Goal: Information Seeking & Learning: Learn about a topic

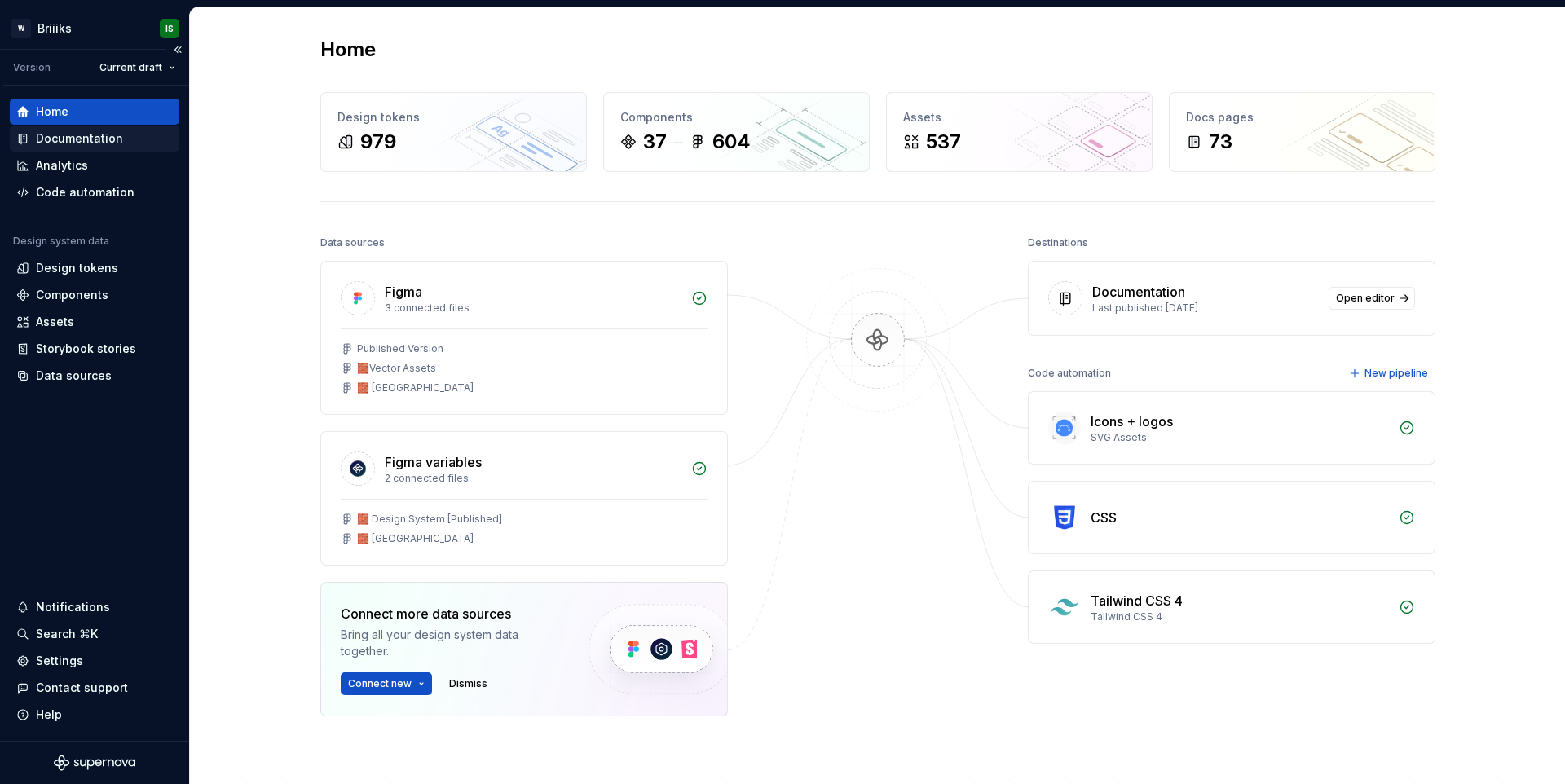
click at [135, 144] on div "Documentation" at bounding box center [94, 138] width 156 height 16
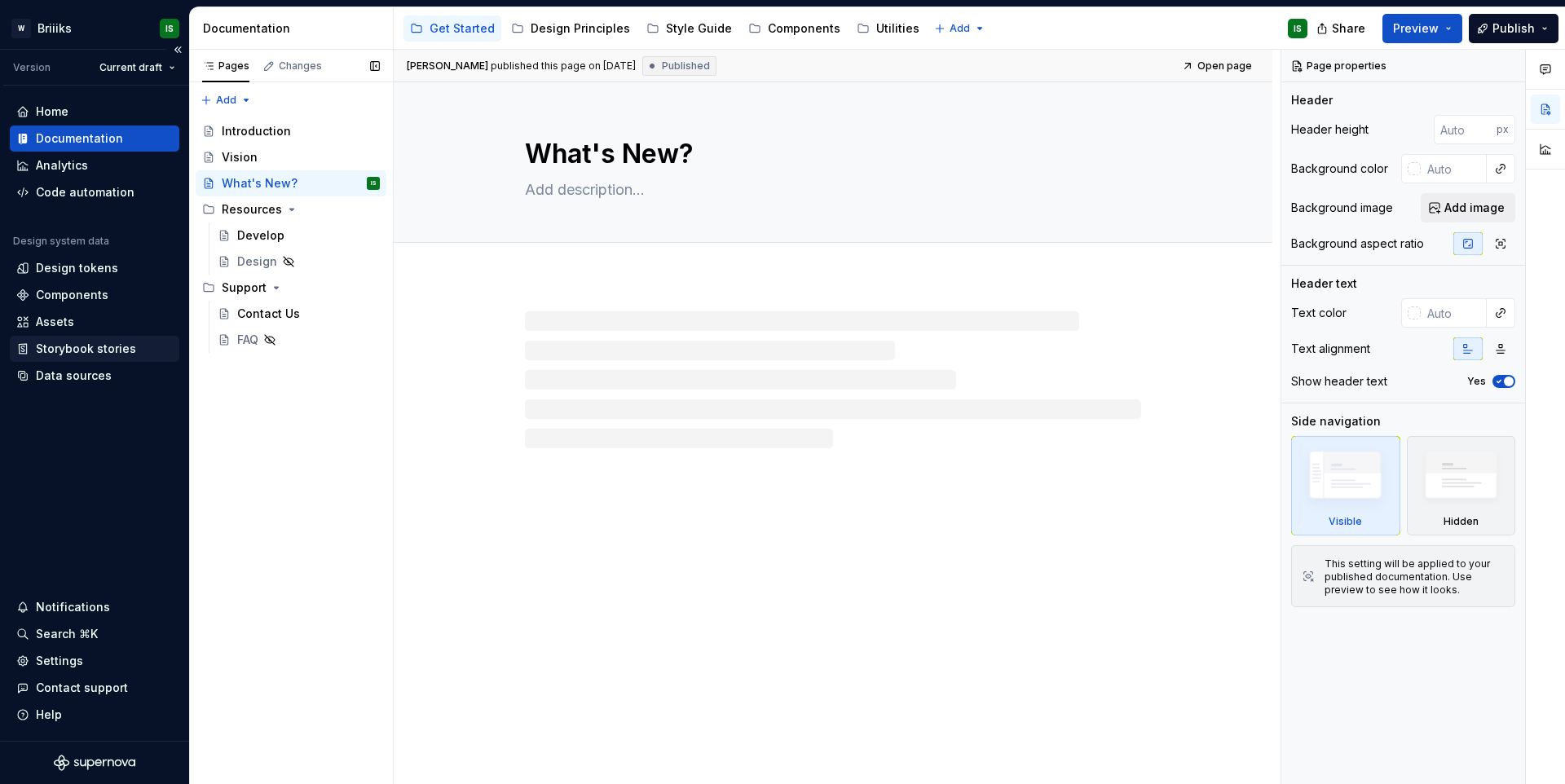
type textarea "*"
click at [91, 320] on div "Assets" at bounding box center [94, 321] width 156 height 16
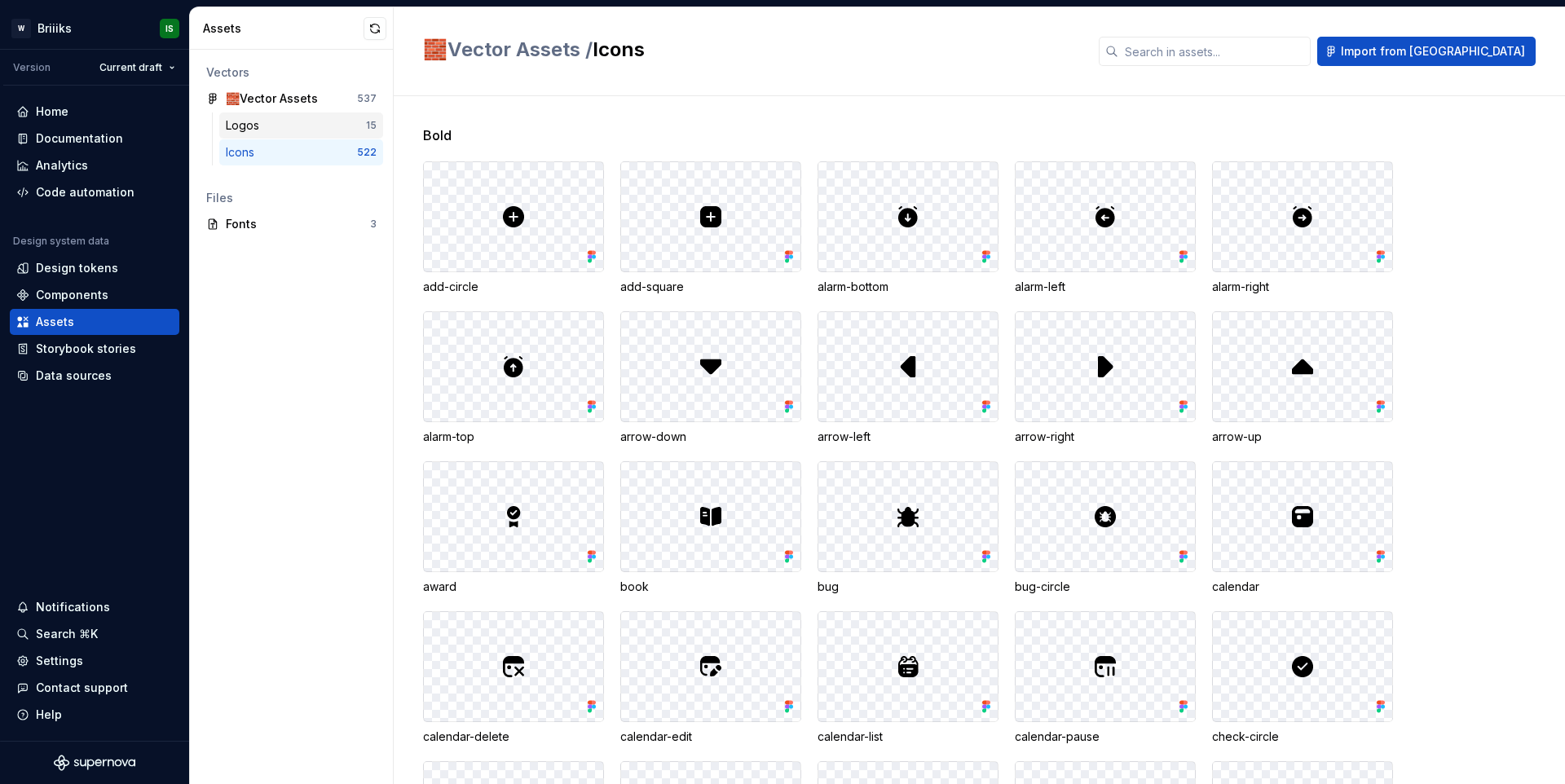
click at [297, 128] on div "Logos" at bounding box center [296, 125] width 140 height 16
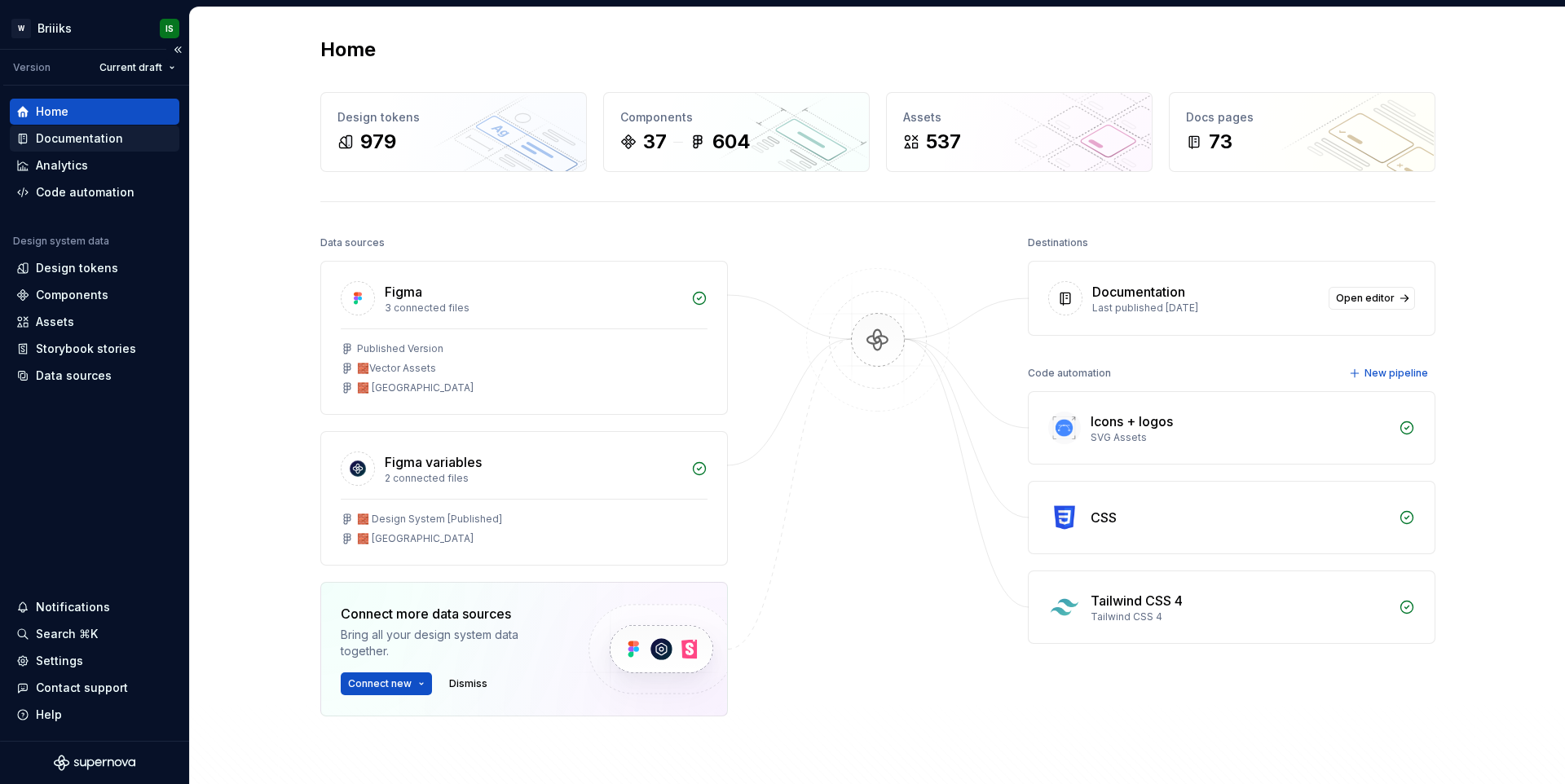
click at [102, 132] on div "Documentation" at bounding box center [79, 138] width 88 height 16
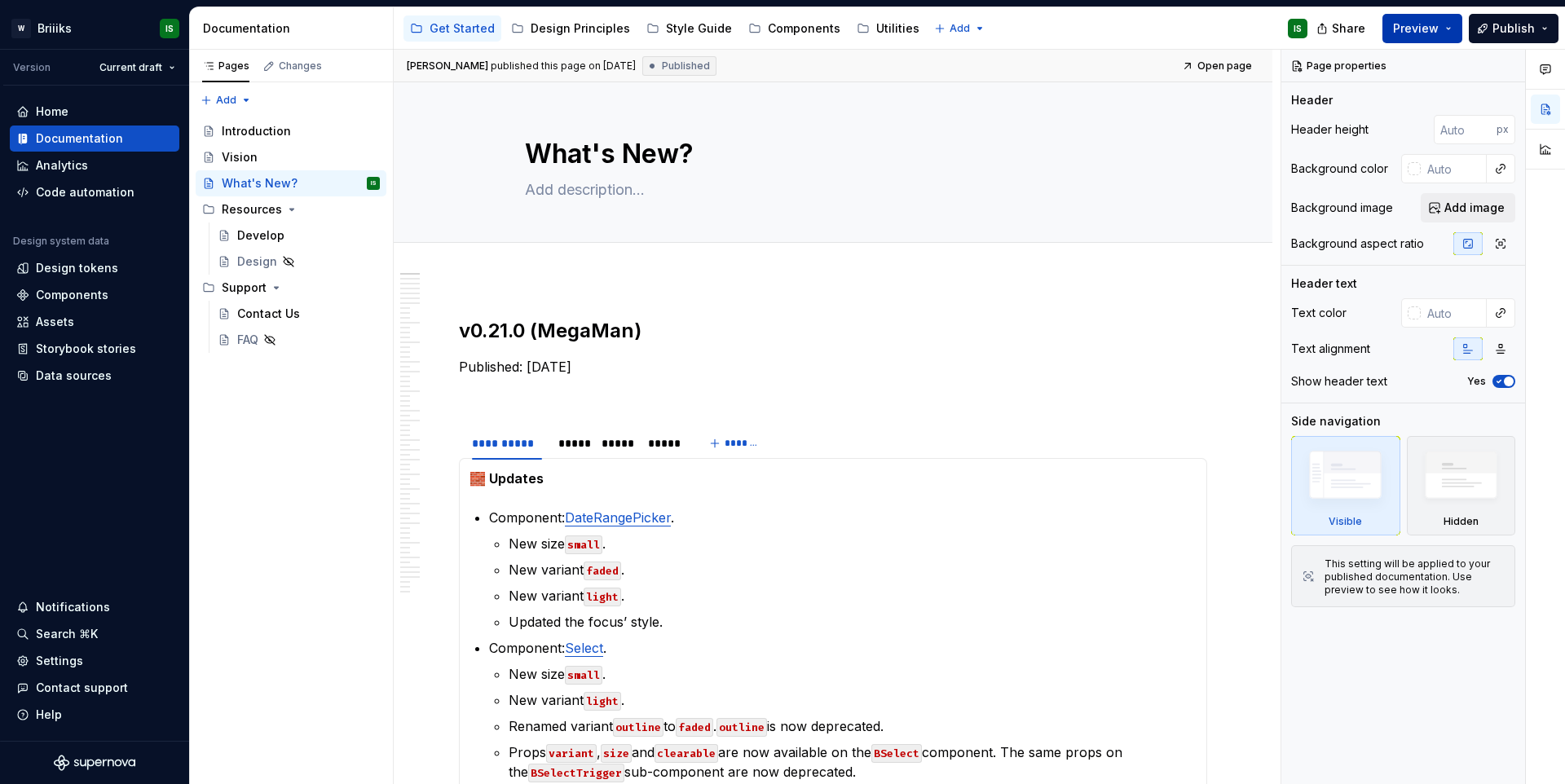
click at [1435, 26] on span "Preview" at bounding box center [1415, 28] width 46 height 16
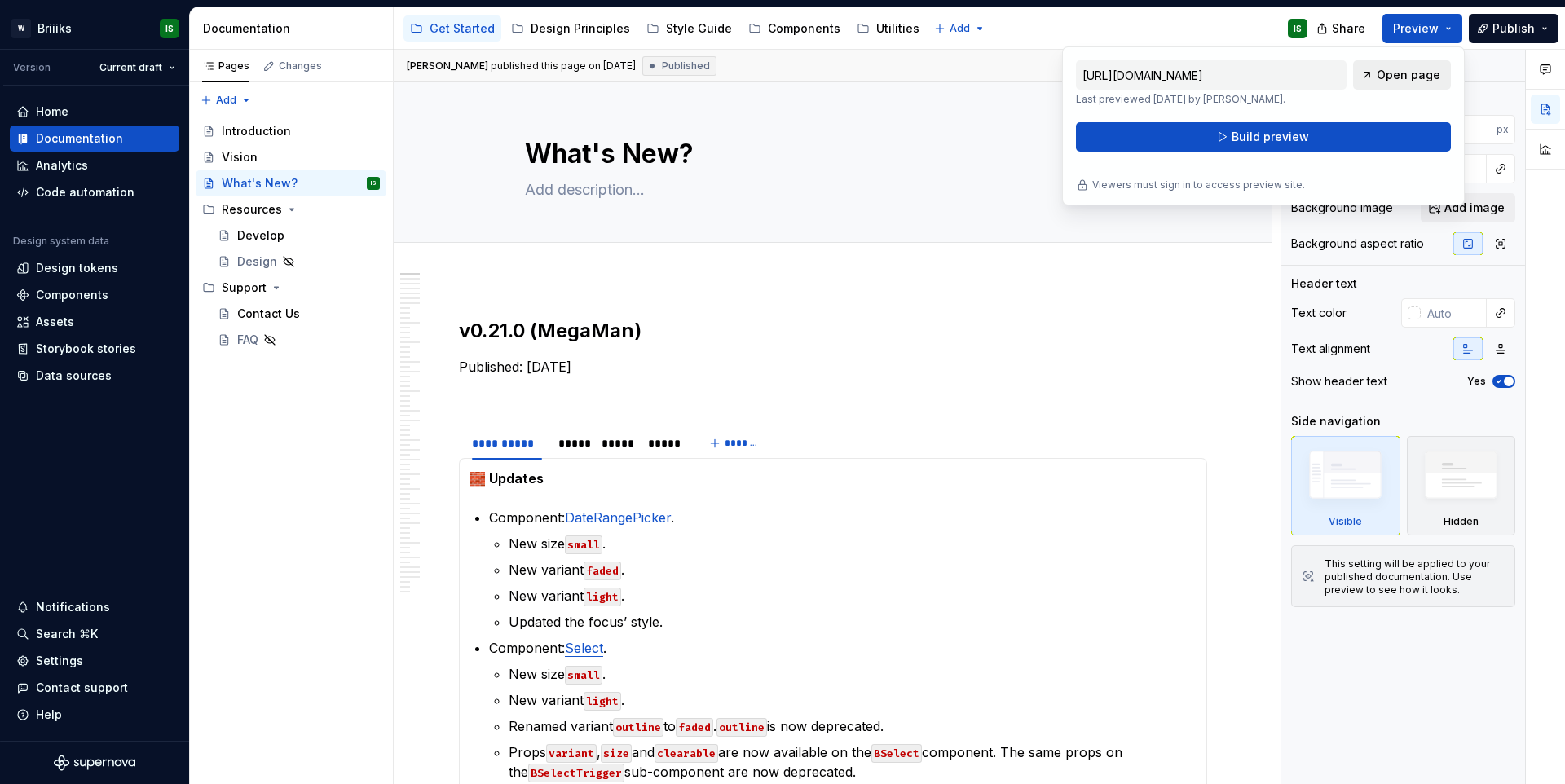
click at [1416, 74] on span "Open page" at bounding box center [1408, 75] width 64 height 16
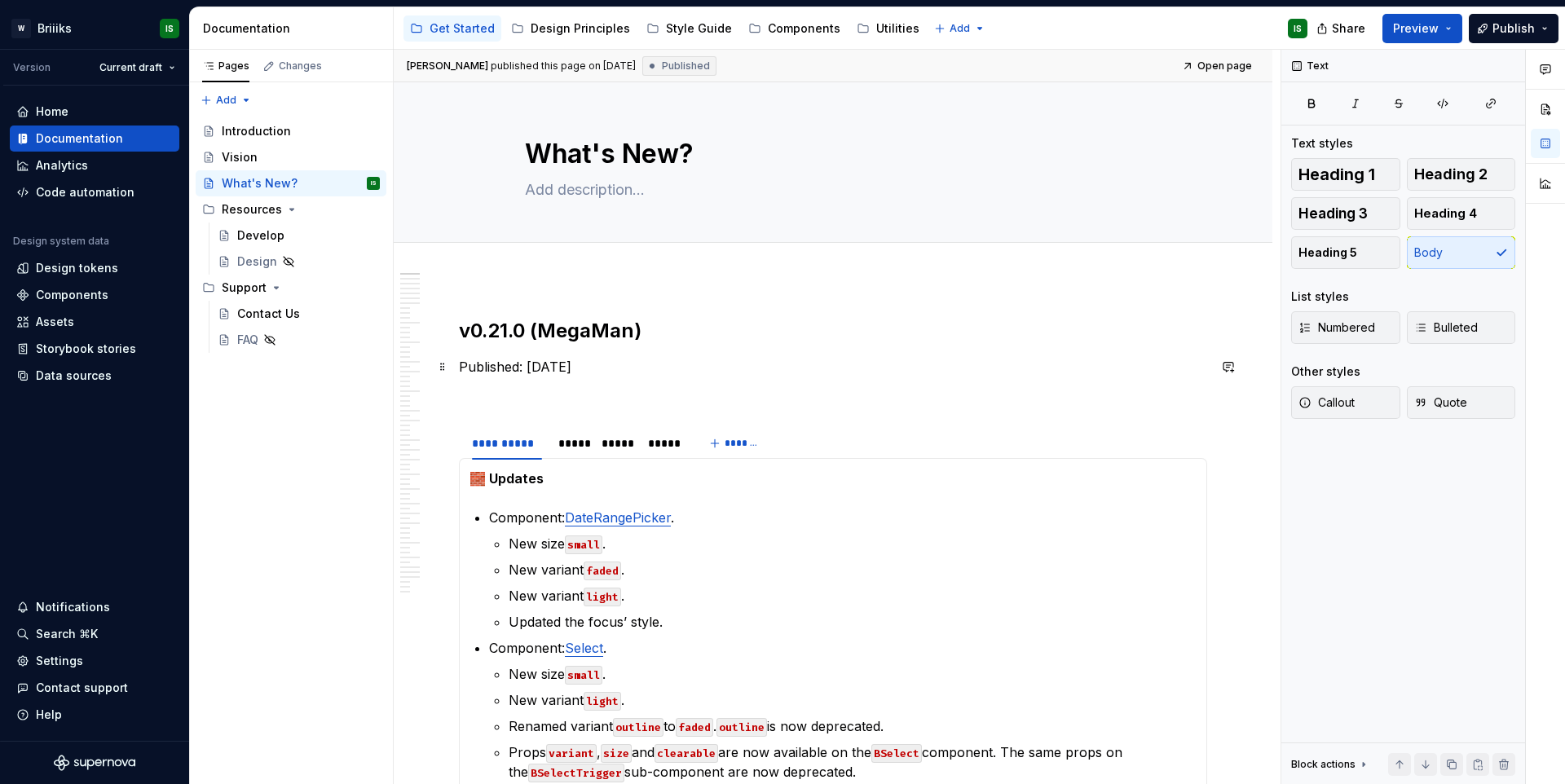
click at [844, 369] on p "Published: [DATE]" at bounding box center [833, 366] width 749 height 20
click at [770, 24] on div "Components" at bounding box center [804, 28] width 72 height 16
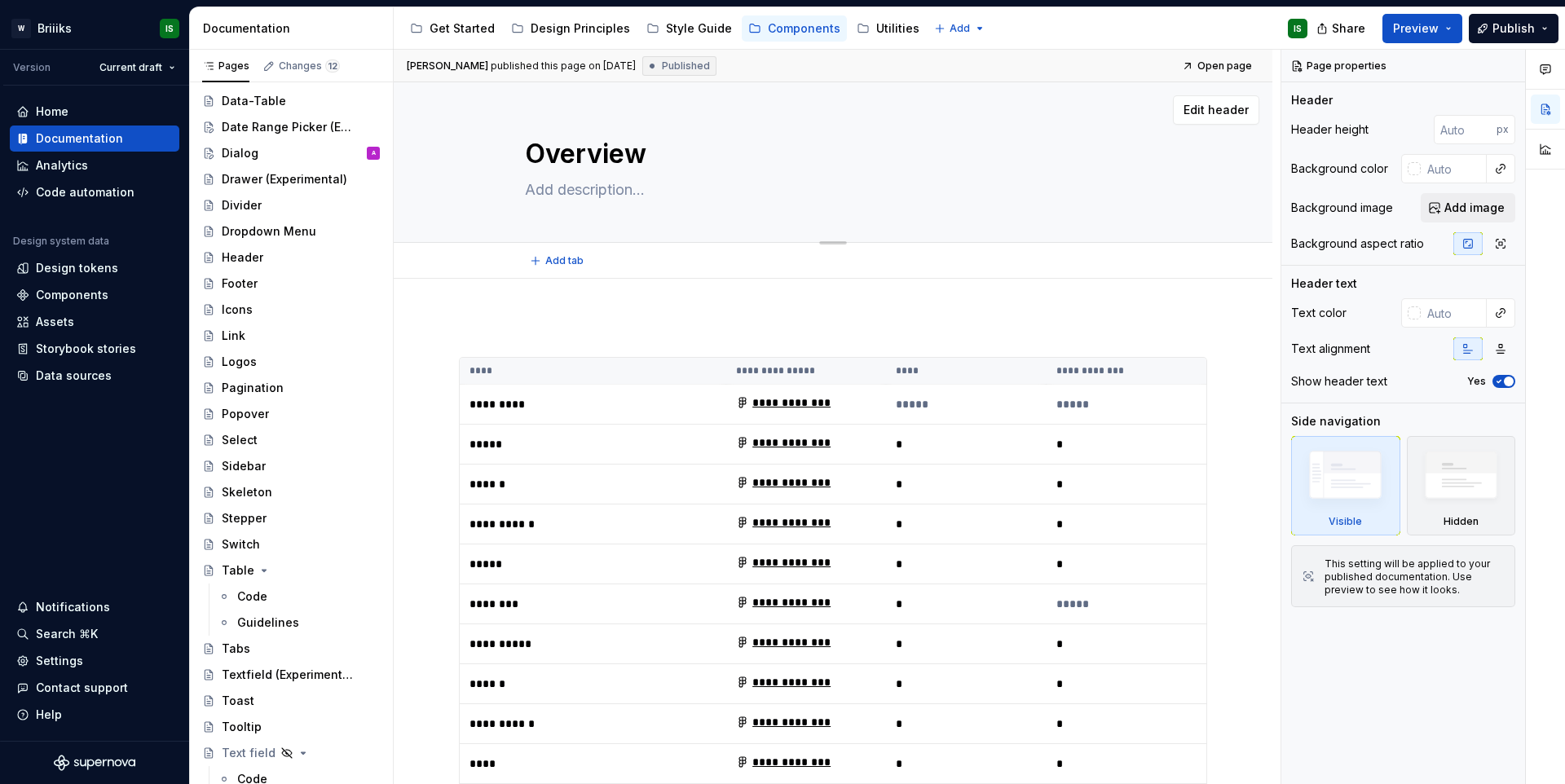
scroll to position [369, 0]
click at [250, 172] on div "Drawer (Experimental)" at bounding box center [276, 179] width 110 height 16
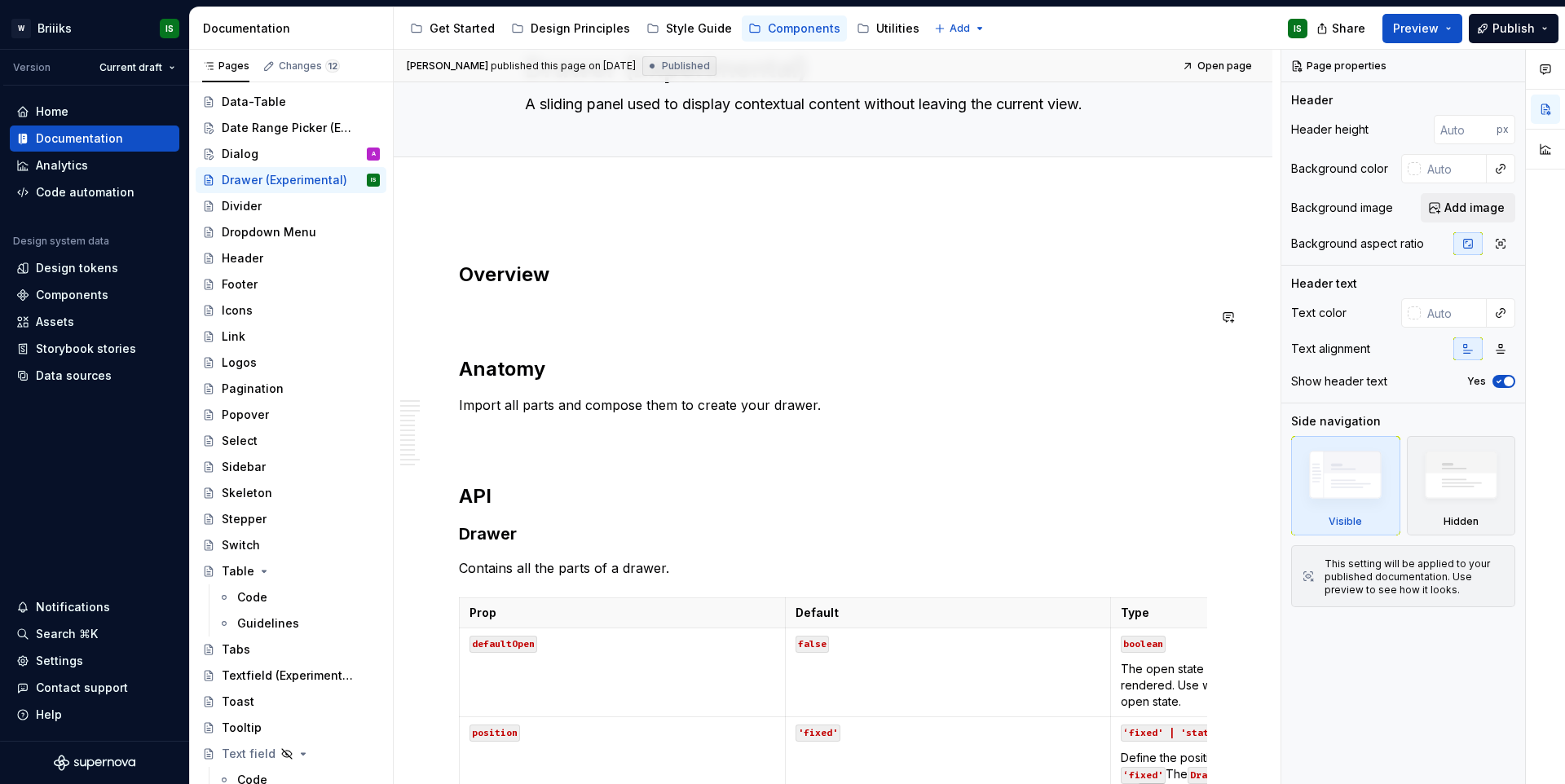
scroll to position [99, 0]
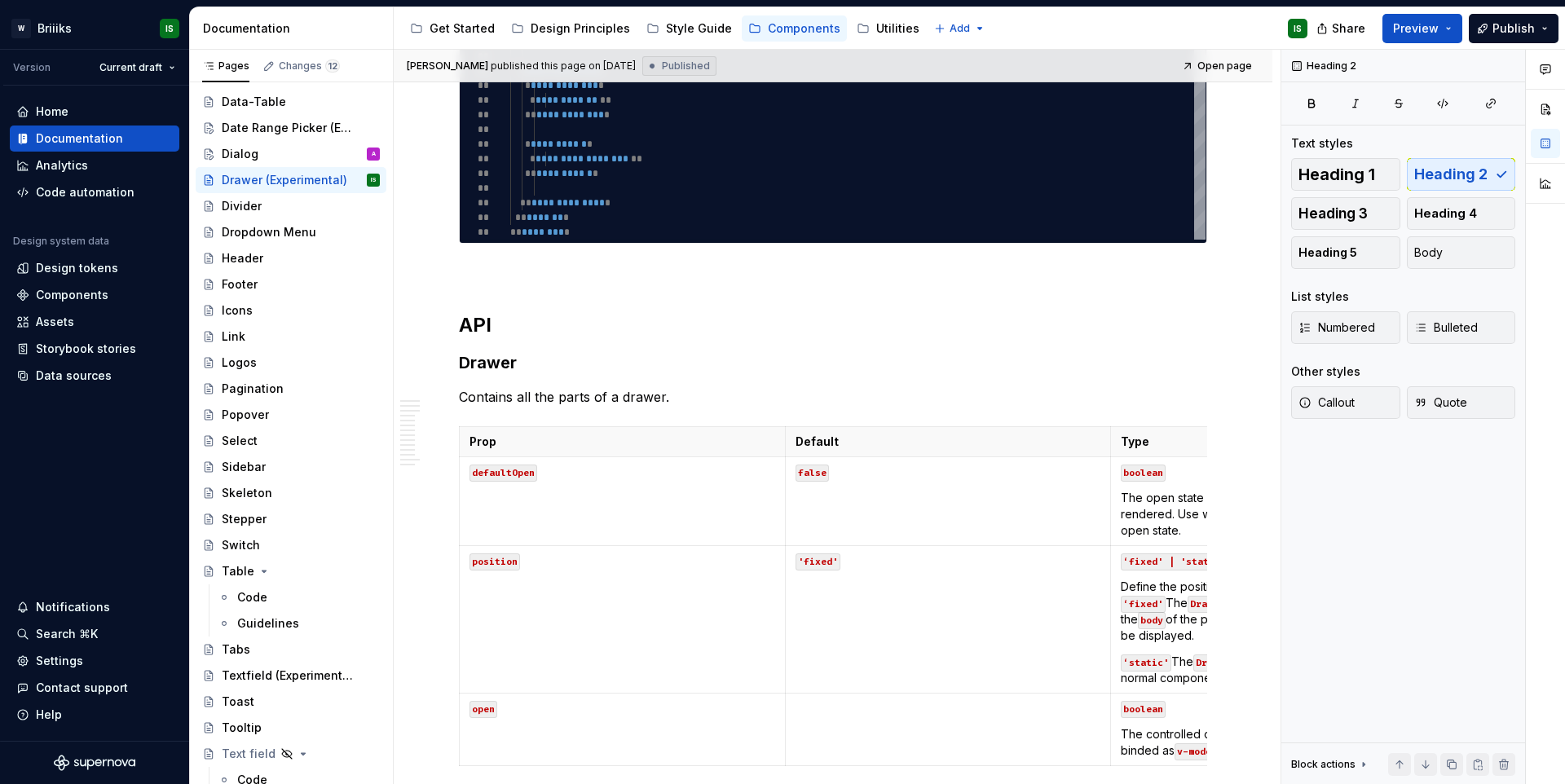
scroll to position [1154, 0]
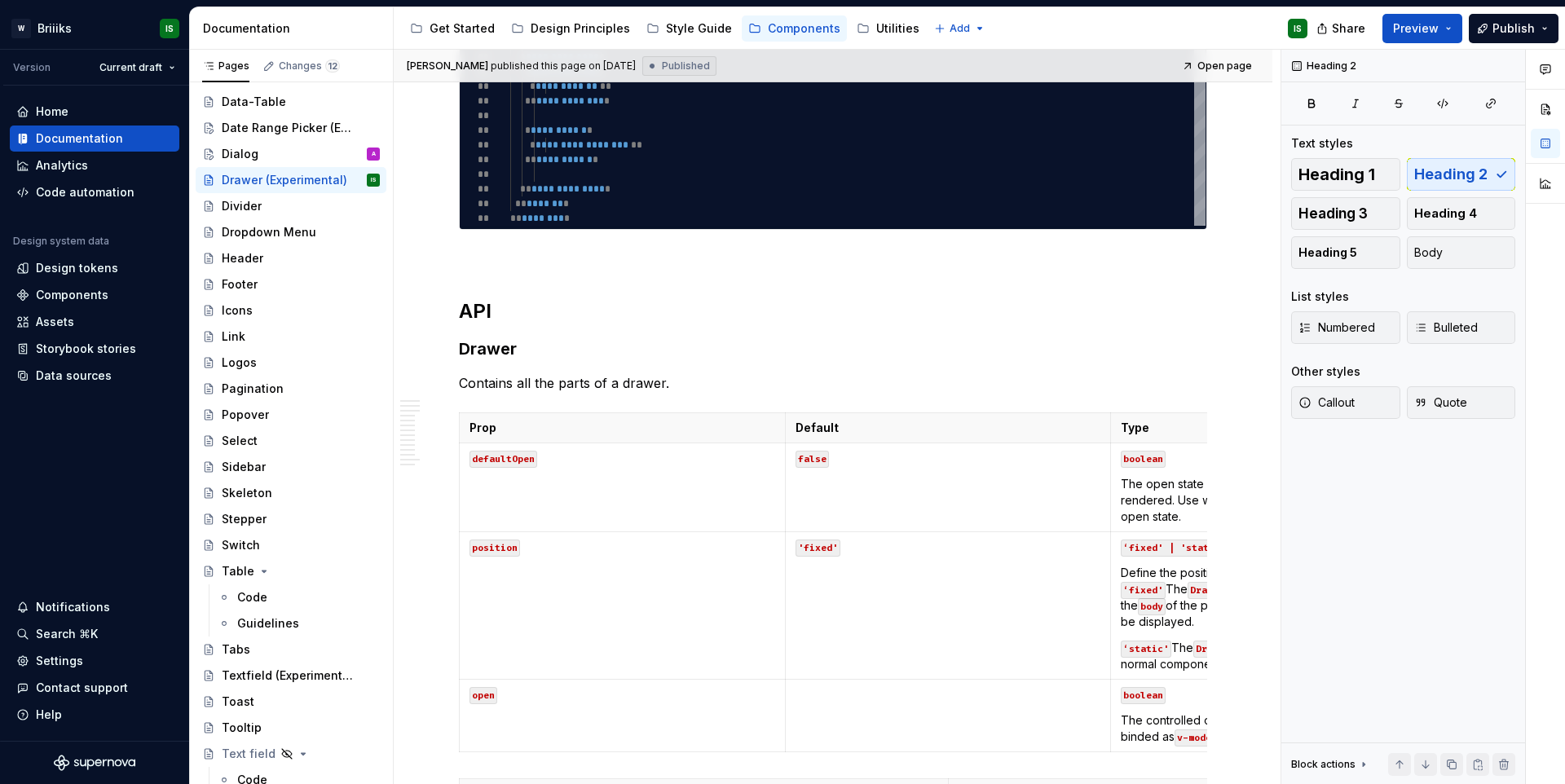
click at [772, 525] on td "defaultOpen" at bounding box center [623, 488] width 326 height 89
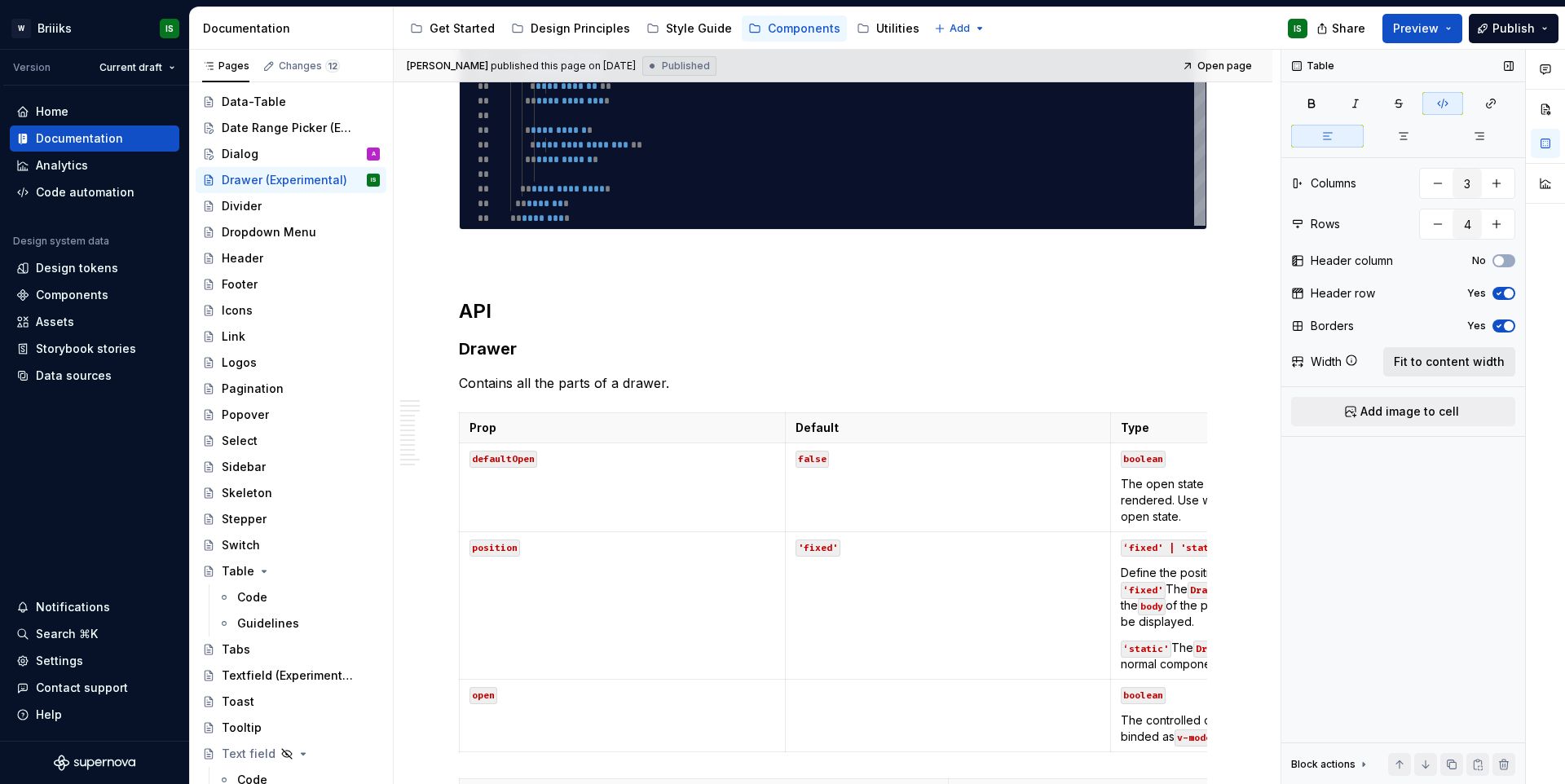
click at [1474, 358] on span "Fit to content width" at bounding box center [1449, 361] width 110 height 16
type textarea "*"
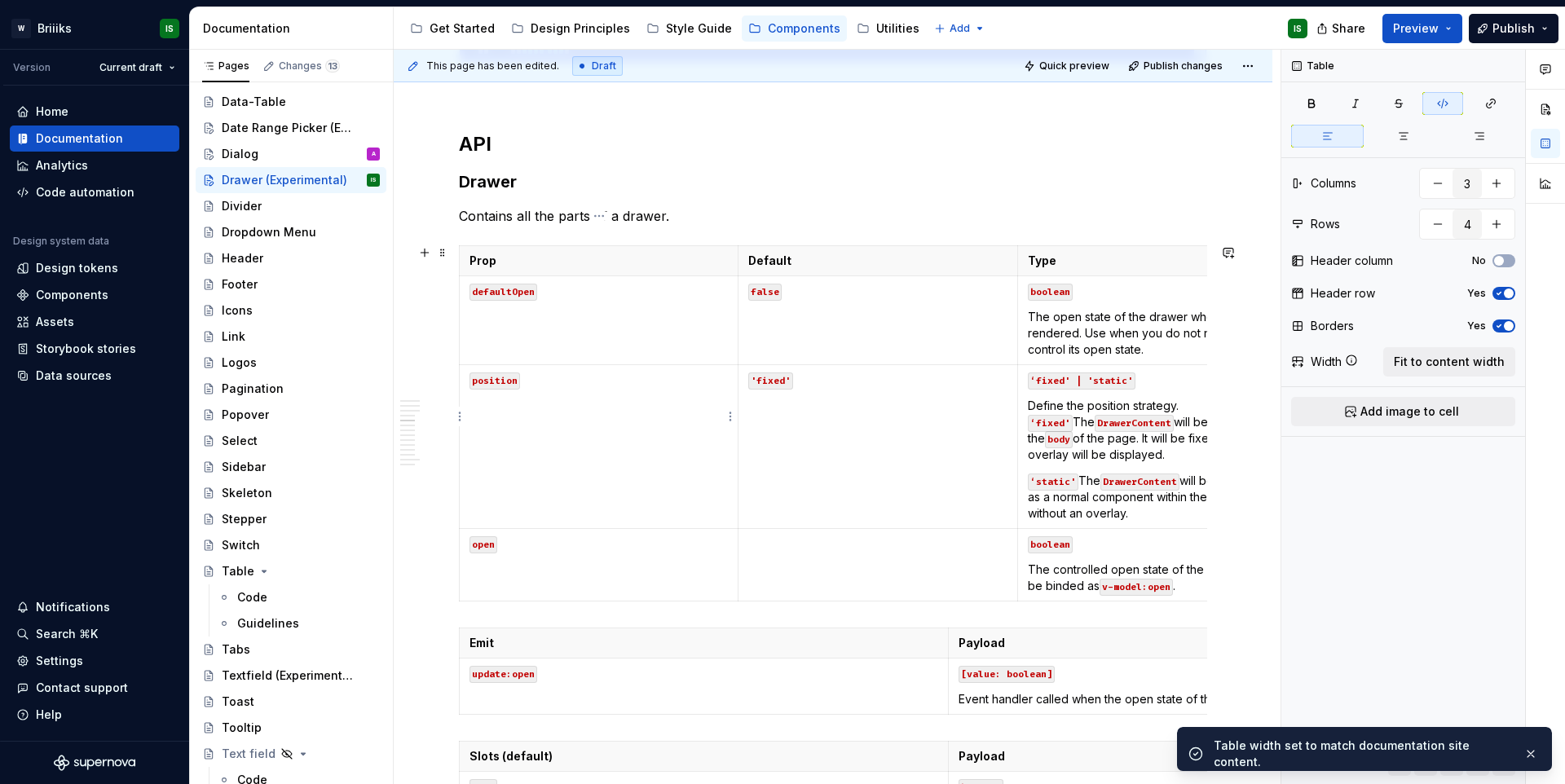
scroll to position [1664, 0]
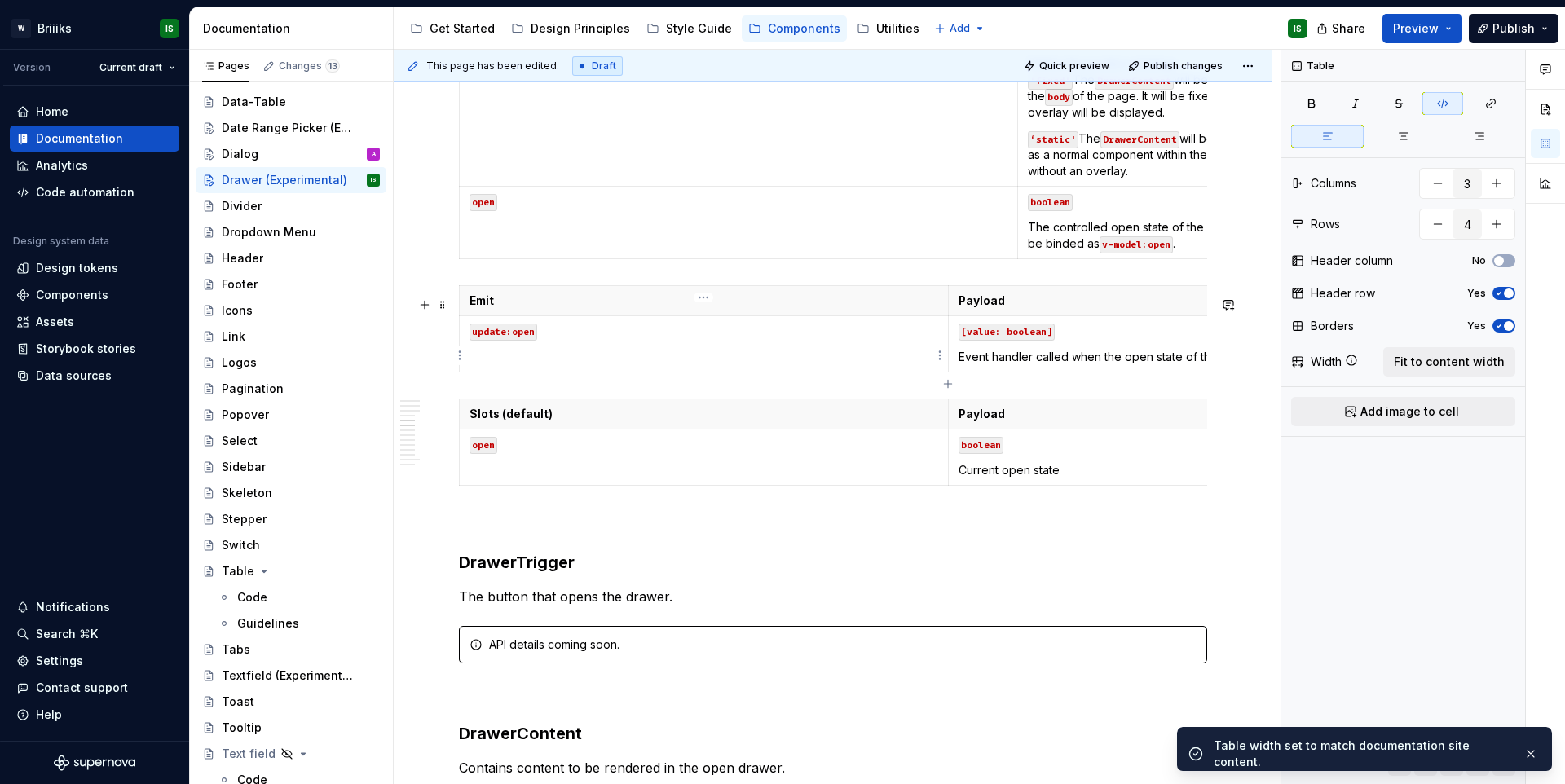
type input "2"
click at [802, 339] on p "update:open" at bounding box center [703, 330] width 469 height 16
click at [1449, 353] on span "Fit to content width" at bounding box center [1449, 361] width 110 height 16
click at [1120, 458] on td "boolean Current open state" at bounding box center [1191, 457] width 489 height 56
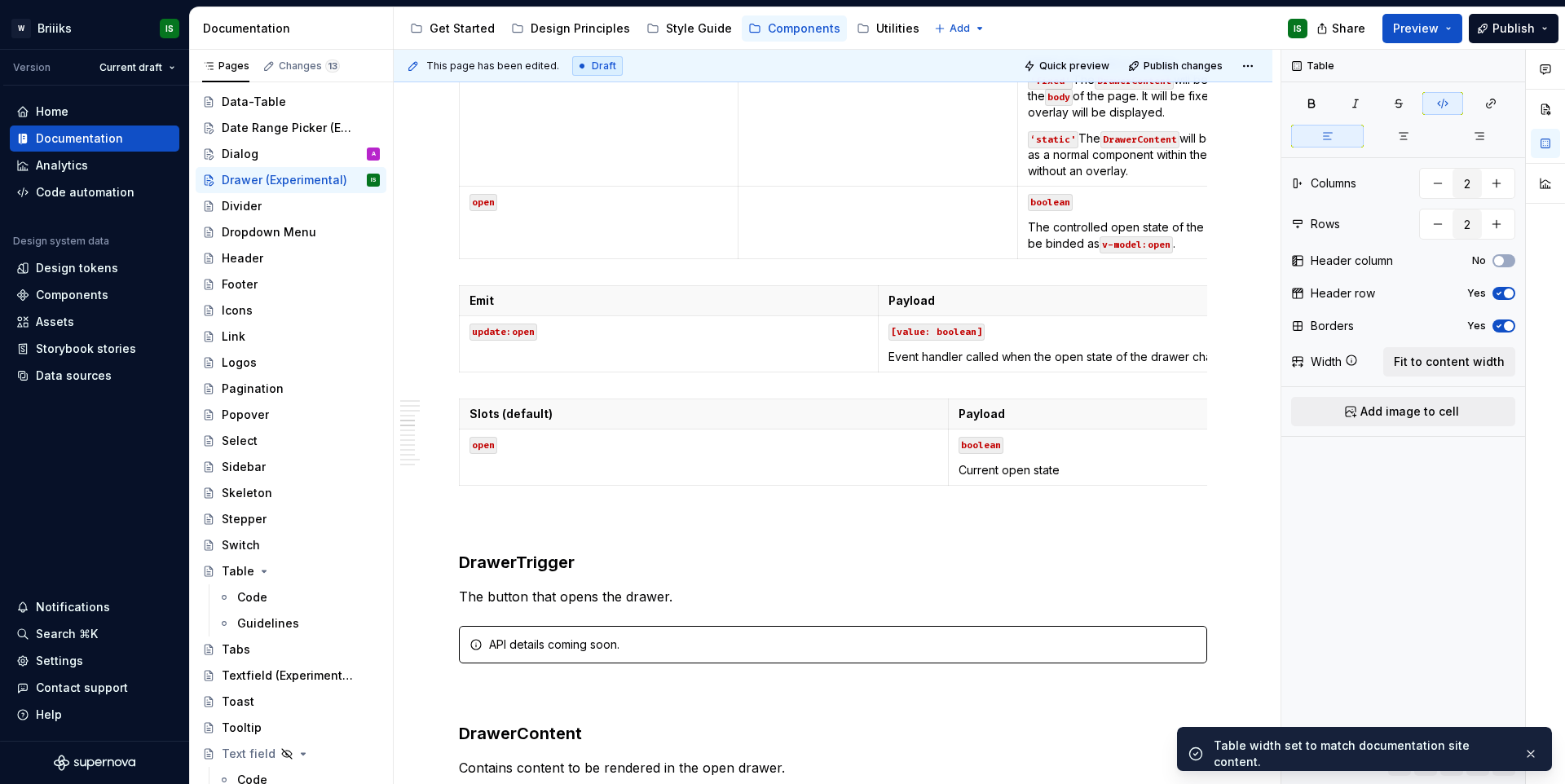
drag, startPoint x: 1451, startPoint y: 364, endPoint x: 1187, endPoint y: 417, distance: 269.3
click at [1450, 364] on span "Fit to content width" at bounding box center [1449, 361] width 110 height 16
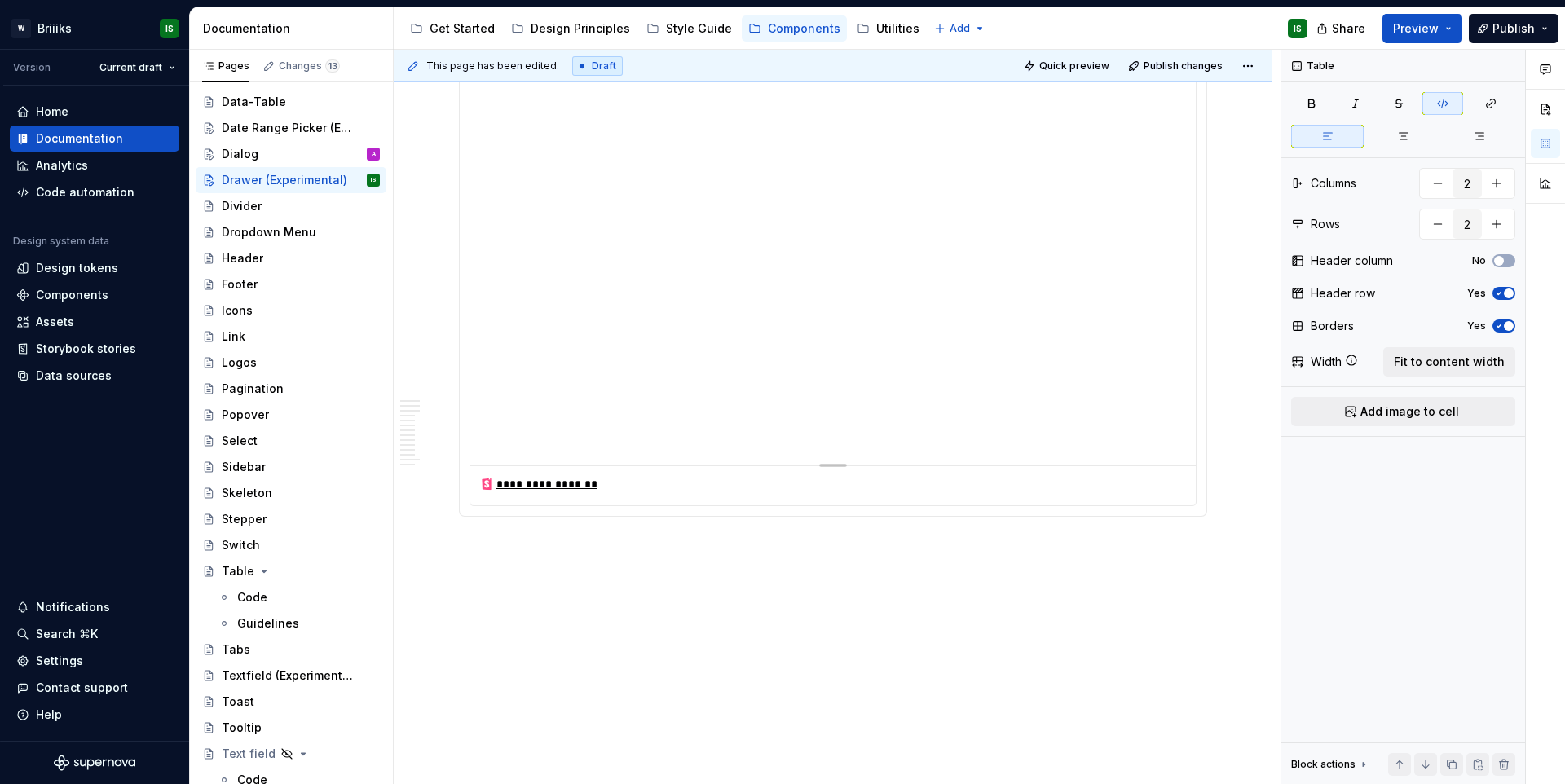
scroll to position [3809, 0]
click at [219, 208] on div "Divider" at bounding box center [291, 206] width 178 height 23
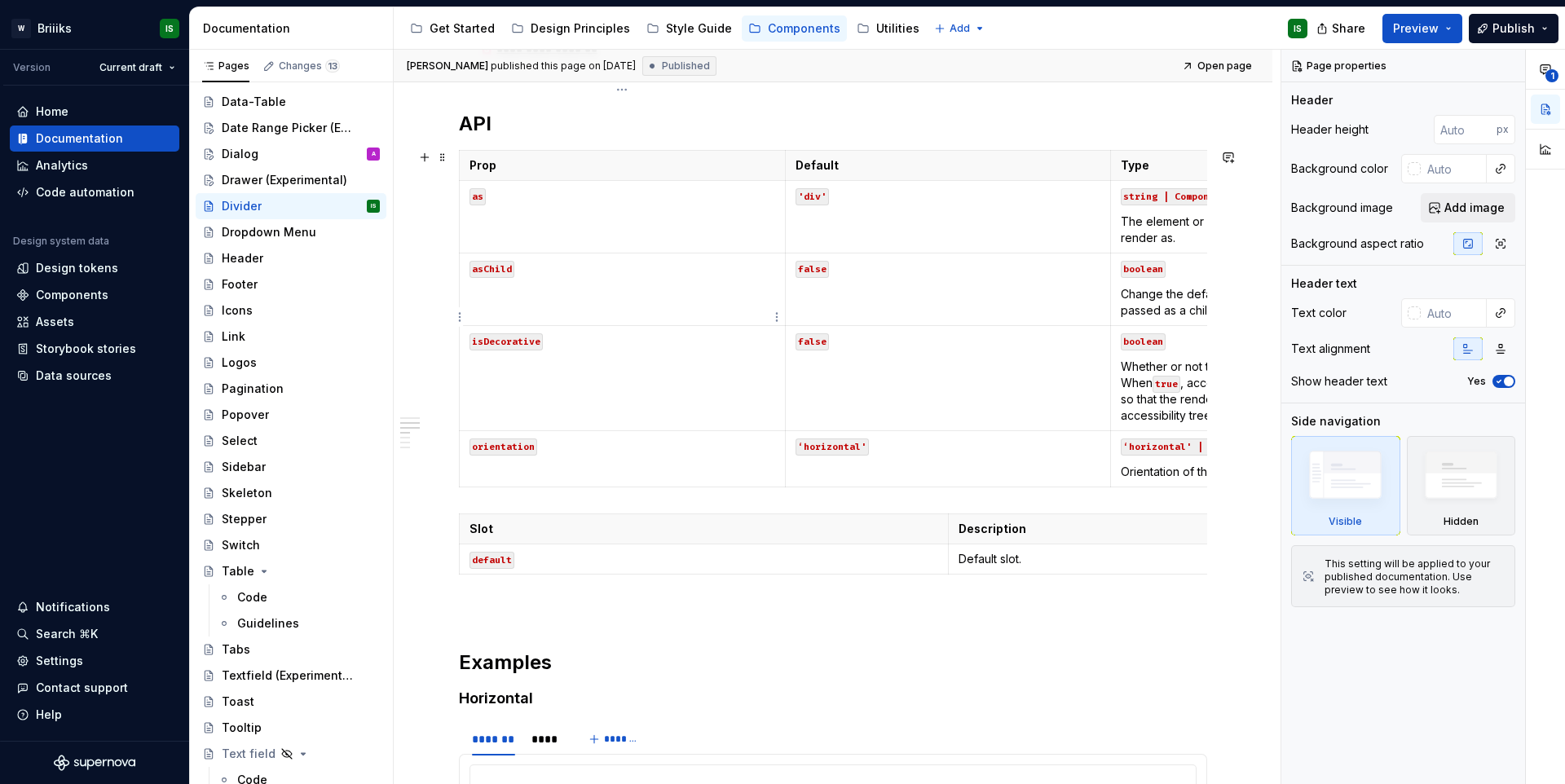
scroll to position [513, 0]
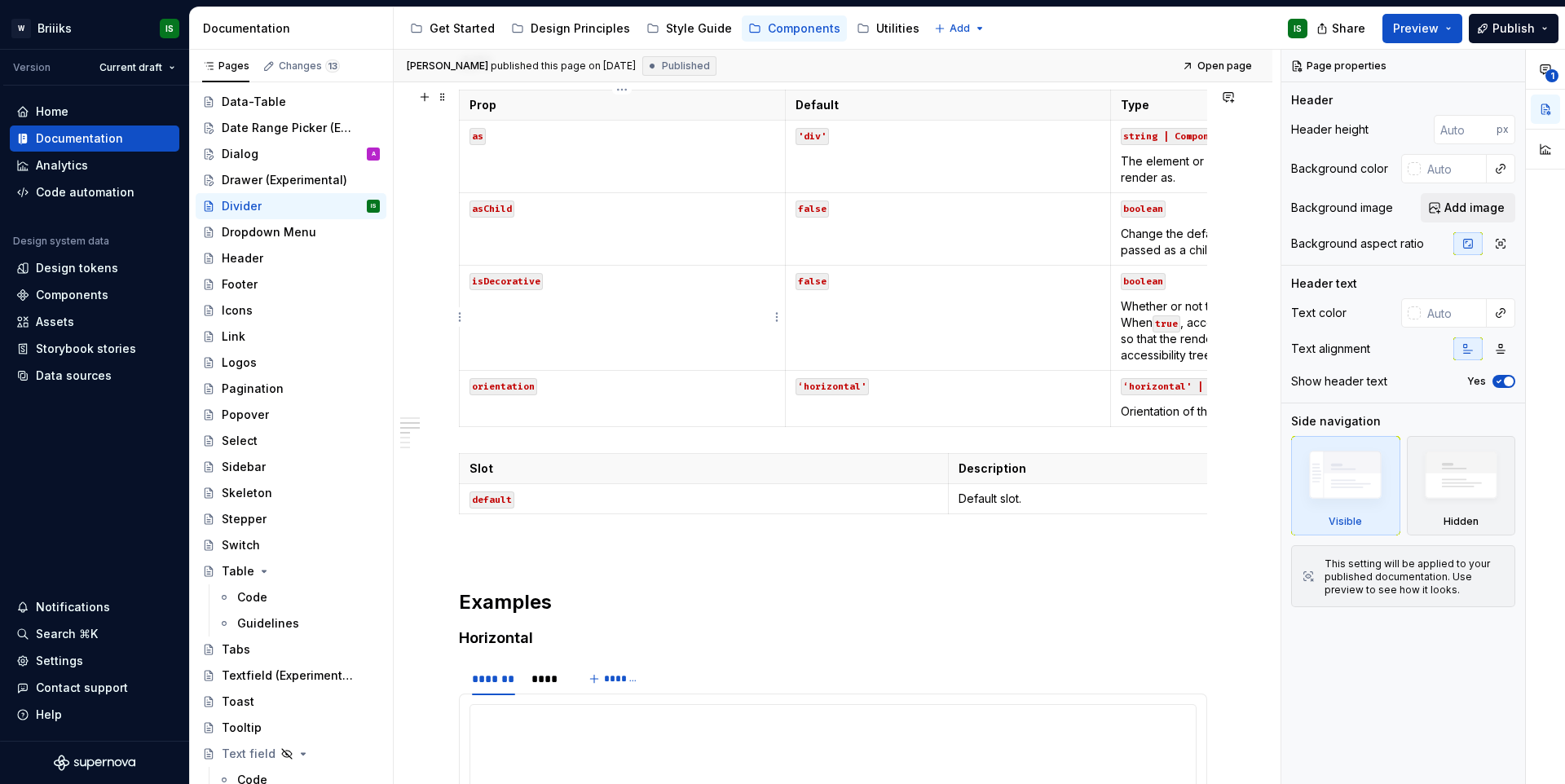
click at [710, 353] on td "isDecorative" at bounding box center [623, 319] width 326 height 105
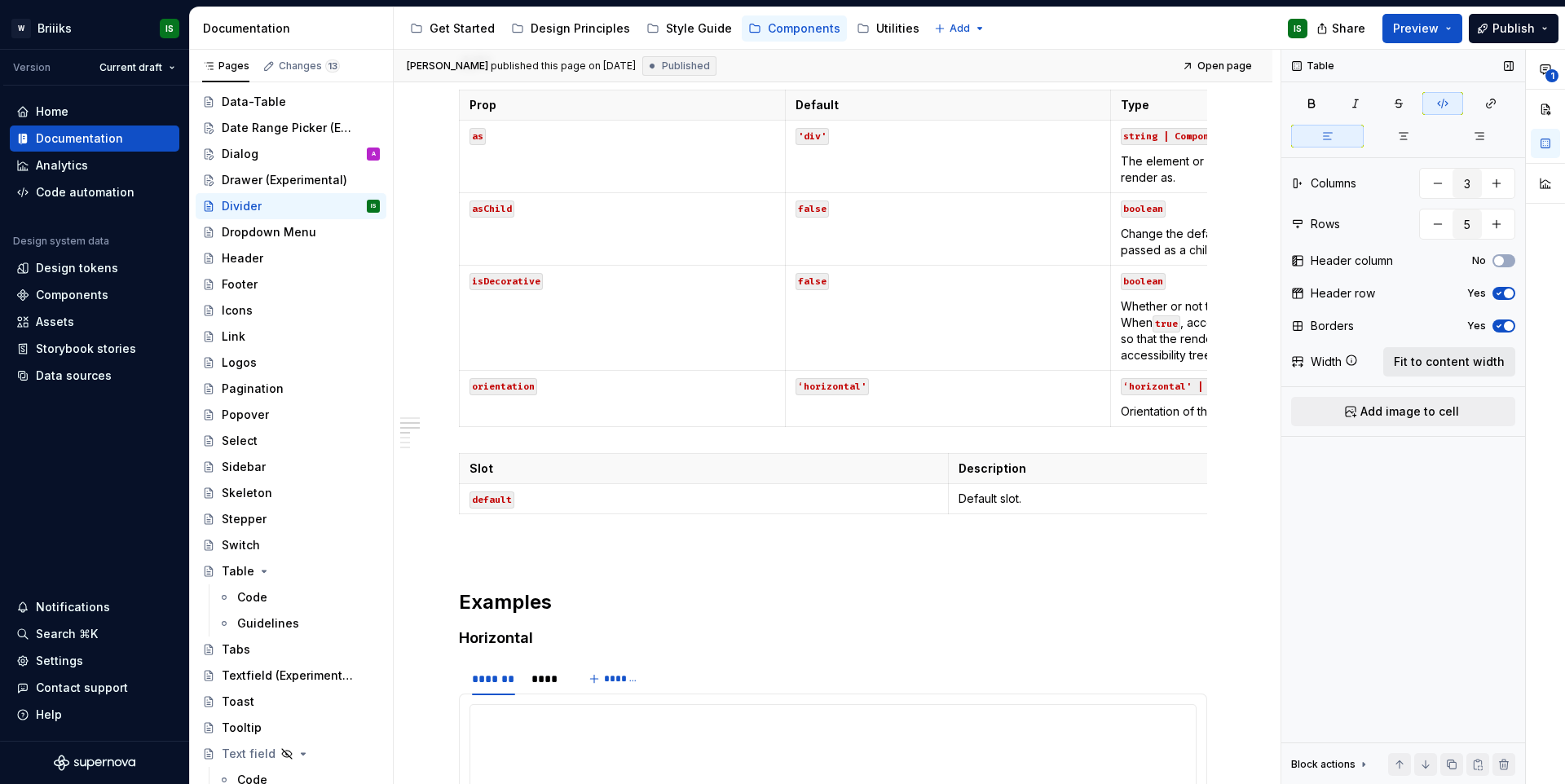
click at [1423, 359] on span "Fit to content width" at bounding box center [1449, 361] width 110 height 16
type textarea "*"
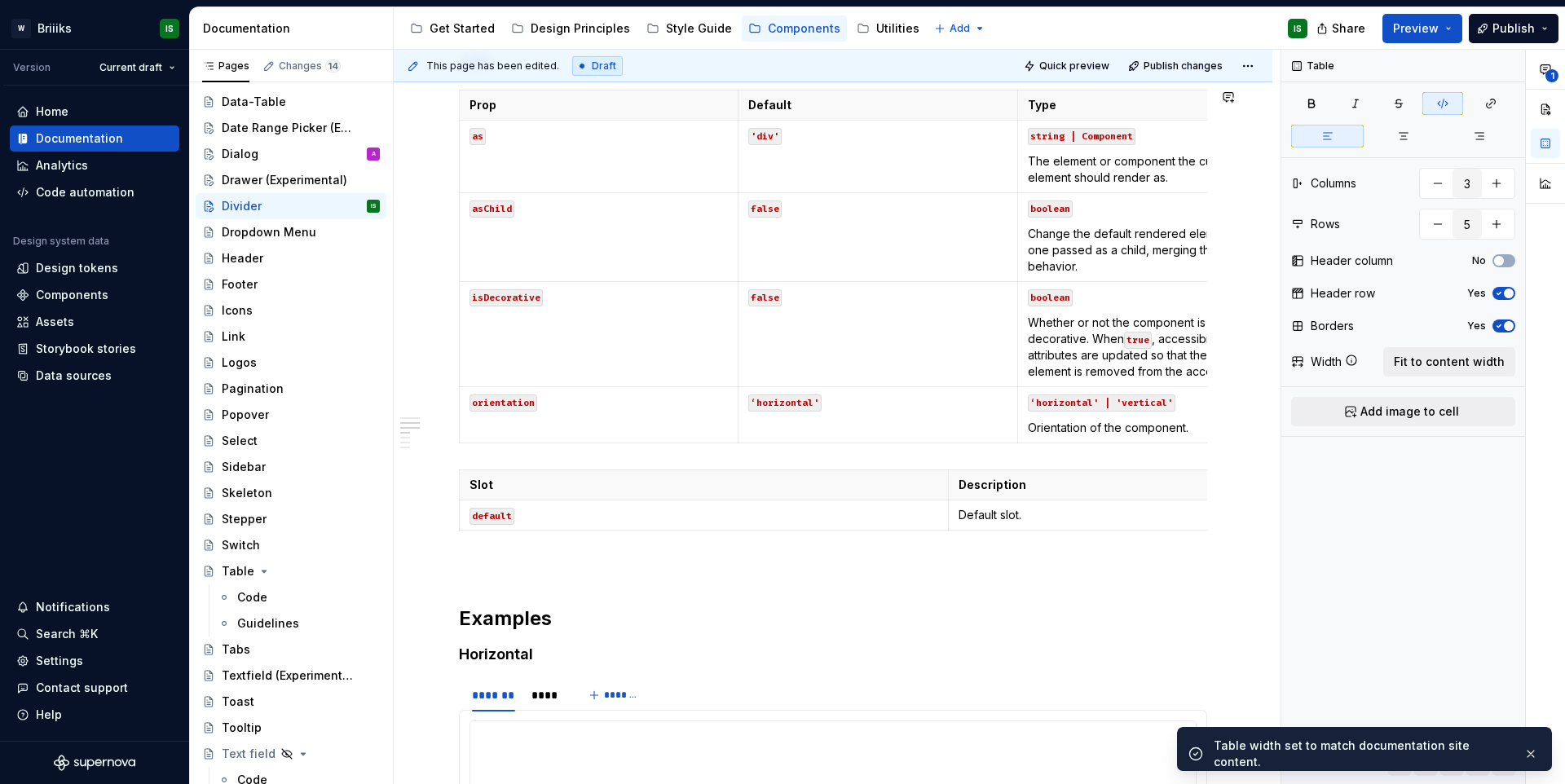
click at [945, 488] on th "Slot" at bounding box center [703, 484] width 489 height 30
type input "2"
click at [1163, 493] on p "Description" at bounding box center [1193, 484] width 469 height 16
click at [1489, 356] on span "Fit to content width" at bounding box center [1449, 361] width 110 height 16
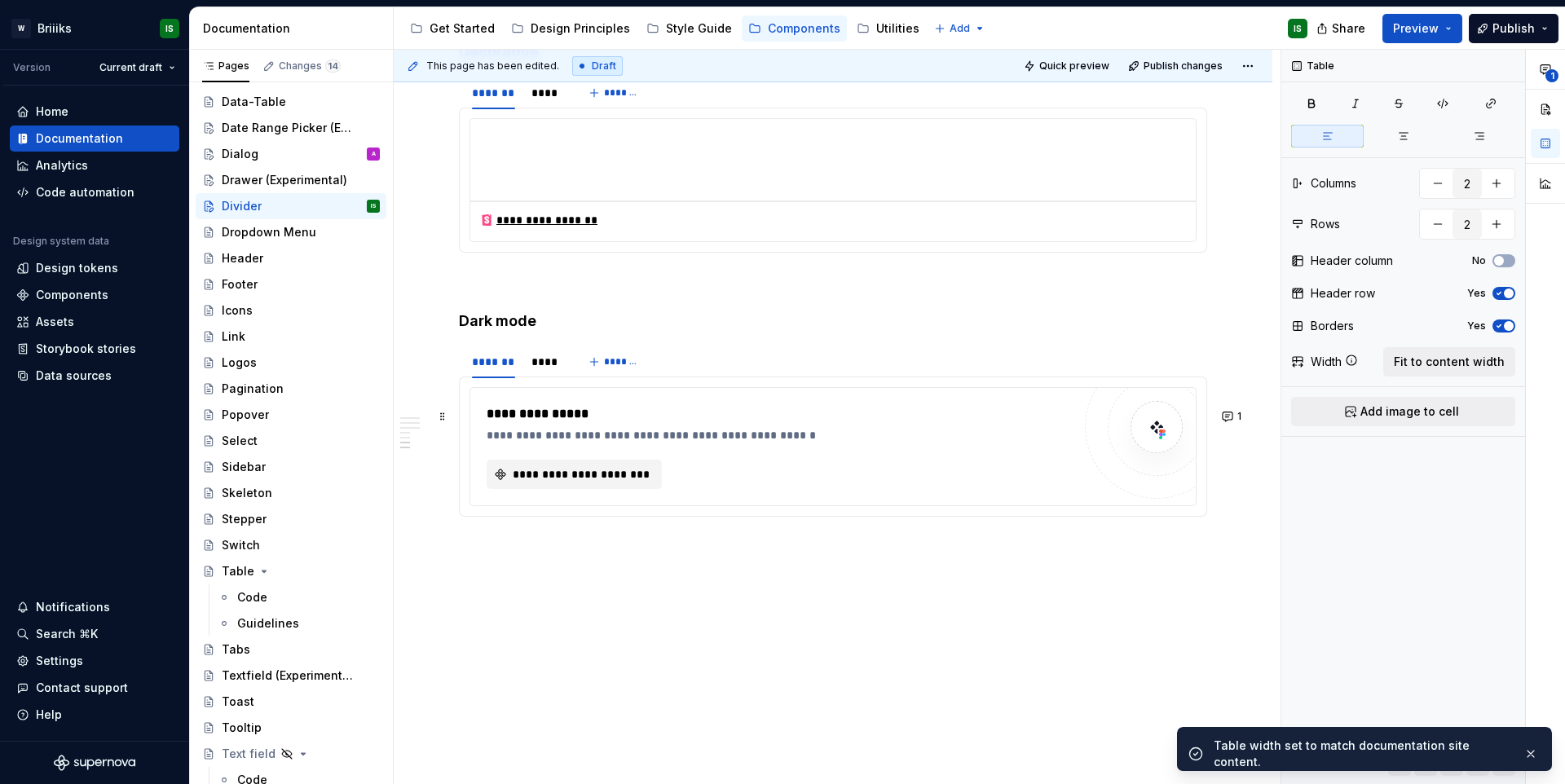
scroll to position [1712, 0]
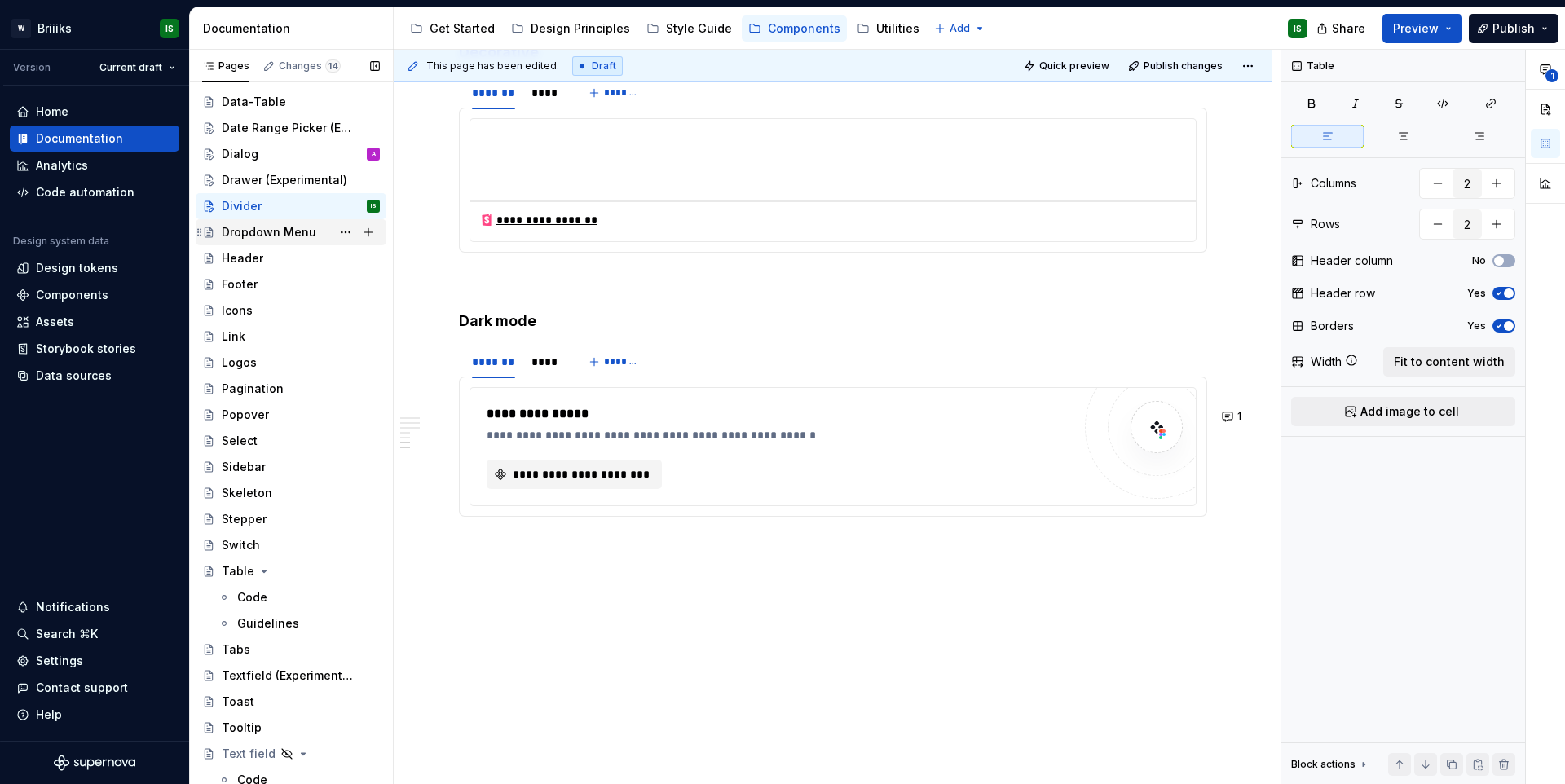
click at [267, 224] on div "Dropdown Menu" at bounding box center [268, 232] width 94 height 16
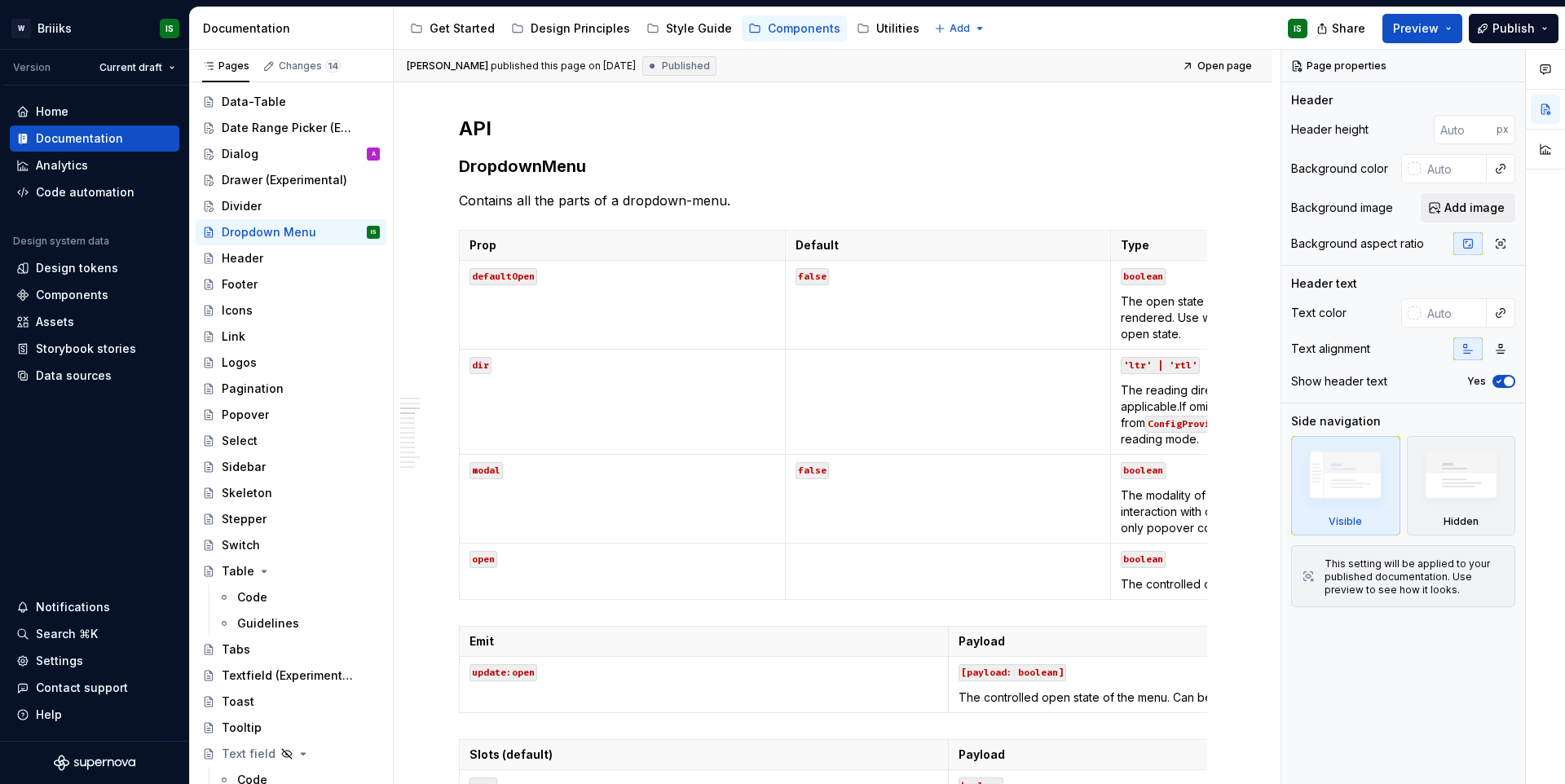
scroll to position [1729, 0]
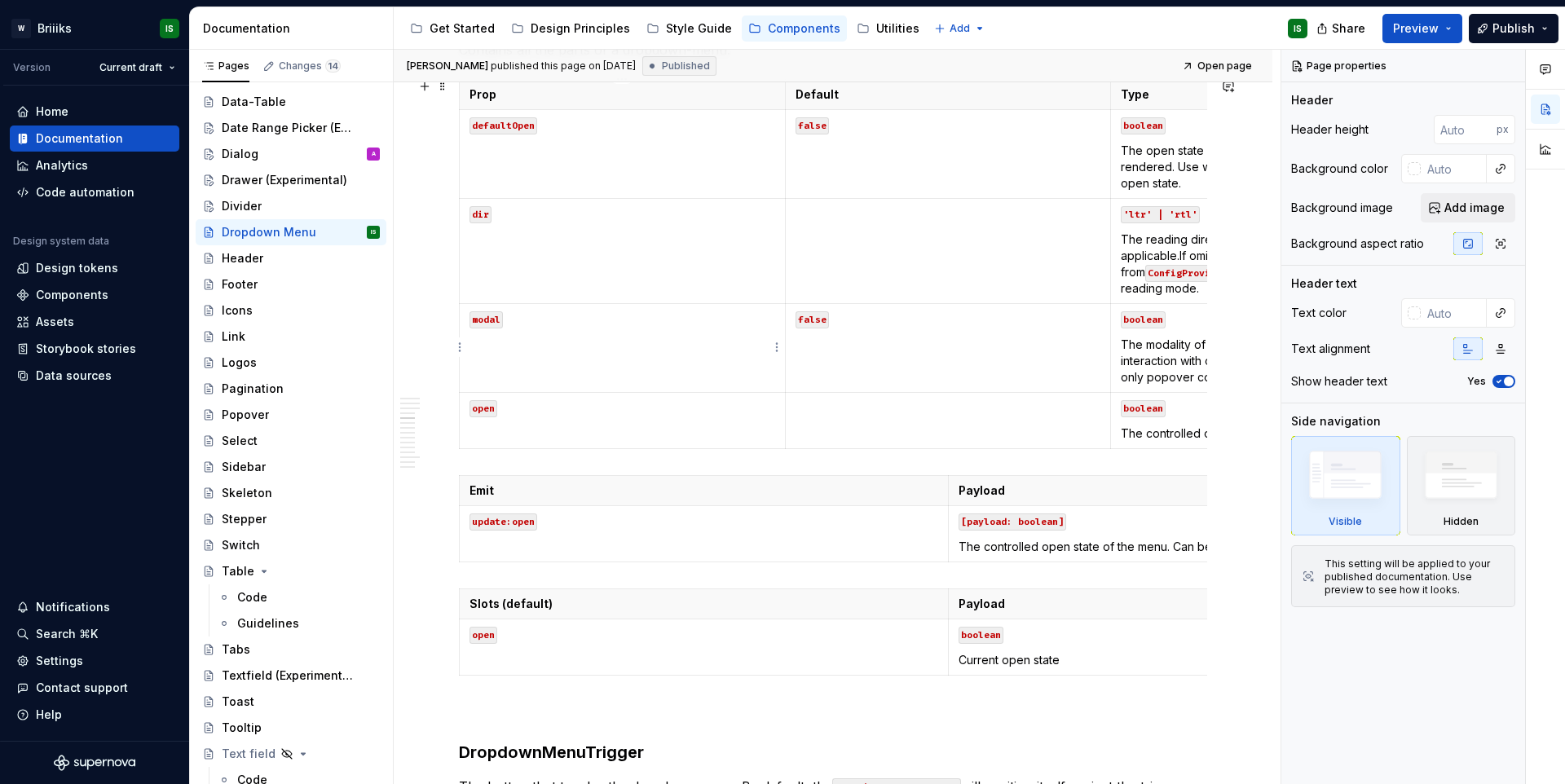
click at [693, 310] on p "modal" at bounding box center [622, 318] width 306 height 16
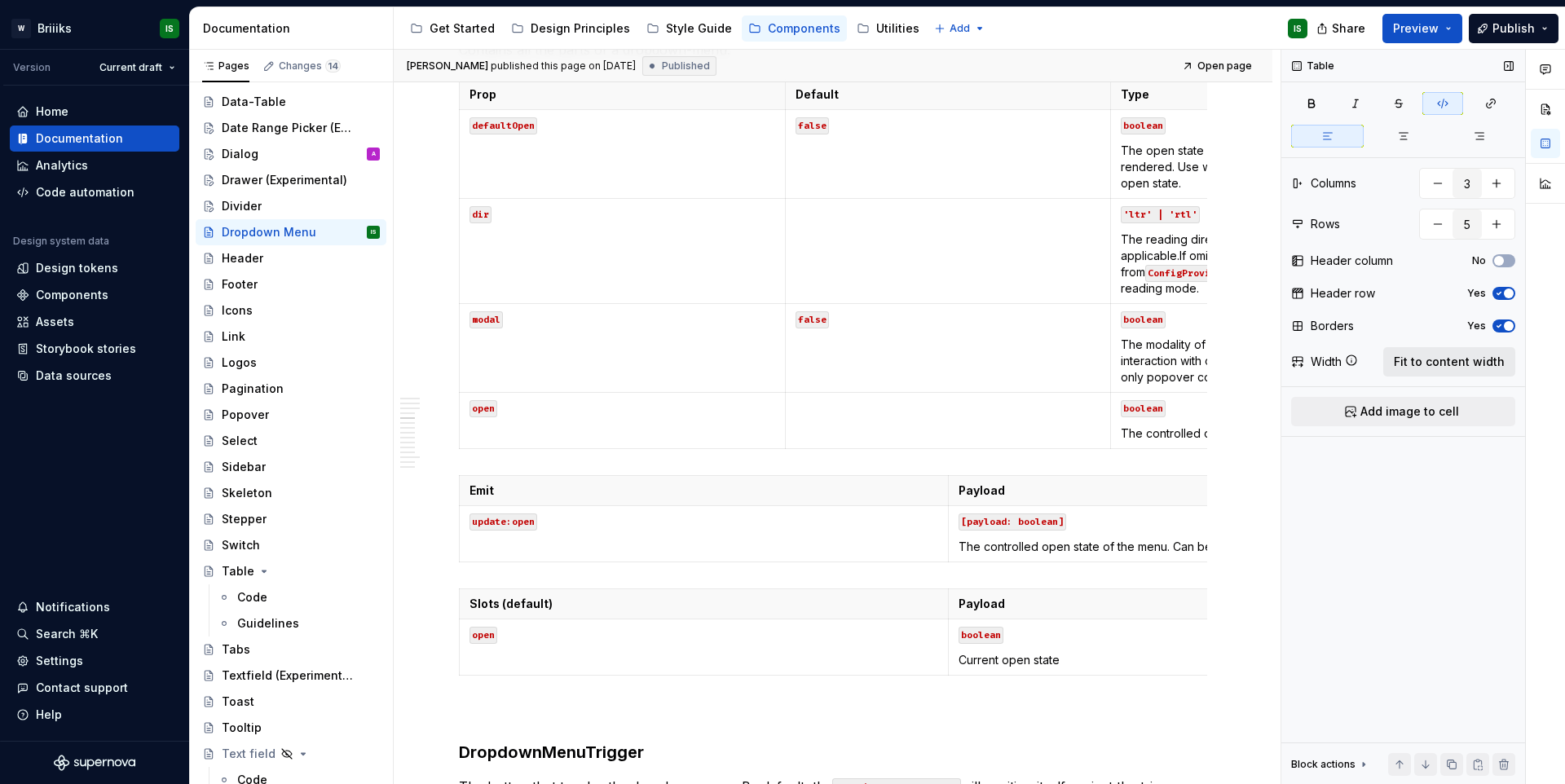
click at [1442, 366] on span "Fit to content width" at bounding box center [1449, 361] width 110 height 16
type textarea "*"
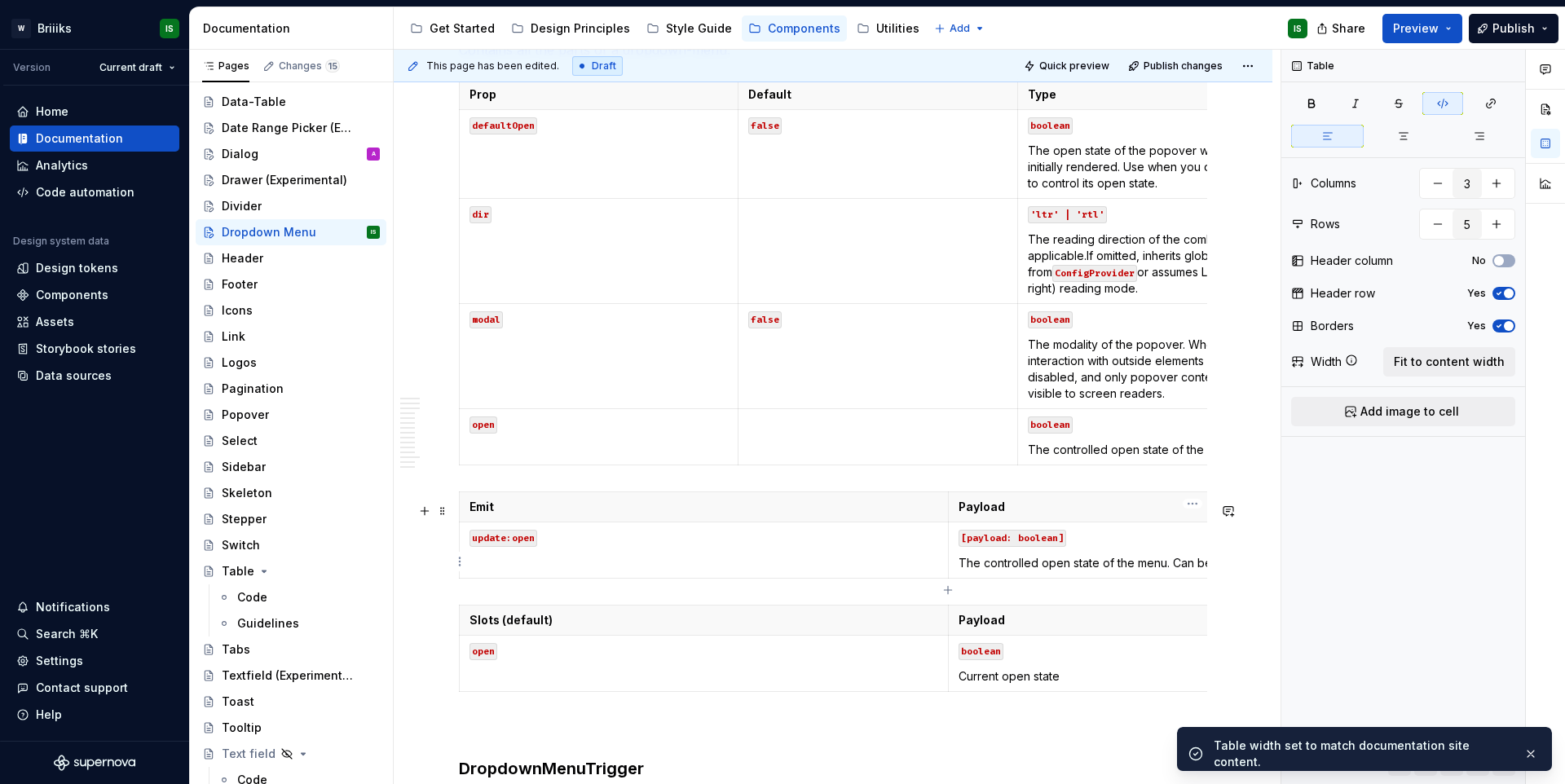
type input "2"
click at [1110, 539] on p "[payload: boolean]" at bounding box center [1193, 536] width 469 height 16
click at [1415, 369] on span "Fit to content width" at bounding box center [1449, 361] width 110 height 16
click at [1072, 635] on th "Payload" at bounding box center [1191, 620] width 489 height 30
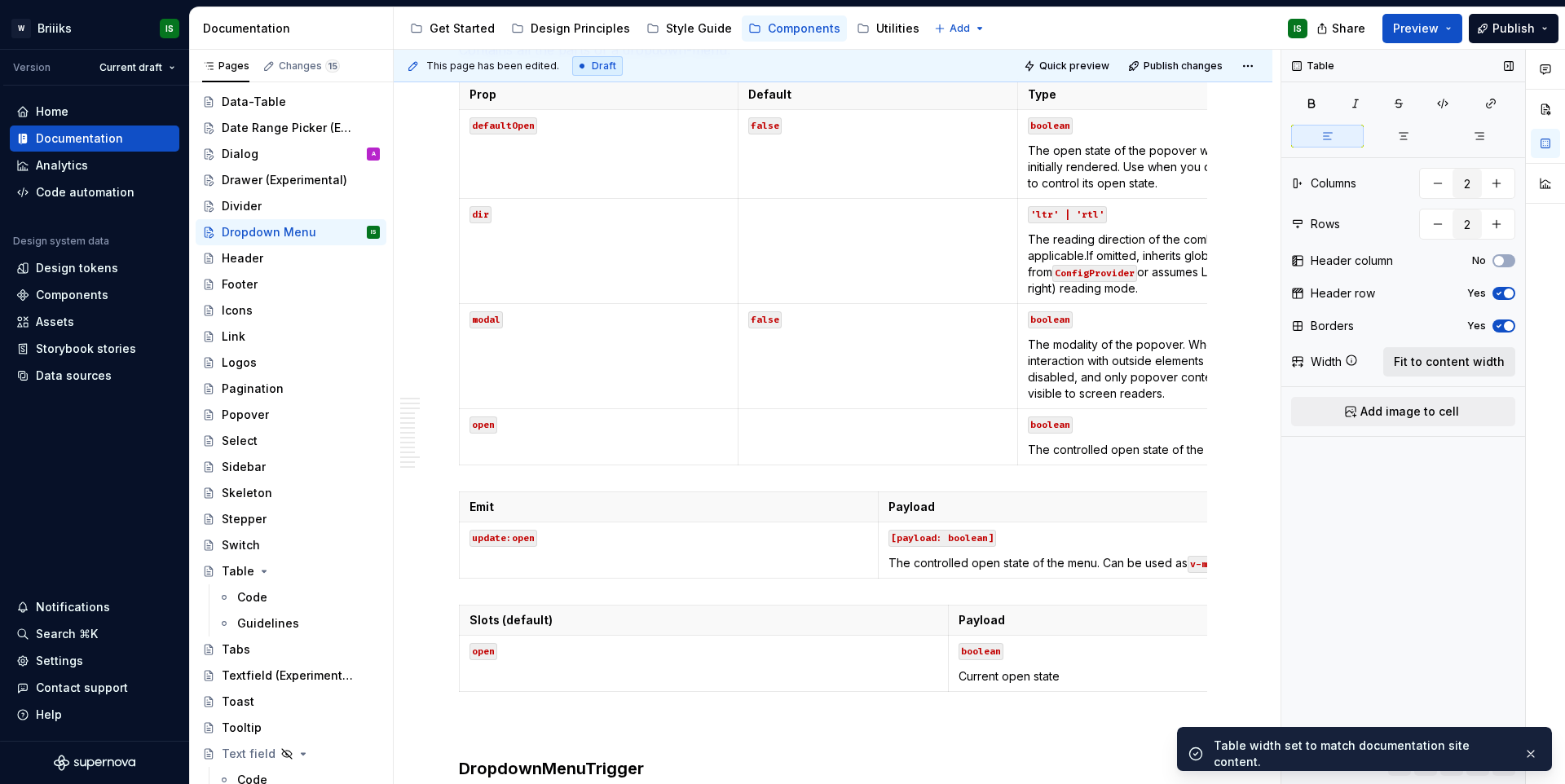
click at [1444, 369] on span "Fit to content width" at bounding box center [1449, 361] width 110 height 16
type textarea "*"
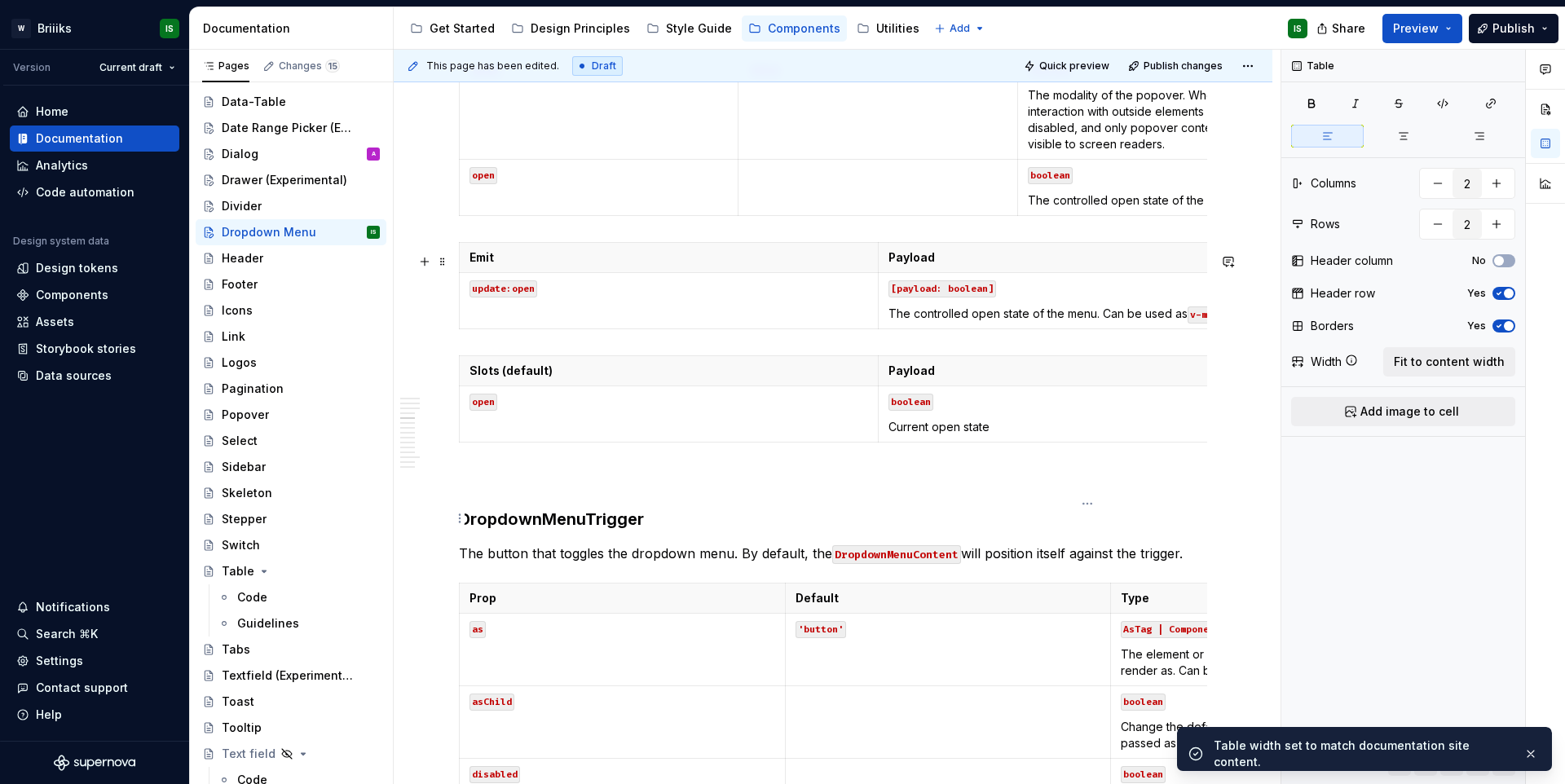
scroll to position [2265, 0]
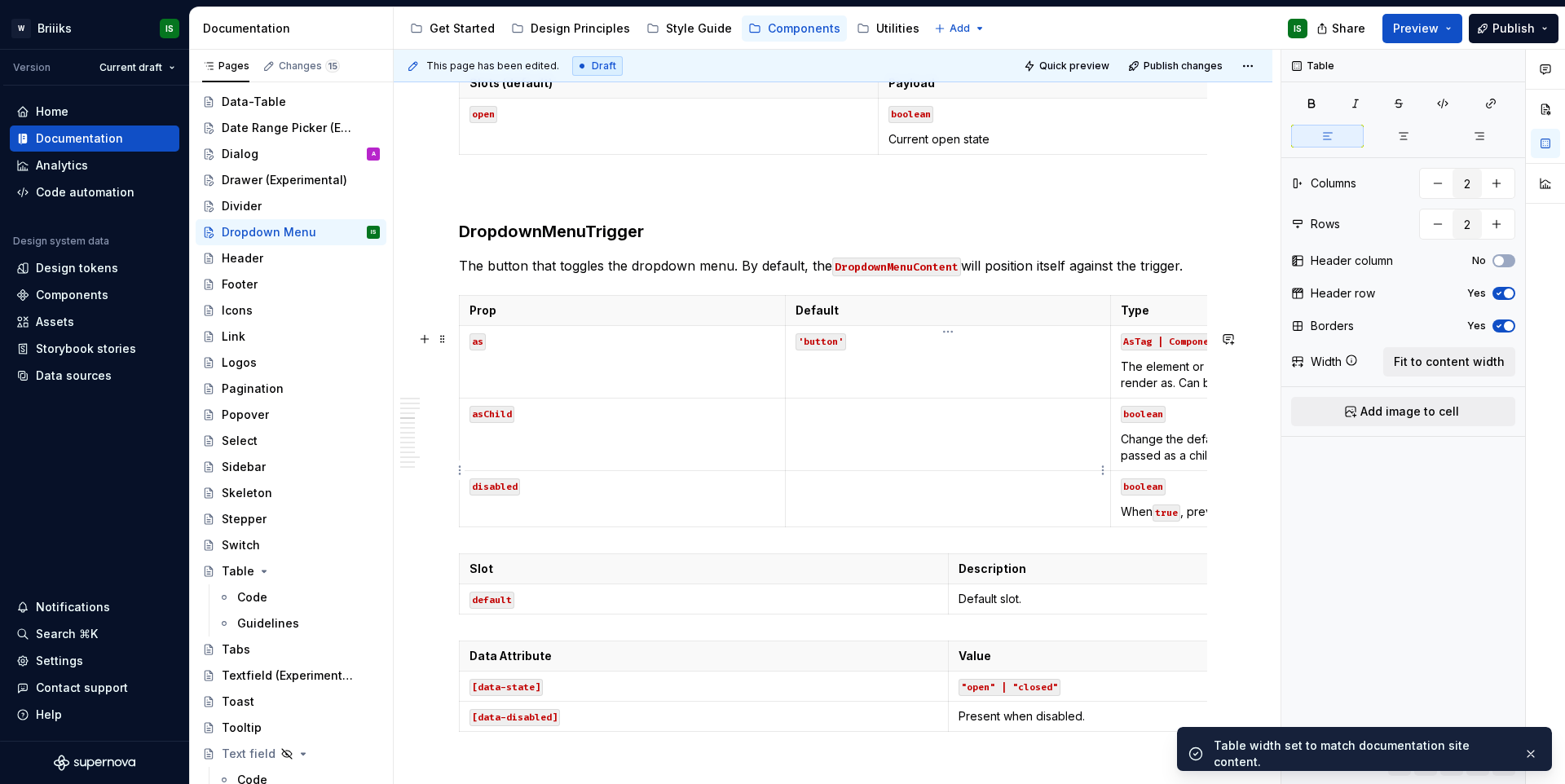
type input "3"
type input "4"
click at [1067, 471] on td at bounding box center [948, 434] width 326 height 72
click at [1428, 369] on button "Fit to content width" at bounding box center [1449, 362] width 132 height 30
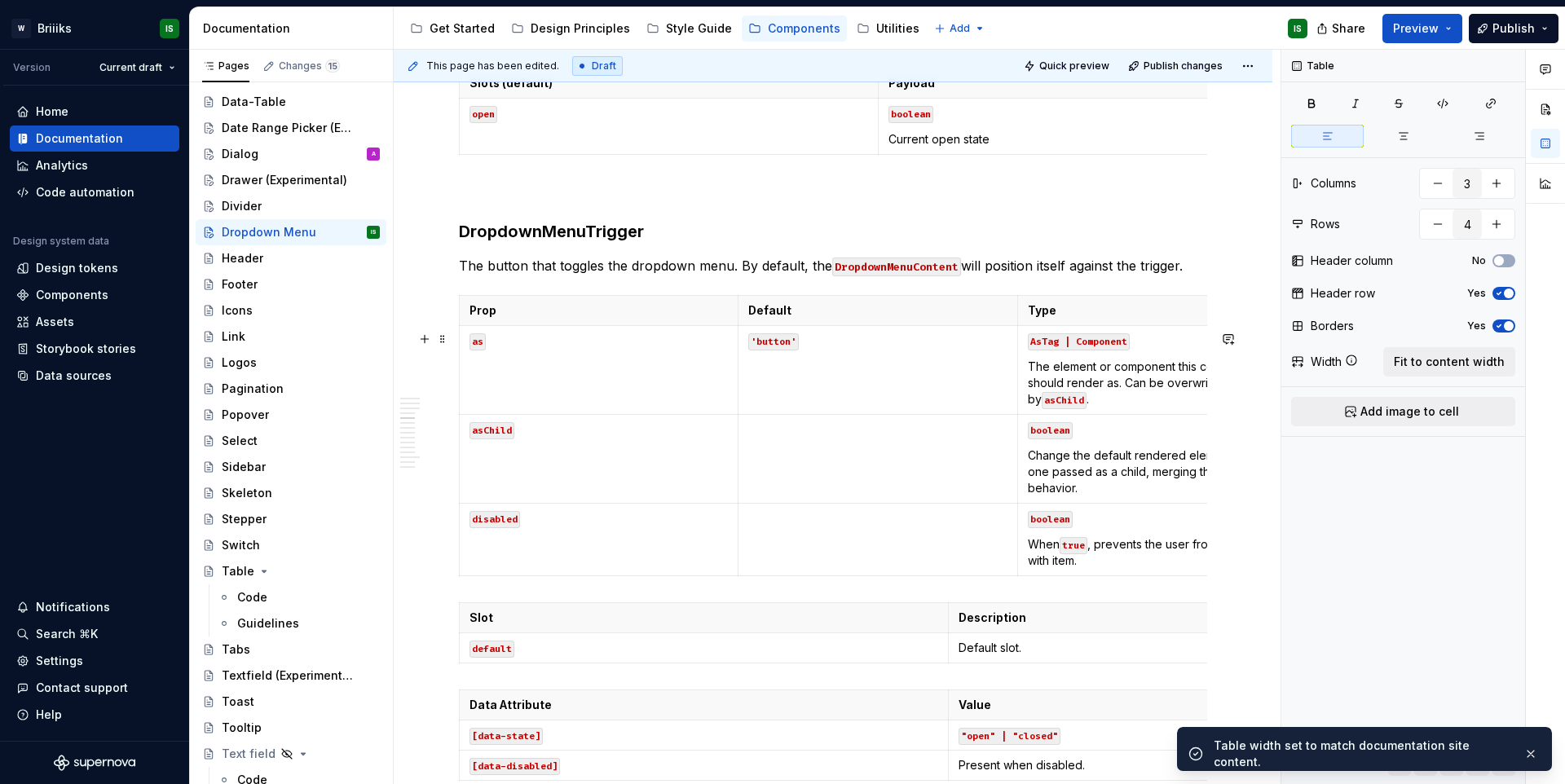
type textarea "*"
type input "2"
click at [1082, 633] on th "Description" at bounding box center [1191, 618] width 489 height 30
click at [1432, 364] on span "Fit to content width" at bounding box center [1449, 361] width 110 height 16
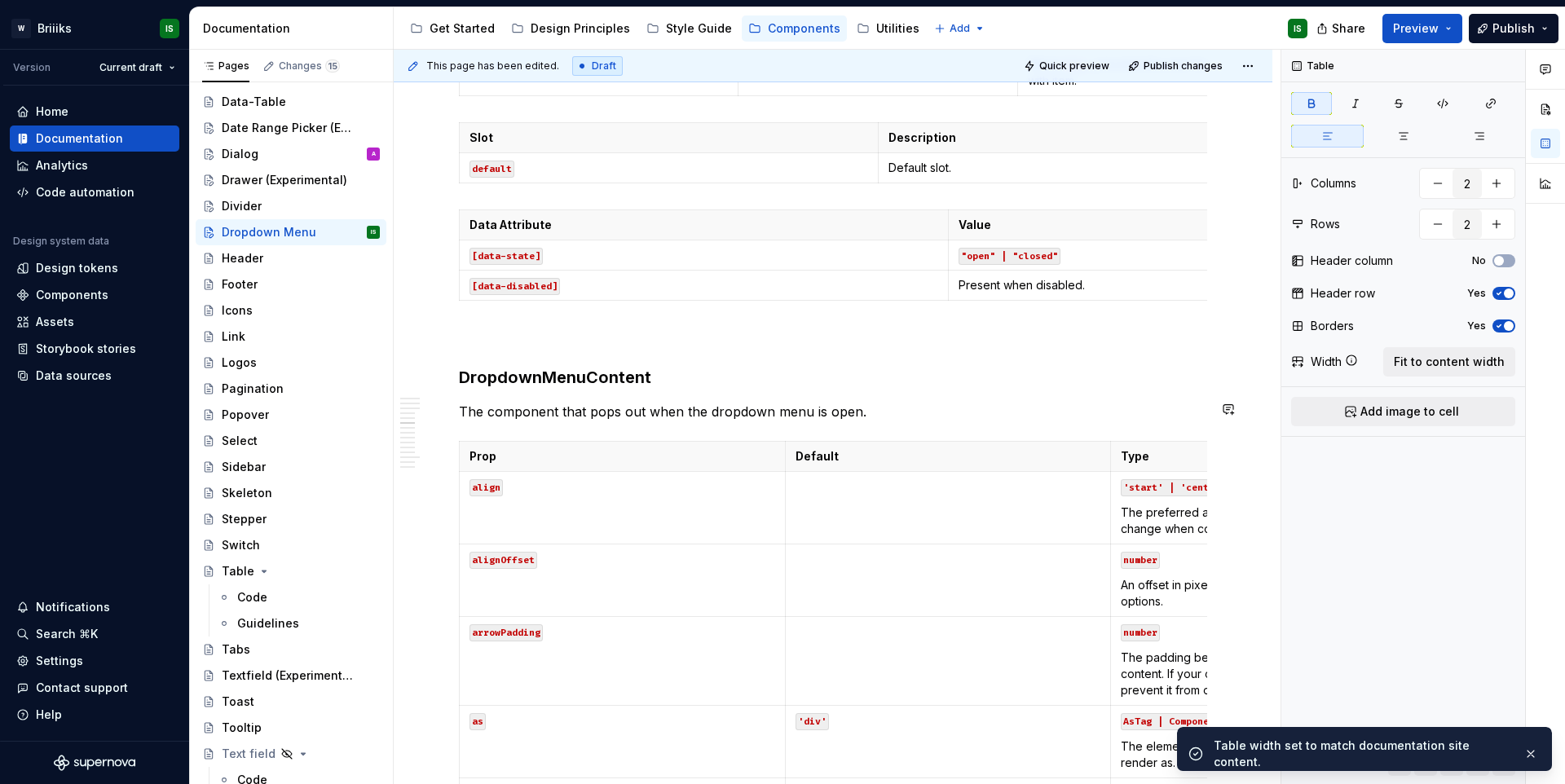
scroll to position [2759, 0]
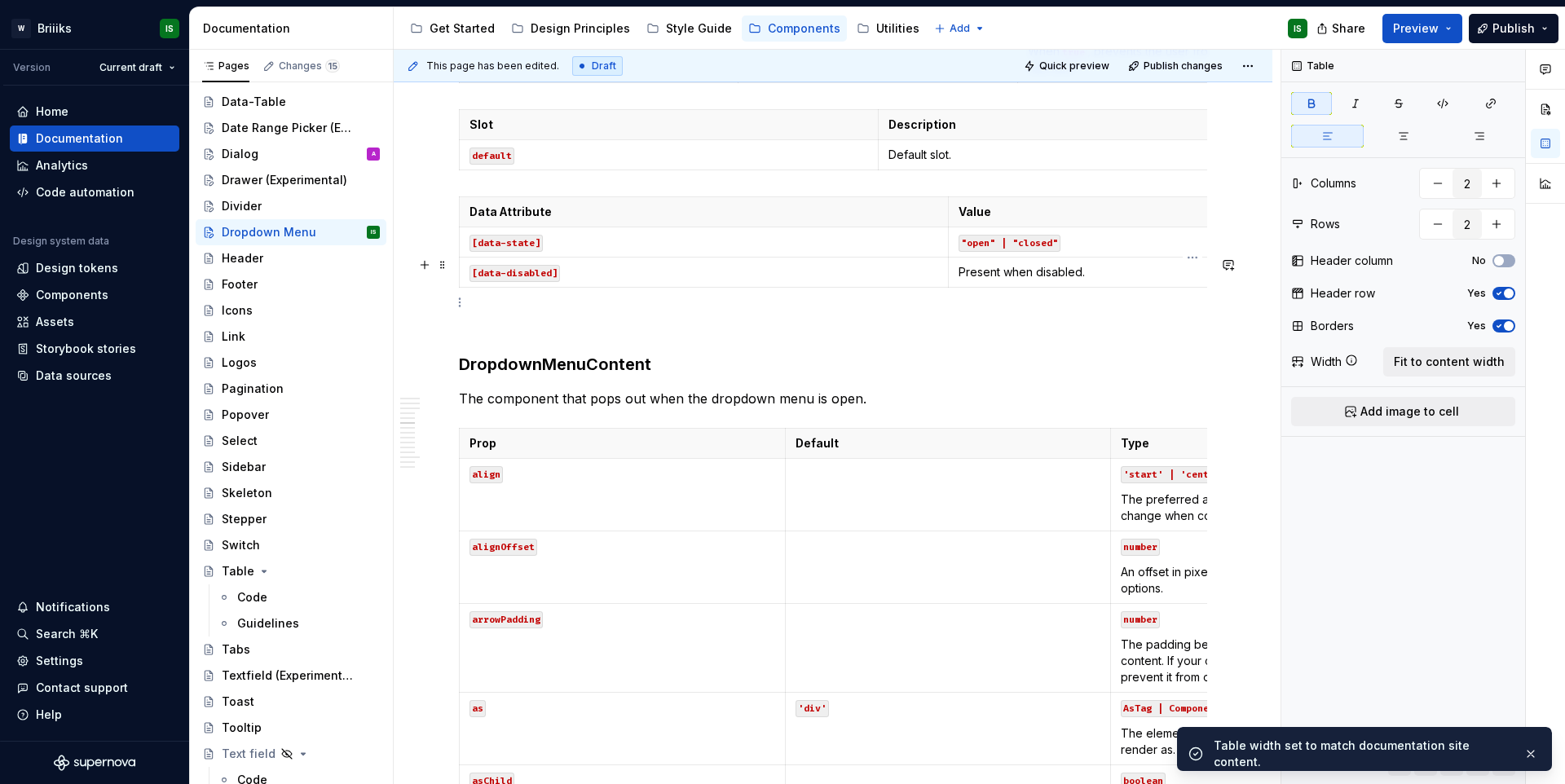
type textarea "*"
type input "3"
click at [1103, 257] on td ""open" | "closed"" at bounding box center [1191, 242] width 489 height 30
drag, startPoint x: 1446, startPoint y: 354, endPoint x: 1381, endPoint y: 391, distance: 74.8
click at [1446, 355] on span "Fit to content width" at bounding box center [1449, 361] width 110 height 16
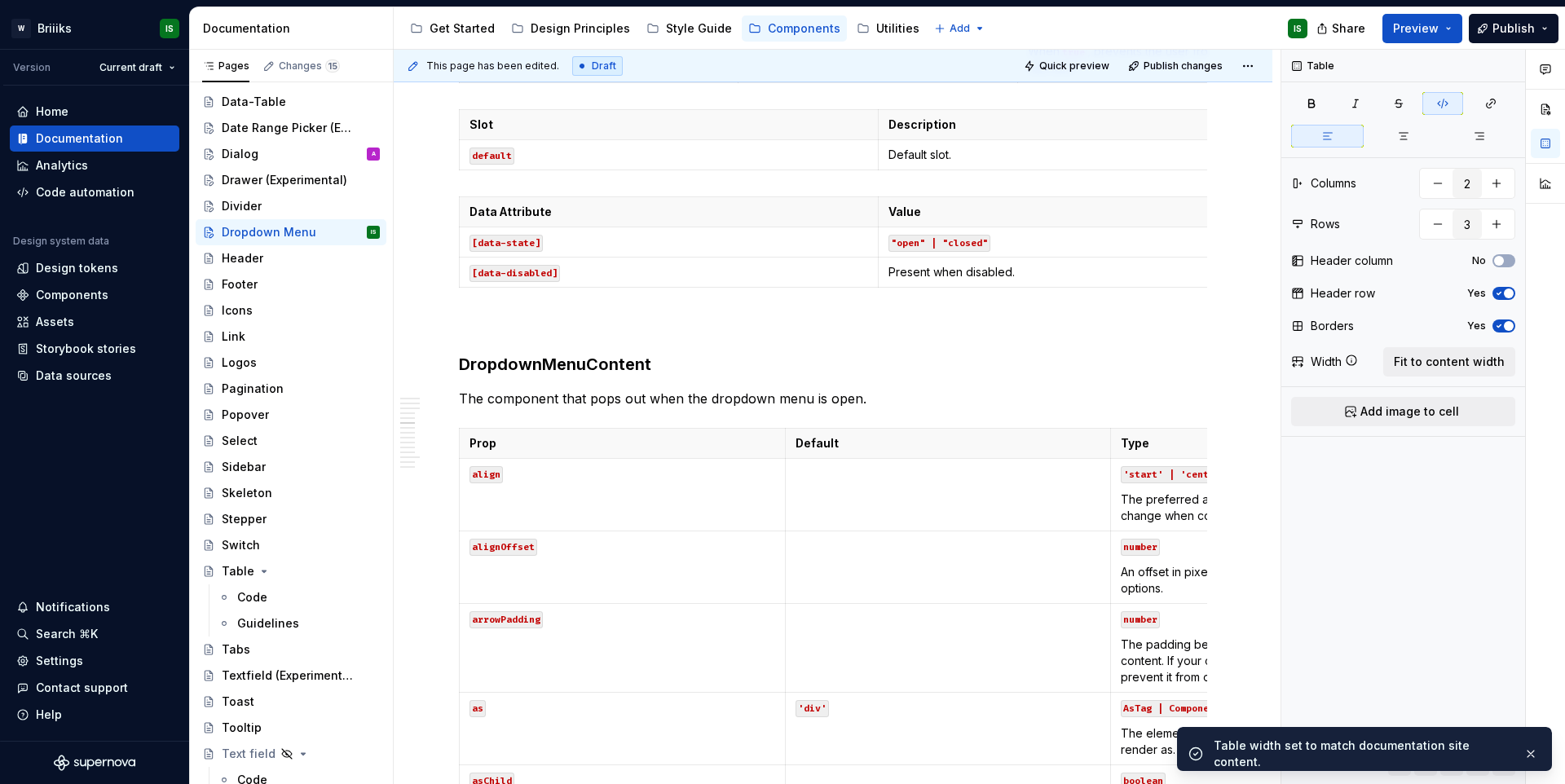
type textarea "*"
type input "3"
type input "21"
click at [1029, 531] on td at bounding box center [948, 494] width 326 height 72
click at [1500, 355] on span "Fit to content width" at bounding box center [1449, 361] width 110 height 16
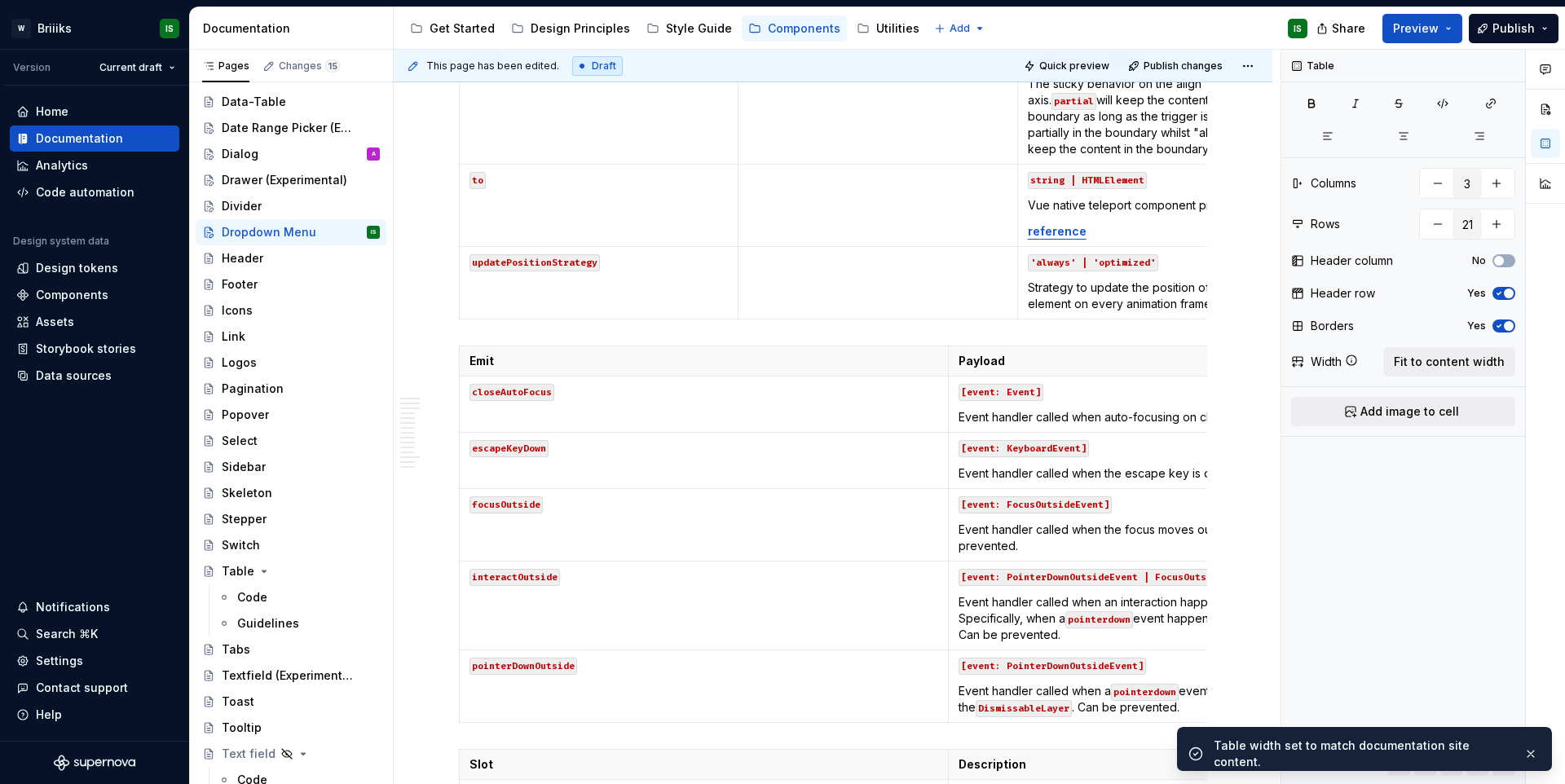
scroll to position [4921, 0]
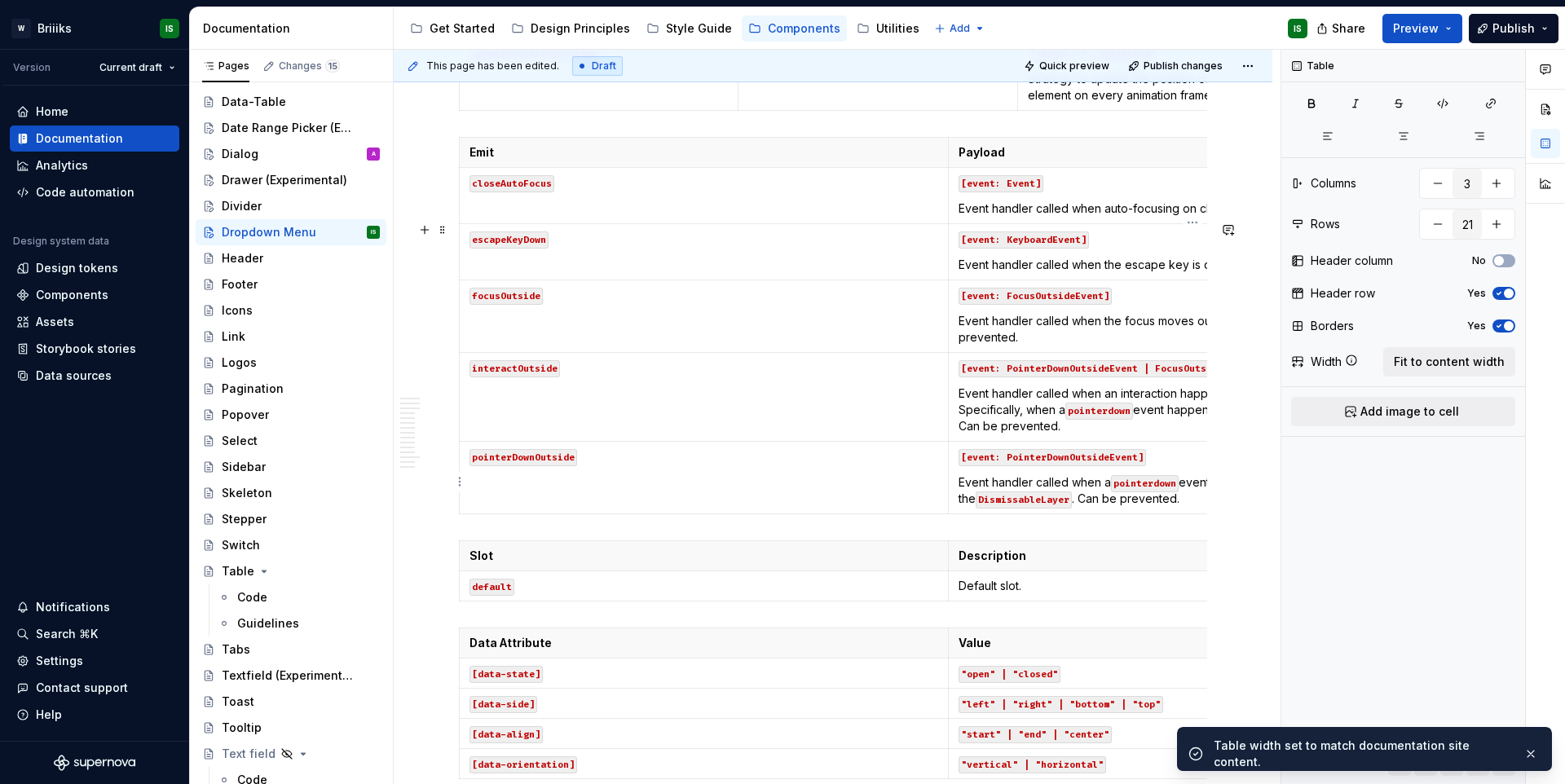
type textarea "*"
type input "2"
type input "6"
click at [1085, 434] on p "Event handler called when an interaction happens outside the DismissableLayer .…" at bounding box center [1193, 410] width 469 height 49
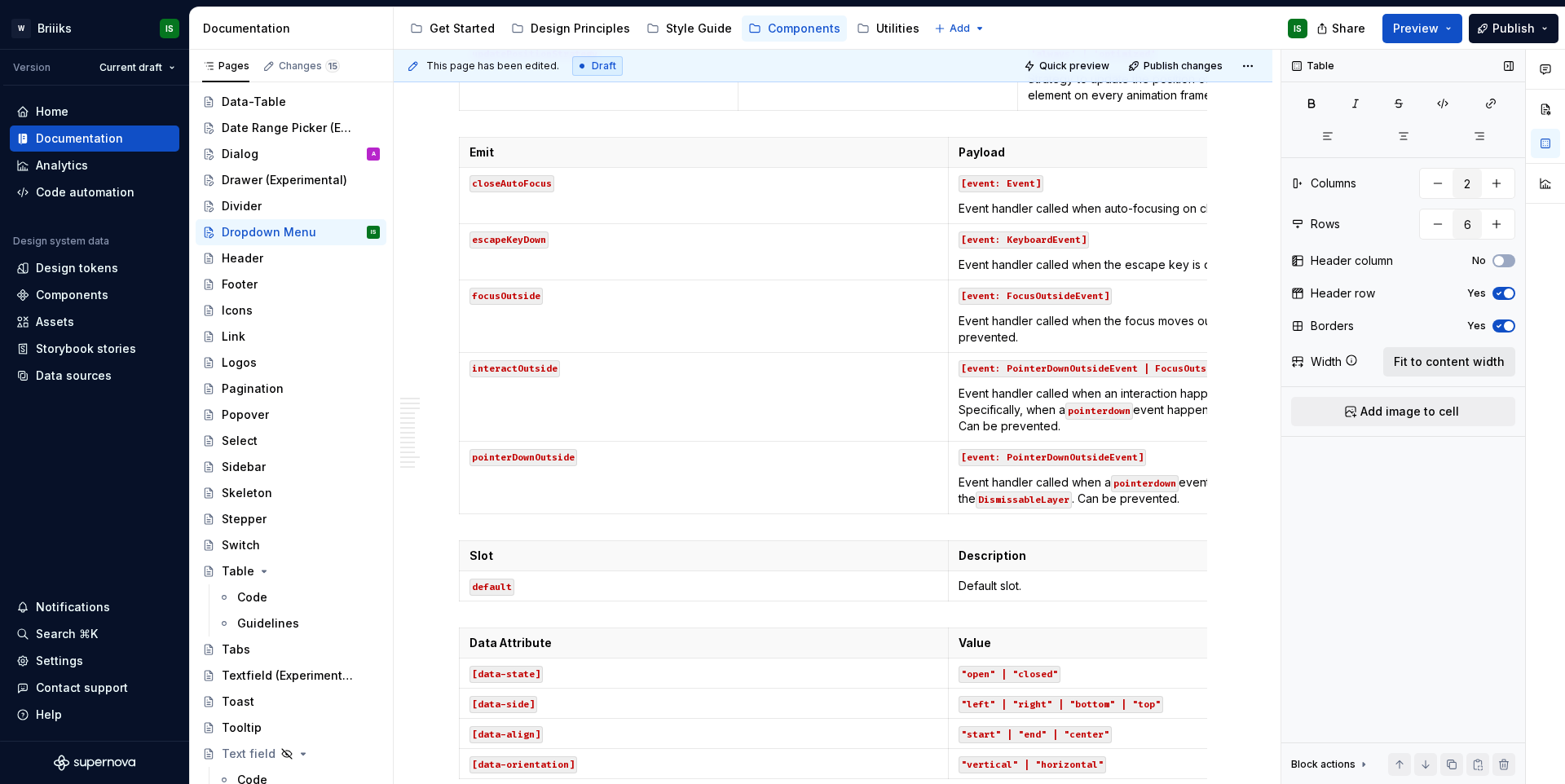
click at [1442, 364] on span "Fit to content width" at bounding box center [1449, 361] width 110 height 16
type textarea "*"
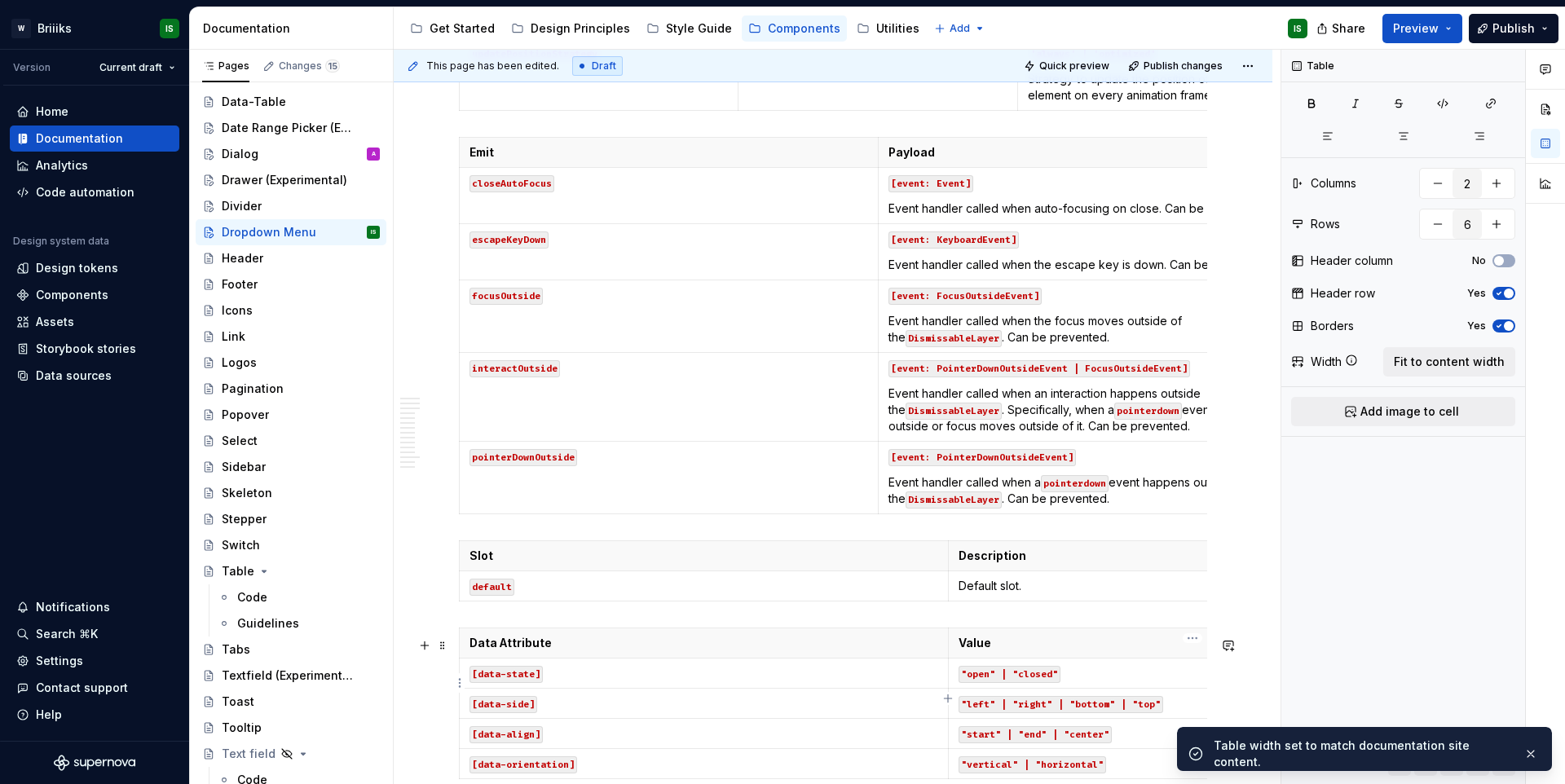
type input "2"
click at [1092, 601] on td "Default slot." at bounding box center [1191, 585] width 489 height 30
drag, startPoint x: 1474, startPoint y: 372, endPoint x: 1429, endPoint y: 384, distance: 46.6
click at [1474, 371] on button "Fit to content width" at bounding box center [1449, 362] width 132 height 30
type textarea "*"
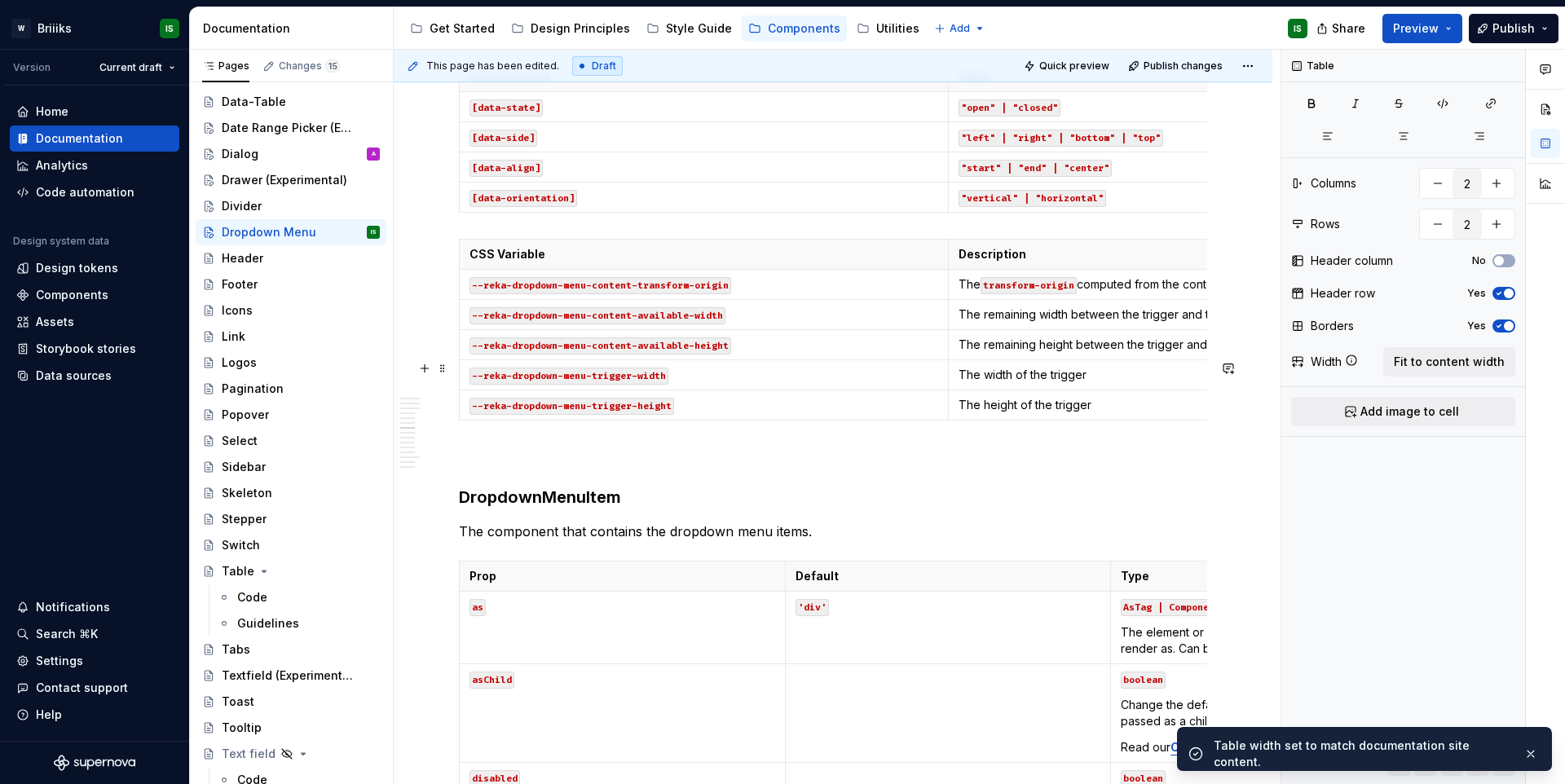
scroll to position [5489, 0]
type input "5"
click at [1094, 151] on td ""left" | "right" | "bottom" | "top"" at bounding box center [1191, 136] width 489 height 30
click at [1402, 360] on span "Fit to content width" at bounding box center [1449, 361] width 110 height 16
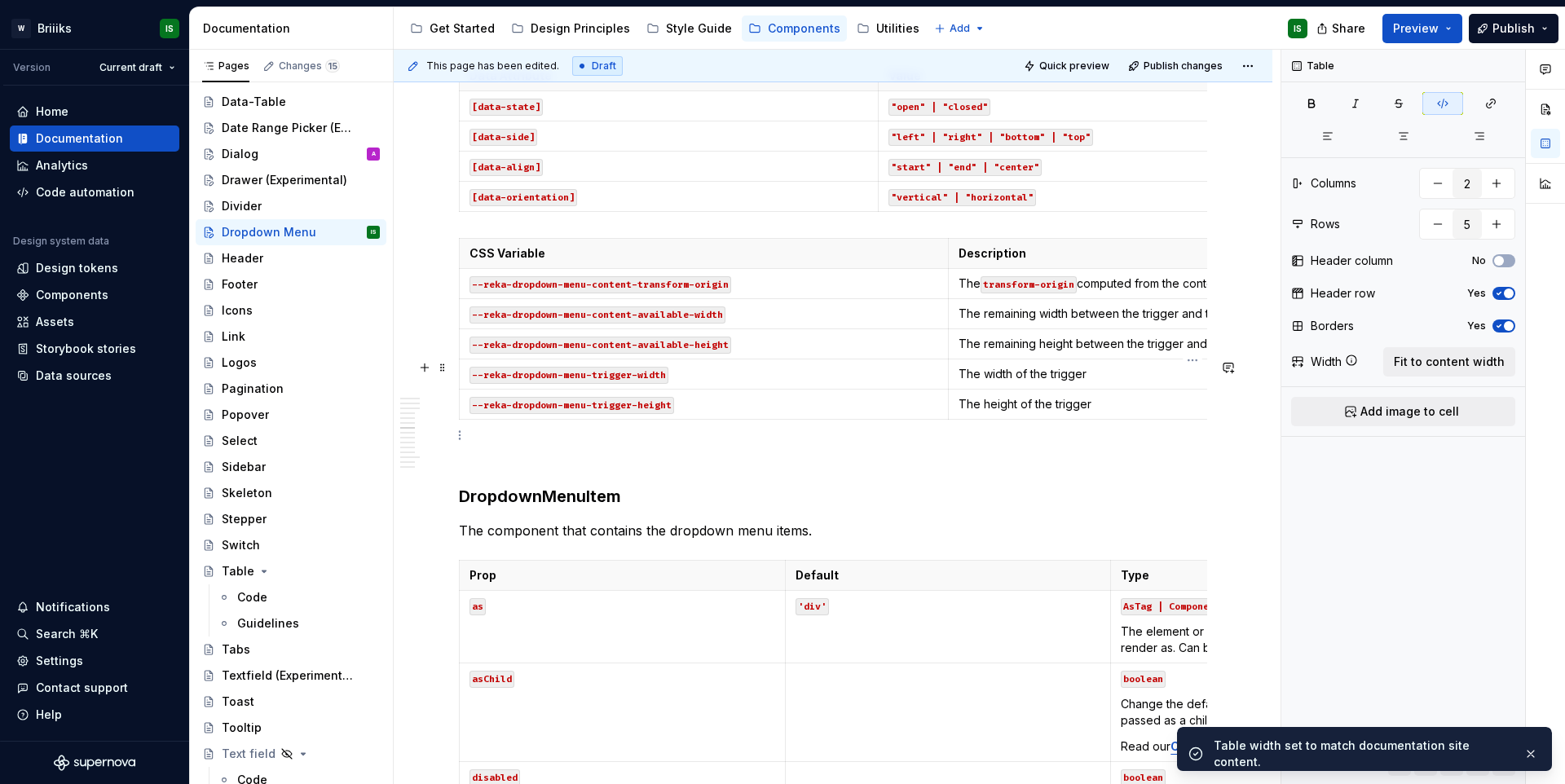
type textarea "*"
type input "6"
click at [1144, 322] on p "The remaining width between the trigger and the boundary edge" at bounding box center [1193, 313] width 469 height 16
click at [1425, 366] on span "Fit to content width" at bounding box center [1449, 361] width 110 height 16
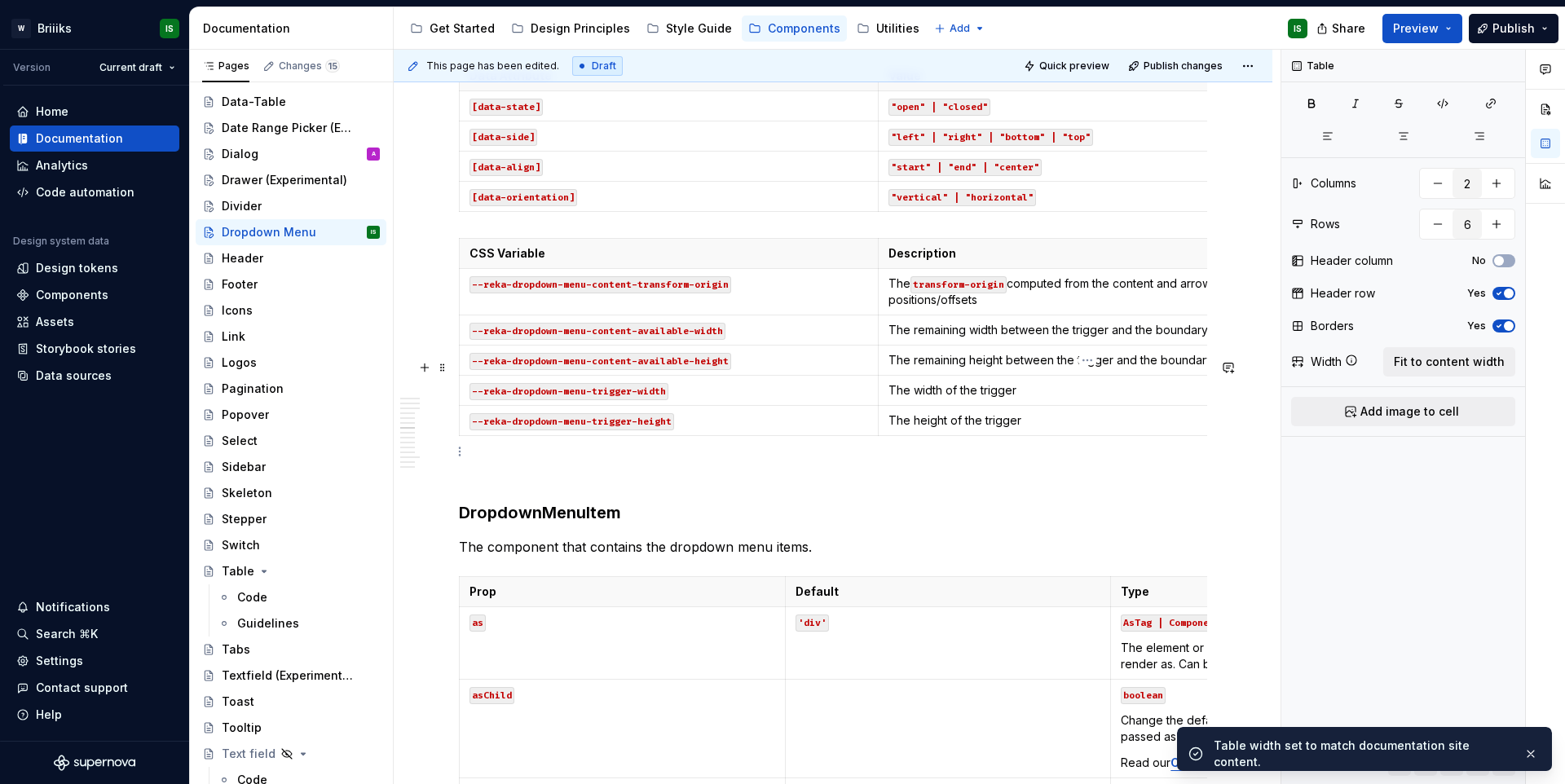
type textarea "*"
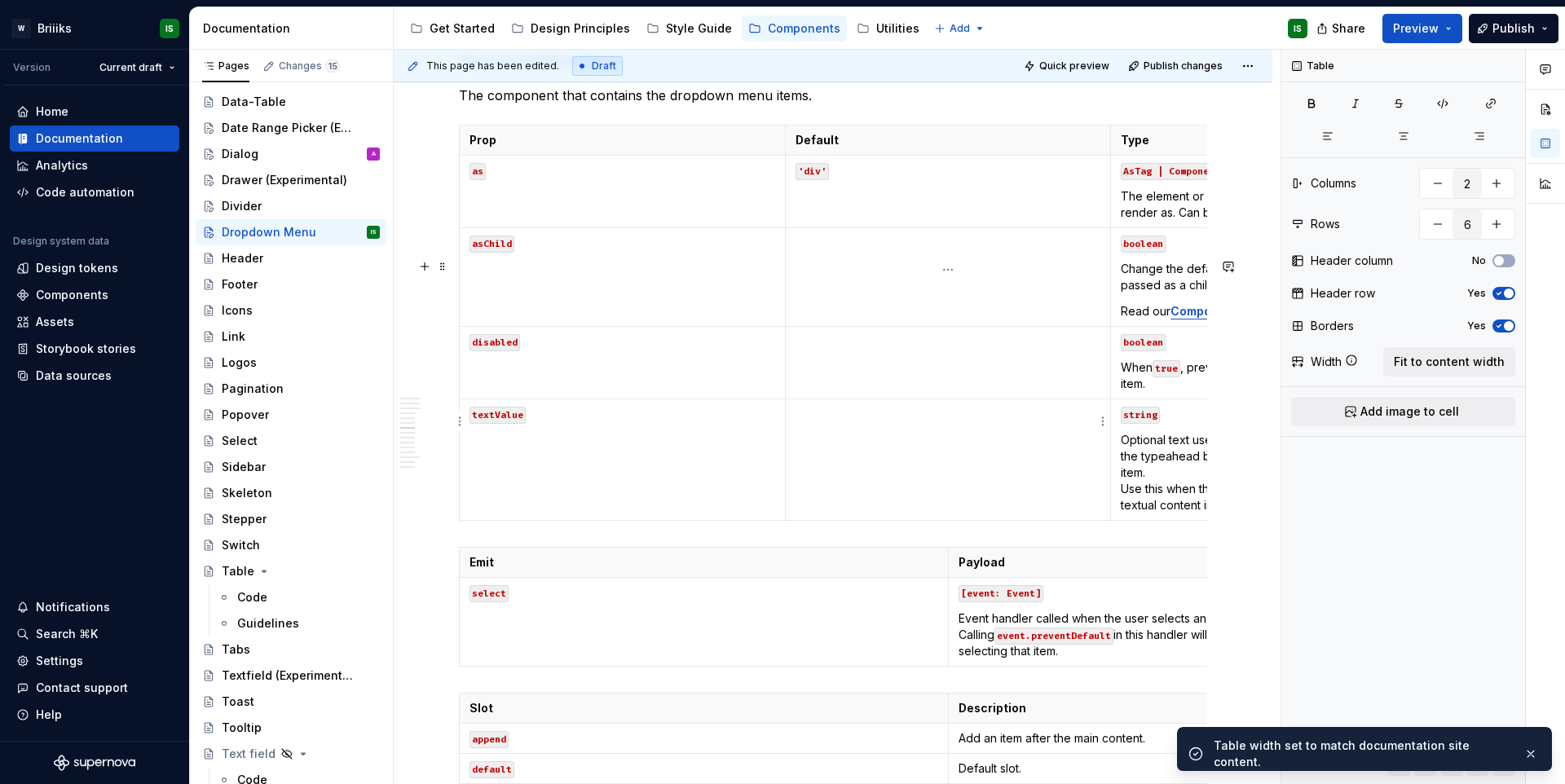
scroll to position [5957, 0]
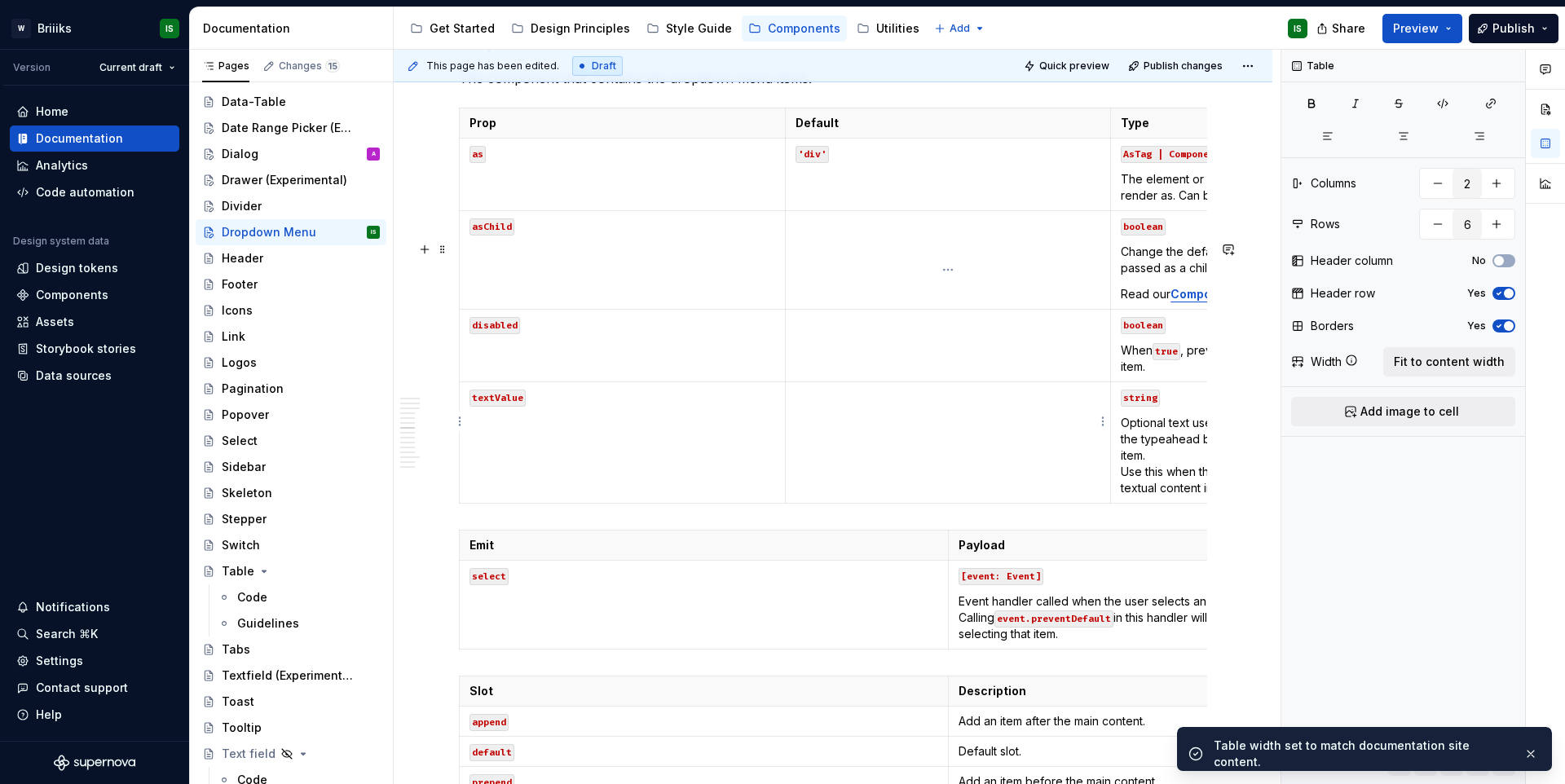
type input "3"
type input "5"
click at [1036, 382] on td at bounding box center [948, 345] width 326 height 72
click at [1427, 365] on span "Fit to content width" at bounding box center [1449, 361] width 110 height 16
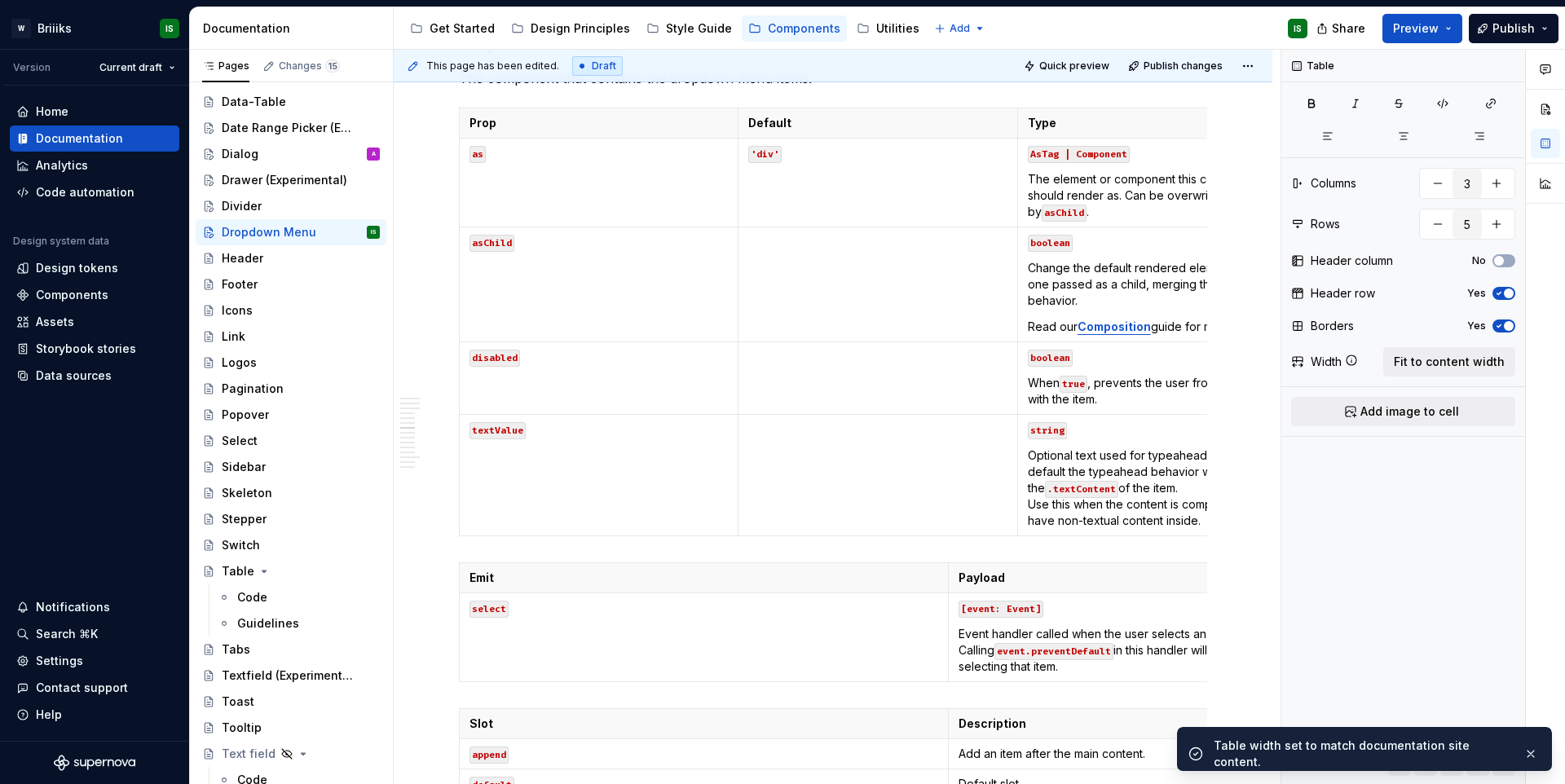
type textarea "*"
type input "2"
click at [980, 593] on th "Payload" at bounding box center [1191, 578] width 489 height 30
click at [1412, 368] on span "Fit to content width" at bounding box center [1449, 361] width 110 height 16
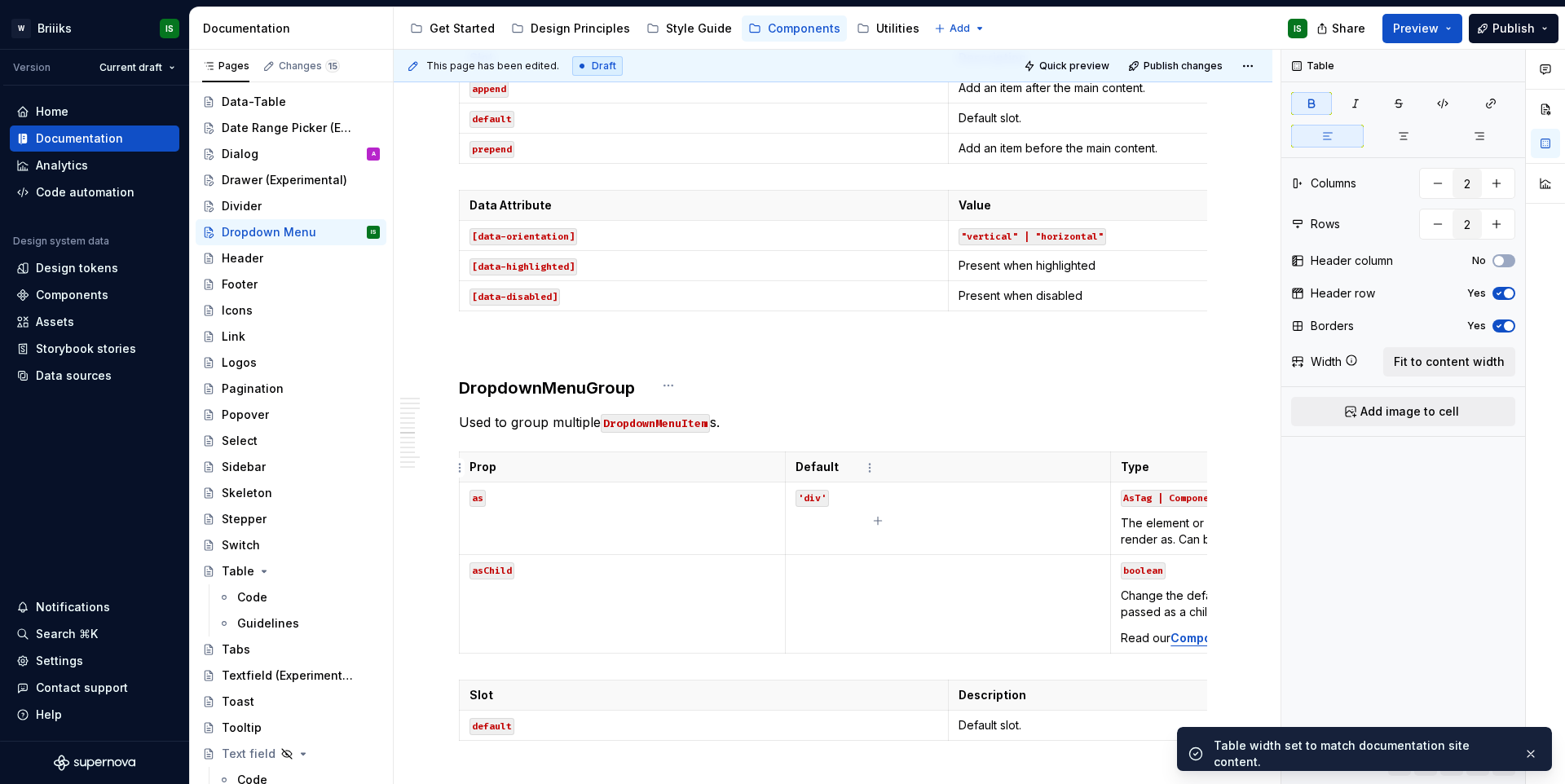
type textarea "*"
type input "4"
click at [952, 131] on td "Default slot." at bounding box center [1191, 116] width 489 height 30
drag, startPoint x: 1412, startPoint y: 363, endPoint x: 1290, endPoint y: 375, distance: 122.6
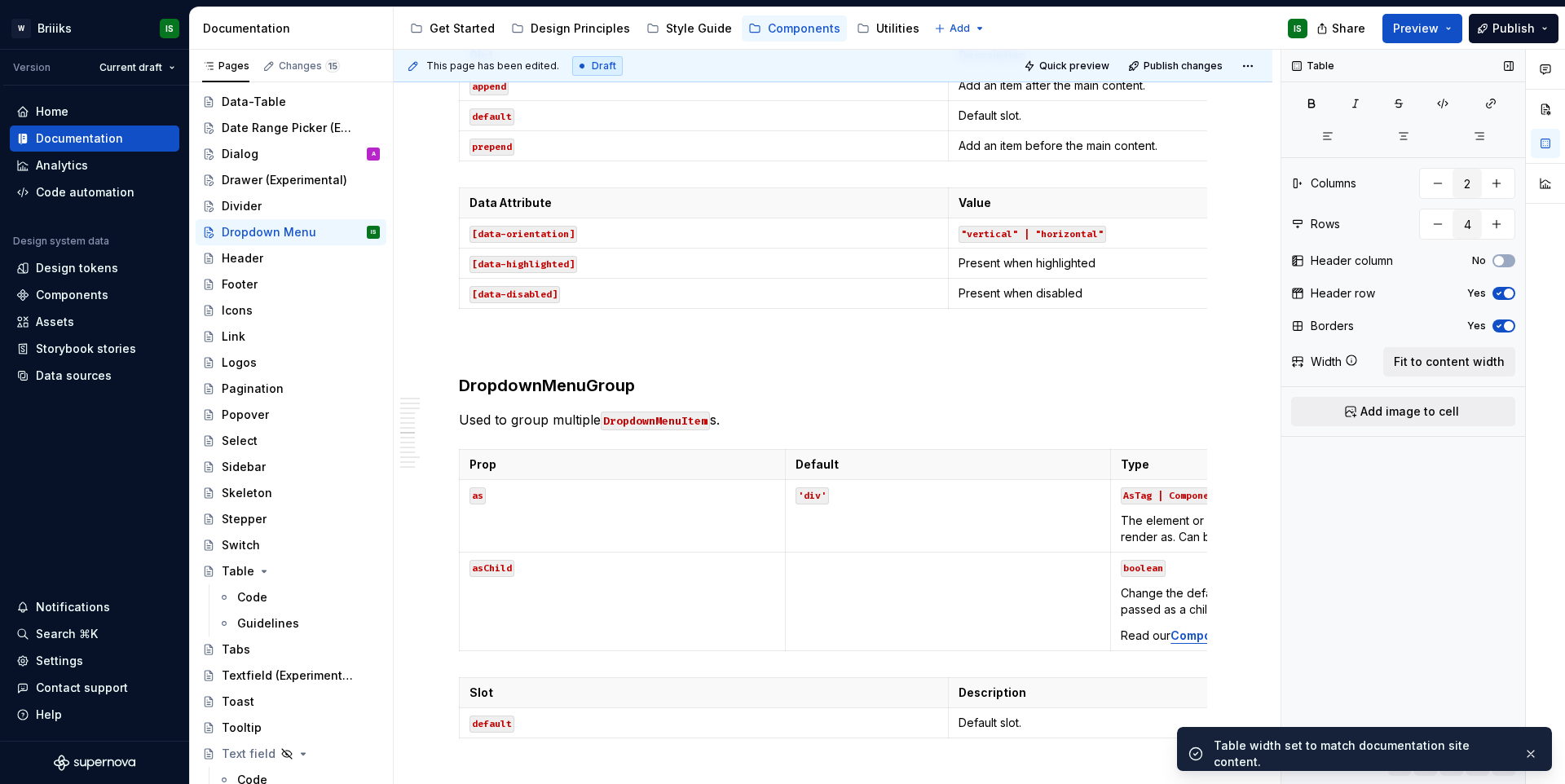
click at [1412, 363] on span "Fit to content width" at bounding box center [1449, 361] width 110 height 16
click at [1025, 249] on td ""vertical" | "horizontal"" at bounding box center [1191, 233] width 489 height 30
click at [1401, 364] on span "Fit to content width" at bounding box center [1449, 361] width 110 height 16
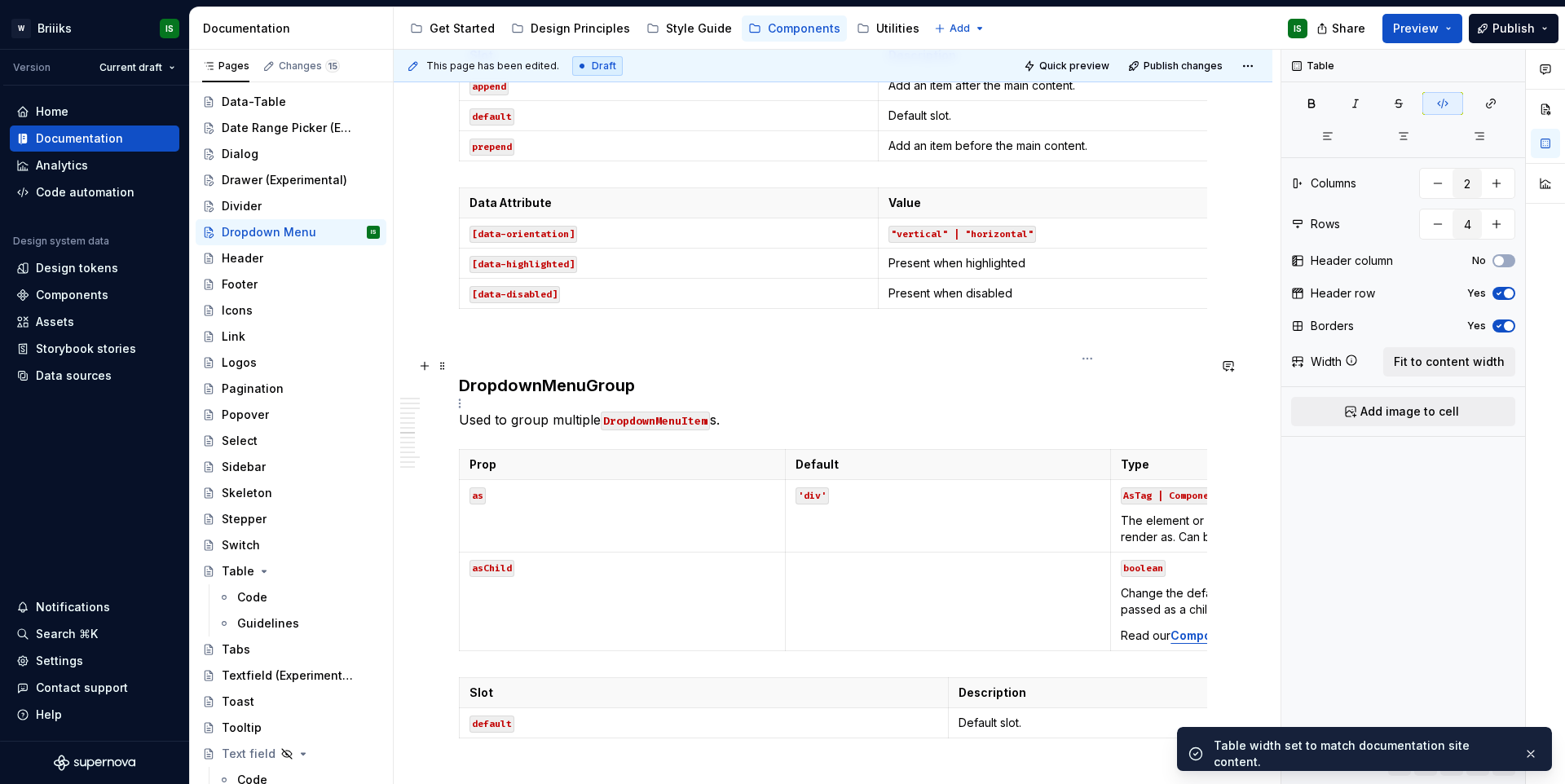
type textarea "*"
type input "3"
drag, startPoint x: 881, startPoint y: 653, endPoint x: 968, endPoint y: 612, distance: 96.2
click at [881, 472] on p "Default" at bounding box center [948, 464] width 306 height 16
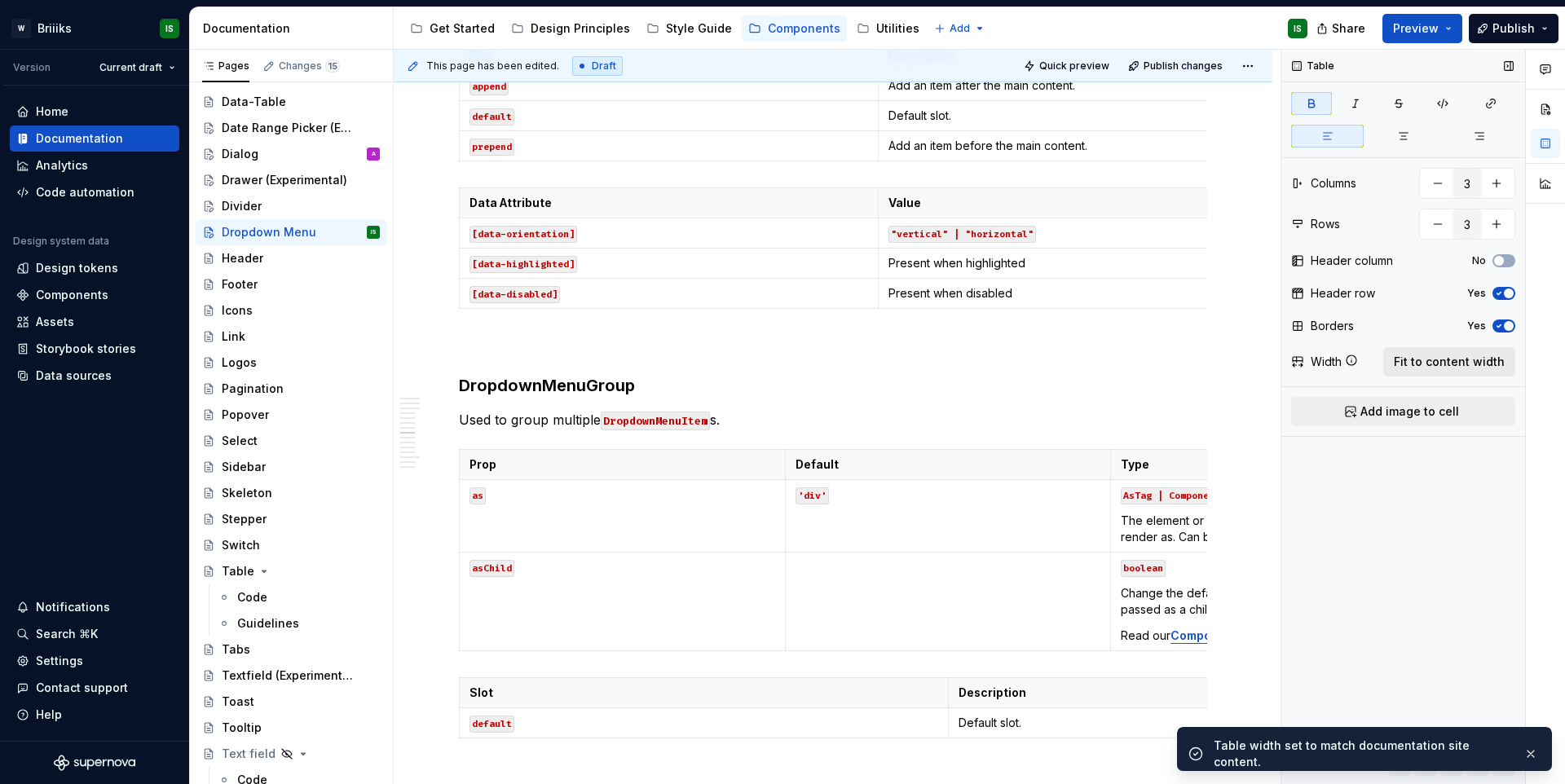
click at [1418, 367] on span "Fit to content width" at bounding box center [1449, 361] width 110 height 16
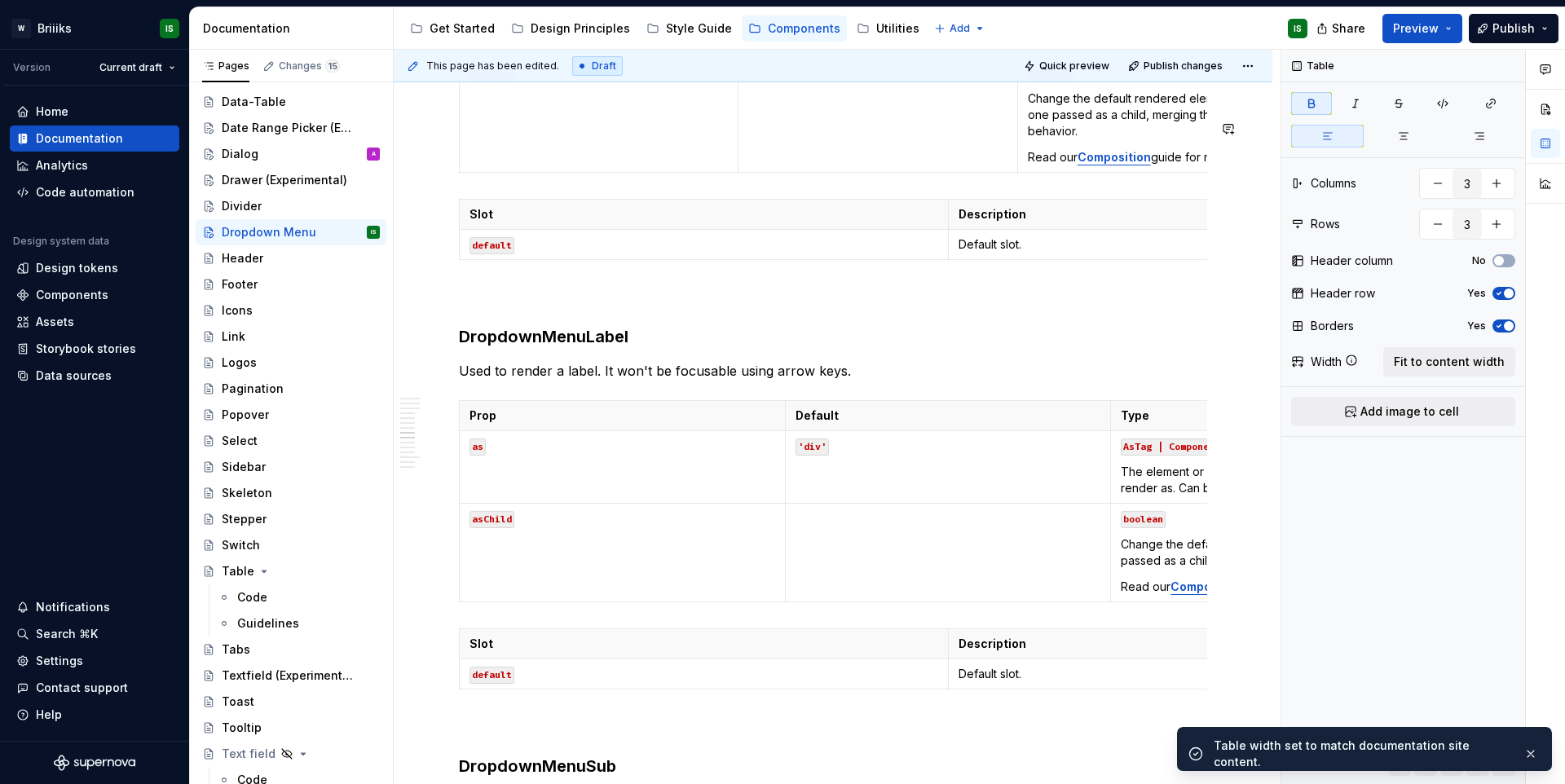
scroll to position [7367, 0]
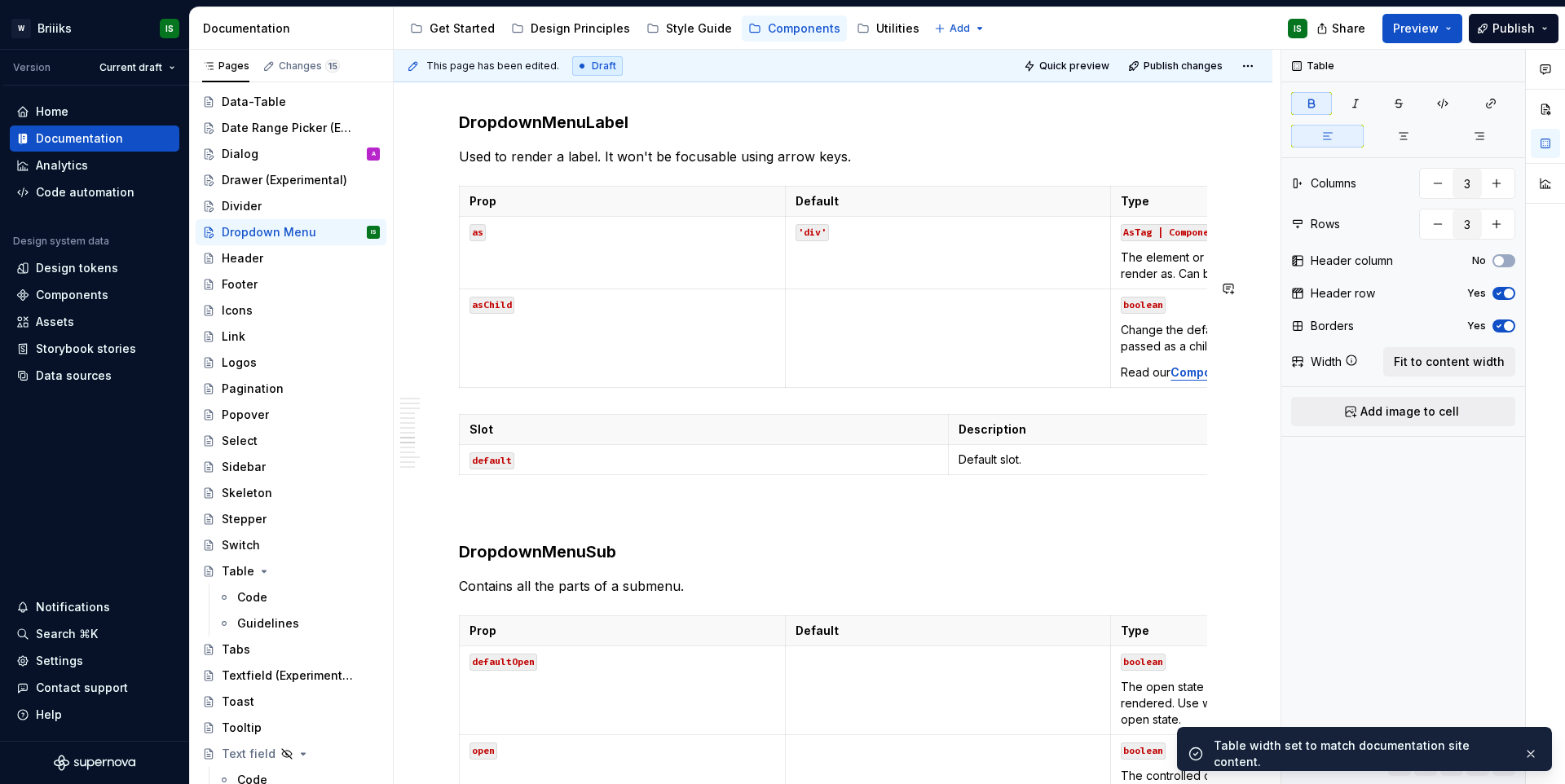
type textarea "*"
type input "2"
click at [1082, 46] on td "Default slot." at bounding box center [1191, 30] width 489 height 30
click at [1427, 364] on span "Fit to content width" at bounding box center [1449, 361] width 110 height 16
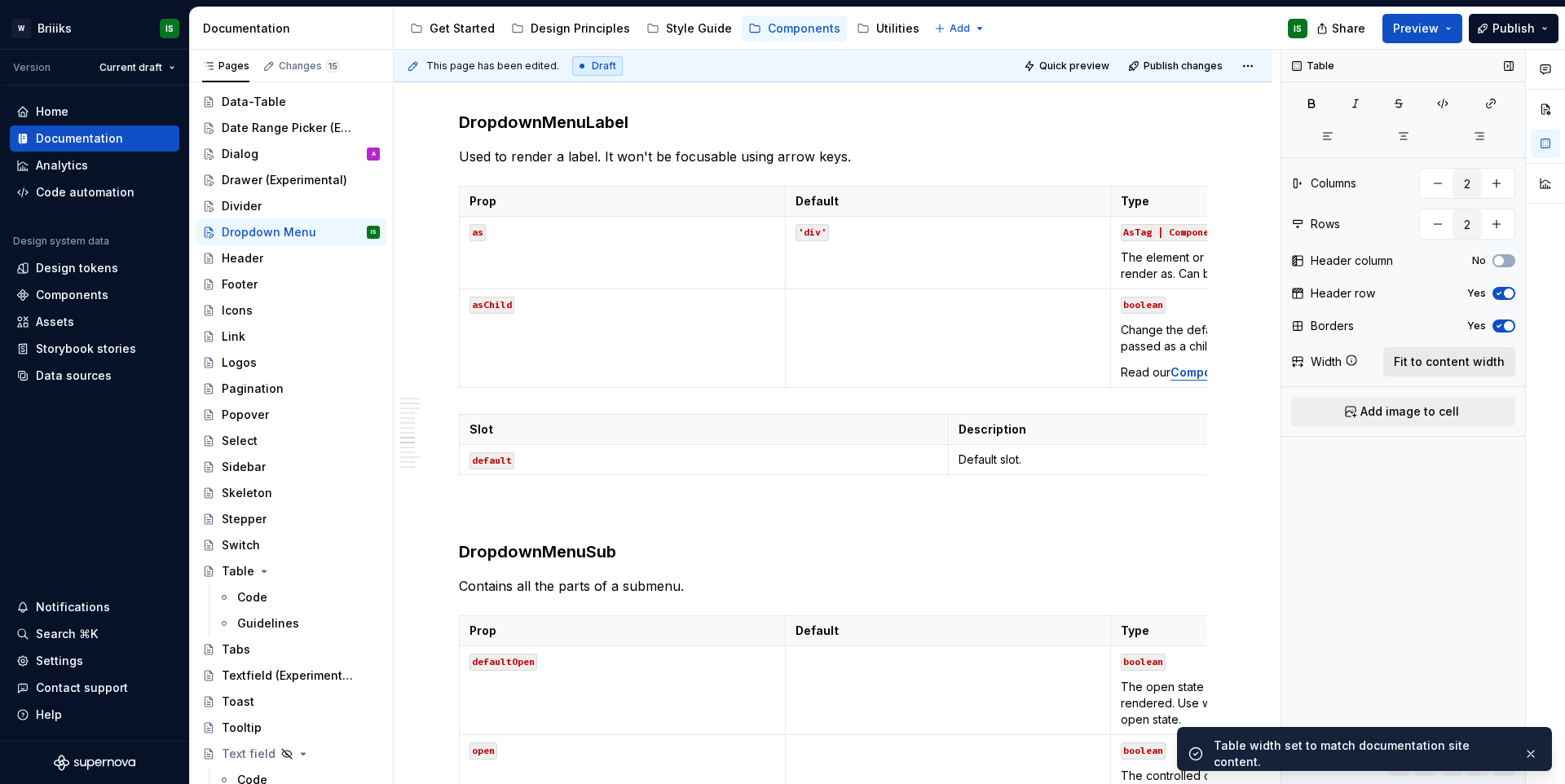
type textarea "*"
type input "3"
click at [1028, 240] on p "'div'" at bounding box center [948, 231] width 306 height 16
click at [1424, 369] on button "Fit to content width" at bounding box center [1449, 362] width 132 height 30
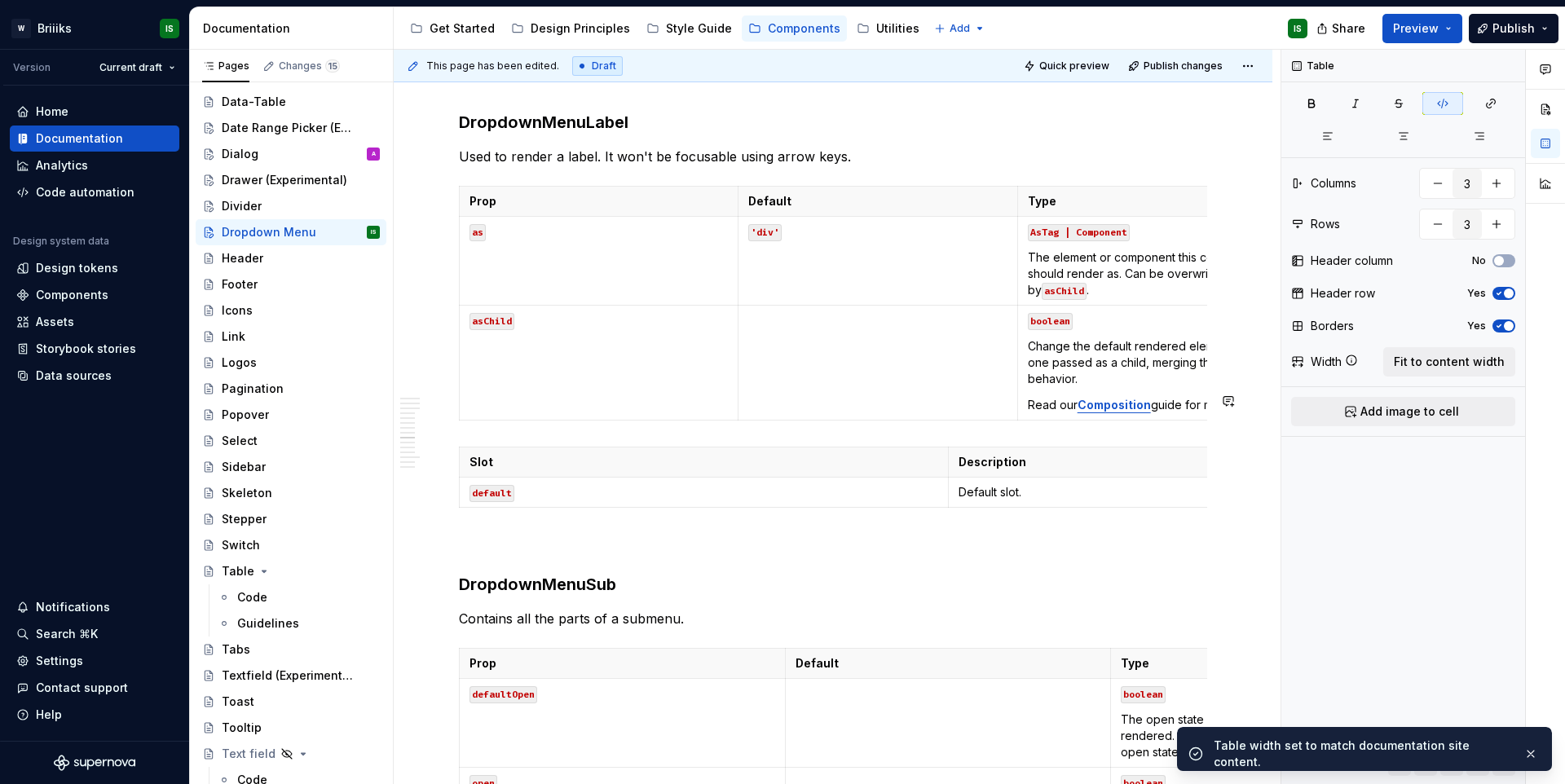
type textarea "*"
type input "2"
click at [1025, 470] on p "Description" at bounding box center [1193, 461] width 469 height 16
click at [1418, 369] on button "Fit to content width" at bounding box center [1449, 362] width 132 height 30
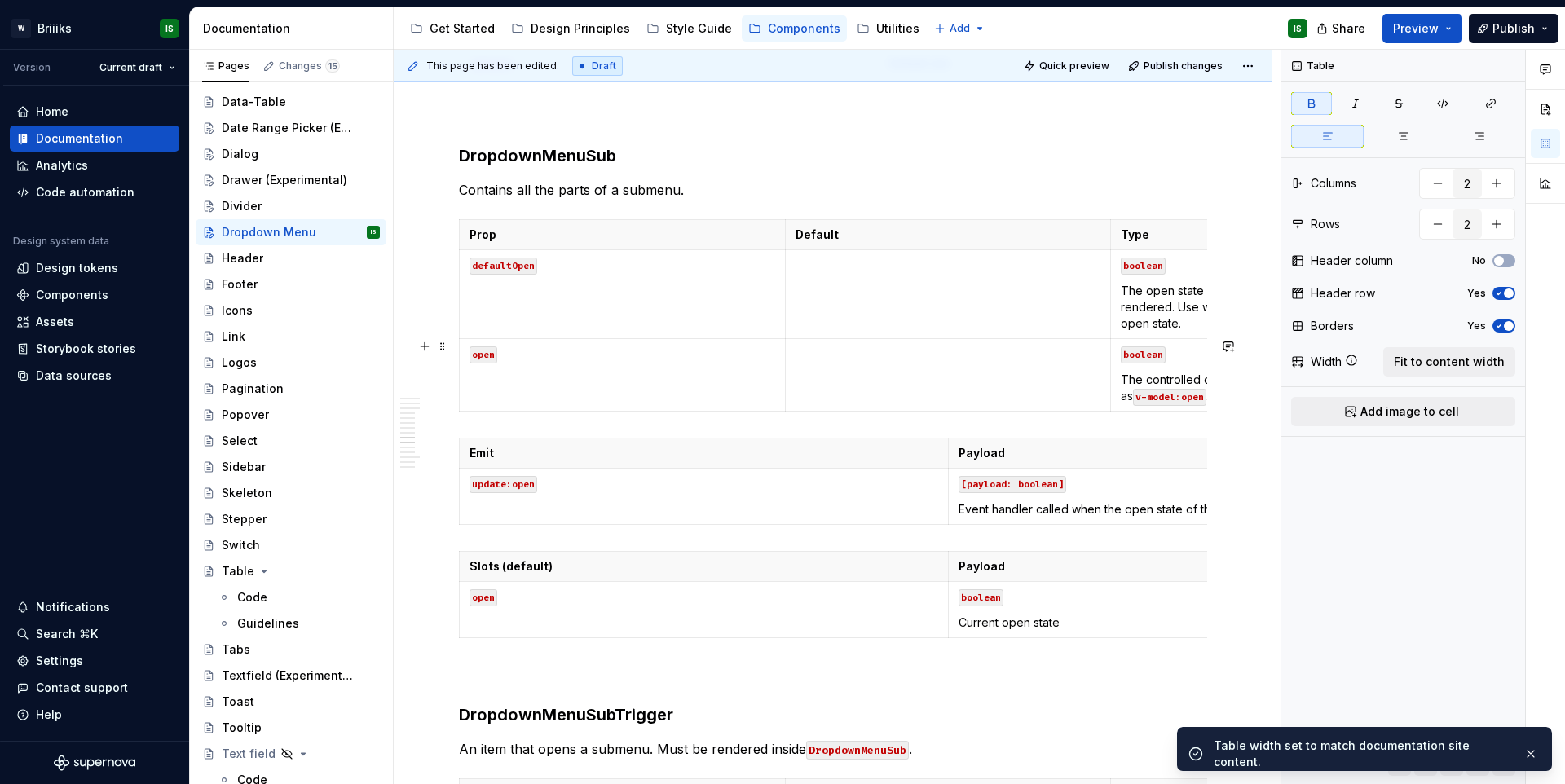
type textarea "*"
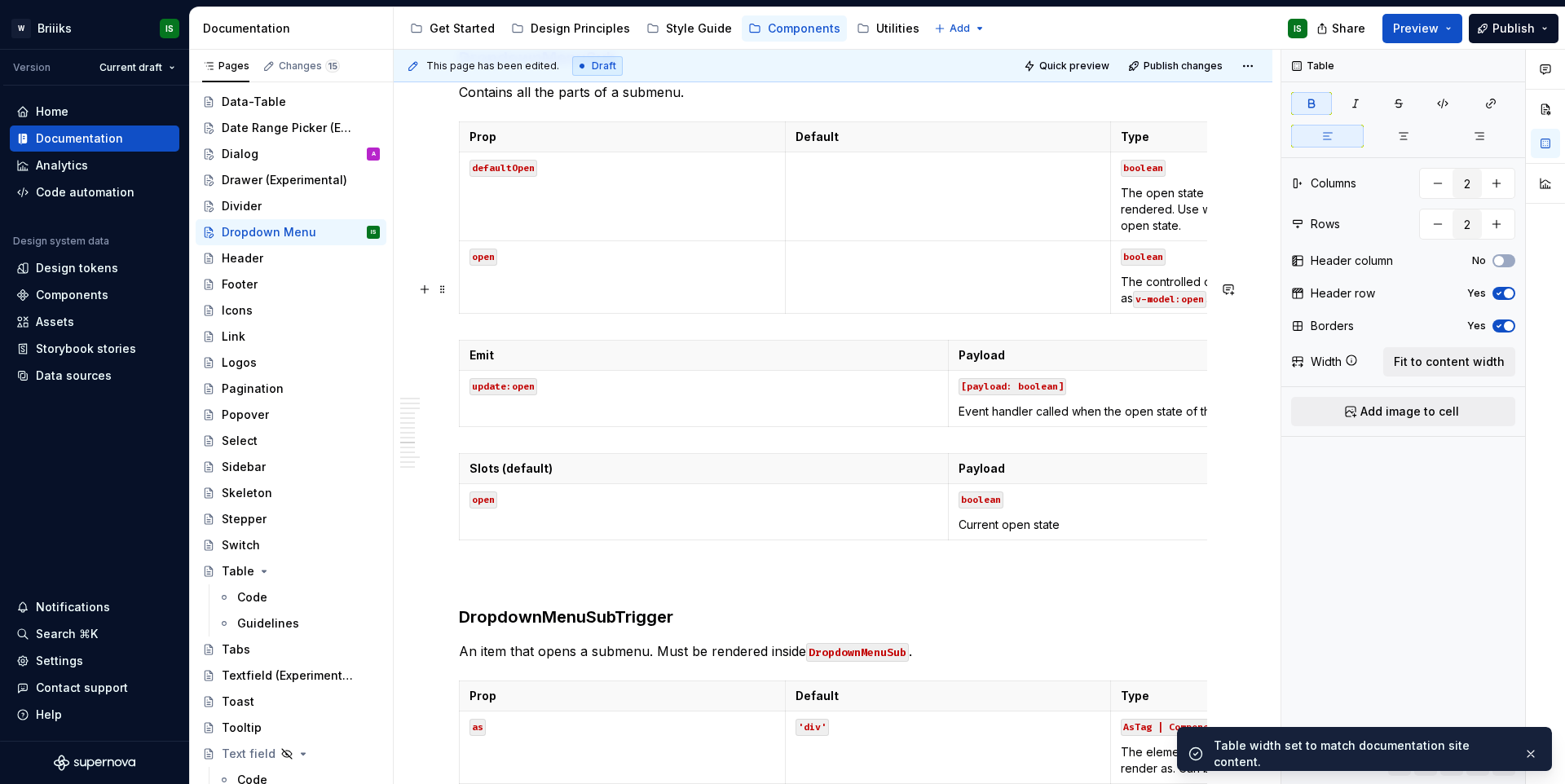
scroll to position [7898, 0]
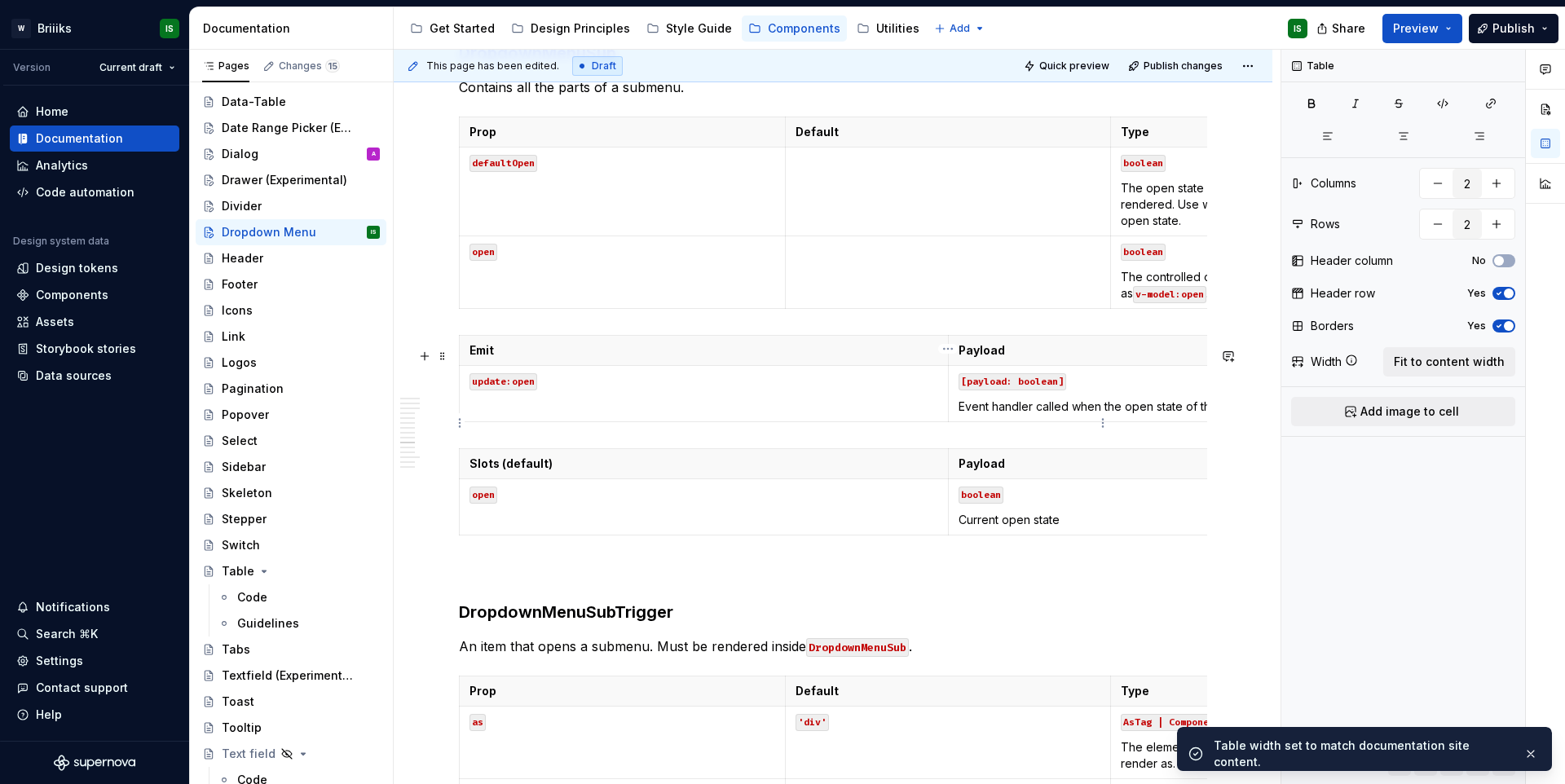
type input "3"
drag, startPoint x: 1019, startPoint y: 463, endPoint x: 1181, endPoint y: 431, distance: 165.1
click at [1019, 236] on td at bounding box center [948, 192] width 326 height 89
click at [1415, 366] on span "Fit to content width" at bounding box center [1449, 361] width 110 height 16
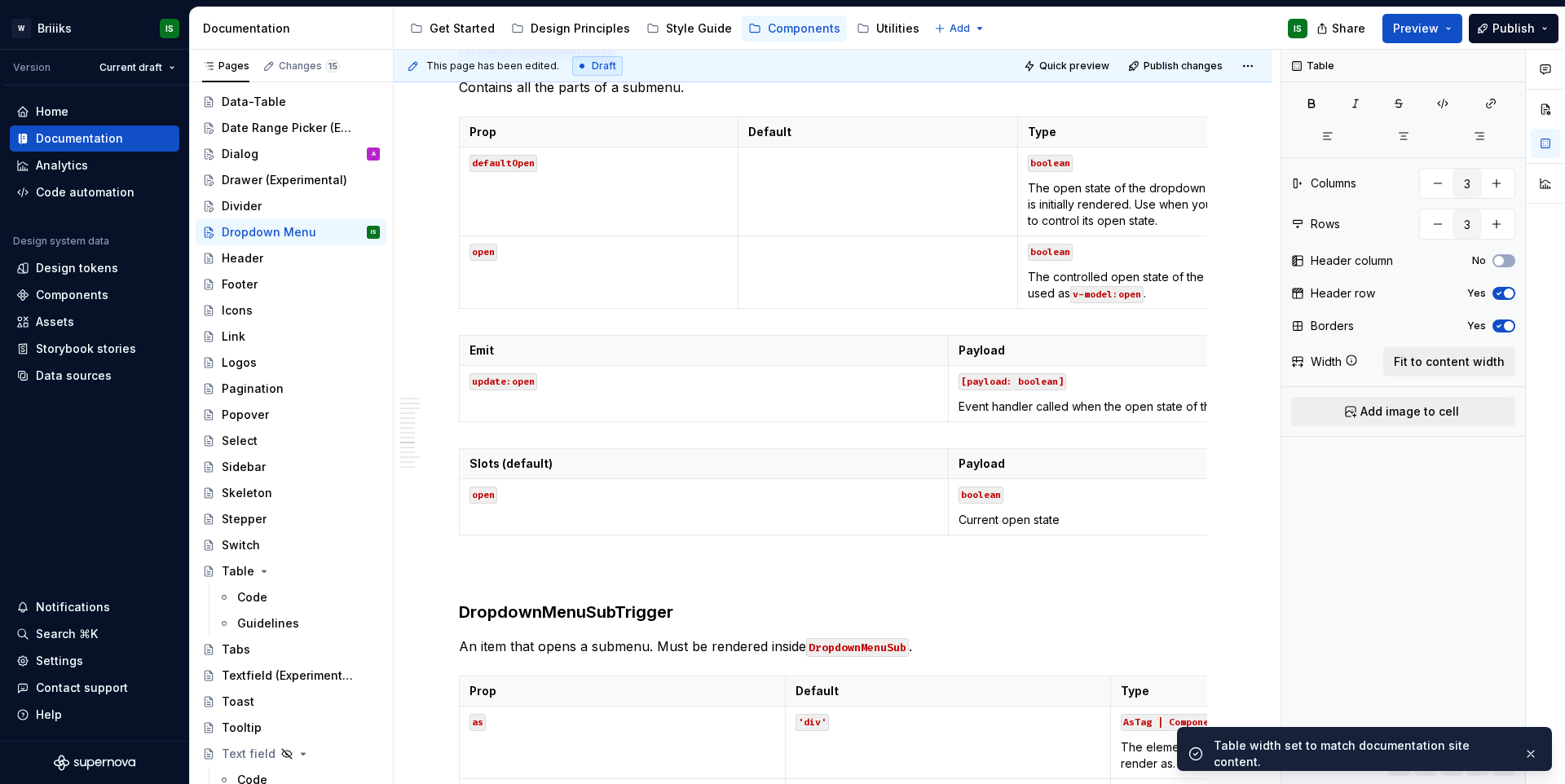
click at [1054, 390] on code "[payload: boolean]" at bounding box center [1012, 381] width 108 height 17
type textarea "*"
type input "2"
click at [1432, 360] on span "Fit to content width" at bounding box center [1449, 361] width 110 height 16
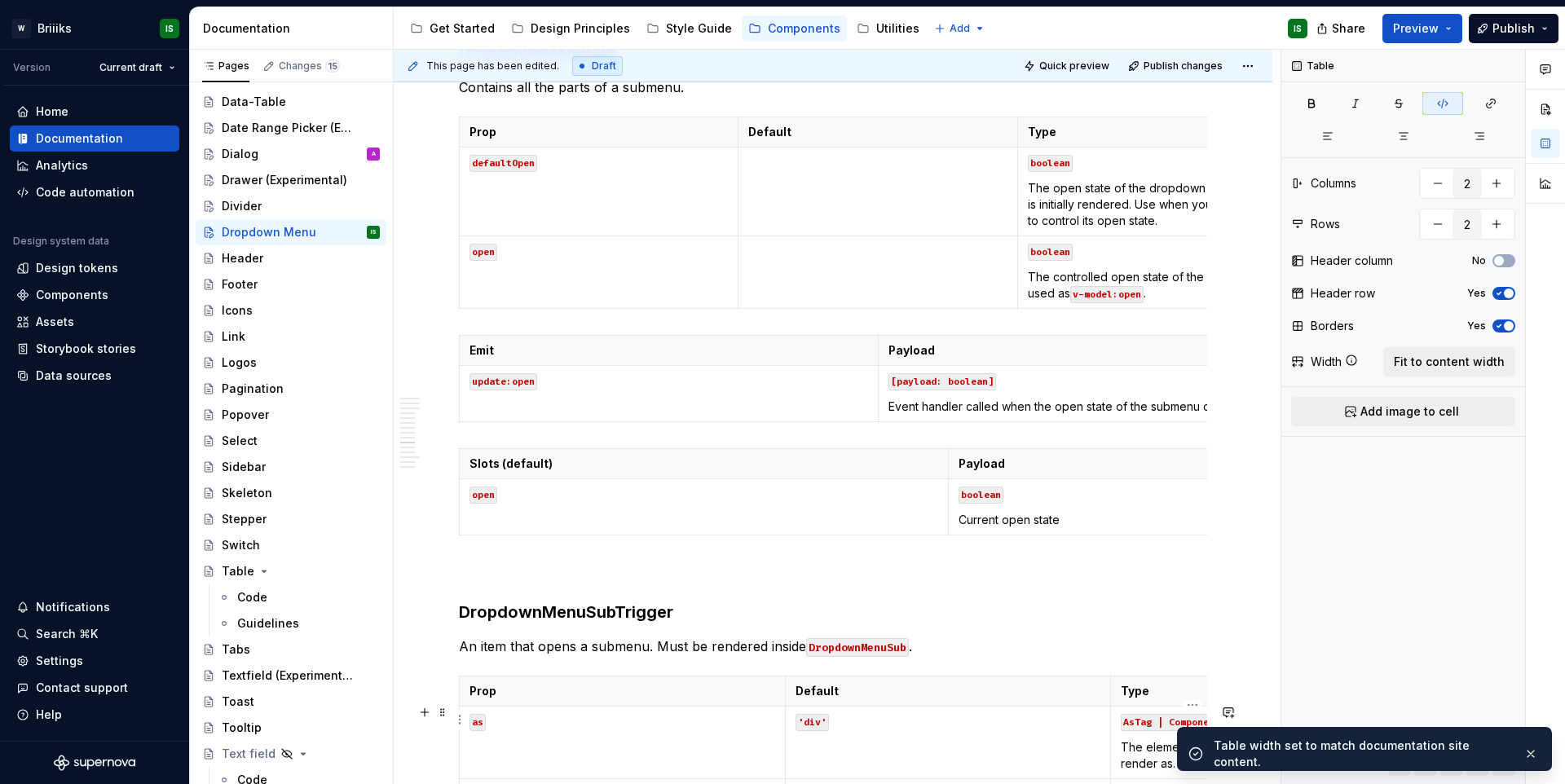
click at [1067, 471] on p "Payload" at bounding box center [1193, 463] width 469 height 16
click at [1427, 349] on button "Fit to content width" at bounding box center [1449, 362] width 132 height 30
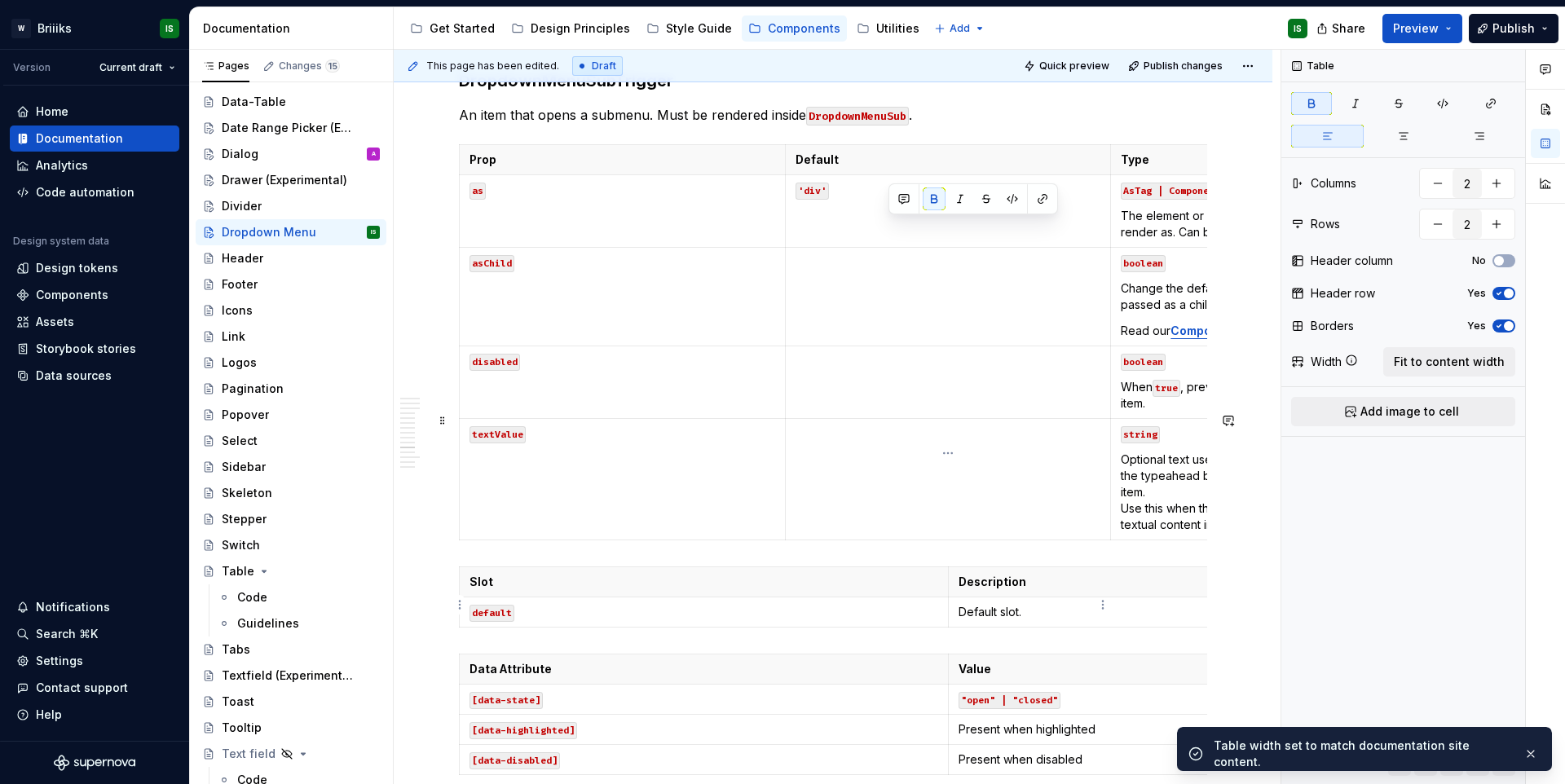
scroll to position [8520, 0]
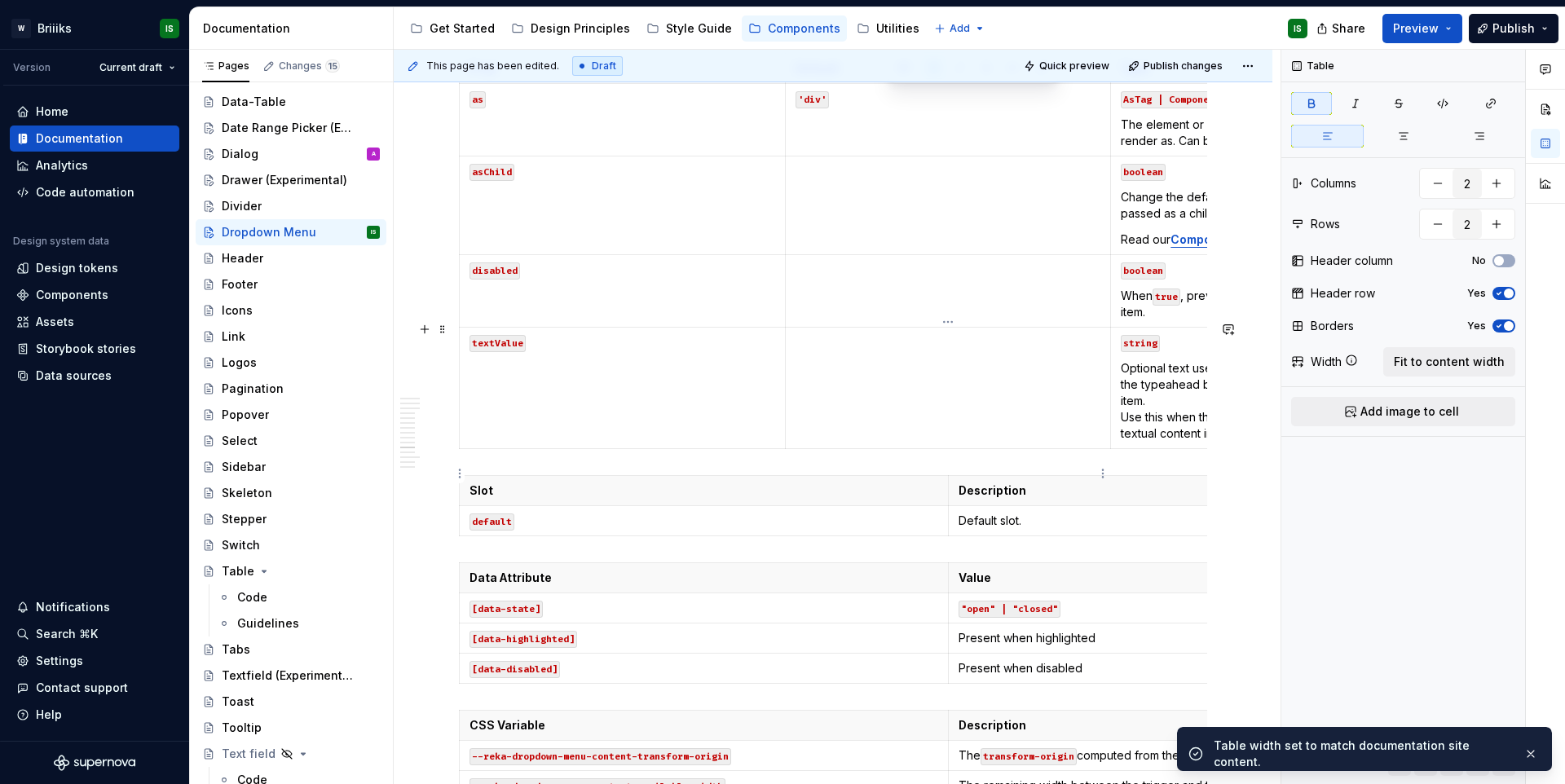
click at [959, 179] on p at bounding box center [948, 171] width 306 height 16
type textarea "*"
type input "3"
type input "5"
click at [1446, 364] on span "Fit to content width" at bounding box center [1449, 361] width 110 height 16
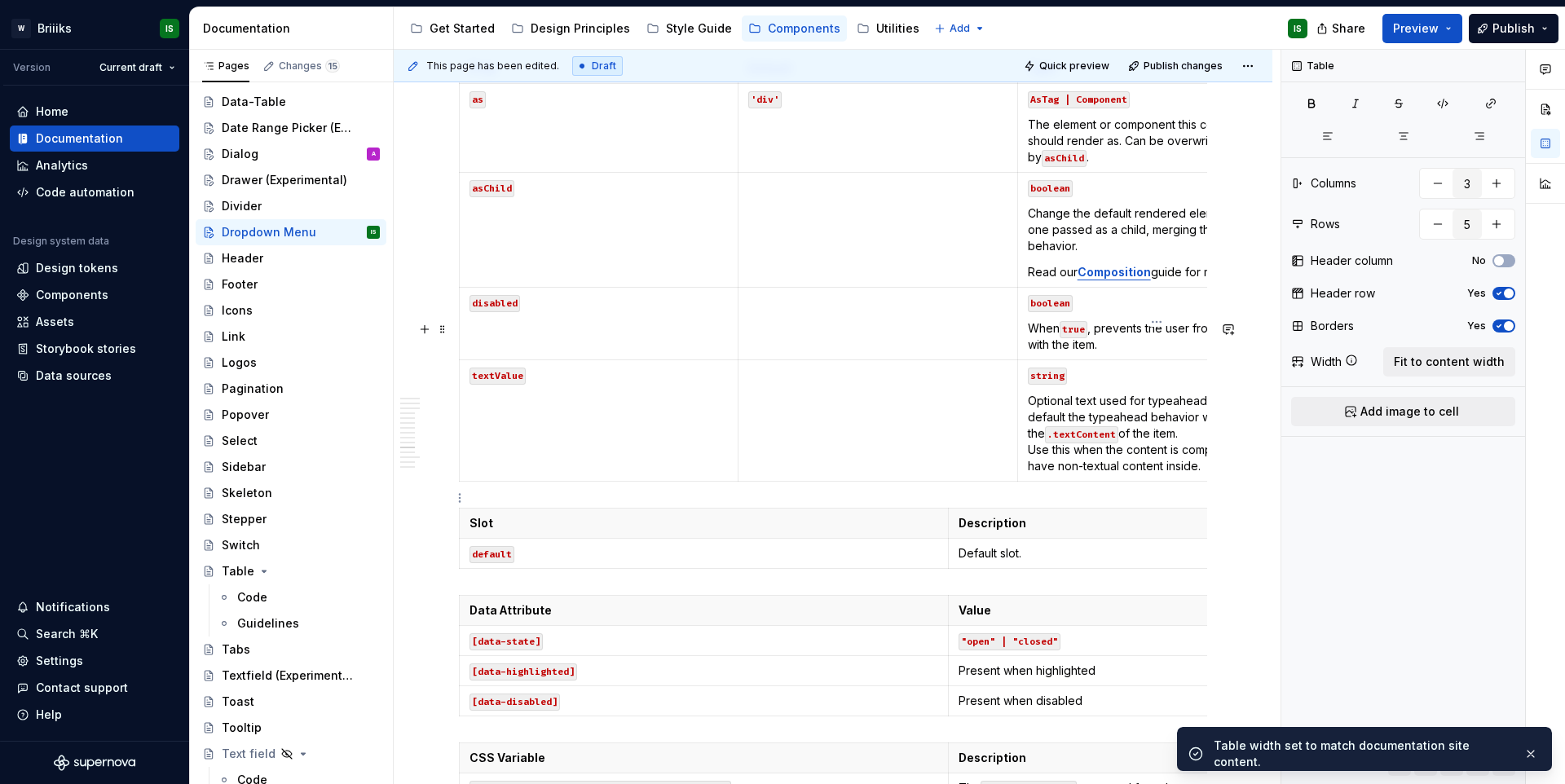
type textarea "*"
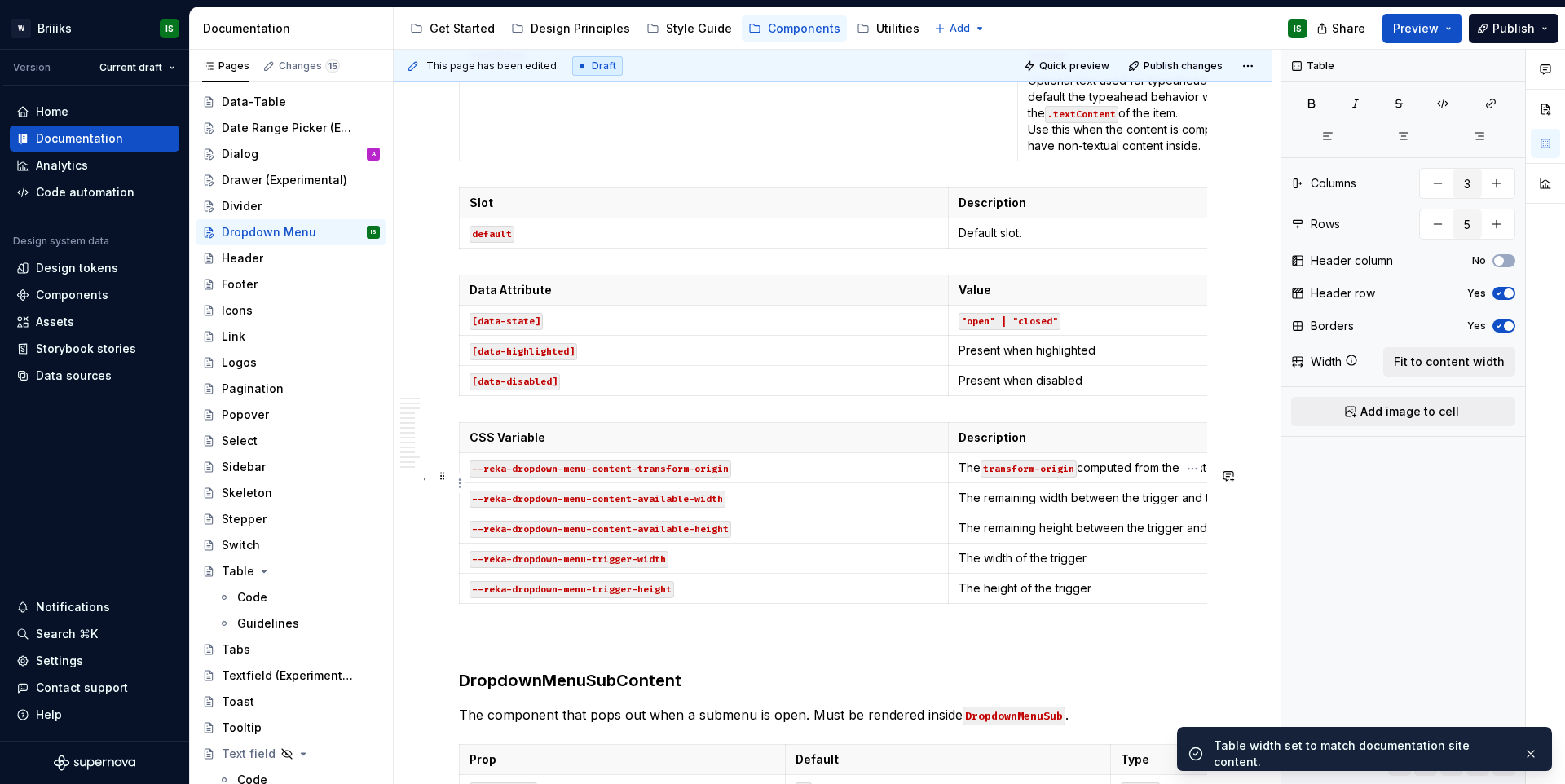
scroll to position [8873, 0]
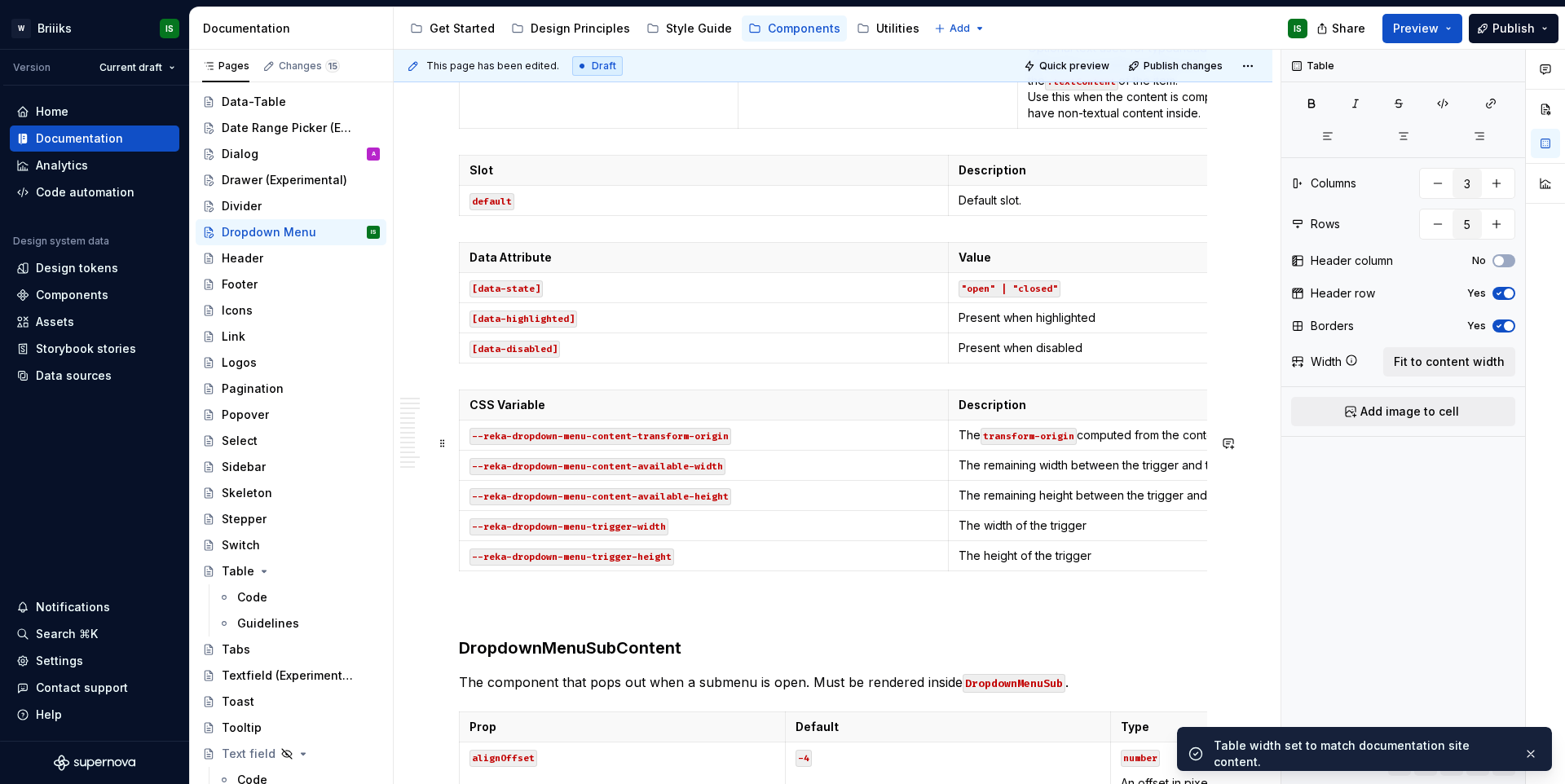
type input "2"
click at [1059, 209] on p "Default slot." at bounding box center [1193, 200] width 469 height 16
click at [1426, 357] on span "Fit to content width" at bounding box center [1449, 361] width 110 height 16
type textarea "*"
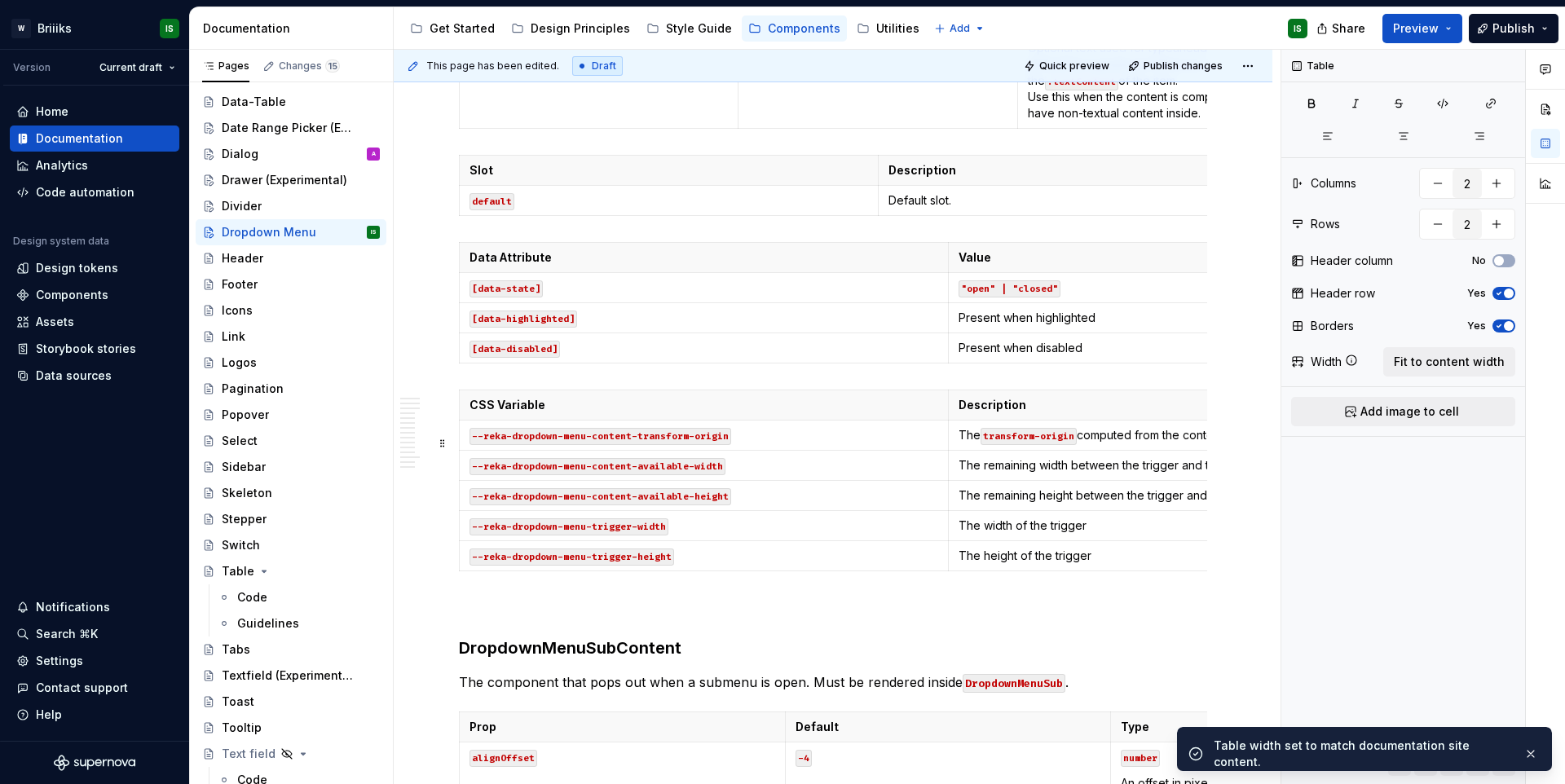
type input "4"
click at [1088, 296] on p ""open" | "closed"" at bounding box center [1193, 287] width 469 height 16
click at [1428, 366] on span "Fit to content width" at bounding box center [1449, 361] width 110 height 16
type textarea "*"
type input "6"
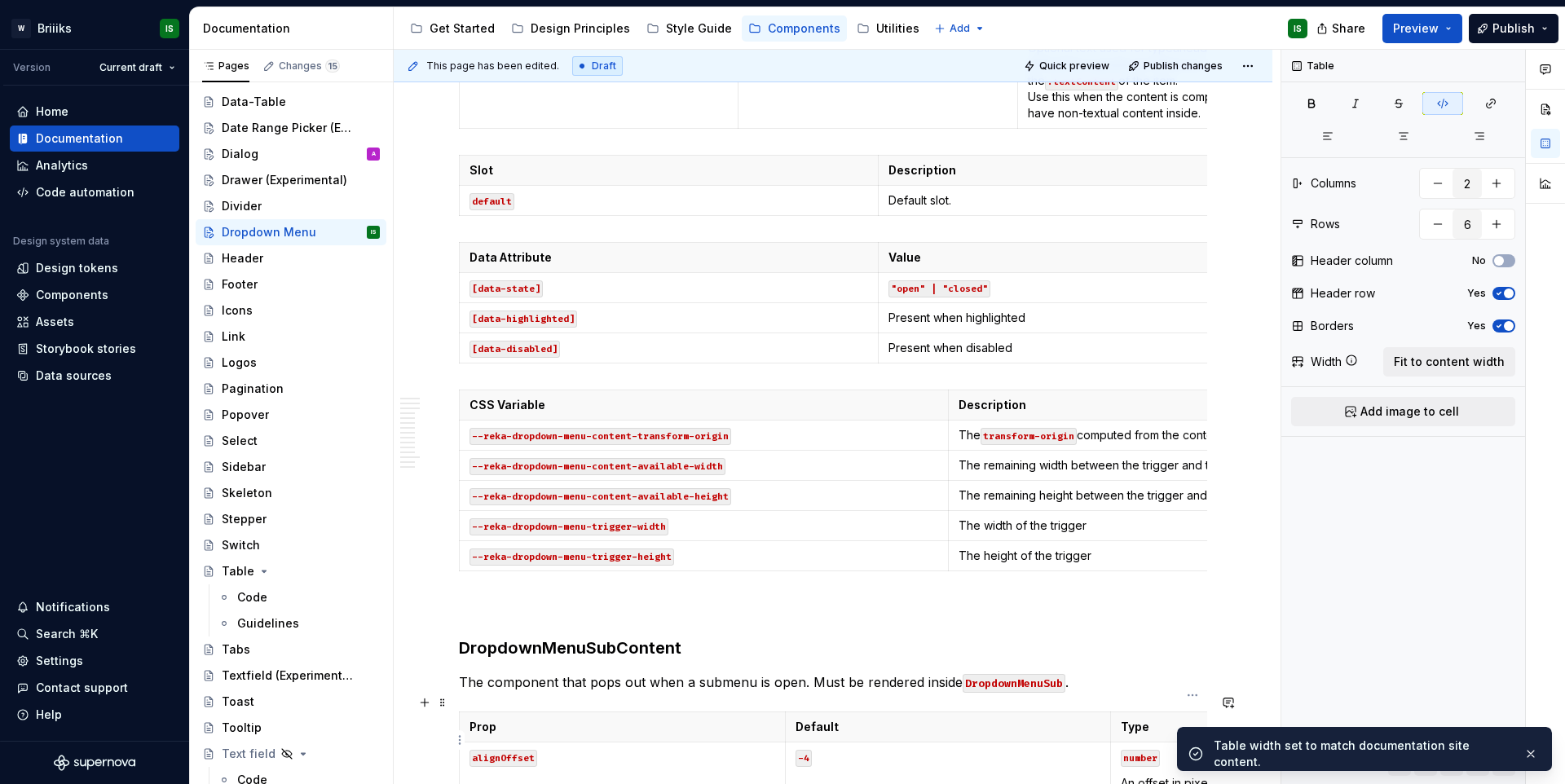
click at [982, 445] on code "transform-origin" at bounding box center [1028, 437] width 96 height 17
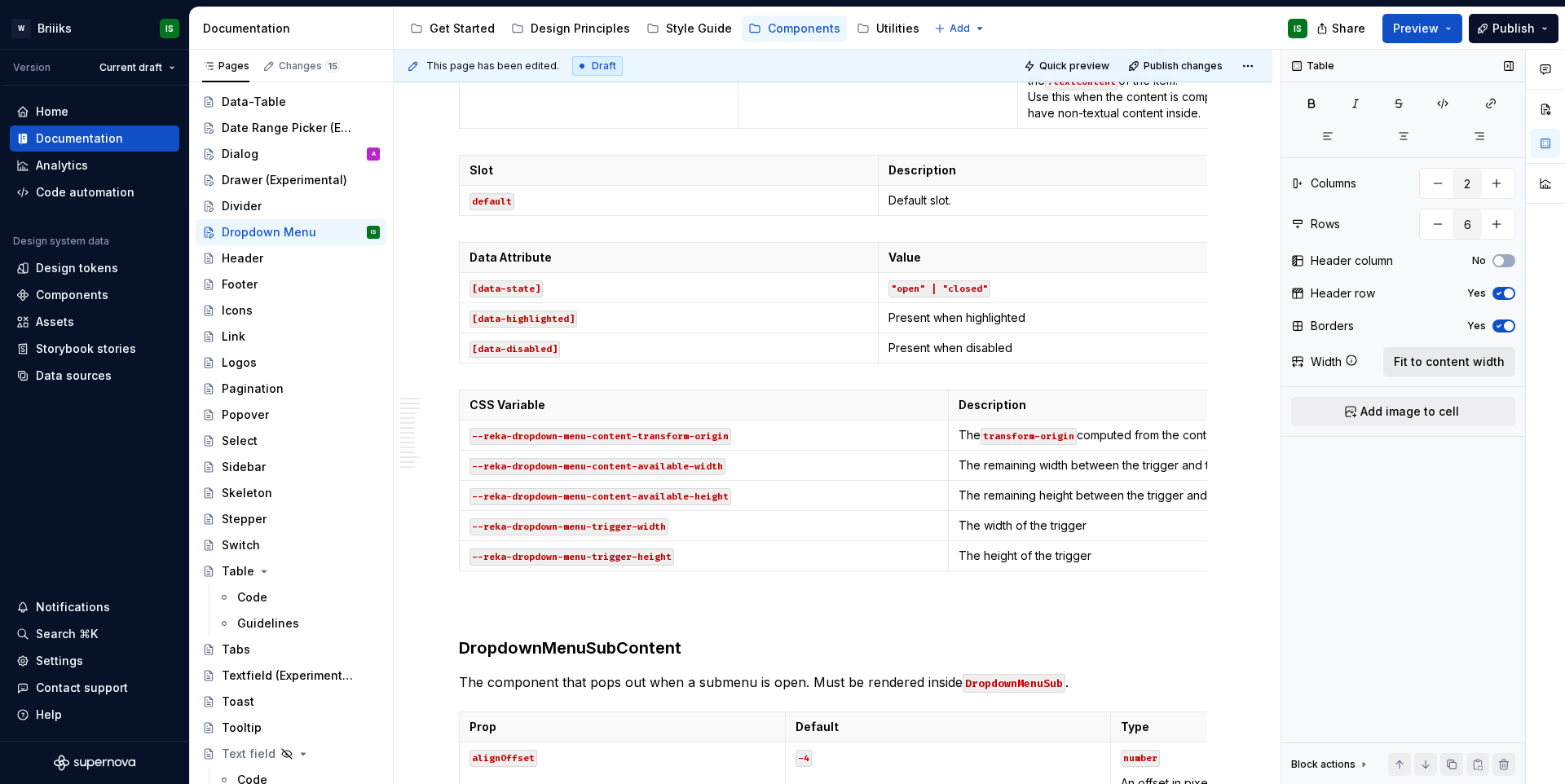
click at [1442, 347] on button "Fit to content width" at bounding box center [1449, 362] width 132 height 30
type textarea "*"
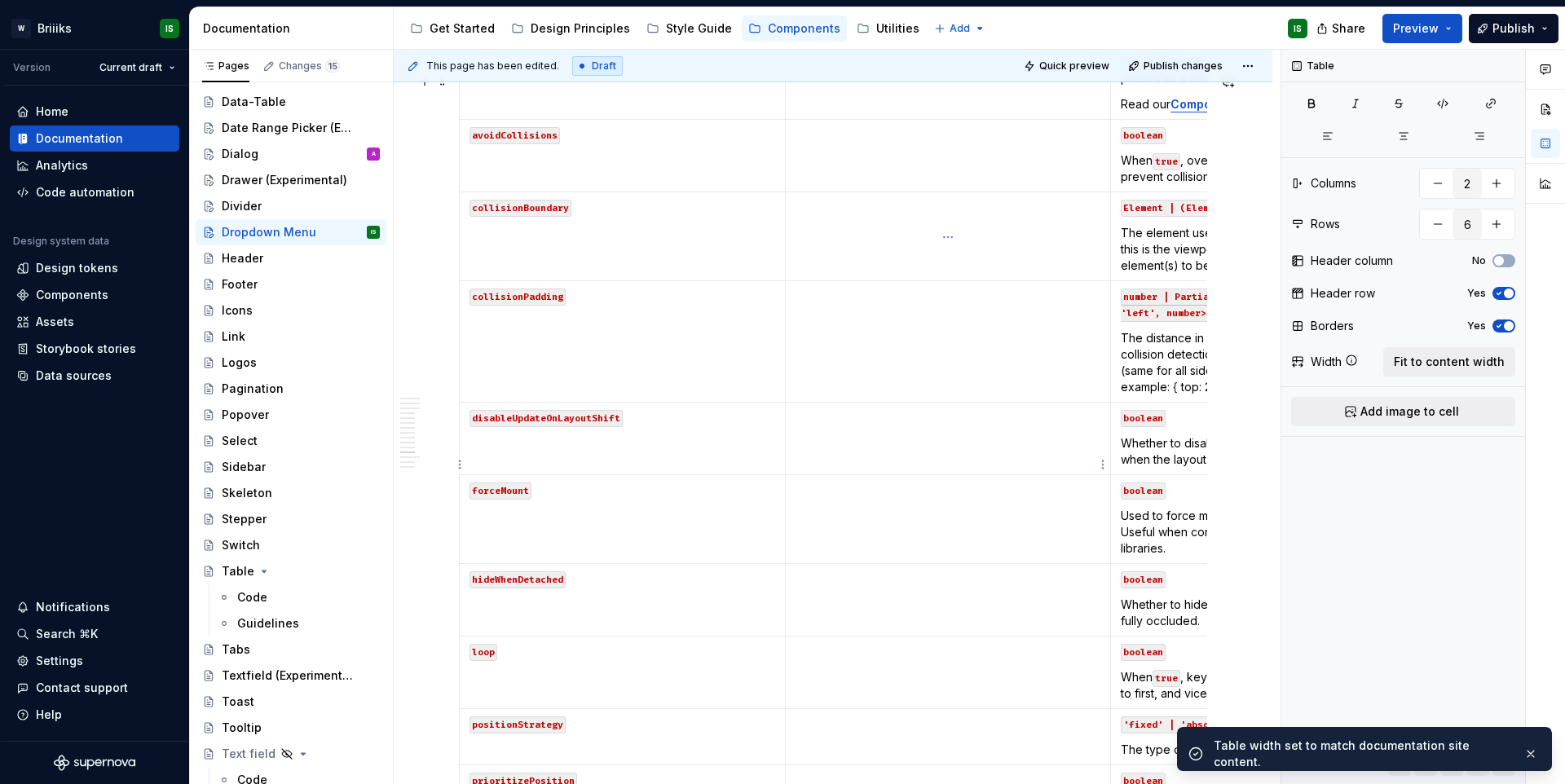
scroll to position [9911, 0]
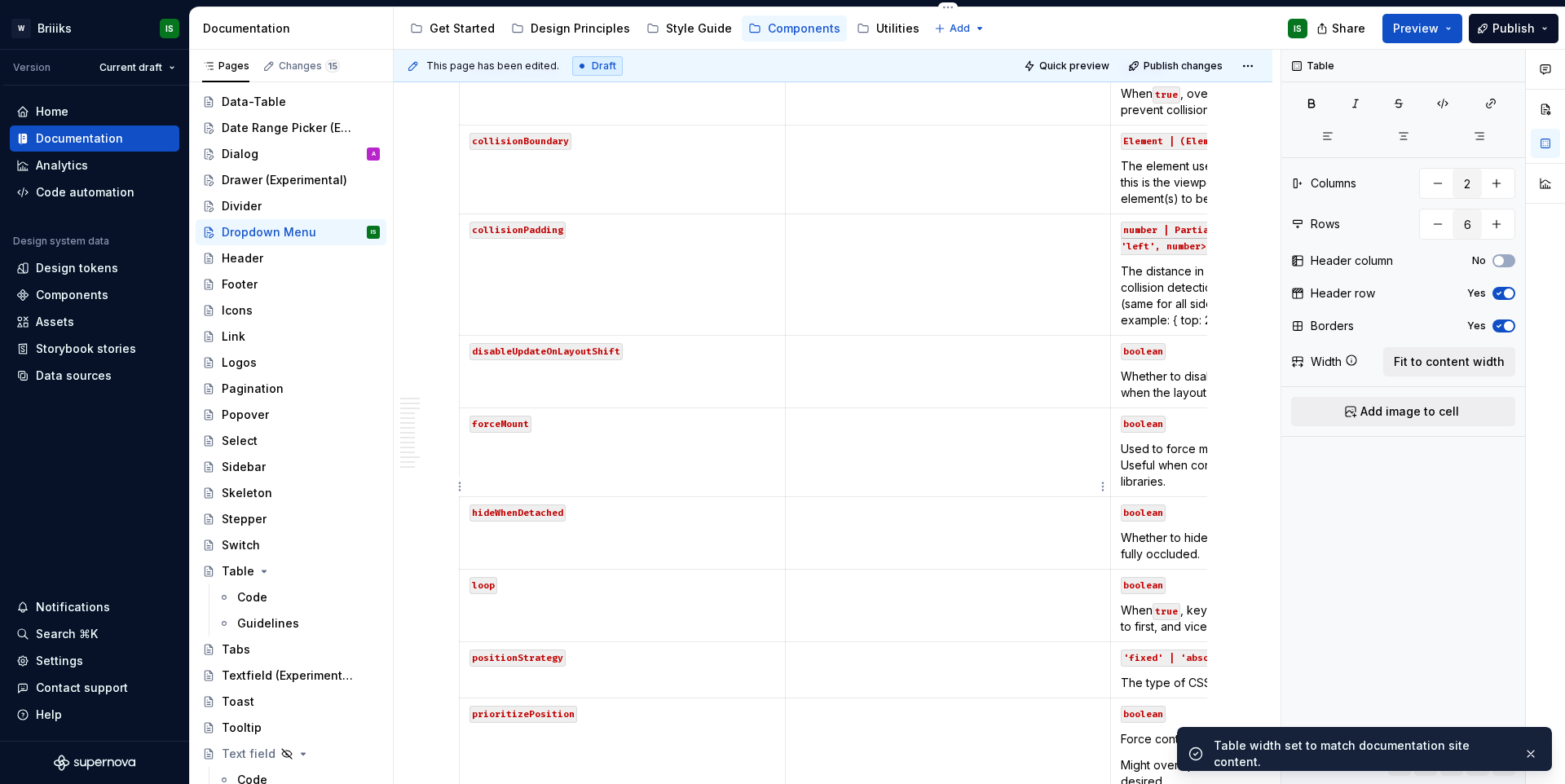
type input "3"
type input "18"
click at [1014, 149] on p at bounding box center [948, 139] width 306 height 16
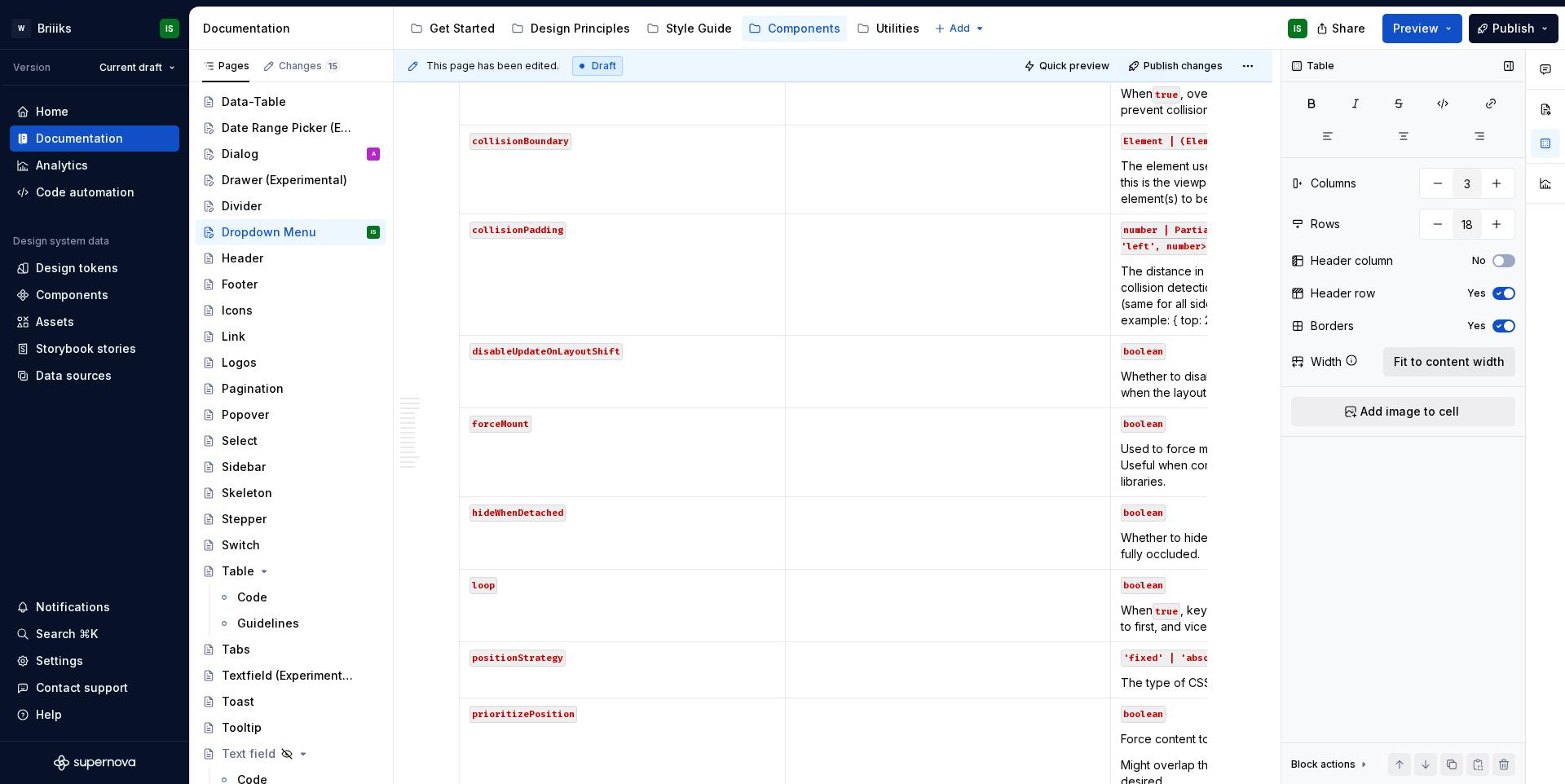
click at [1439, 351] on button "Fit to content width" at bounding box center [1449, 362] width 132 height 30
type textarea "*"
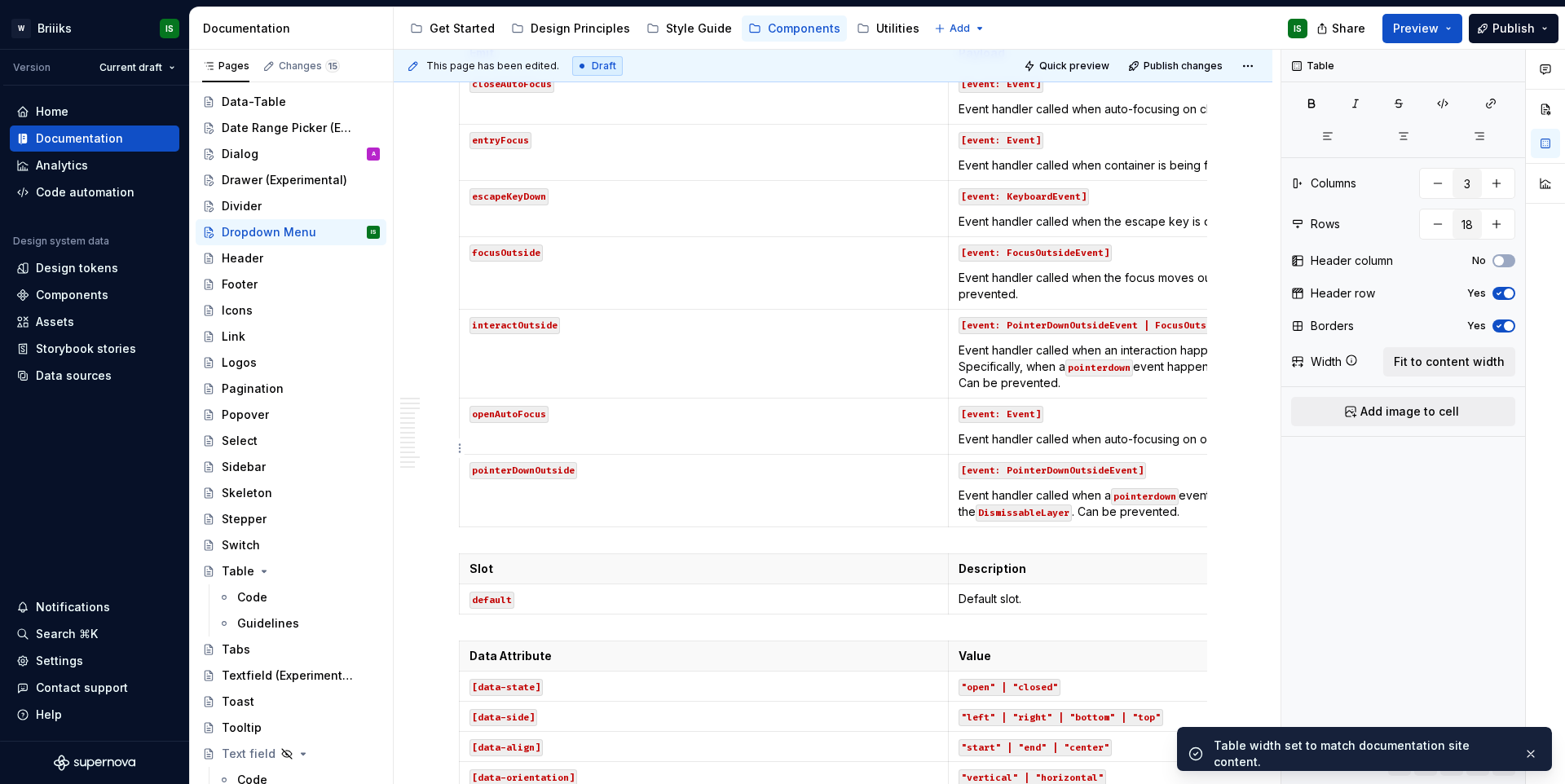
scroll to position [11269, 0]
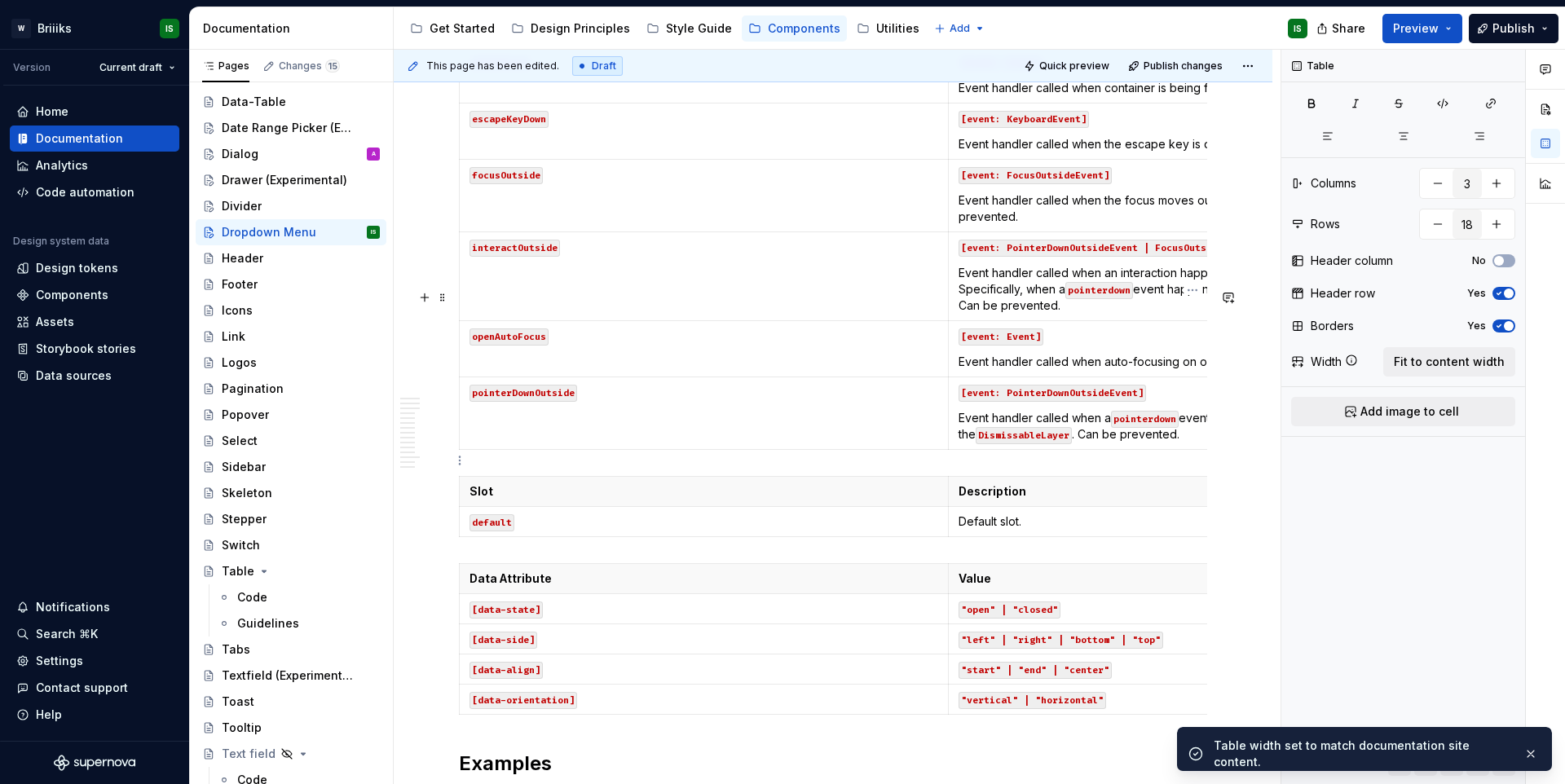
type input "2"
type input "8"
drag, startPoint x: 1071, startPoint y: 473, endPoint x: 1167, endPoint y: 432, distance: 104.4
click at [1071, 152] on p "Event handler called when the escape key is down. Can be prevented." at bounding box center [1193, 144] width 469 height 16
click at [1429, 367] on span "Fit to content width" at bounding box center [1449, 361] width 110 height 16
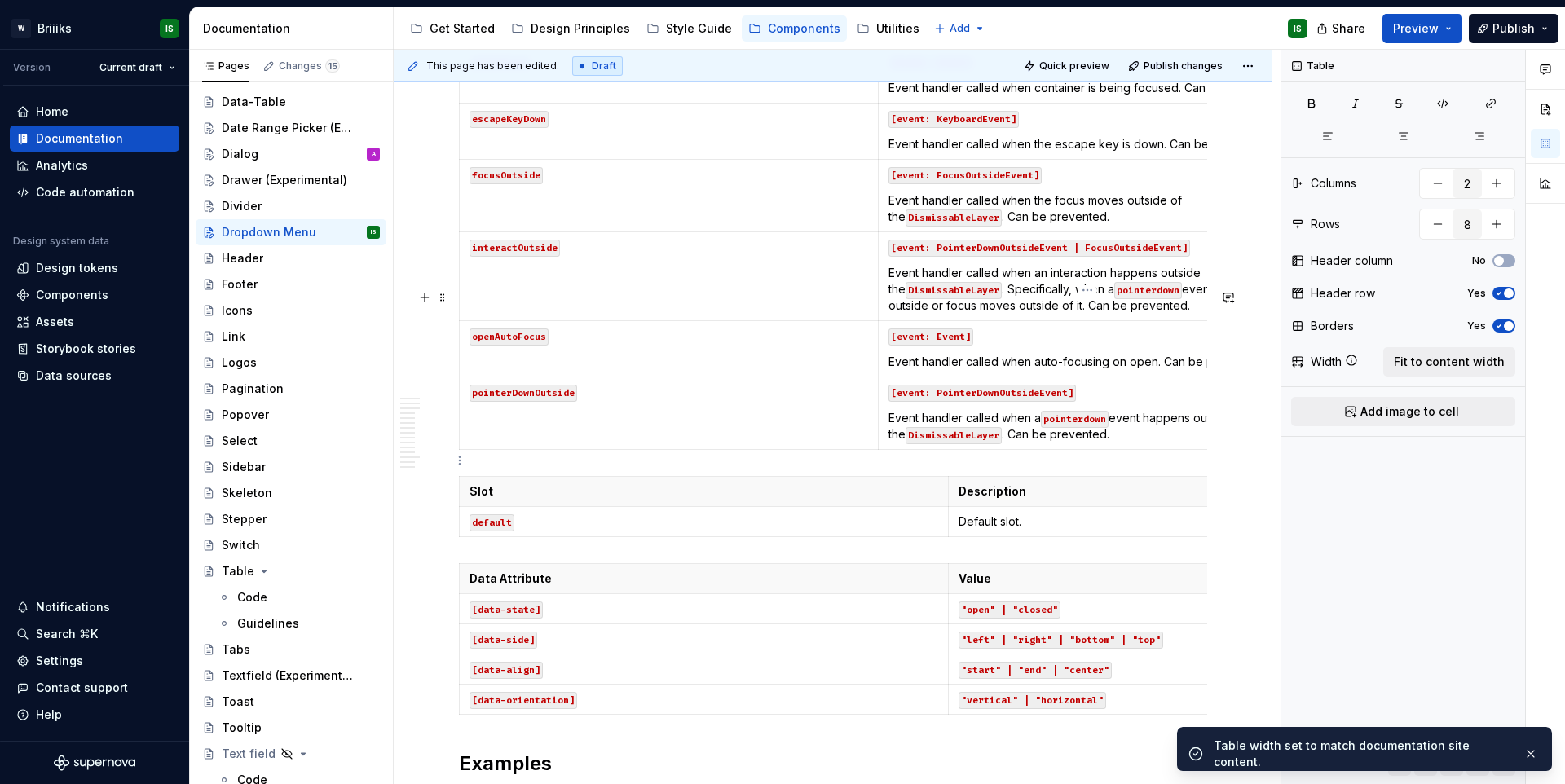
type textarea "*"
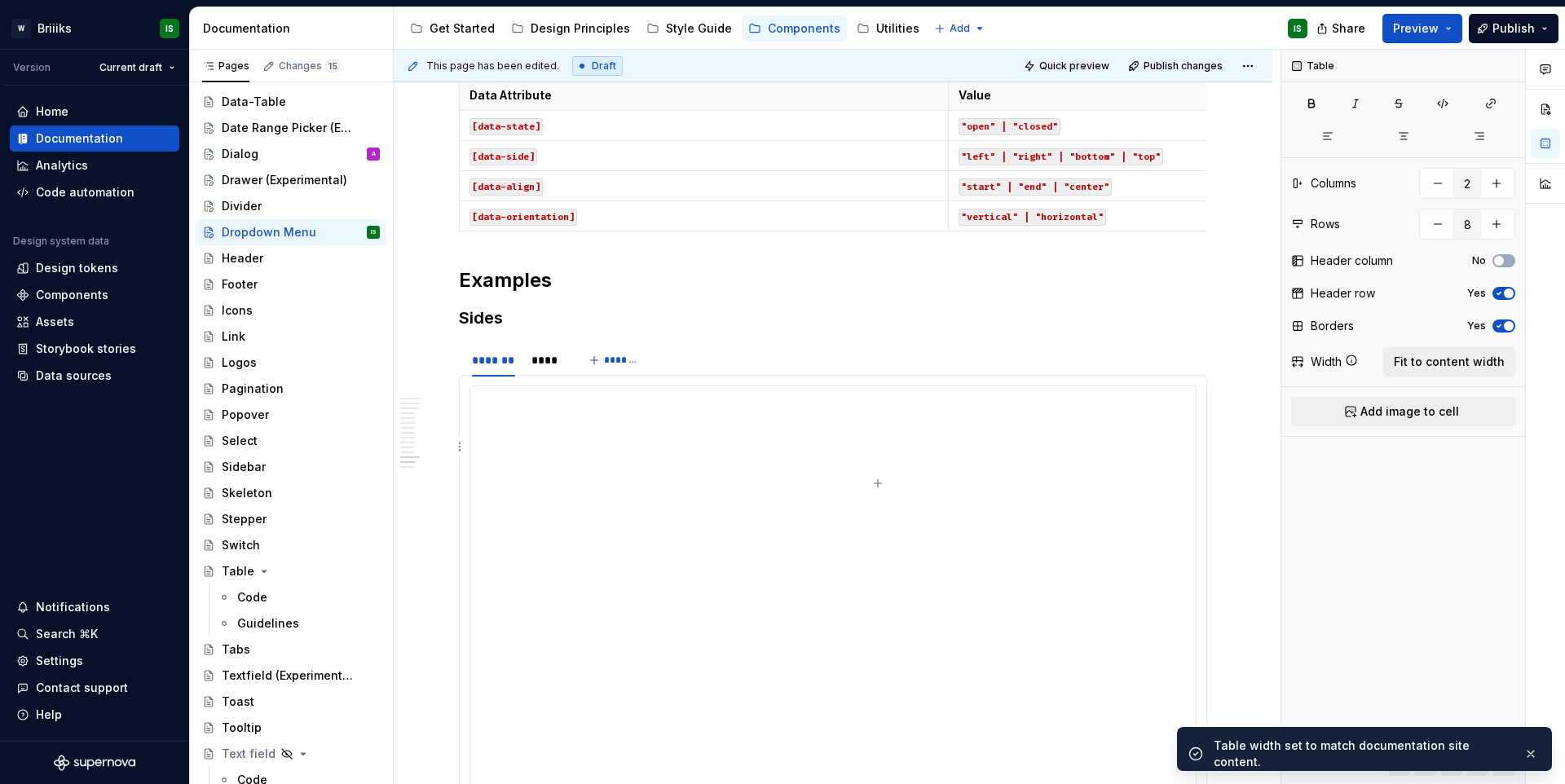
scroll to position [11764, 0]
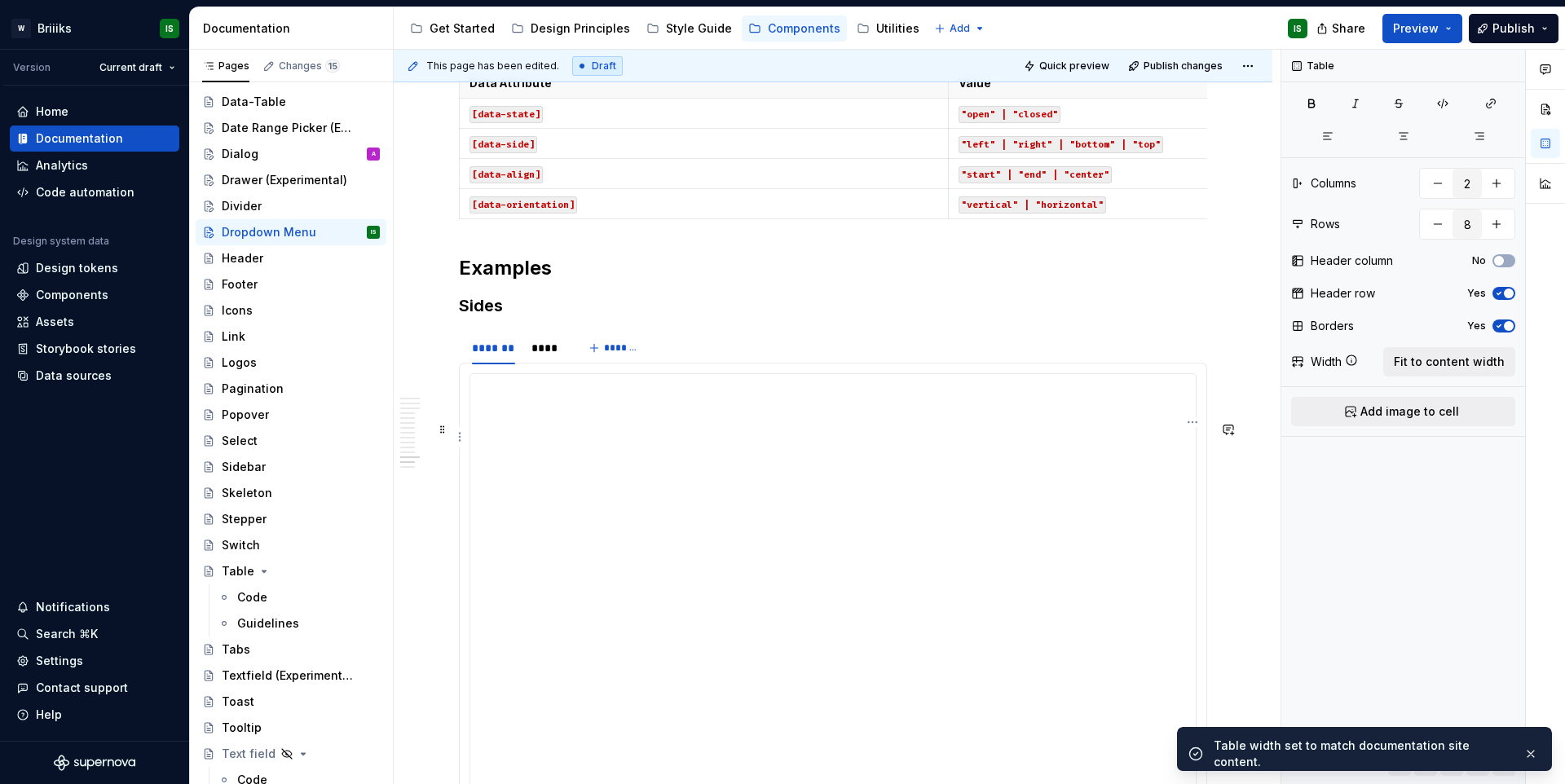
type input "2"
click at [1391, 357] on button "Fit to content width" at bounding box center [1449, 362] width 132 height 30
type textarea "*"
type input "5"
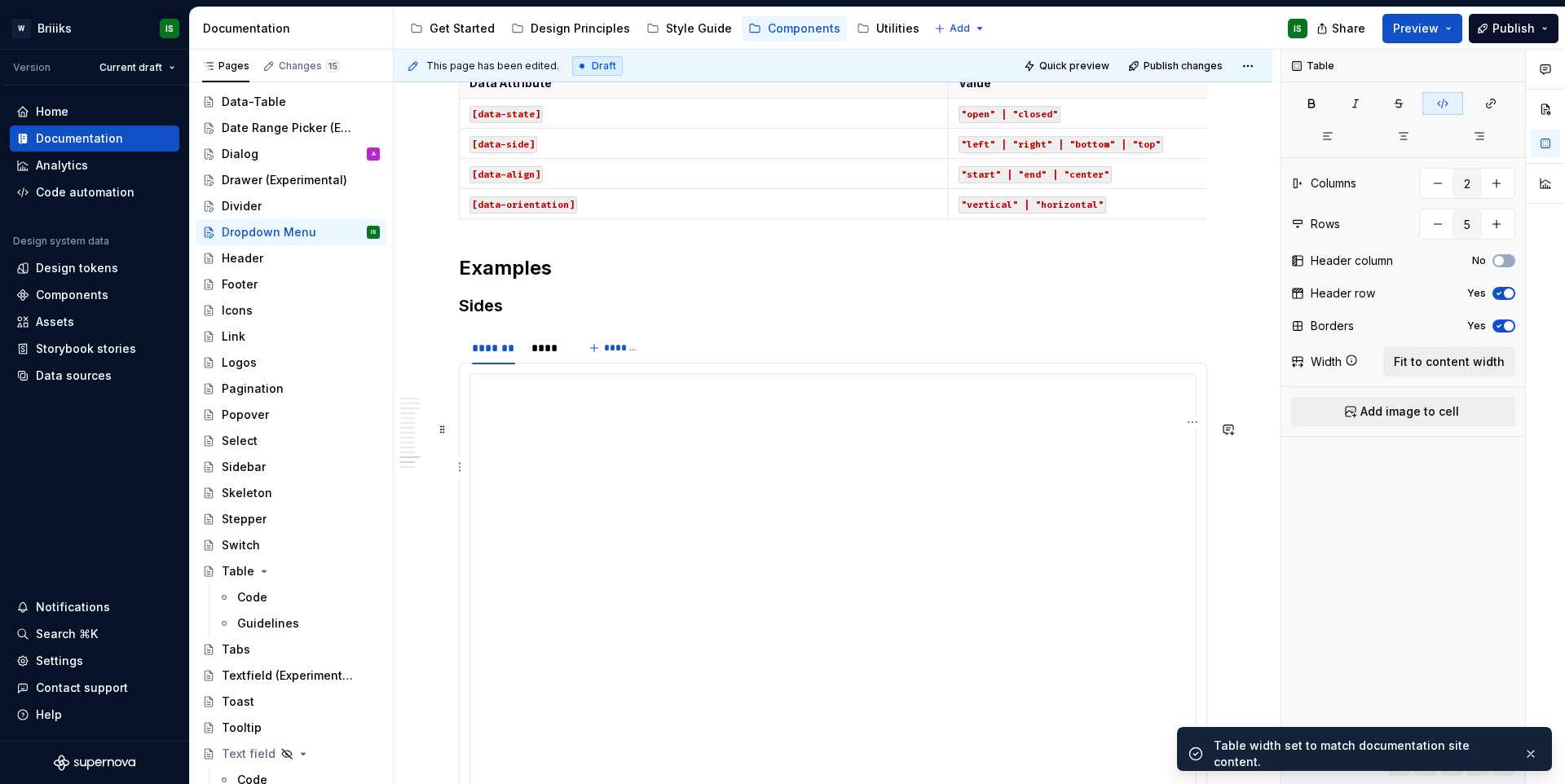
click at [1121, 129] on td ""open" | "closed"" at bounding box center [1191, 113] width 489 height 30
drag, startPoint x: 1467, startPoint y: 363, endPoint x: 1276, endPoint y: 429, distance: 202.1
click at [1467, 363] on span "Fit to content width" at bounding box center [1449, 361] width 110 height 16
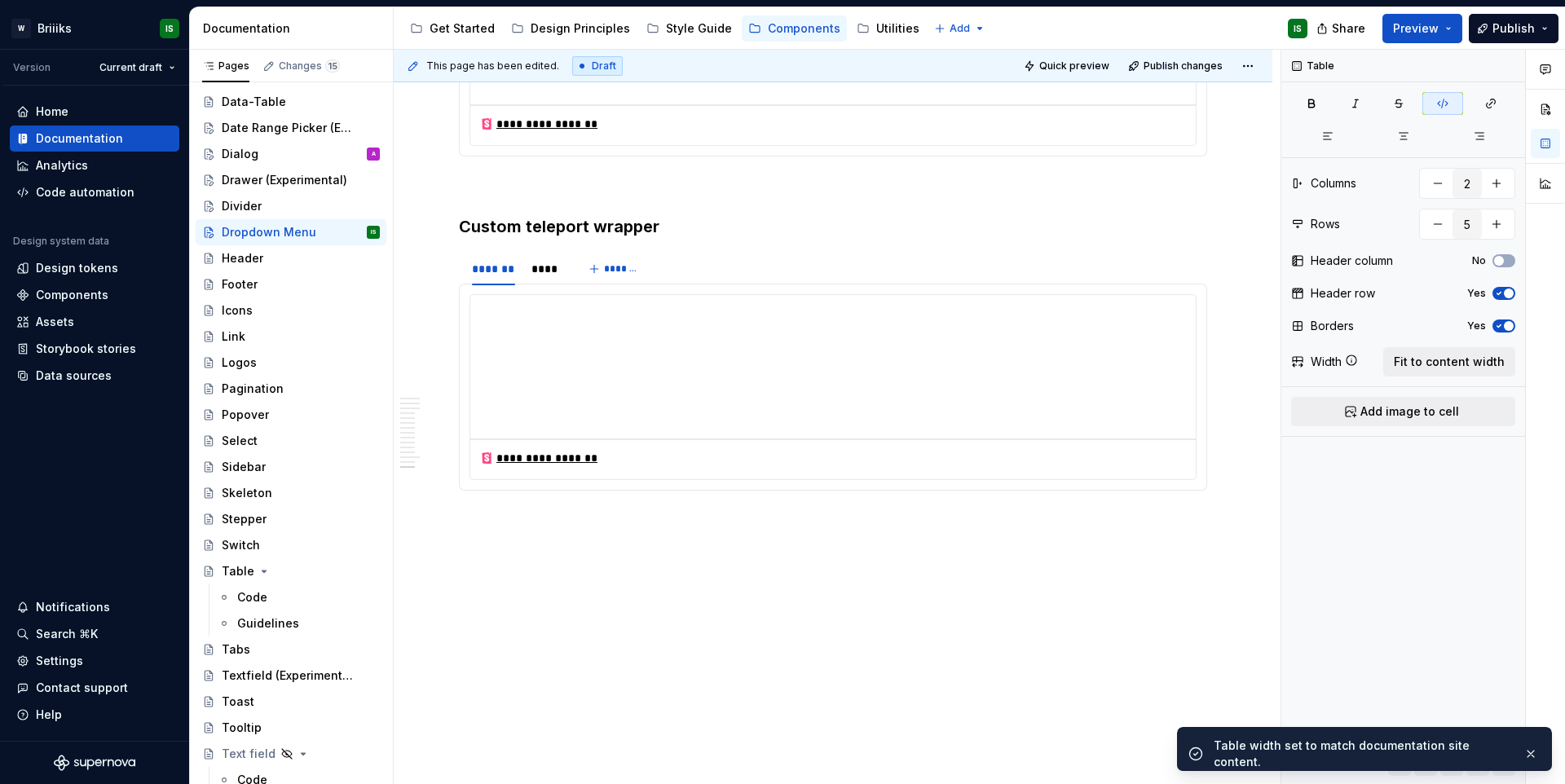
scroll to position [12978, 0]
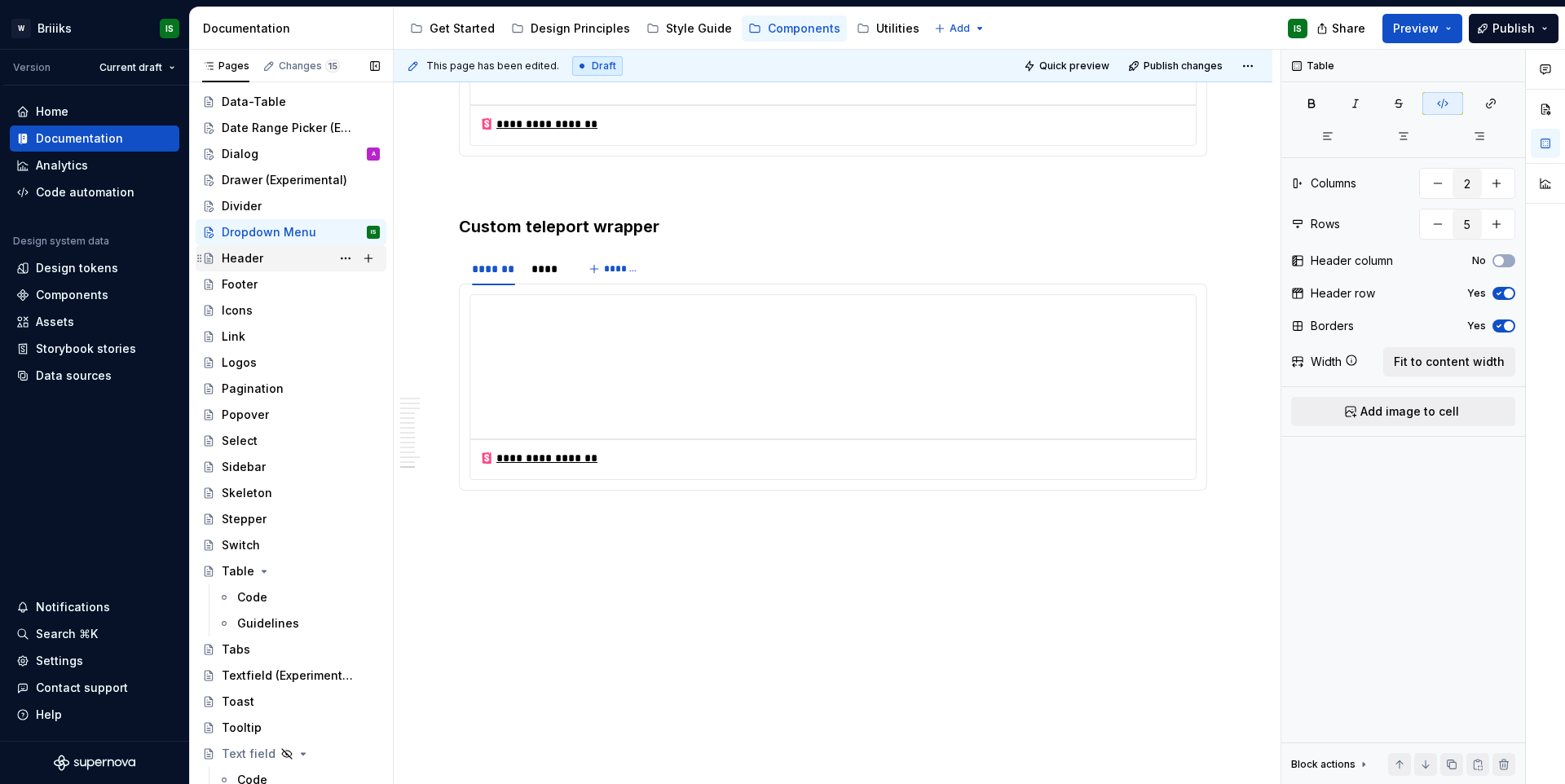
click at [315, 258] on div "Header" at bounding box center [301, 258] width 158 height 23
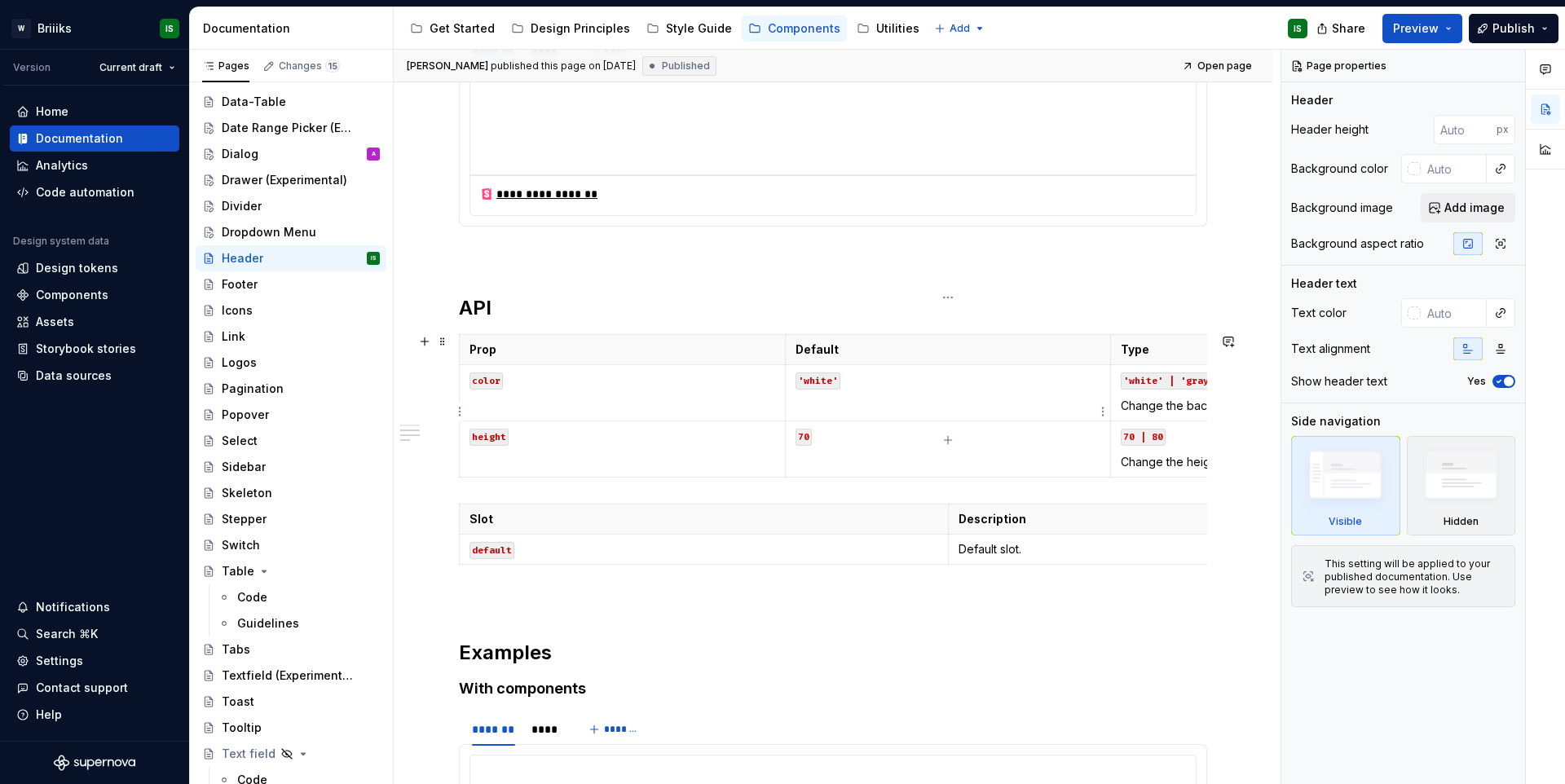
scroll to position [405, 0]
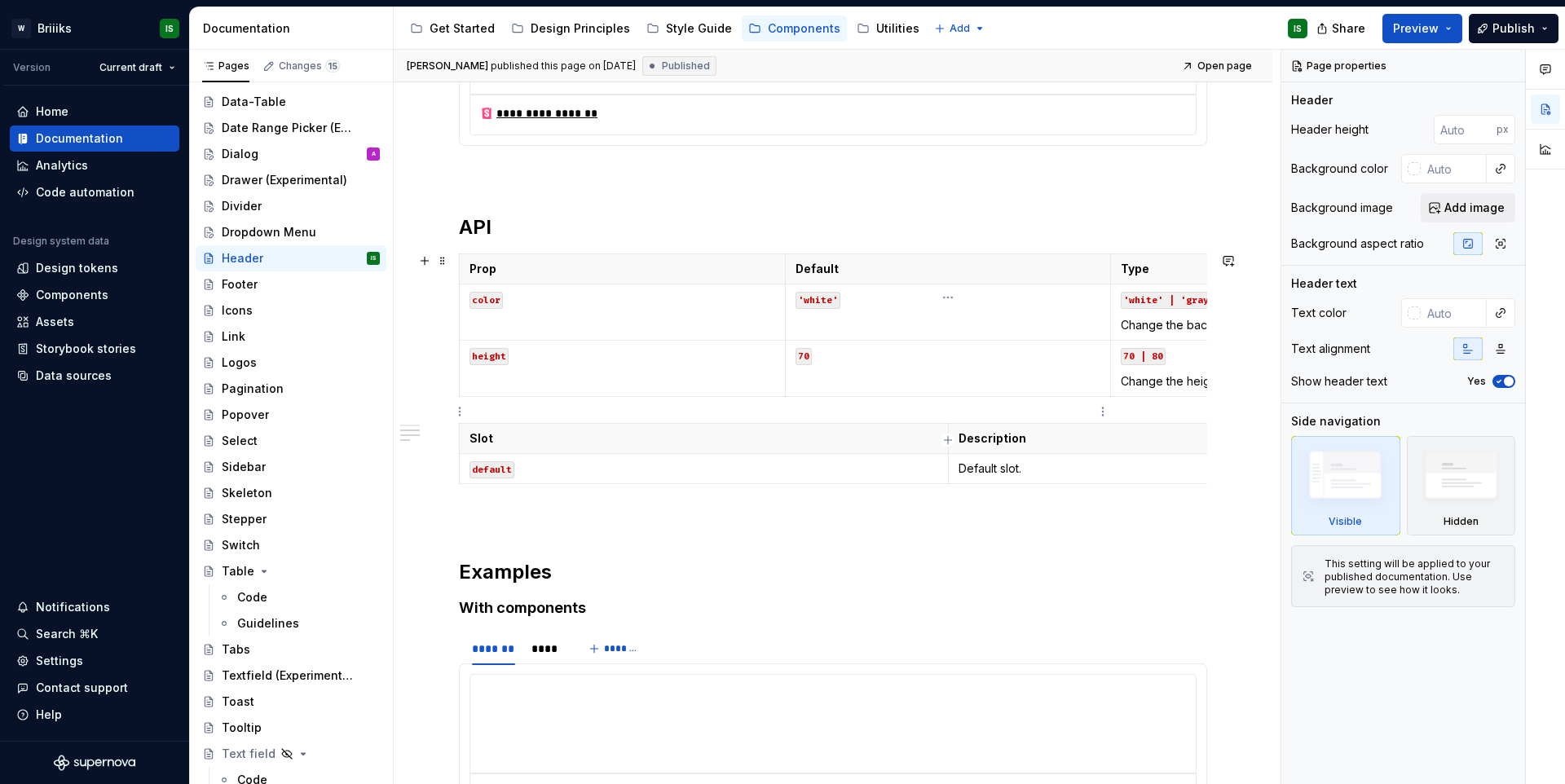
click at [1069, 353] on p "70" at bounding box center [948, 355] width 306 height 16
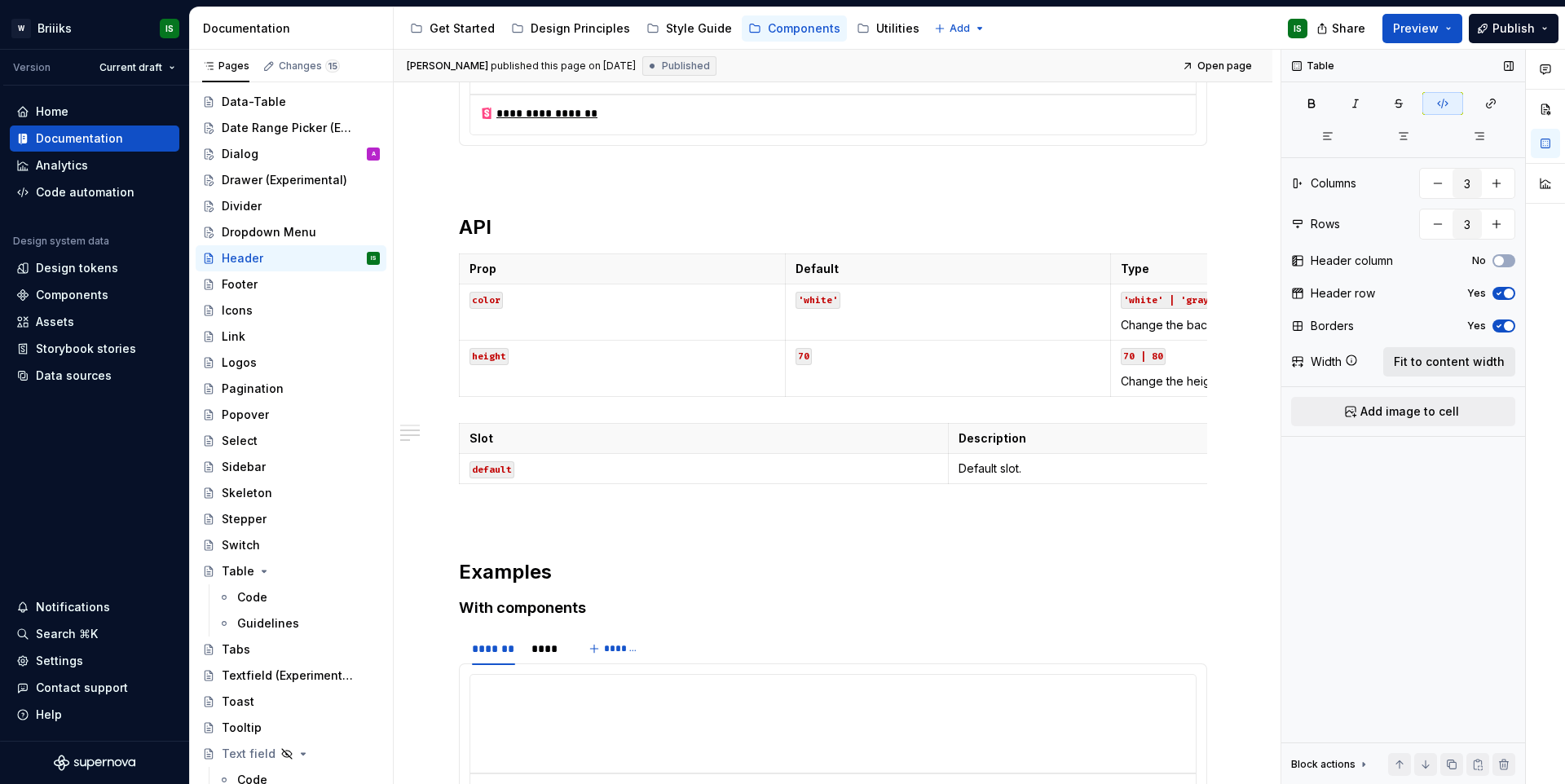
click at [1448, 353] on span "Fit to content width" at bounding box center [1449, 361] width 110 height 16
type textarea "*"
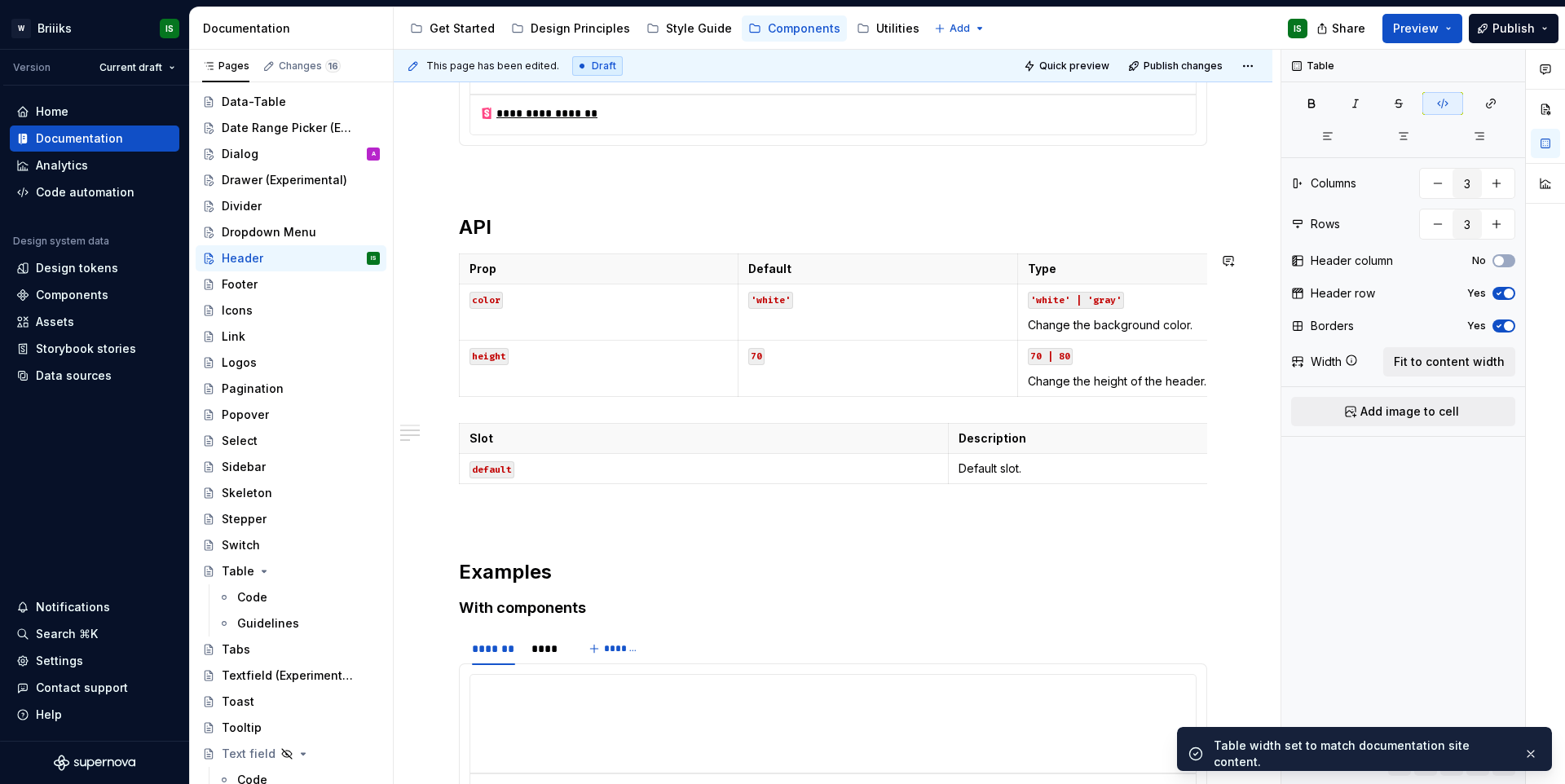
type input "2"
click at [1107, 447] on p "Description" at bounding box center [1193, 437] width 469 height 16
click at [1432, 370] on button "Fit to content width" at bounding box center [1449, 362] width 132 height 30
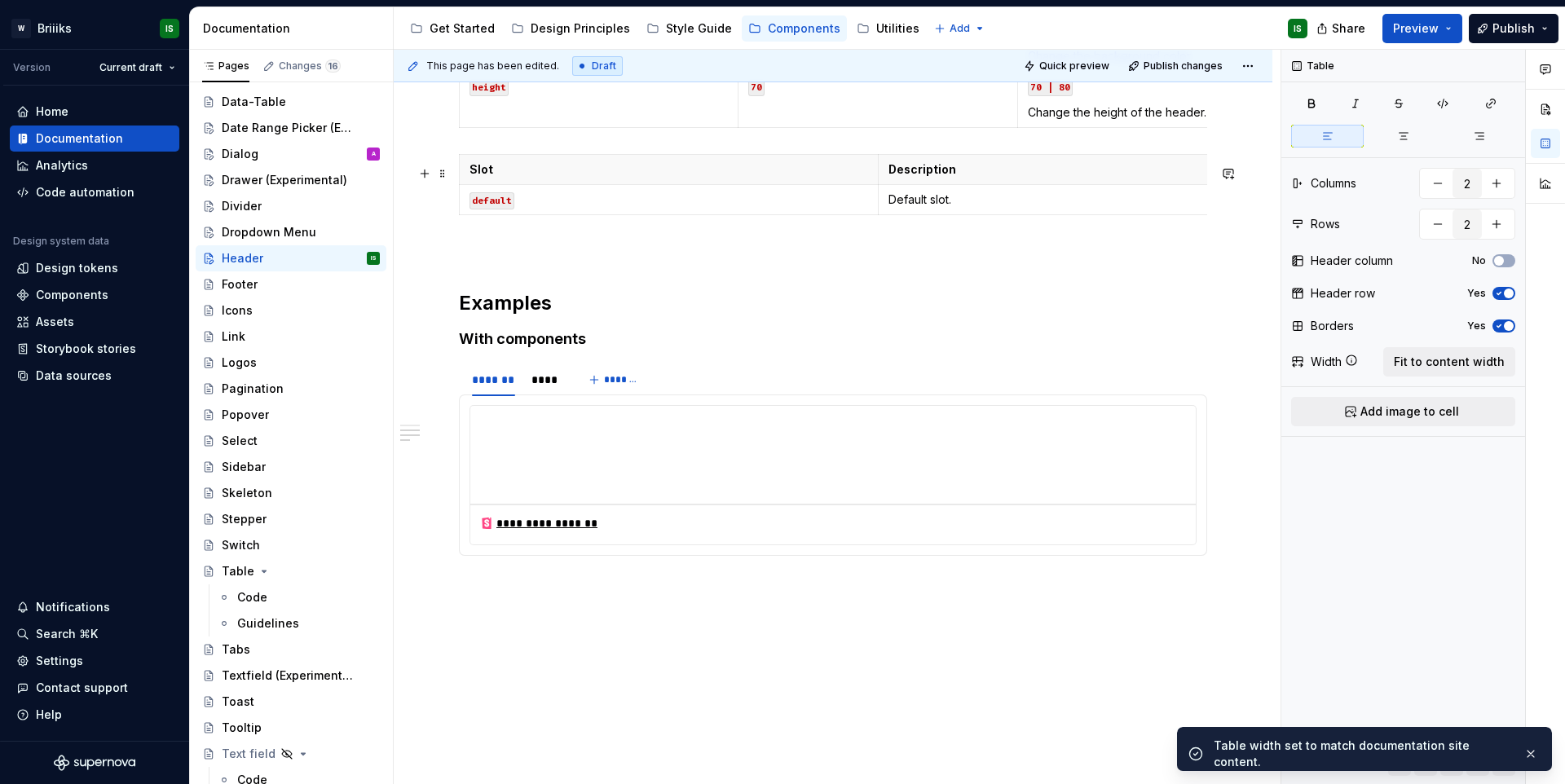
scroll to position [762, 0]
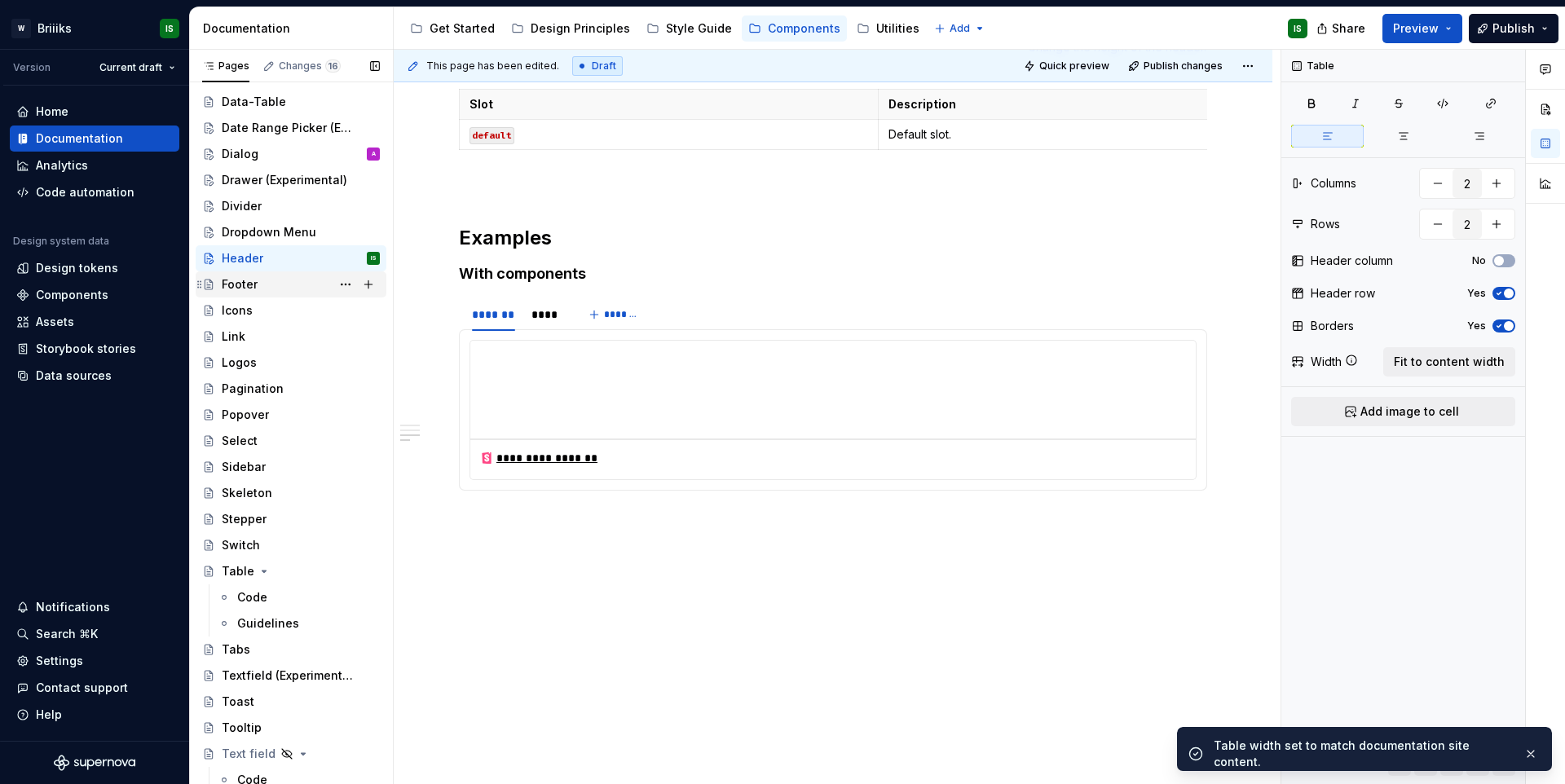
click at [284, 281] on div "Footer" at bounding box center [301, 284] width 158 height 23
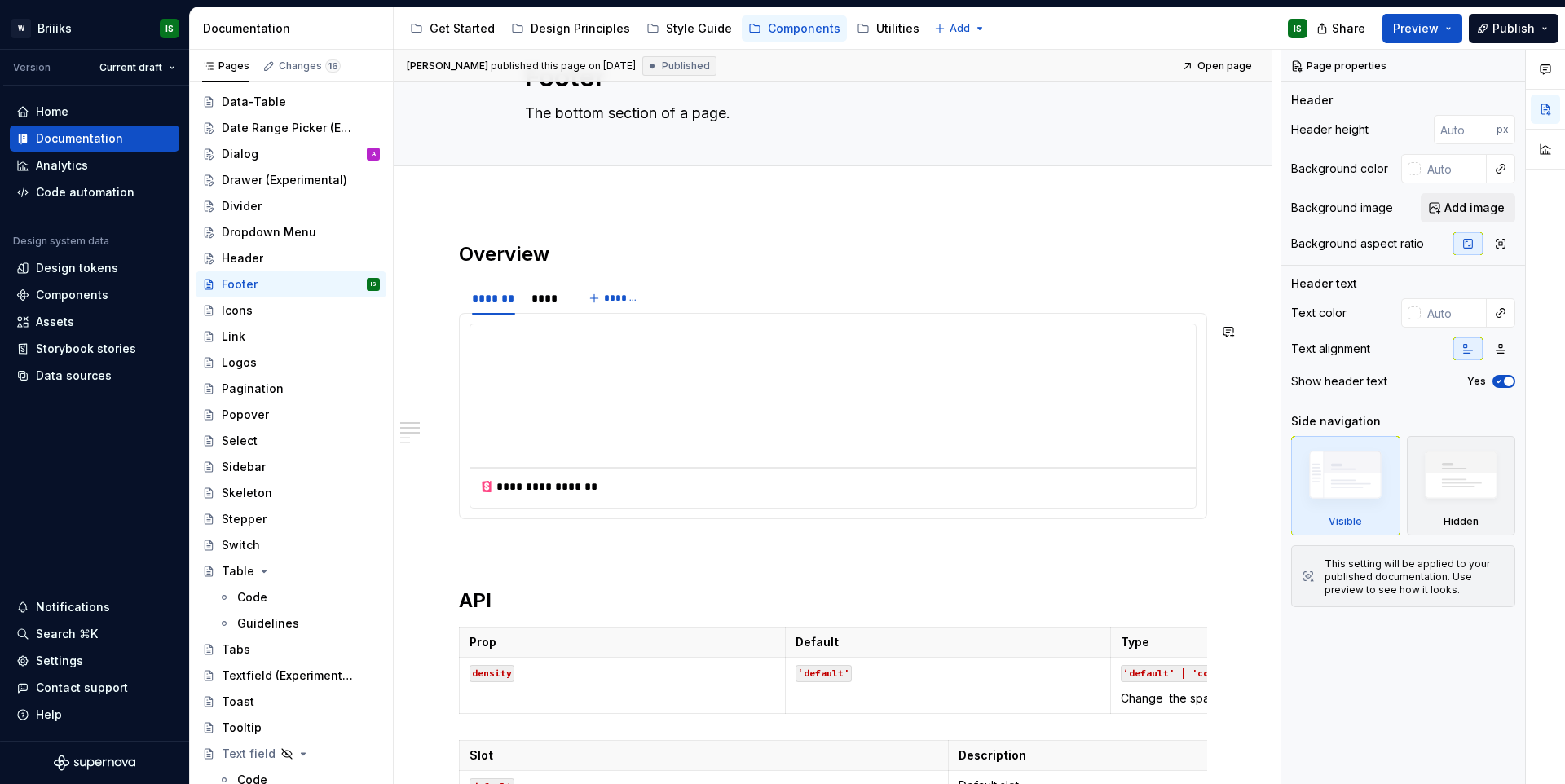
scroll to position [601, 0]
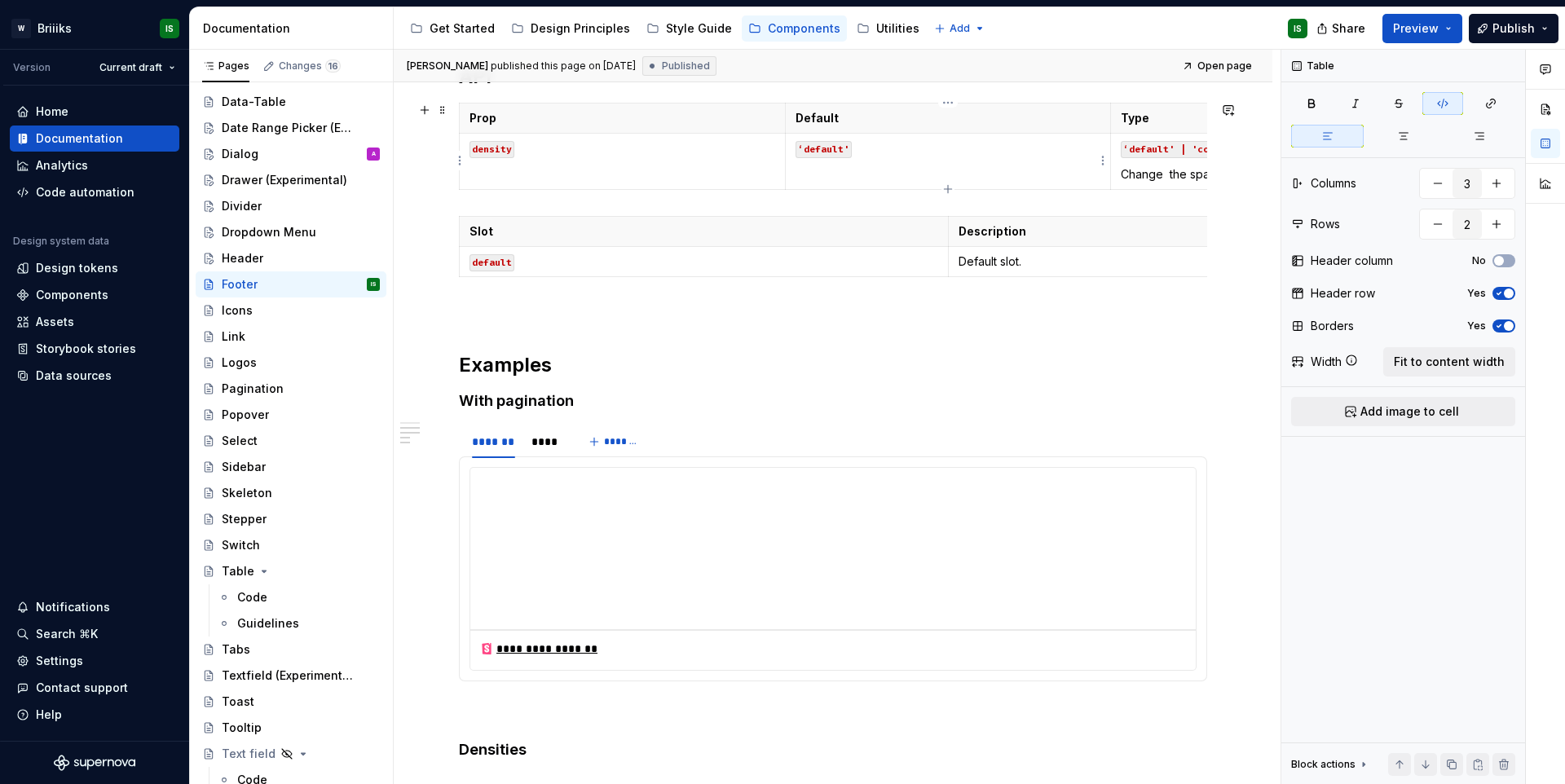
click at [1081, 163] on td "‘default'" at bounding box center [948, 161] width 326 height 56
click at [1469, 358] on span "Fit to content width" at bounding box center [1449, 361] width 110 height 16
type textarea "*"
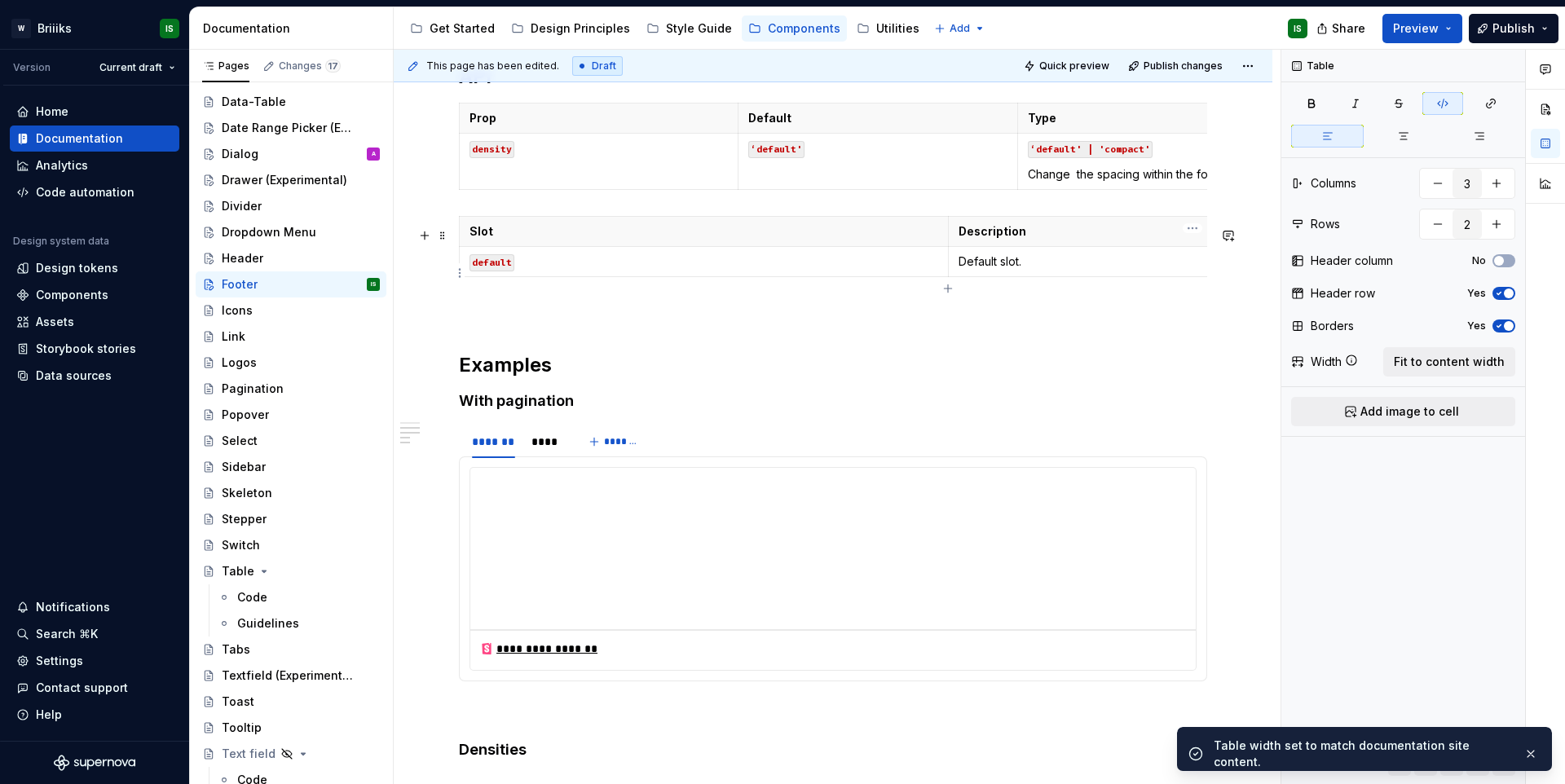
type input "2"
drag, startPoint x: 1173, startPoint y: 279, endPoint x: 1268, endPoint y: 289, distance: 95.5
click at [1172, 269] on p "Default slot." at bounding box center [1193, 261] width 469 height 16
click at [1426, 357] on span "Fit to content width" at bounding box center [1449, 361] width 110 height 16
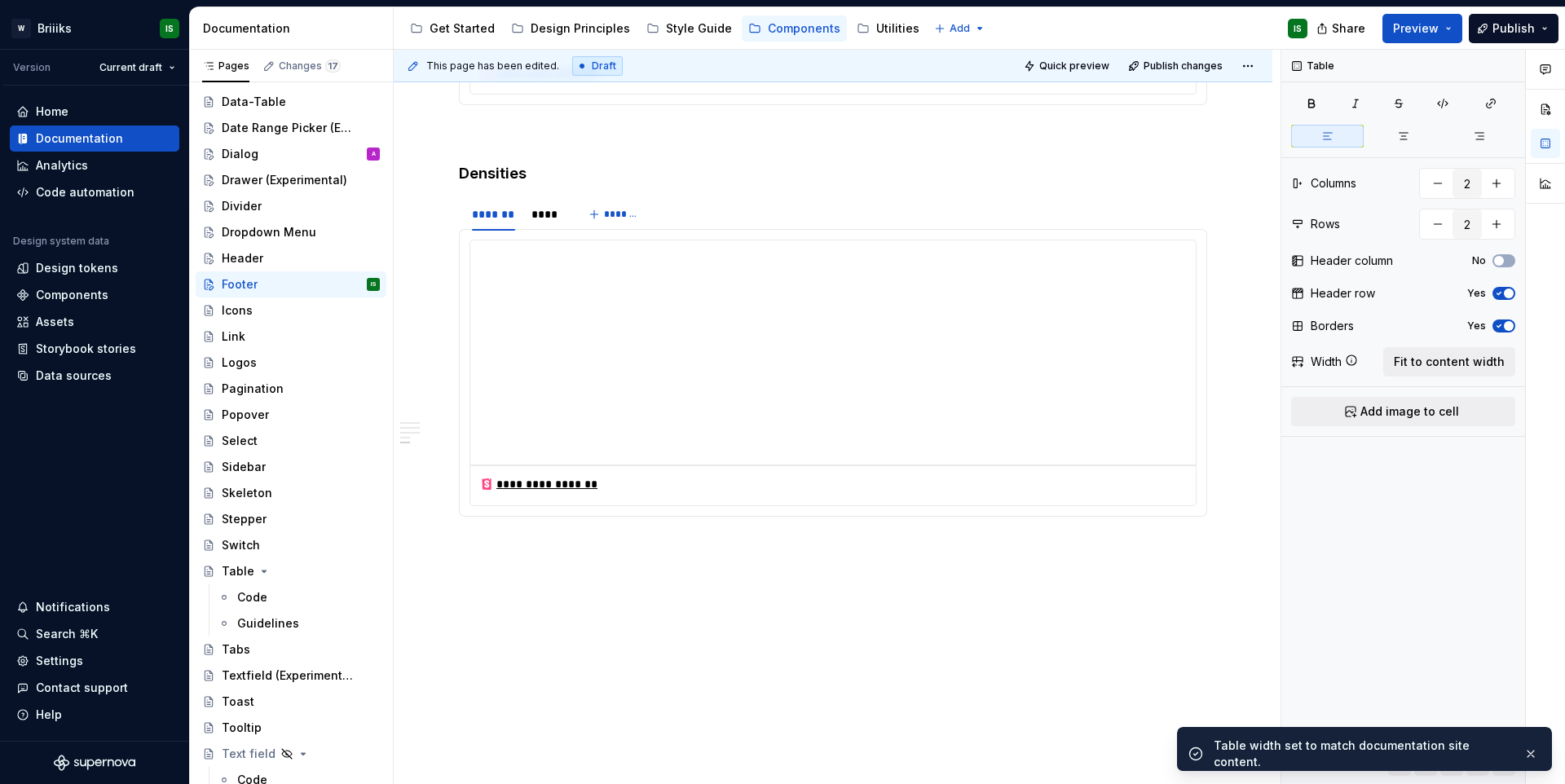
scroll to position [1199, 0]
click at [334, 308] on button "Page tree" at bounding box center [345, 310] width 23 height 23
click at [269, 313] on div "Pages Changes 17 Add Accessibility guide for tree Page tree. Navigate the tree …" at bounding box center [291, 420] width 204 height 742
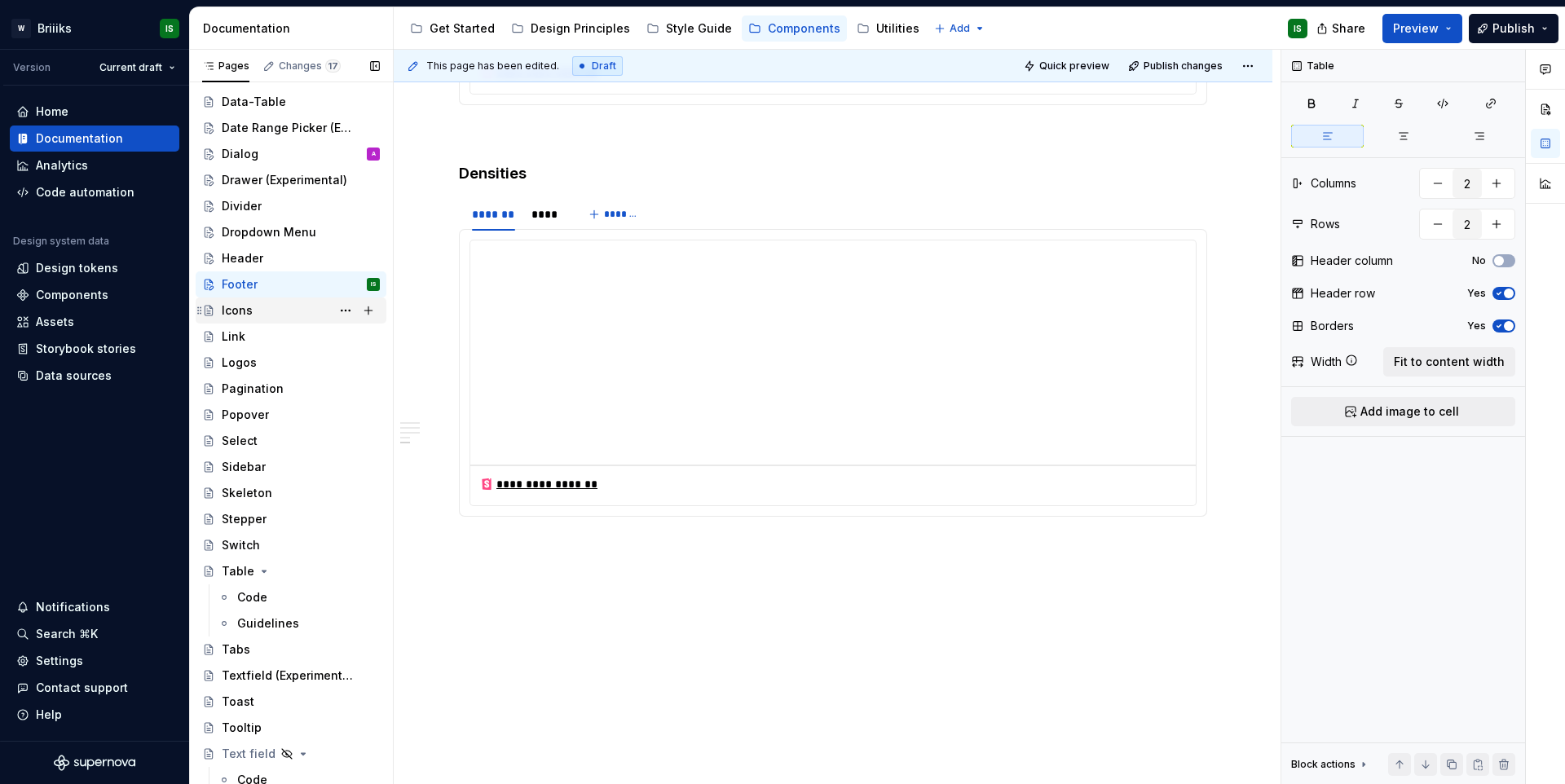
click at [268, 313] on div "Icons" at bounding box center [301, 310] width 158 height 23
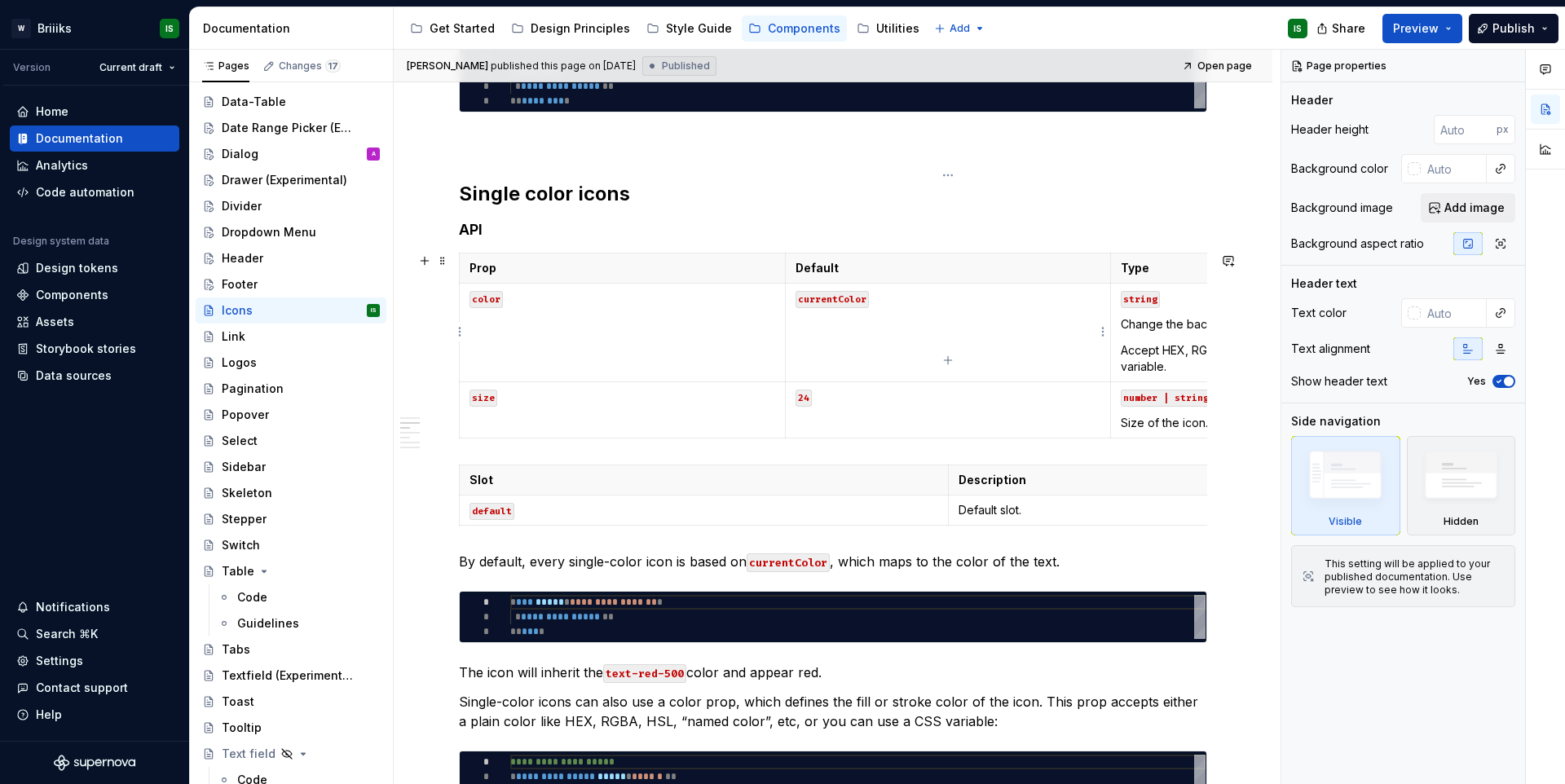
scroll to position [815, 0]
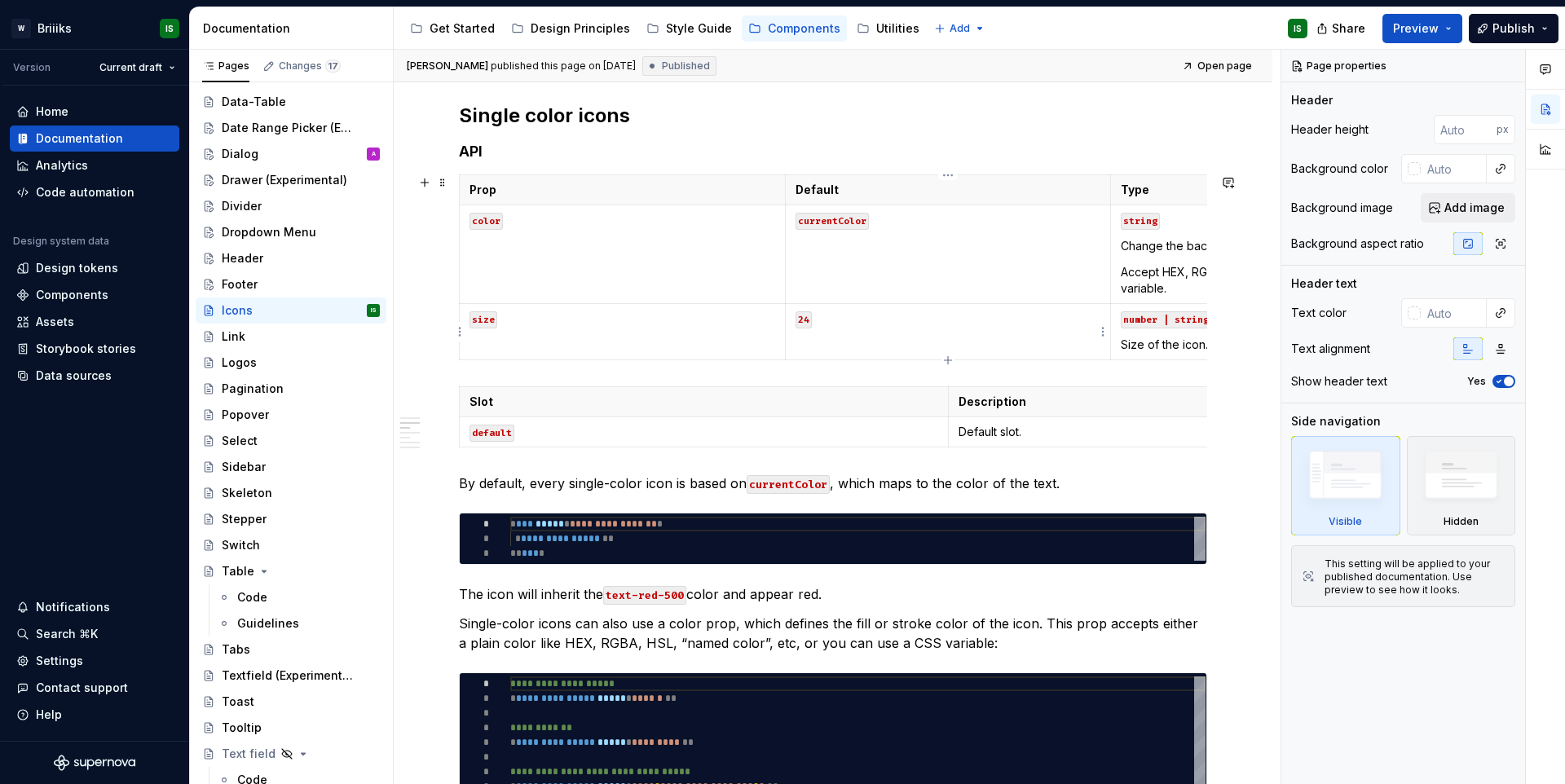
click at [976, 290] on td "currentColor" at bounding box center [948, 255] width 326 height 99
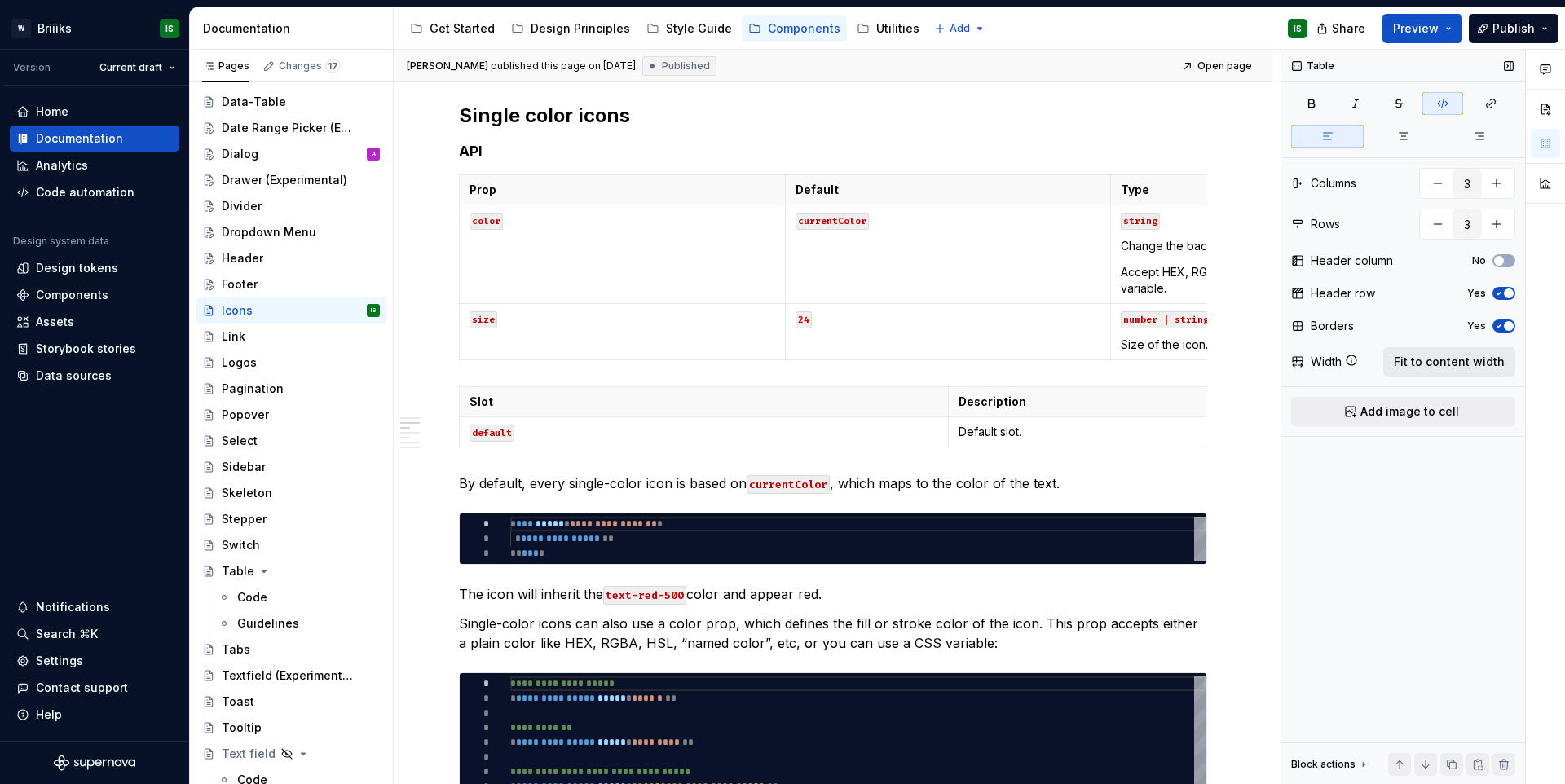
click at [1433, 369] on span "Fit to content width" at bounding box center [1449, 361] width 110 height 16
type textarea "*"
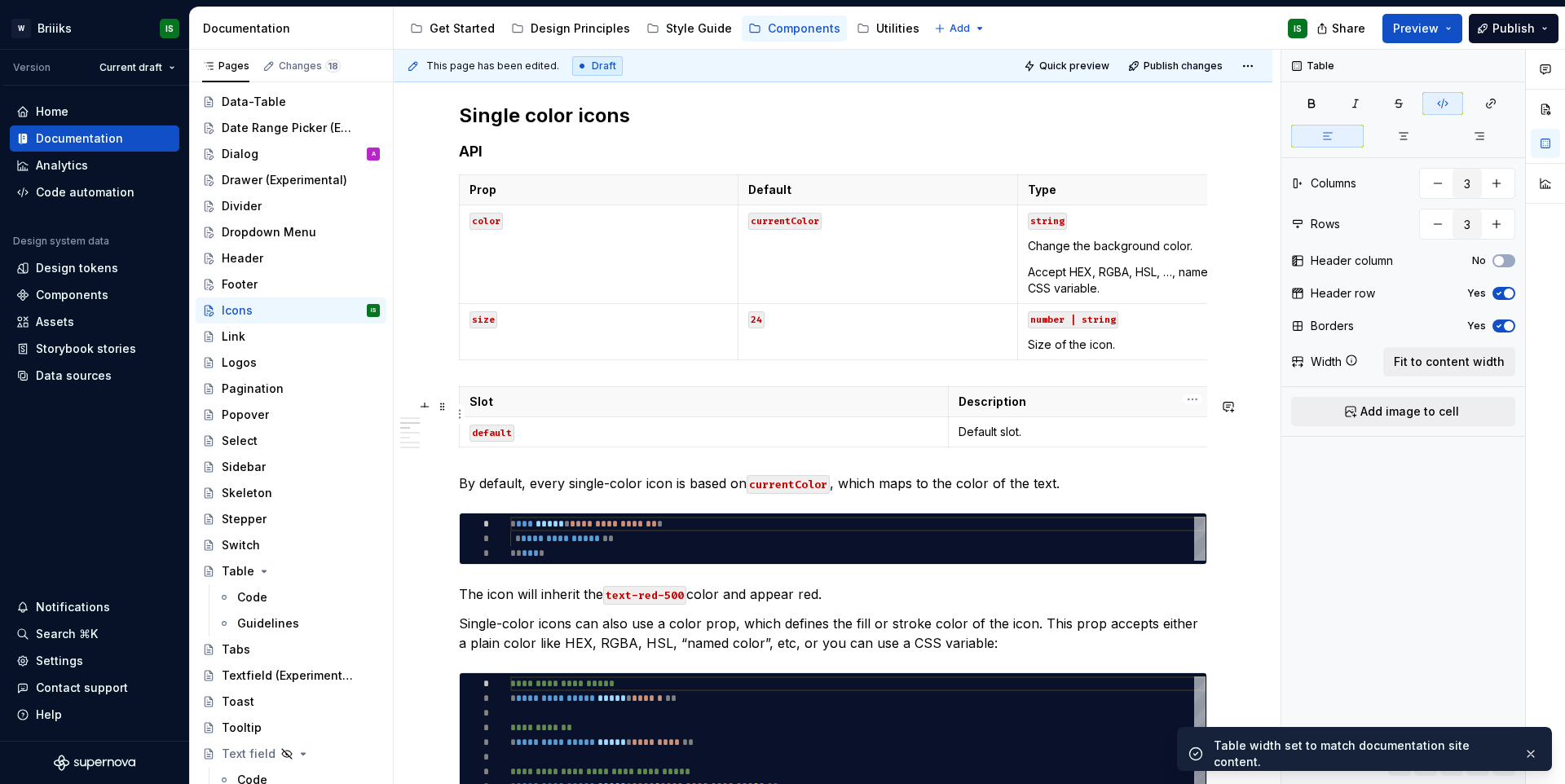
type input "2"
click at [1120, 406] on p "Description" at bounding box center [1193, 401] width 469 height 16
click at [1410, 362] on span "Fit to content width" at bounding box center [1449, 361] width 110 height 16
type textarea "*"
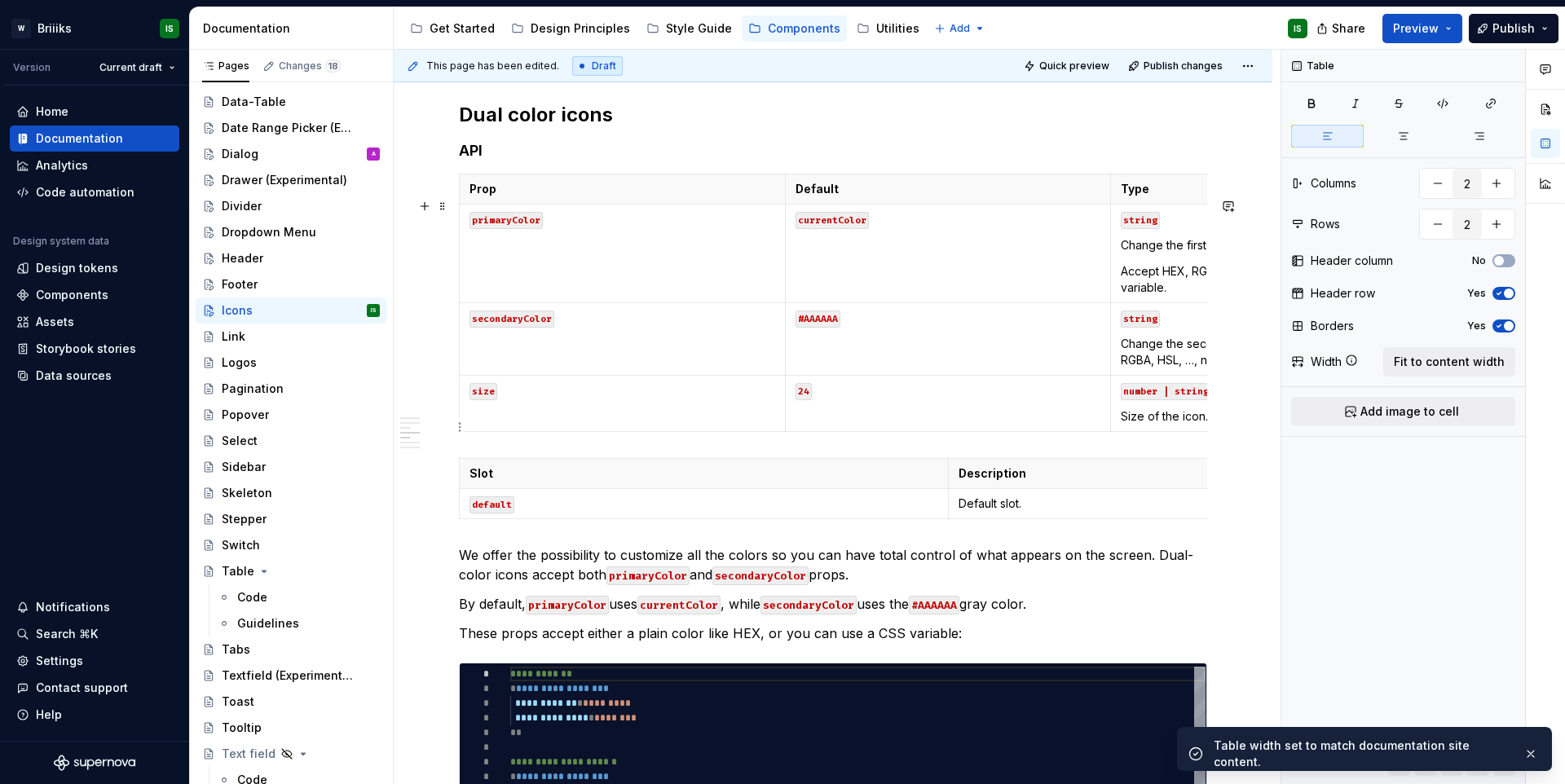
type input "3"
type input "4"
click at [1121, 400] on code "number | string" at bounding box center [1166, 392] width 90 height 17
click at [1491, 369] on button "Fit to content width" at bounding box center [1449, 362] width 132 height 30
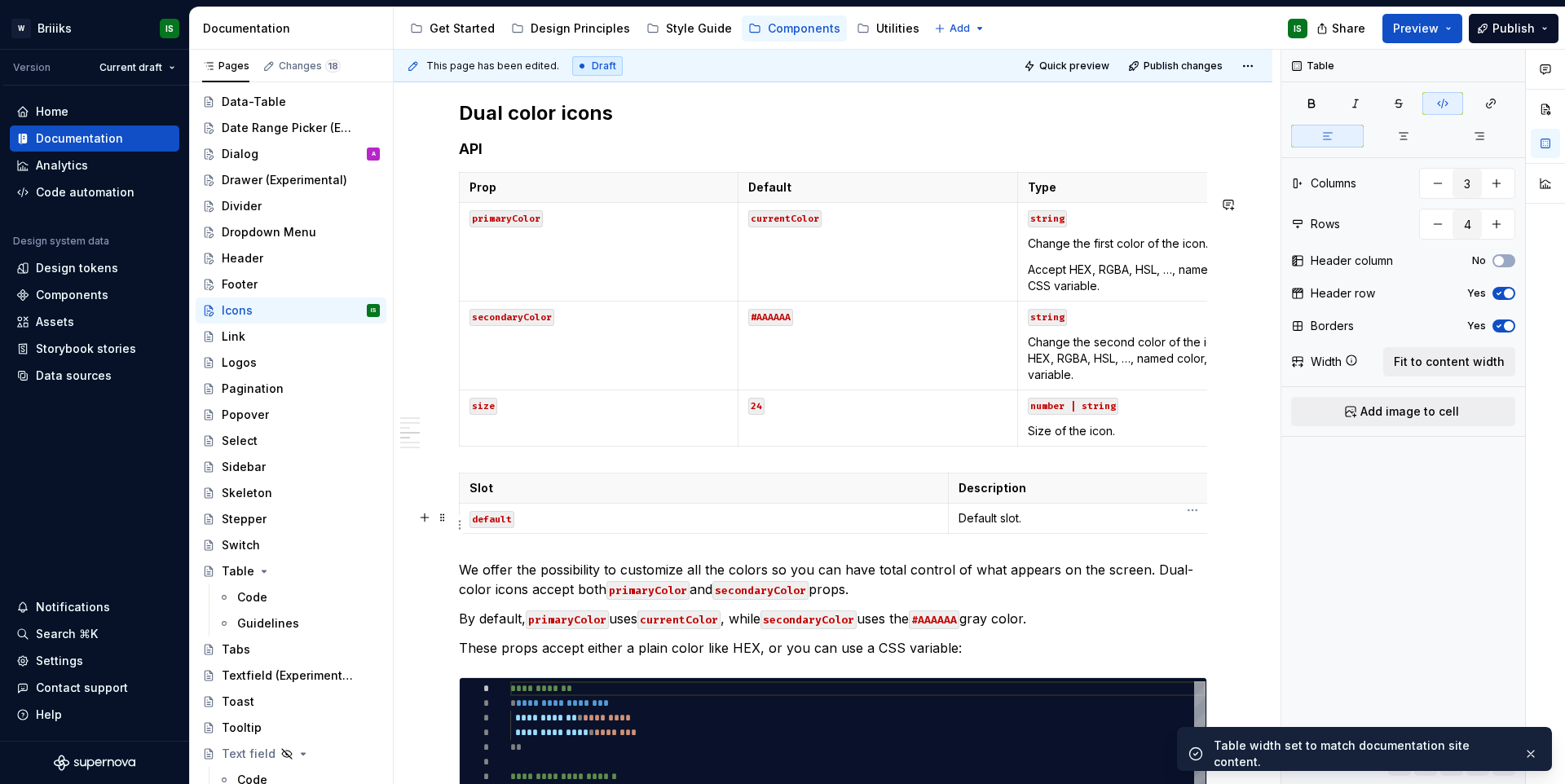
type textarea "*"
type input "2"
click at [1074, 504] on th "Description" at bounding box center [1191, 488] width 489 height 30
click at [1417, 375] on button "Fit to content width" at bounding box center [1449, 362] width 132 height 30
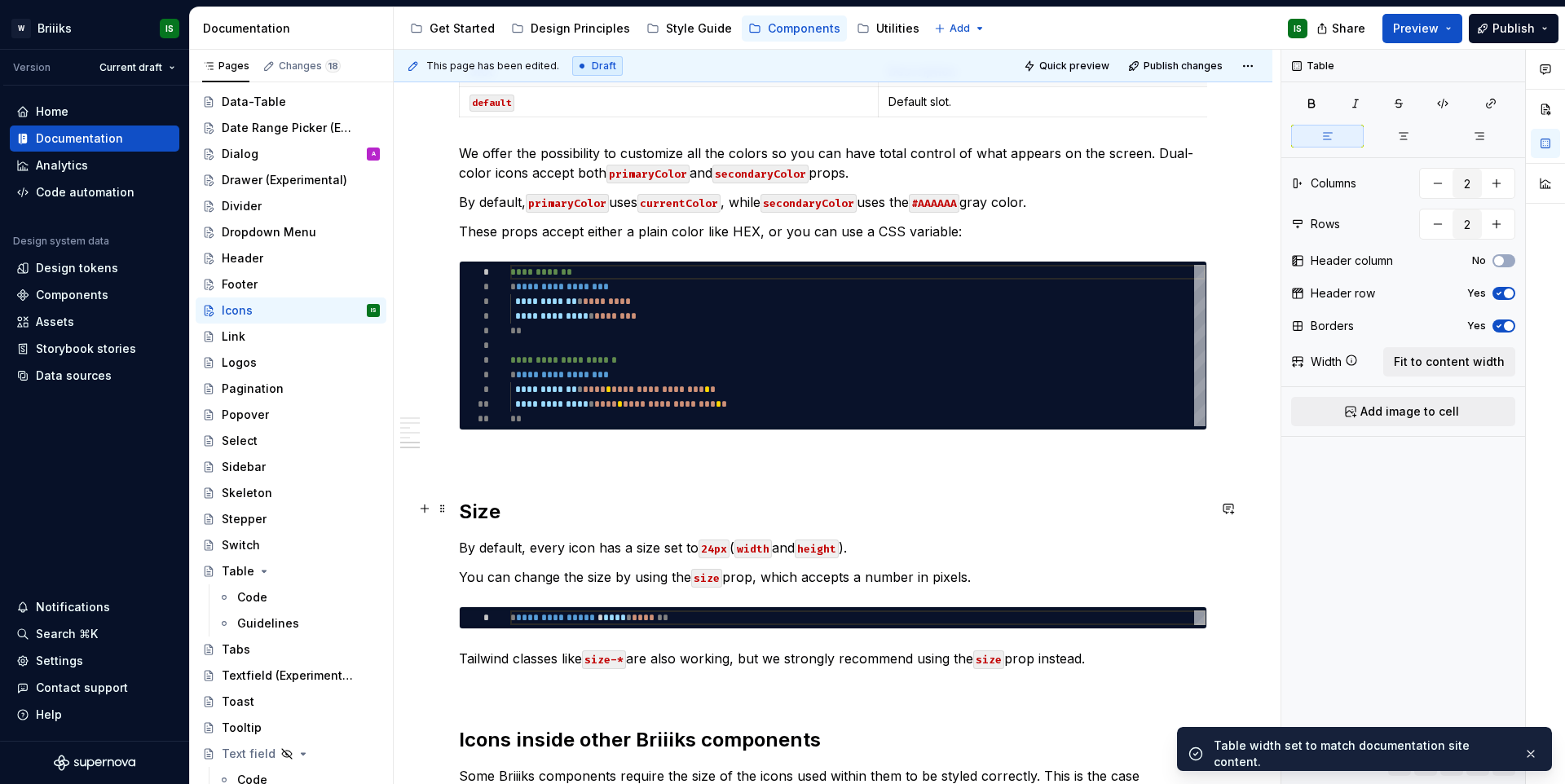
scroll to position [1799, 0]
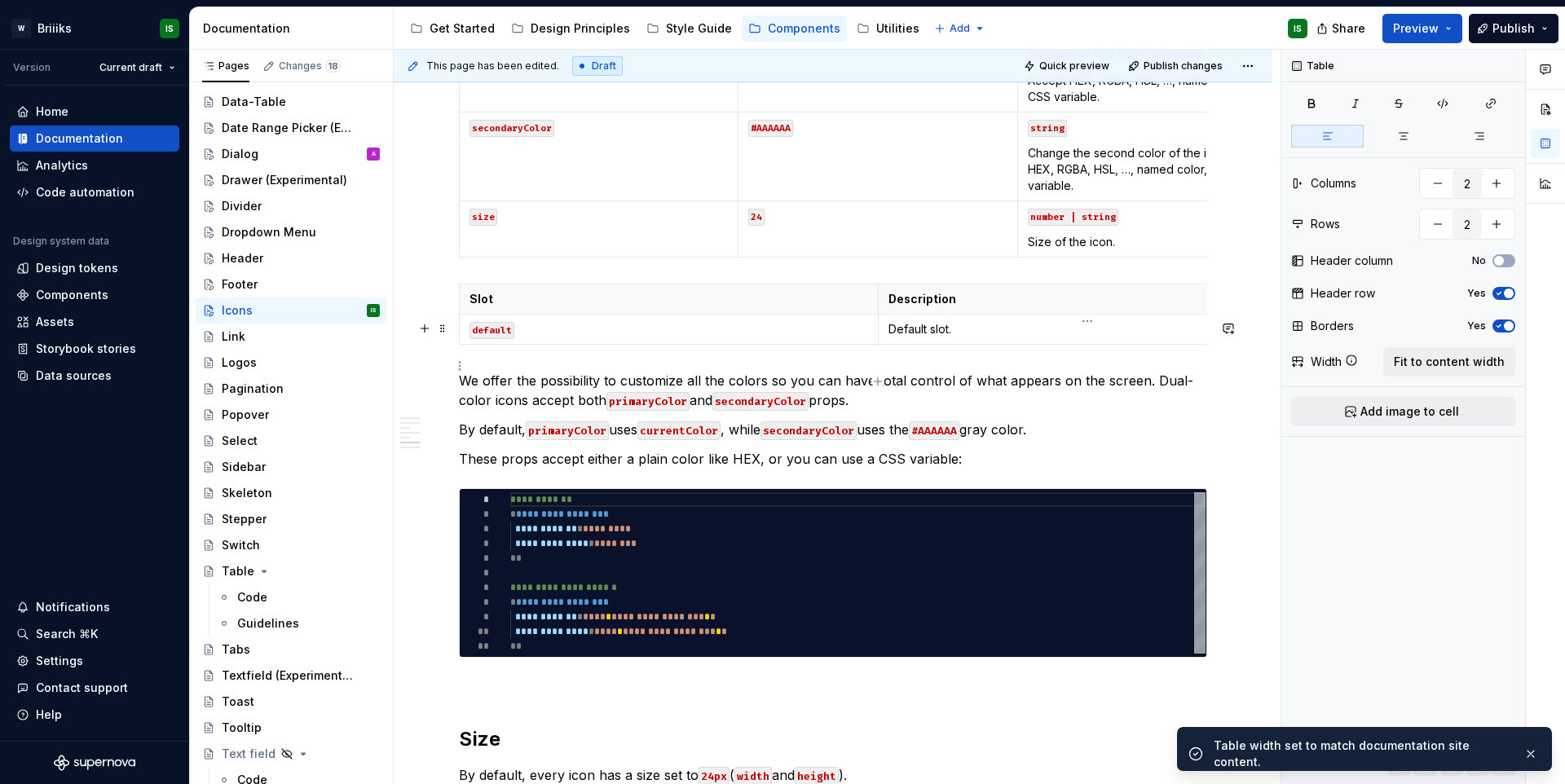
type textarea "*"
type input "3"
type input "4"
click at [1109, 230] on td "number | string Size of the icon." at bounding box center [1156, 229] width 279 height 56
click at [1466, 367] on span "Fit to content width" at bounding box center [1449, 361] width 110 height 16
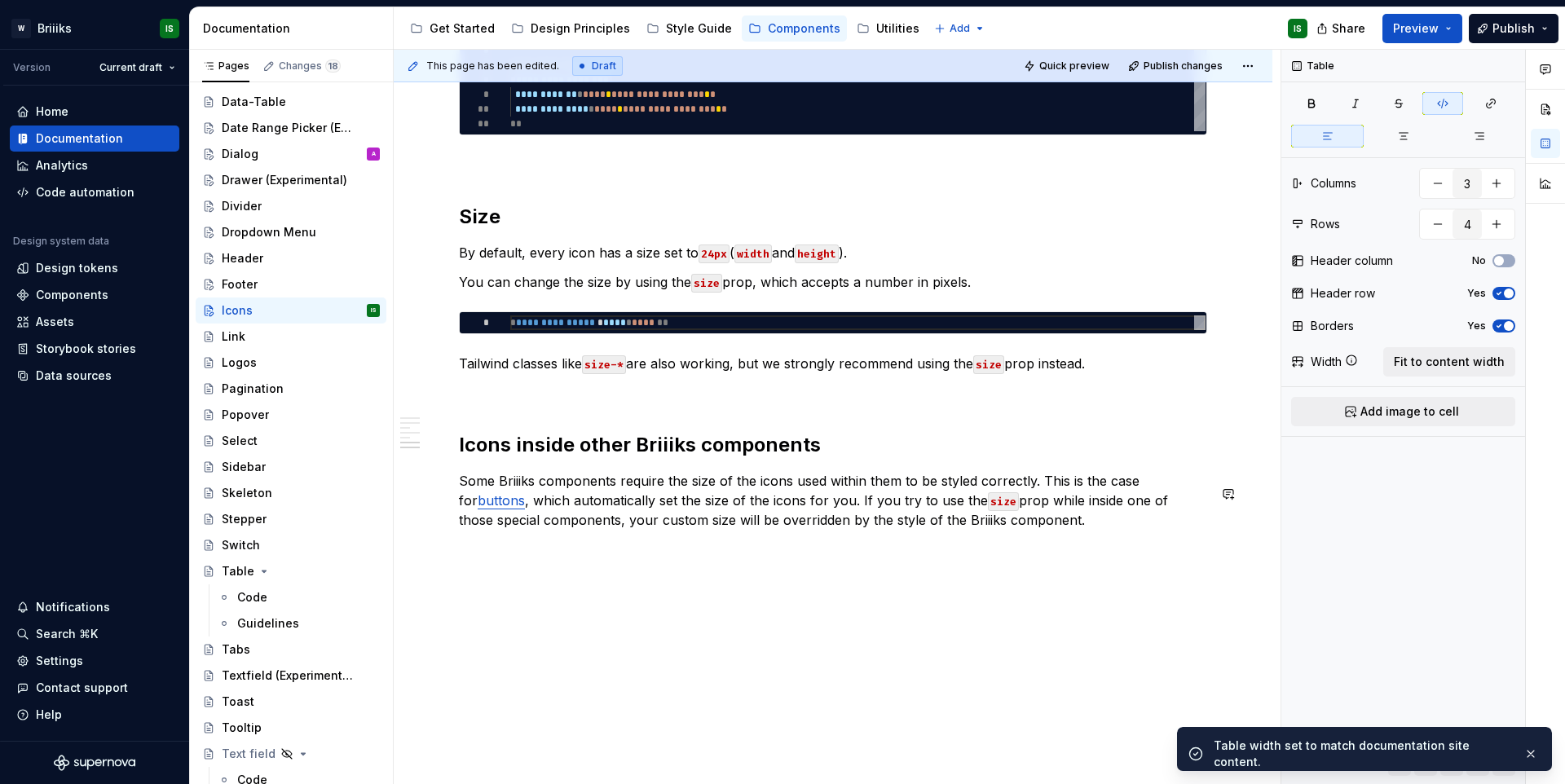
scroll to position [2370, 0]
click at [241, 339] on div "Link" at bounding box center [234, 336] width 24 height 16
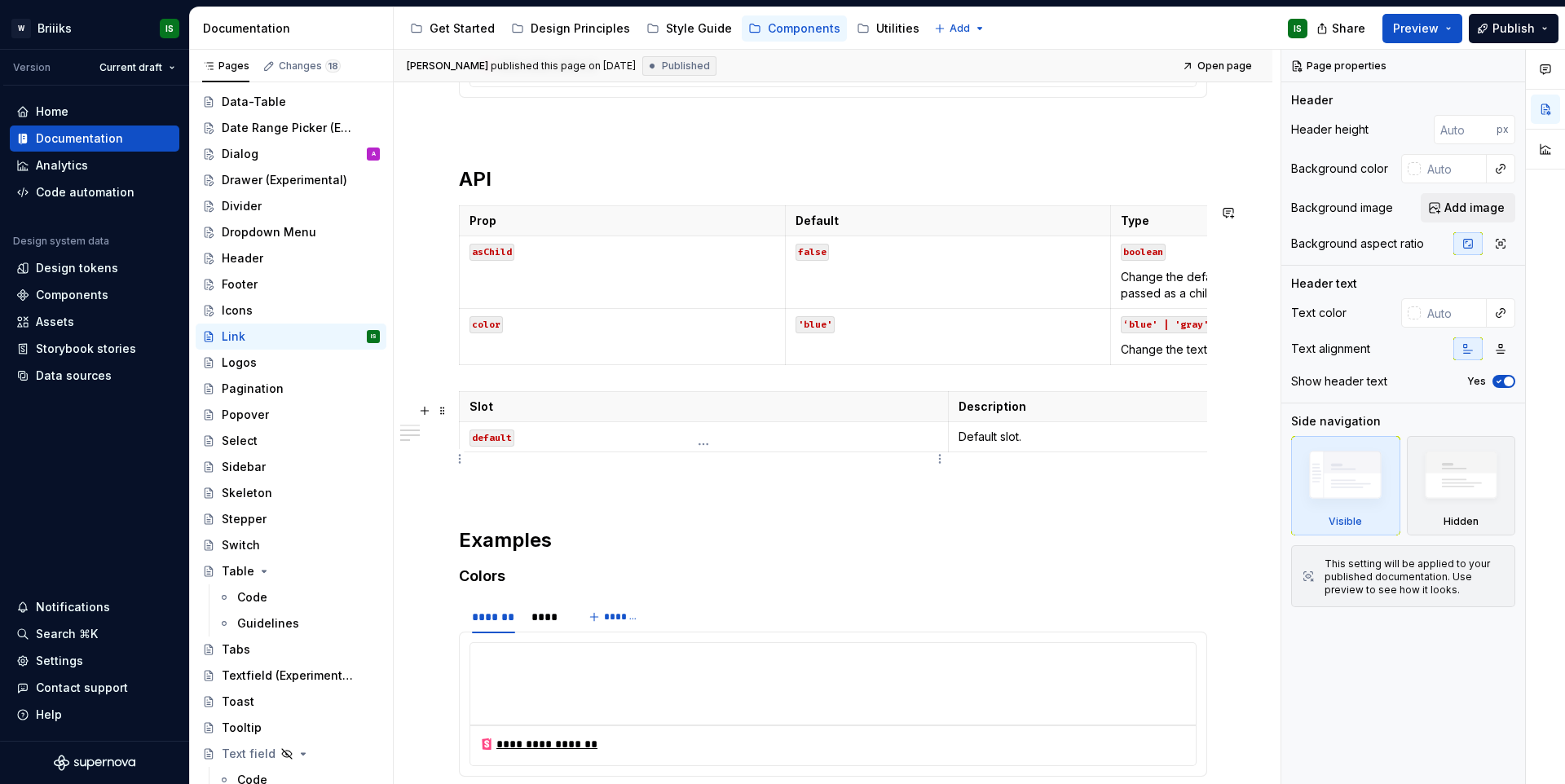
scroll to position [440, 0]
click at [1003, 295] on td "false" at bounding box center [948, 268] width 326 height 72
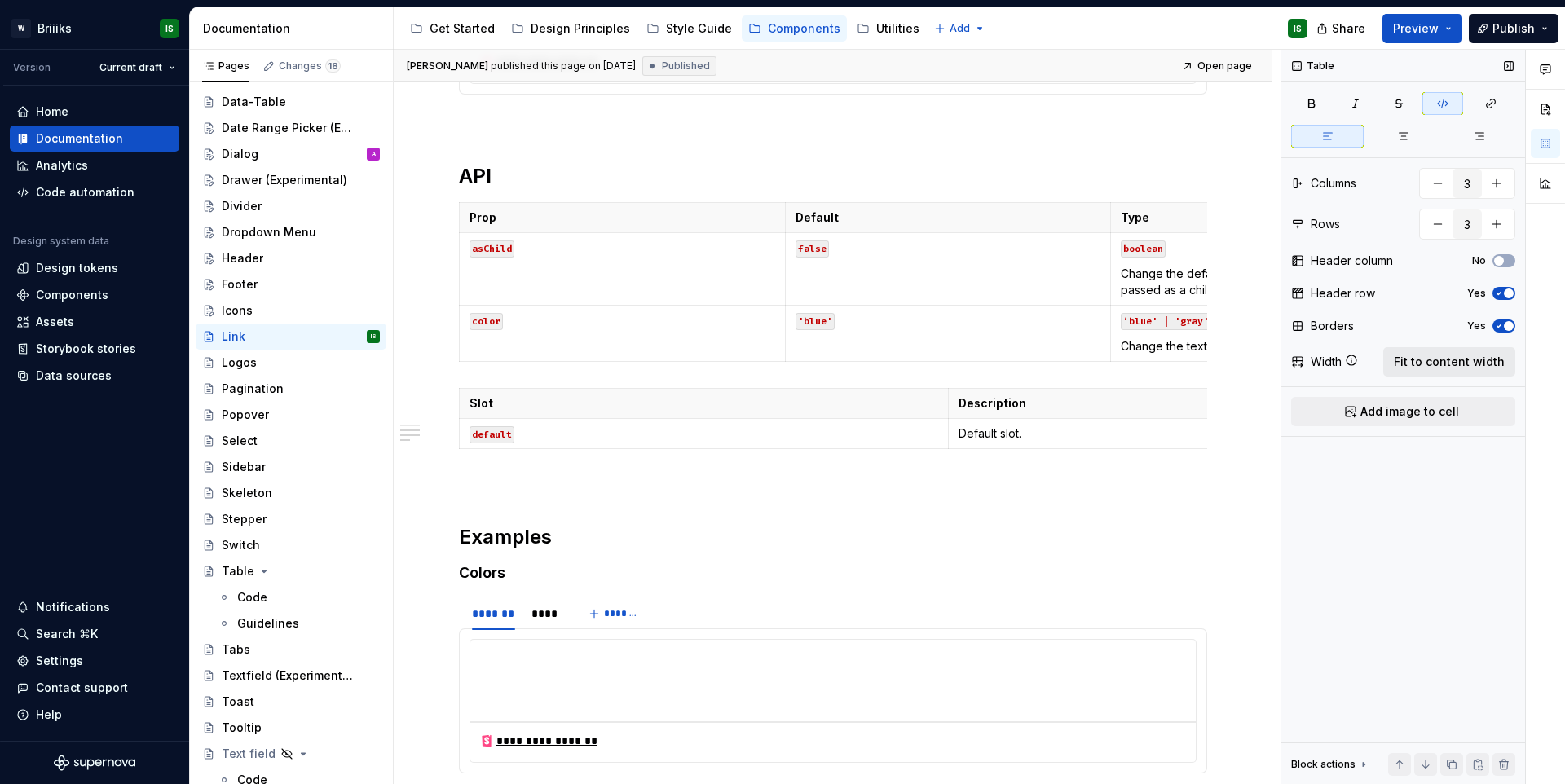
click at [1446, 361] on span "Fit to content width" at bounding box center [1449, 361] width 110 height 16
type textarea "*"
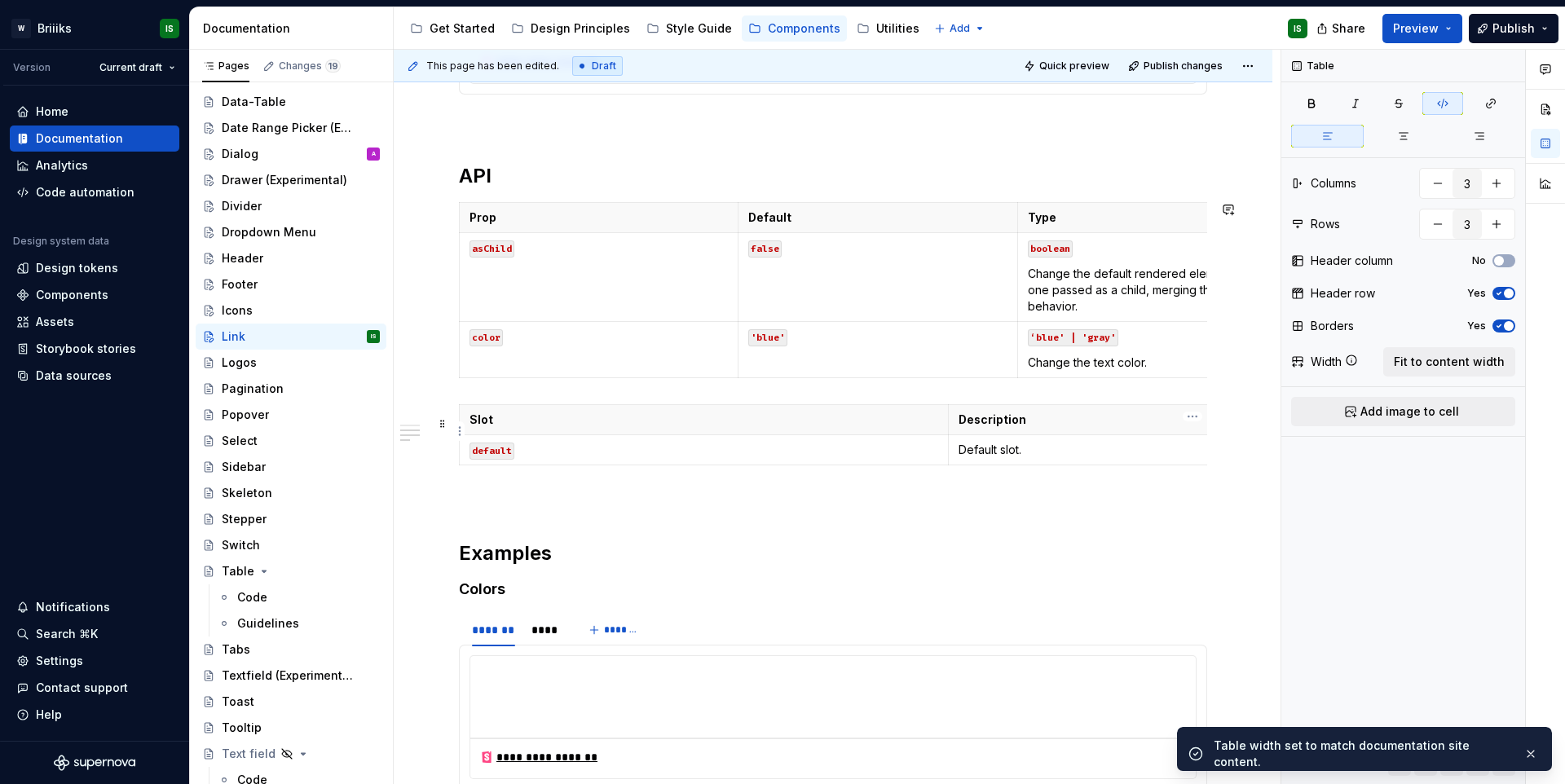
type input "2"
drag, startPoint x: 1124, startPoint y: 427, endPoint x: 1151, endPoint y: 418, distance: 28.5
click at [1123, 427] on p "Description" at bounding box center [1193, 419] width 469 height 16
click at [1421, 361] on span "Fit to content width" at bounding box center [1449, 361] width 110 height 16
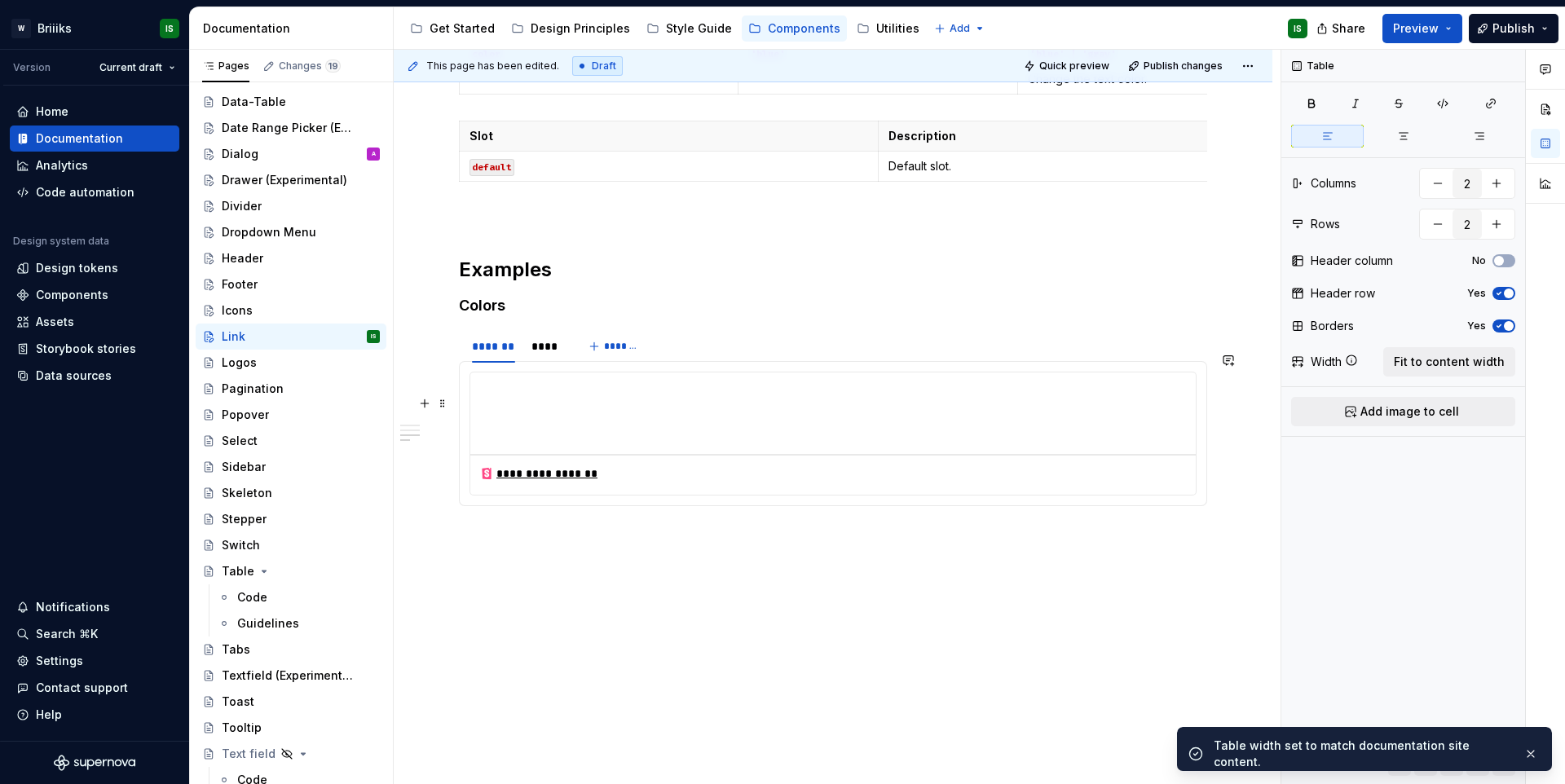
scroll to position [762, 0]
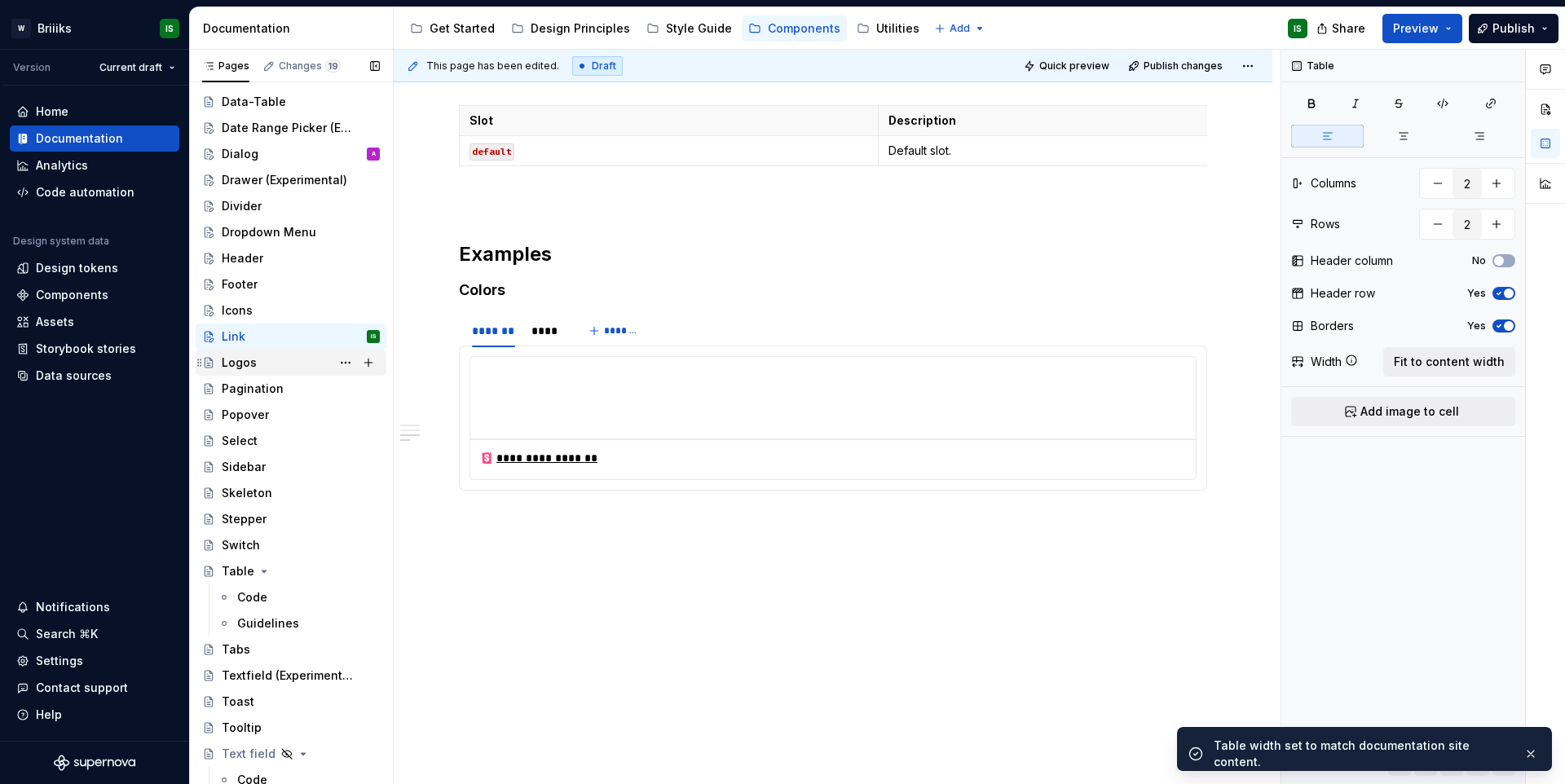
click at [285, 366] on div "Logos" at bounding box center [301, 362] width 158 height 23
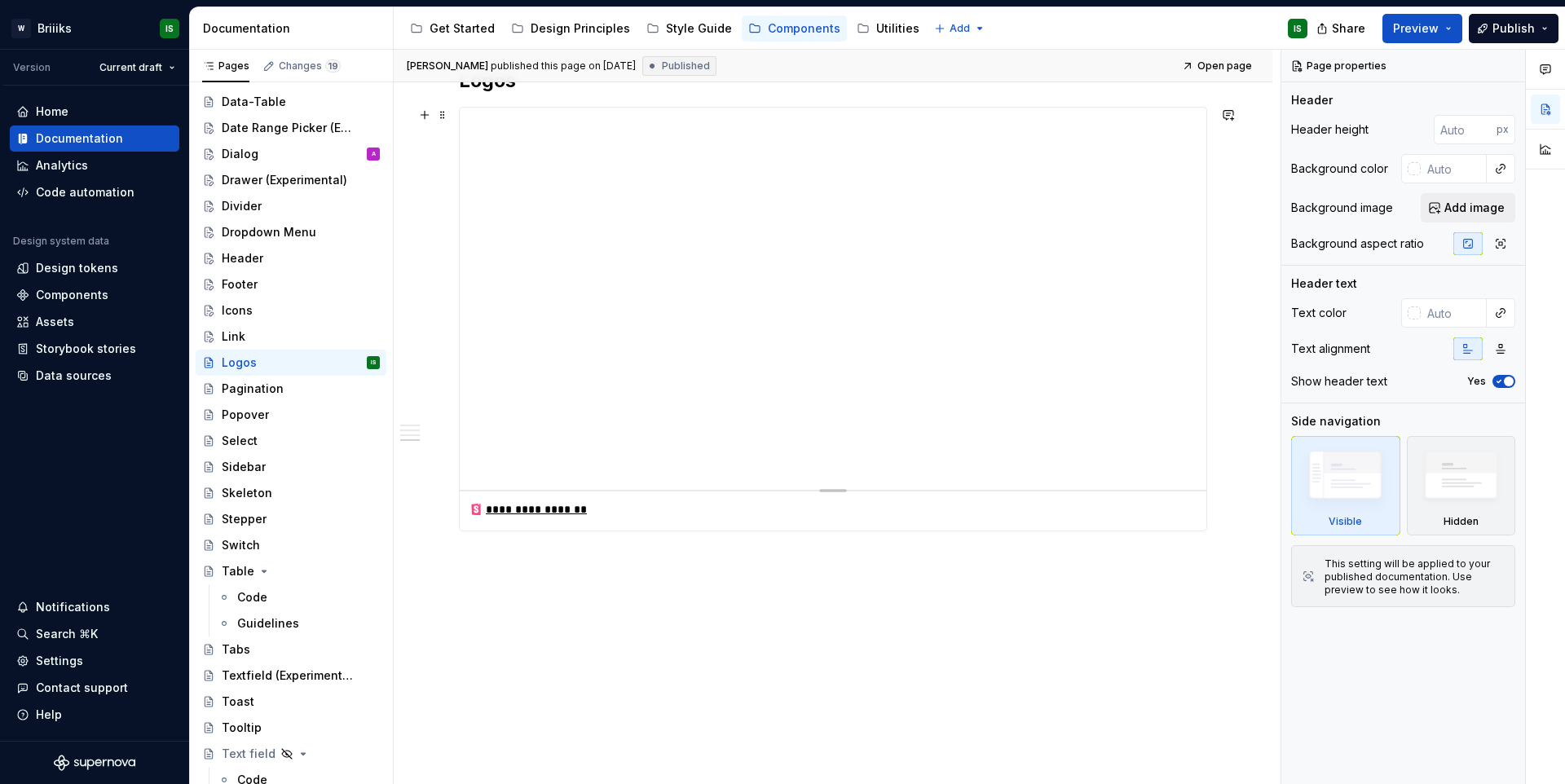
scroll to position [921, 0]
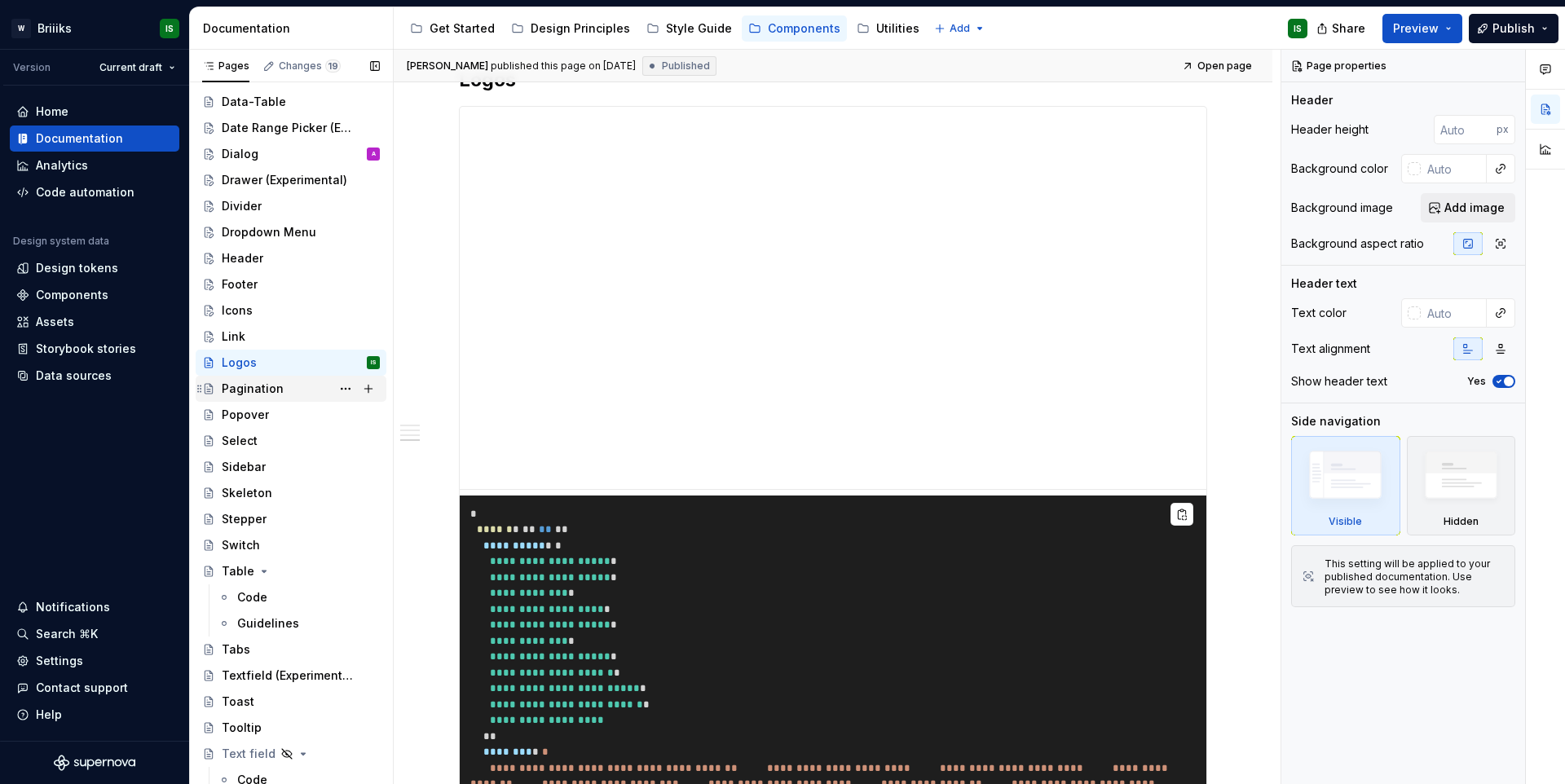
click at [262, 397] on div "Pagination" at bounding box center [301, 388] width 158 height 23
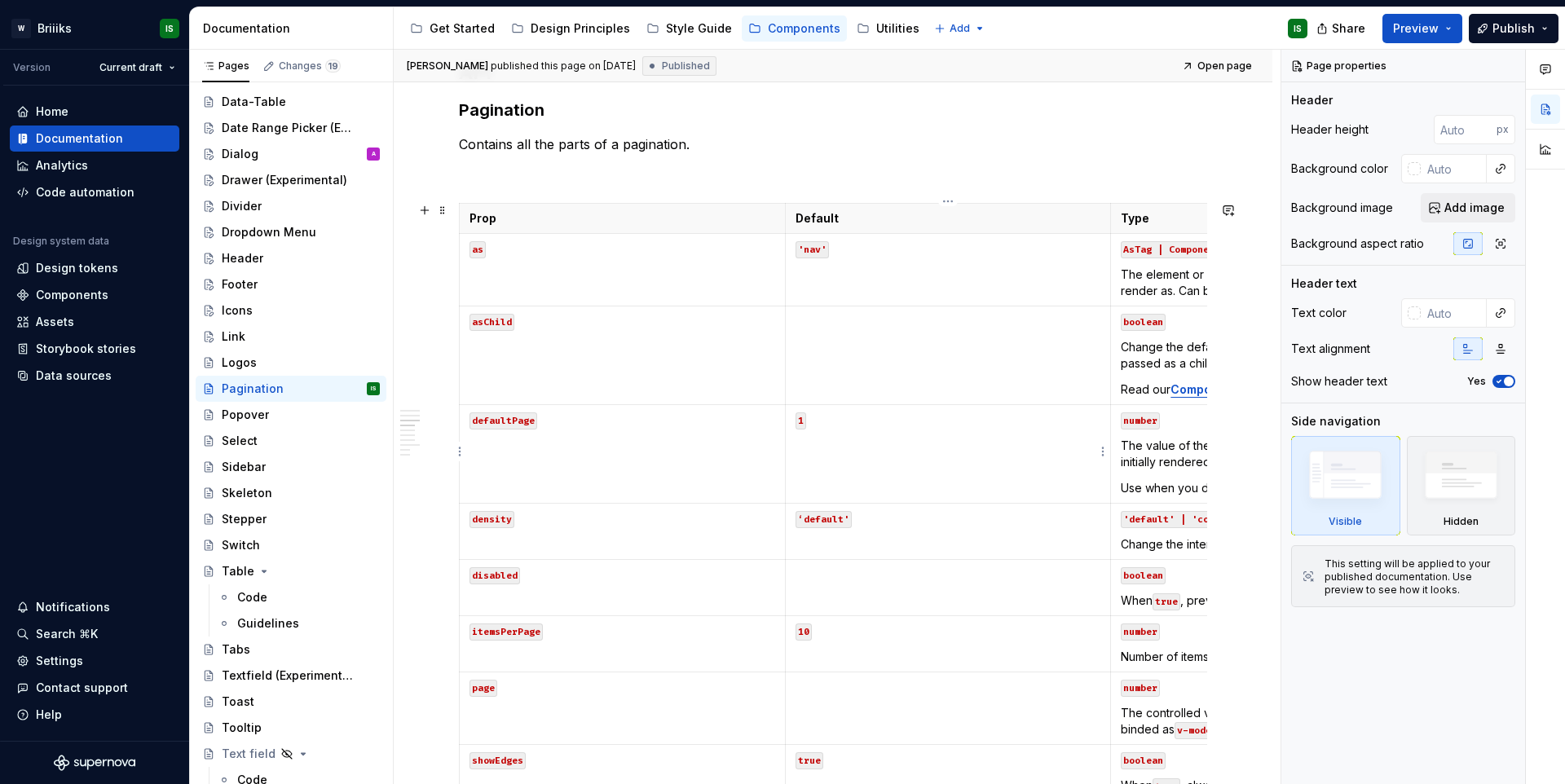
scroll to position [964, 0]
click at [1052, 380] on td at bounding box center [948, 354] width 326 height 99
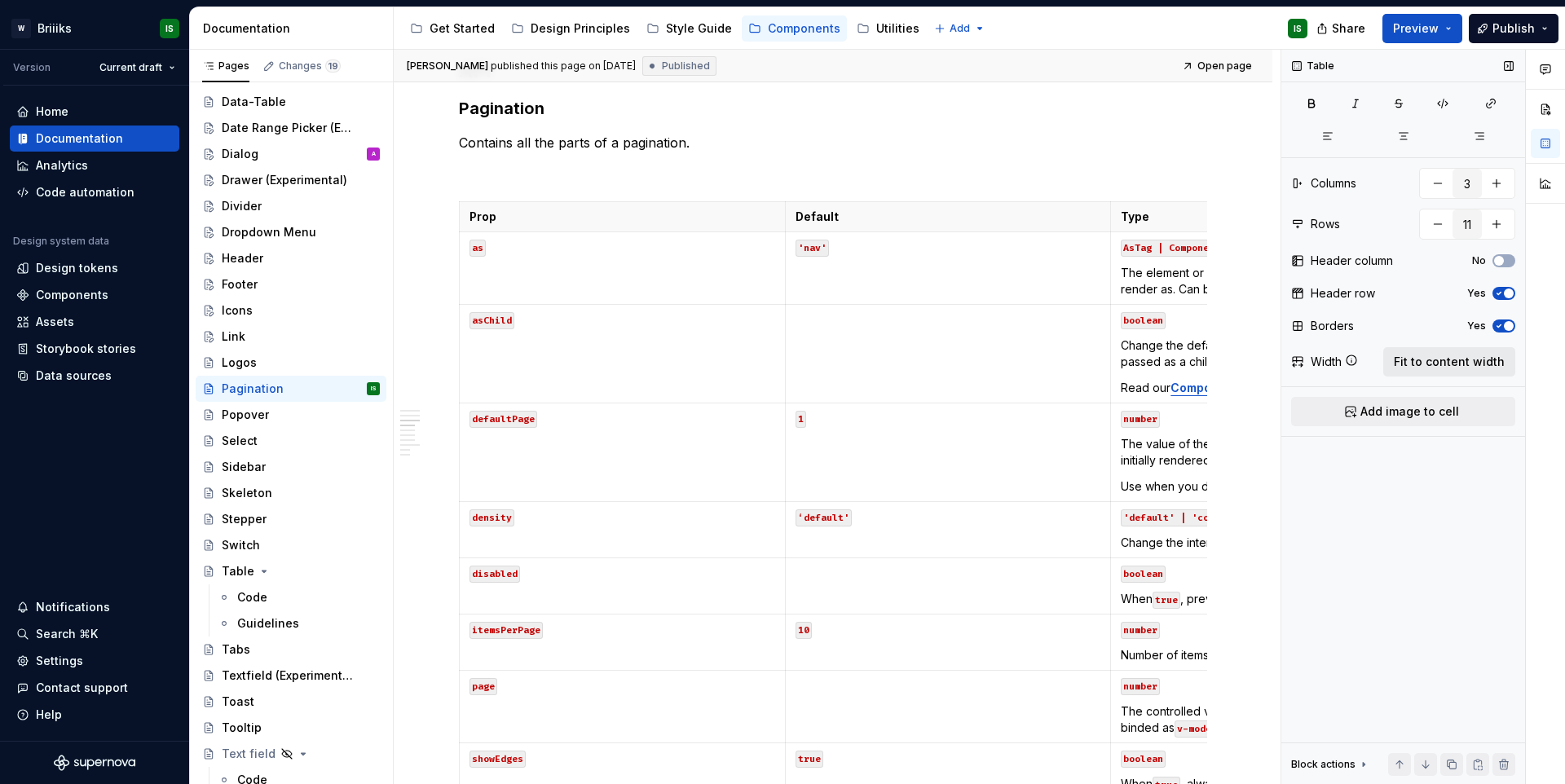
click at [1470, 365] on span "Fit to content width" at bounding box center [1449, 361] width 110 height 16
type textarea "*"
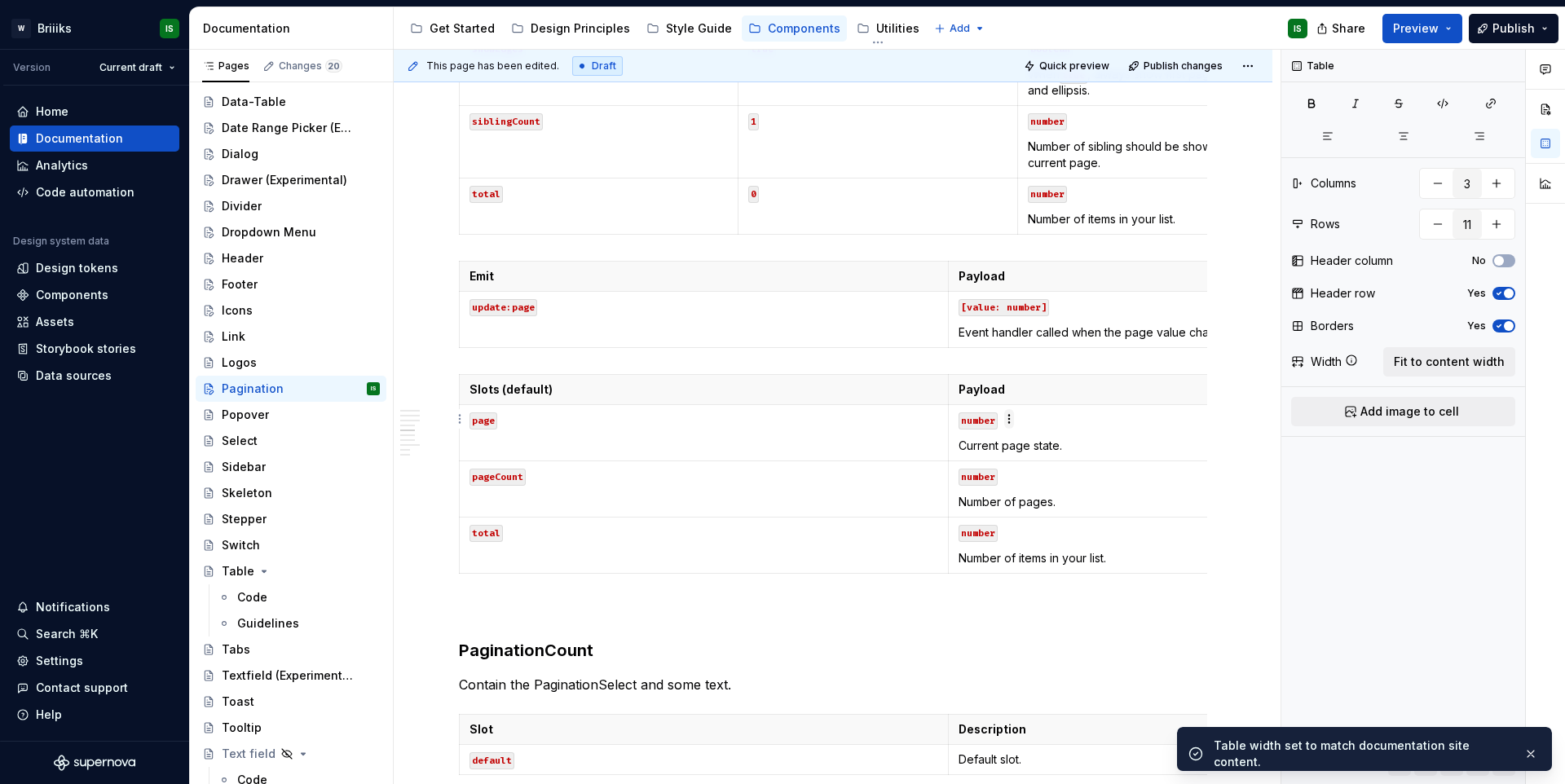
scroll to position [1740, 0]
type input "2"
click at [1094, 307] on td "[value: number] Event handler called when the page value changes." at bounding box center [1191, 319] width 489 height 56
click at [1477, 366] on span "Fit to content width" at bounding box center [1449, 361] width 110 height 16
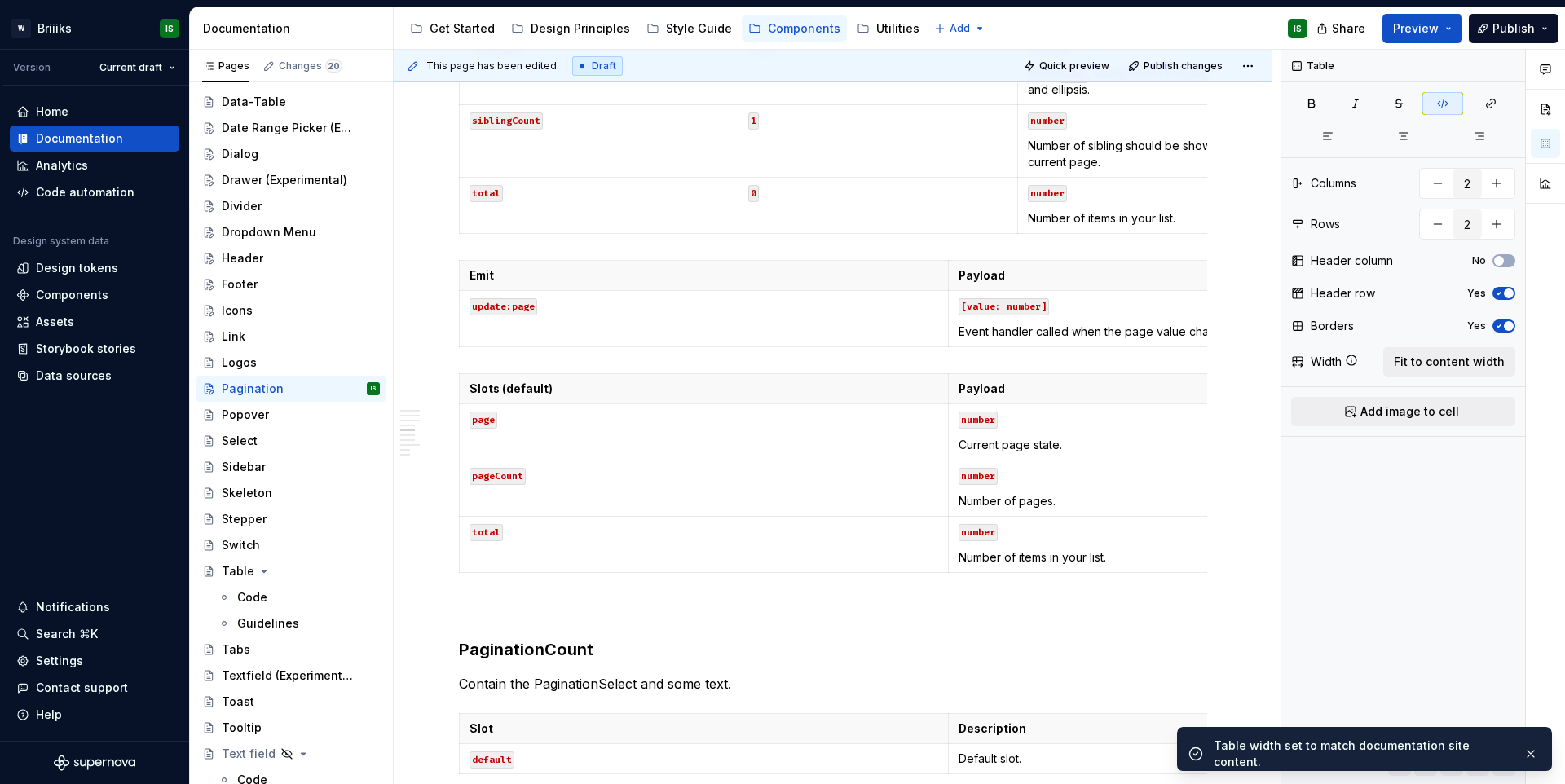
type textarea "*"
type input "4"
click at [1012, 453] on p "Current page state." at bounding box center [1193, 444] width 469 height 16
click at [1486, 358] on span "Fit to content width" at bounding box center [1449, 361] width 110 height 16
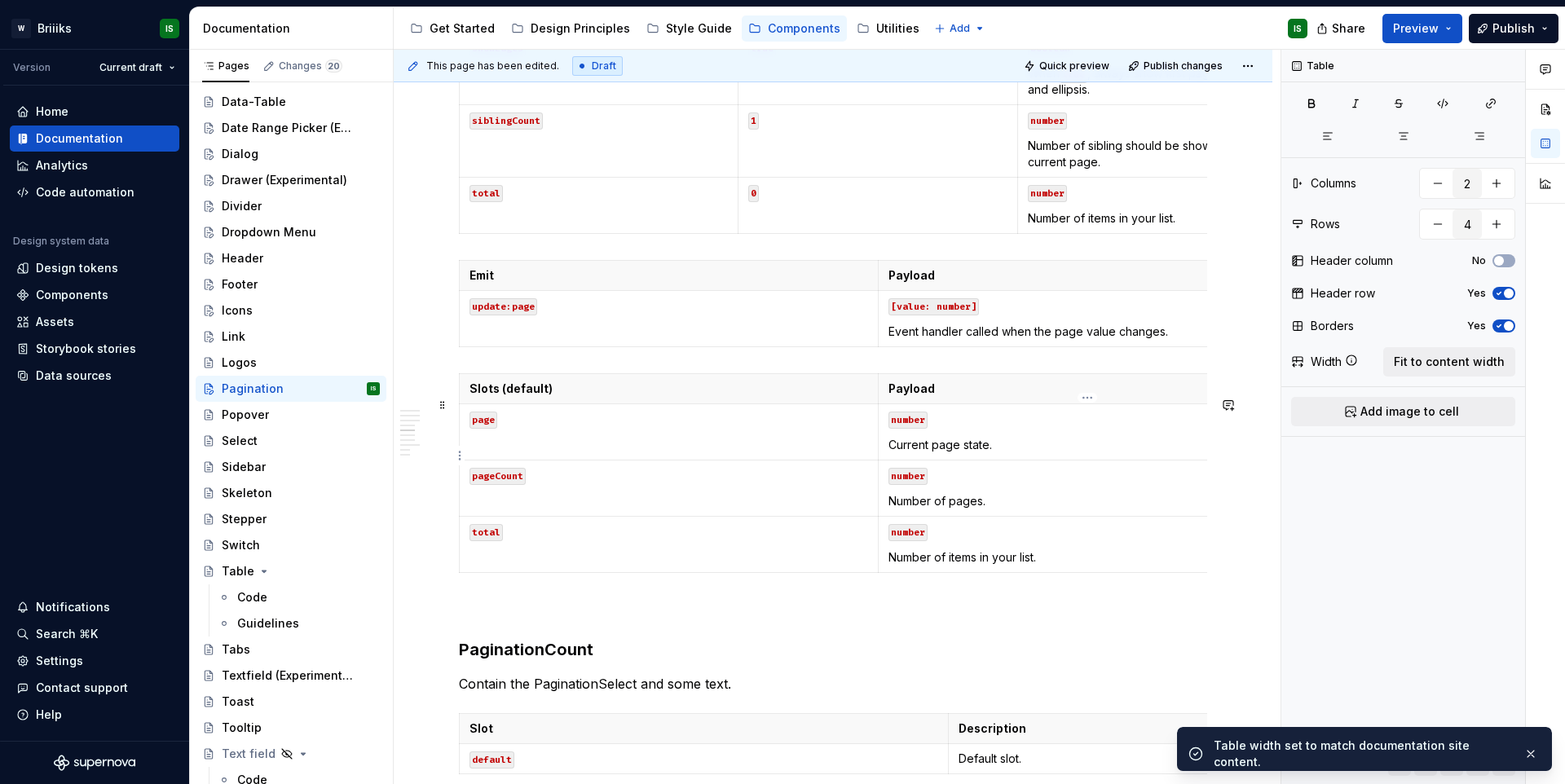
type textarea "*"
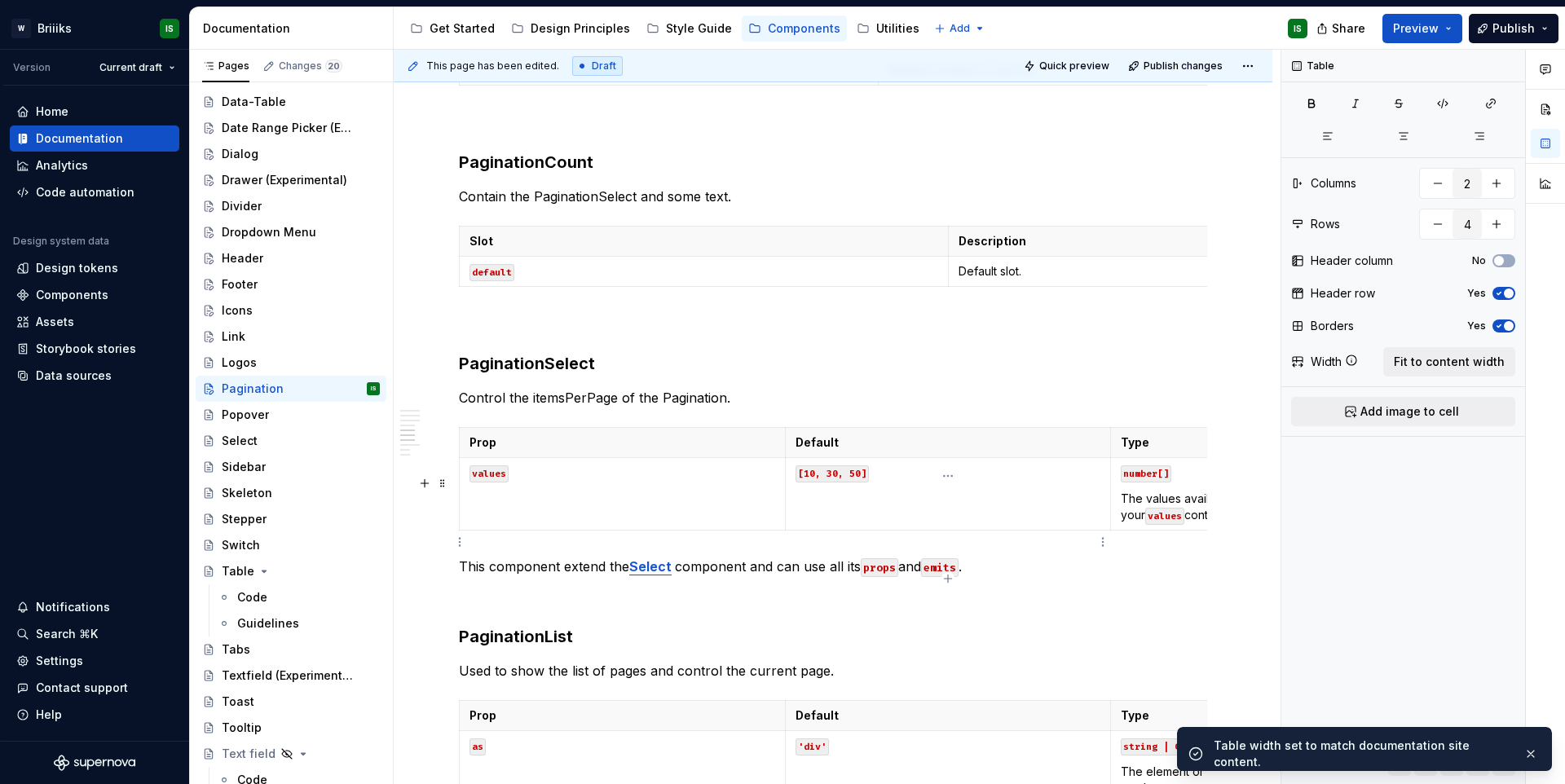
scroll to position [2270, 0]
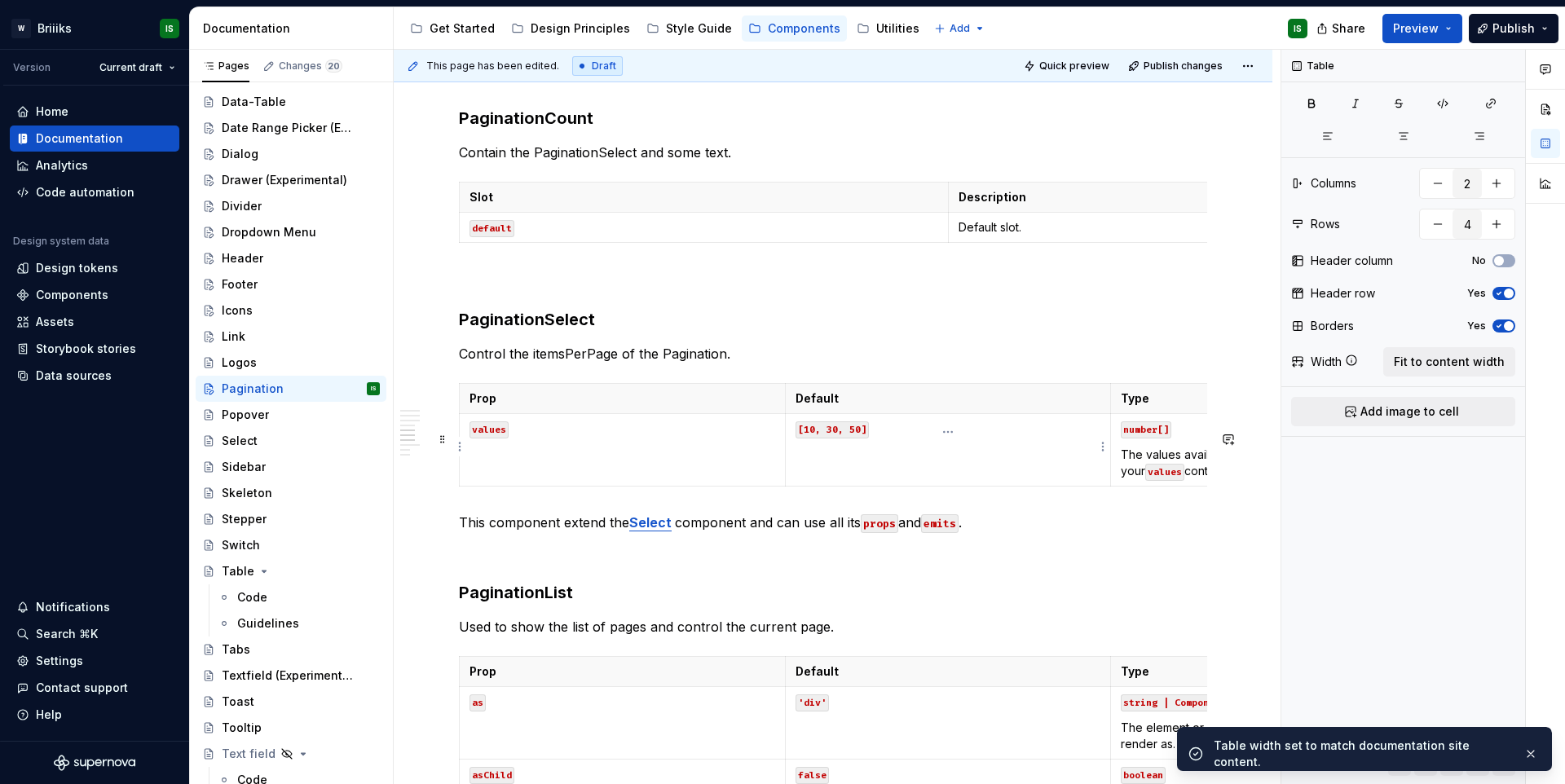
type input "3"
type input "2"
drag, startPoint x: 1465, startPoint y: 353, endPoint x: 1421, endPoint y: 353, distance: 44.0
click at [1465, 353] on span "Fit to content width" at bounding box center [1449, 361] width 110 height 16
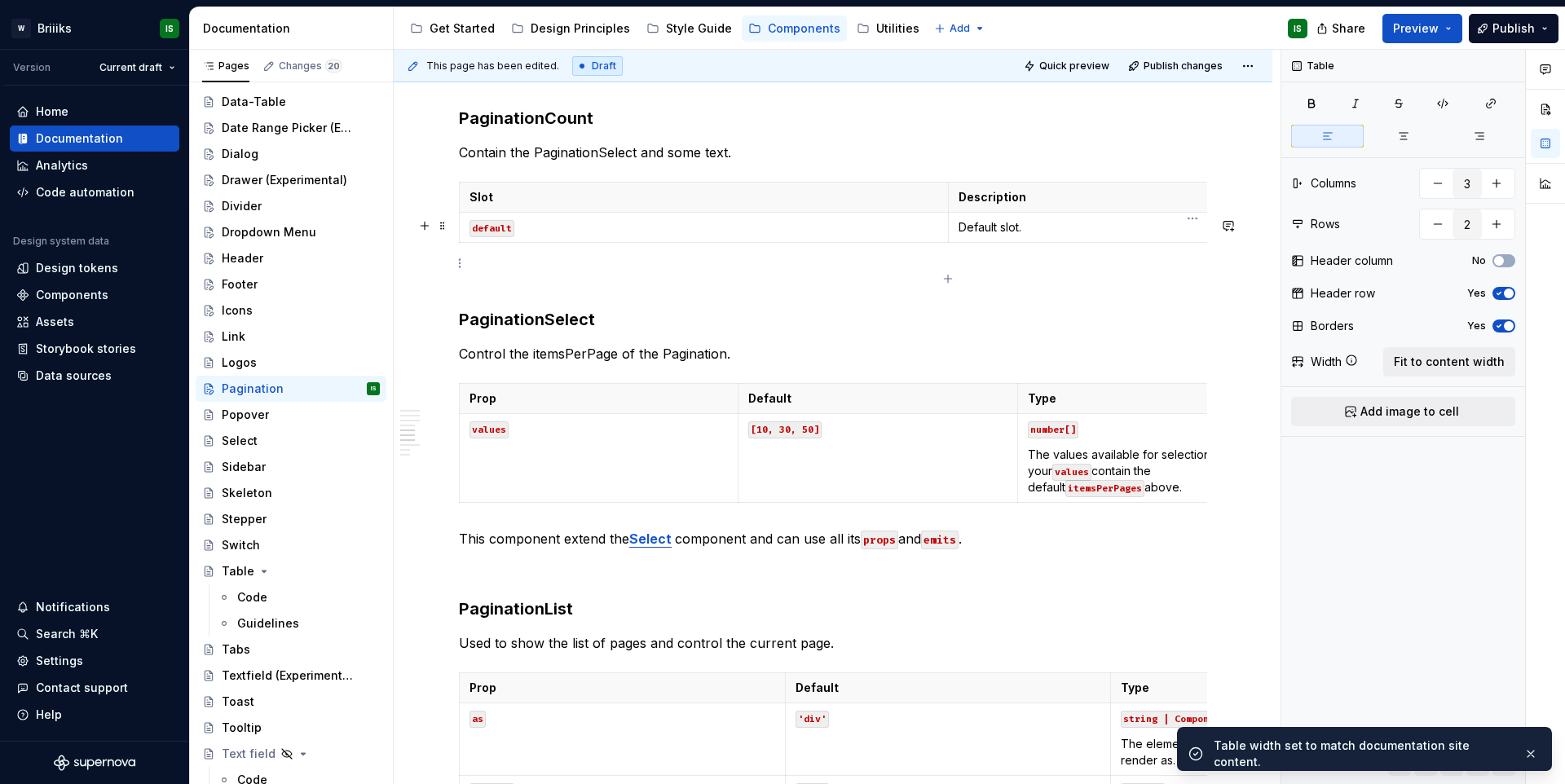
type textarea "*"
type input "2"
click at [1042, 235] on p "Default slot." at bounding box center [1193, 227] width 469 height 16
click at [1435, 361] on span "Fit to content width" at bounding box center [1449, 361] width 110 height 16
type textarea "*"
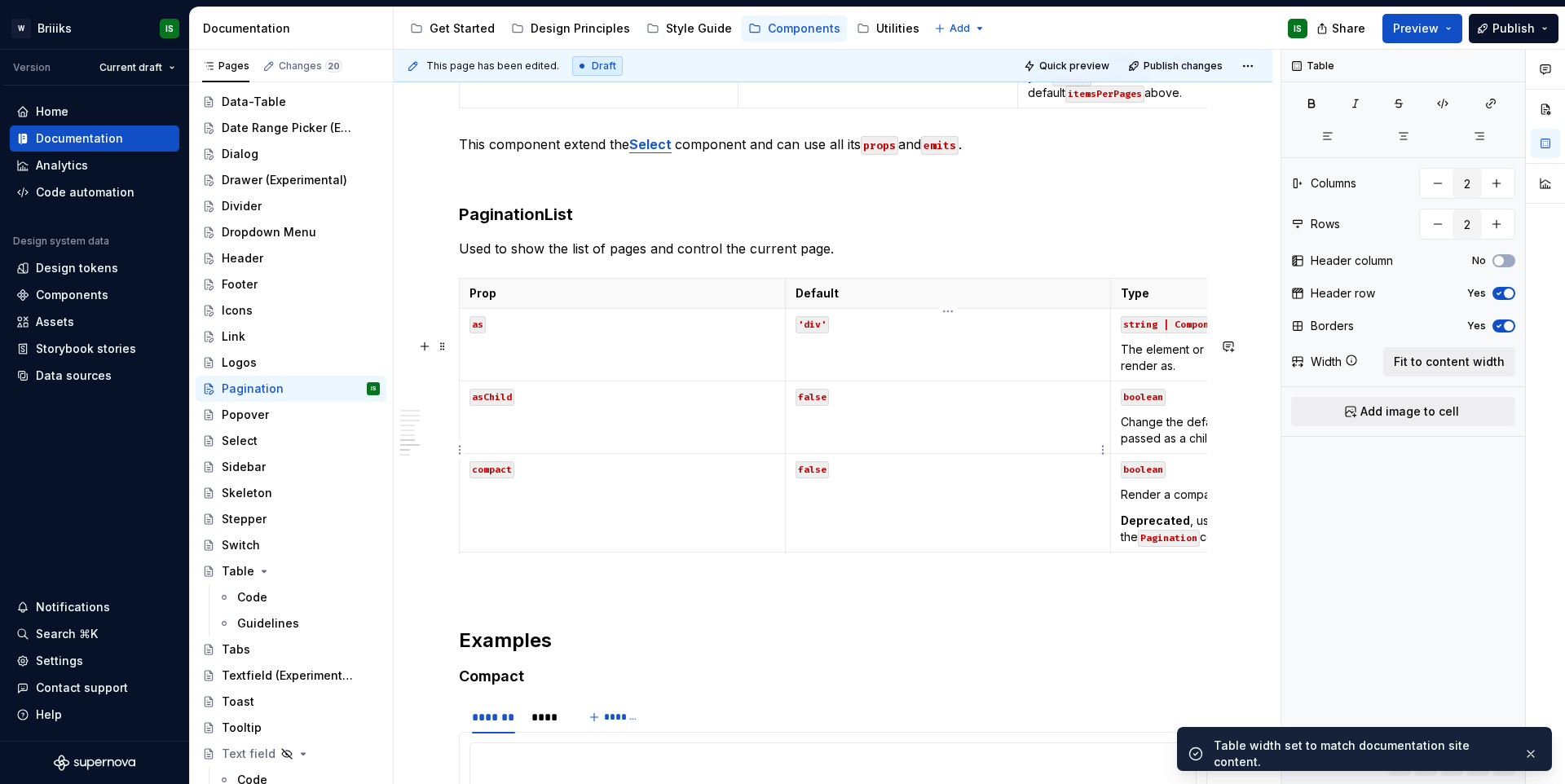
scroll to position [2733, 0]
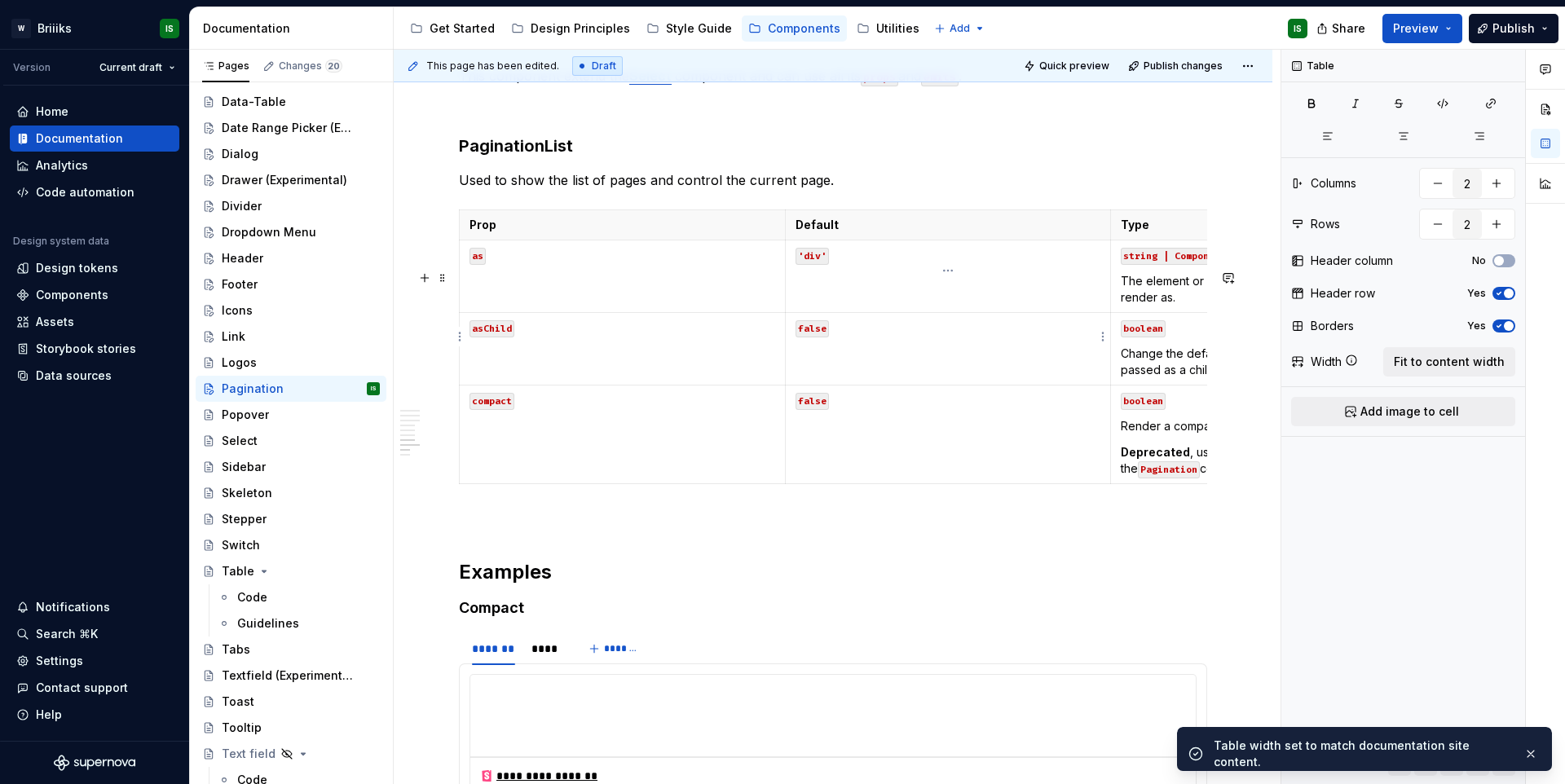
type input "3"
type input "4"
click at [1017, 313] on td "'div'" at bounding box center [948, 276] width 326 height 72
click at [1410, 355] on span "Fit to content width" at bounding box center [1449, 361] width 110 height 16
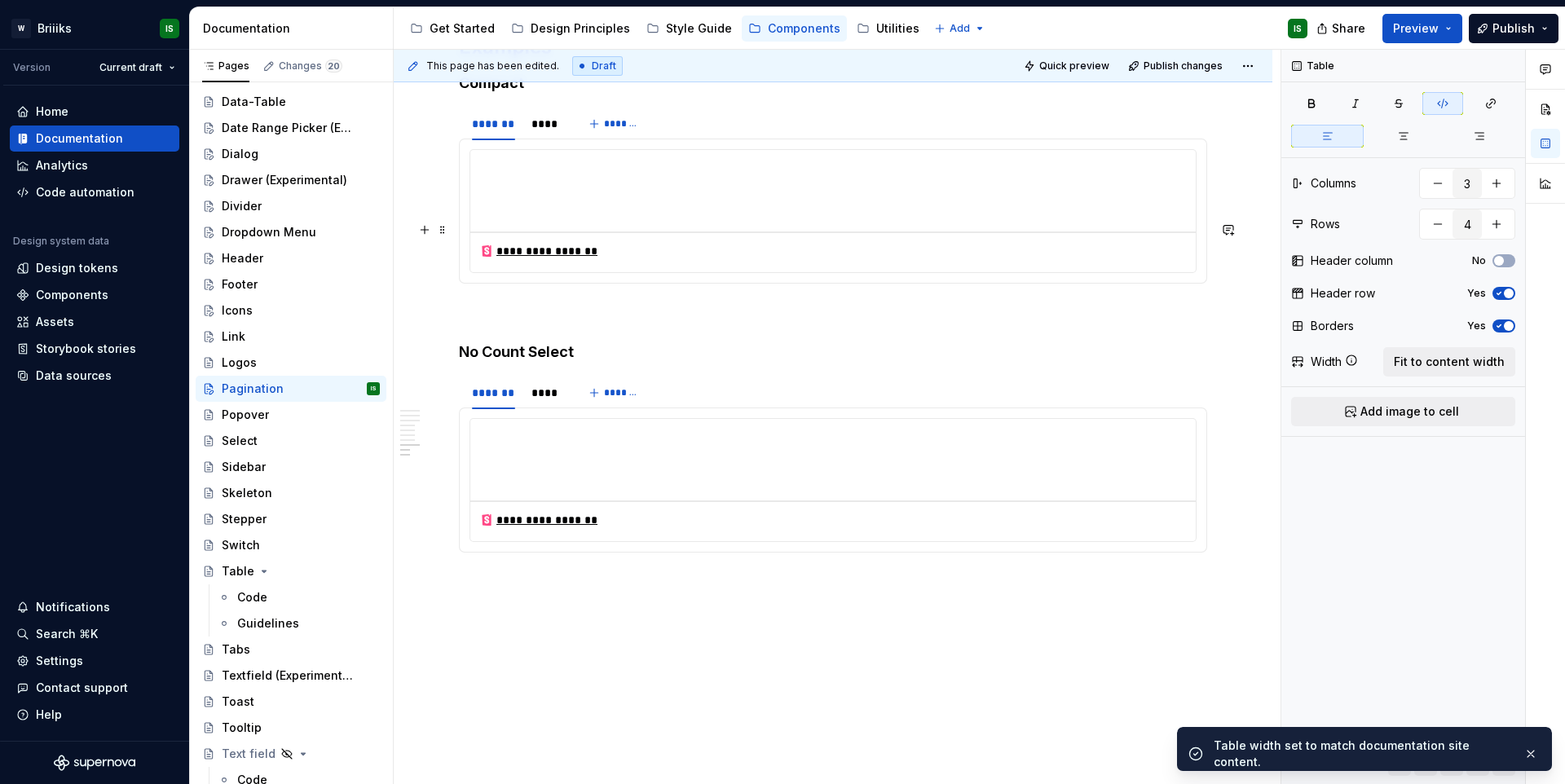
scroll to position [3381, 0]
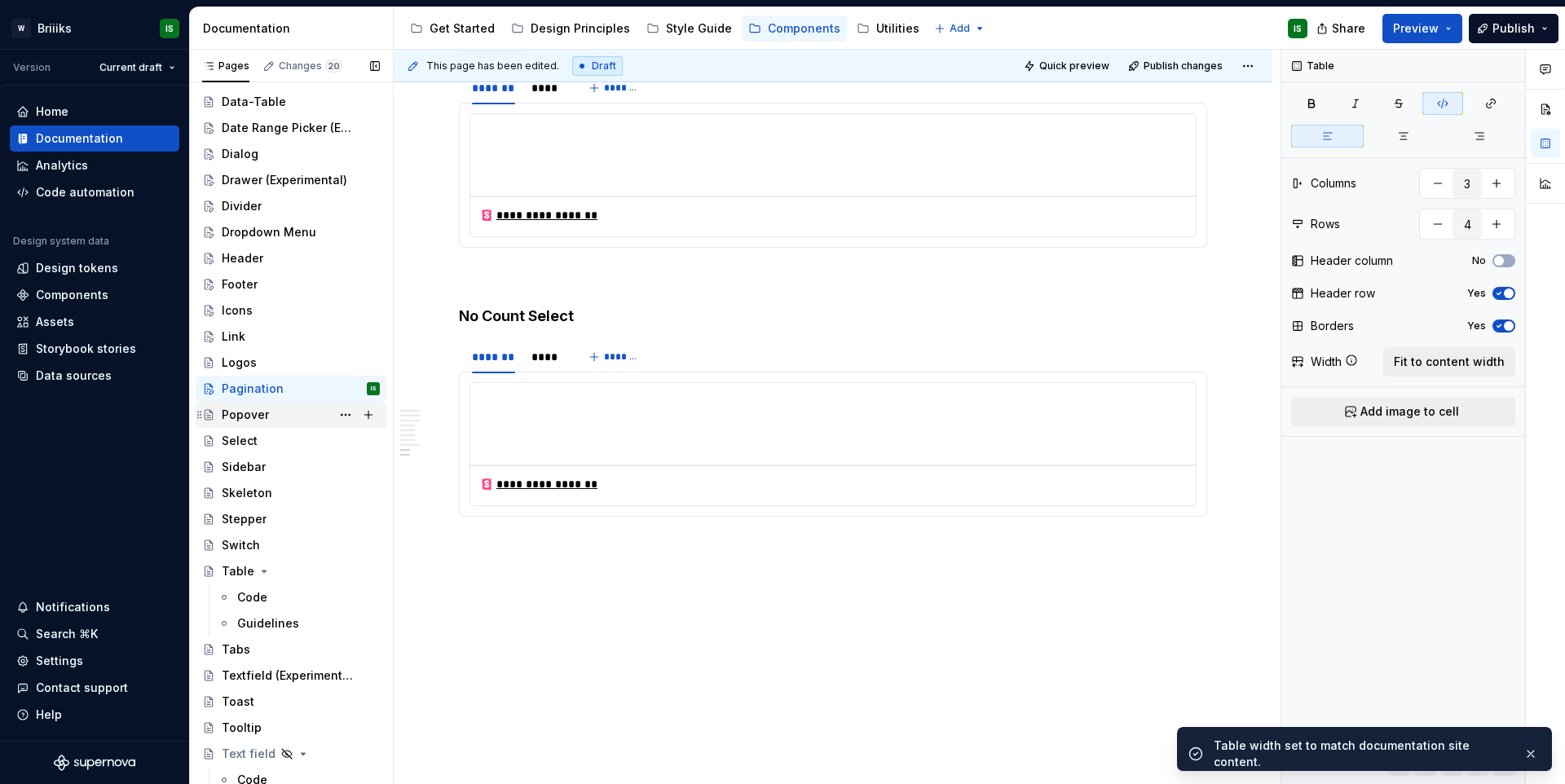
click at [256, 426] on div "Popover" at bounding box center [301, 415] width 158 height 23
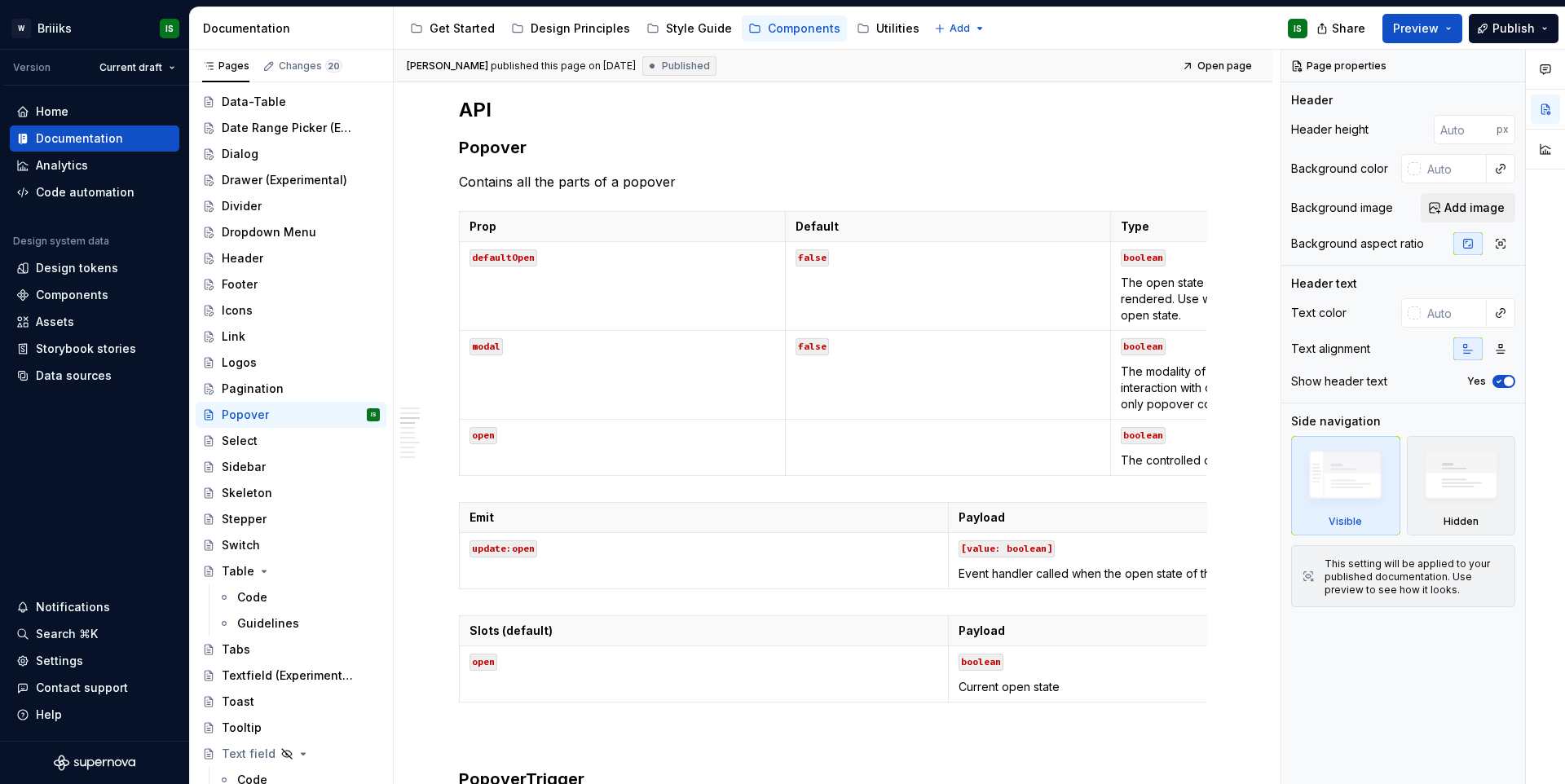
scroll to position [1108, 0]
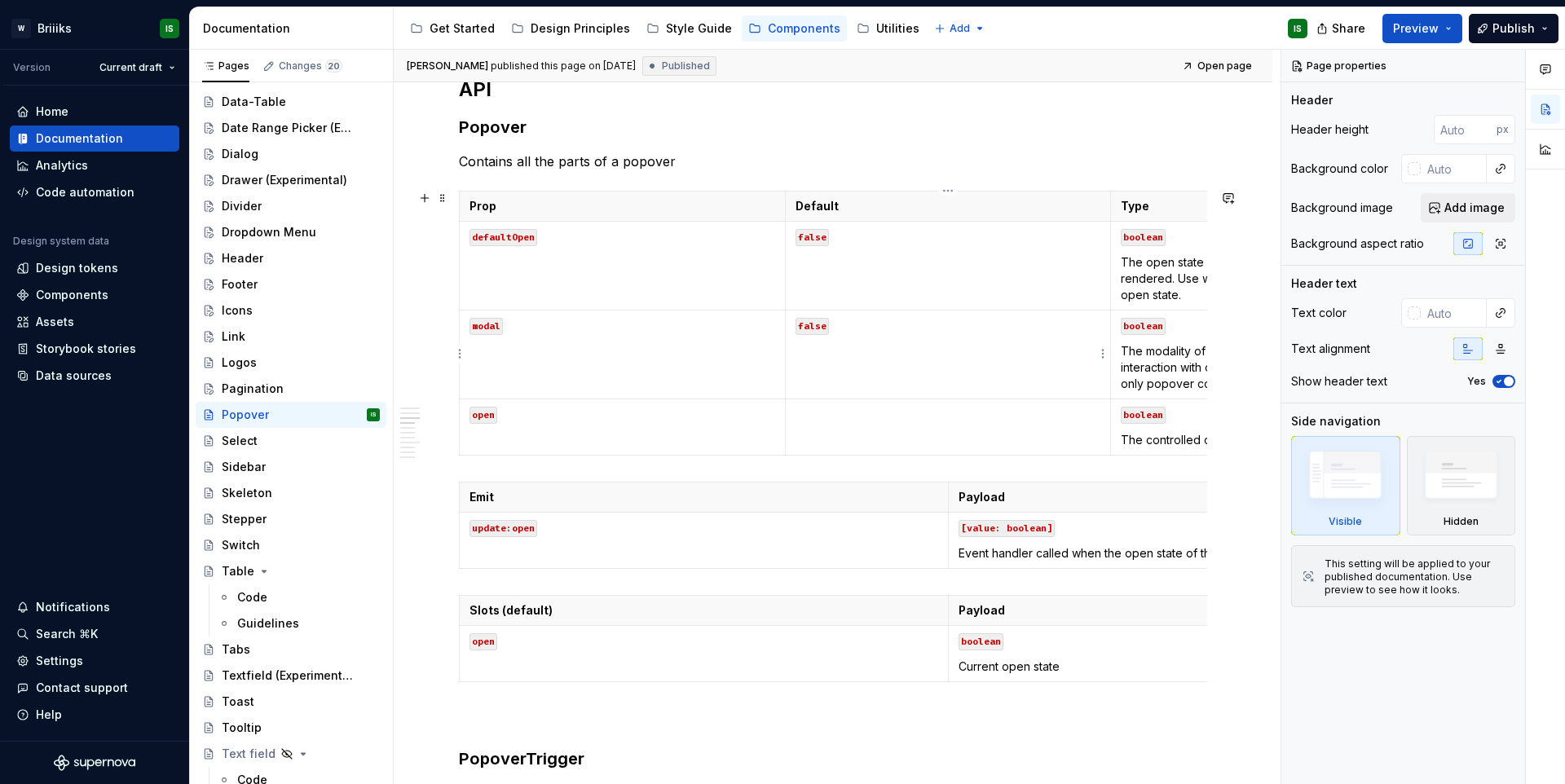
click at [1002, 324] on p "false" at bounding box center [948, 324] width 306 height 16
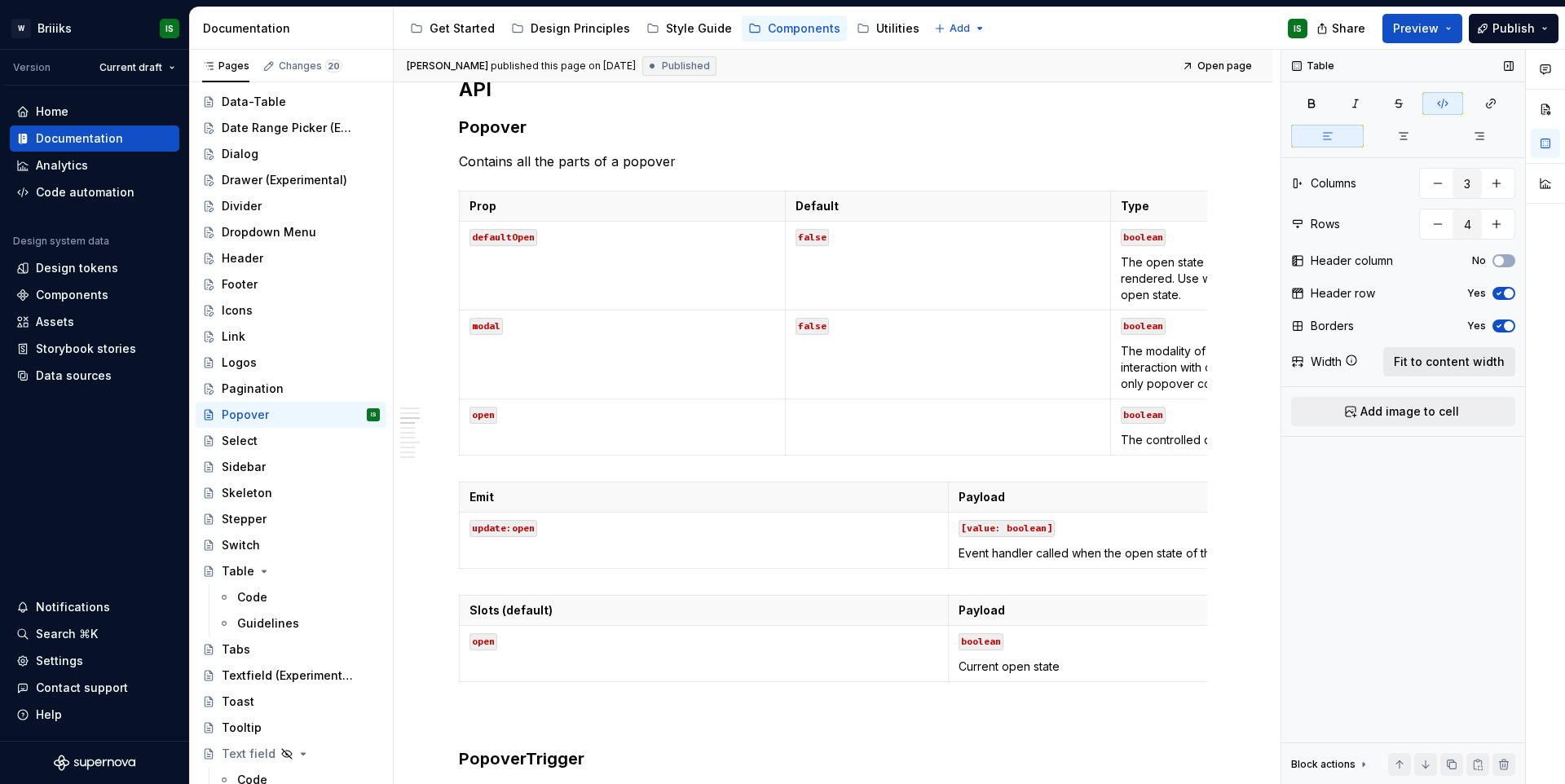
click at [1459, 364] on span "Fit to content width" at bounding box center [1449, 361] width 110 height 16
type textarea "*"
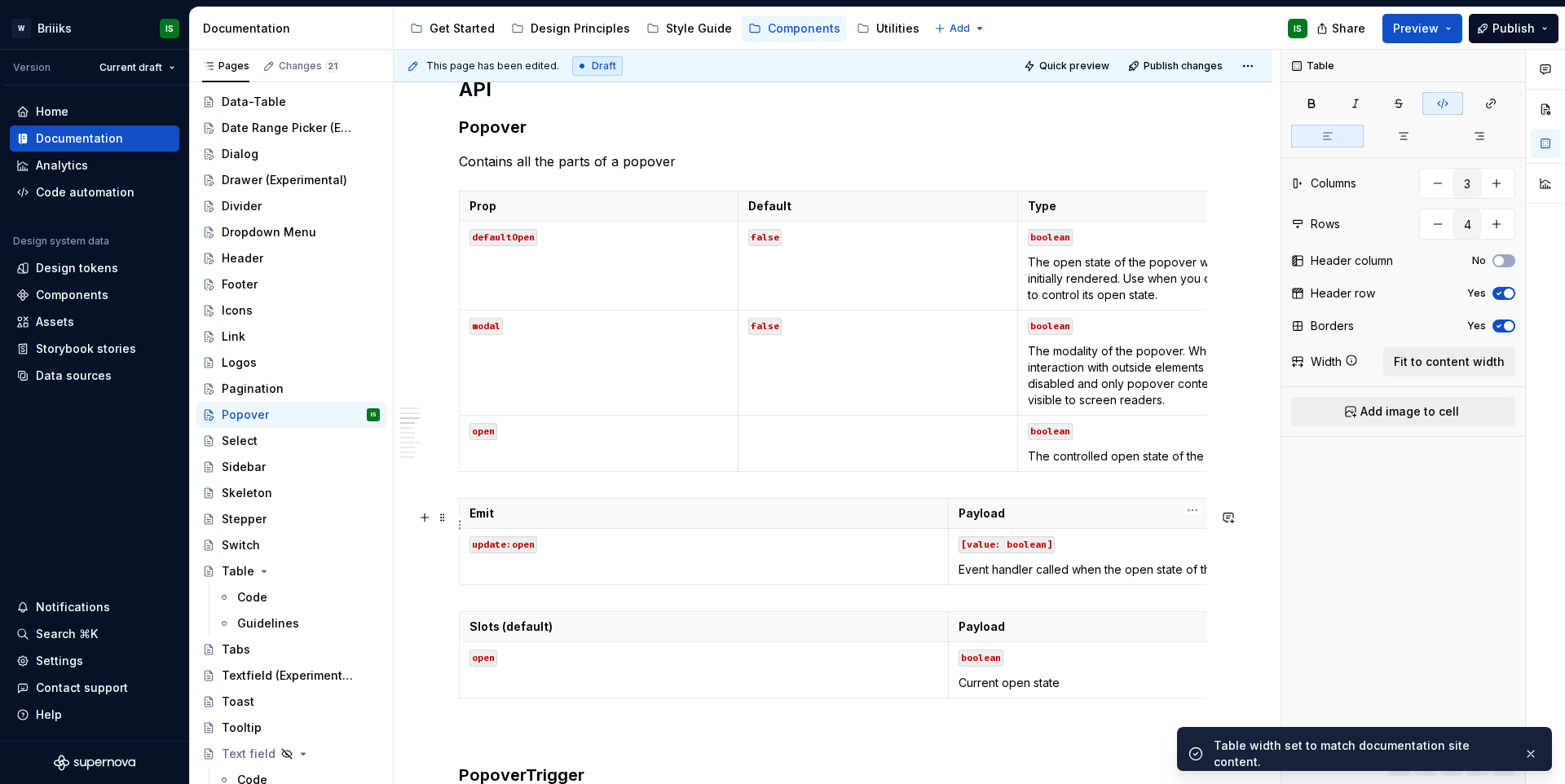
type input "2"
drag, startPoint x: 1151, startPoint y: 522, endPoint x: 1231, endPoint y: 482, distance: 89.4
click at [1151, 522] on p "Payload" at bounding box center [1193, 513] width 469 height 16
click at [1413, 364] on span "Fit to content width" at bounding box center [1449, 361] width 110 height 16
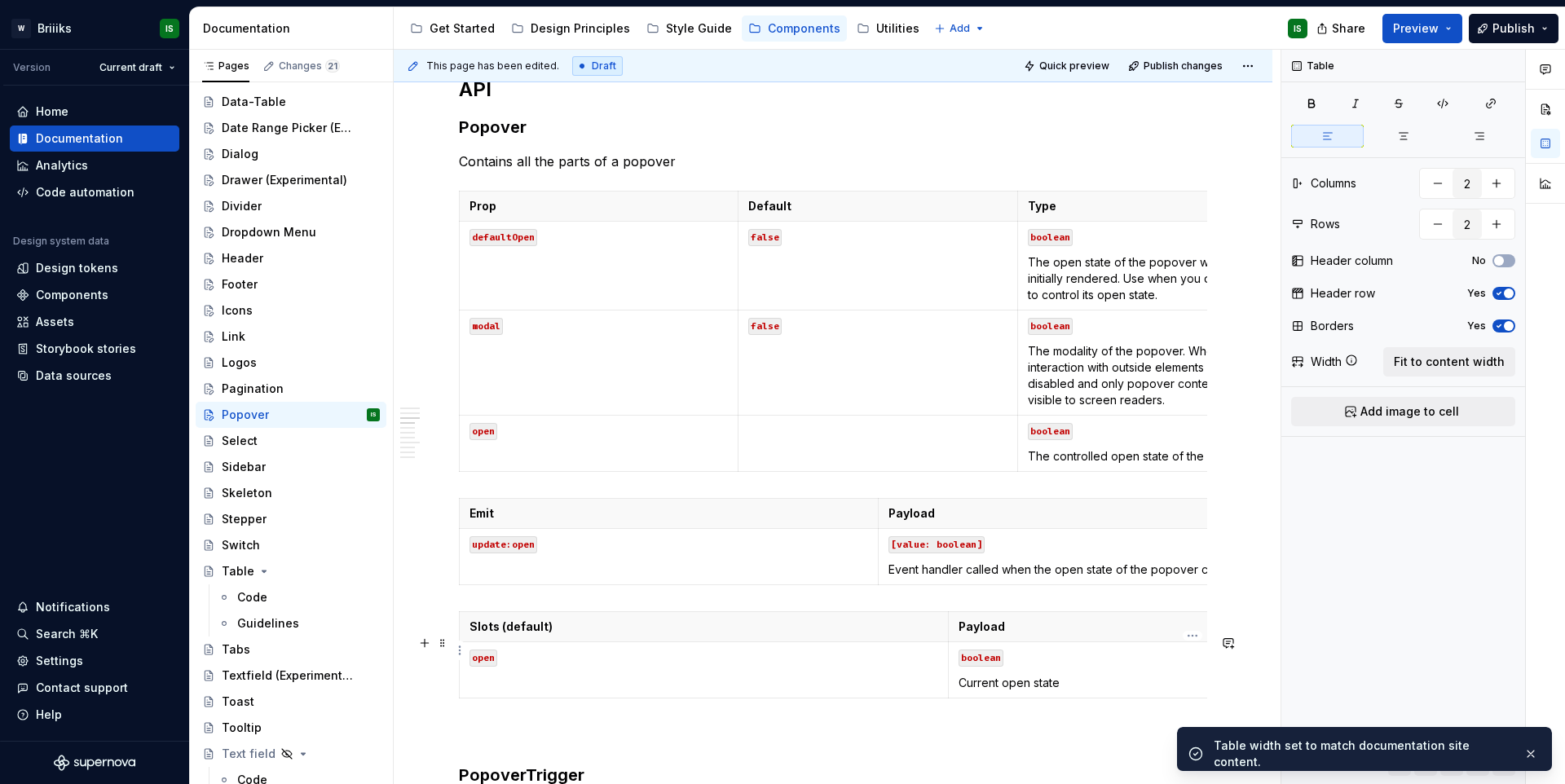
click at [1065, 642] on th "Payload" at bounding box center [1191, 626] width 489 height 30
click at [1422, 368] on span "Fit to content width" at bounding box center [1449, 361] width 110 height 16
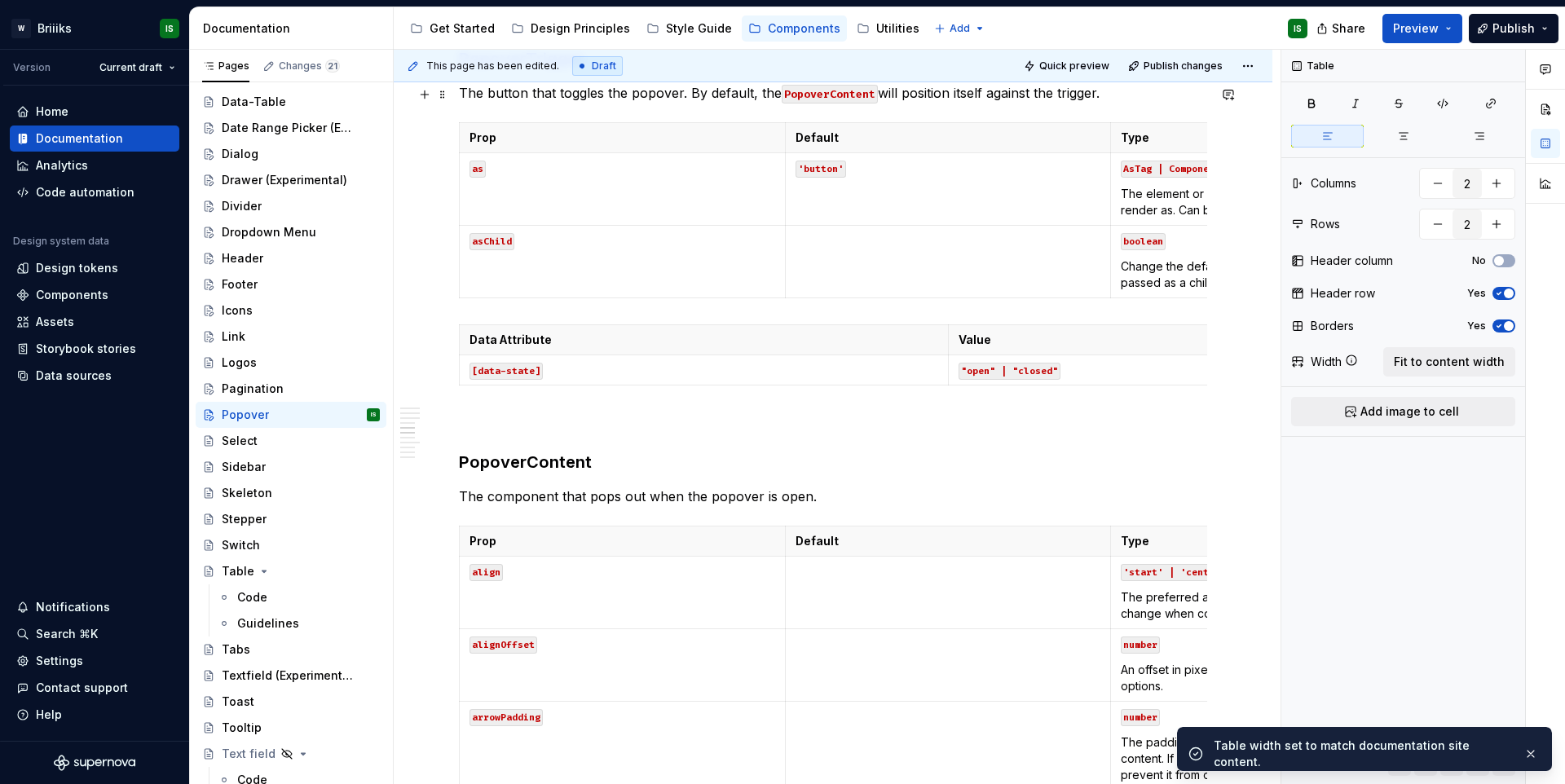
scroll to position [1850, 0]
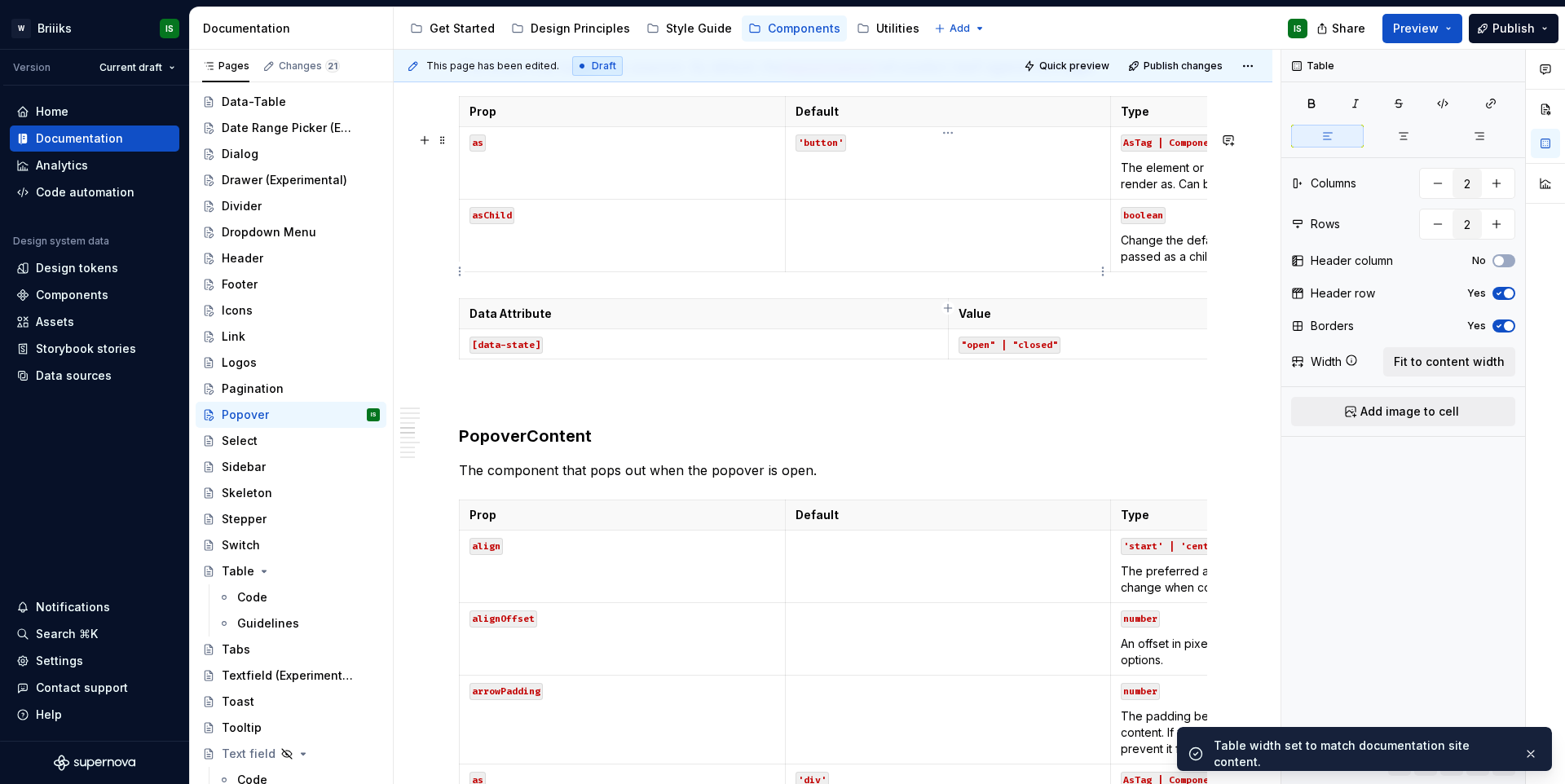
type textarea "*"
type input "3"
click at [1071, 238] on td at bounding box center [948, 235] width 326 height 72
click at [1443, 366] on span "Fit to content width" at bounding box center [1449, 361] width 110 height 16
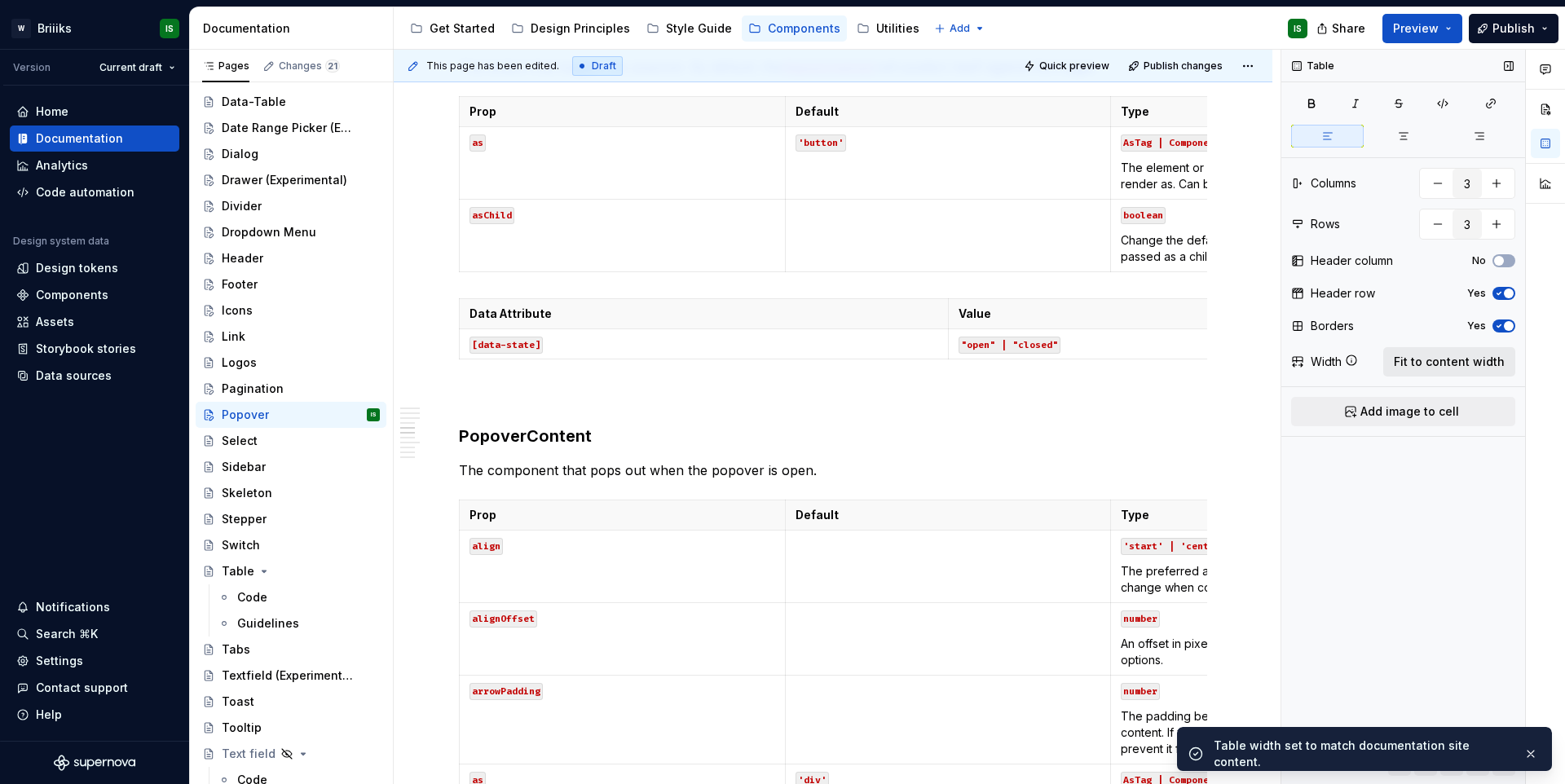
type textarea "*"
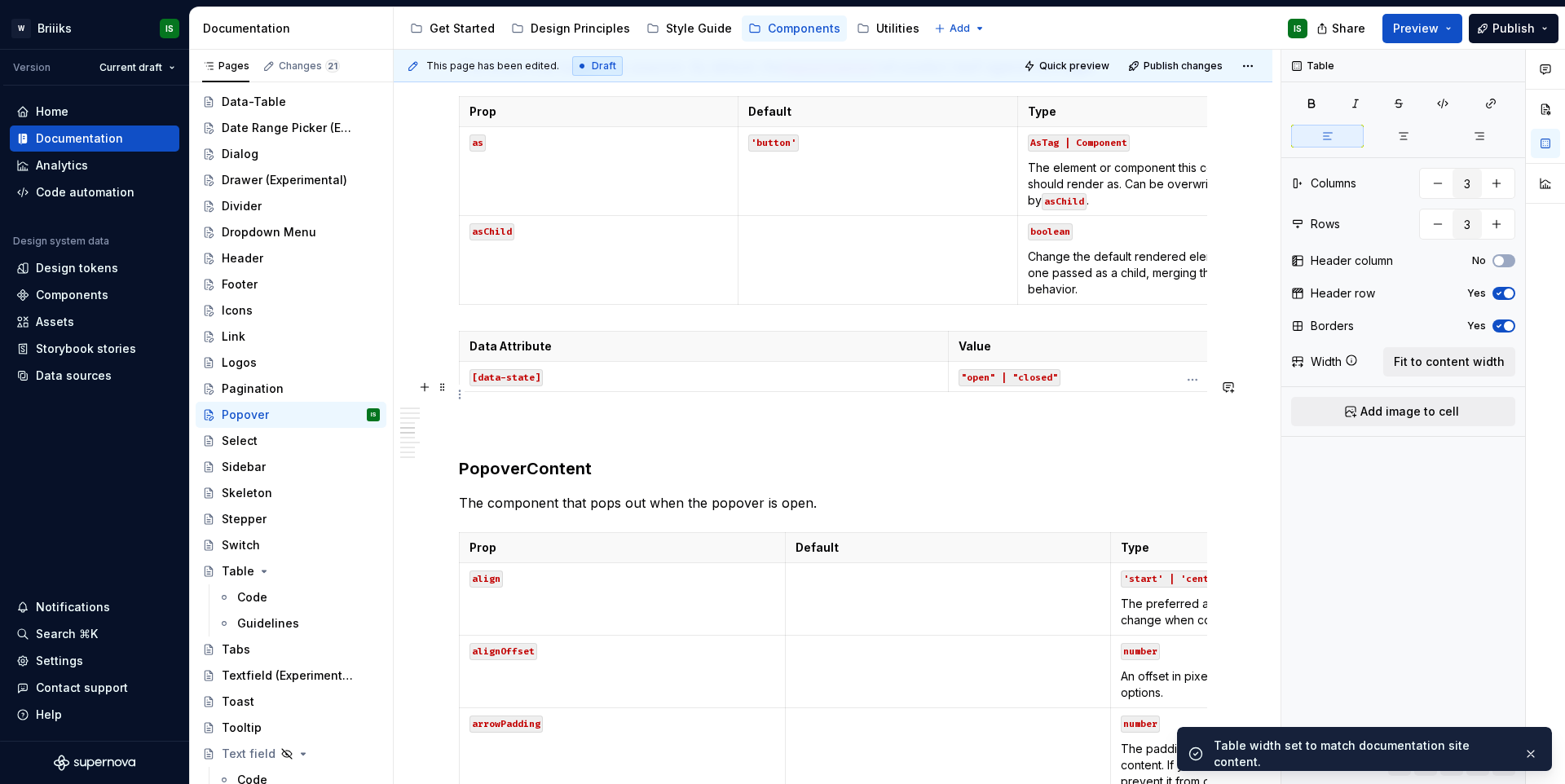
type input "2"
click at [1087, 362] on th "Value" at bounding box center [1191, 346] width 489 height 30
click at [1465, 354] on span "Fit to content width" at bounding box center [1449, 361] width 110 height 16
type textarea "*"
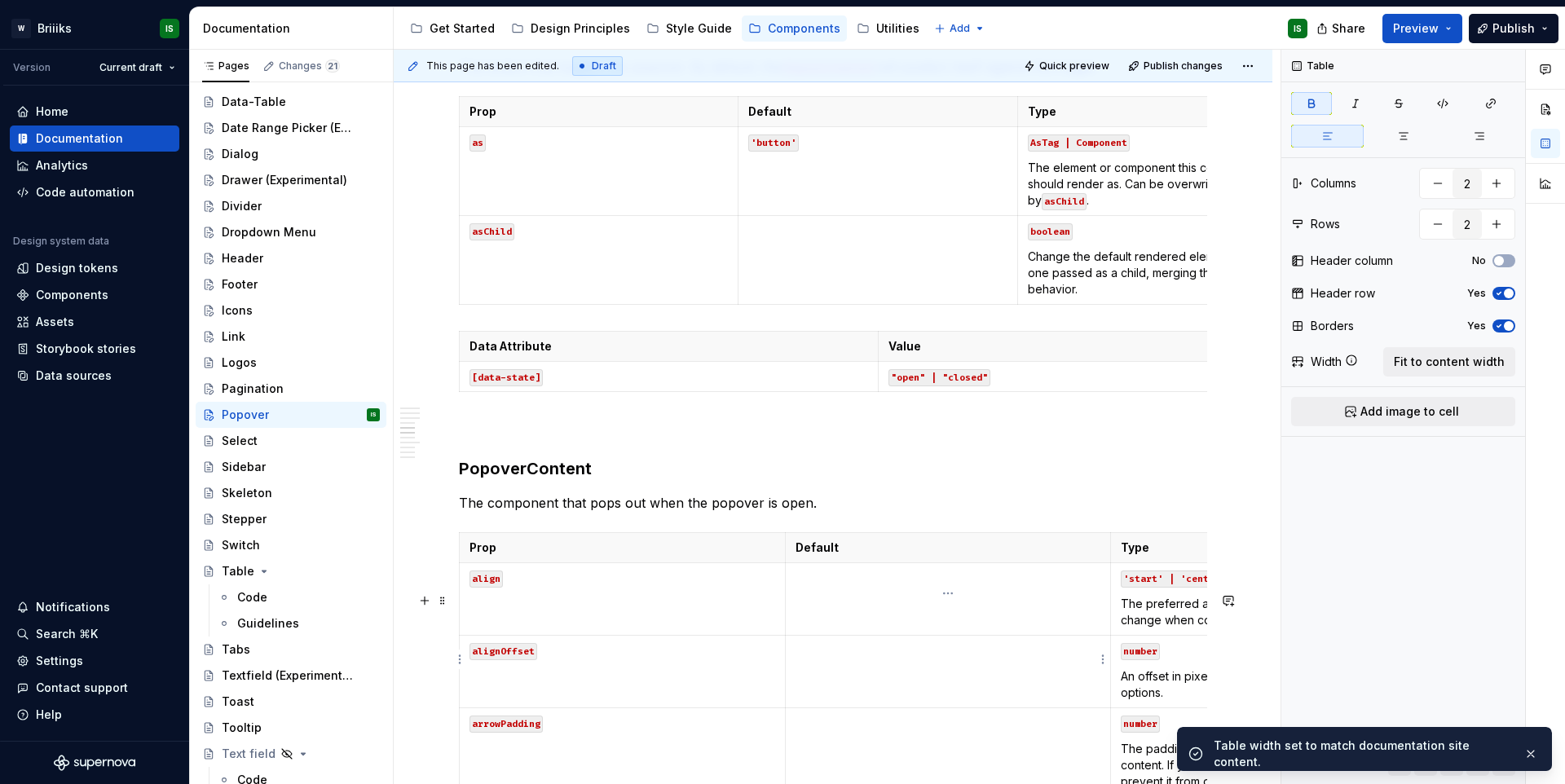
type input "3"
type input "21"
click at [996, 635] on td at bounding box center [948, 599] width 326 height 72
click at [1427, 364] on span "Fit to content width" at bounding box center [1449, 361] width 110 height 16
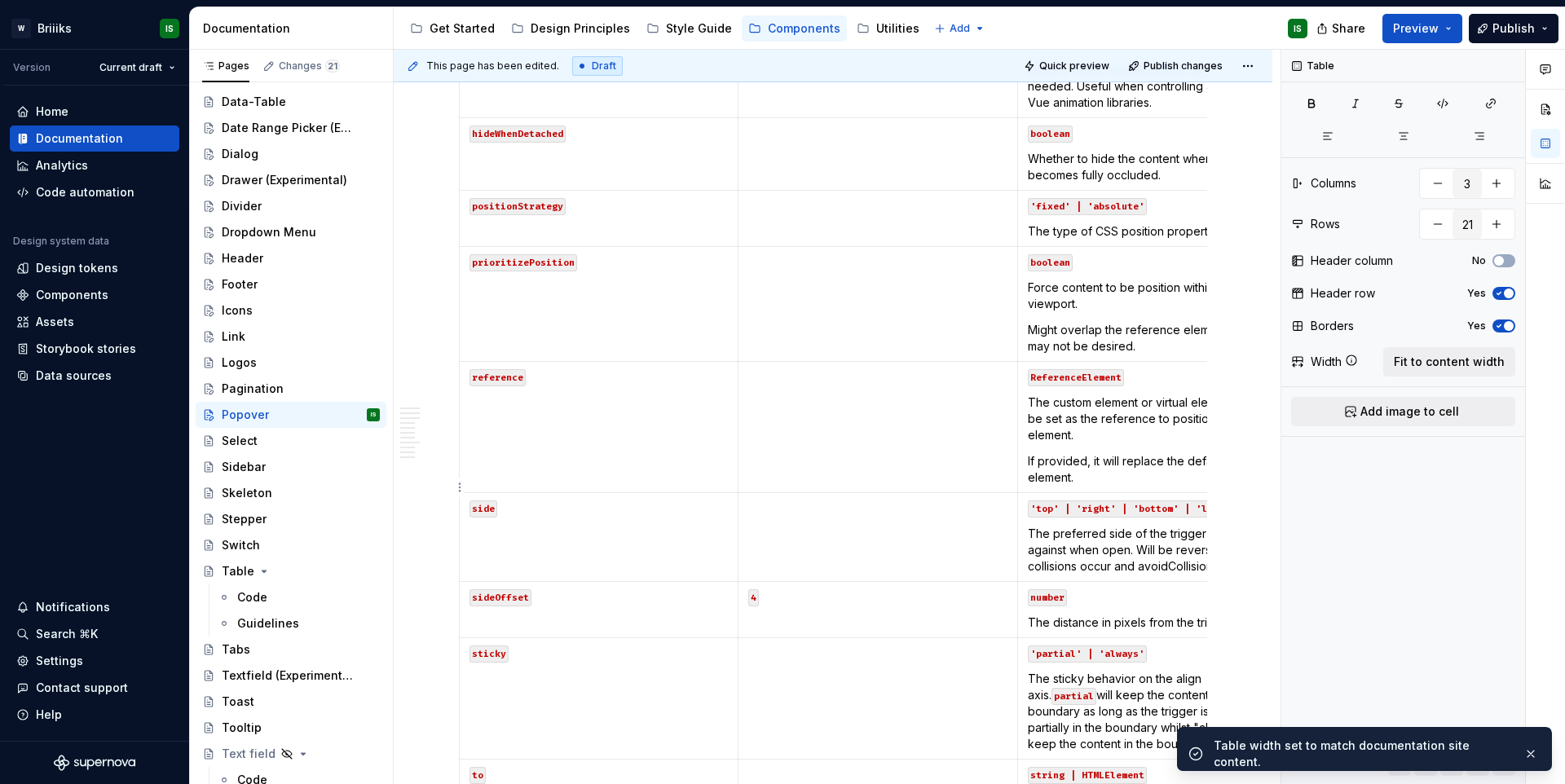
type textarea "*"
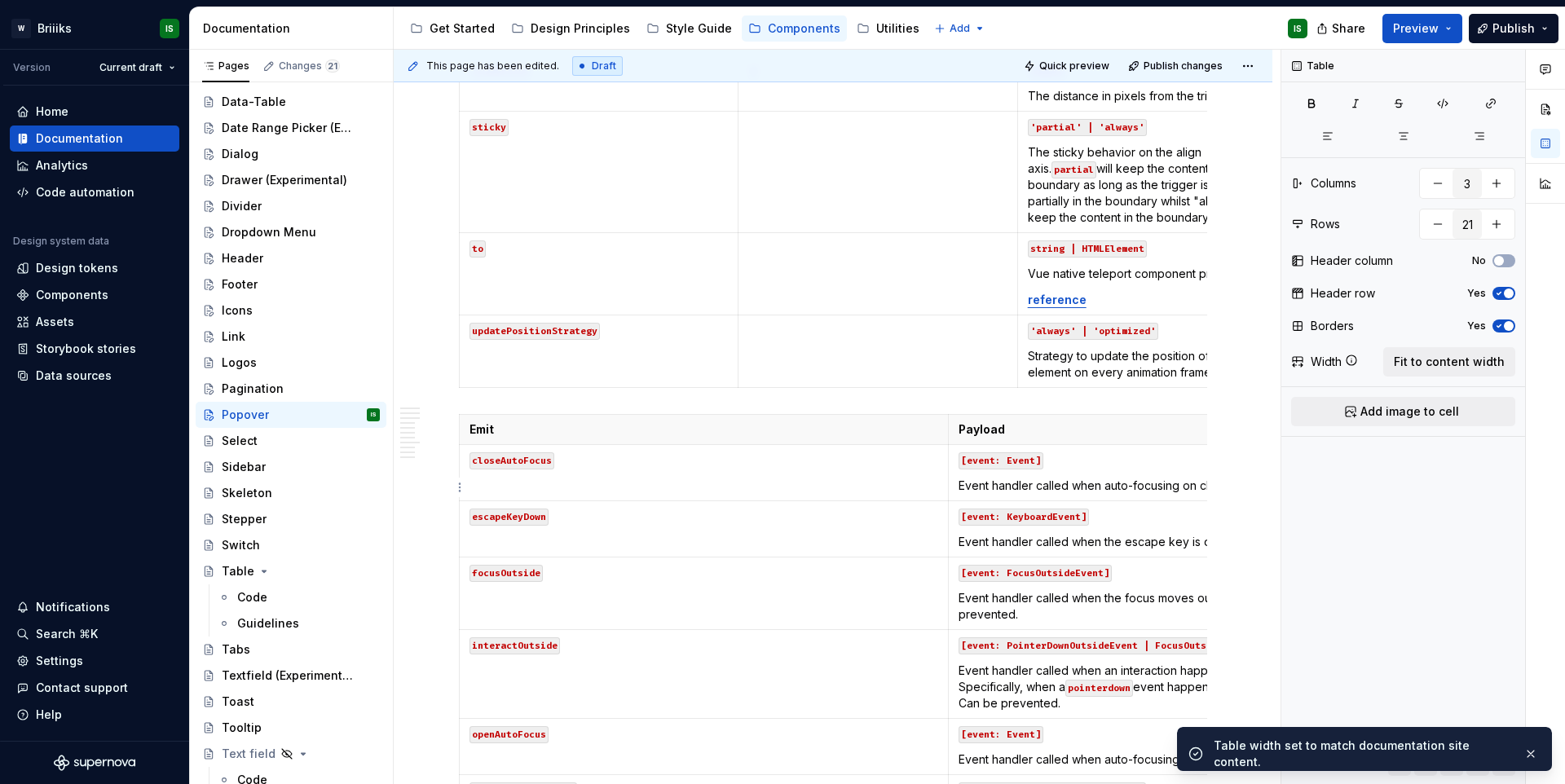
scroll to position [4043, 0]
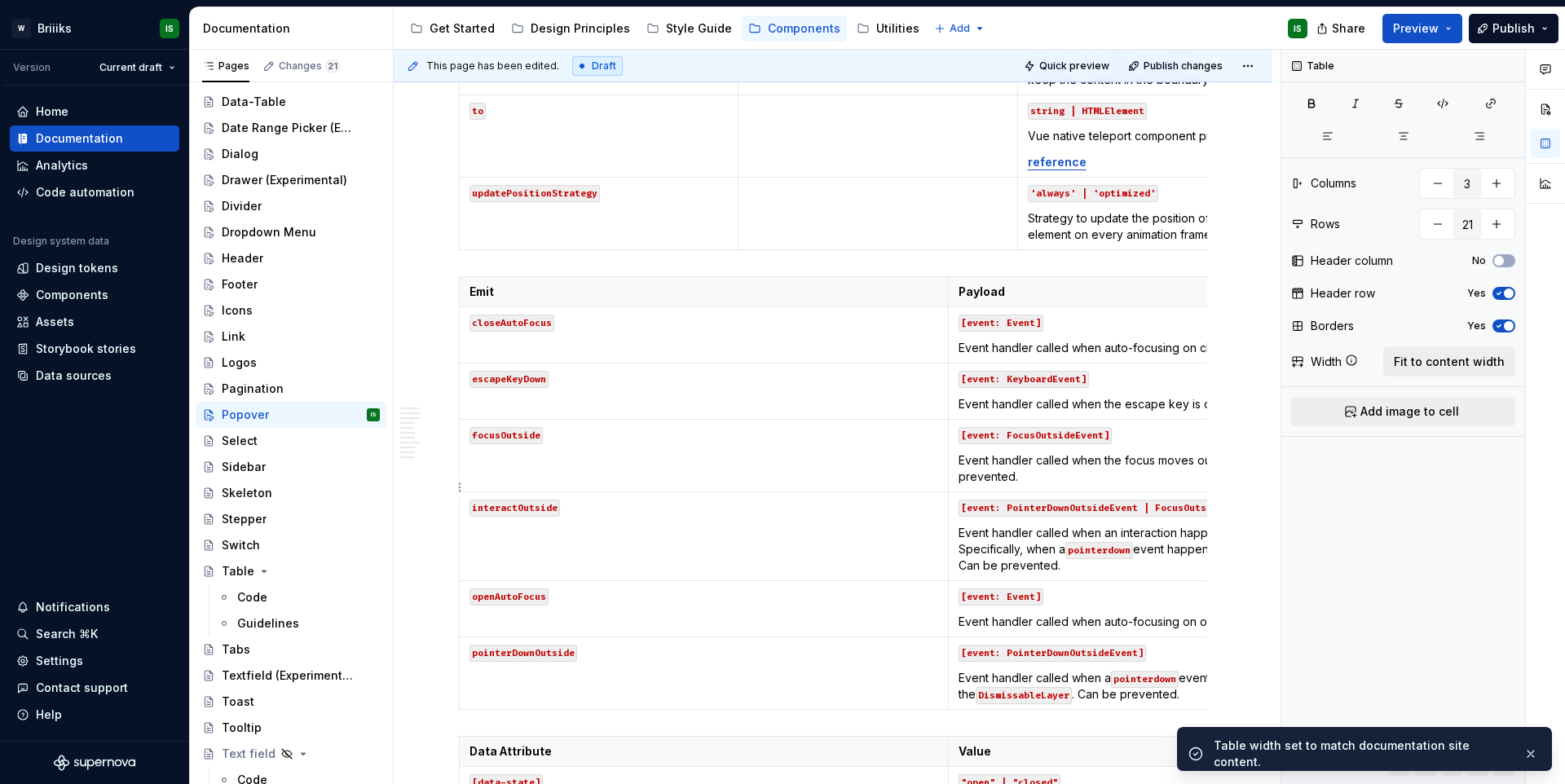
click at [1034, 492] on td "[event: FocusOutsideEvent] Event handler called when the focus moves outside of…" at bounding box center [1191, 455] width 489 height 72
type input "2"
type input "7"
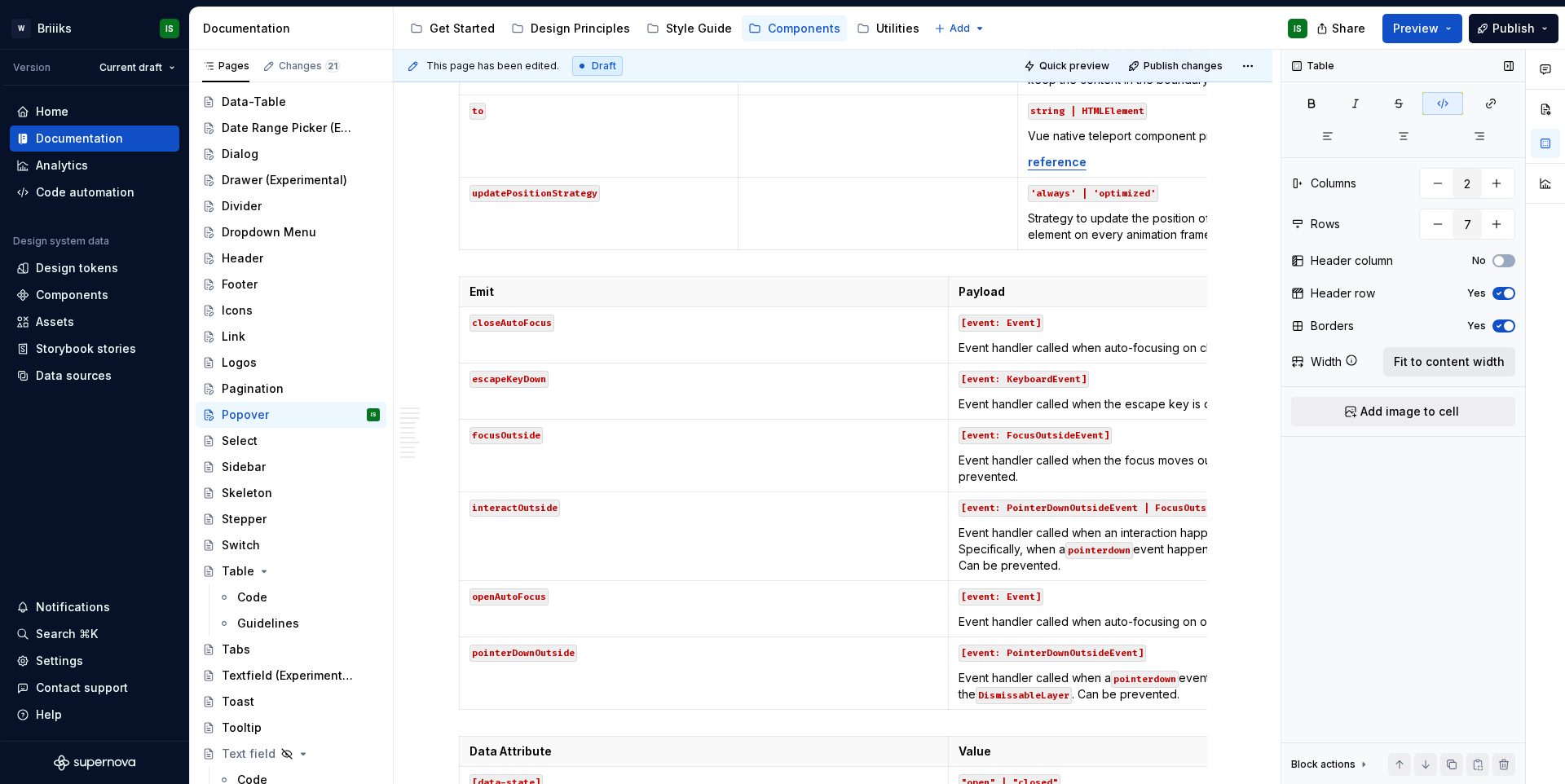
click at [1413, 366] on span "Fit to content width" at bounding box center [1449, 361] width 110 height 16
type textarea "*"
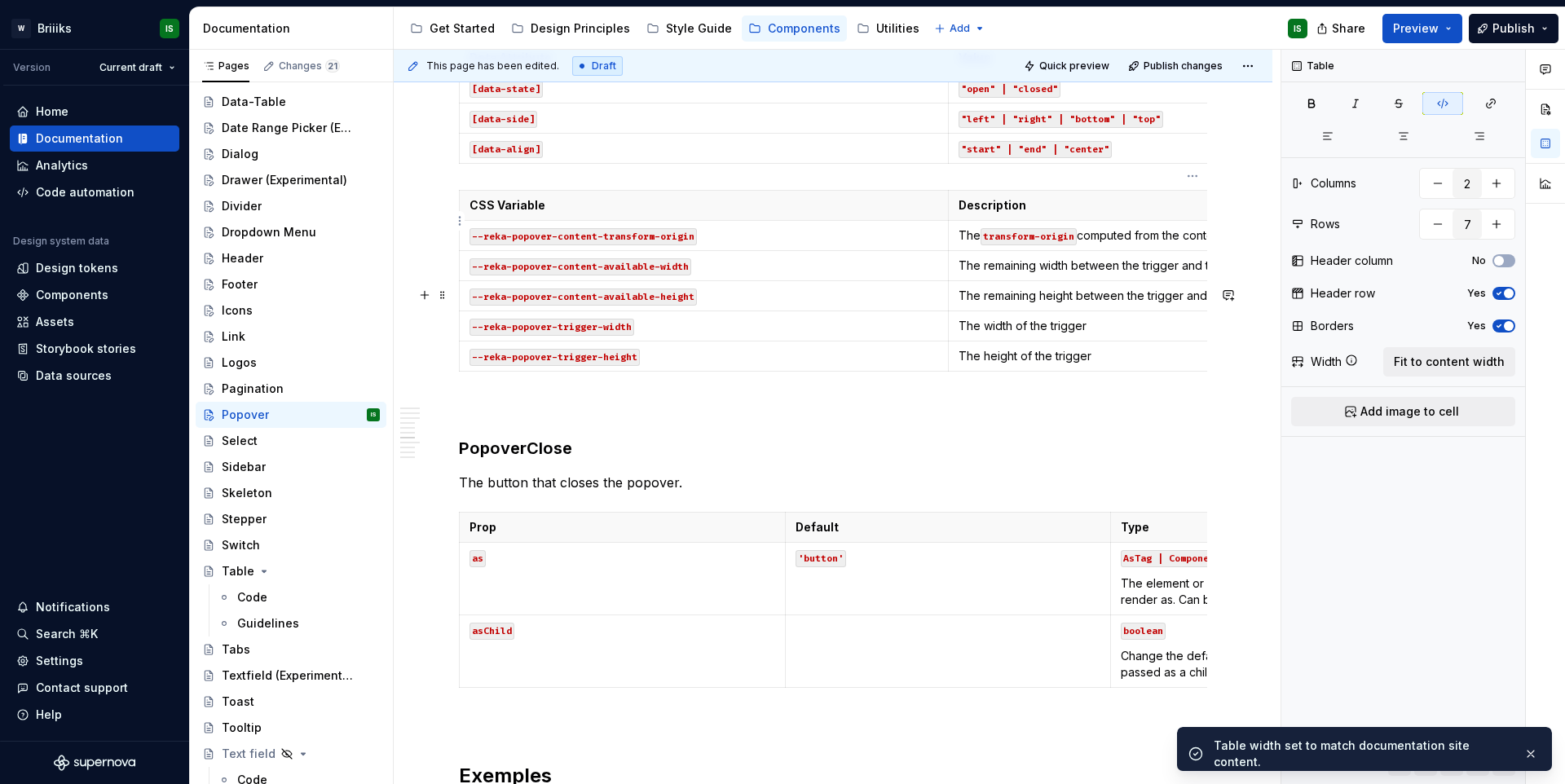
scroll to position [4736, 0]
type input "4"
click at [1087, 129] on code ""left" | "right" | "bottom" | "top"" at bounding box center [1060, 120] width 205 height 17
click at [1463, 354] on span "Fit to content width" at bounding box center [1449, 361] width 110 height 16
type textarea "*"
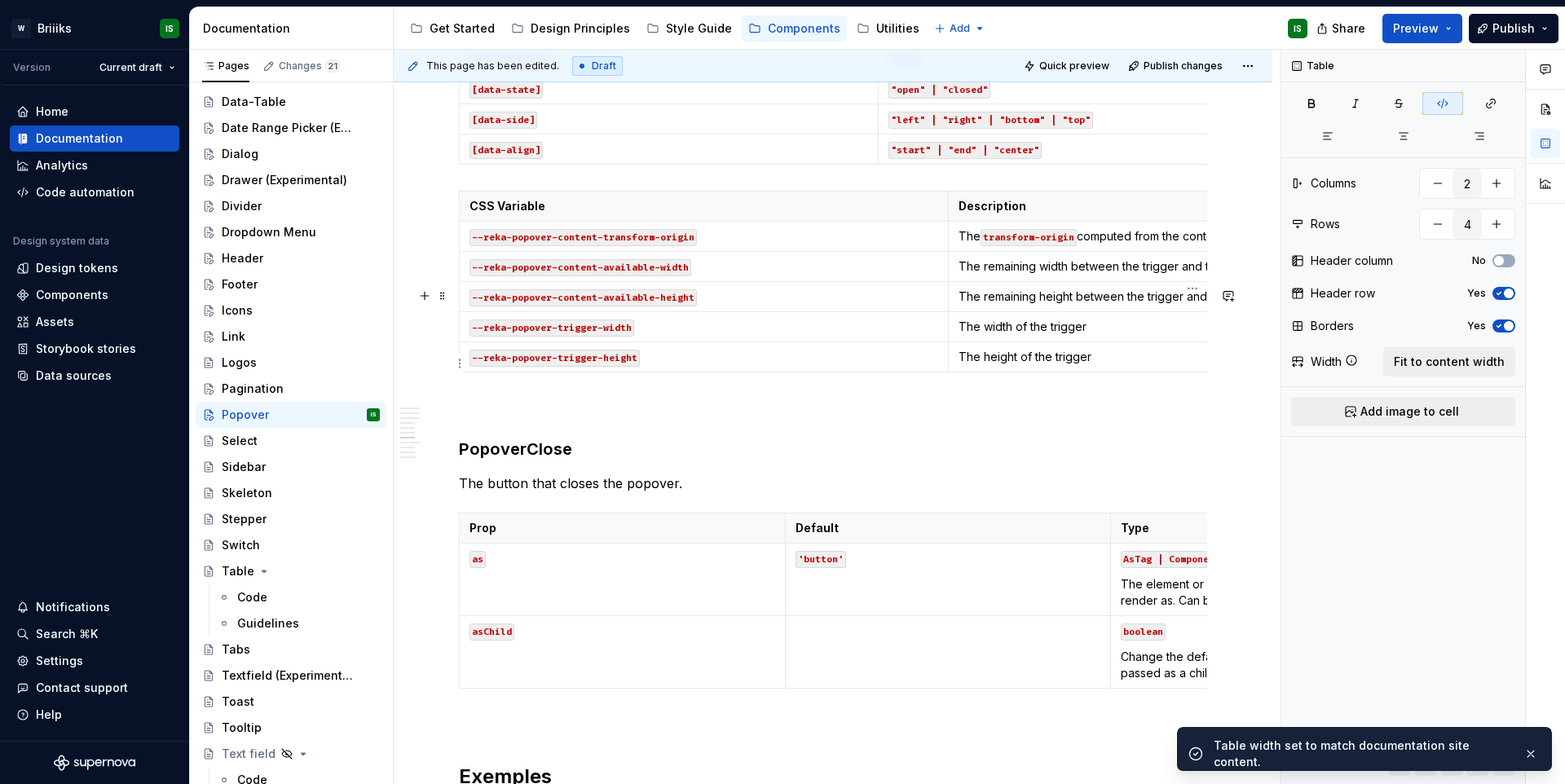
type input "6"
click at [1086, 274] on p "The remaining width between the trigger and the boundary edge" at bounding box center [1193, 266] width 469 height 16
drag, startPoint x: 1497, startPoint y: 336, endPoint x: 1474, endPoint y: 354, distance: 29.2
click at [1497, 336] on div "Borders Yes" at bounding box center [1403, 325] width 224 height 23
click at [1462, 360] on span "Fit to content width" at bounding box center [1449, 361] width 110 height 16
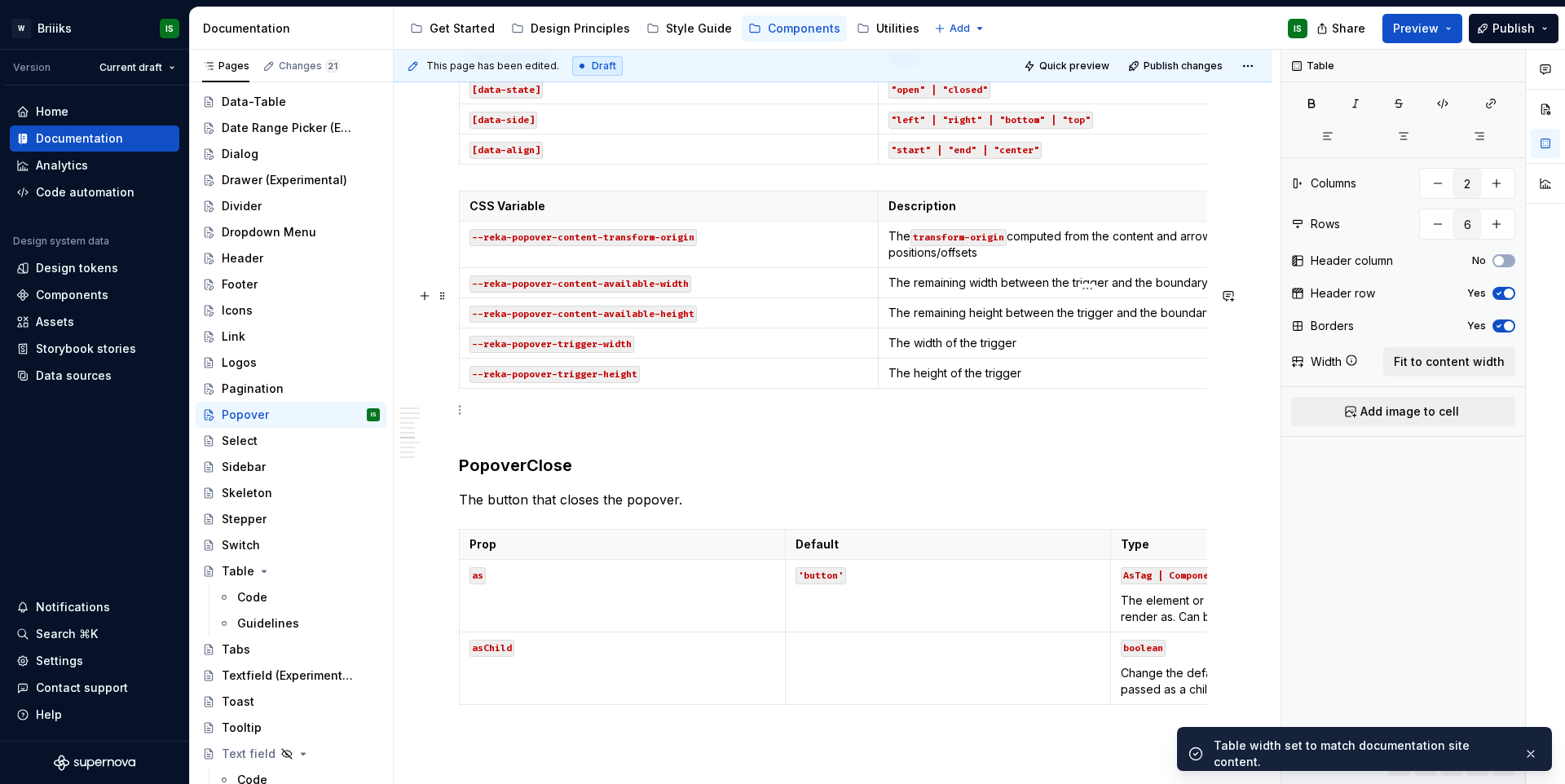
type textarea "*"
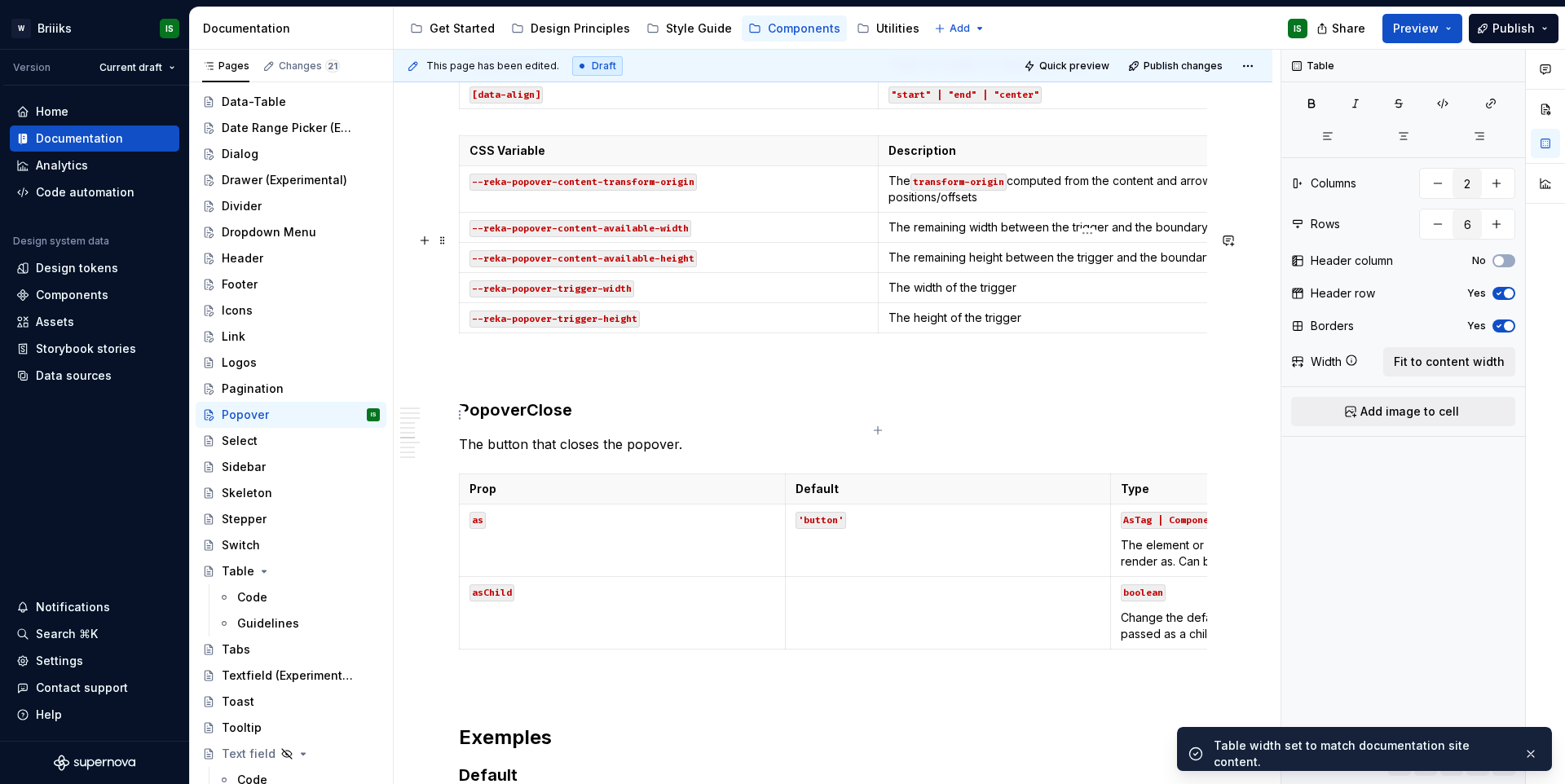
scroll to position [5113, 0]
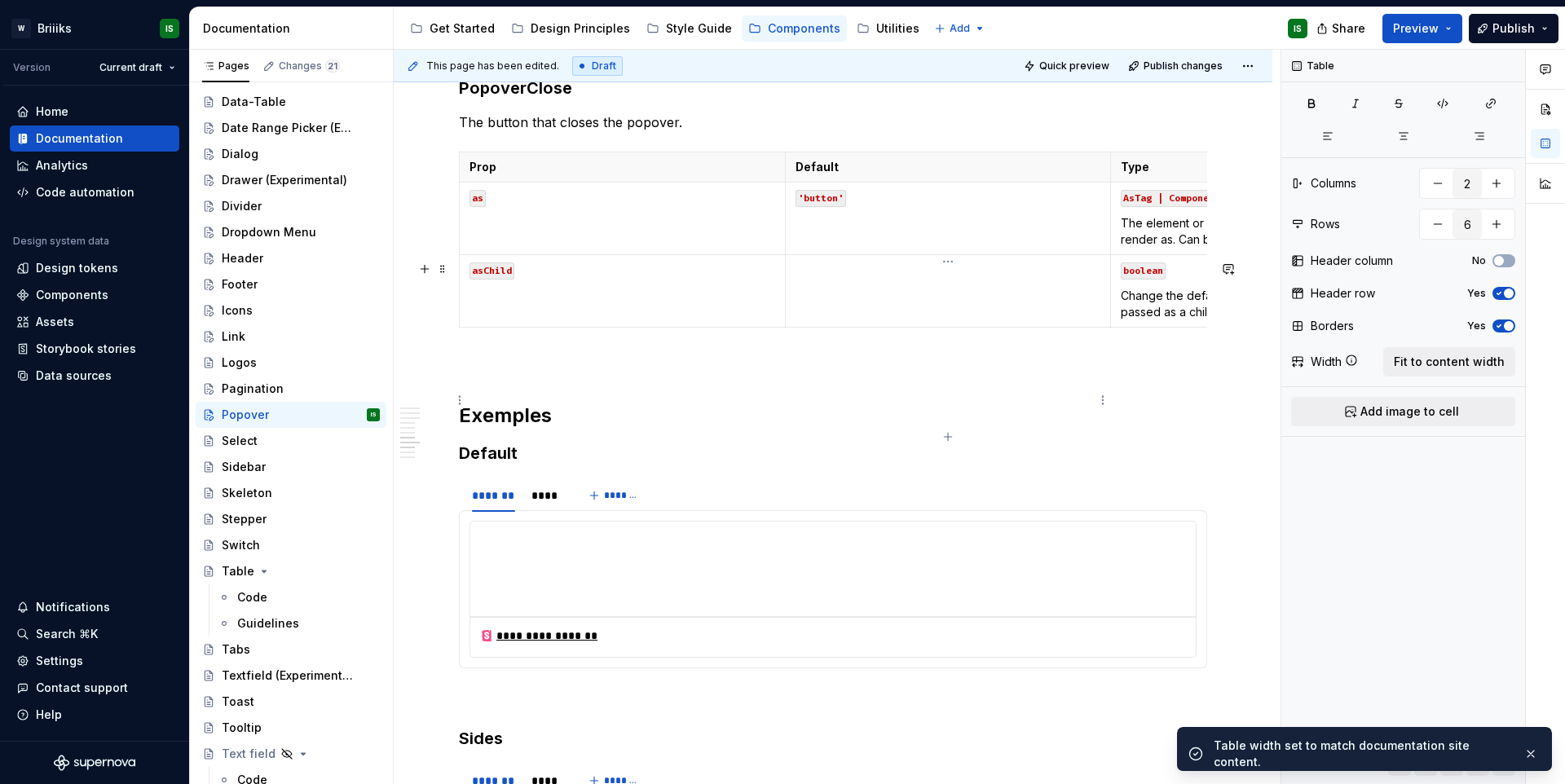
type input "3"
drag, startPoint x: 1027, startPoint y: 339, endPoint x: 1037, endPoint y: 336, distance: 10.4
click at [1027, 255] on td "'button'" at bounding box center [948, 218] width 326 height 72
click at [1416, 358] on span "Fit to content width" at bounding box center [1449, 361] width 110 height 16
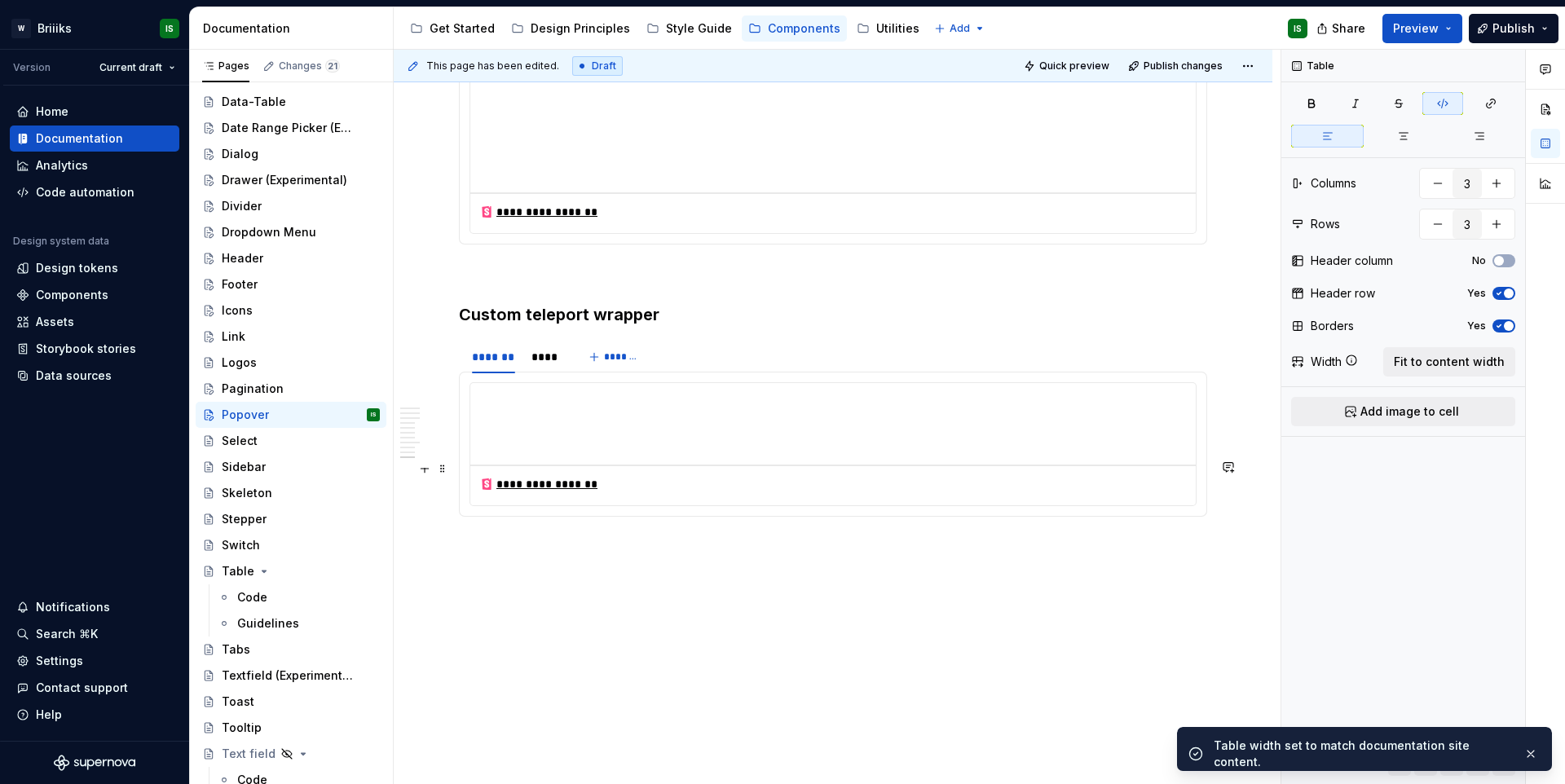
scroll to position [6292, 0]
click at [231, 448] on div "Select" at bounding box center [240, 440] width 36 height 16
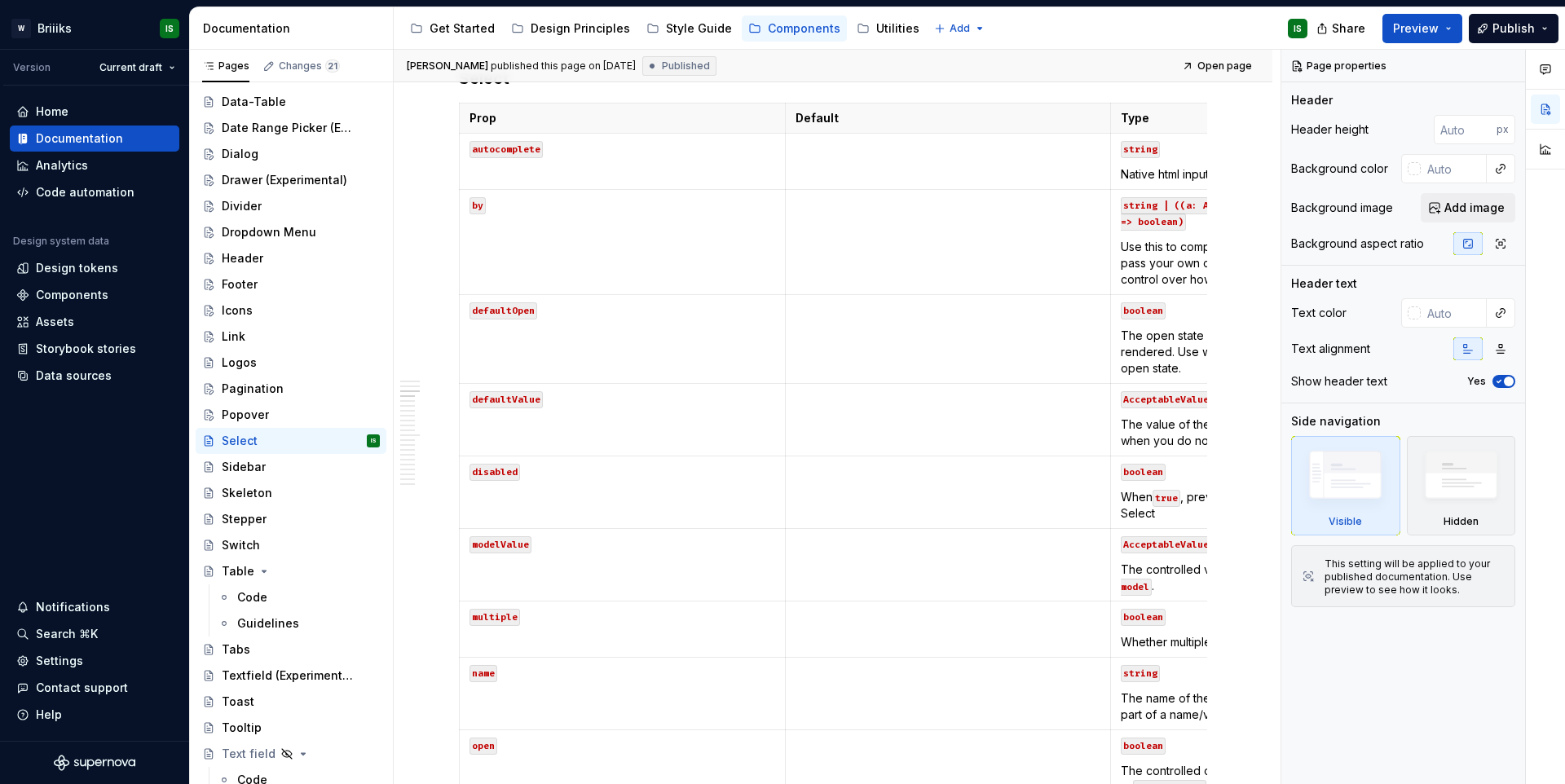
scroll to position [1379, 0]
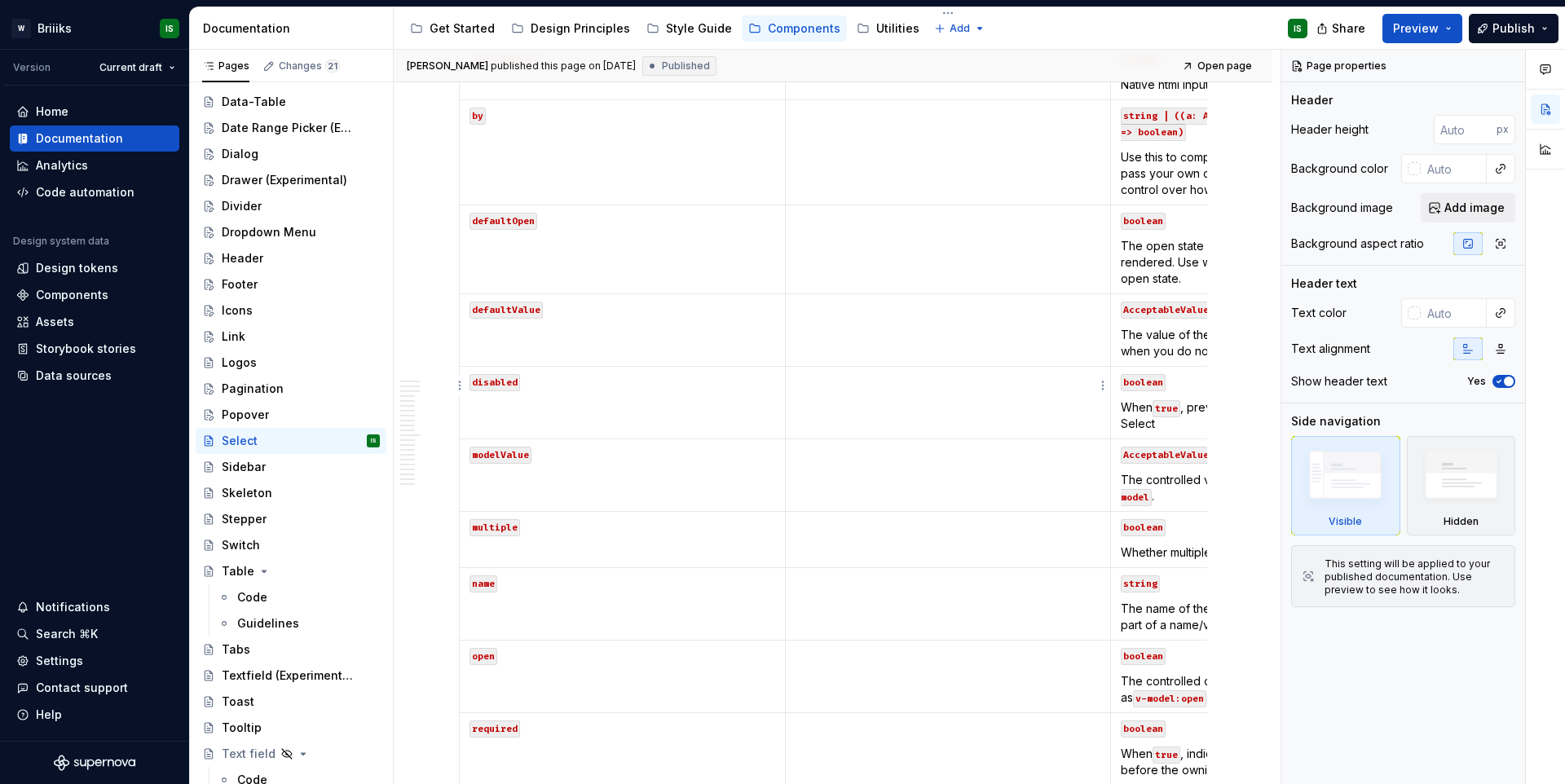
click at [971, 379] on td at bounding box center [948, 403] width 326 height 72
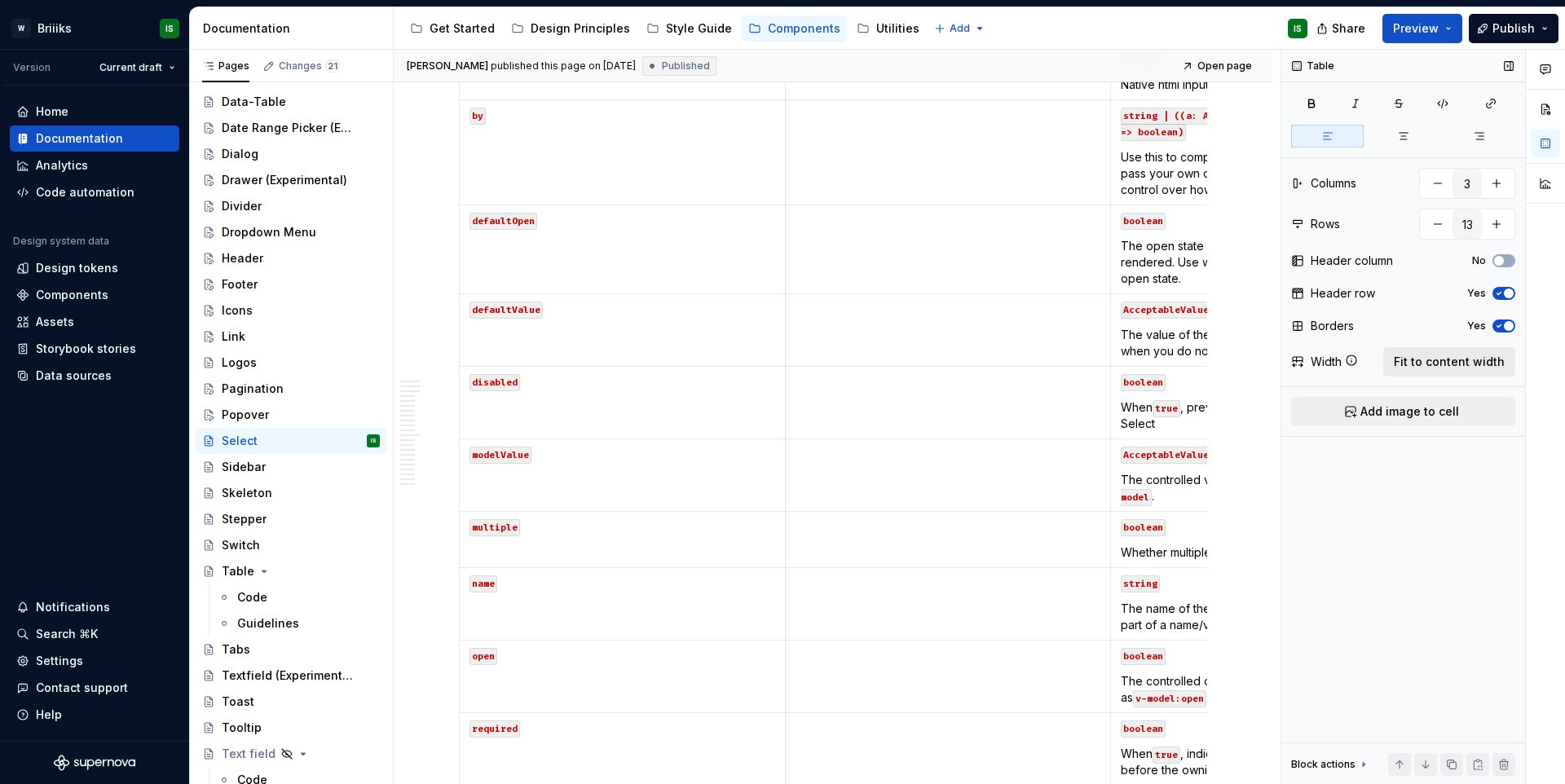
click at [1465, 364] on span "Fit to content width" at bounding box center [1449, 361] width 110 height 16
type textarea "*"
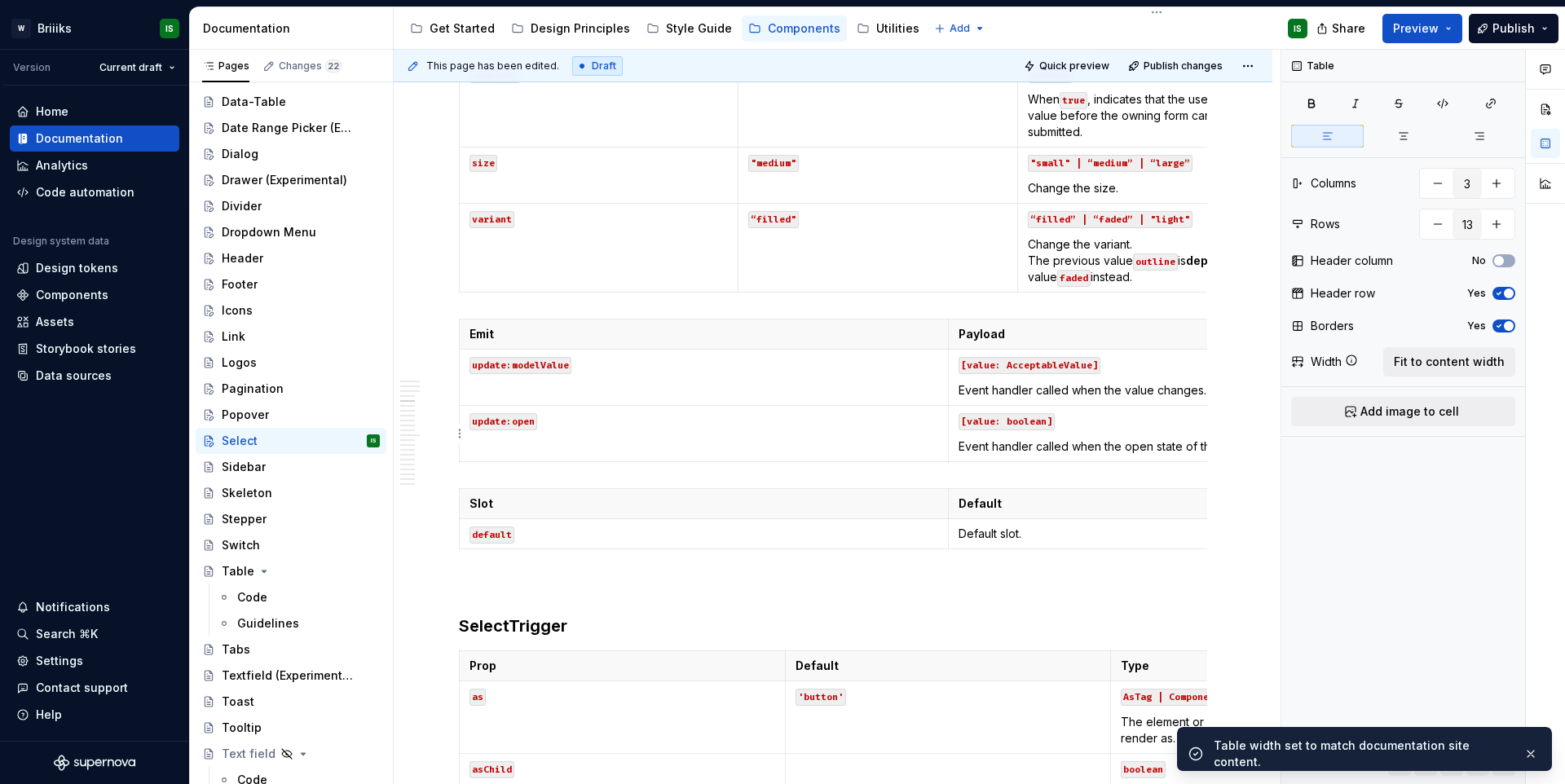
scroll to position [2107, 0]
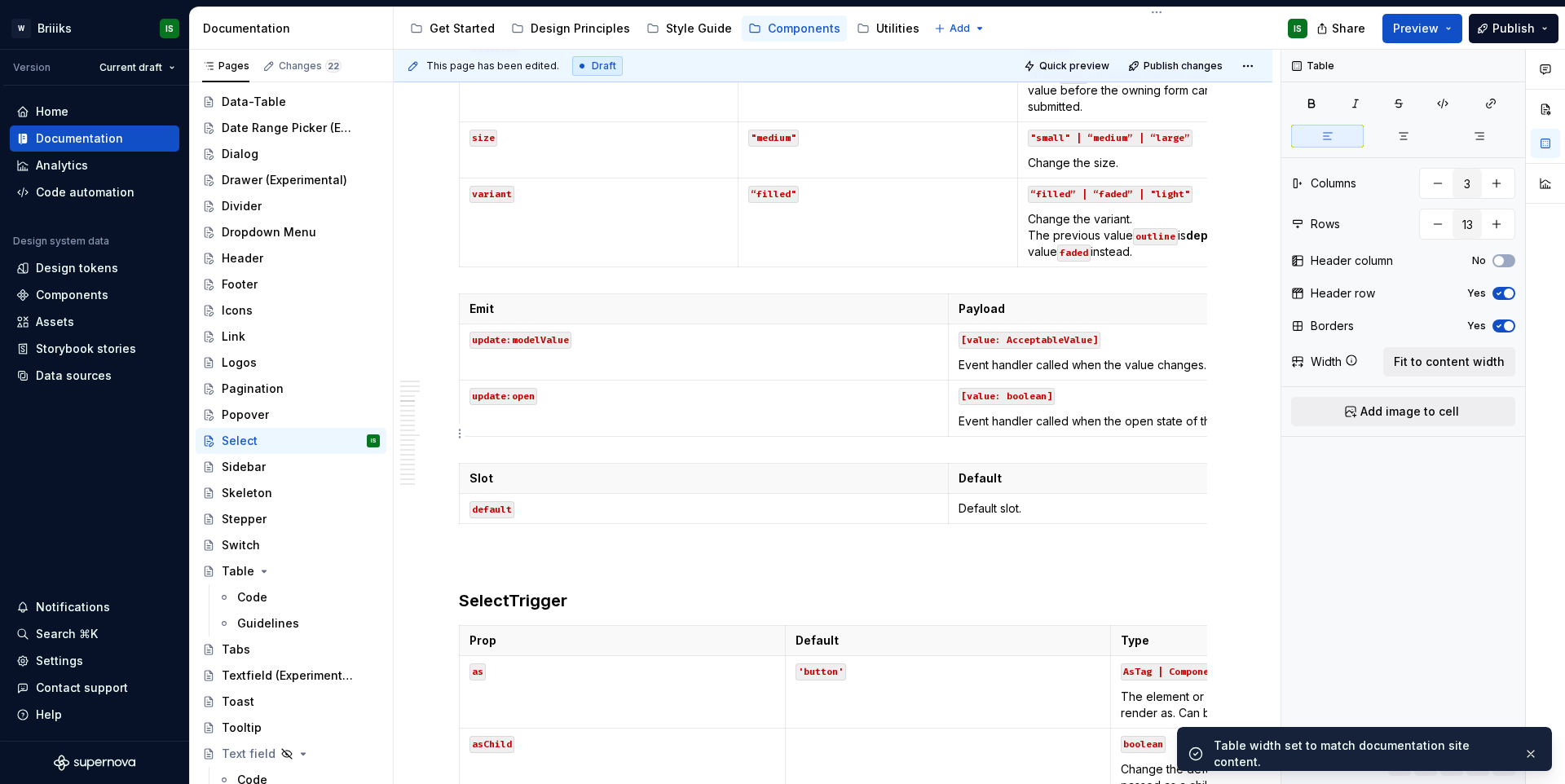
type input "2"
type input "3"
click at [1107, 399] on p "[value: boolean]" at bounding box center [1193, 395] width 469 height 16
click at [1415, 364] on span "Fit to content width" at bounding box center [1449, 361] width 110 height 16
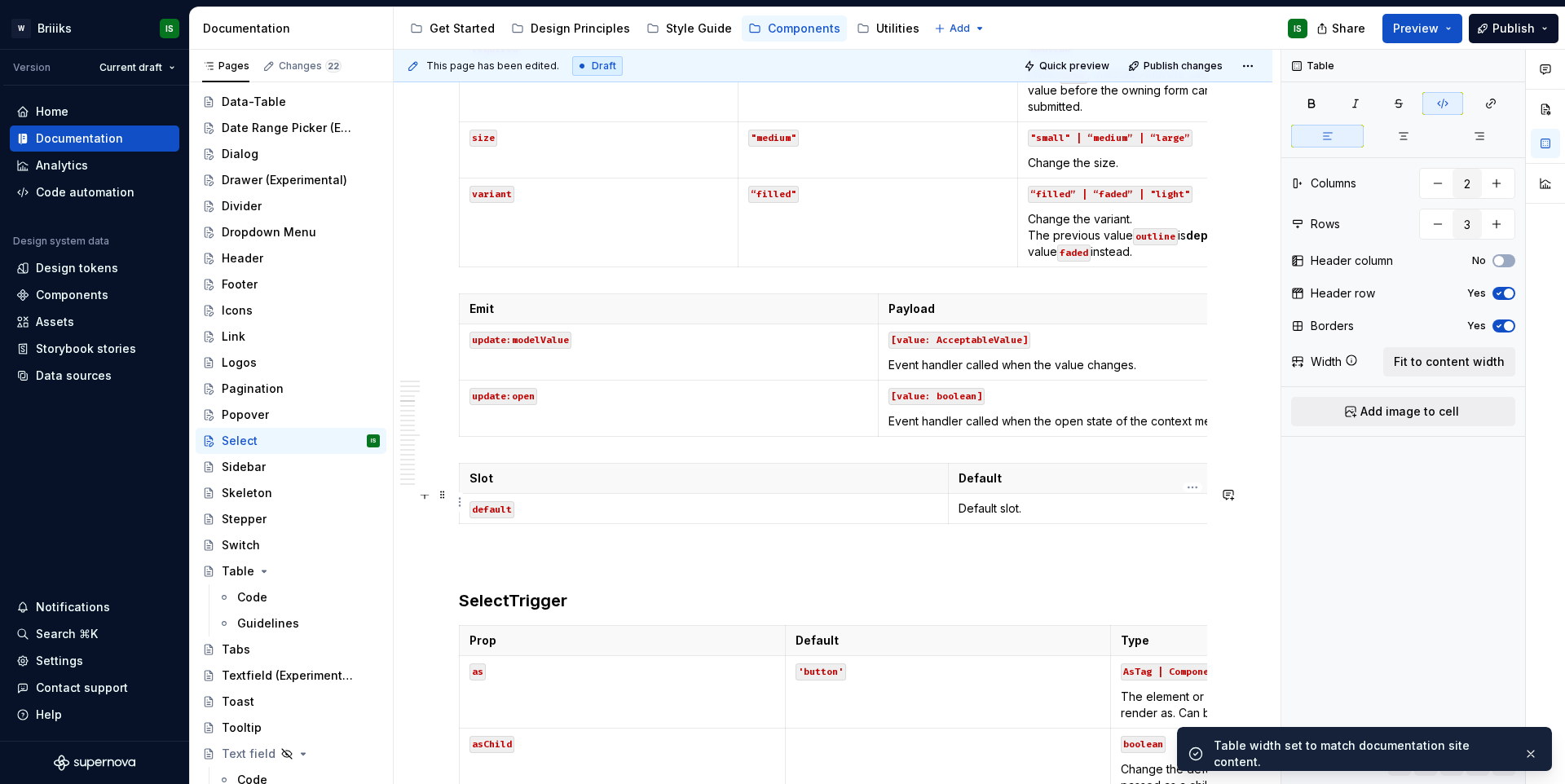
type textarea "*"
type input "2"
click at [1108, 487] on p "Default" at bounding box center [1193, 477] width 469 height 16
click at [1482, 371] on button "Fit to content width" at bounding box center [1449, 362] width 132 height 30
type textarea "*"
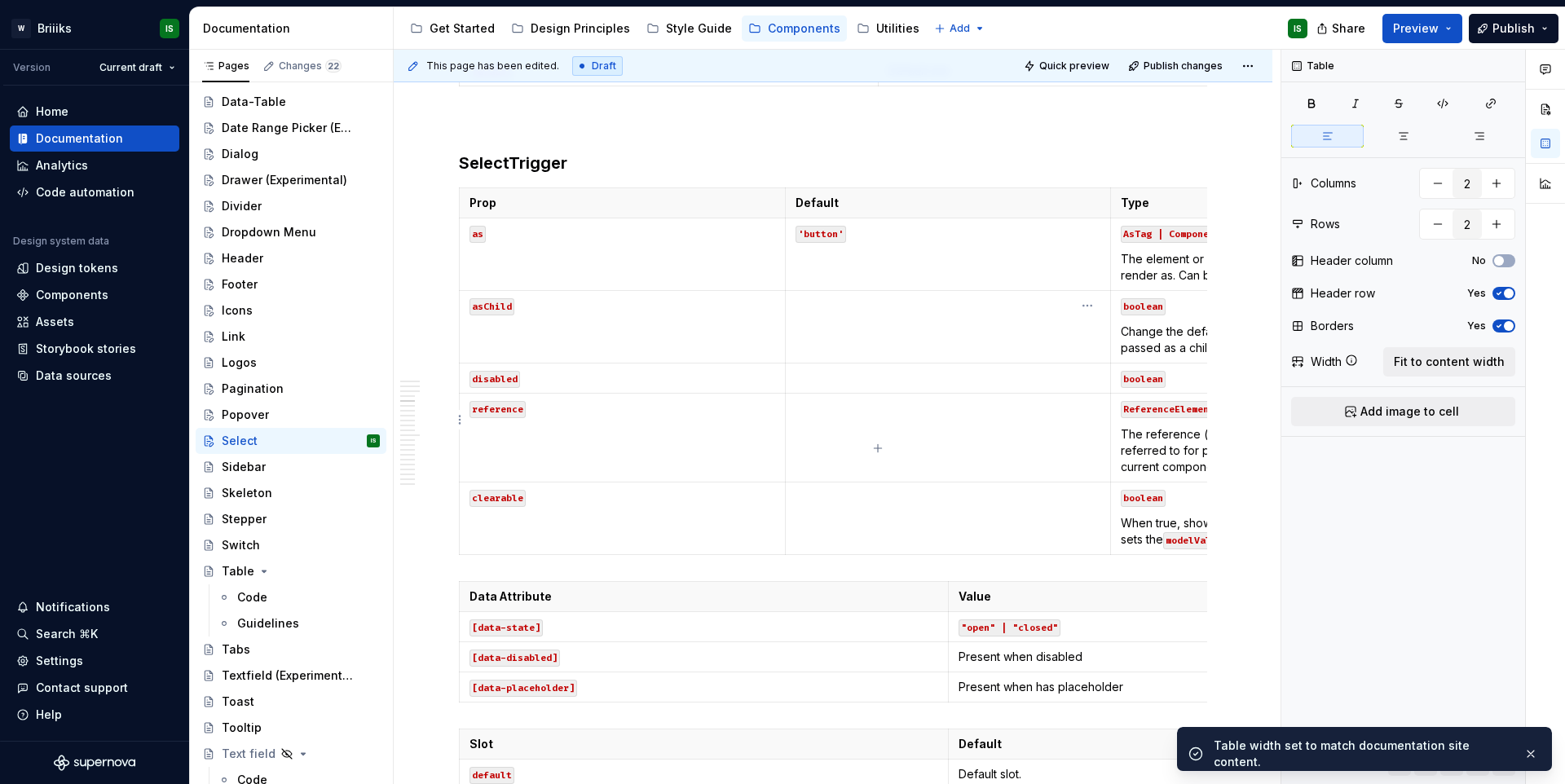
scroll to position [2618, 0]
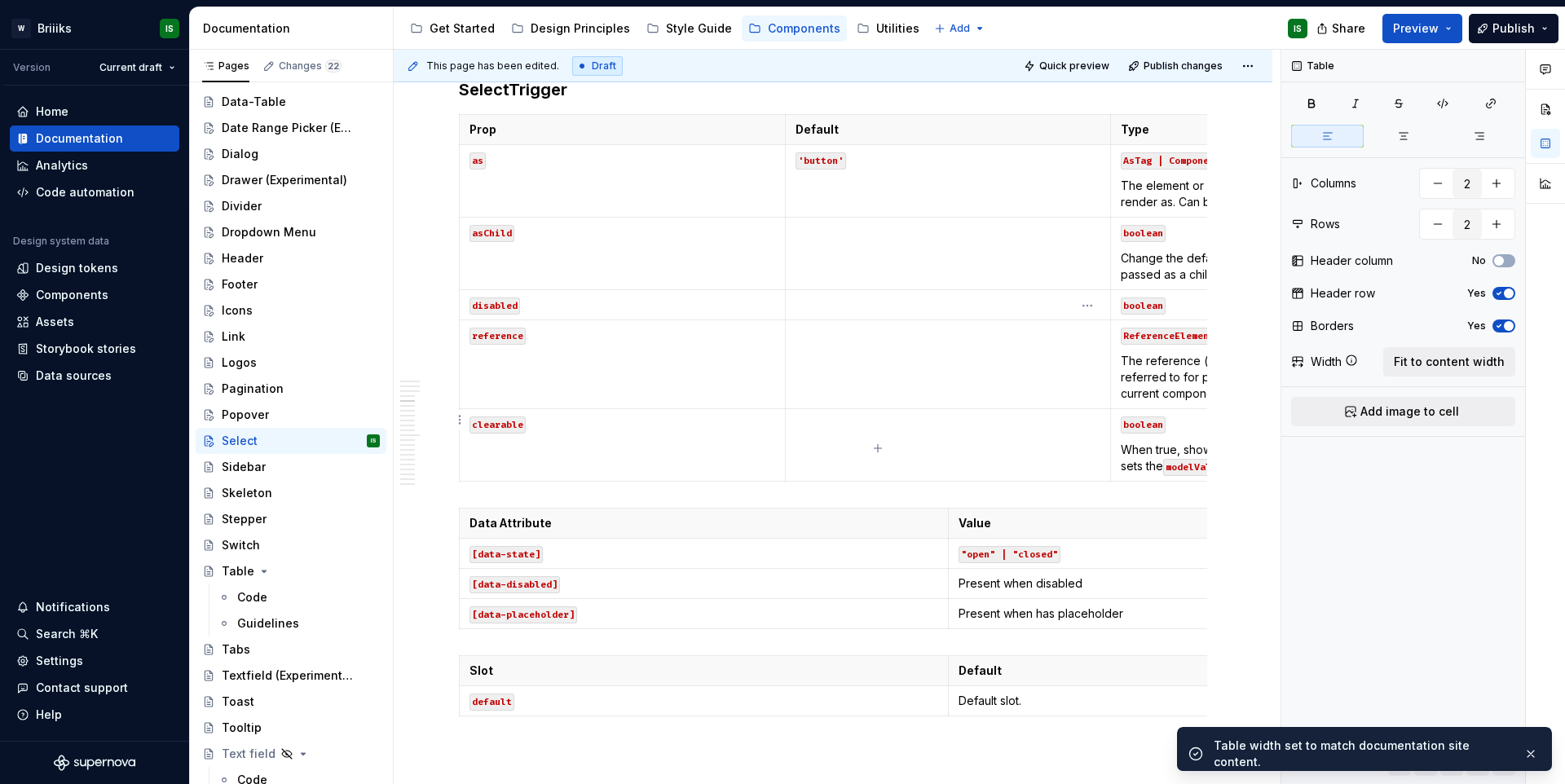
click at [1143, 396] on p "The reference (or anchor) element that is being referred to for positioning. If…" at bounding box center [1274, 377] width 306 height 49
type input "3"
type input "6"
drag, startPoint x: 1446, startPoint y: 369, endPoint x: 1324, endPoint y: 465, distance: 155.2
click at [1446, 369] on span "Fit to content width" at bounding box center [1449, 361] width 110 height 16
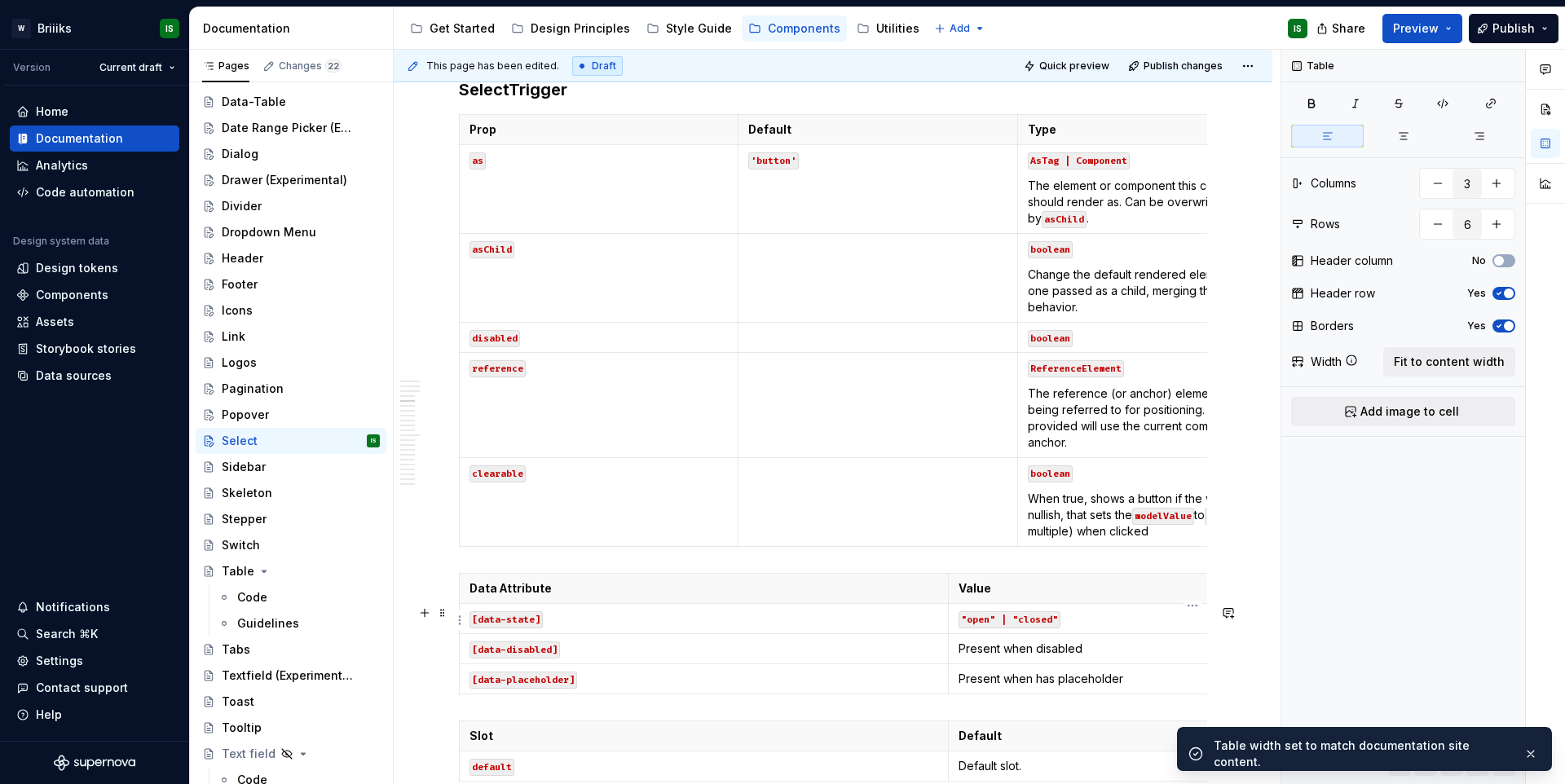
type textarea "*"
type input "2"
type input "4"
click at [1061, 627] on p ""open" | "closed"" at bounding box center [1193, 618] width 469 height 16
click at [1419, 366] on span "Fit to content width" at bounding box center [1449, 361] width 110 height 16
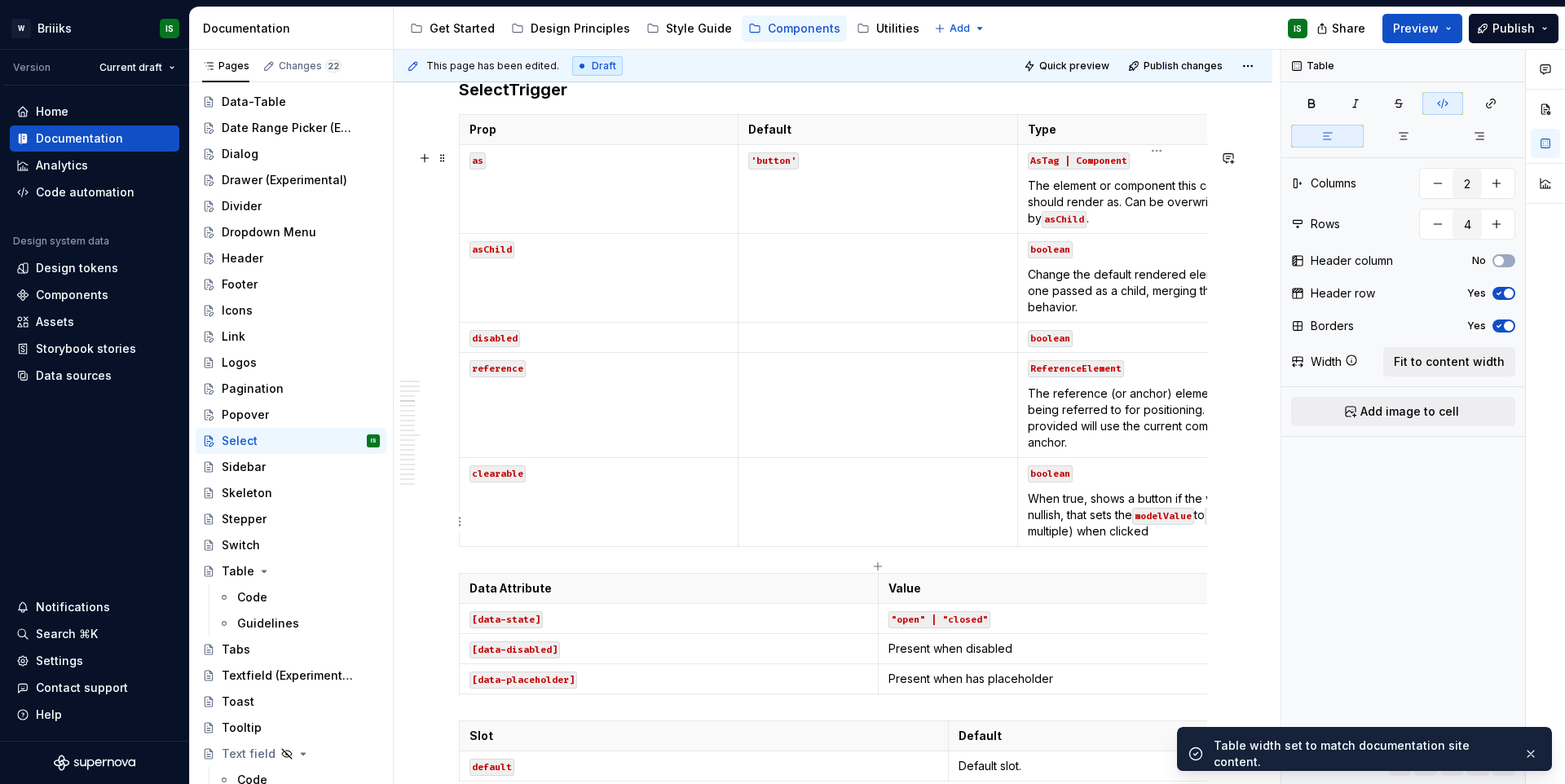
type textarea "*"
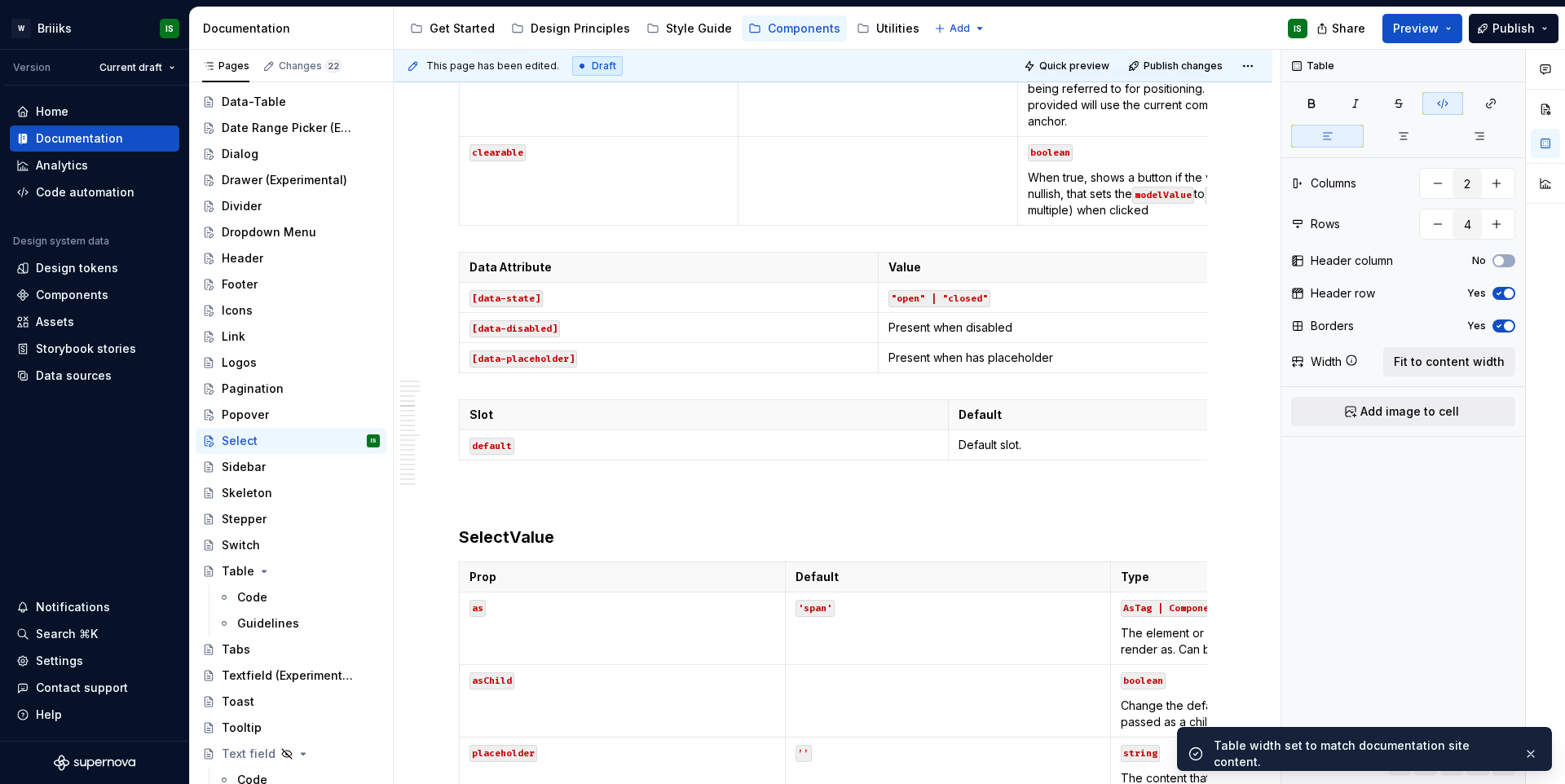
scroll to position [2988, 0]
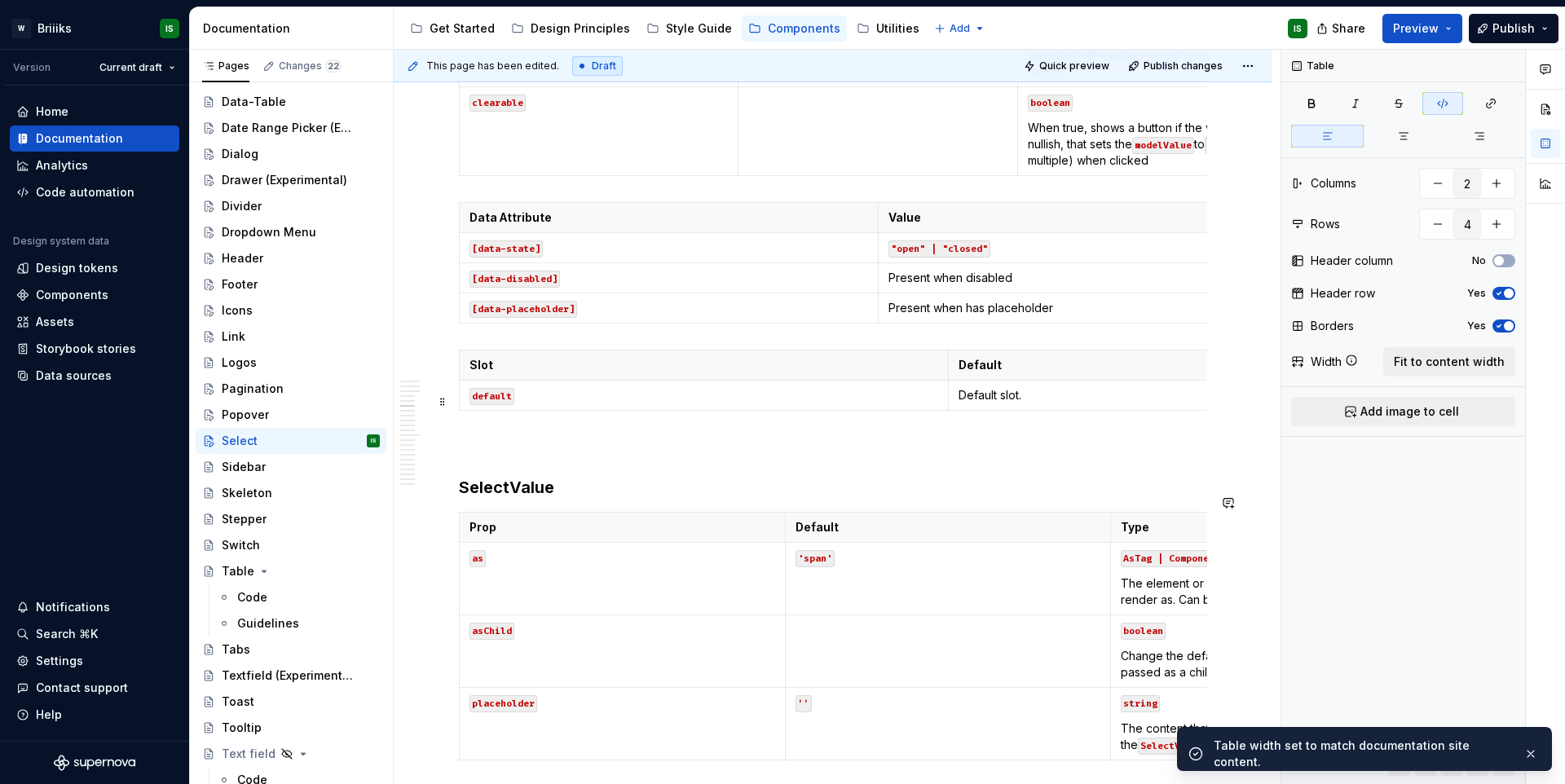
type input "2"
click at [1115, 373] on p "Default" at bounding box center [1193, 364] width 469 height 16
click at [1439, 341] on div "Table Columns 2 Rows 2 Header column No Header row Yes Borders Yes Width Fit to…" at bounding box center [1403, 417] width 244 height 735
click at [1438, 359] on span "Fit to content width" at bounding box center [1449, 361] width 110 height 16
type textarea "*"
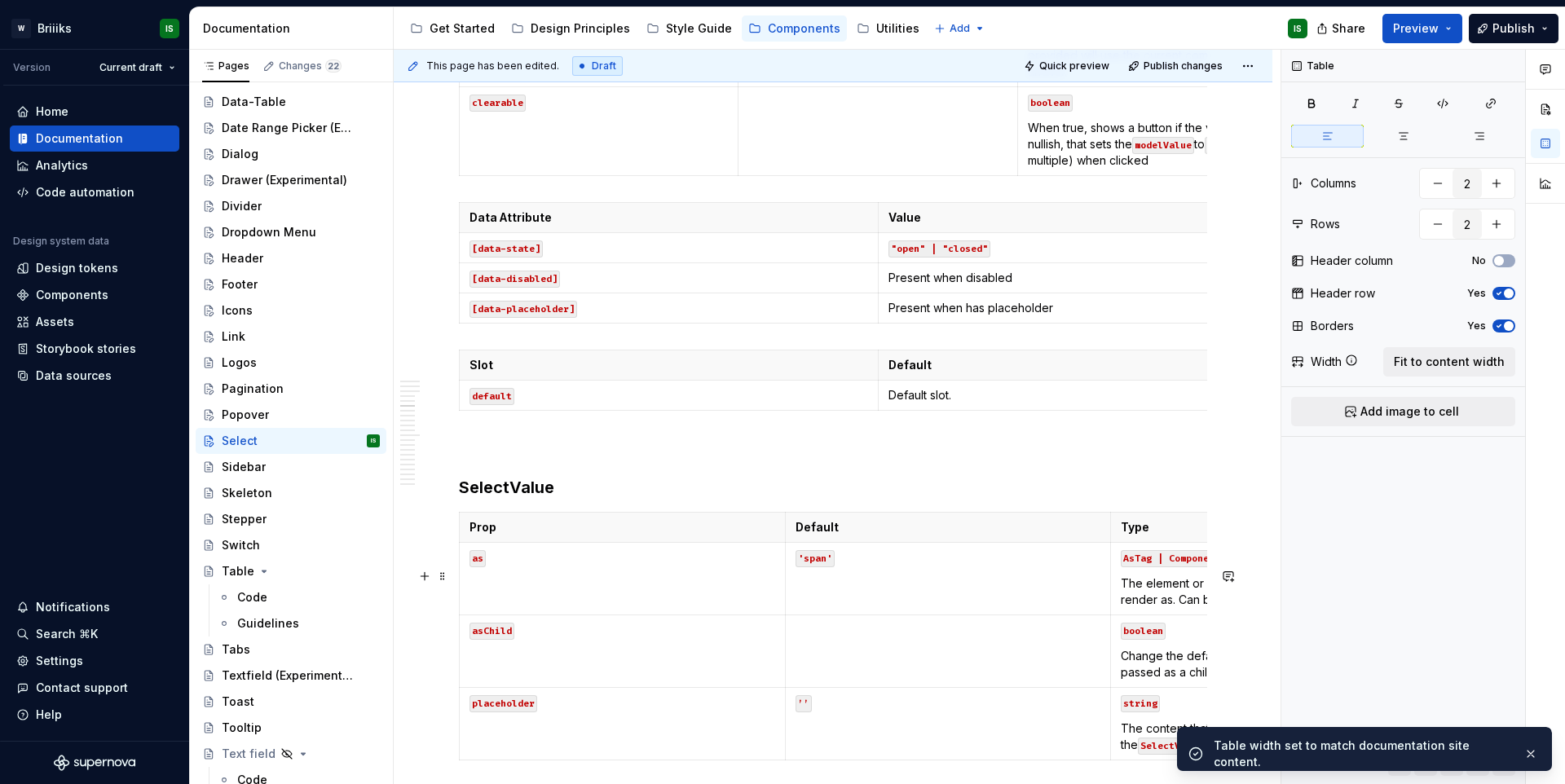
type input "3"
type input "4"
click at [1161, 567] on code "AsTag | Component" at bounding box center [1172, 558] width 102 height 17
click at [1476, 364] on span "Fit to content width" at bounding box center [1449, 361] width 110 height 16
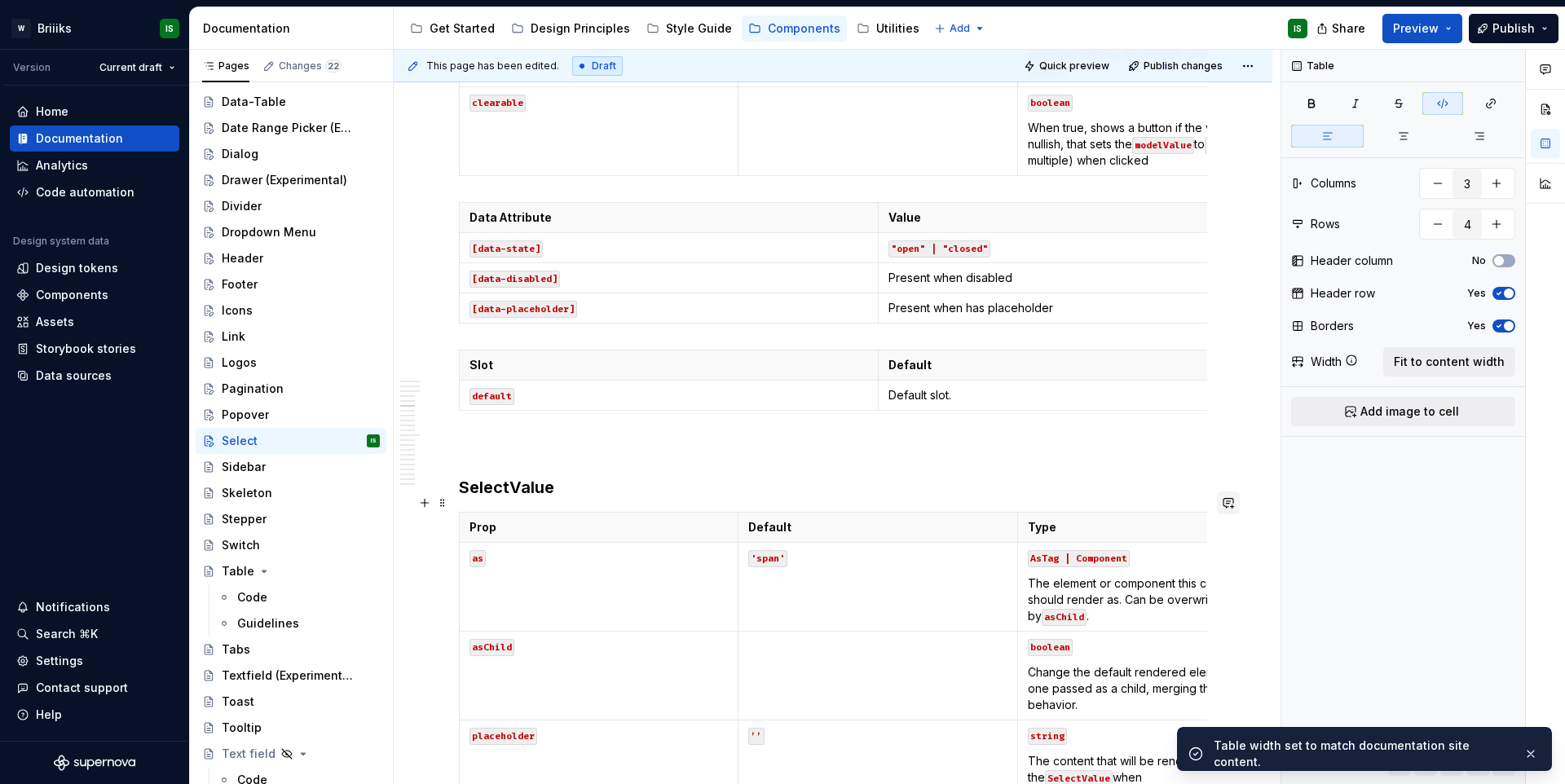
type textarea "*"
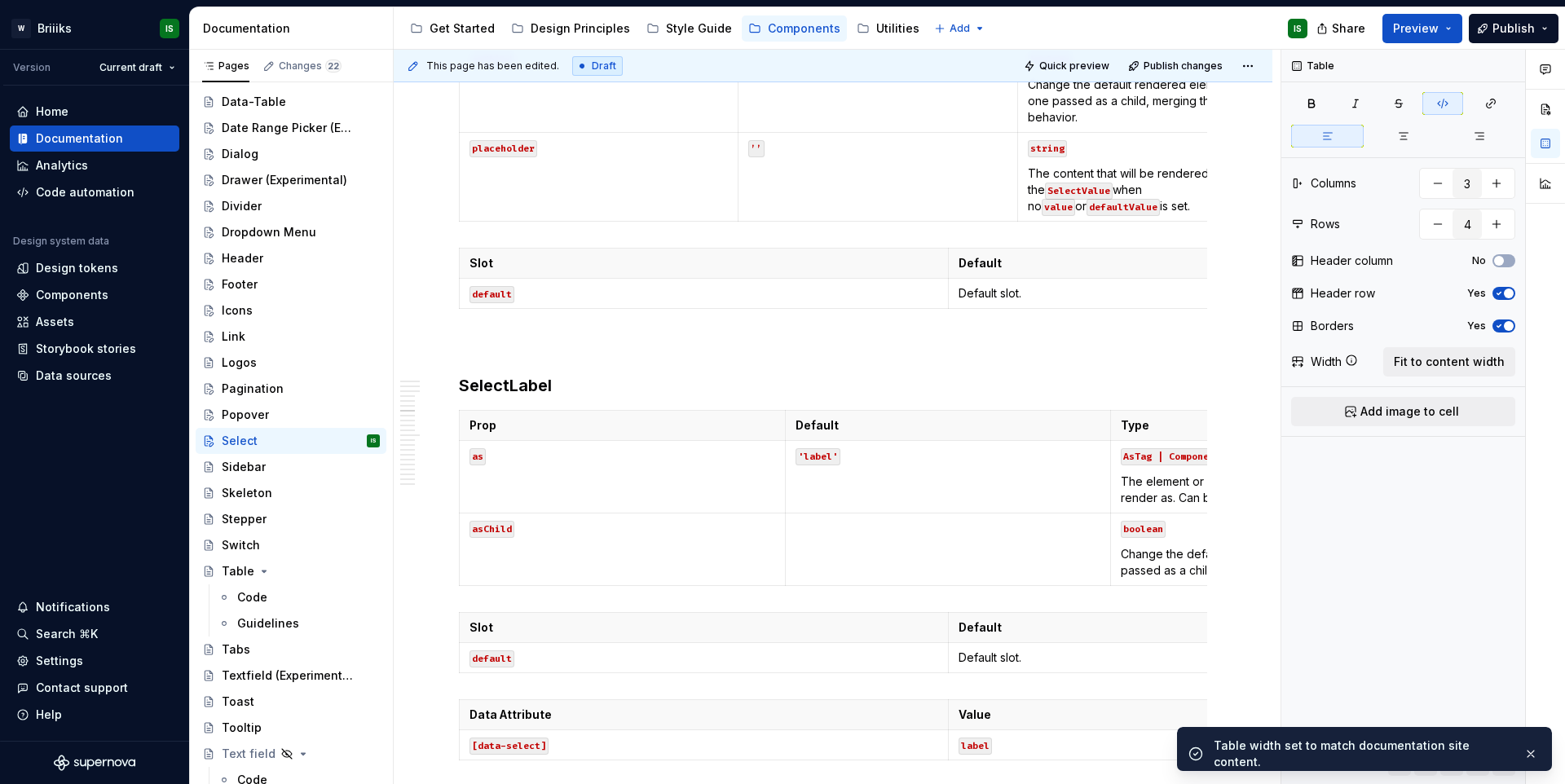
scroll to position [3597, 0]
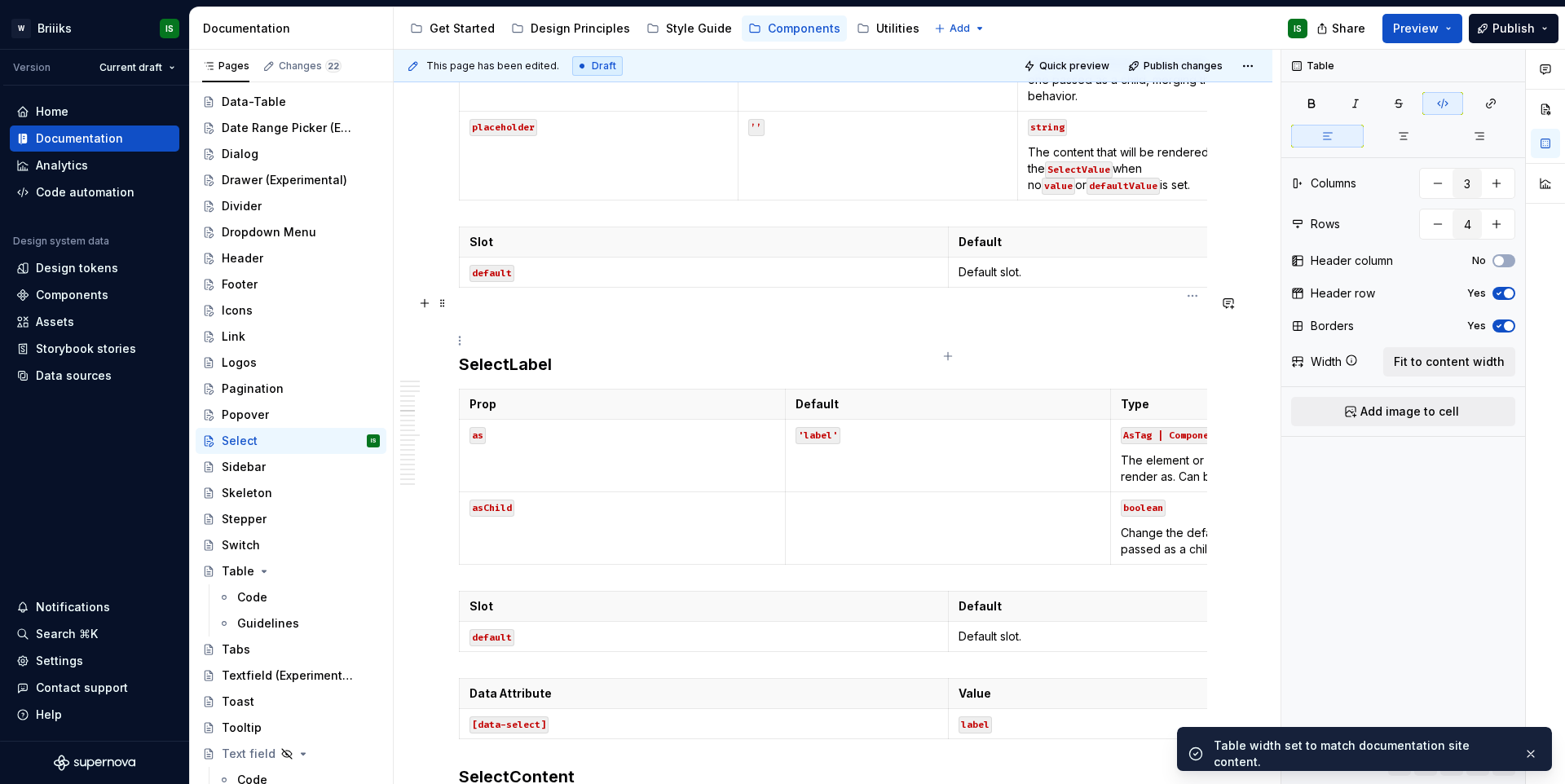
type input "2"
click at [1150, 280] on p "Default slot." at bounding box center [1193, 272] width 469 height 16
drag, startPoint x: 1449, startPoint y: 347, endPoint x: 1404, endPoint y: 381, distance: 56.4
click at [1449, 347] on button "Fit to content width" at bounding box center [1449, 362] width 132 height 30
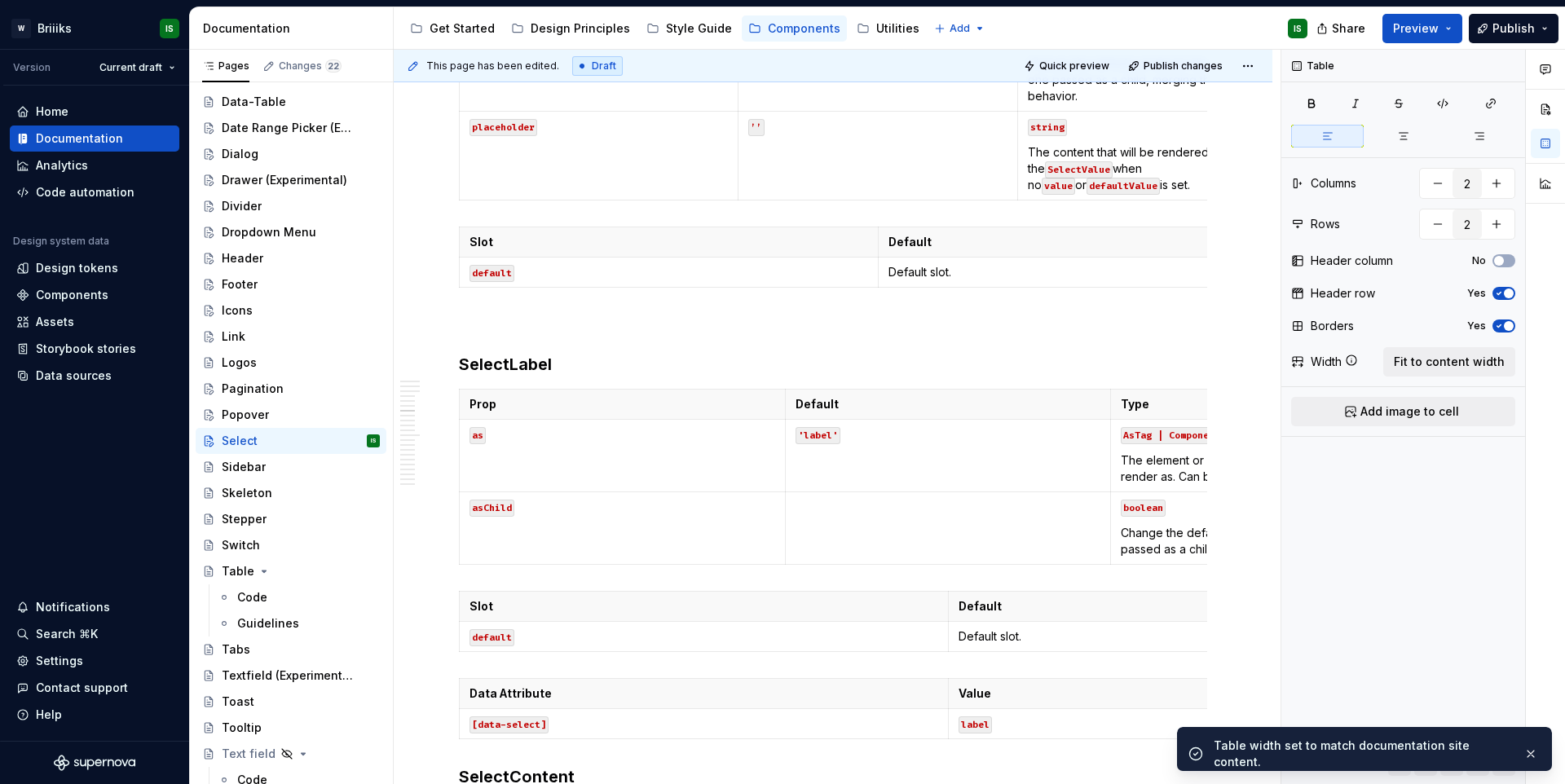
type textarea "*"
type input "3"
click at [1164, 492] on td "AsTag | Component The element or component this component should render as. Can…" at bounding box center [1274, 455] width 326 height 72
click at [1449, 349] on button "Fit to content width" at bounding box center [1449, 362] width 132 height 30
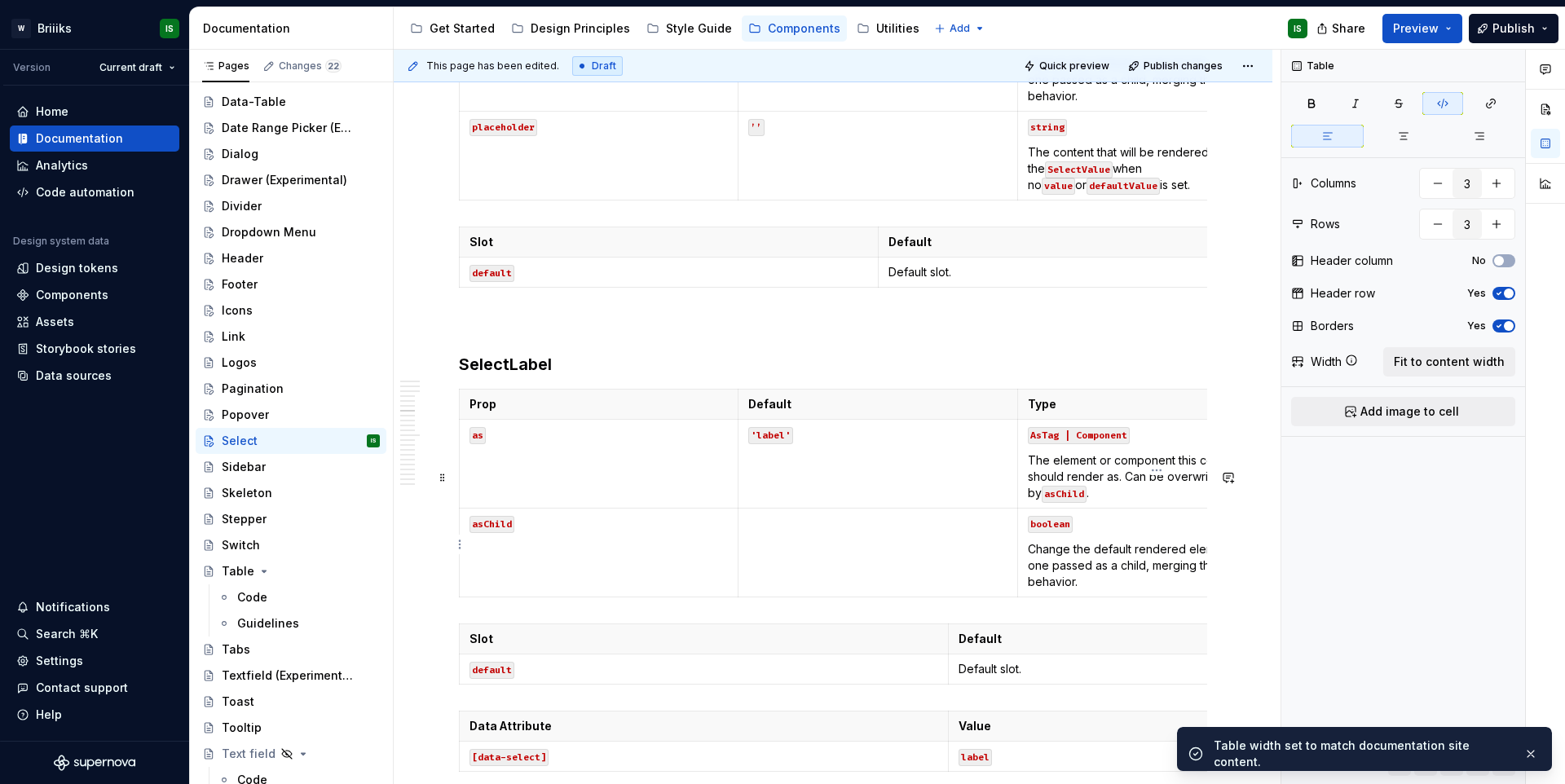
type textarea "*"
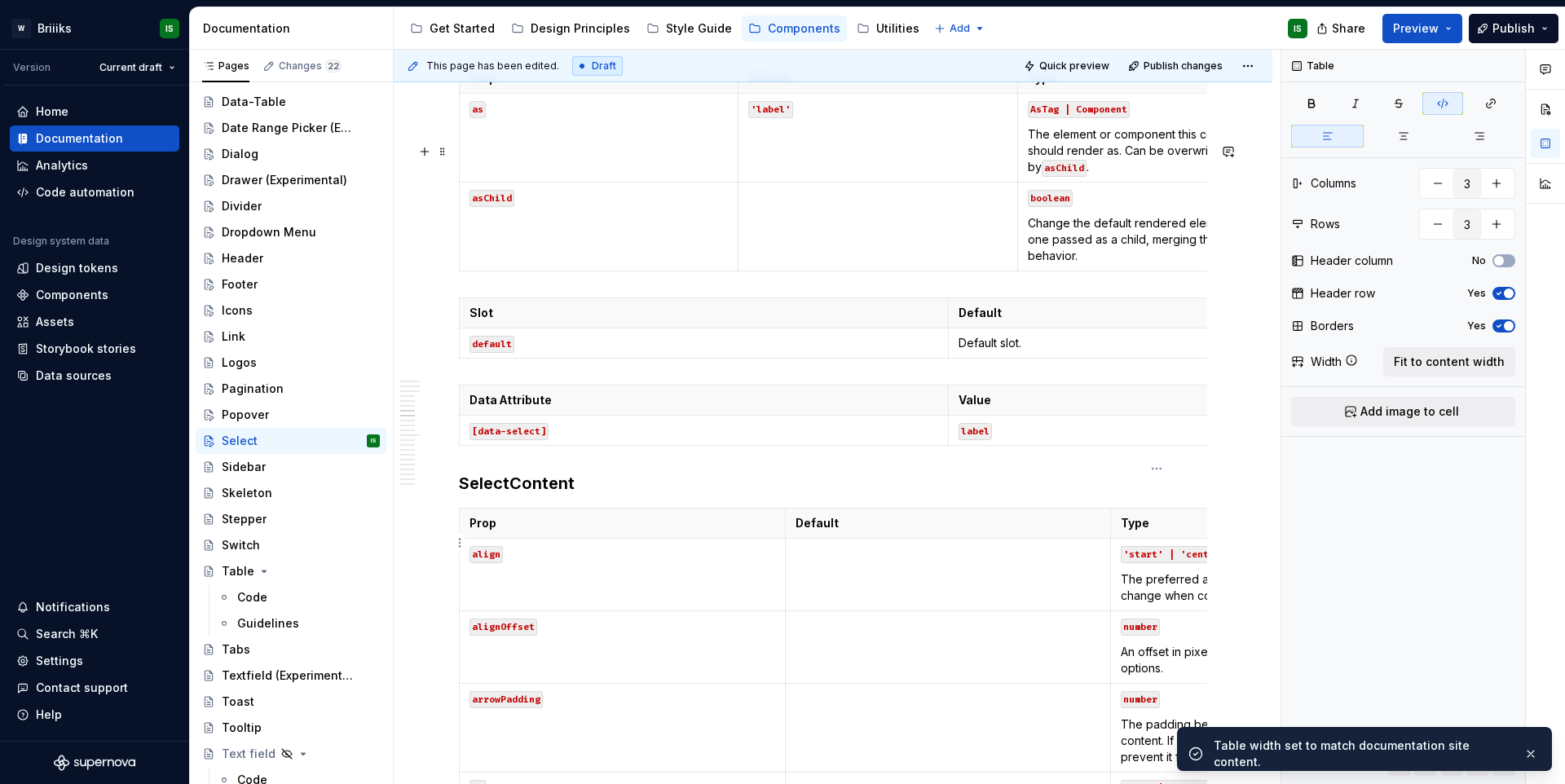
scroll to position [3974, 0]
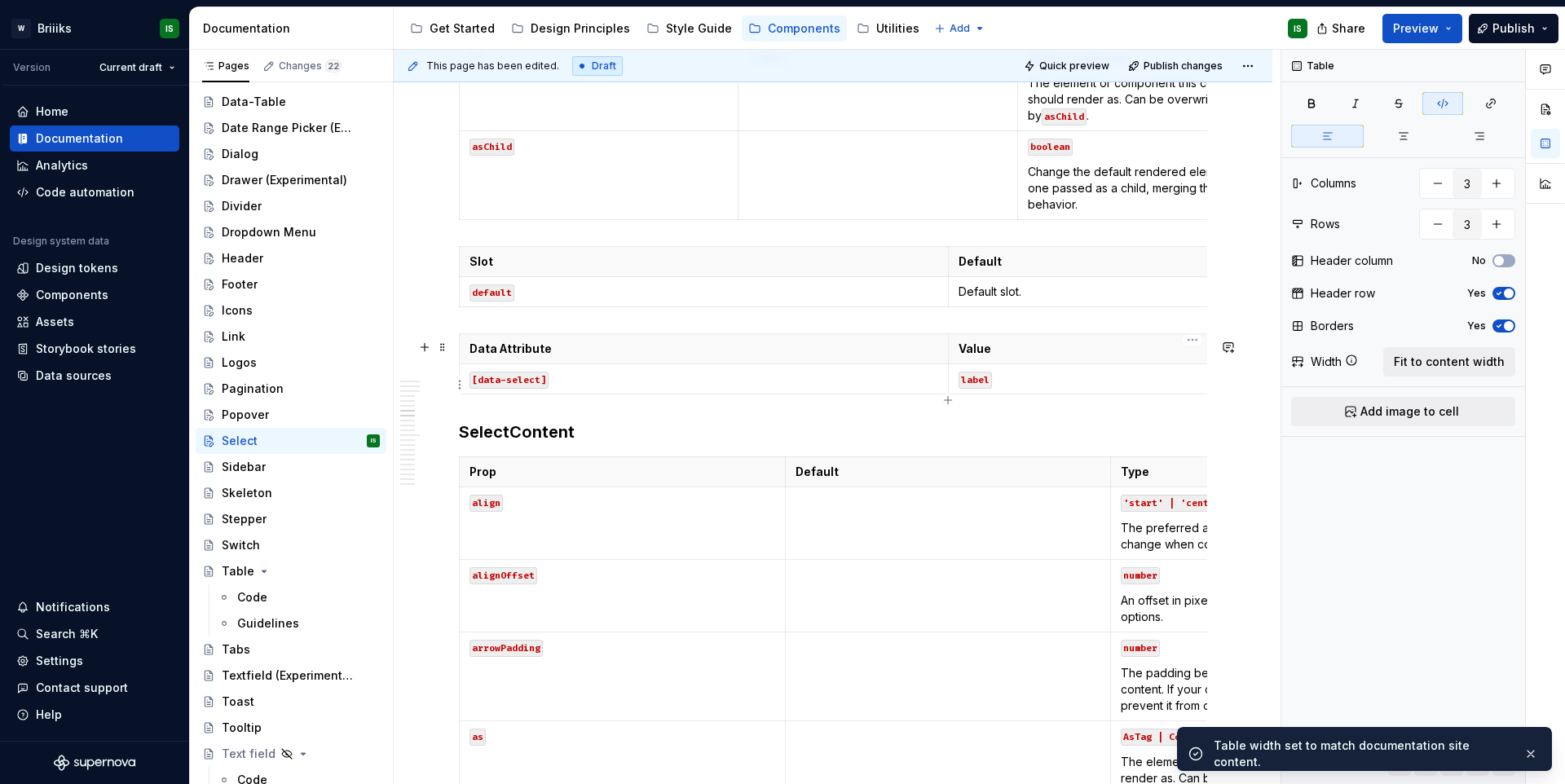
type input "2"
click at [1111, 307] on td "Default slot." at bounding box center [1191, 291] width 489 height 30
click at [1416, 358] on span "Fit to content width" at bounding box center [1449, 361] width 110 height 16
click at [1082, 394] on td "label" at bounding box center [1191, 379] width 489 height 30
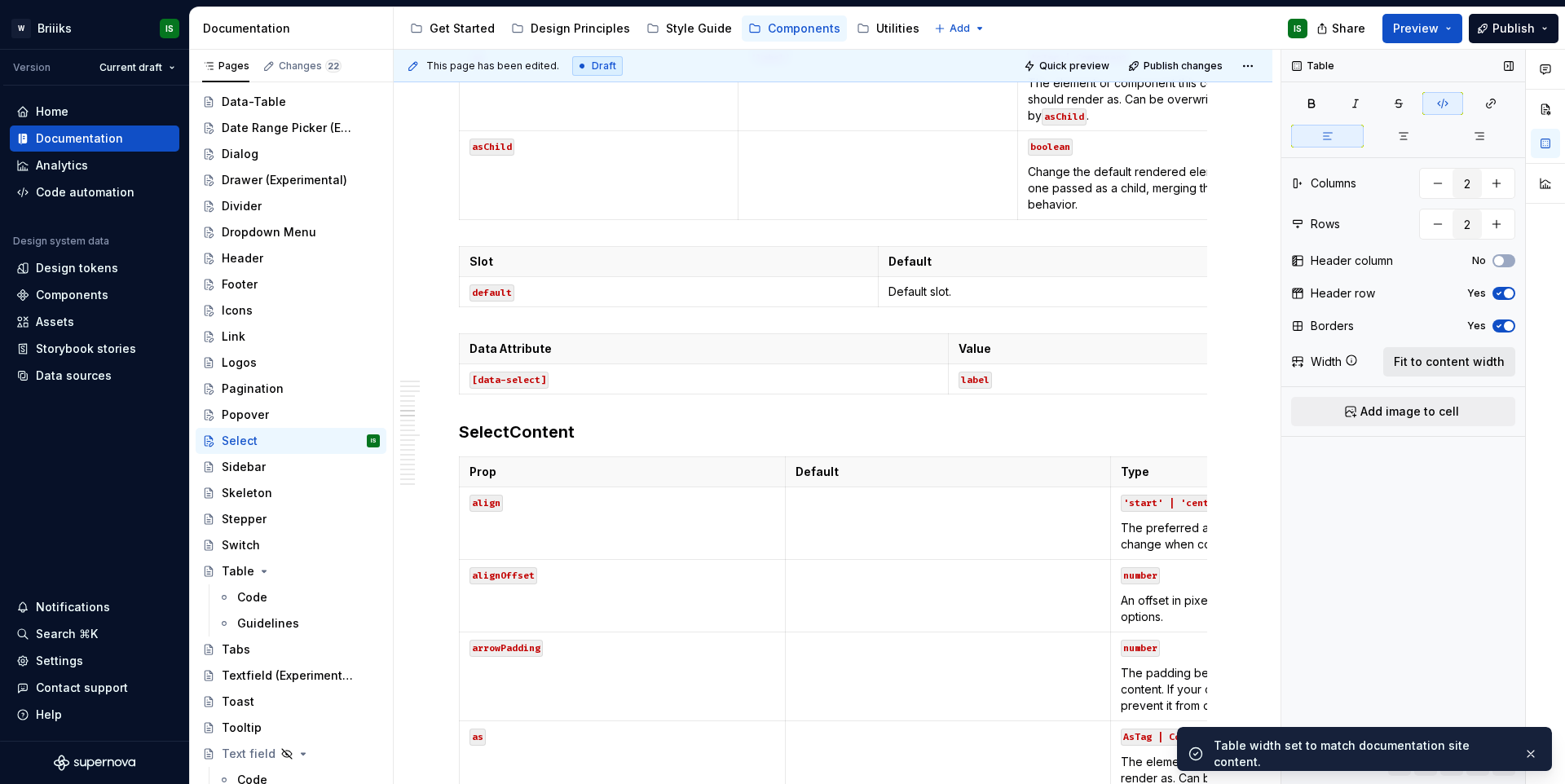
click at [1411, 354] on span "Fit to content width" at bounding box center [1449, 361] width 110 height 16
type textarea "*"
type input "3"
type input "22"
click at [1088, 560] on td at bounding box center [948, 523] width 326 height 72
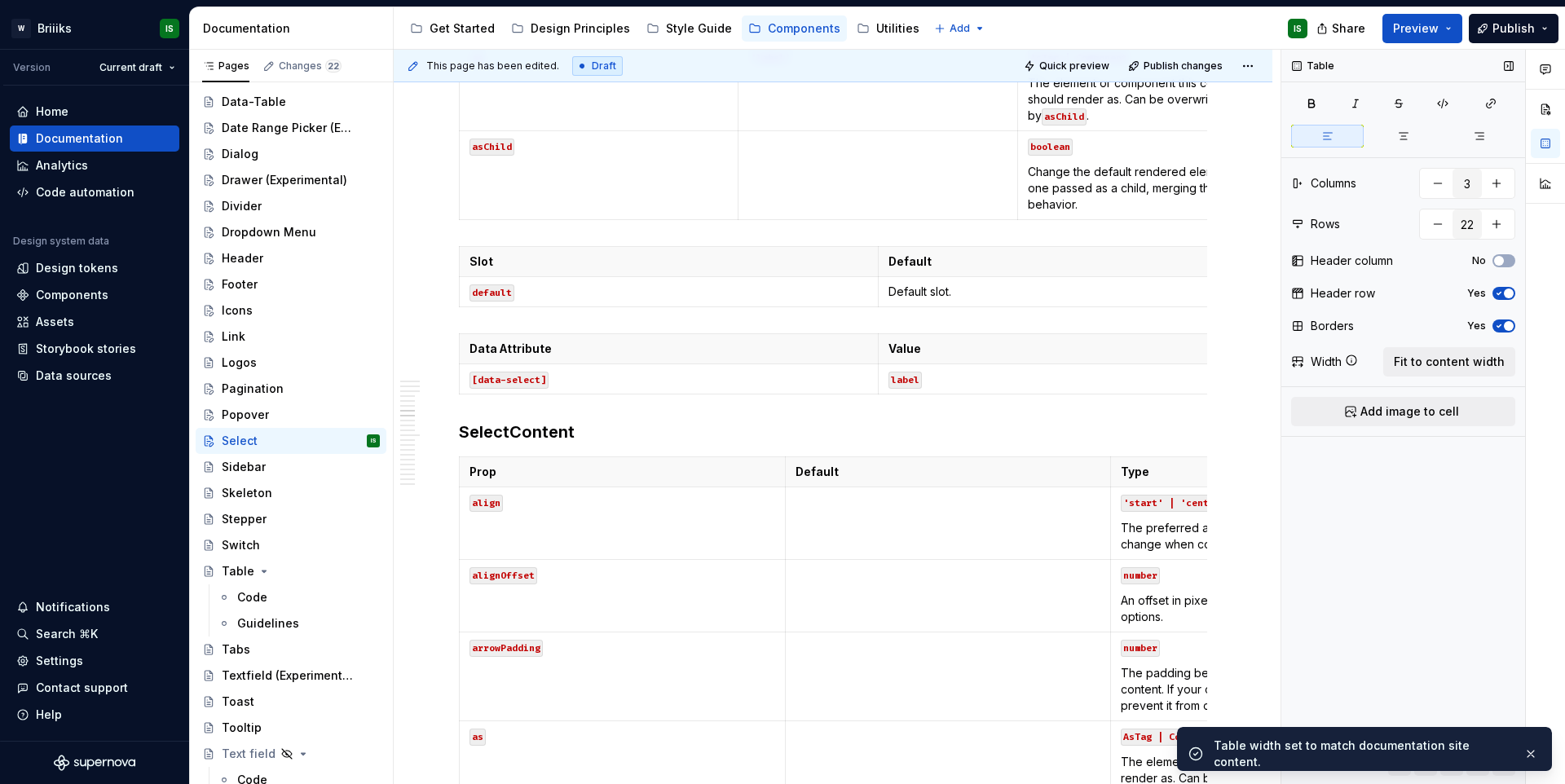
drag, startPoint x: 1444, startPoint y: 359, endPoint x: 1386, endPoint y: 391, distance: 66.2
click at [1444, 359] on span "Fit to content width" at bounding box center [1449, 361] width 110 height 16
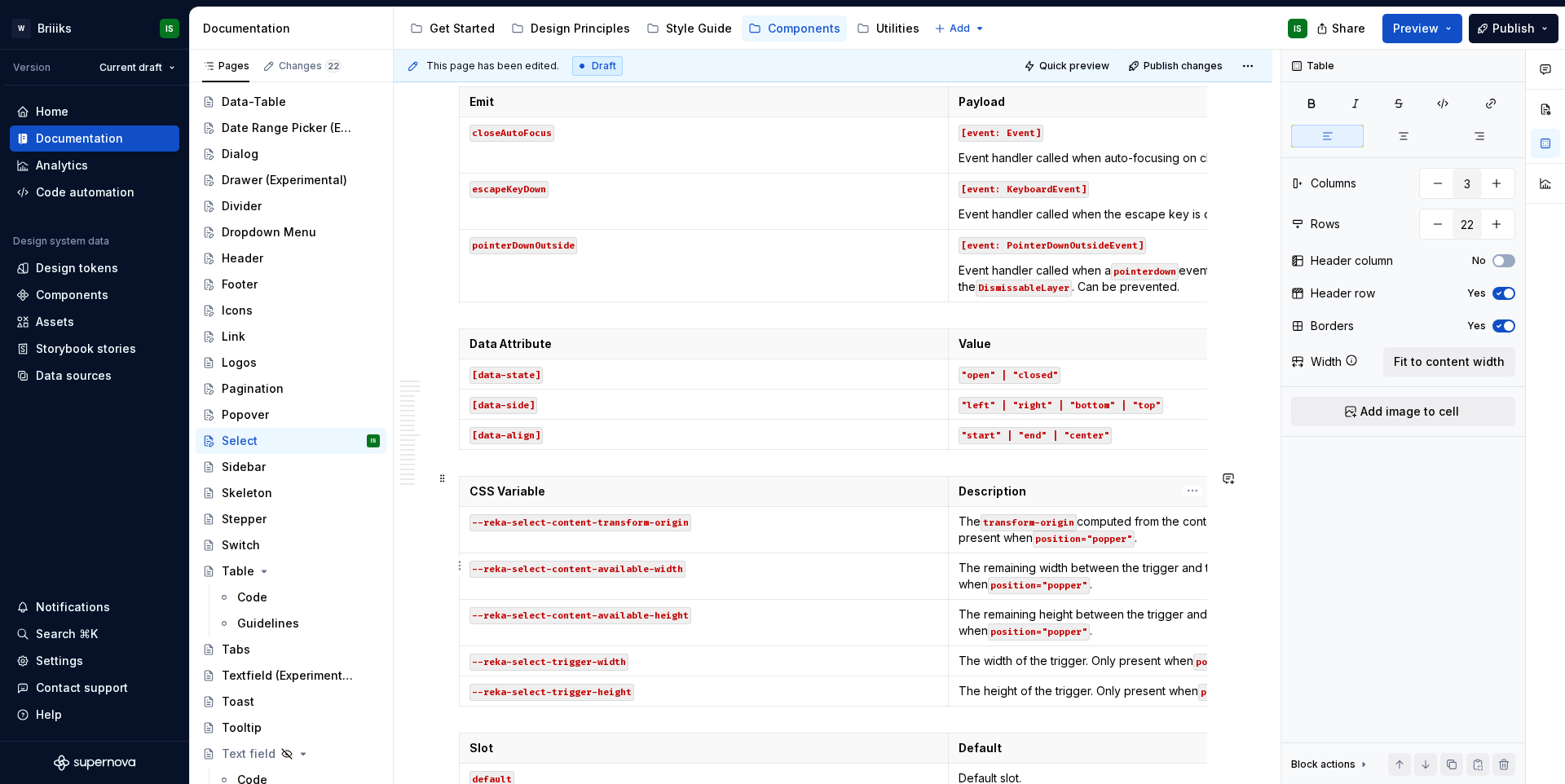
type textarea "*"
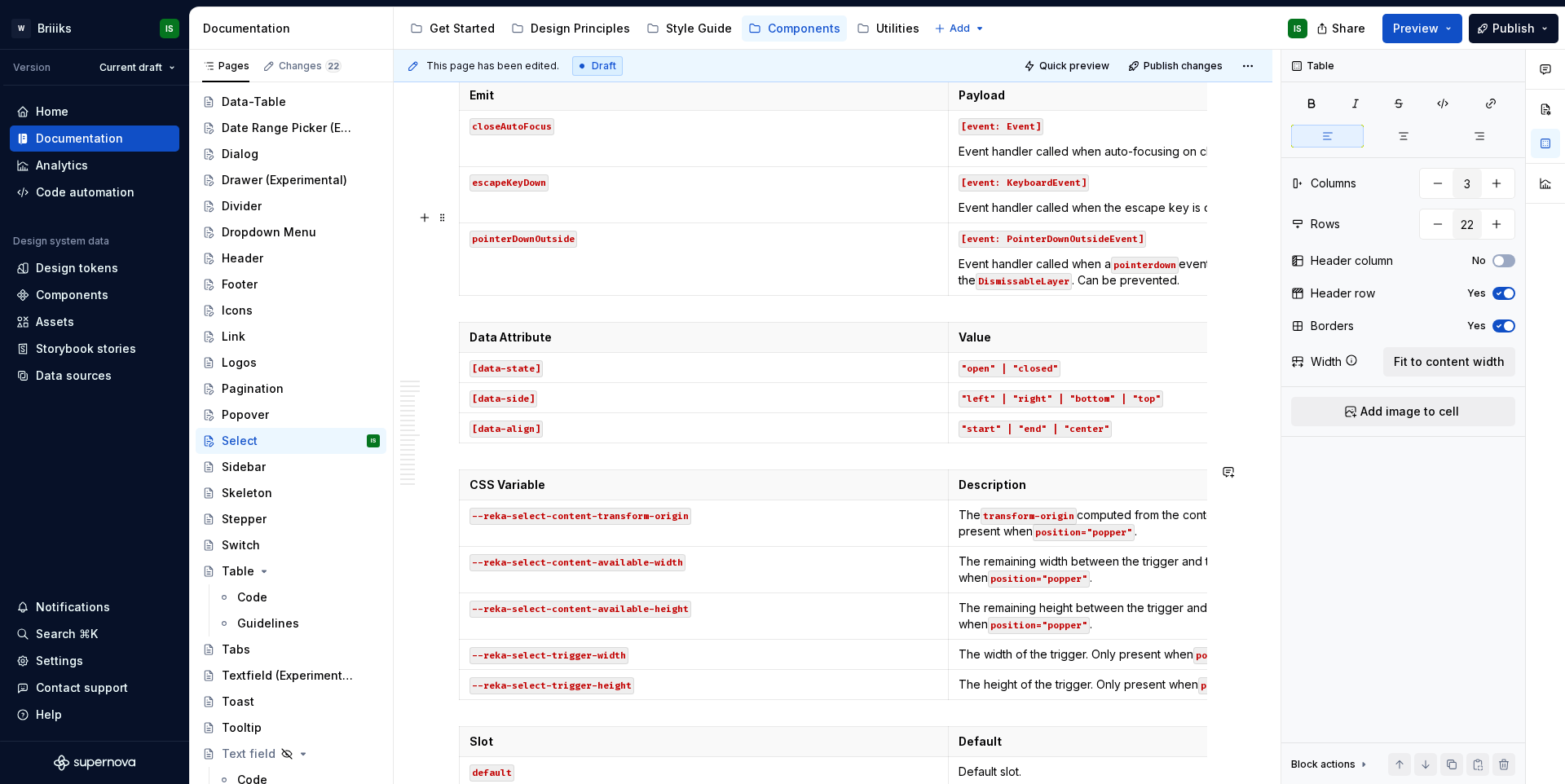
type input "2"
type input "4"
click at [1129, 248] on code "[event: PointerDownOutsideEvent]" at bounding box center [1052, 239] width 188 height 17
click at [1408, 369] on span "Fit to content width" at bounding box center [1449, 361] width 110 height 16
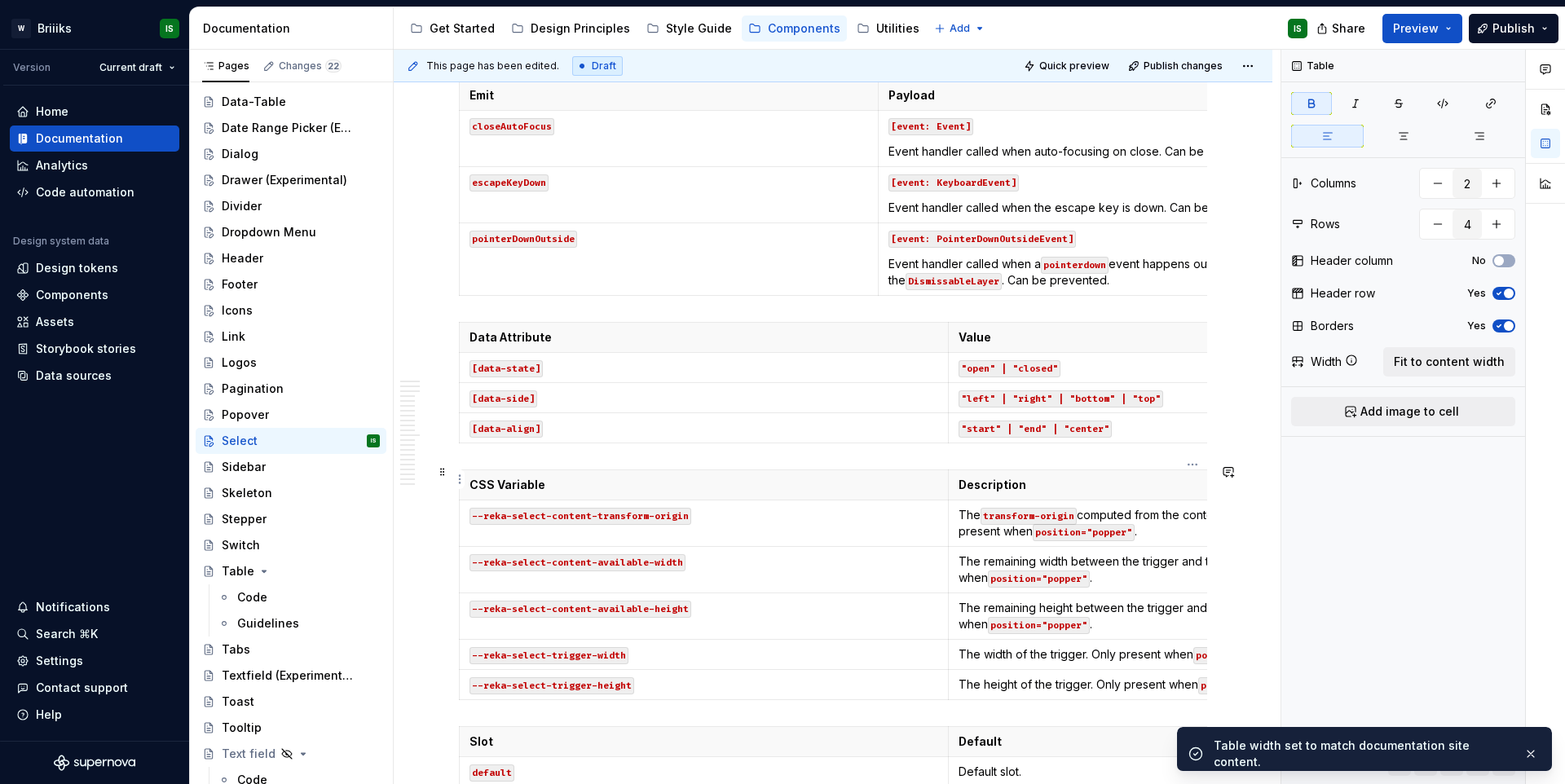
click at [1204, 346] on p "Value" at bounding box center [1193, 336] width 469 height 16
click at [1466, 356] on span "Fit to content width" at bounding box center [1449, 361] width 110 height 16
type textarea "*"
type input "6"
click at [1058, 500] on th "Description" at bounding box center [1191, 484] width 489 height 30
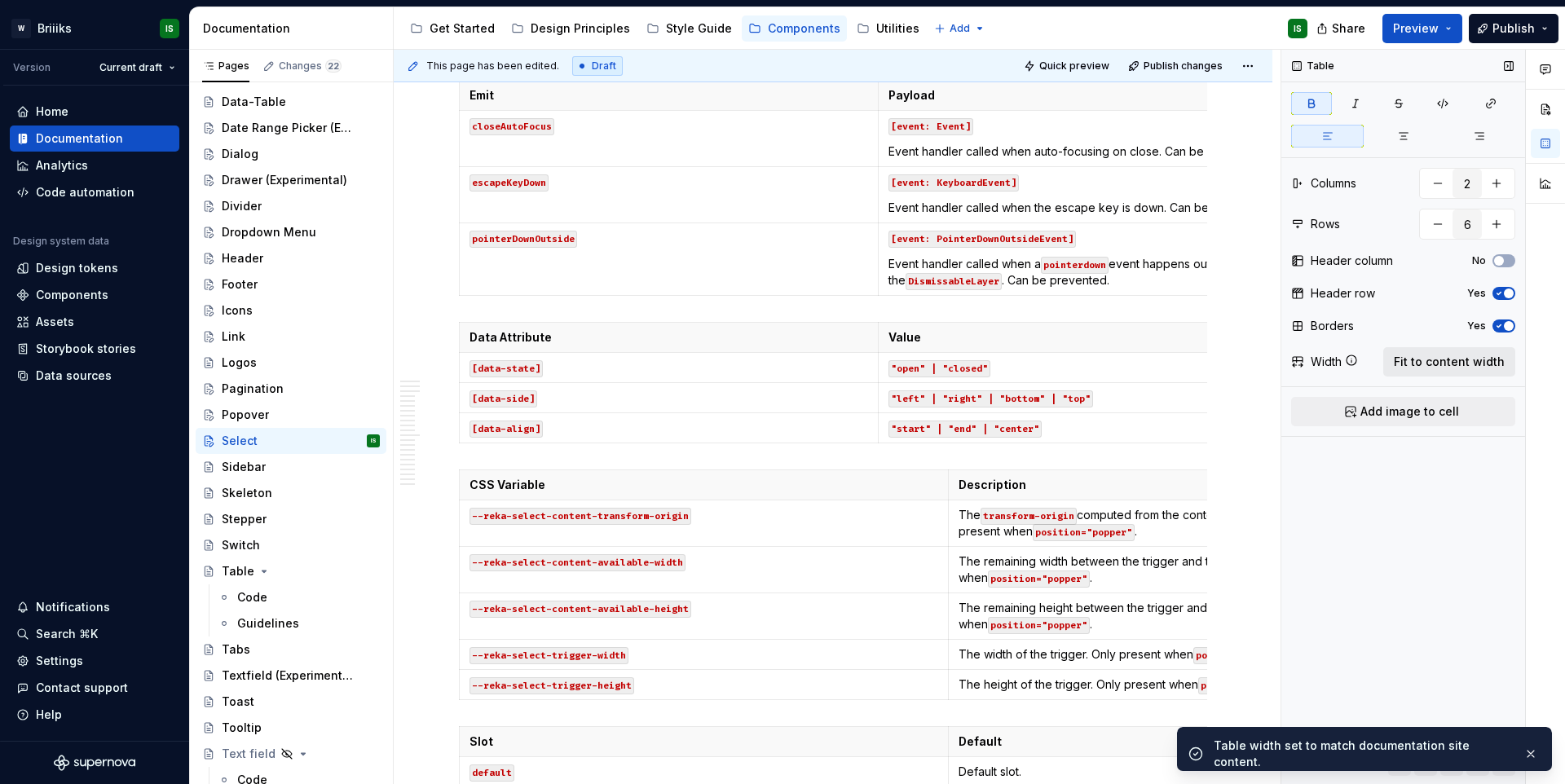
click at [1457, 372] on button "Fit to content width" at bounding box center [1449, 362] width 132 height 30
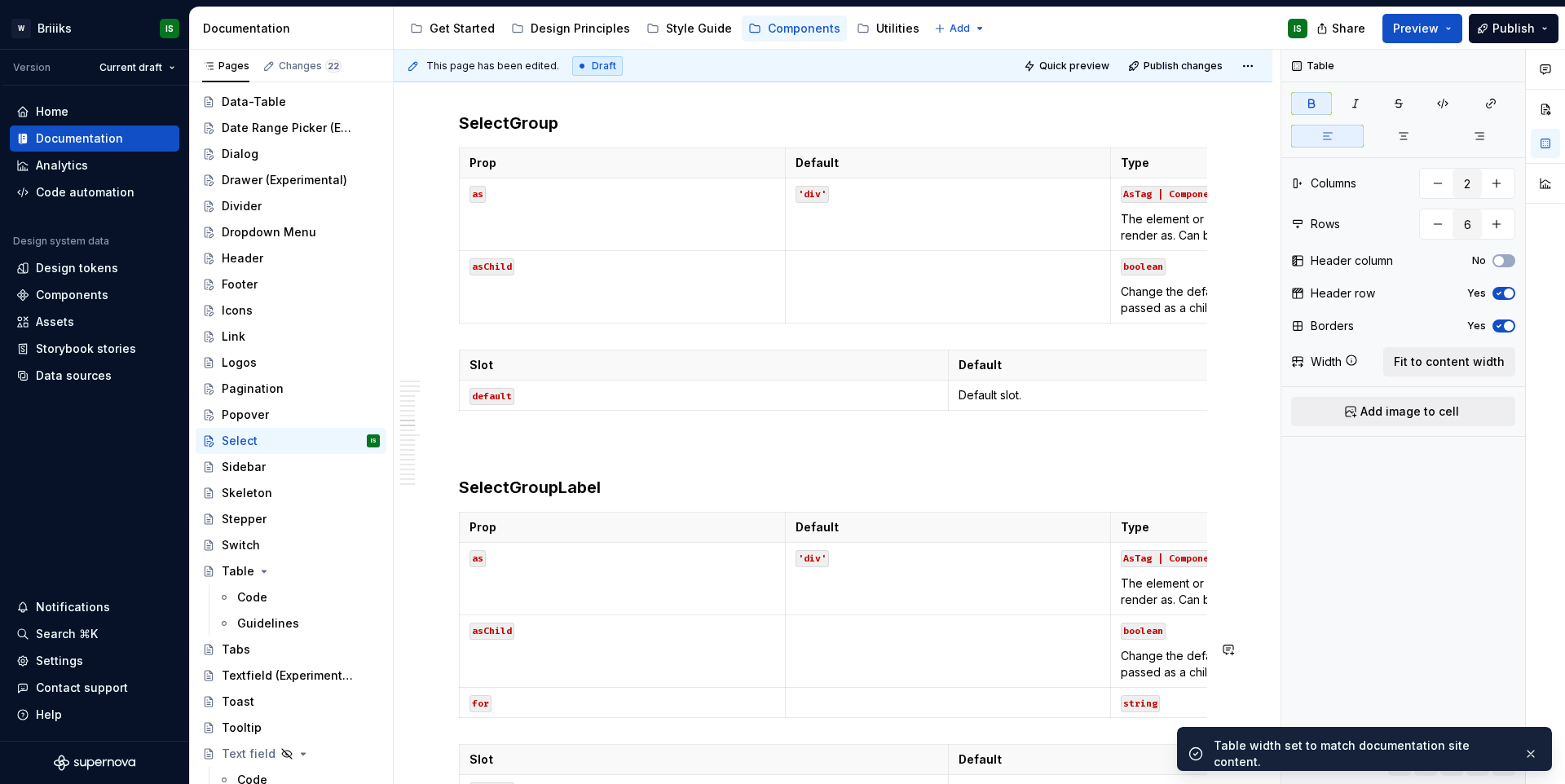
scroll to position [7128, 0]
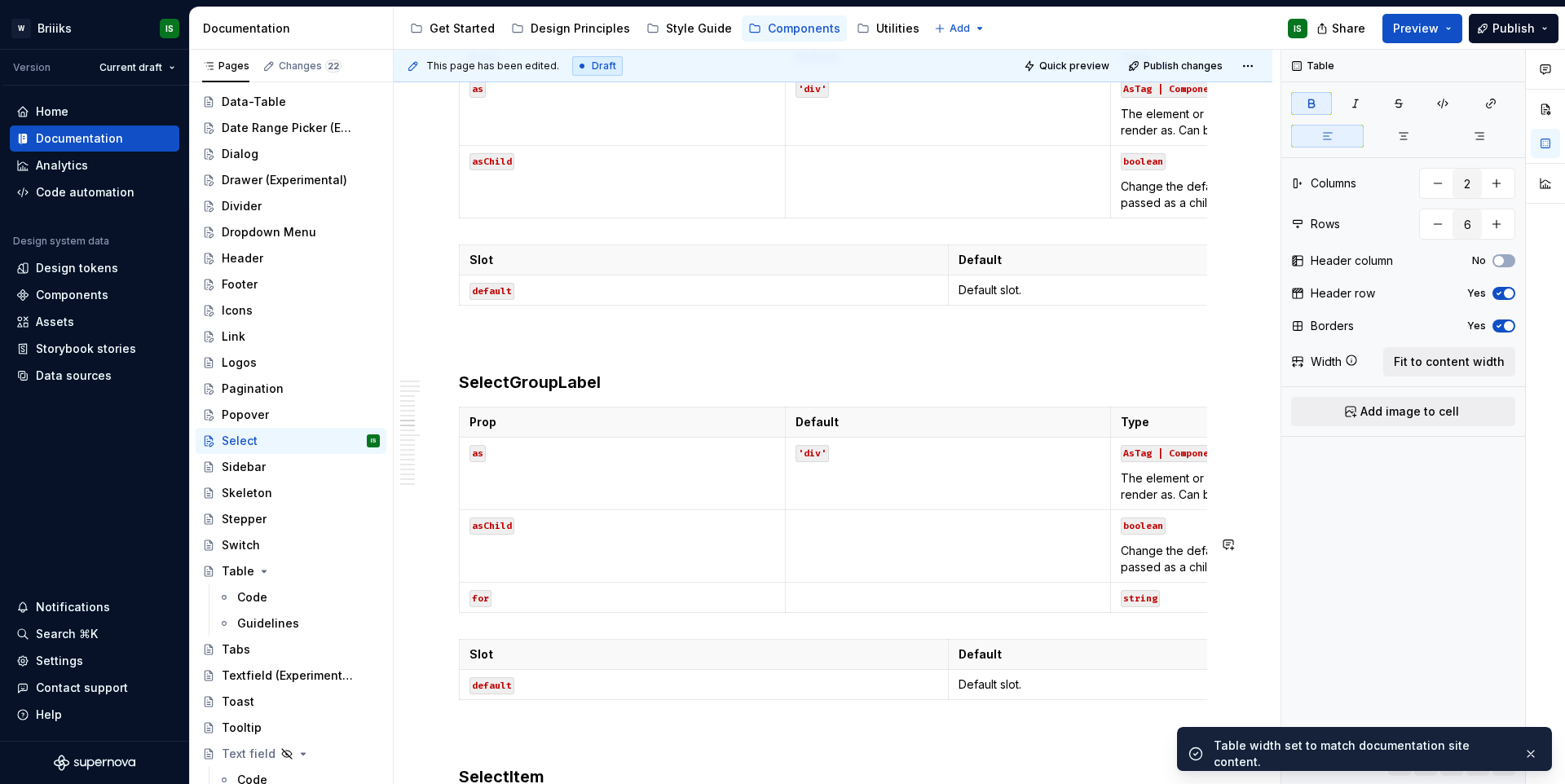
type textarea "*"
type input "2"
drag, startPoint x: 1086, startPoint y: 100, endPoint x: 1095, endPoint y: 100, distance: 9.0
click at [1442, 363] on span "Fit to content width" at bounding box center [1449, 361] width 110 height 16
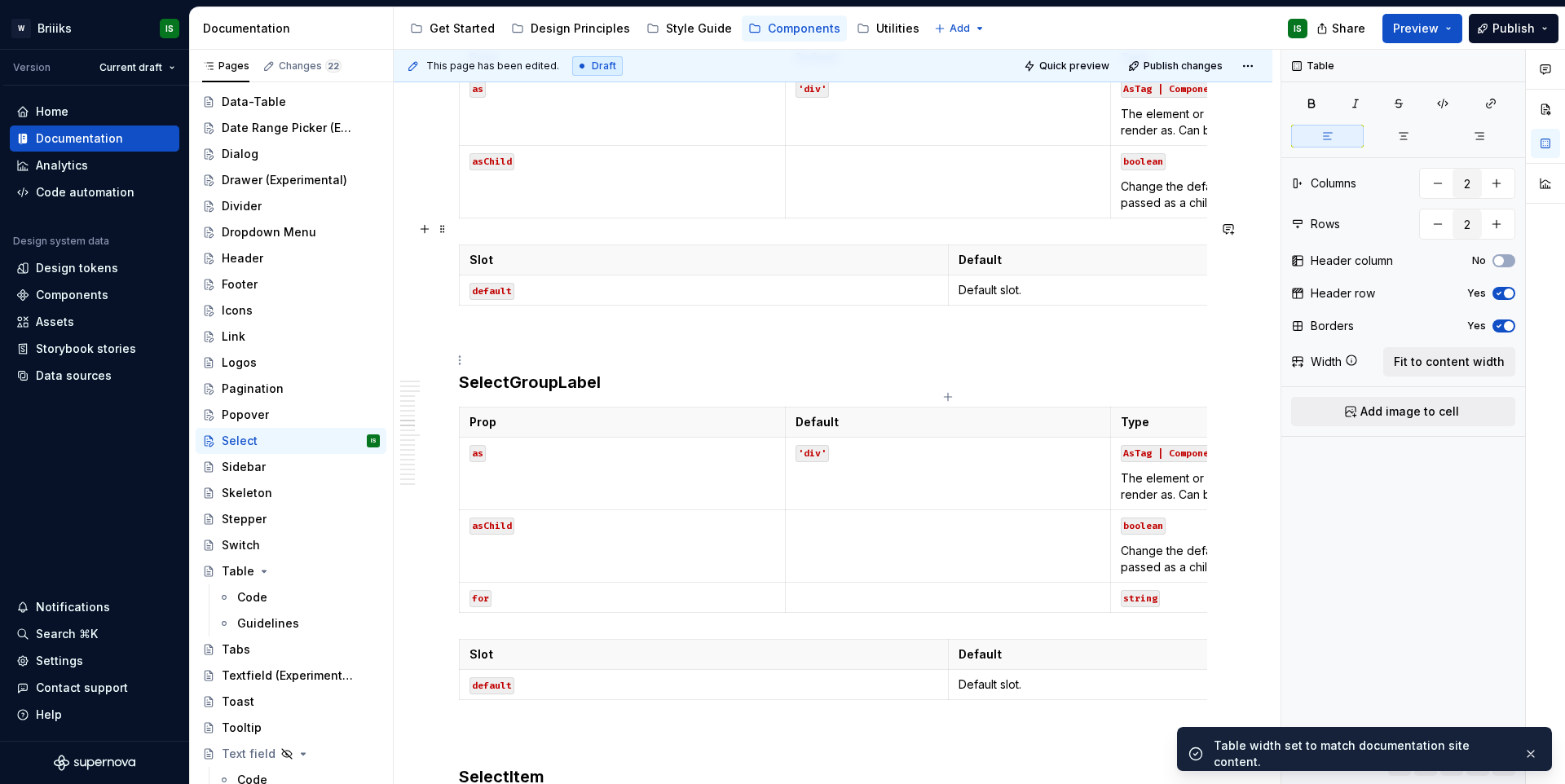
type textarea "*"
type input "3"
click at [1161, 170] on code "boolean" at bounding box center [1143, 161] width 45 height 17
click at [1429, 347] on button "Fit to content width" at bounding box center [1449, 362] width 132 height 30
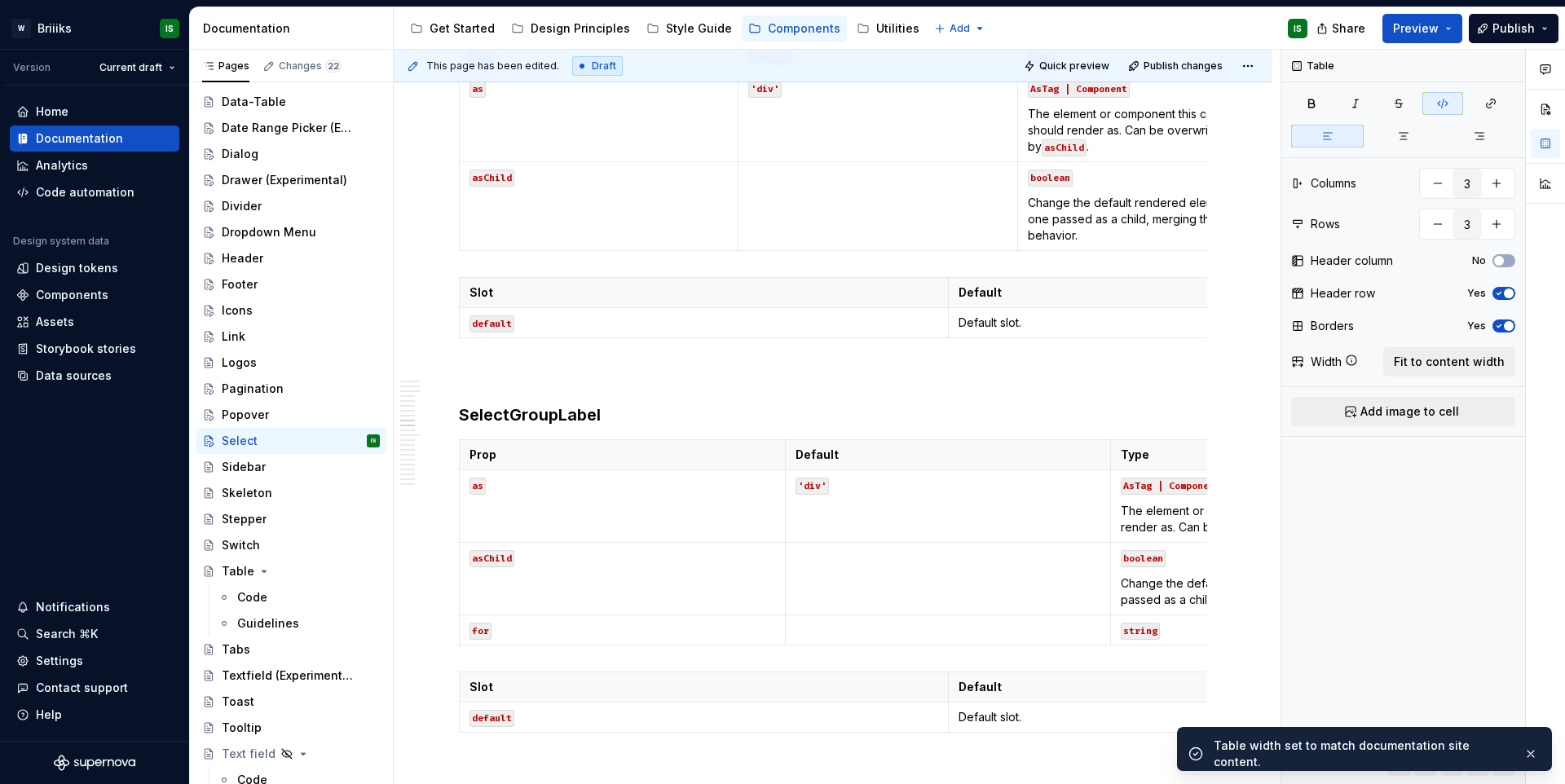
type textarea "*"
type input "2"
drag, startPoint x: 1080, startPoint y: 497, endPoint x: 1146, endPoint y: 460, distance: 75.7
click at [1078, 308] on th "Default" at bounding box center [1191, 292] width 489 height 30
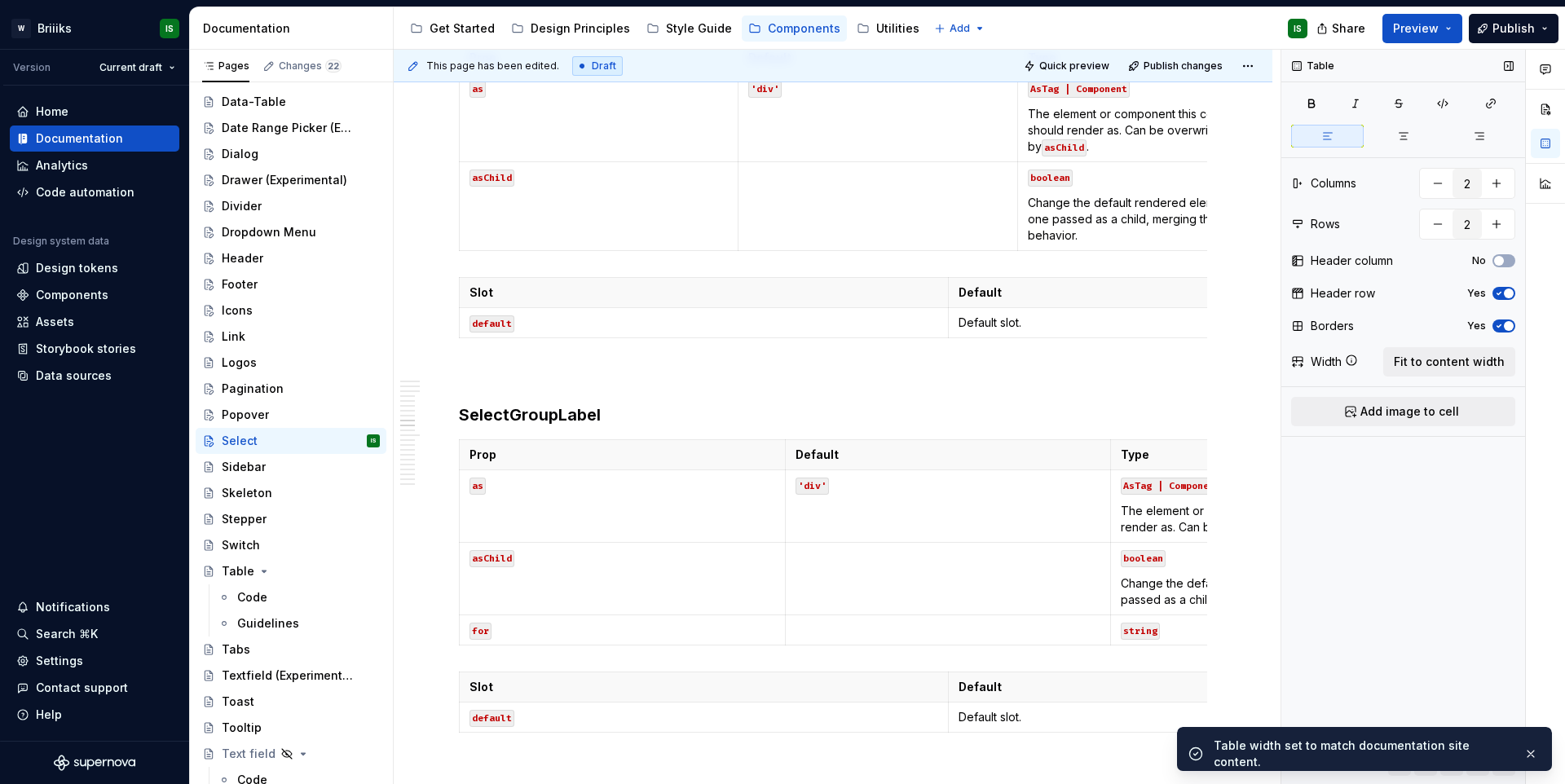
drag, startPoint x: 1410, startPoint y: 358, endPoint x: 1355, endPoint y: 394, distance: 65.7
click at [1410, 358] on span "Fit to content width" at bounding box center [1449, 361] width 110 height 16
type textarea "*"
type input "3"
type input "4"
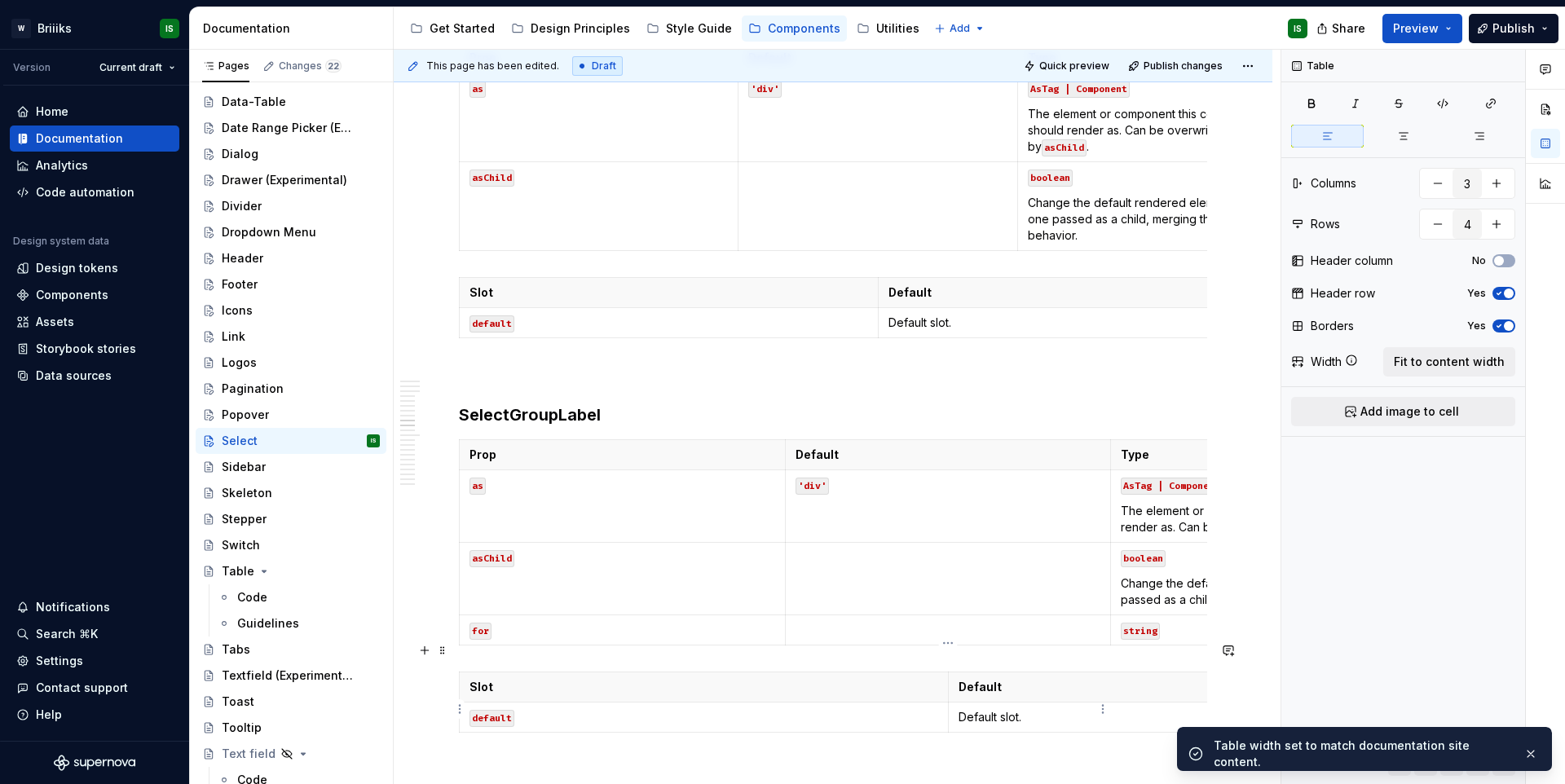
click at [1065, 543] on td "'div'" at bounding box center [948, 505] width 326 height 72
click at [1468, 359] on span "Fit to content width" at bounding box center [1449, 361] width 110 height 16
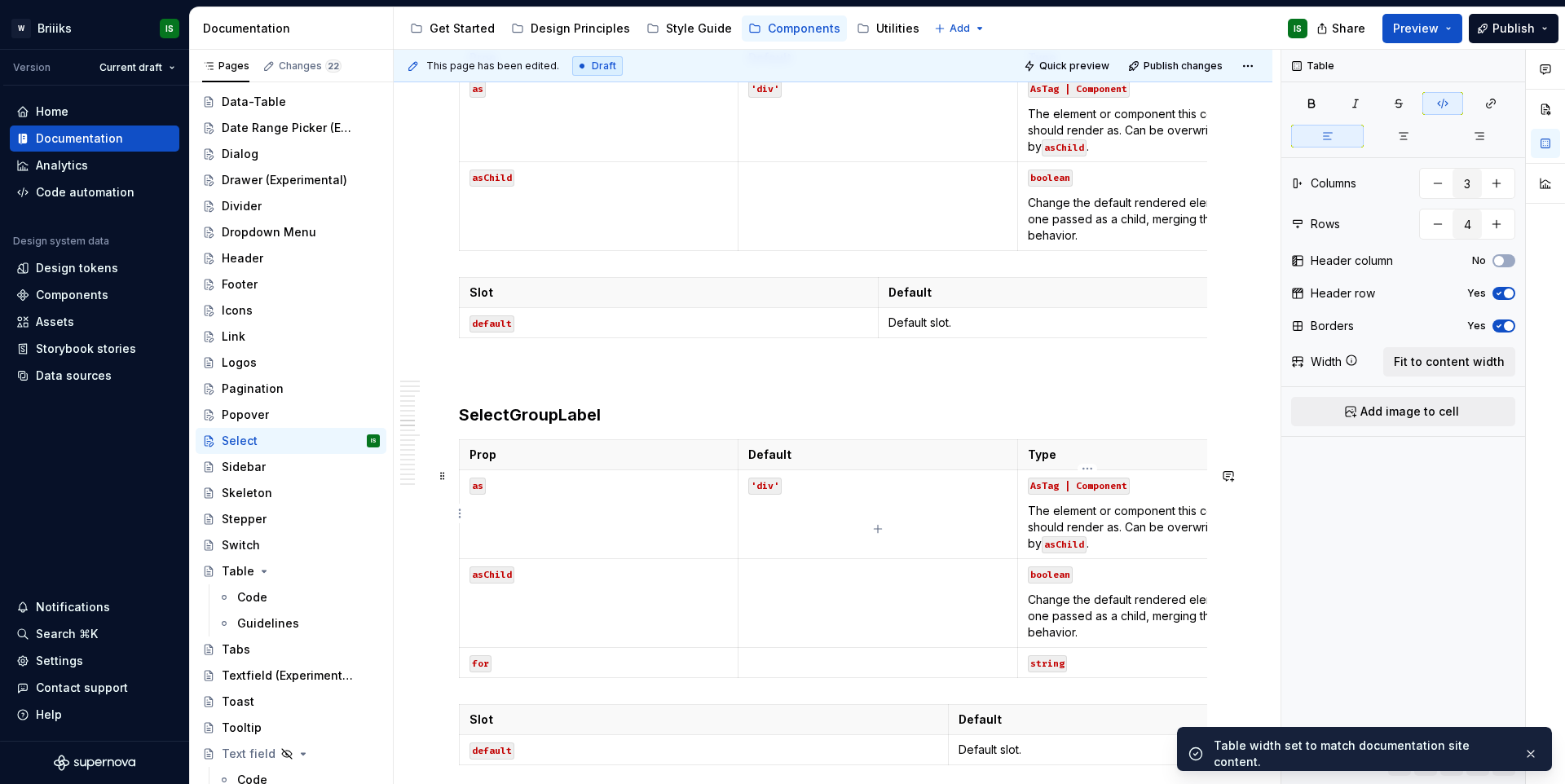
type textarea "*"
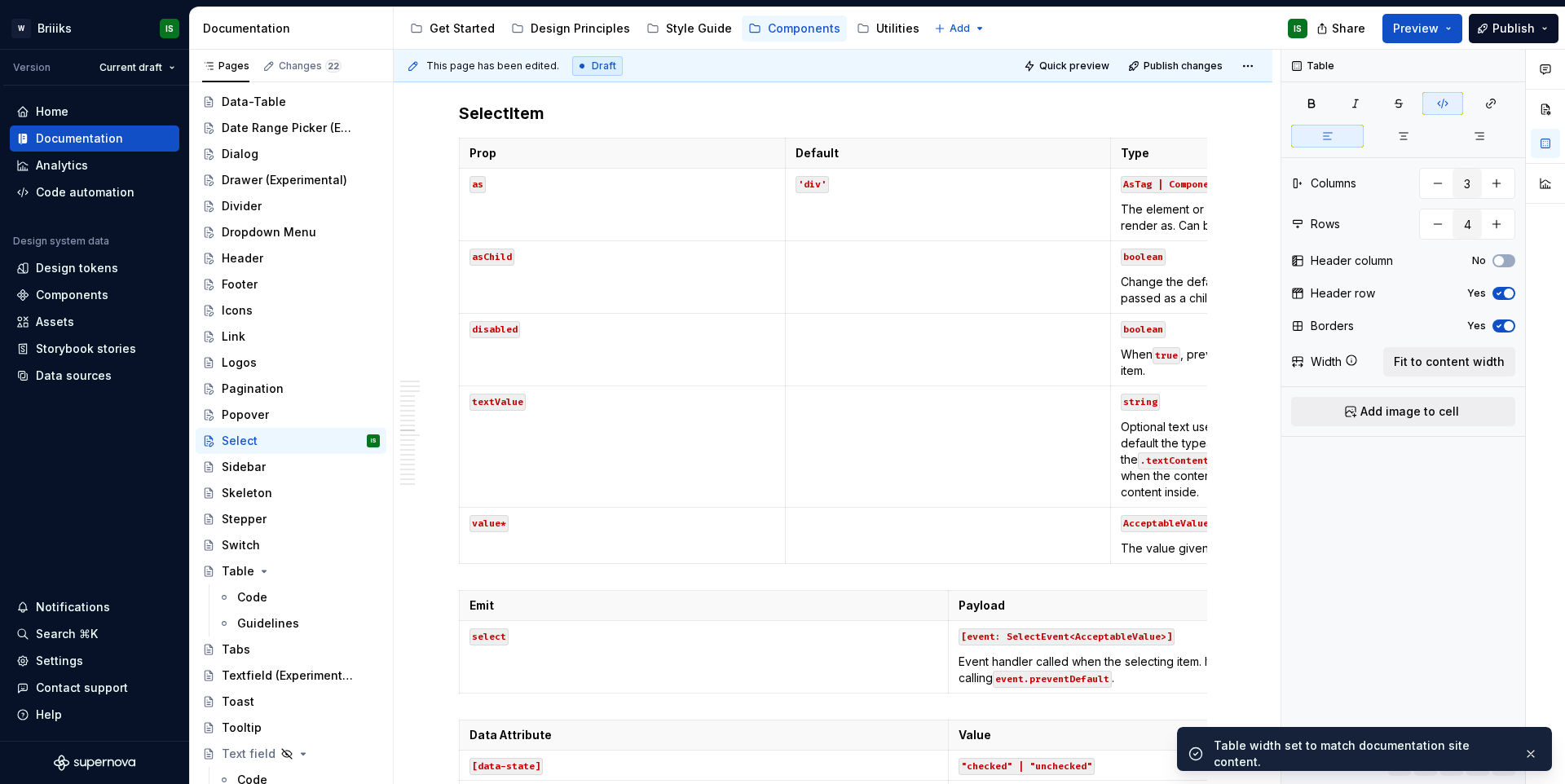
scroll to position [7881, 0]
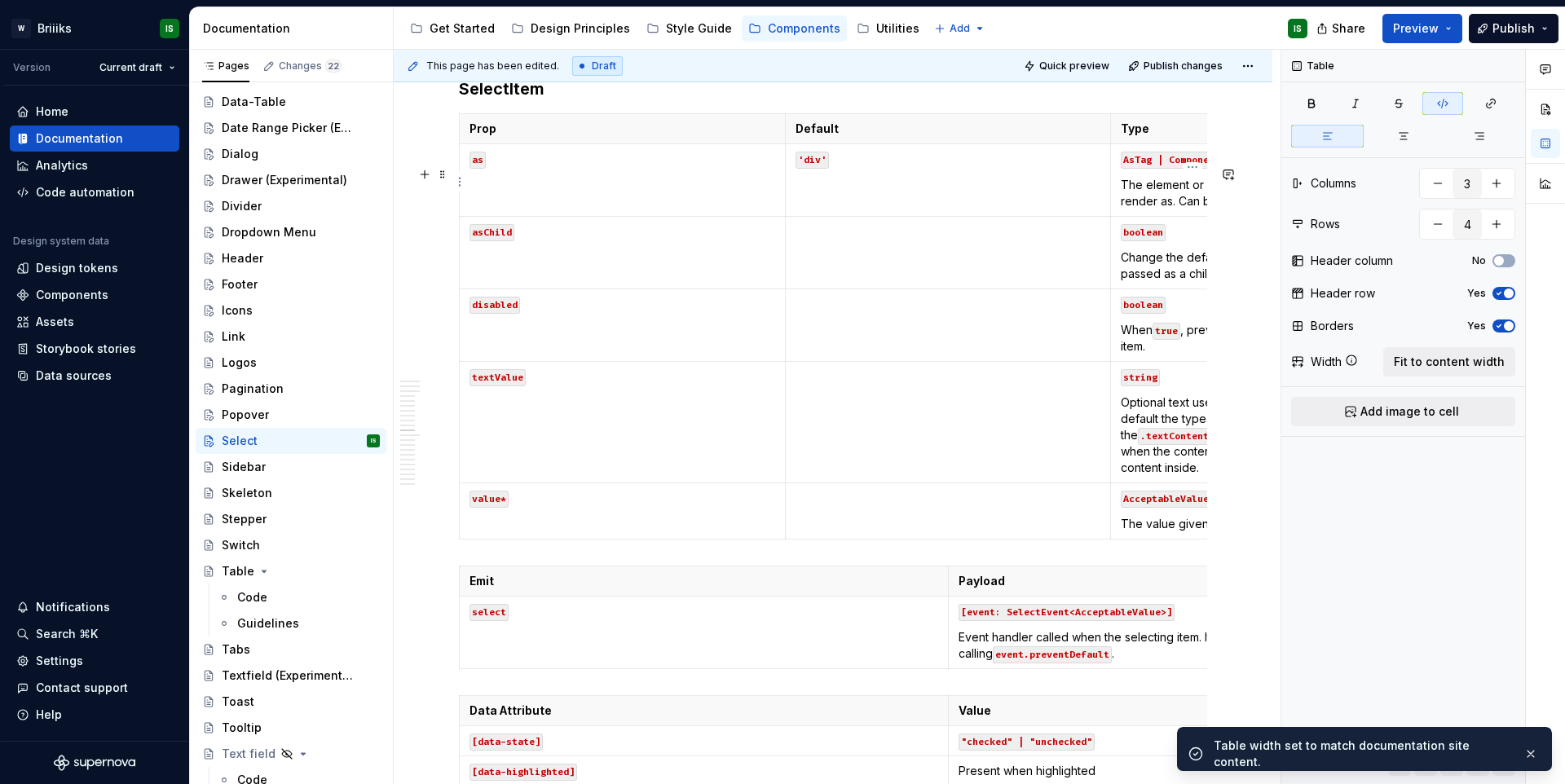
type input "2"
click at [1427, 364] on span "Fit to content width" at bounding box center [1449, 361] width 110 height 16
type textarea "*"
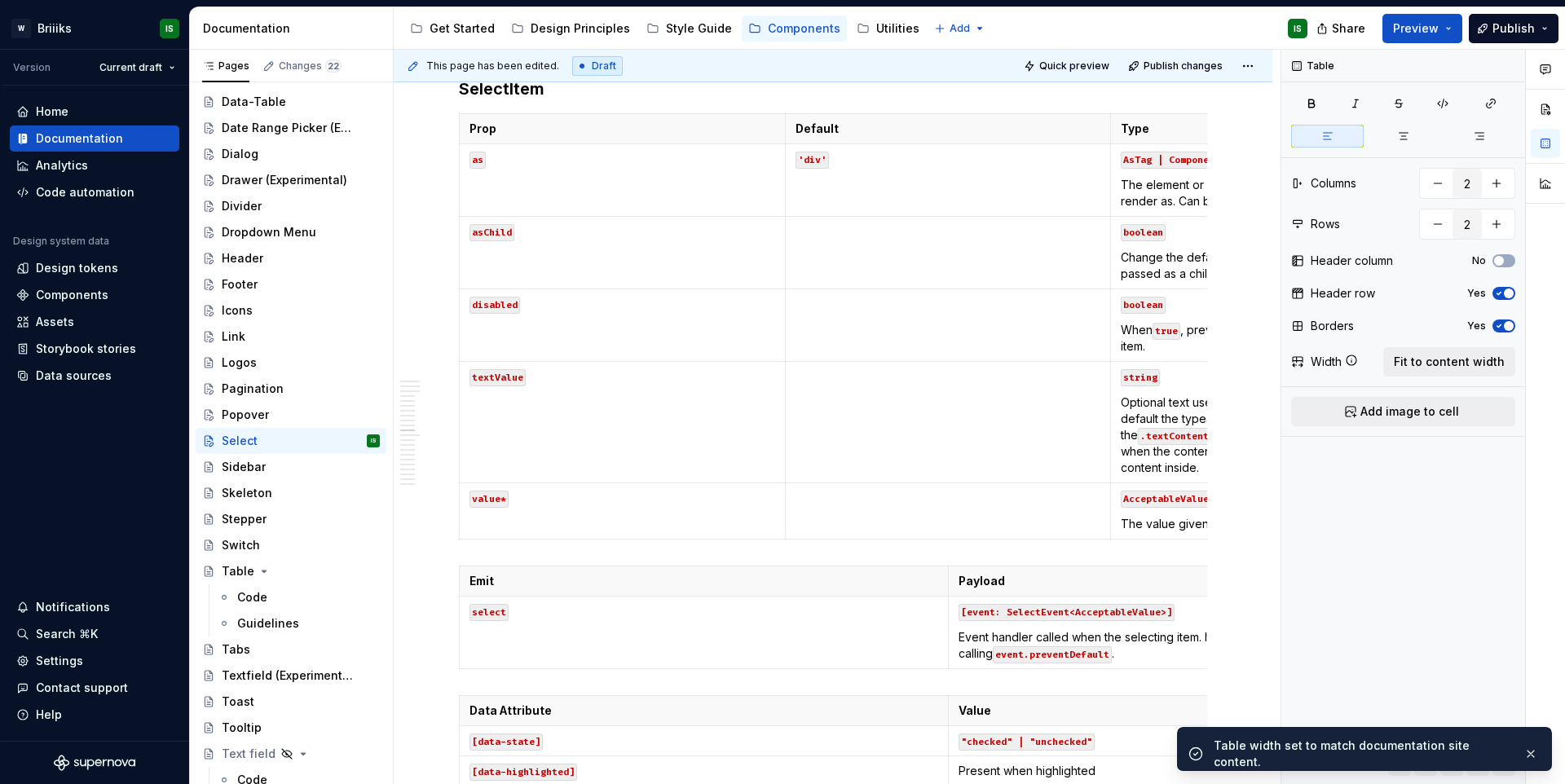
type input "3"
type input "6"
click at [1029, 289] on td at bounding box center [948, 252] width 326 height 72
click at [1450, 350] on button "Fit to content width" at bounding box center [1449, 362] width 132 height 30
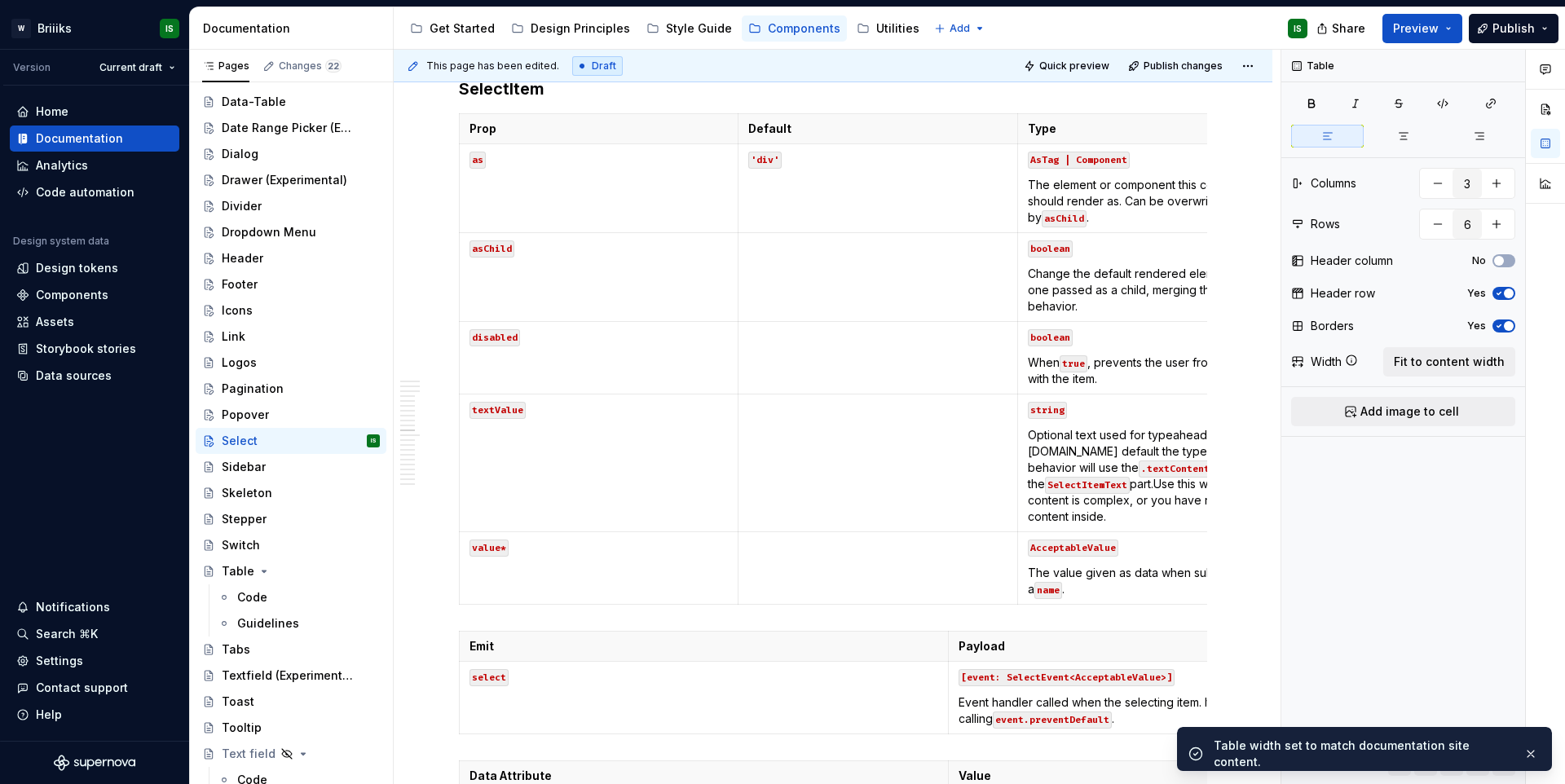
type textarea "*"
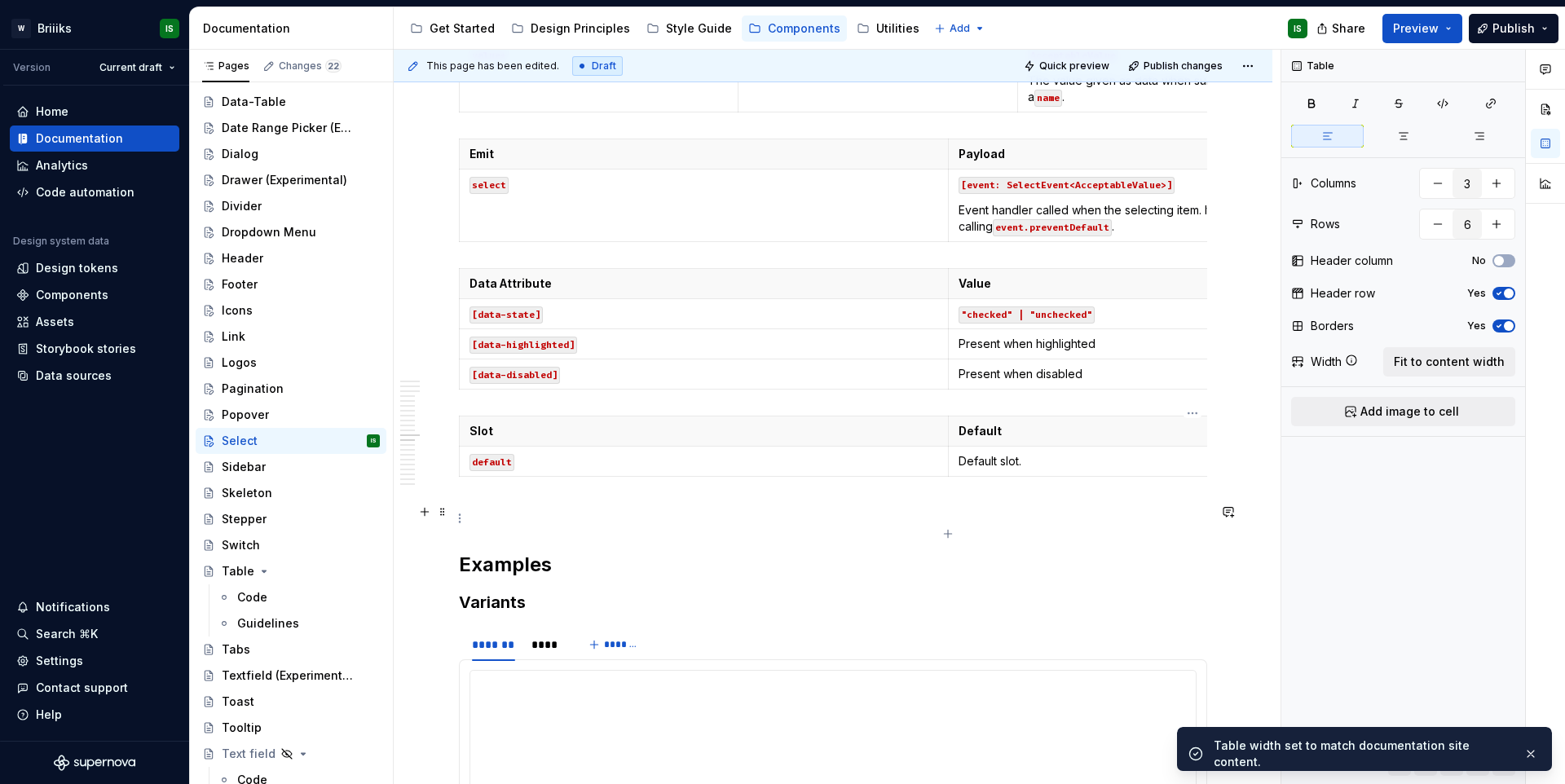
scroll to position [8582, 0]
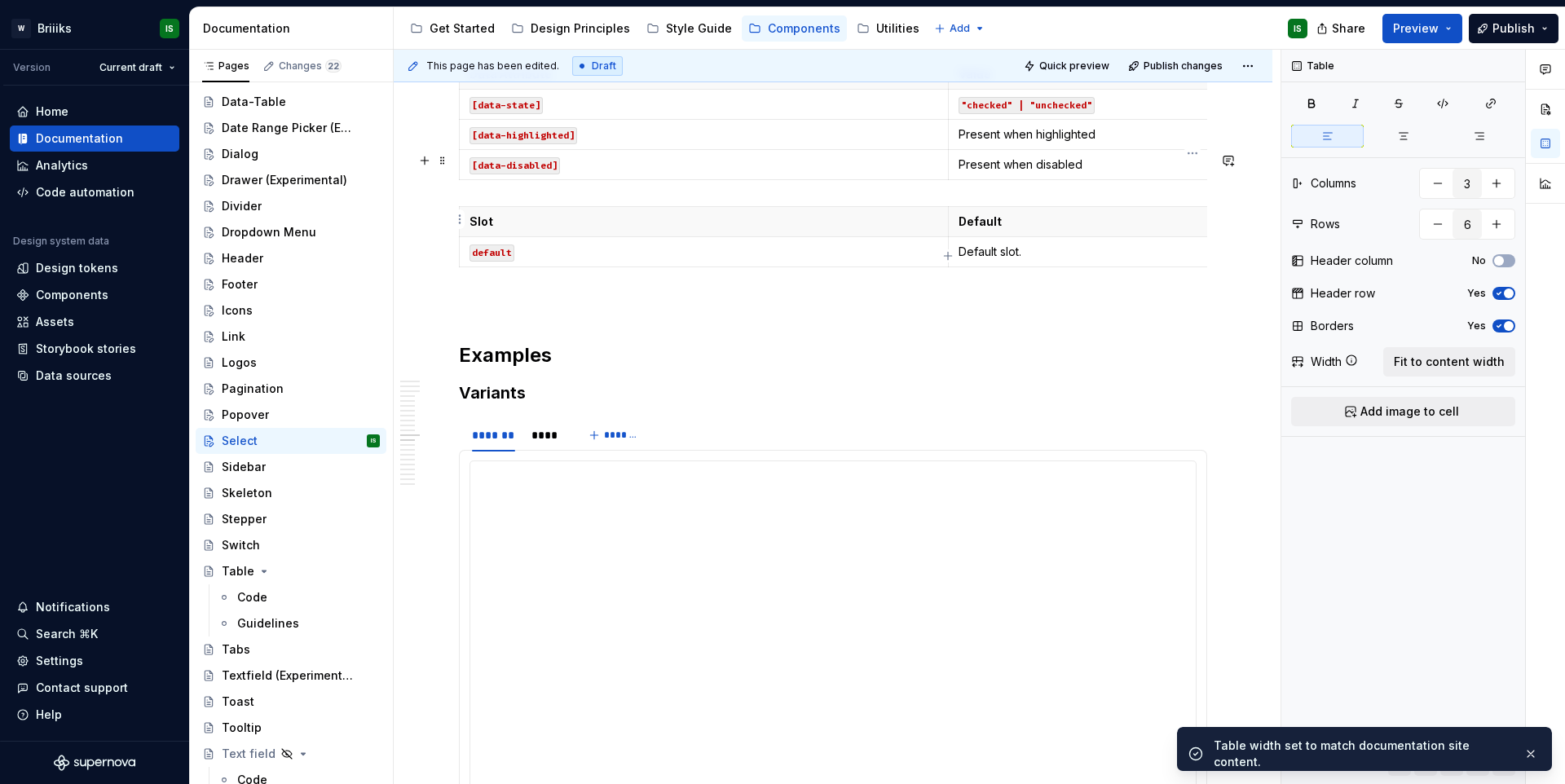
type input "2"
click at [1096, 25] on p "Event handler called when the selecting item. It can be prevented by calling ev…" at bounding box center [1193, 8] width 469 height 32
click at [1466, 369] on span "Fit to content width" at bounding box center [1449, 361] width 110 height 16
type textarea "*"
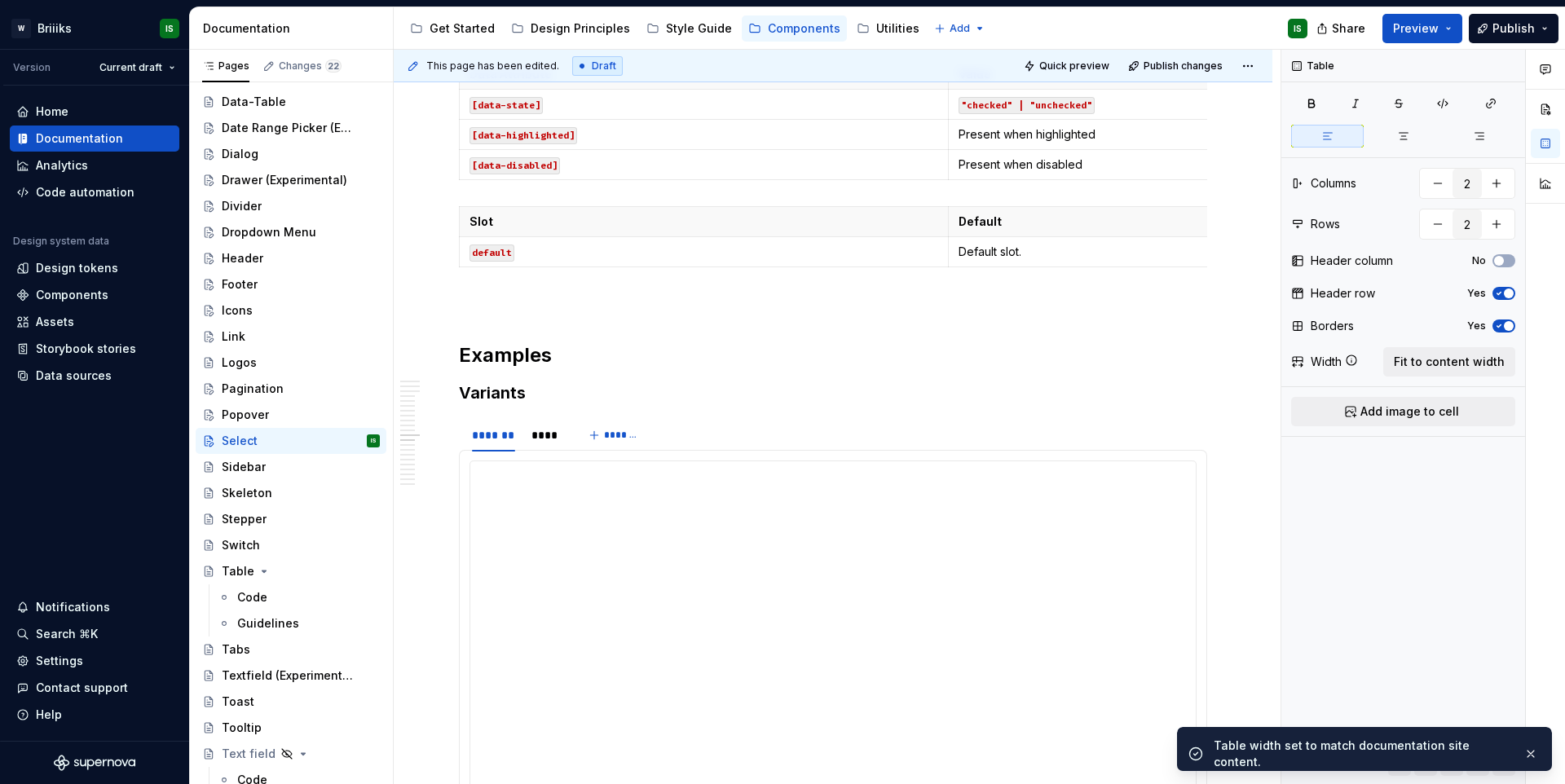
type input "4"
click at [1068, 180] on td "Present when disabled" at bounding box center [1191, 164] width 489 height 30
click at [1438, 369] on span "Fit to content width" at bounding box center [1449, 361] width 110 height 16
type textarea "*"
type input "2"
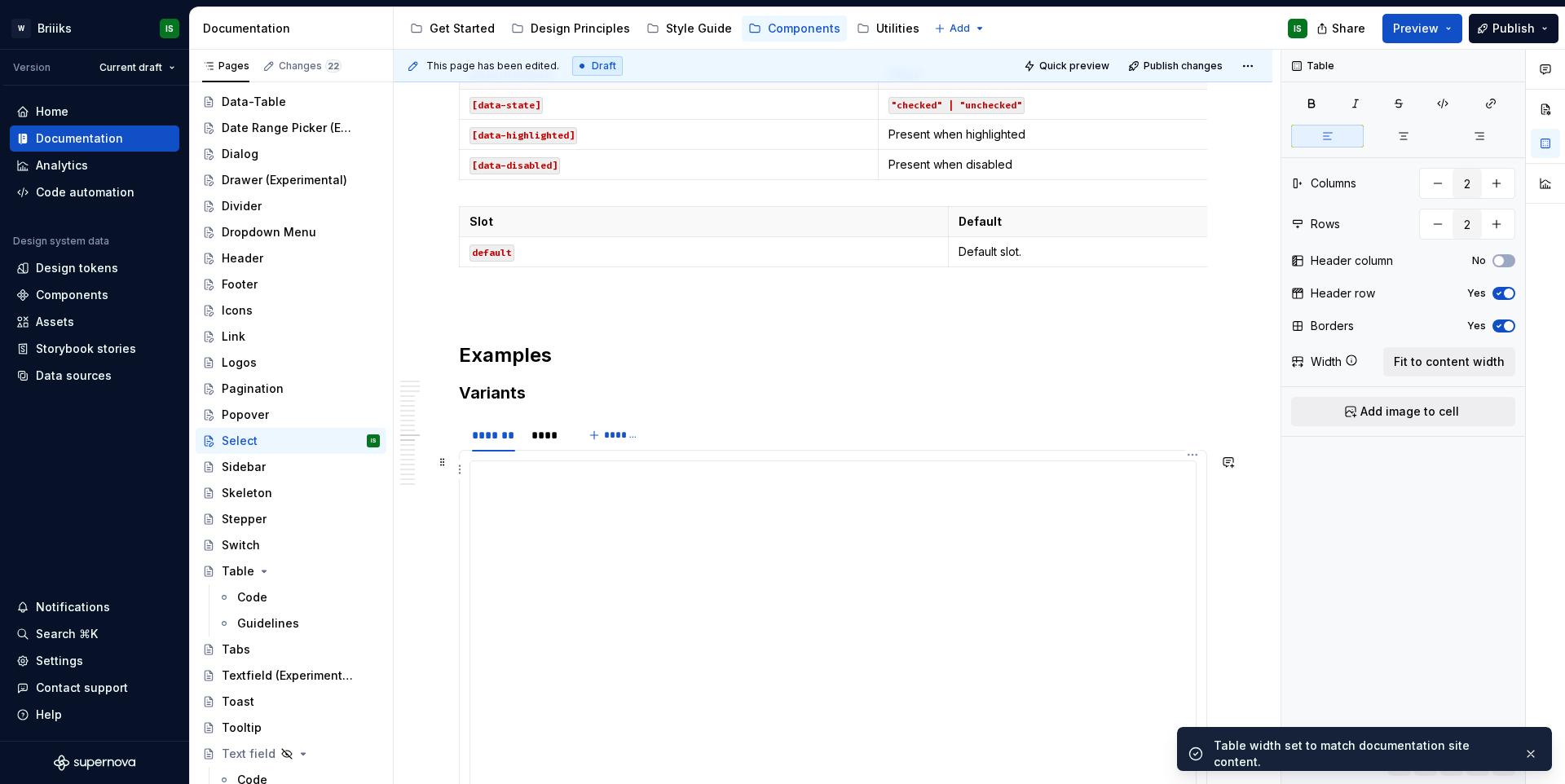
click at [1070, 268] on td "Default slot." at bounding box center [1191, 251] width 489 height 30
click at [1438, 372] on button "Fit to content width" at bounding box center [1449, 362] width 132 height 30
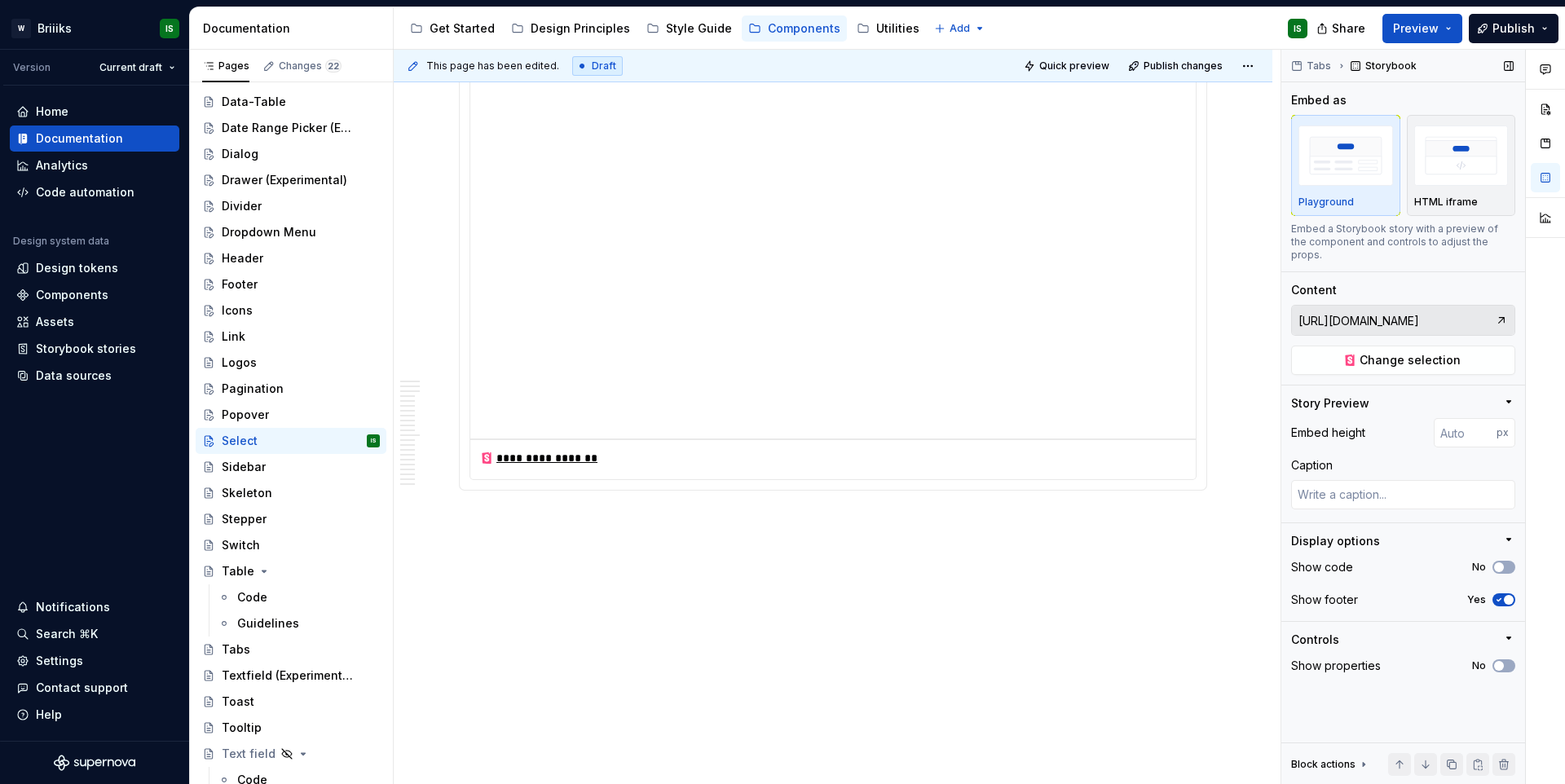
scroll to position [13432, 0]
click at [270, 482] on div "Skeleton" at bounding box center [301, 493] width 158 height 23
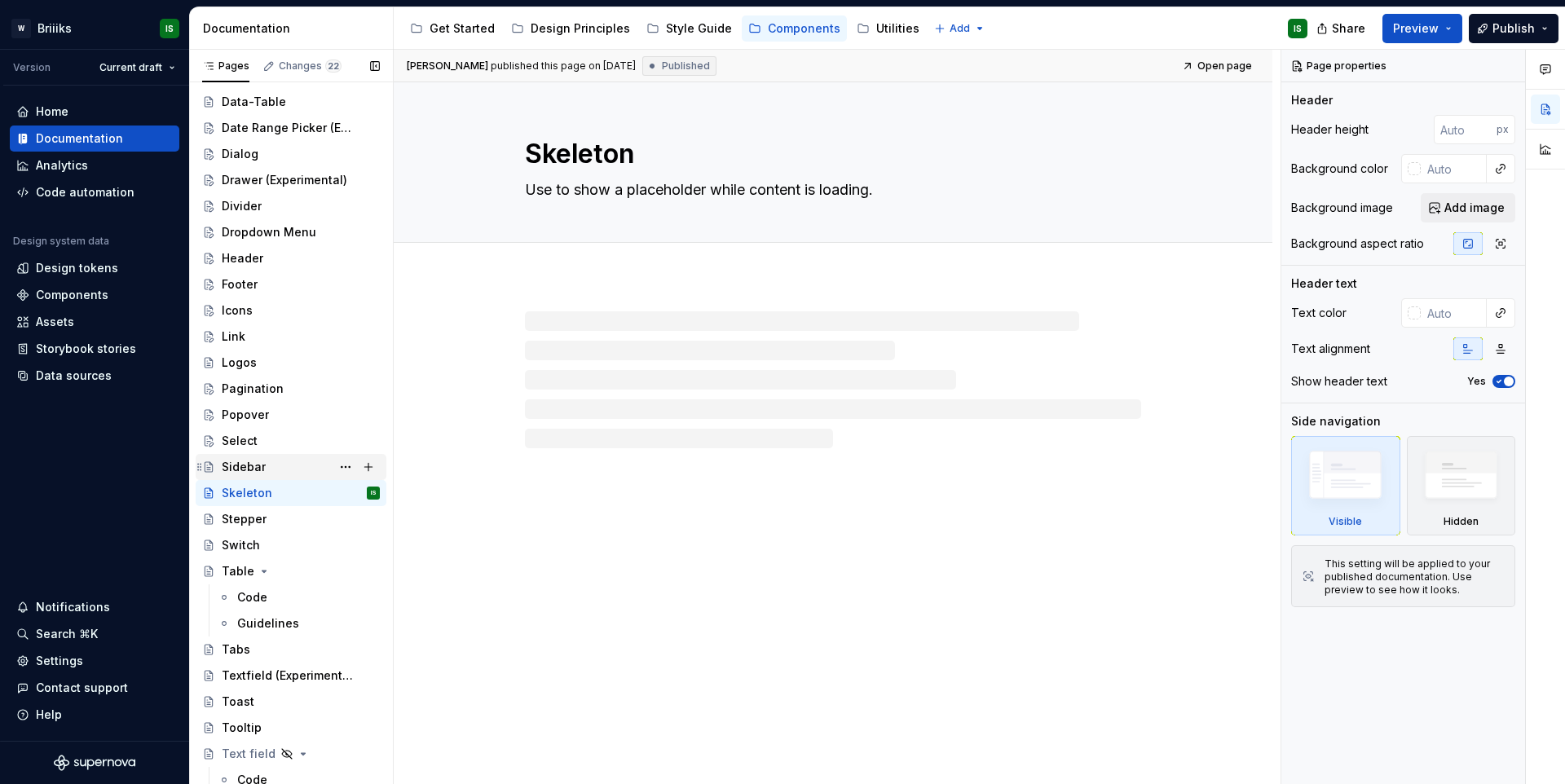
click at [274, 472] on div "Sidebar" at bounding box center [301, 466] width 158 height 23
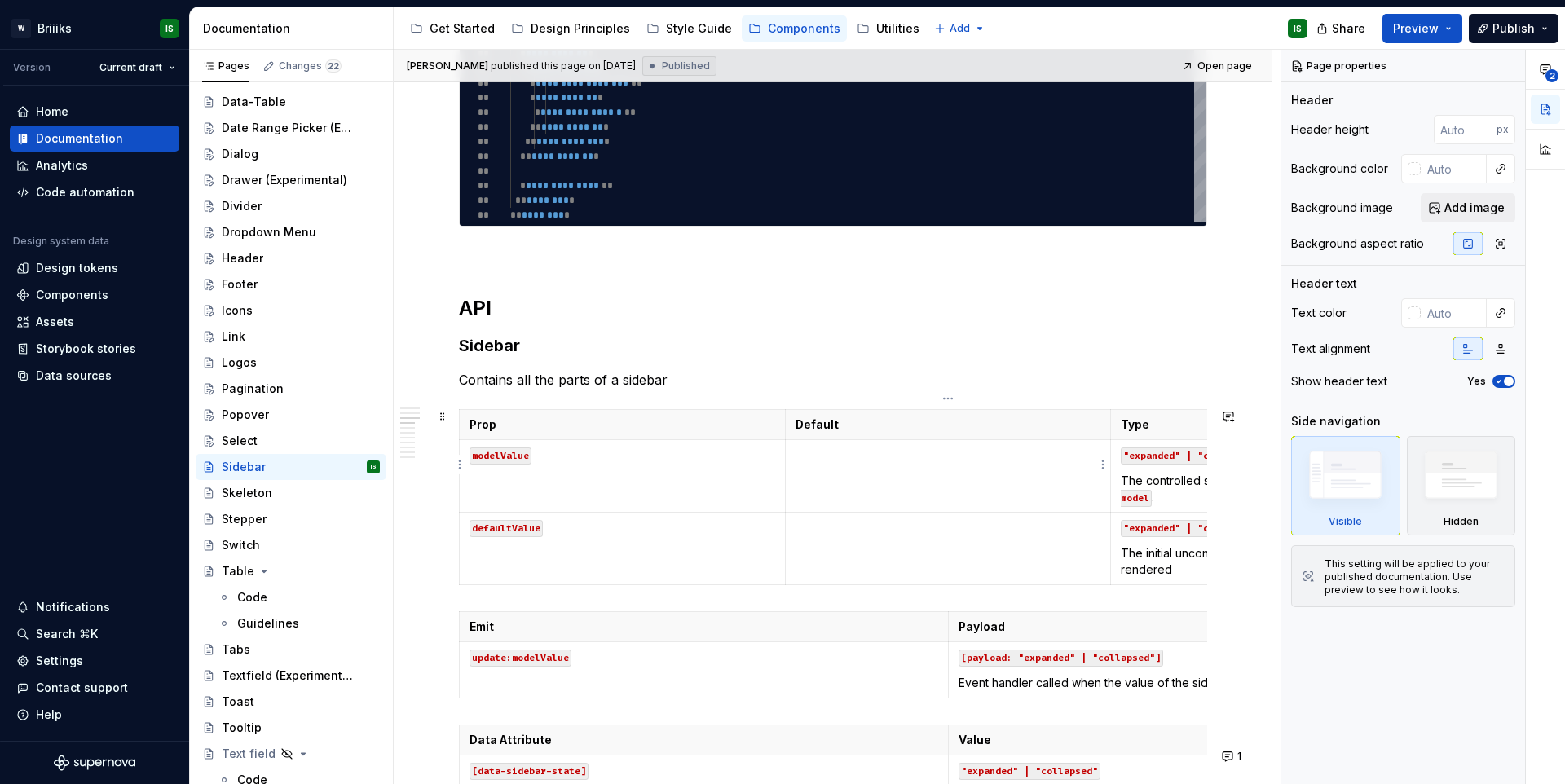
scroll to position [1529, 0]
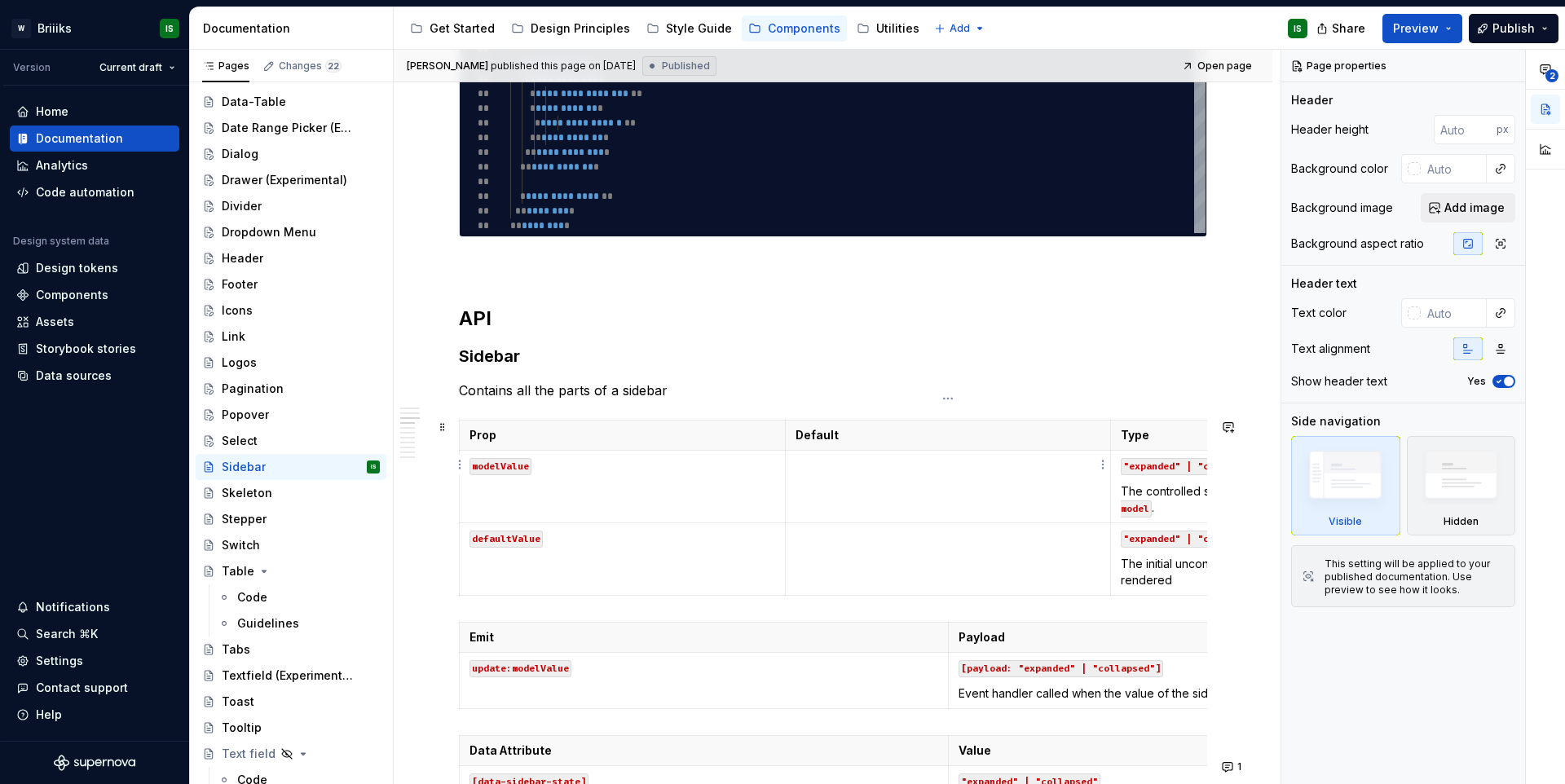
click at [866, 485] on td at bounding box center [948, 486] width 326 height 72
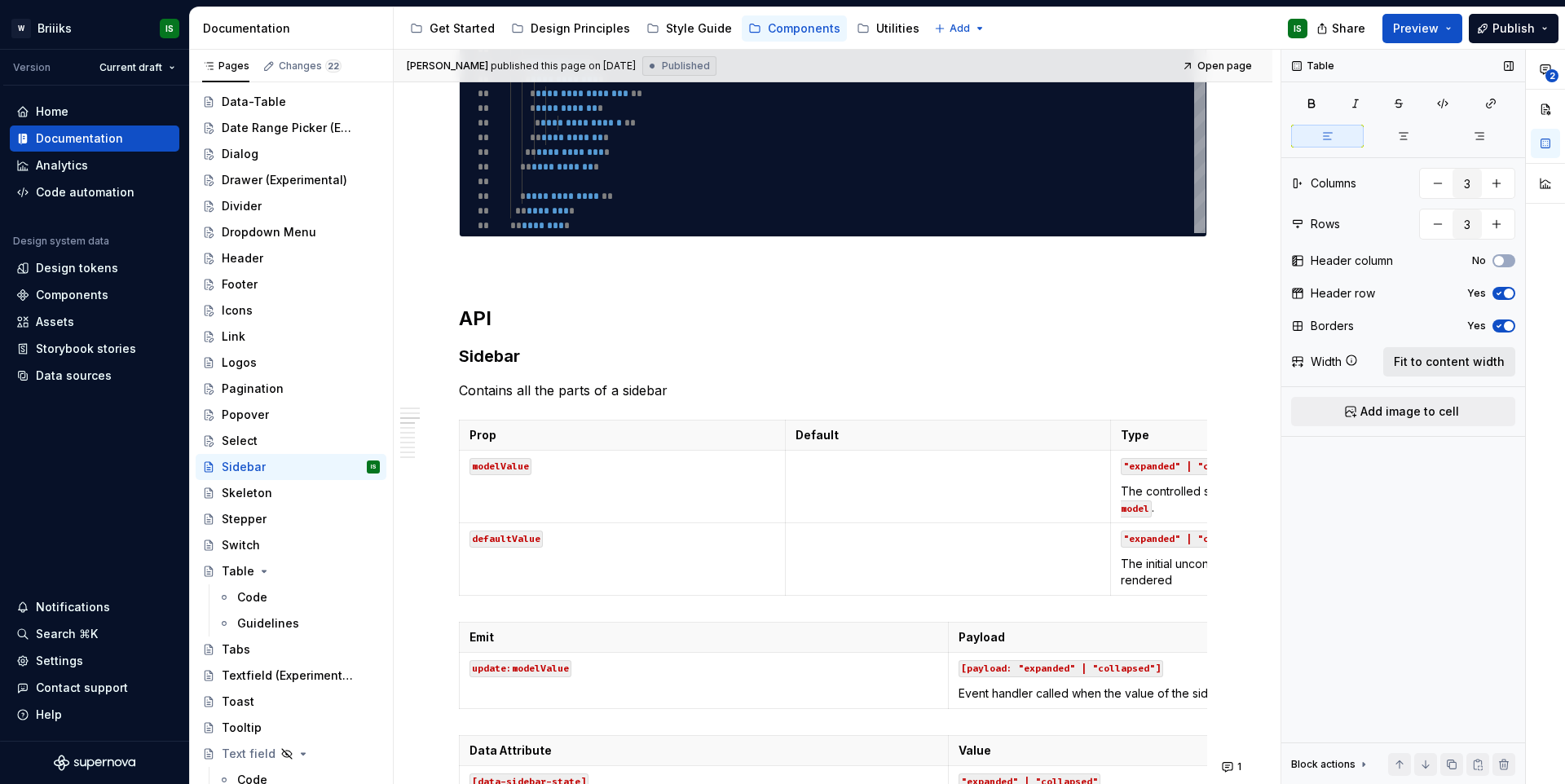
click at [1442, 353] on span "Fit to content width" at bounding box center [1449, 361] width 110 height 16
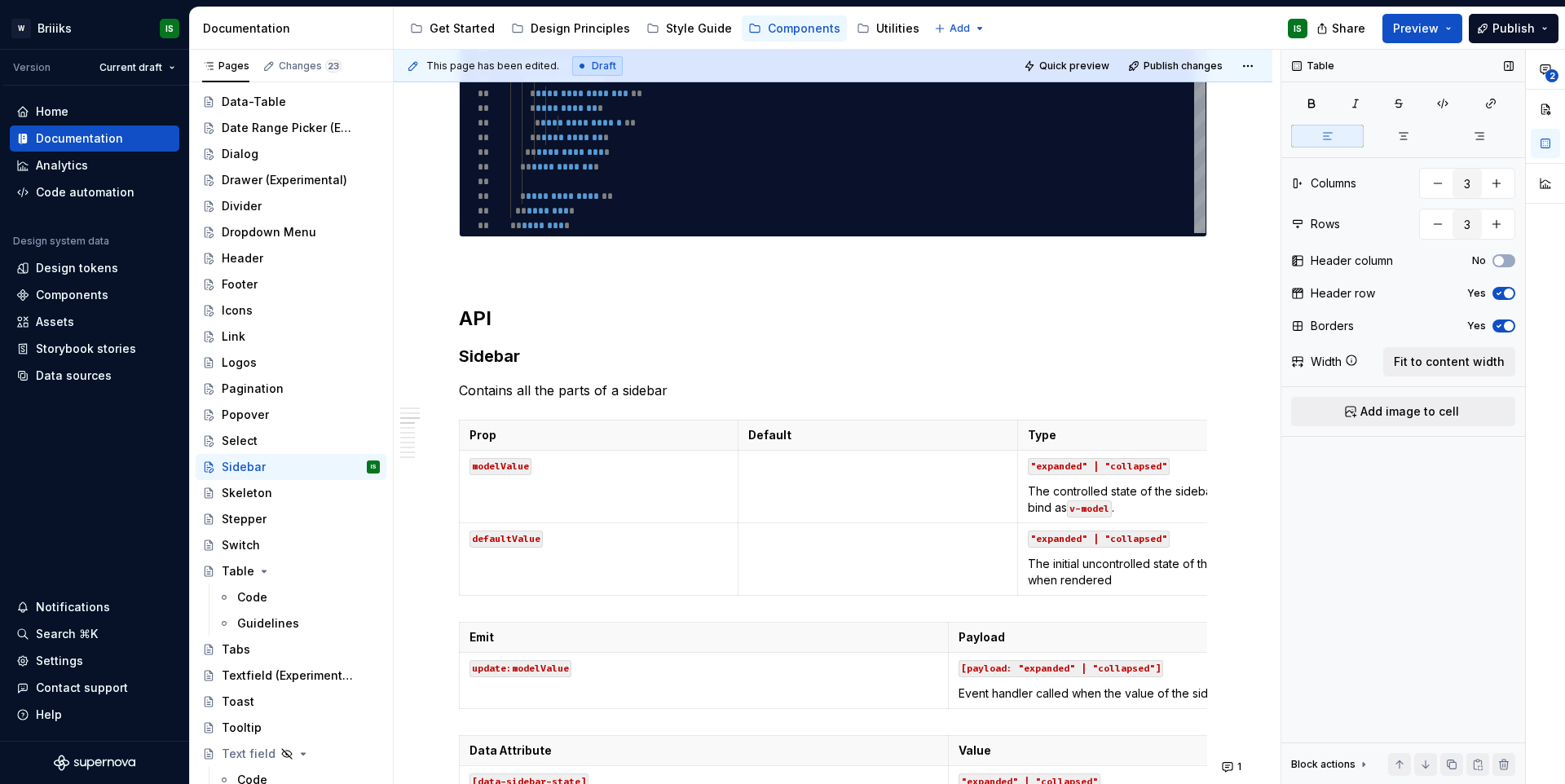
type textarea "*"
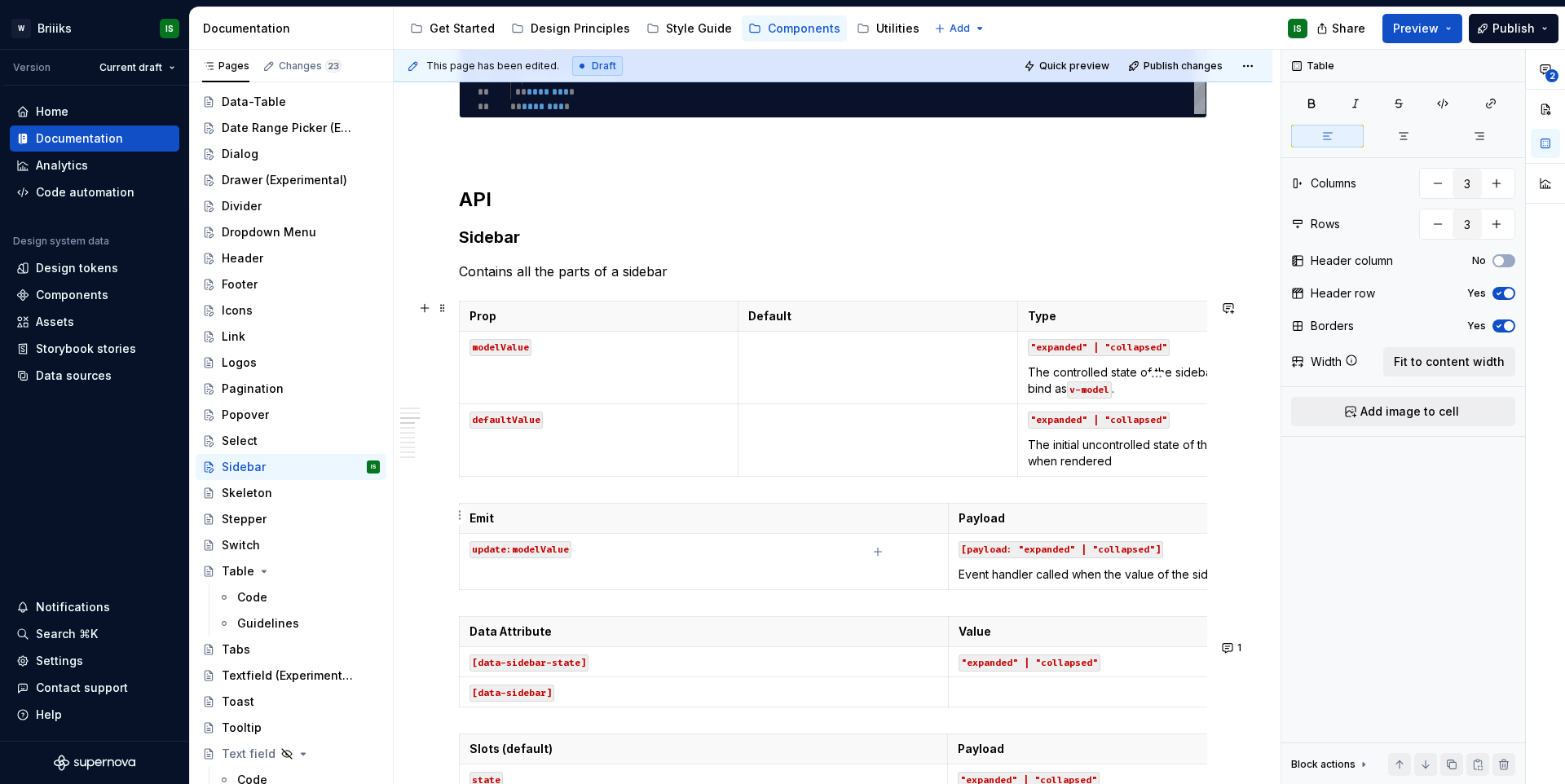
scroll to position [1826, 0]
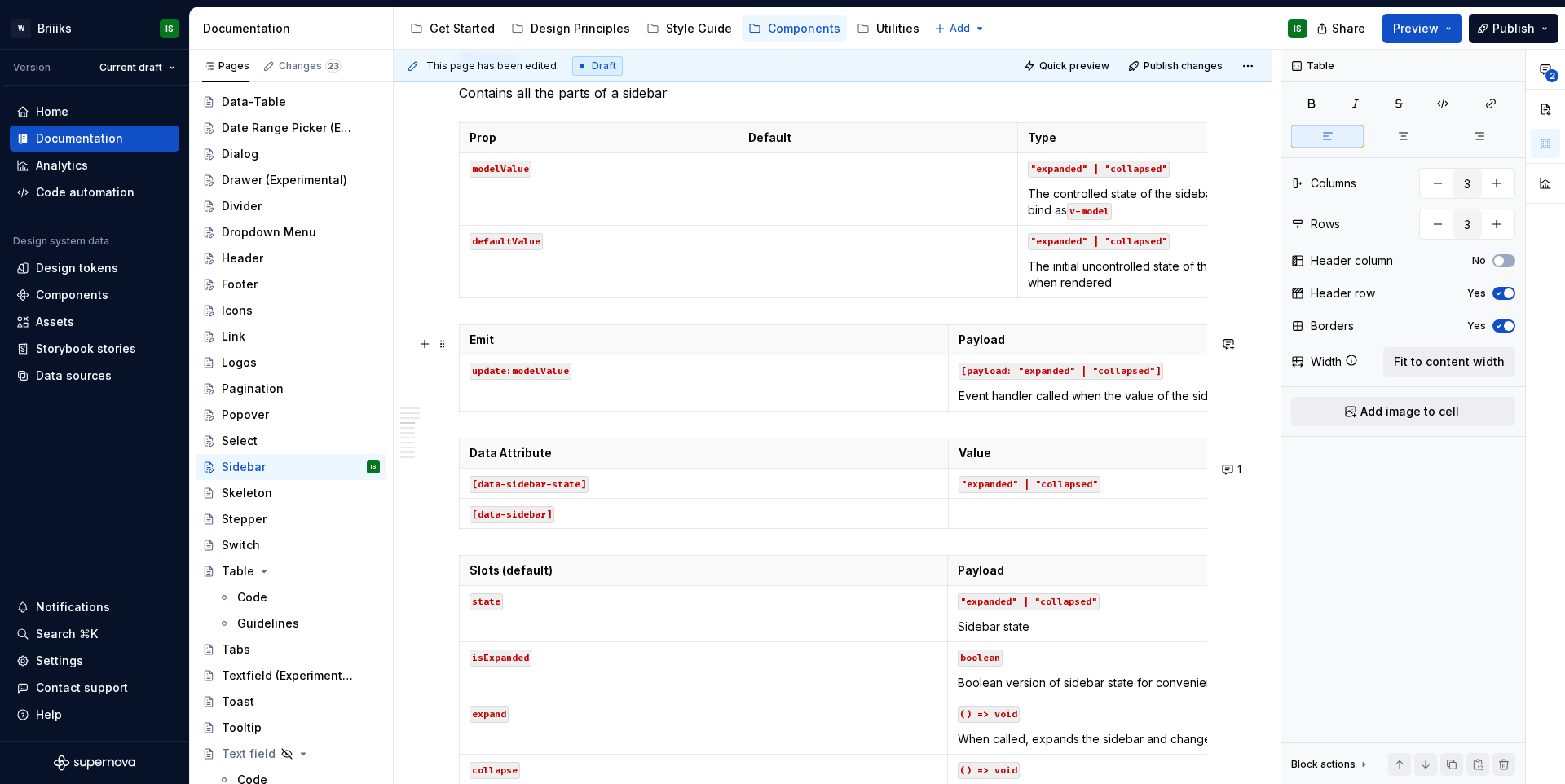
type input "2"
click at [1115, 380] on code "[payload: "expanded" | "collapsed"]" at bounding box center [1060, 371] width 205 height 17
click at [1447, 356] on span "Fit to content width" at bounding box center [1449, 361] width 110 height 16
type textarea "*"
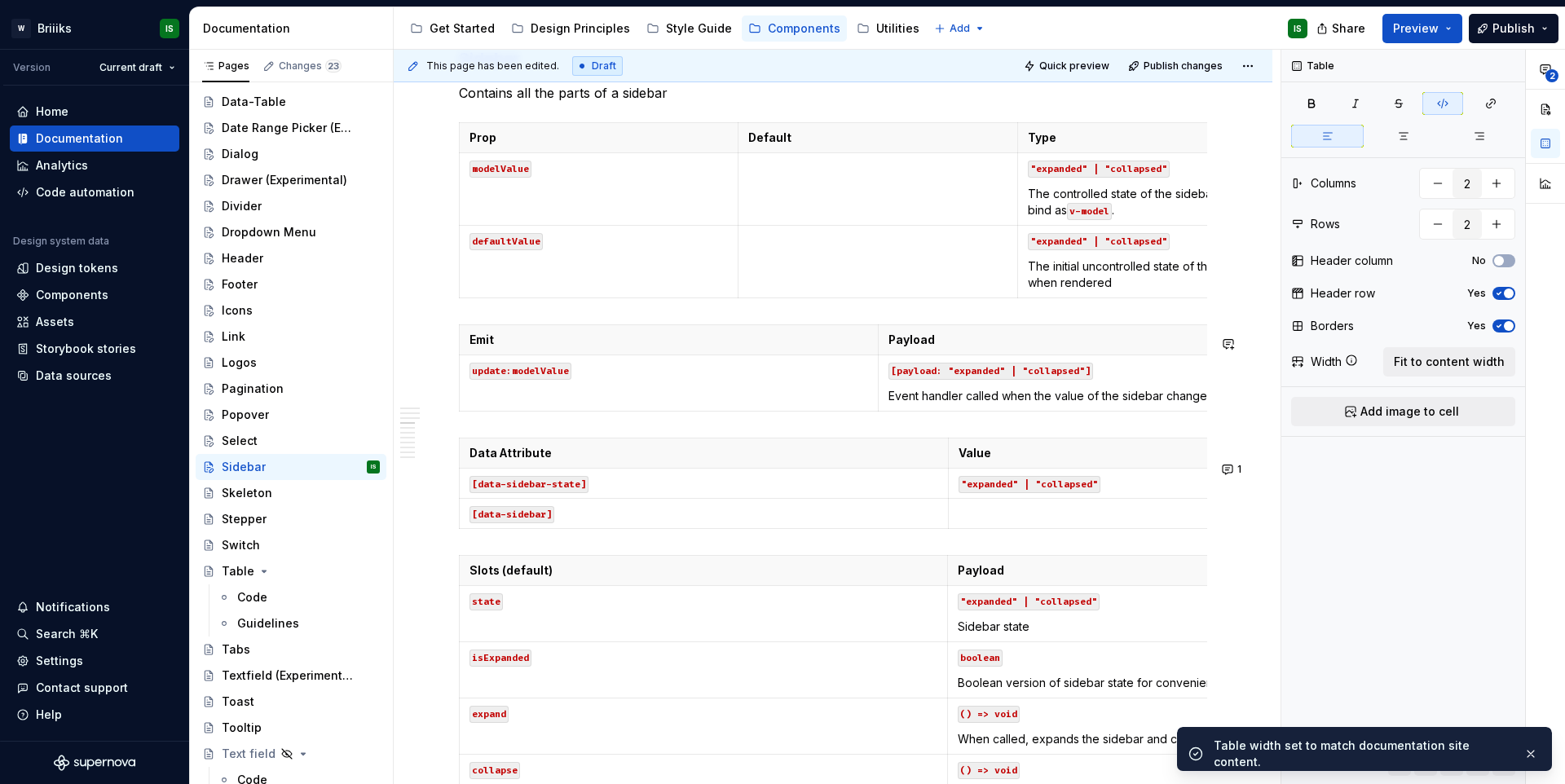
type input "3"
click at [997, 454] on div "**********" at bounding box center [833, 576] width 749 height 4169
drag, startPoint x: 1155, startPoint y: 494, endPoint x: 1180, endPoint y: 470, distance: 34.7
click at [1154, 494] on td ""expanded" | "collapsed"" at bounding box center [1191, 483] width 489 height 30
click at [1484, 372] on button "Fit to content width" at bounding box center [1449, 362] width 132 height 30
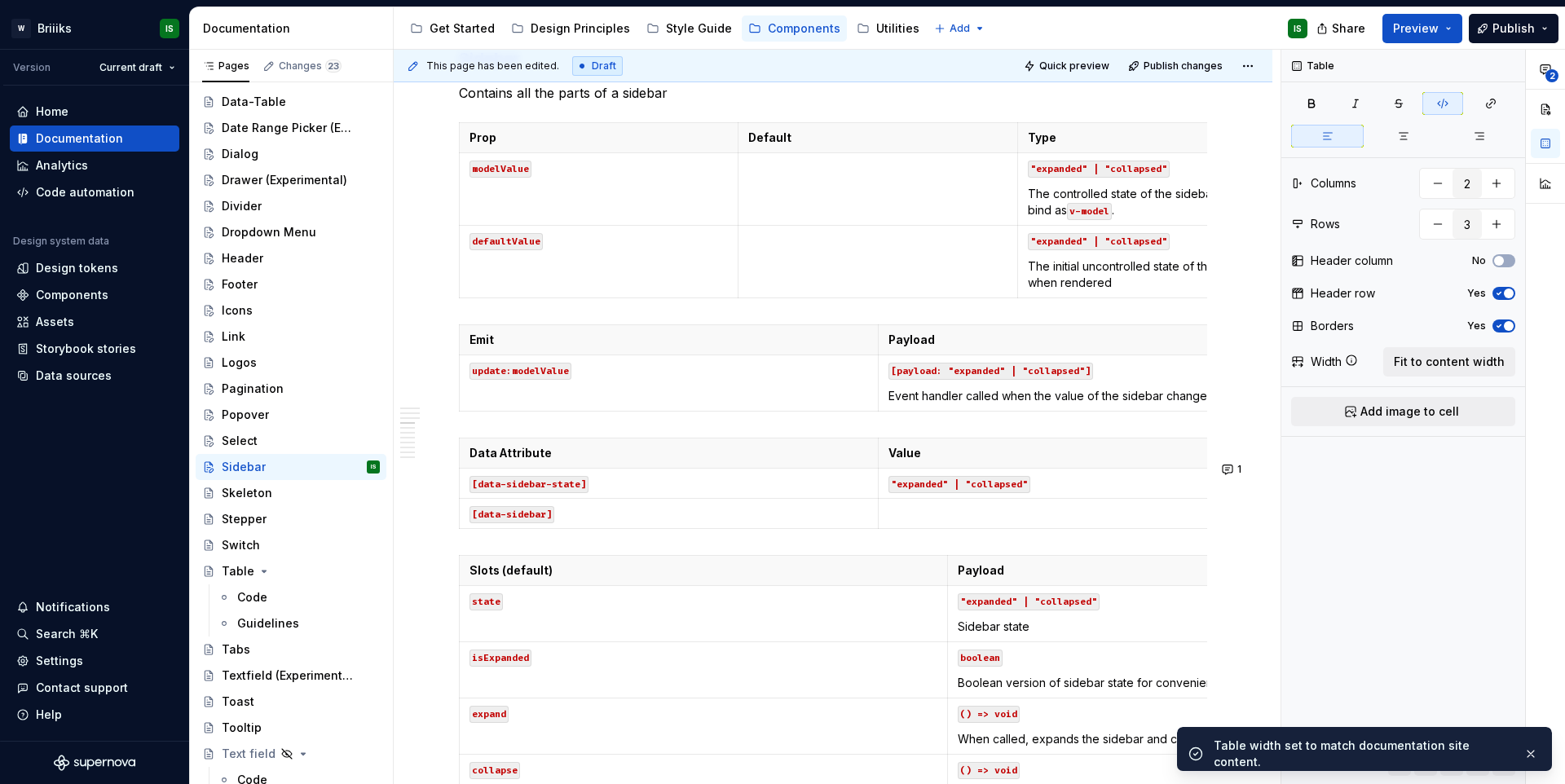
type textarea "*"
type input "6"
click at [1032, 635] on p "Sidebar state" at bounding box center [1192, 626] width 469 height 16
click at [1395, 371] on button "Fit to content width" at bounding box center [1449, 362] width 132 height 30
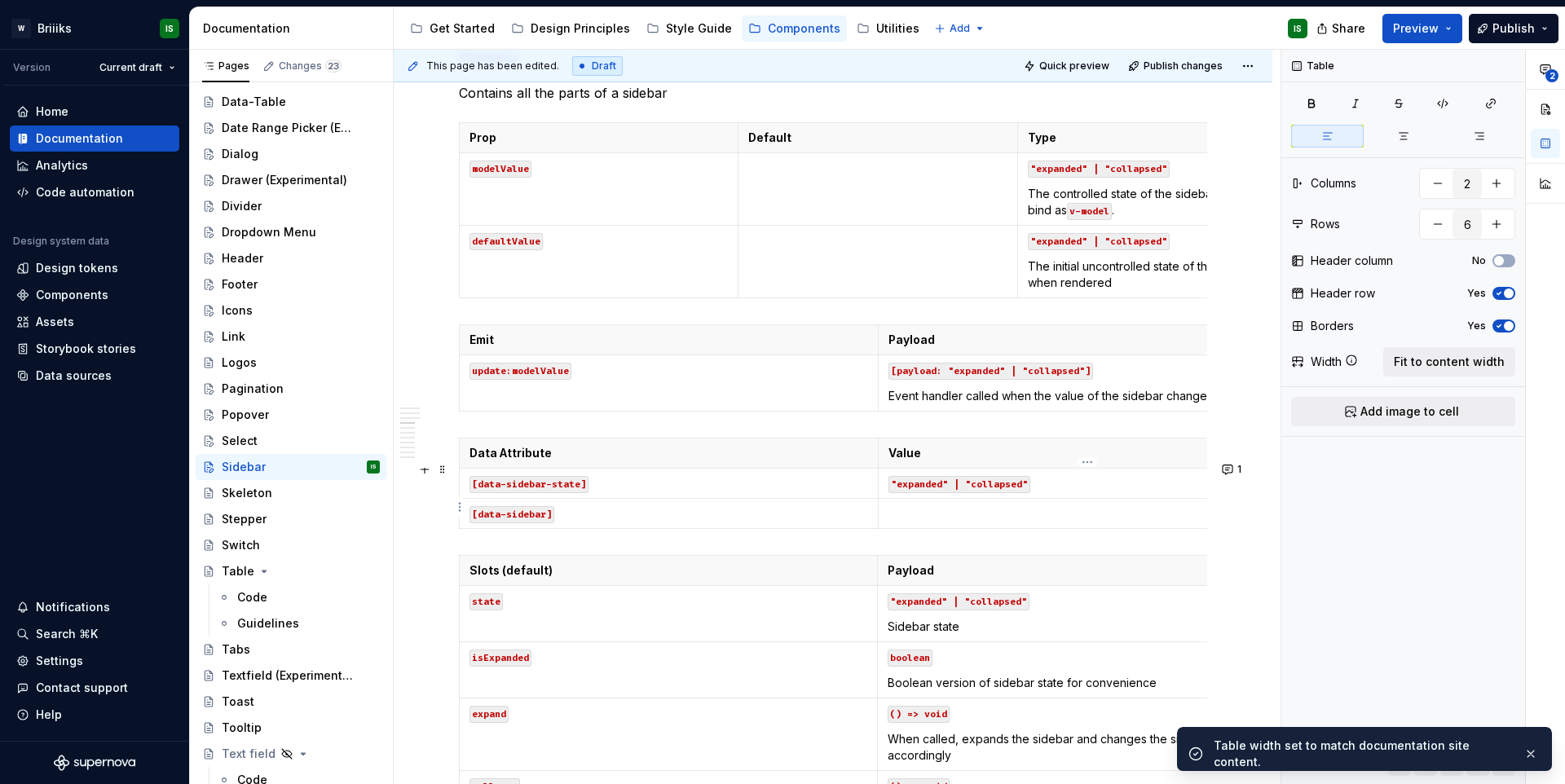
type textarea "*"
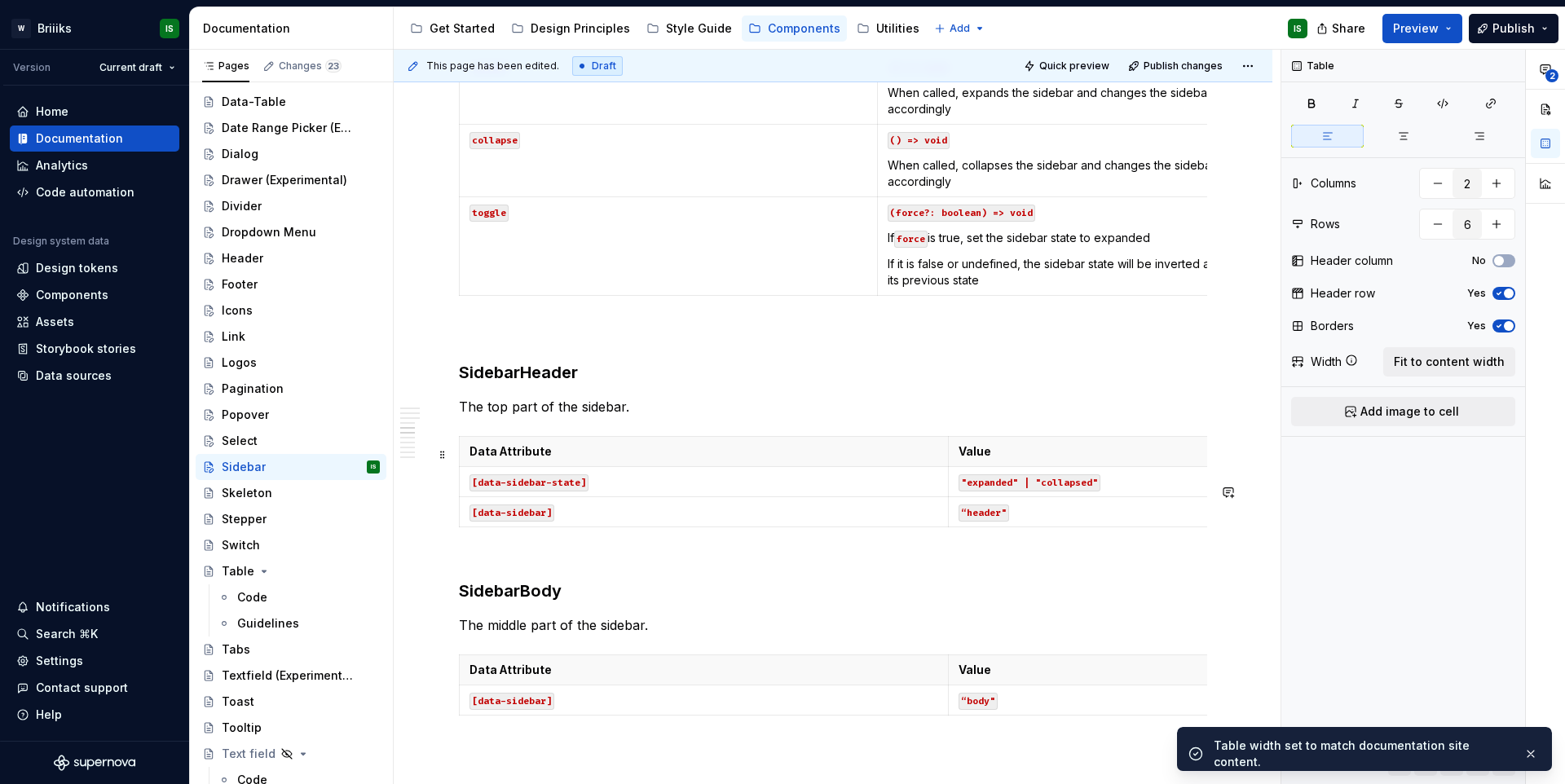
scroll to position [2482, 0]
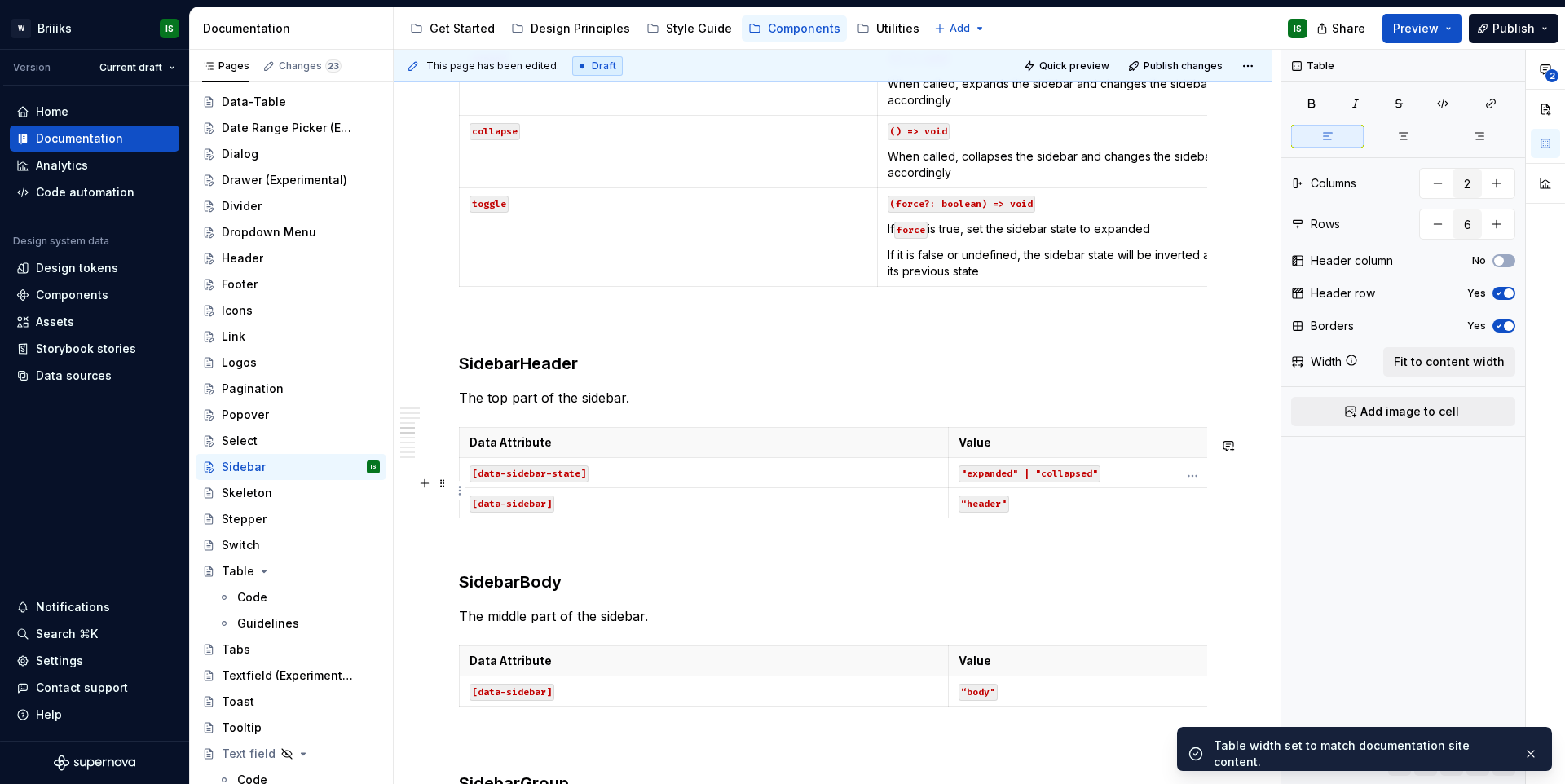
type input "3"
drag, startPoint x: 976, startPoint y: 494, endPoint x: 1113, endPoint y: 443, distance: 146.2
click at [975, 448] on strong "Value" at bounding box center [975, 442] width 32 height 14
click at [1441, 364] on span "Fit to content width" at bounding box center [1449, 361] width 110 height 16
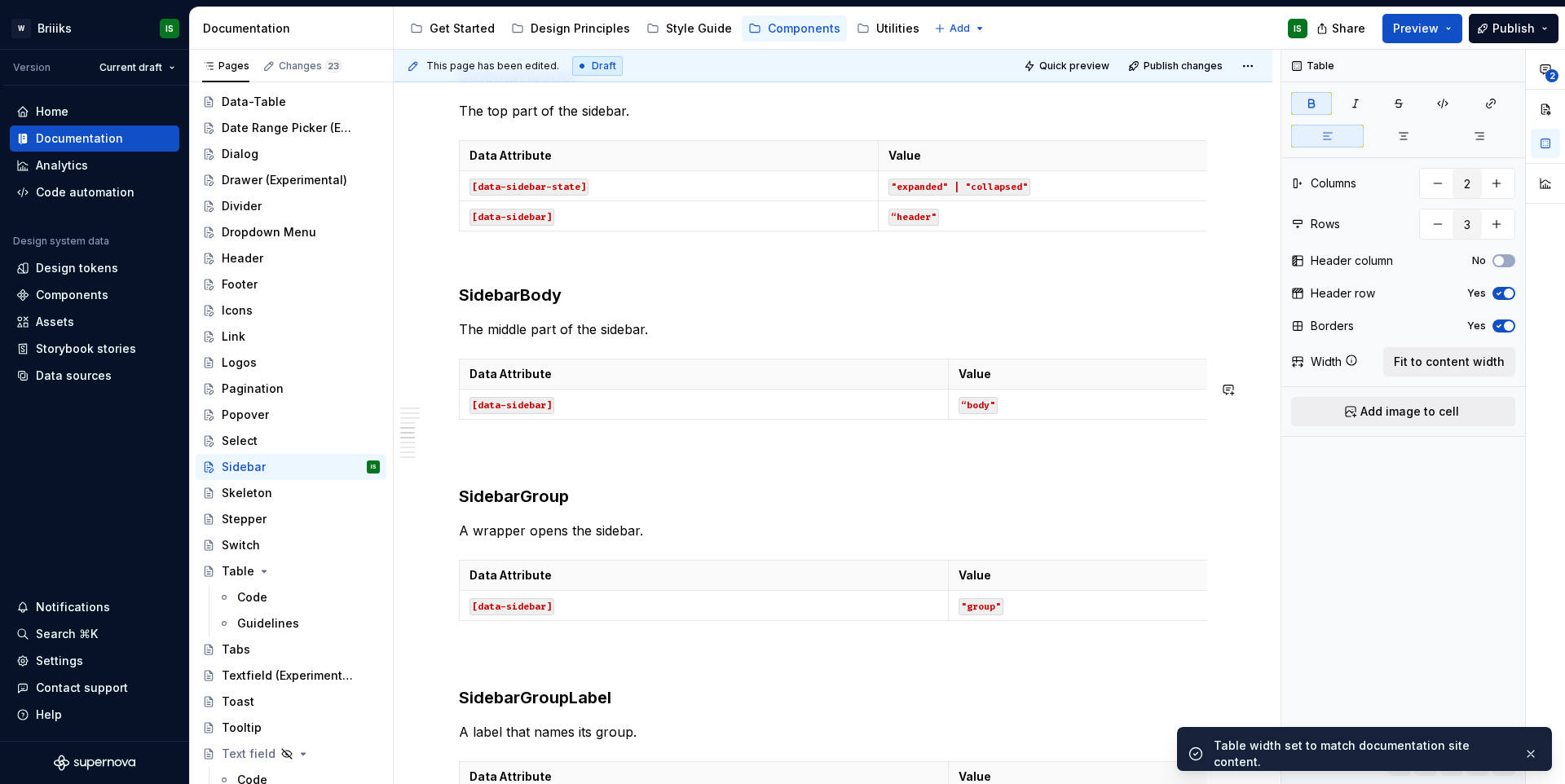
scroll to position [2842, 0]
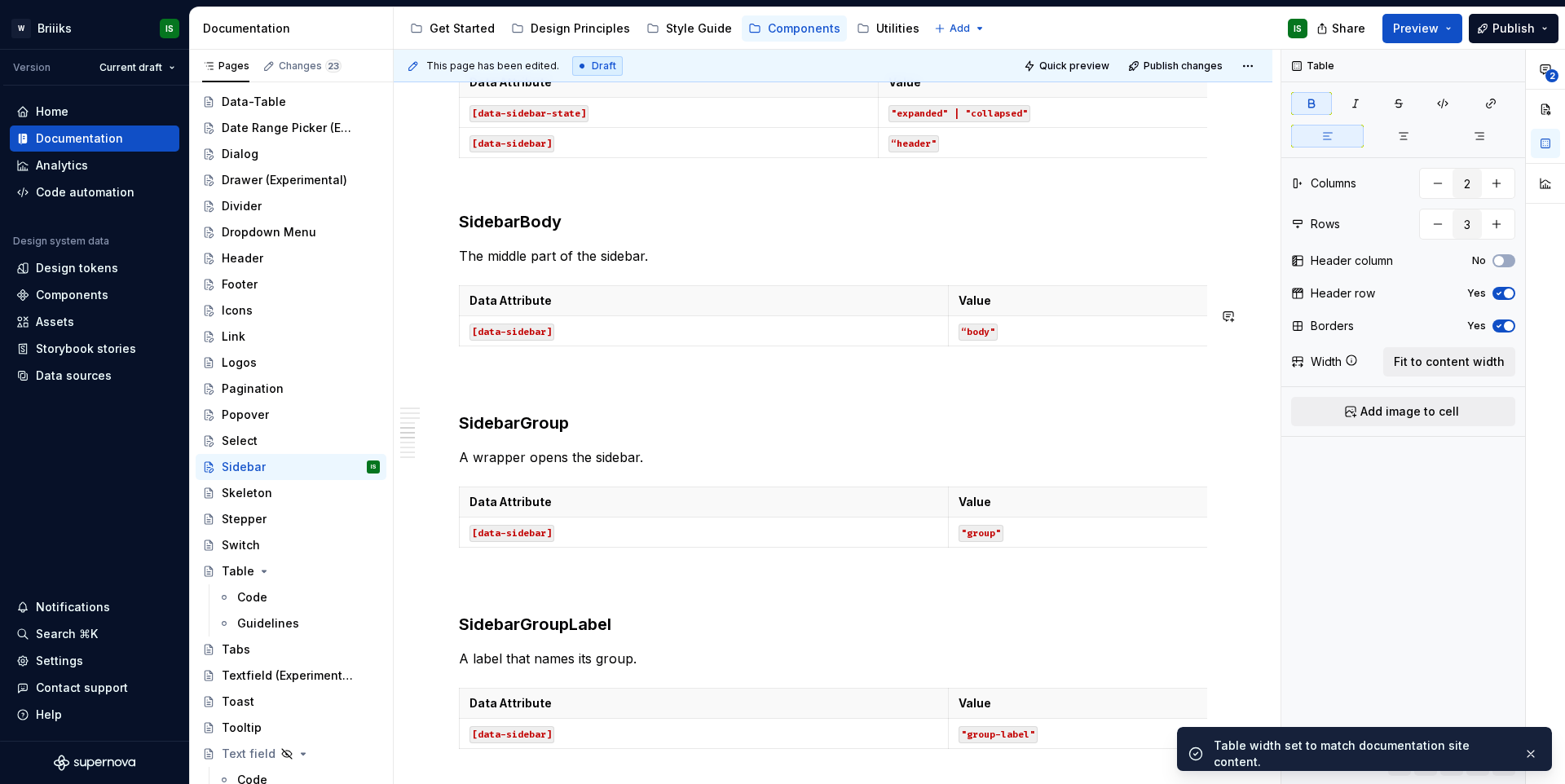
type textarea "*"
type input "2"
drag, startPoint x: 1069, startPoint y: 390, endPoint x: 1133, endPoint y: 389, distance: 64.0
click at [1068, 339] on p "“body"" at bounding box center [1193, 330] width 469 height 16
click at [1442, 364] on span "Fit to content width" at bounding box center [1449, 361] width 110 height 16
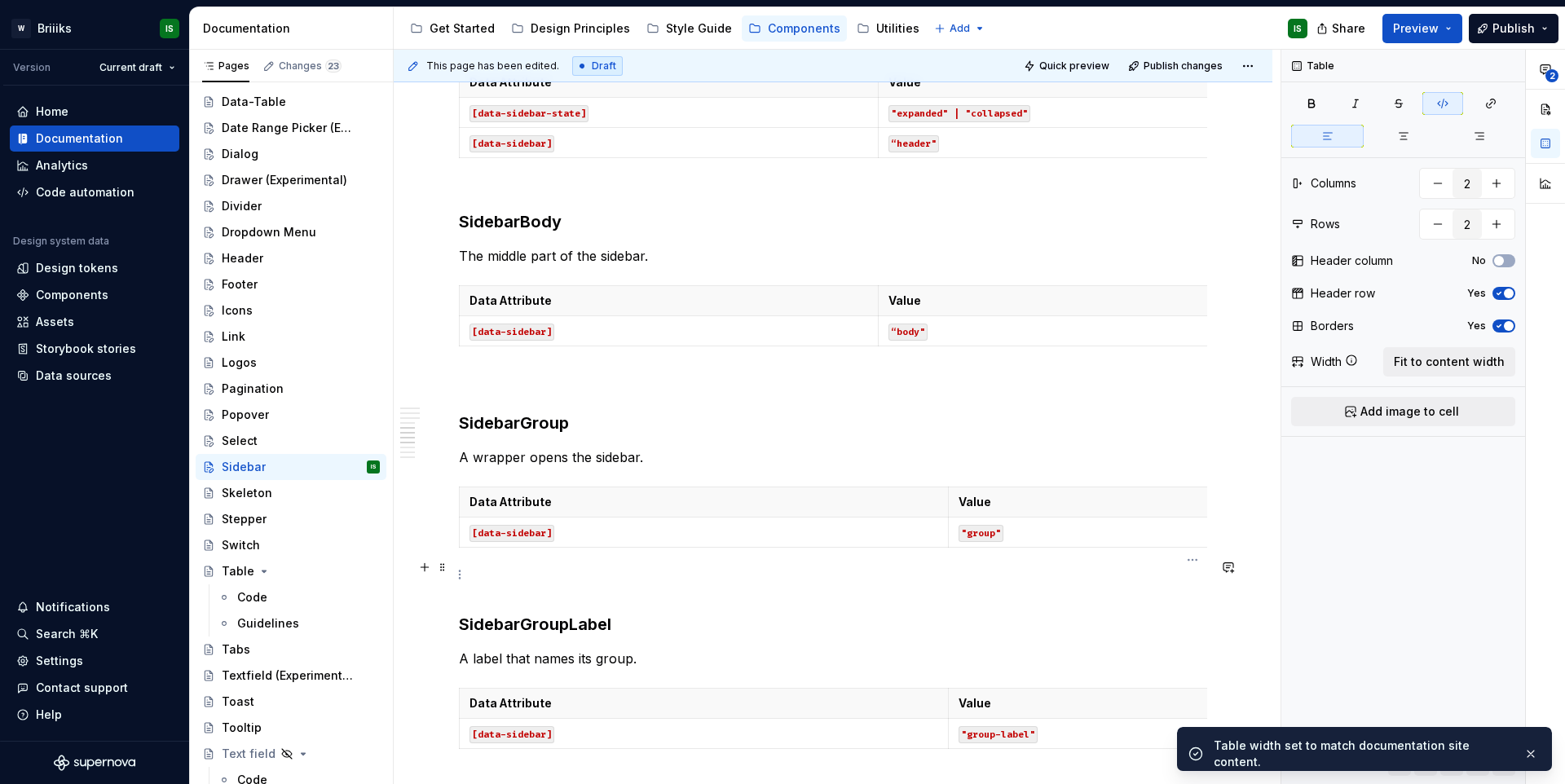
click at [1048, 510] on p "Value" at bounding box center [1193, 501] width 469 height 16
click at [1439, 357] on span "Fit to content width" at bounding box center [1449, 361] width 110 height 16
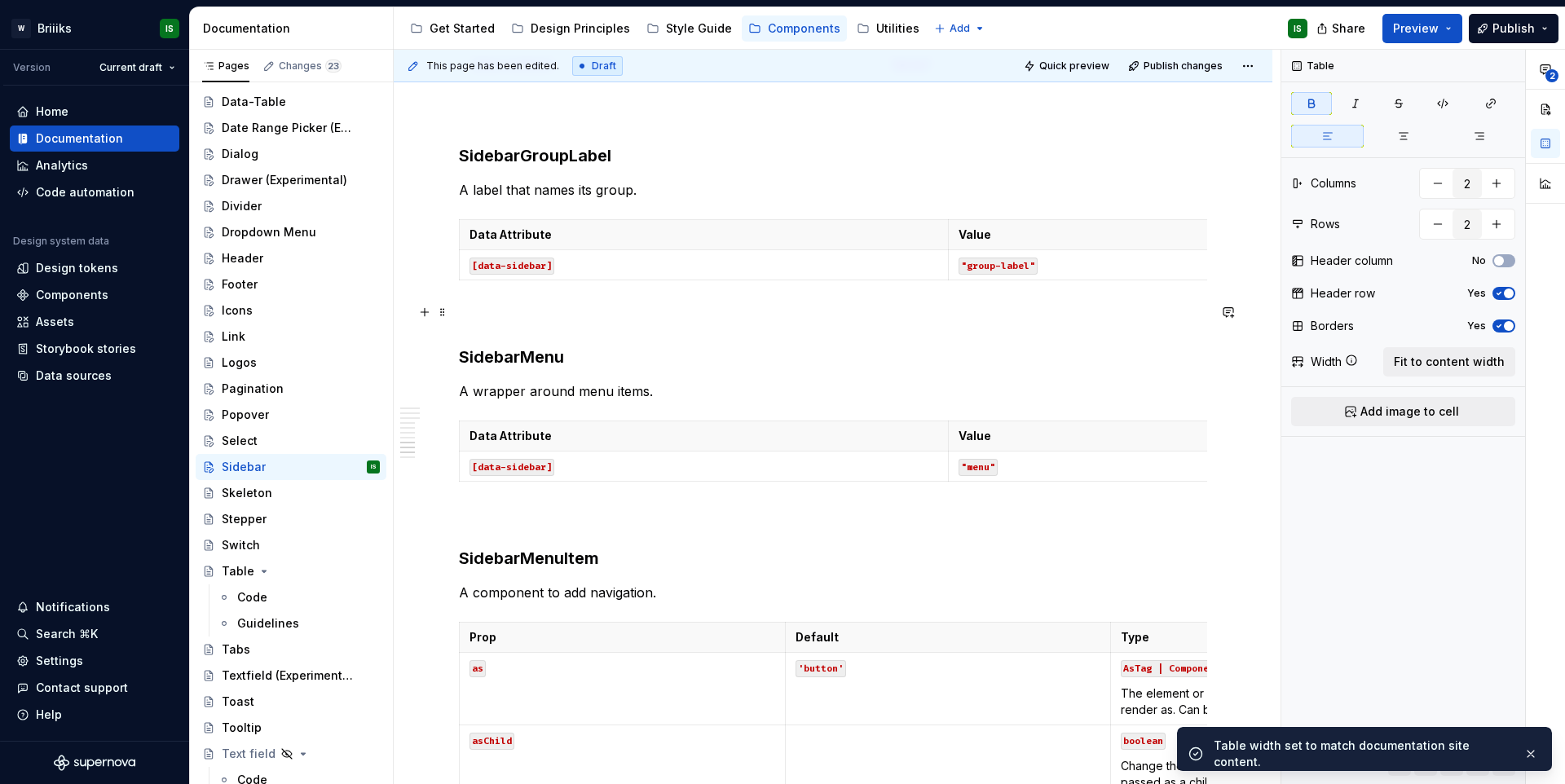
scroll to position [3313, 0]
click at [1044, 270] on p ""group-label"" at bounding box center [1193, 262] width 469 height 16
click at [1439, 364] on span "Fit to content width" at bounding box center [1449, 361] width 110 height 16
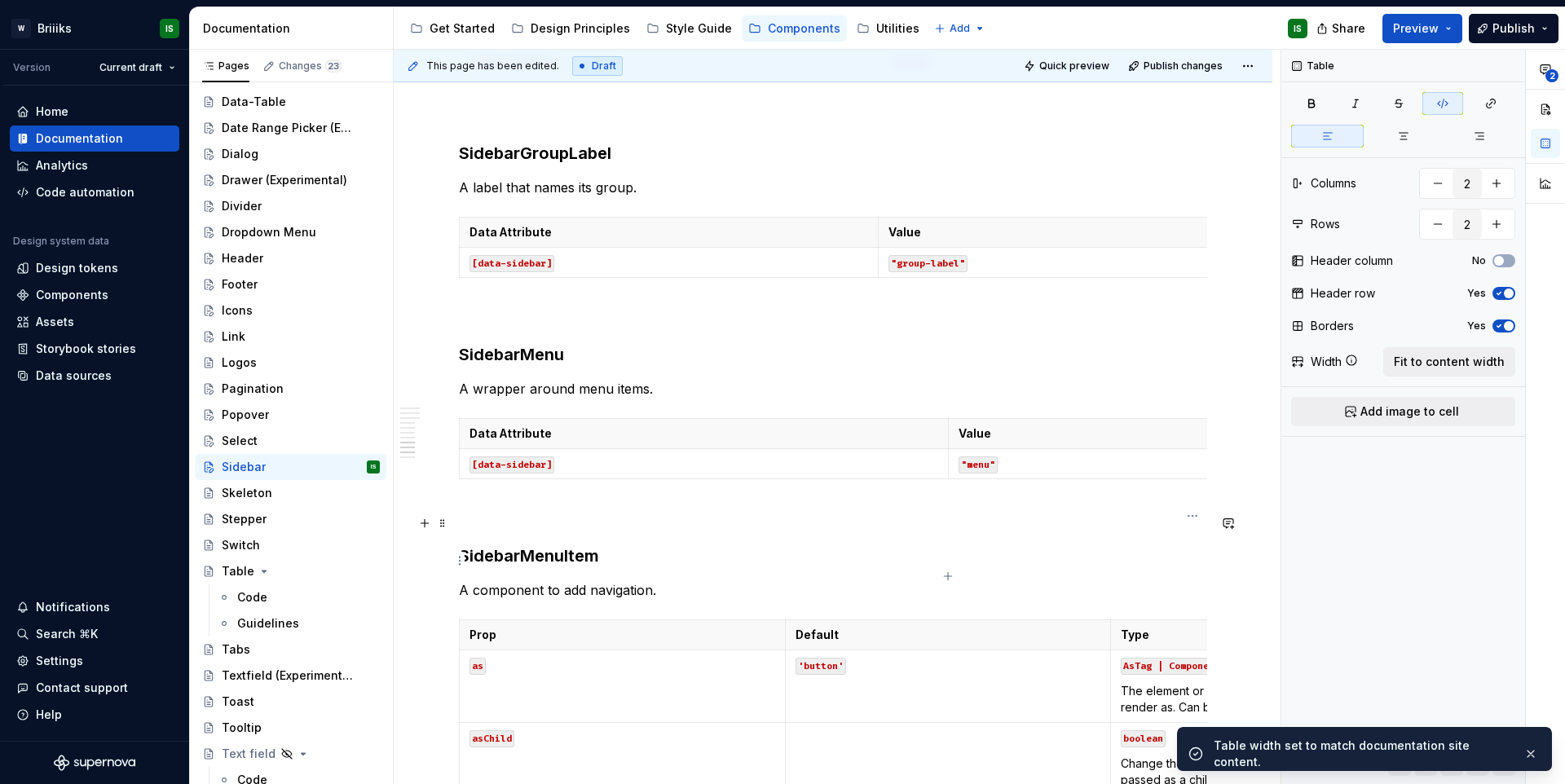
click at [1059, 471] on p ""menu"" at bounding box center [1193, 463] width 469 height 16
click at [1510, 369] on button "Fit to content width" at bounding box center [1449, 362] width 132 height 30
type textarea "*"
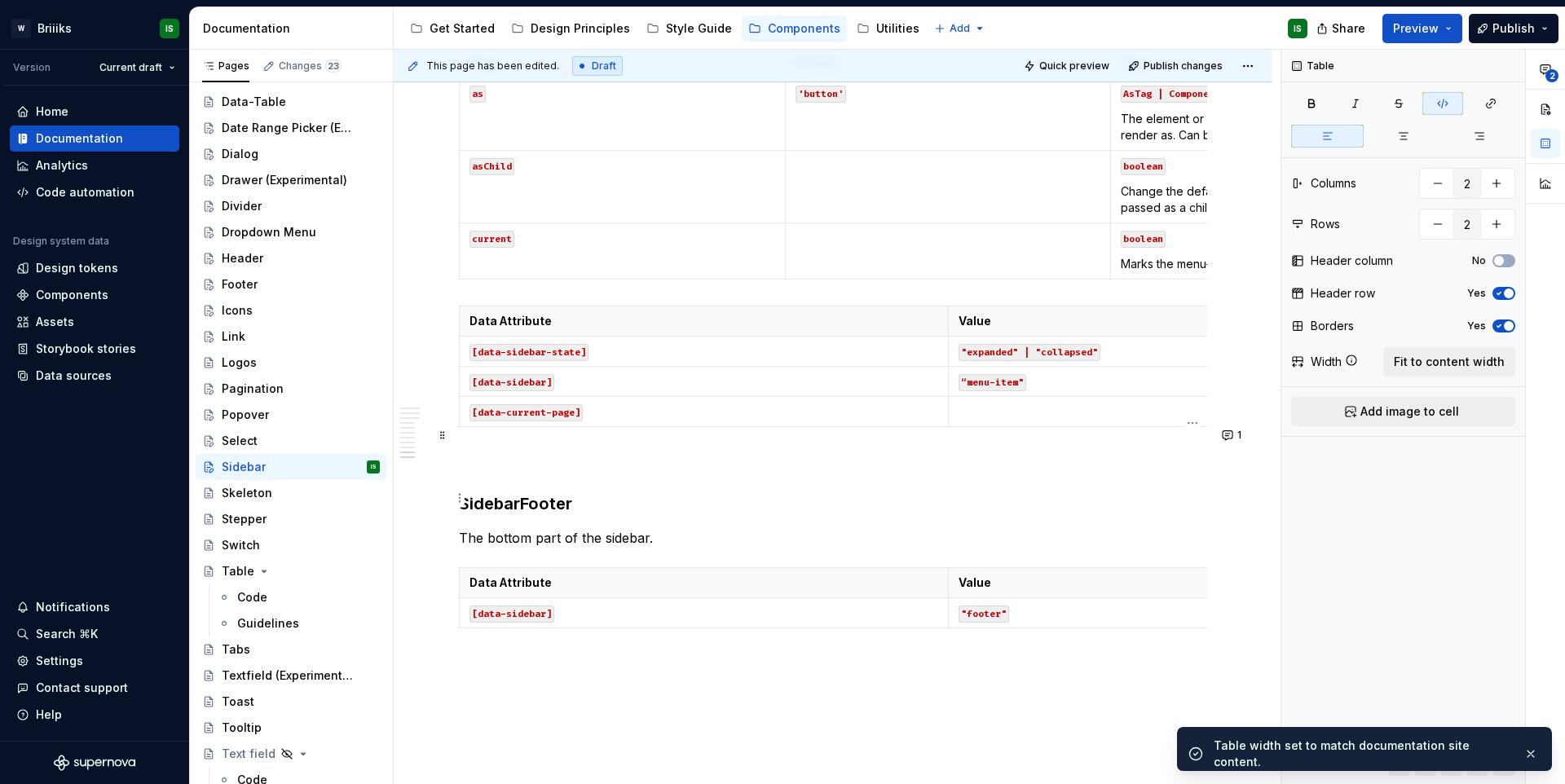
scroll to position [3889, 0]
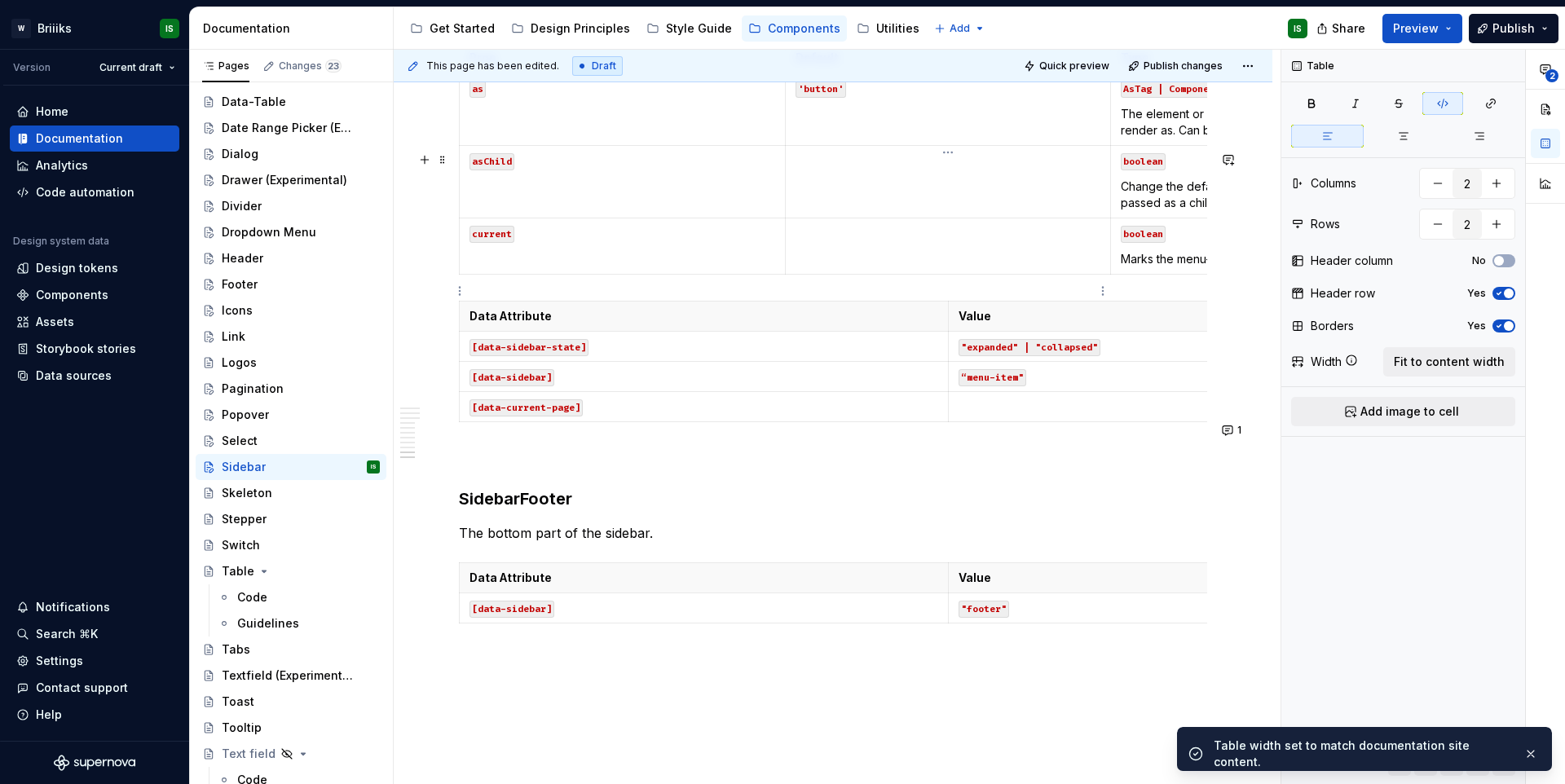
type input "3"
click at [1046, 218] on td at bounding box center [948, 182] width 326 height 72
drag, startPoint x: 1459, startPoint y: 355, endPoint x: 1444, endPoint y: 360, distance: 15.8
click at [1459, 355] on span "Fit to content width" at bounding box center [1449, 361] width 110 height 16
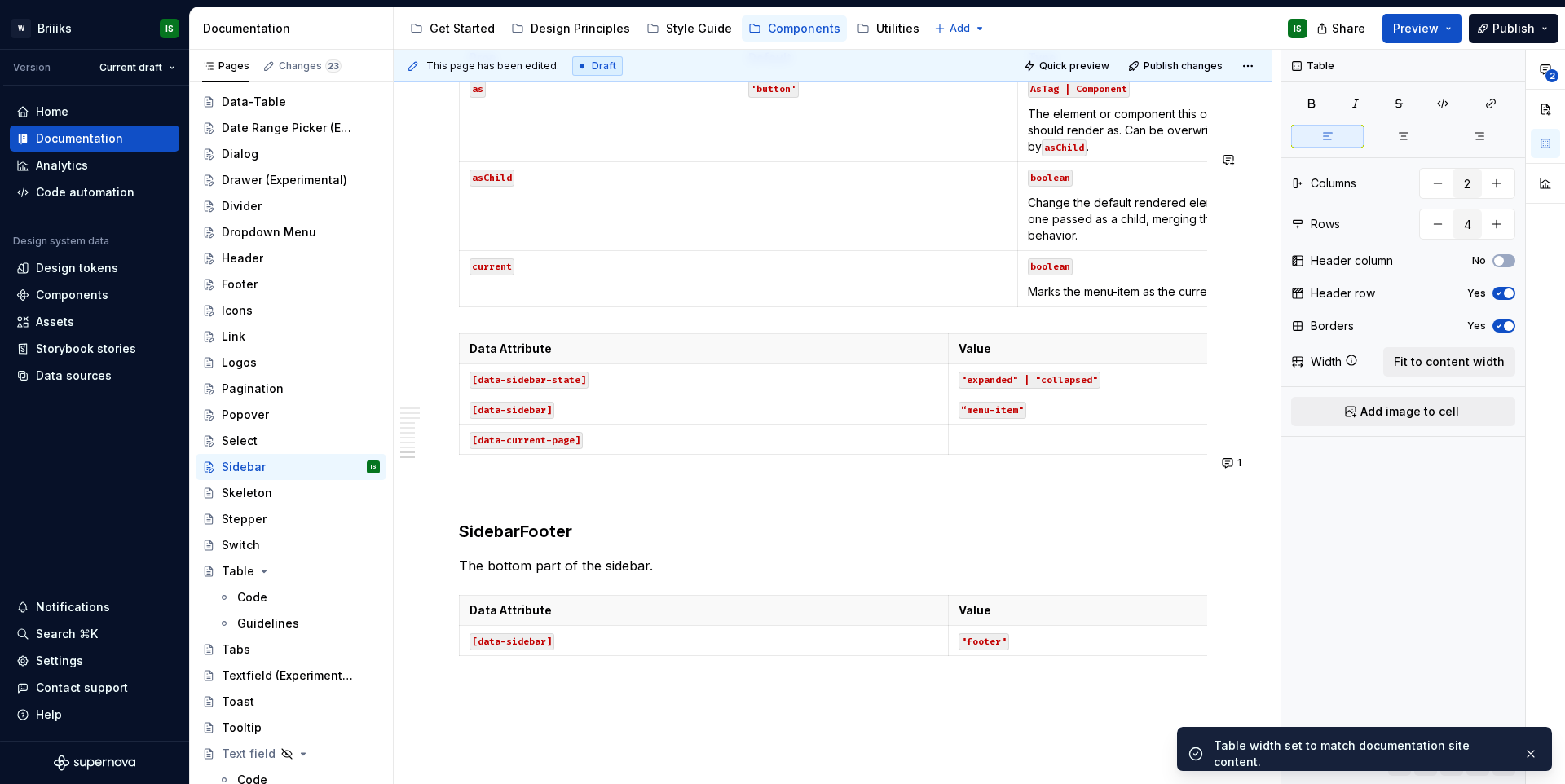
click at [1189, 387] on p ""expanded" | "collapsed"" at bounding box center [1193, 378] width 469 height 16
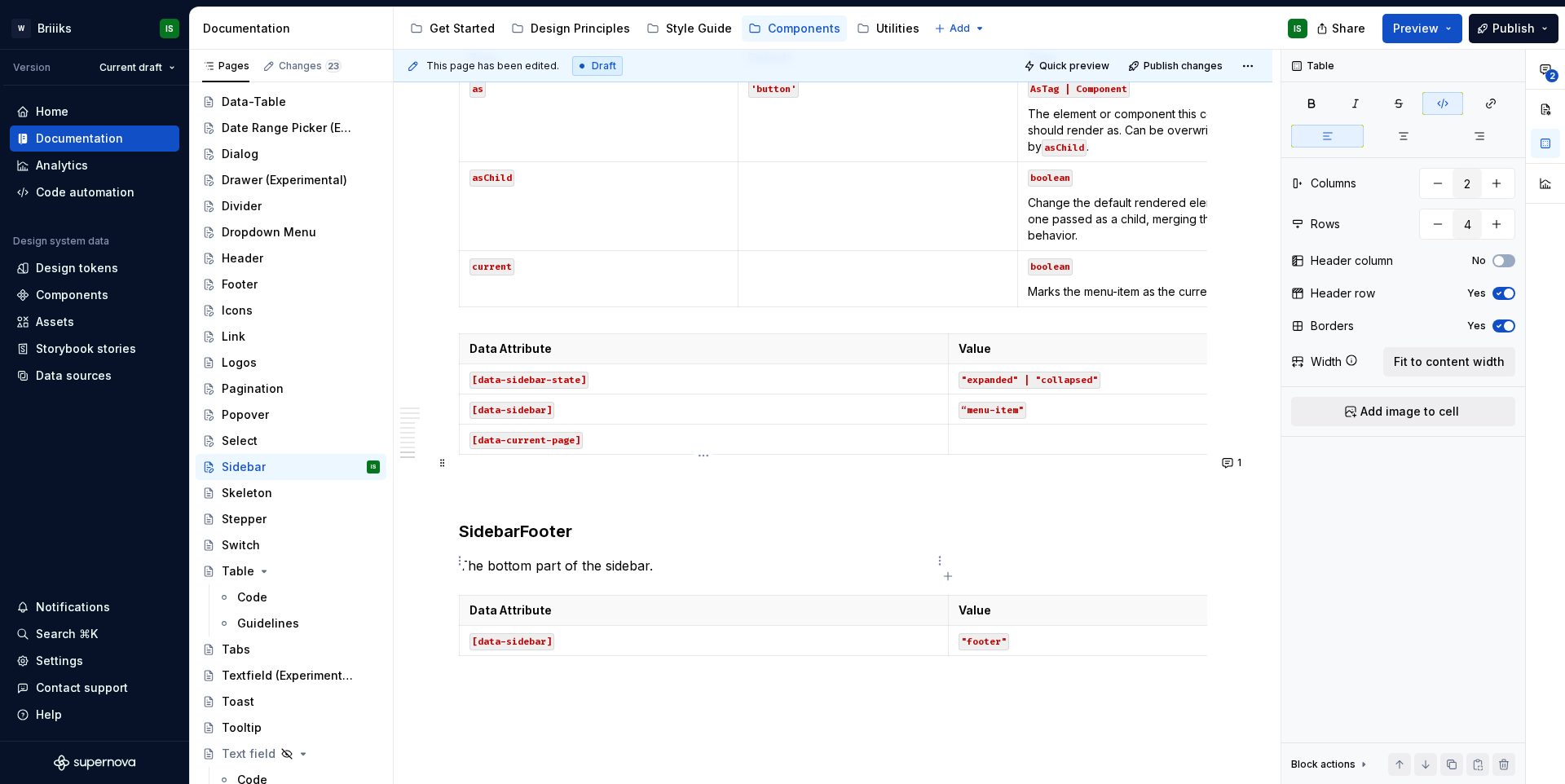
click at [932, 448] on p "[data-current-page]" at bounding box center [703, 438] width 469 height 16
click at [1483, 360] on span "Fit to content width" at bounding box center [1449, 361] width 110 height 16
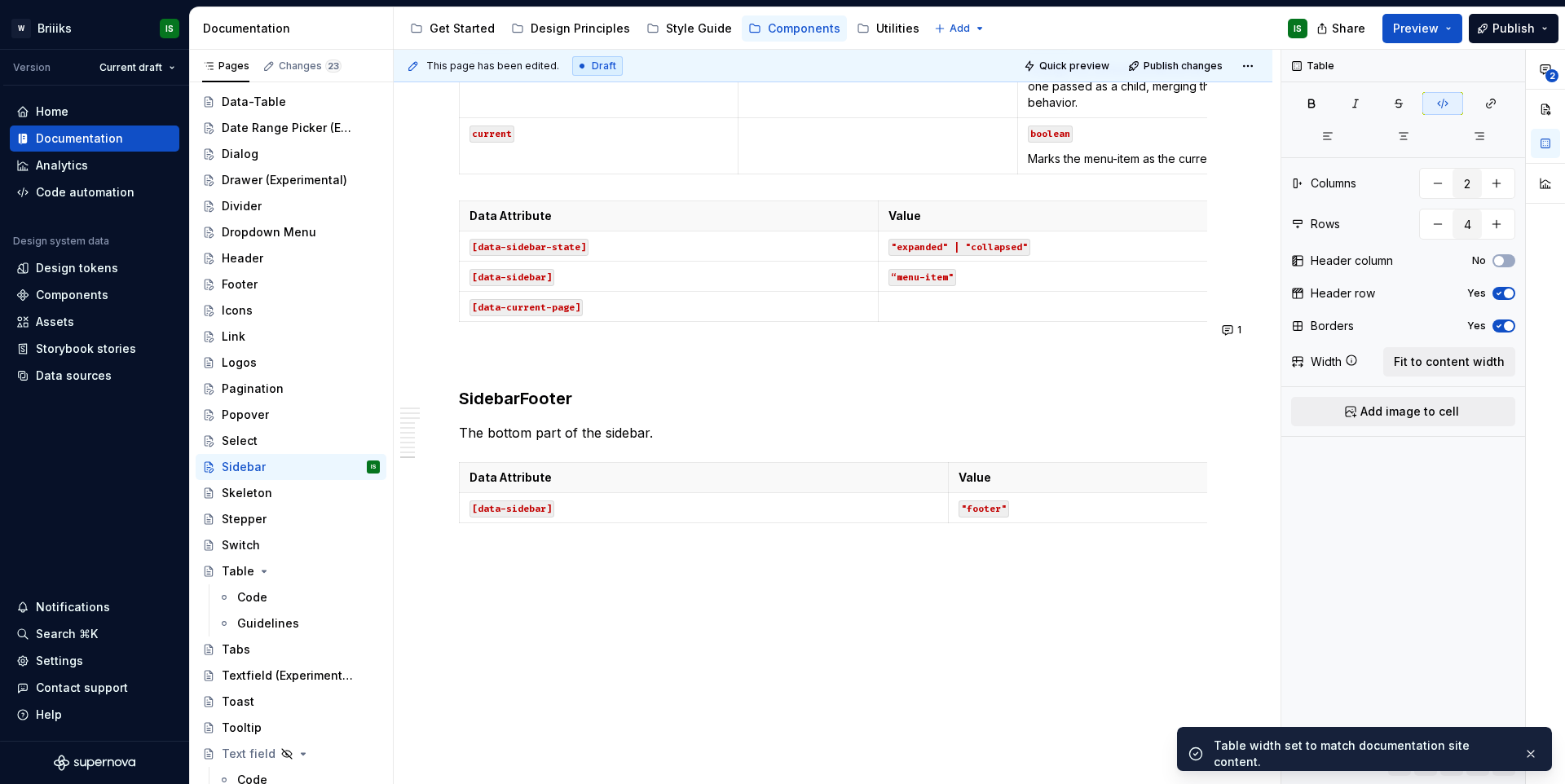
scroll to position [4093, 0]
click at [886, 523] on td "[data-sidebar]" at bounding box center [703, 507] width 489 height 30
click at [1397, 364] on button "Fit to content width" at bounding box center [1449, 362] width 132 height 30
click at [247, 494] on div "Skeleton" at bounding box center [246, 493] width 50 height 16
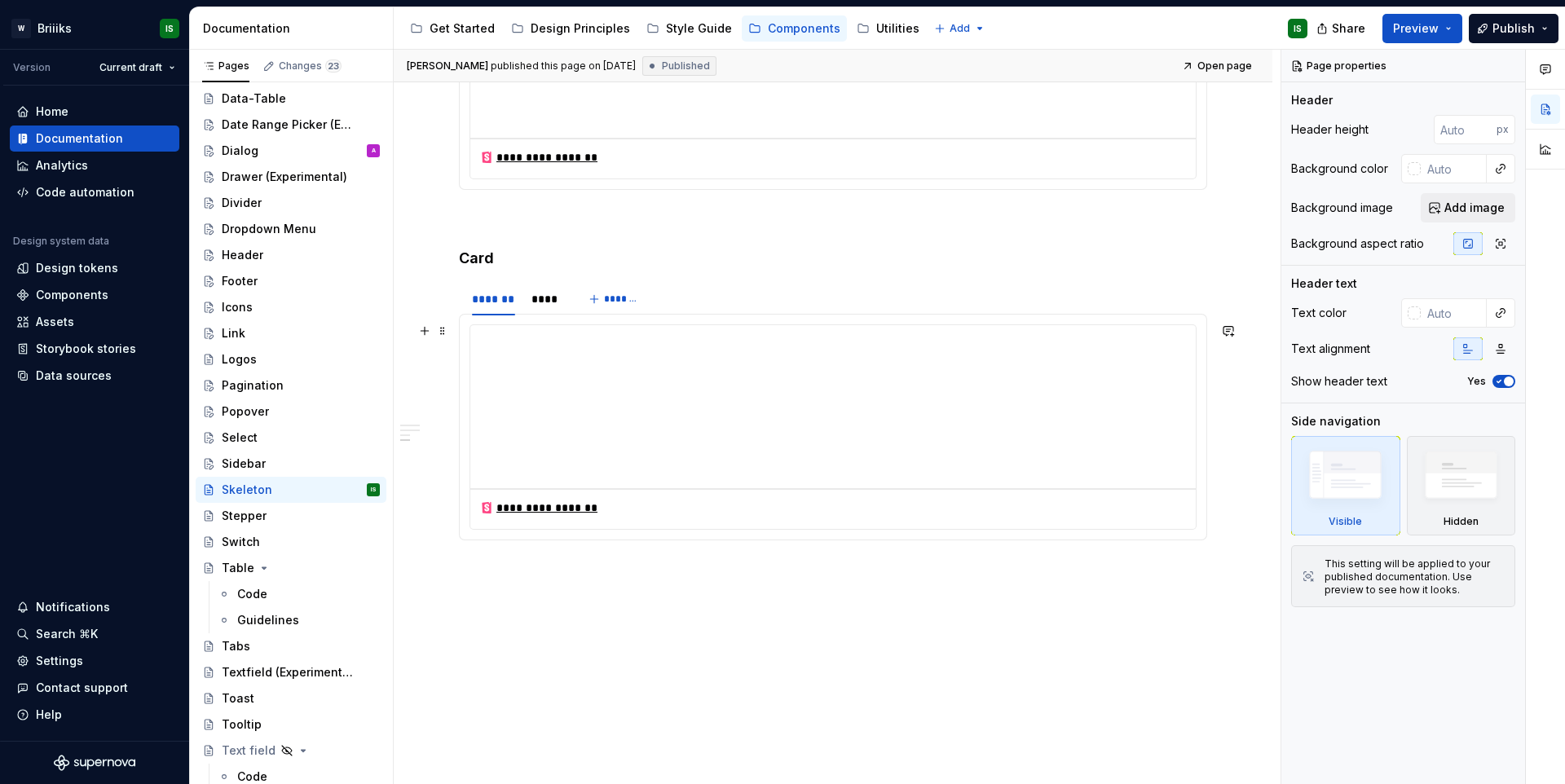
scroll to position [695, 0]
drag, startPoint x: 251, startPoint y: 523, endPoint x: 301, endPoint y: 513, distance: 51.0
click at [251, 523] on div "Stepper" at bounding box center [244, 516] width 45 height 16
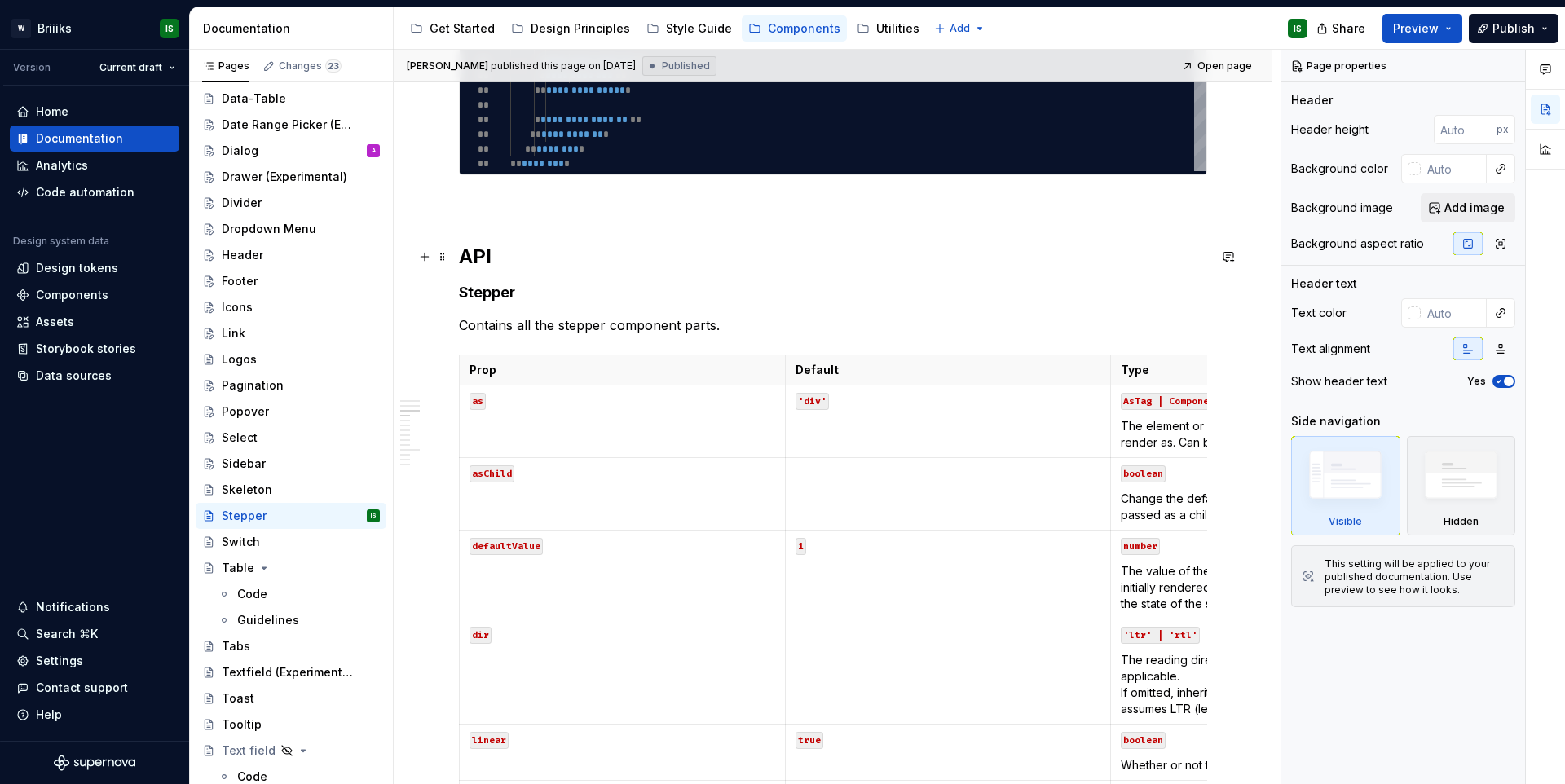
scroll to position [810, 0]
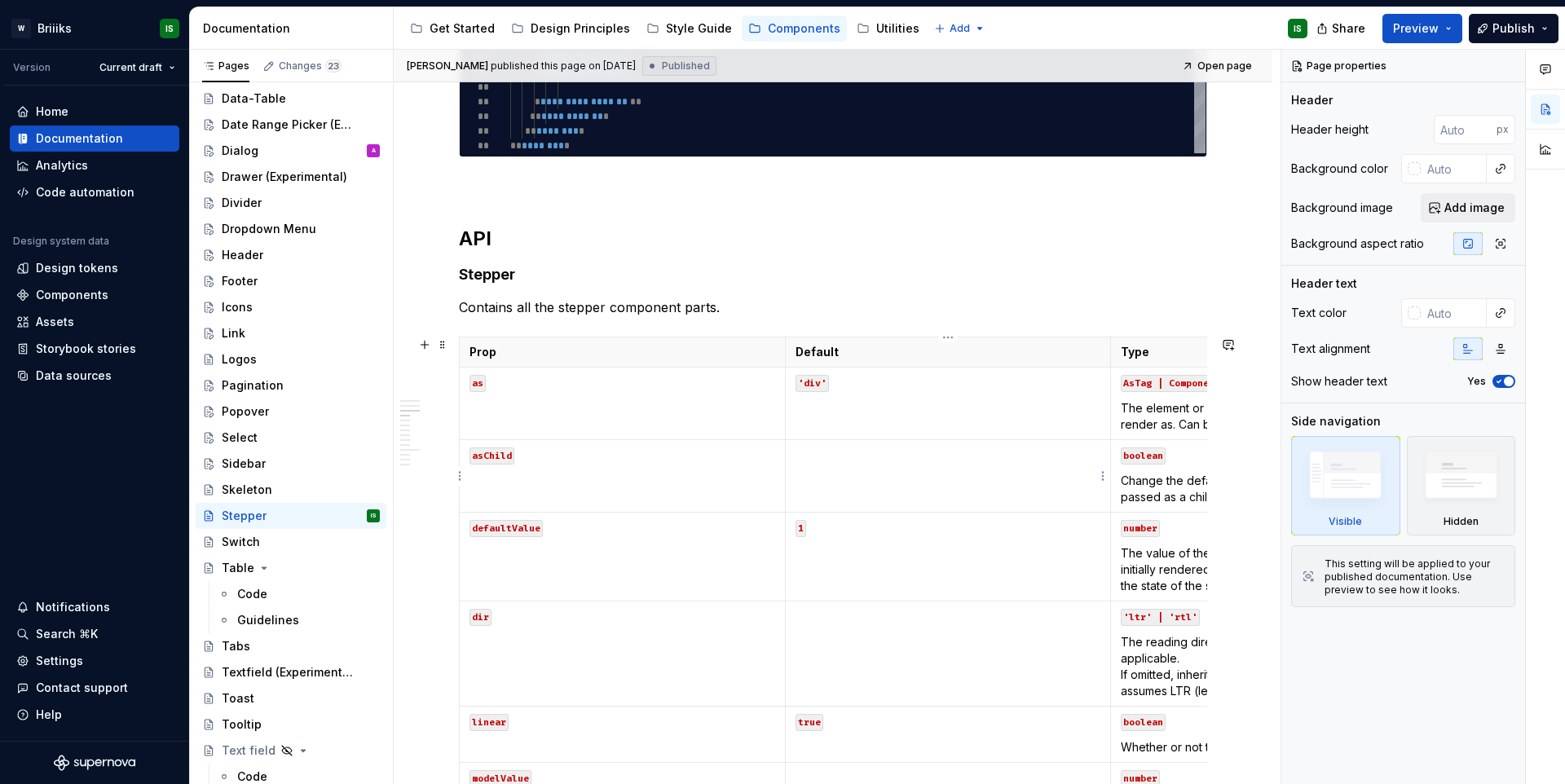
click at [1045, 443] on td at bounding box center [948, 476] width 326 height 72
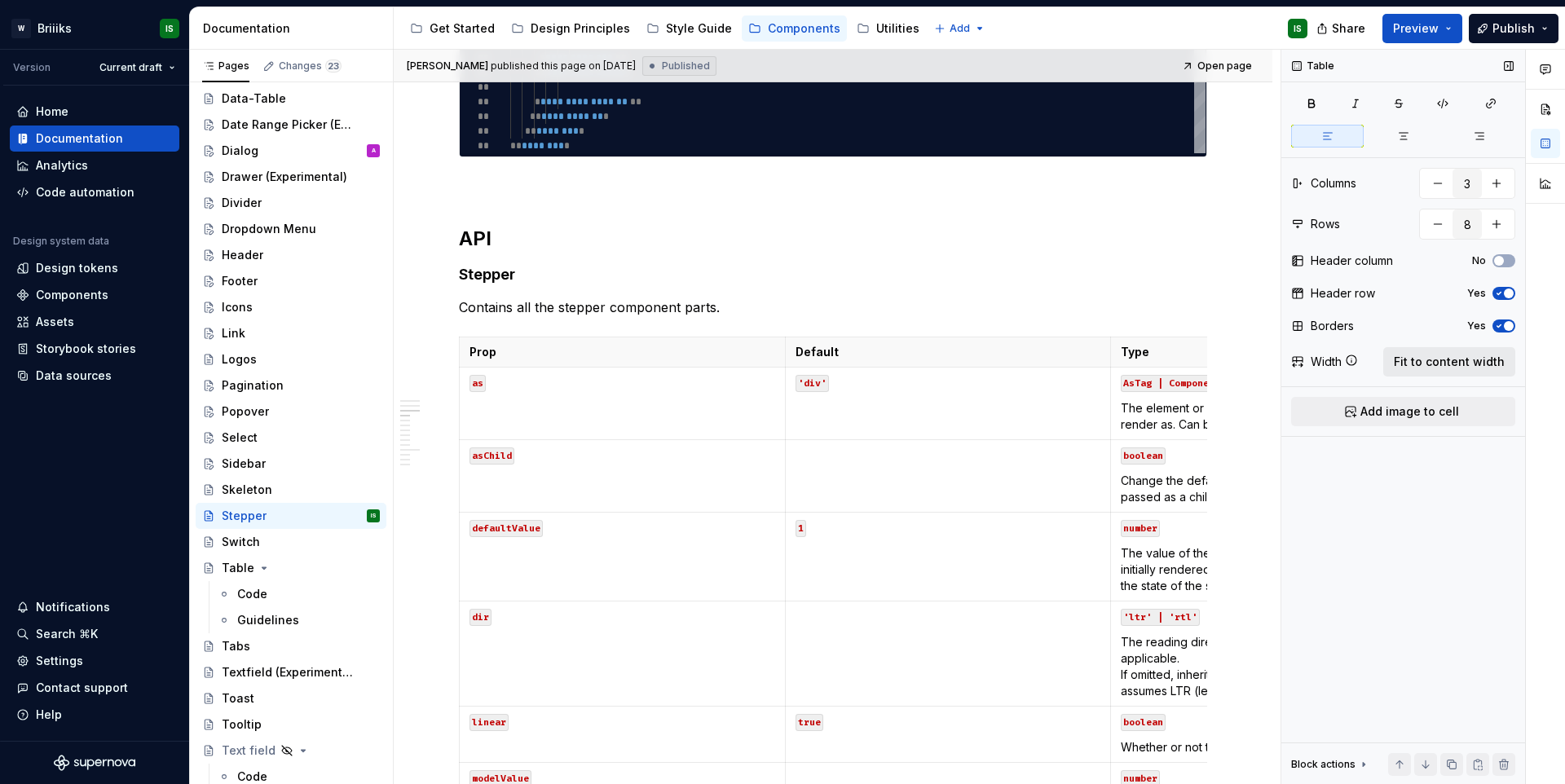
drag, startPoint x: 1423, startPoint y: 362, endPoint x: 1397, endPoint y: 375, distance: 29.1
click at [1423, 362] on span "Fit to content width" at bounding box center [1449, 361] width 110 height 16
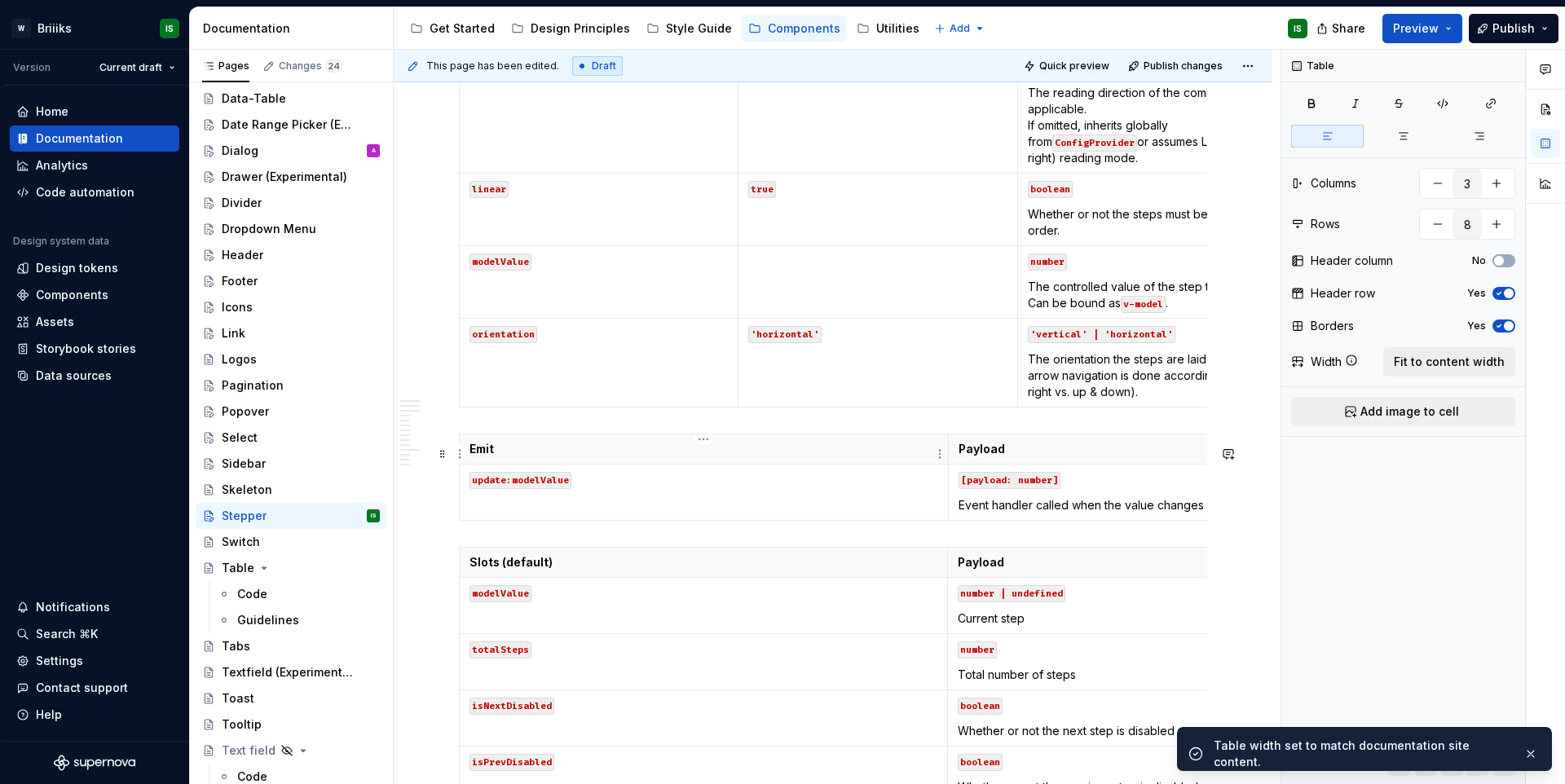
scroll to position [1400, 0]
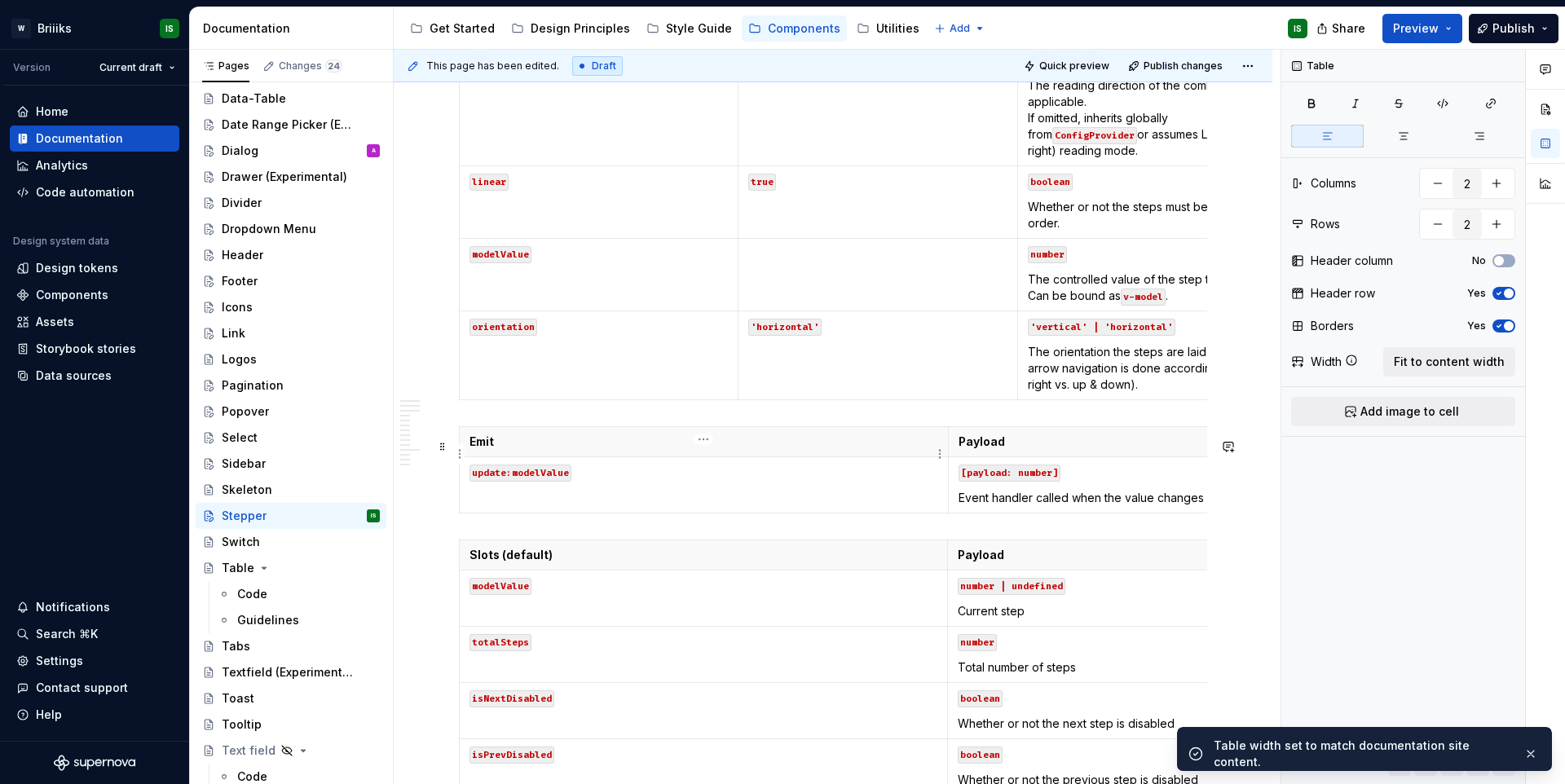
click at [887, 471] on td "update:modelValue" at bounding box center [703, 485] width 489 height 56
click at [1458, 369] on span "Fit to content width" at bounding box center [1449, 361] width 110 height 16
click at [1020, 595] on td "number | undefined Current step" at bounding box center [1191, 598] width 489 height 56
click at [1474, 356] on span "Fit to content width" at bounding box center [1449, 361] width 110 height 16
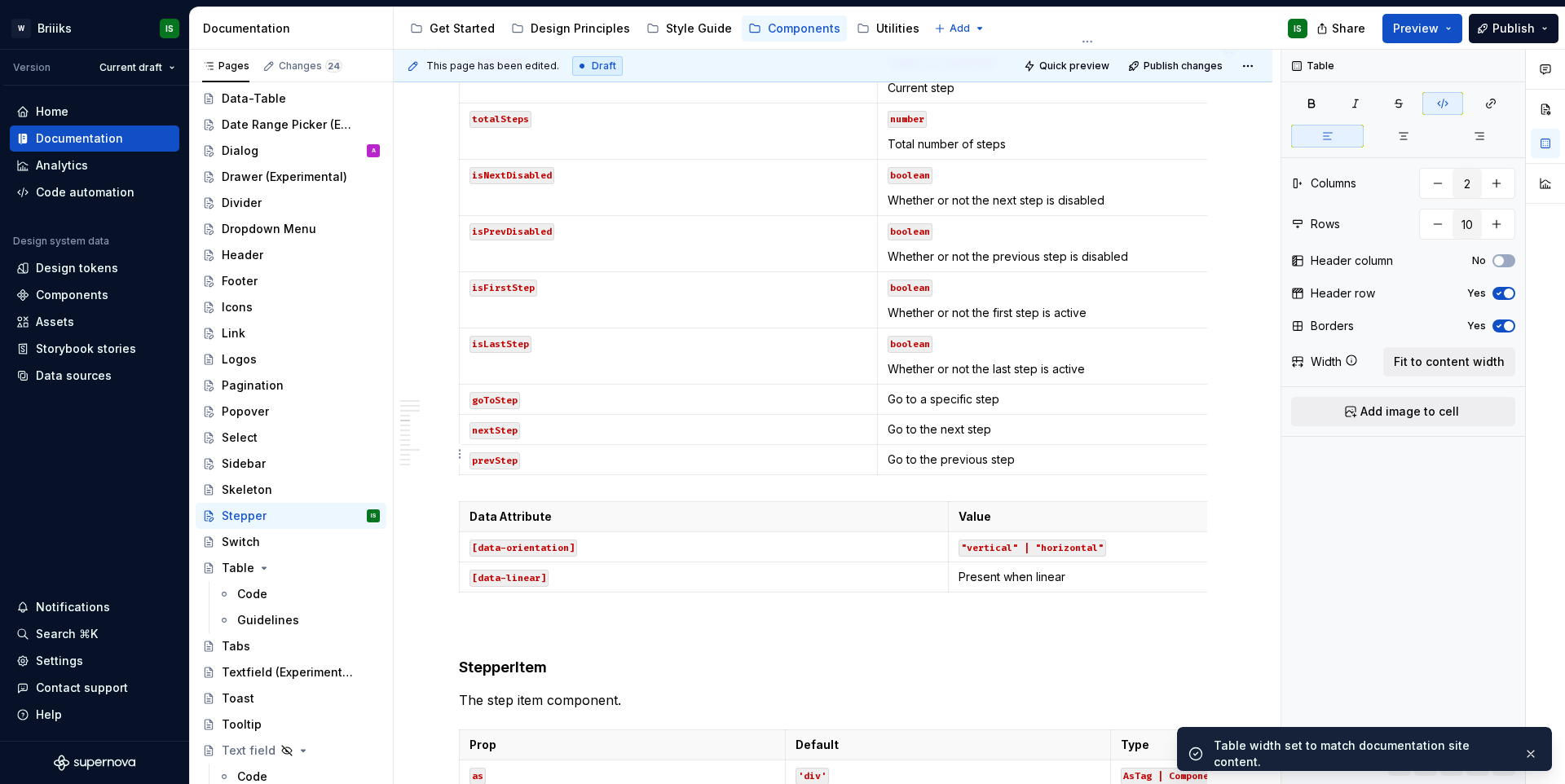
scroll to position [1926, 0]
click at [962, 553] on code ""vertical" | "horizontal"" at bounding box center [1032, 544] width 148 height 17
click at [1452, 360] on span "Fit to content width" at bounding box center [1449, 361] width 110 height 16
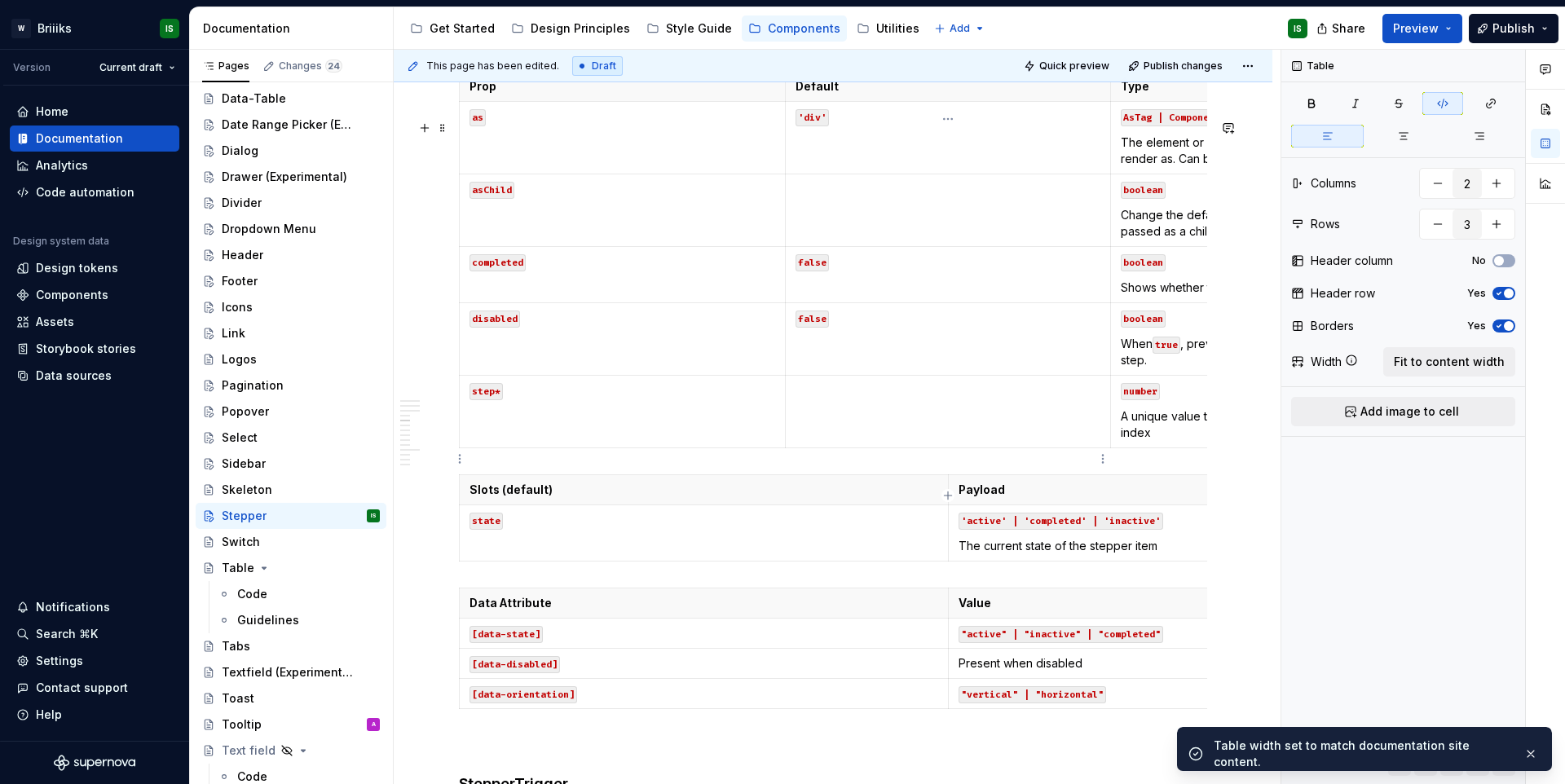
scroll to position [2583, 0]
click at [1086, 397] on p at bounding box center [948, 388] width 306 height 16
click at [1419, 350] on button "Fit to content width" at bounding box center [1449, 362] width 132 height 30
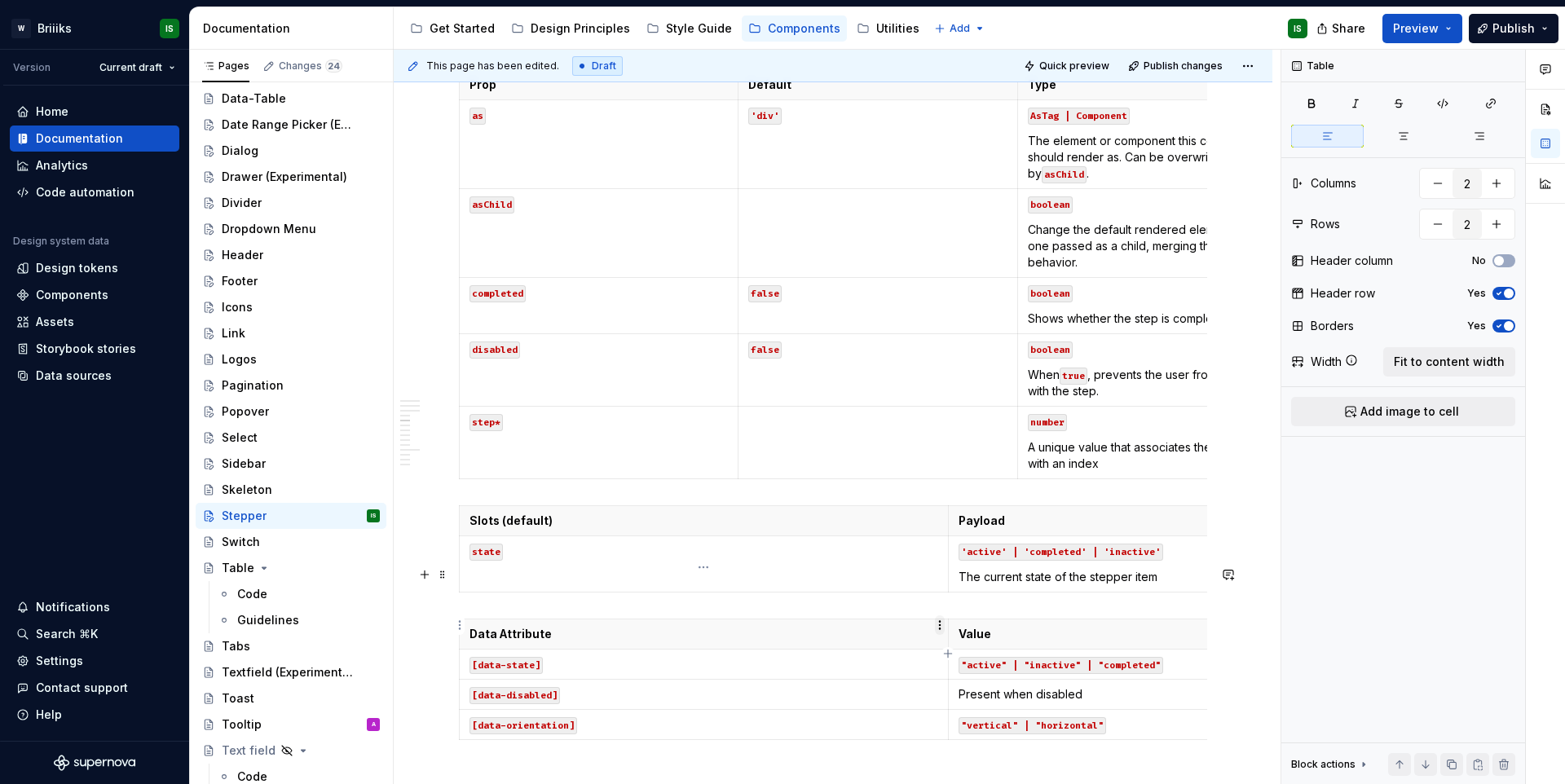
click at [919, 592] on td "state" at bounding box center [703, 564] width 489 height 56
click at [1411, 367] on span "Fit to content width" at bounding box center [1449, 361] width 110 height 16
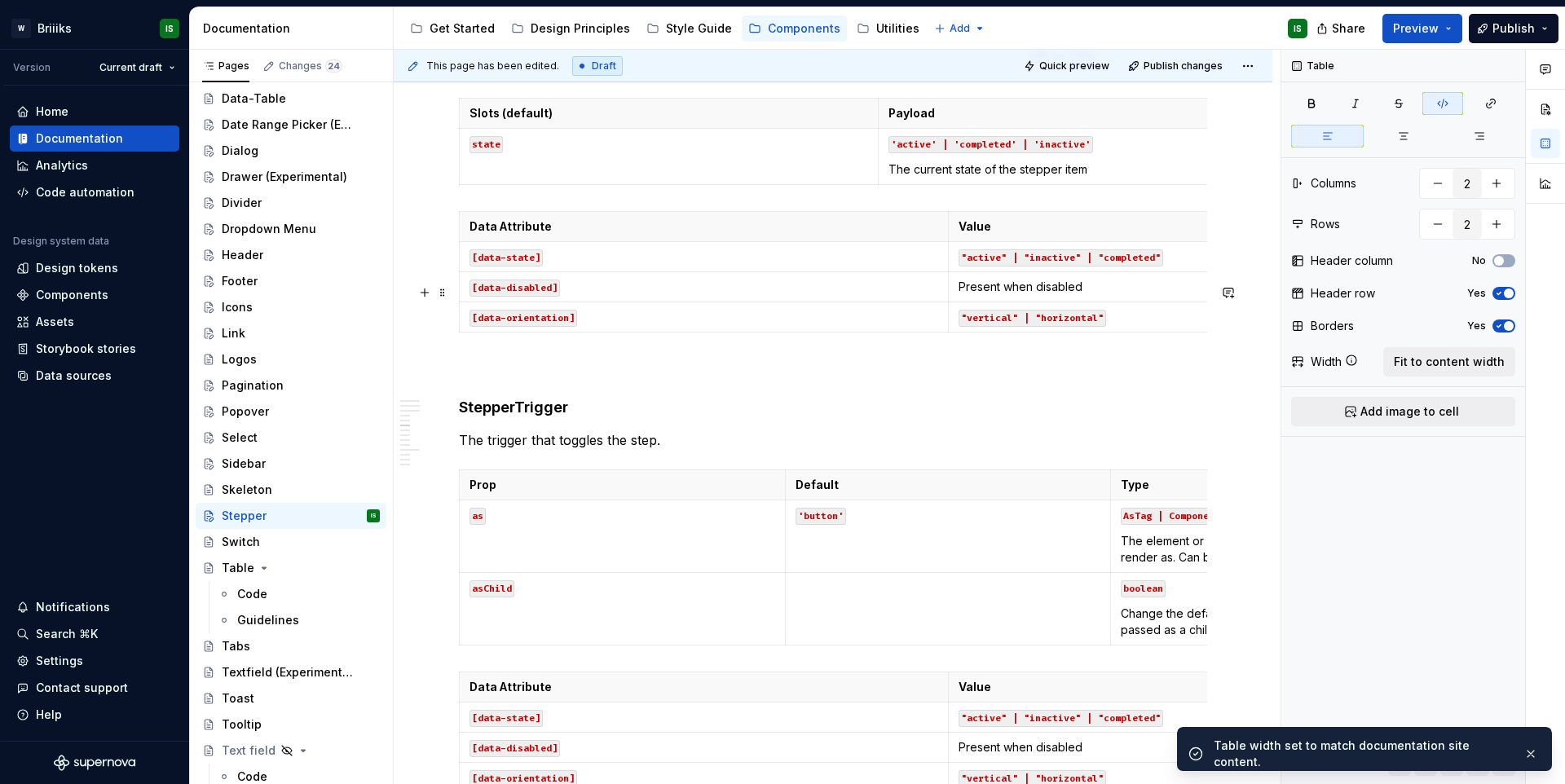
scroll to position [3047, 0]
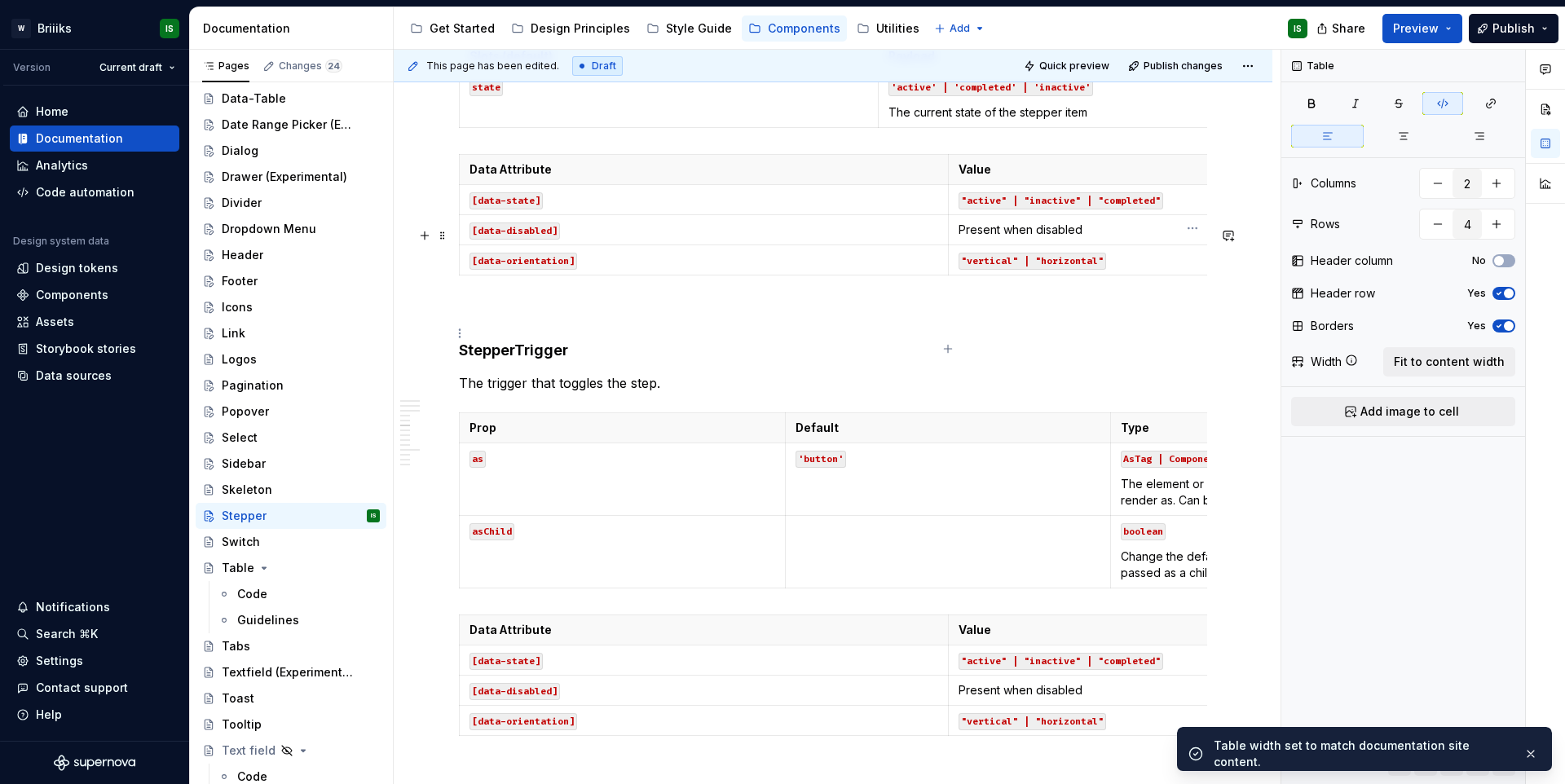
drag, startPoint x: 1067, startPoint y: 322, endPoint x: 1188, endPoint y: 330, distance: 121.3
click at [1067, 275] on td ""vertical" | "horizontal"" at bounding box center [1191, 260] width 489 height 30
click at [1411, 360] on span "Fit to content width" at bounding box center [1449, 361] width 110 height 16
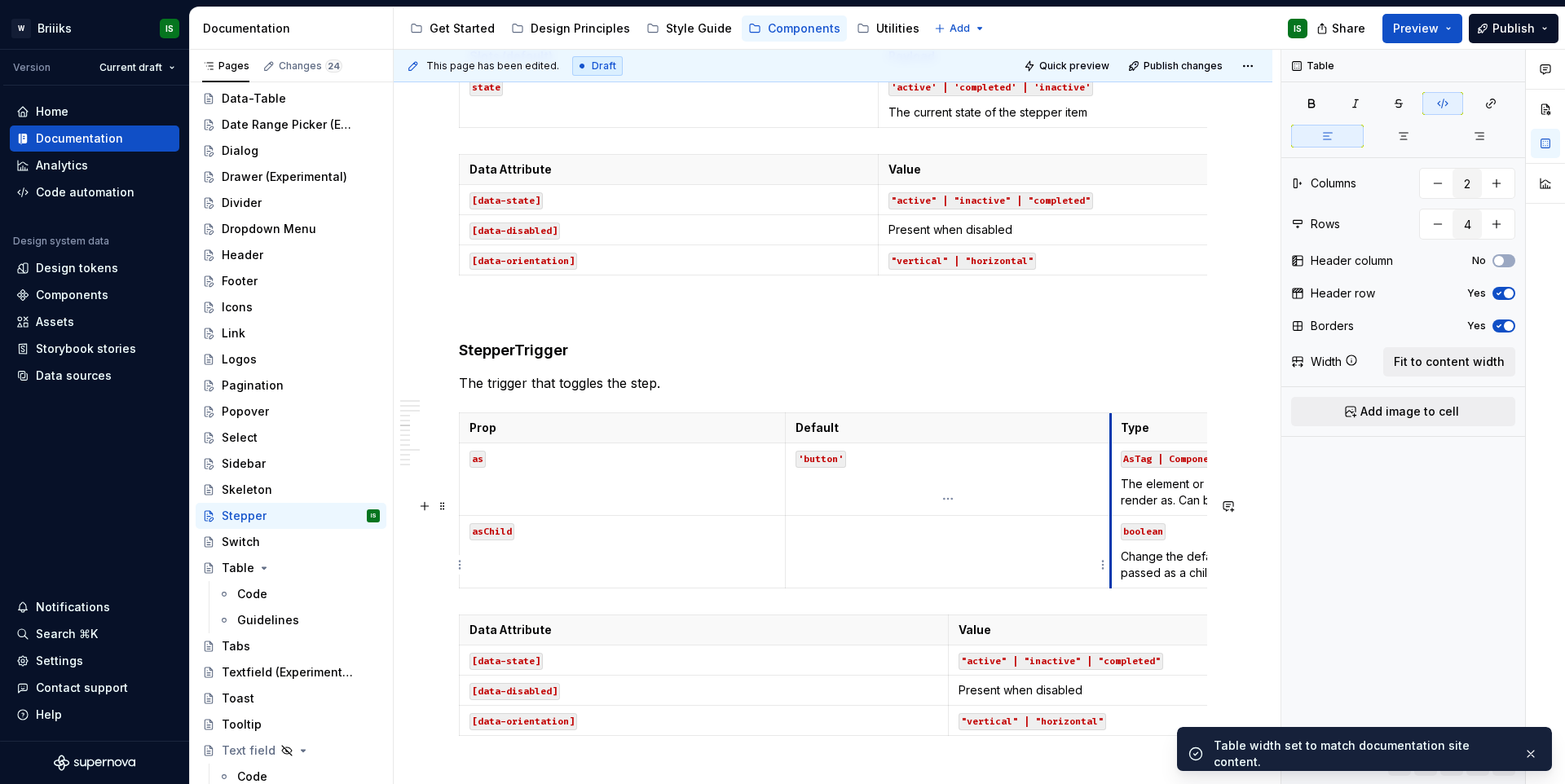
click at [1107, 516] on td "'button'" at bounding box center [948, 479] width 326 height 72
click at [1432, 353] on span "Fit to content width" at bounding box center [1449, 361] width 110 height 16
click at [1059, 443] on th "Default" at bounding box center [948, 427] width 326 height 30
click at [1447, 356] on span "Fit to content width" at bounding box center [1449, 361] width 110 height 16
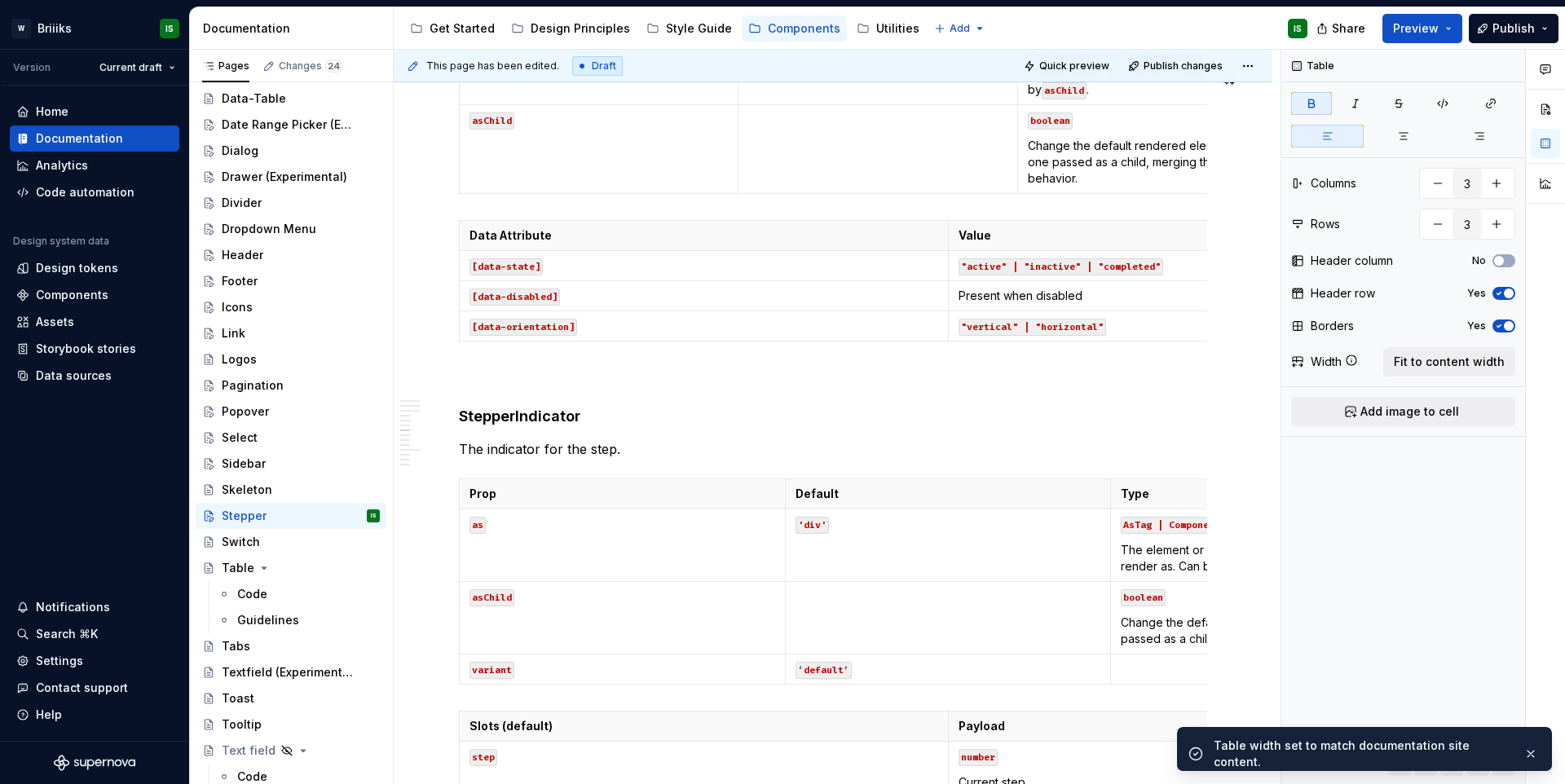
scroll to position [3476, 0]
click at [1067, 302] on p "Present when disabled" at bounding box center [1193, 294] width 469 height 16
drag, startPoint x: 1407, startPoint y: 359, endPoint x: 1381, endPoint y: 389, distance: 39.7
click at [1407, 359] on span "Fit to content width" at bounding box center [1449, 361] width 110 height 16
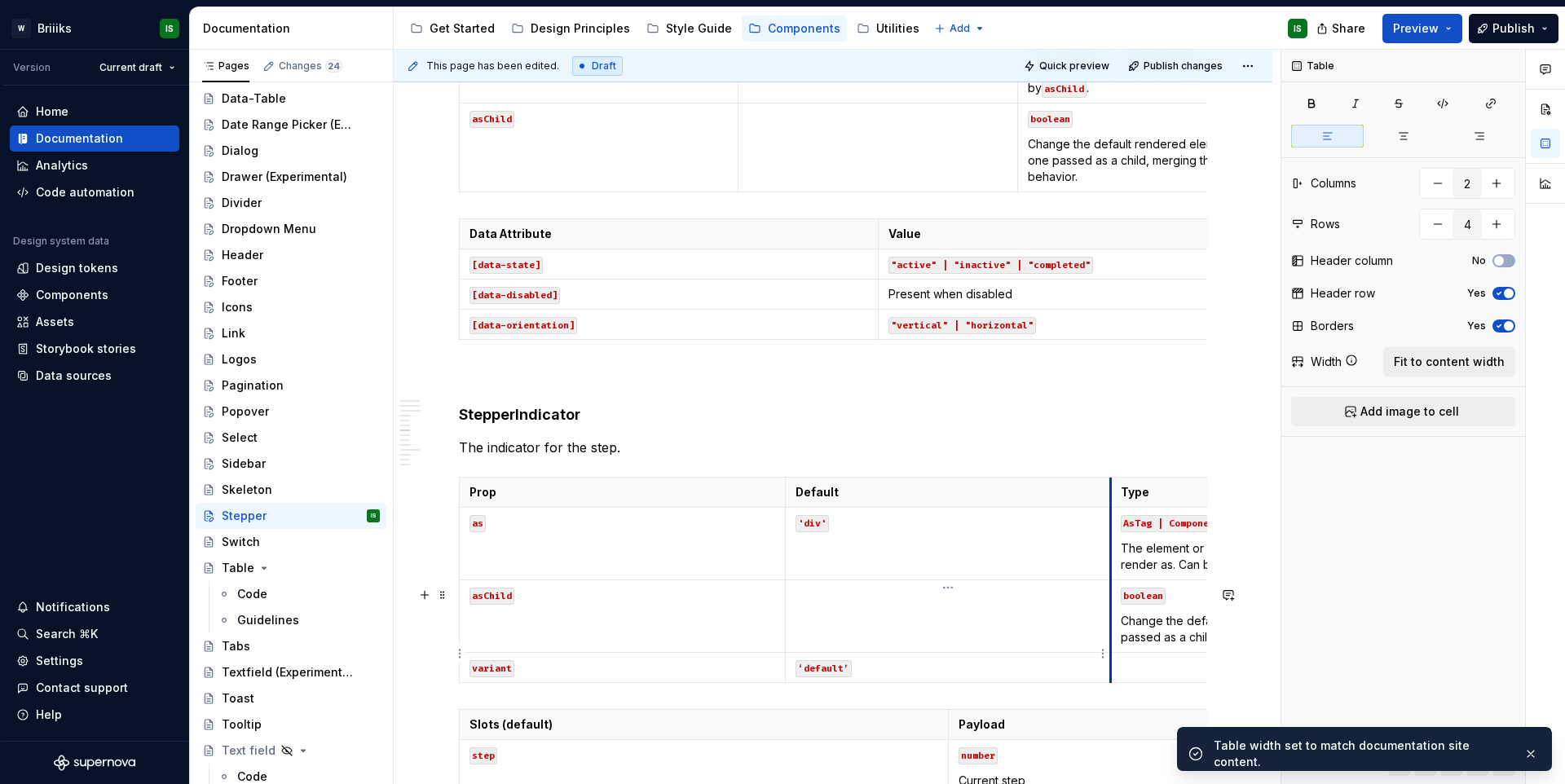
click at [1108, 580] on td "'div'" at bounding box center [948, 544] width 326 height 72
click at [1142, 532] on code "AsTag | Component" at bounding box center [1172, 523] width 102 height 17
click at [1406, 353] on span "Fit to content width" at bounding box center [1449, 361] width 110 height 16
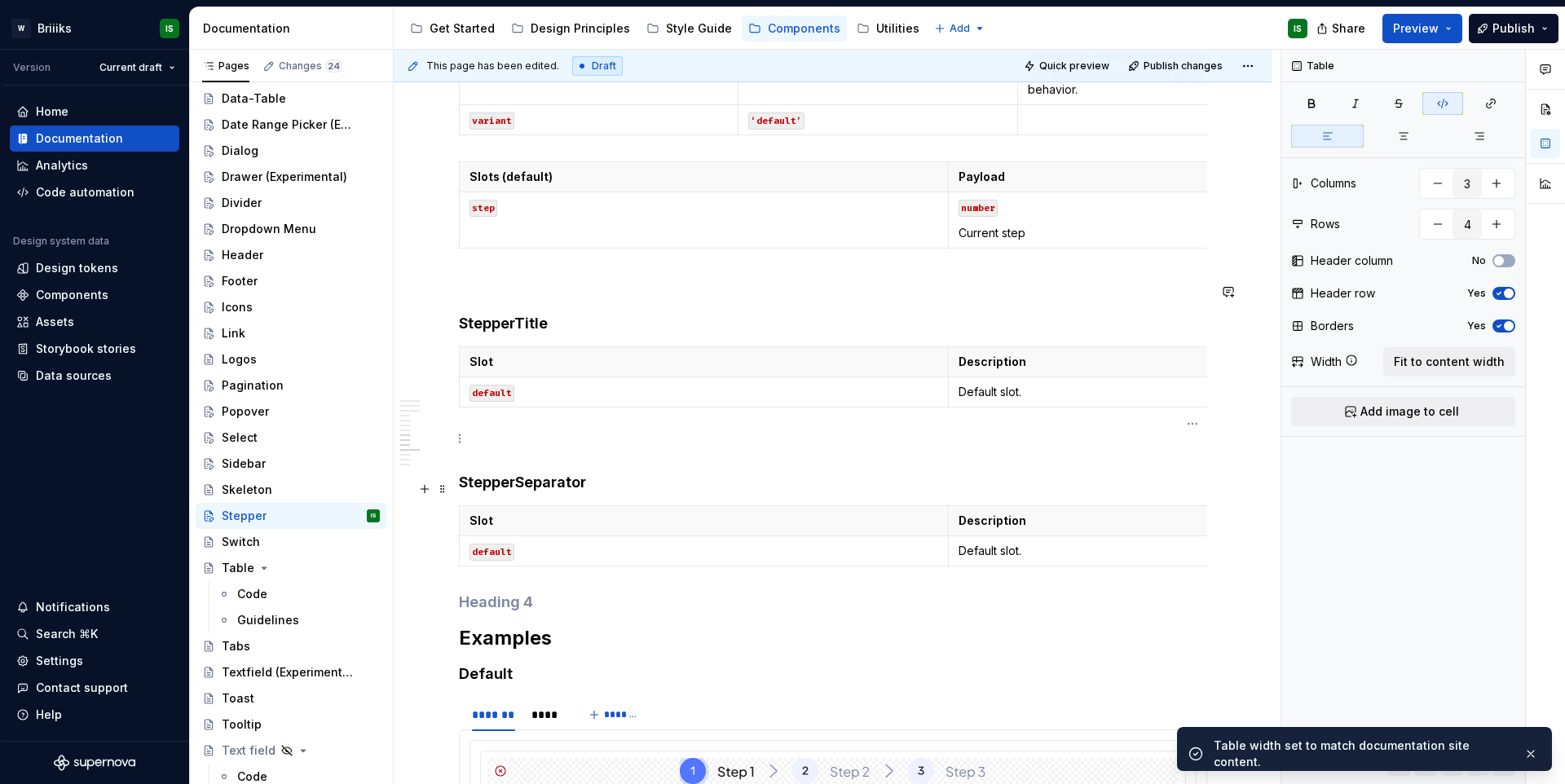
scroll to position [4139, 0]
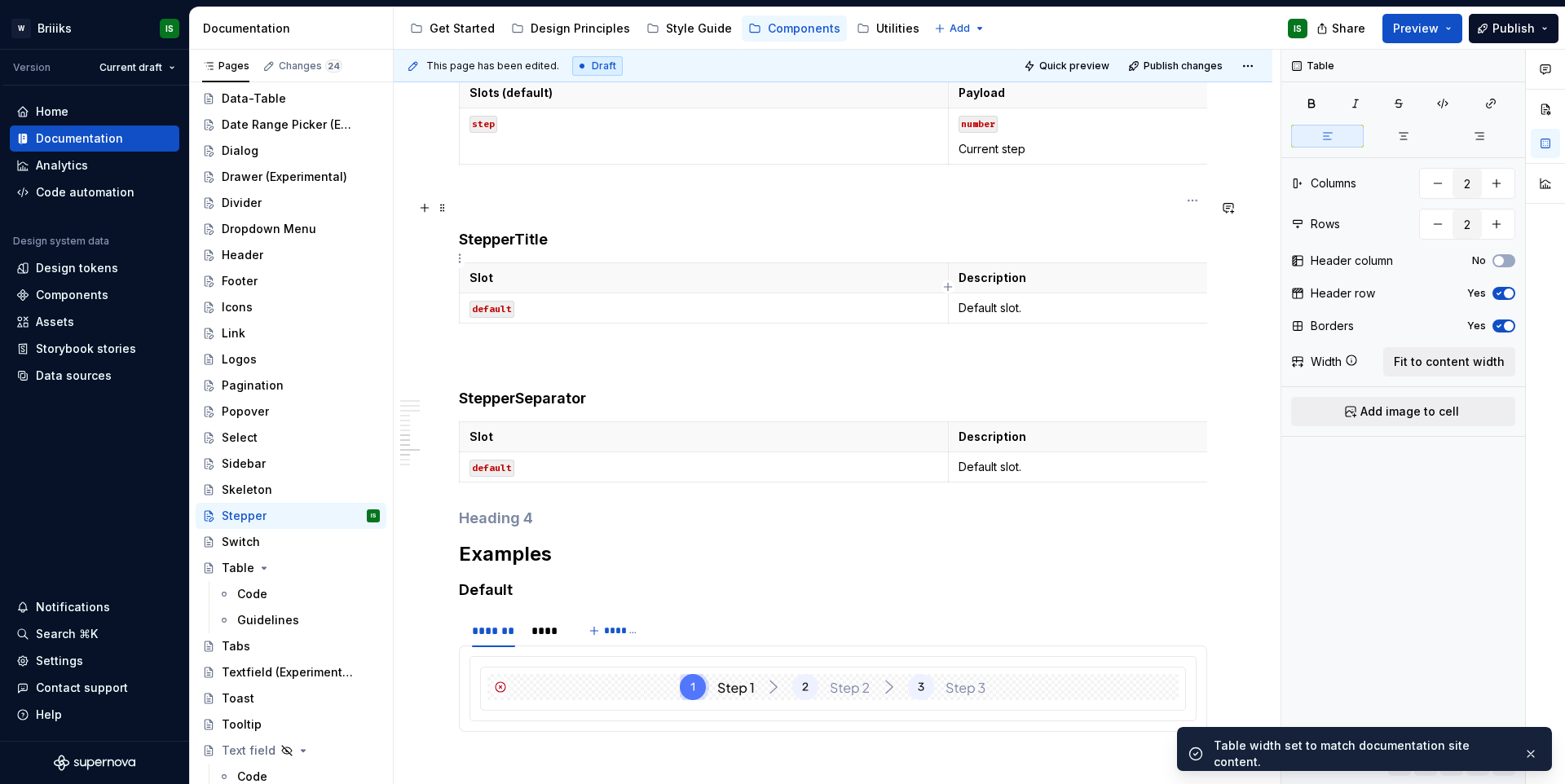
drag, startPoint x: 1058, startPoint y: 260, endPoint x: 1101, endPoint y: 272, distance: 44.6
click at [1057, 165] on td "number Current step" at bounding box center [1191, 137] width 489 height 56
drag, startPoint x: 1433, startPoint y: 366, endPoint x: 1387, endPoint y: 368, distance: 46.0
click at [1433, 365] on span "Fit to content width" at bounding box center [1449, 361] width 110 height 16
drag, startPoint x: 1099, startPoint y: 413, endPoint x: 1130, endPoint y: 409, distance: 31.3
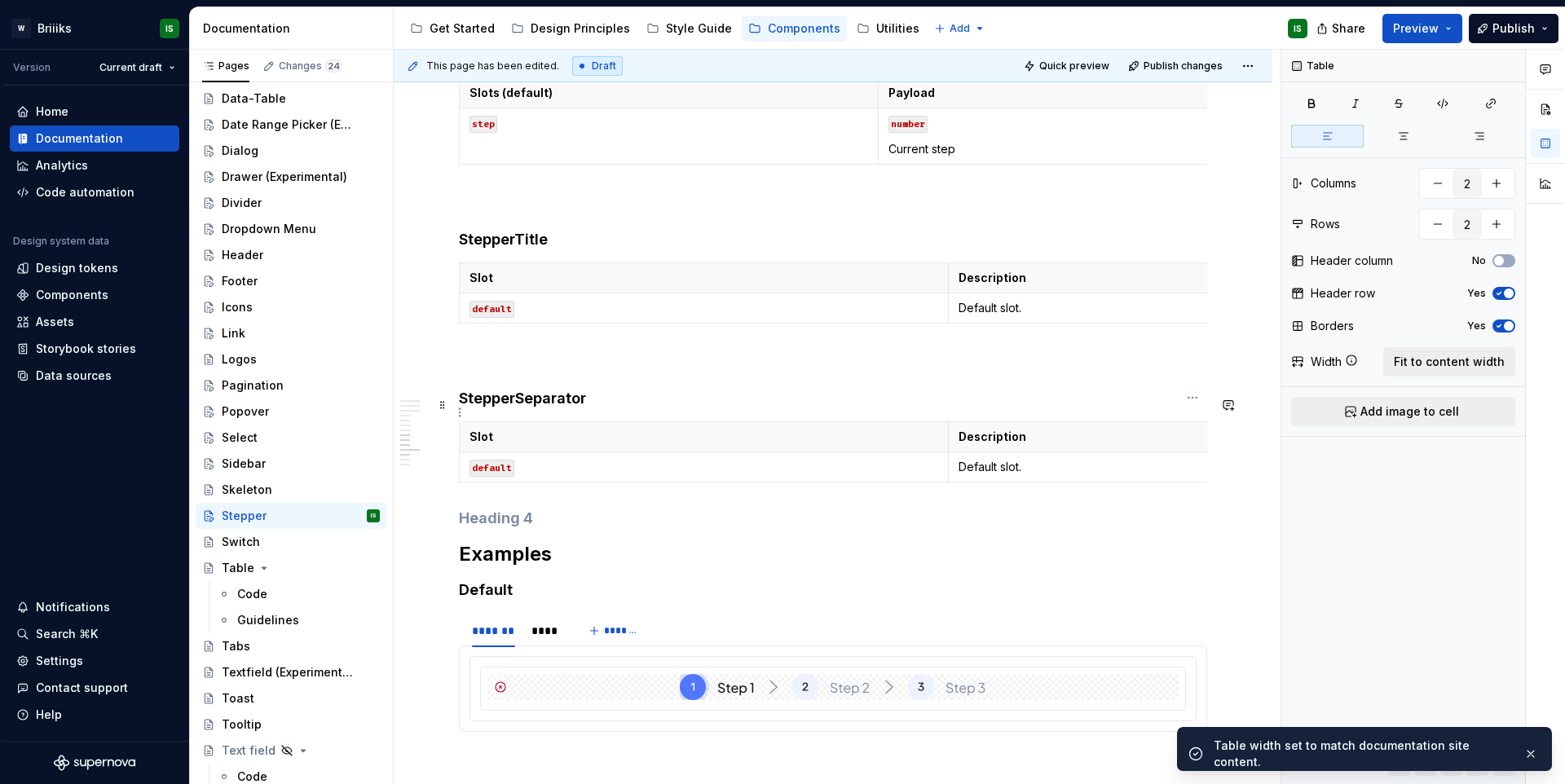
click at [1099, 286] on p "Description" at bounding box center [1193, 277] width 469 height 16
click at [1433, 363] on span "Fit to content width" at bounding box center [1449, 361] width 110 height 16
click at [1060, 445] on p "Description" at bounding box center [1193, 437] width 469 height 16
click at [1431, 369] on span "Fit to content width" at bounding box center [1449, 361] width 110 height 16
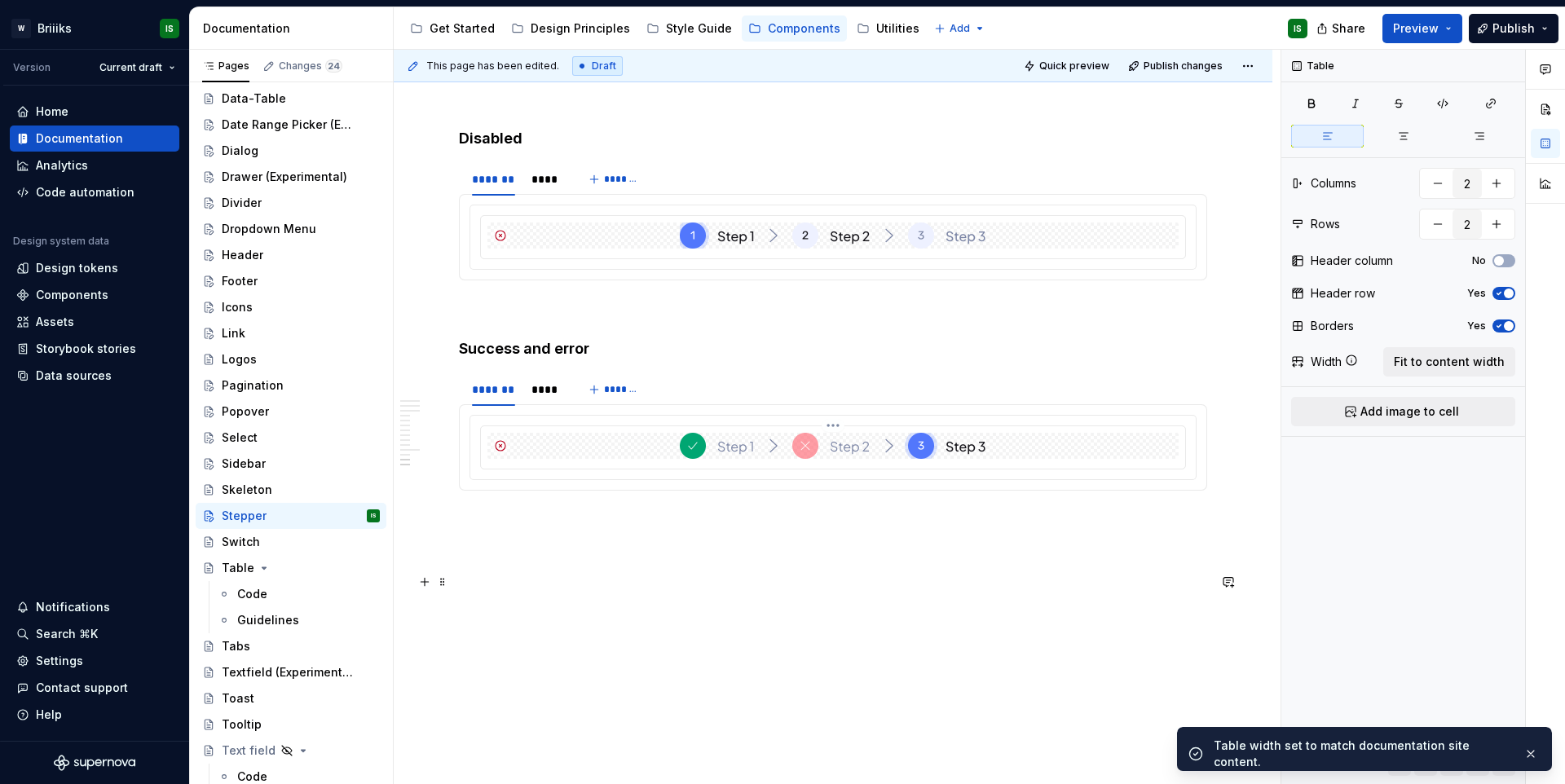
scroll to position [4960, 0]
click at [226, 545] on div "Switch" at bounding box center [240, 541] width 38 height 16
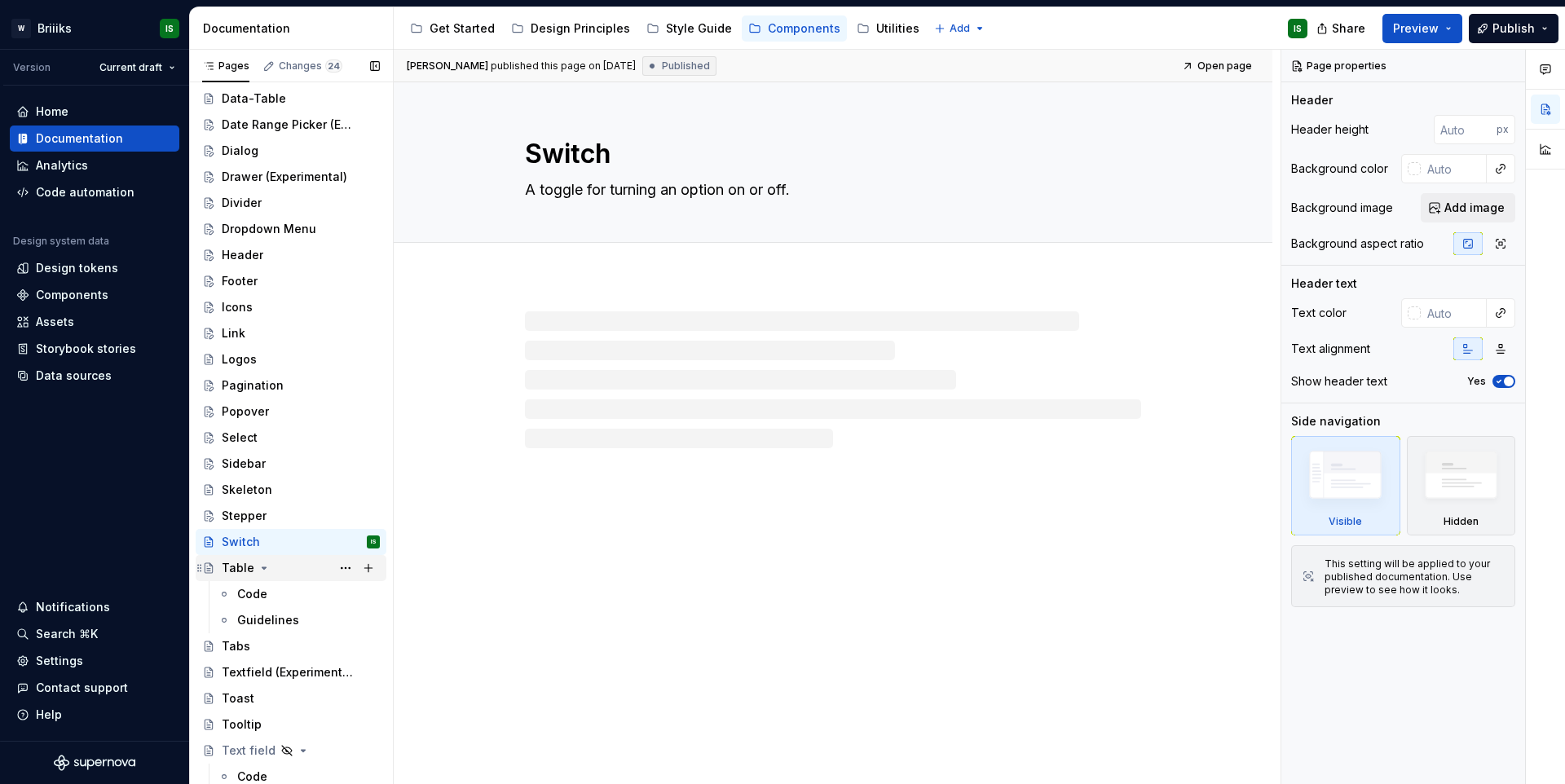
click at [263, 568] on icon "Page tree" at bounding box center [263, 567] width 13 height 13
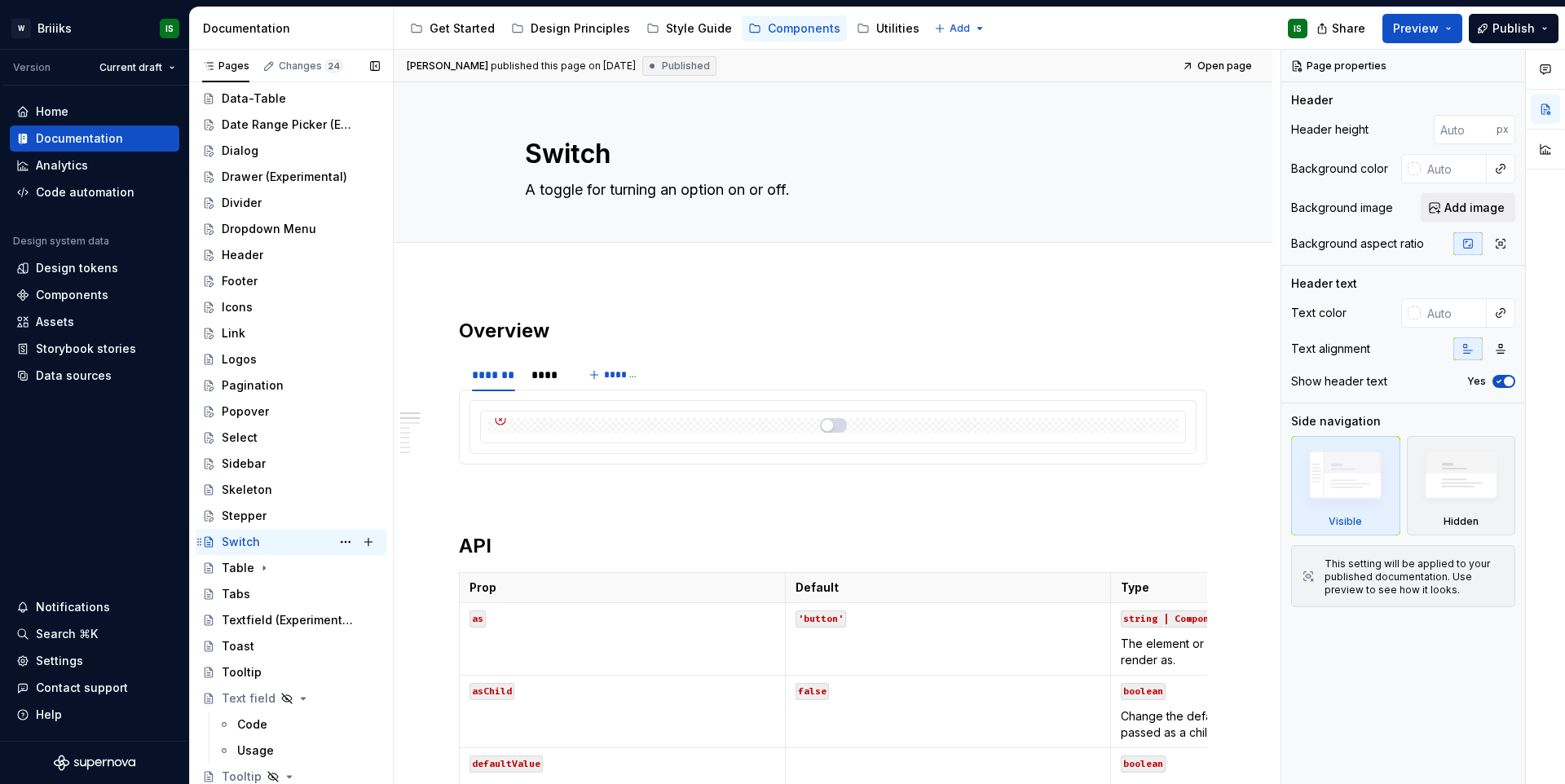
click at [256, 542] on div "Switch" at bounding box center [240, 541] width 38 height 16
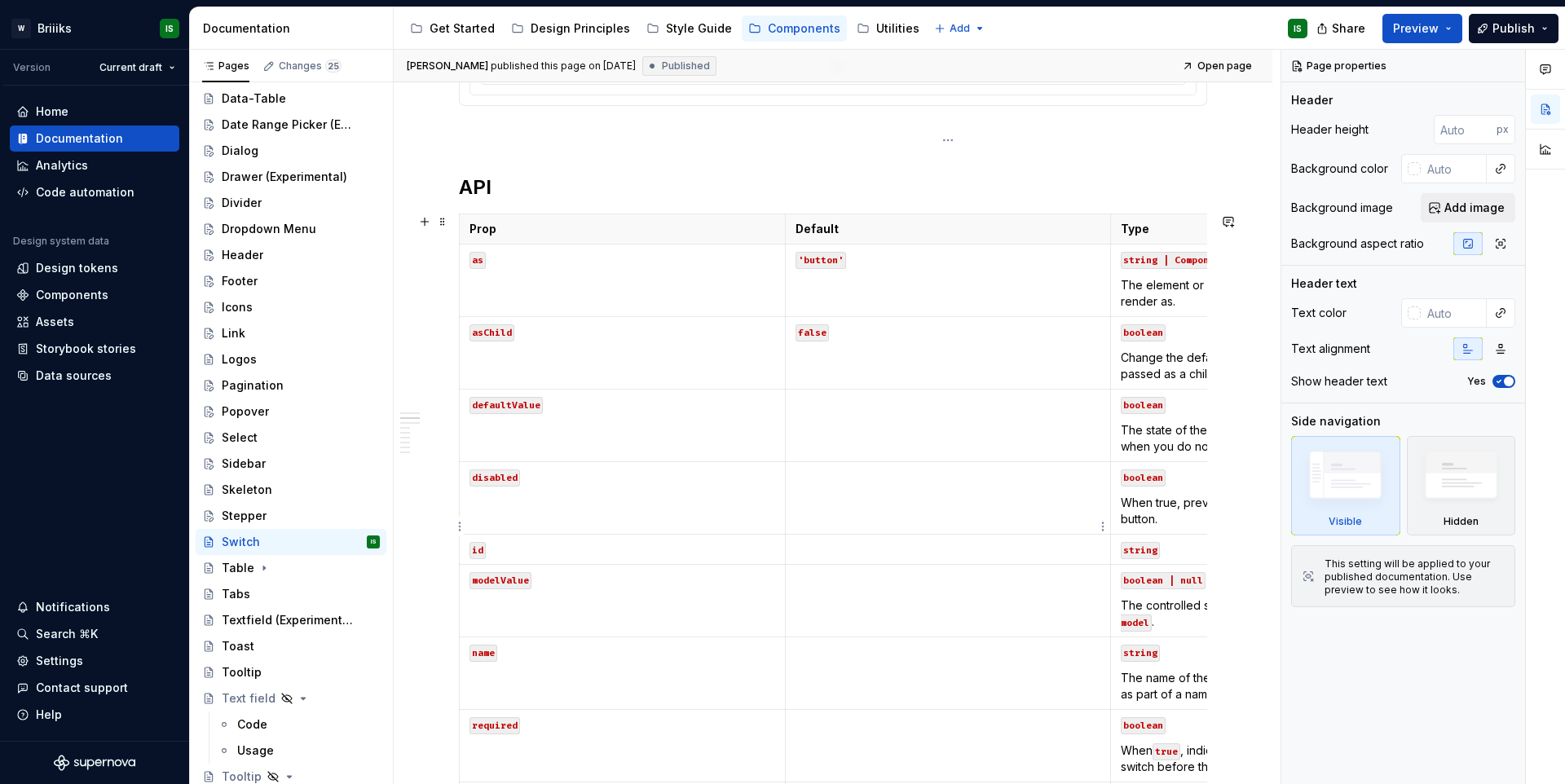
scroll to position [432, 0]
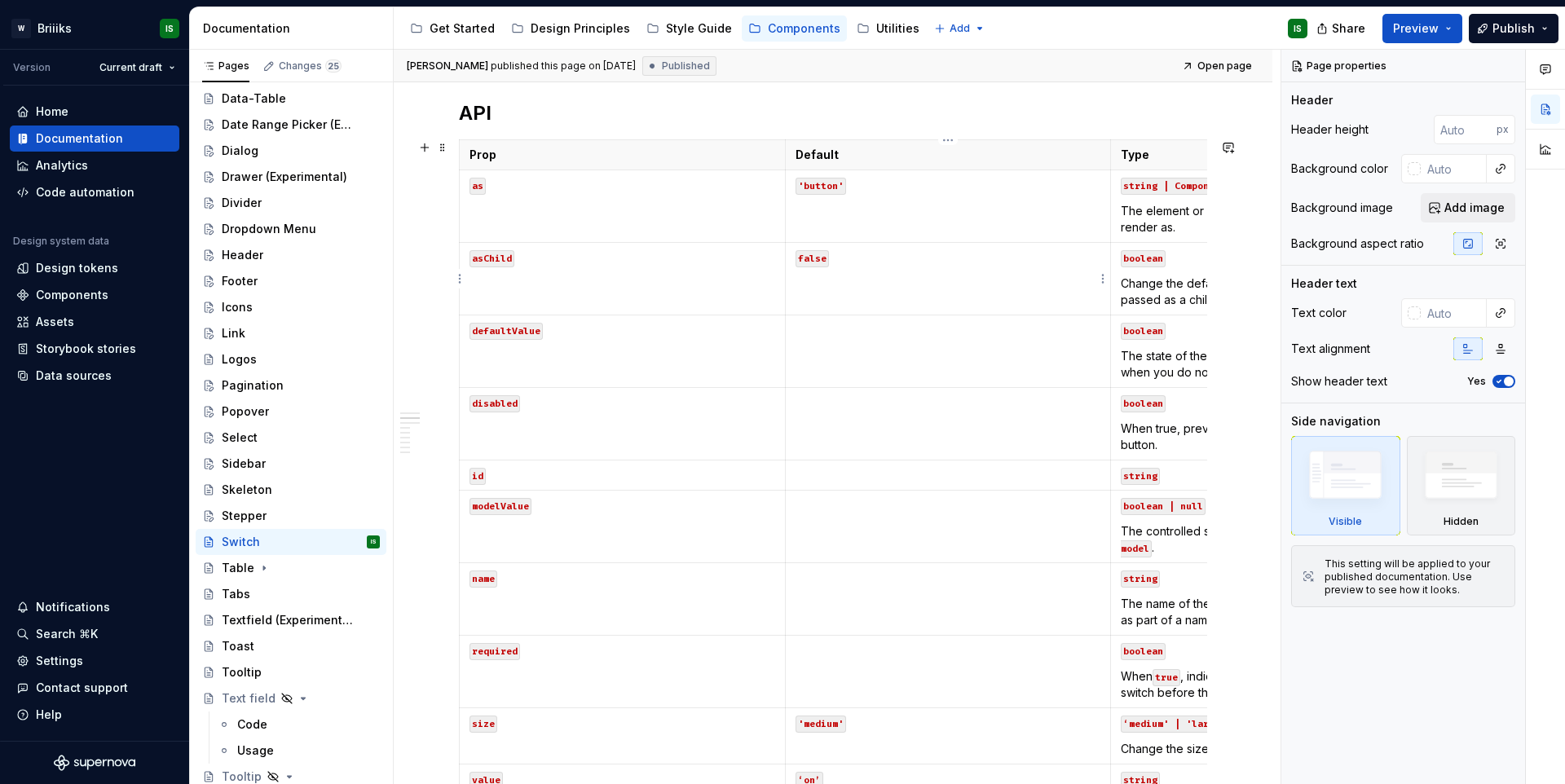
click at [1057, 301] on td "false" at bounding box center [948, 279] width 326 height 72
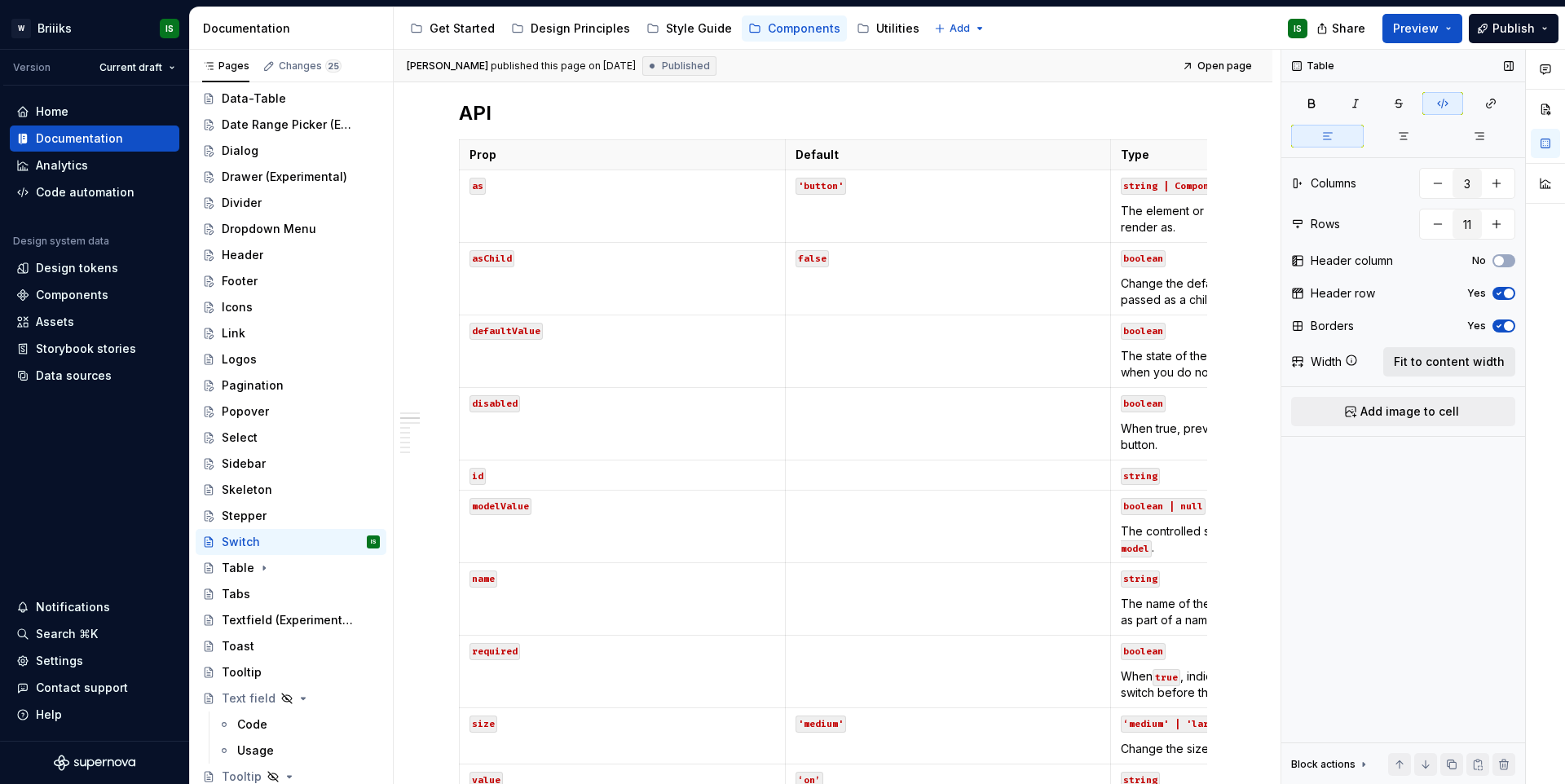
click at [1413, 350] on button "Fit to content width" at bounding box center [1449, 362] width 132 height 30
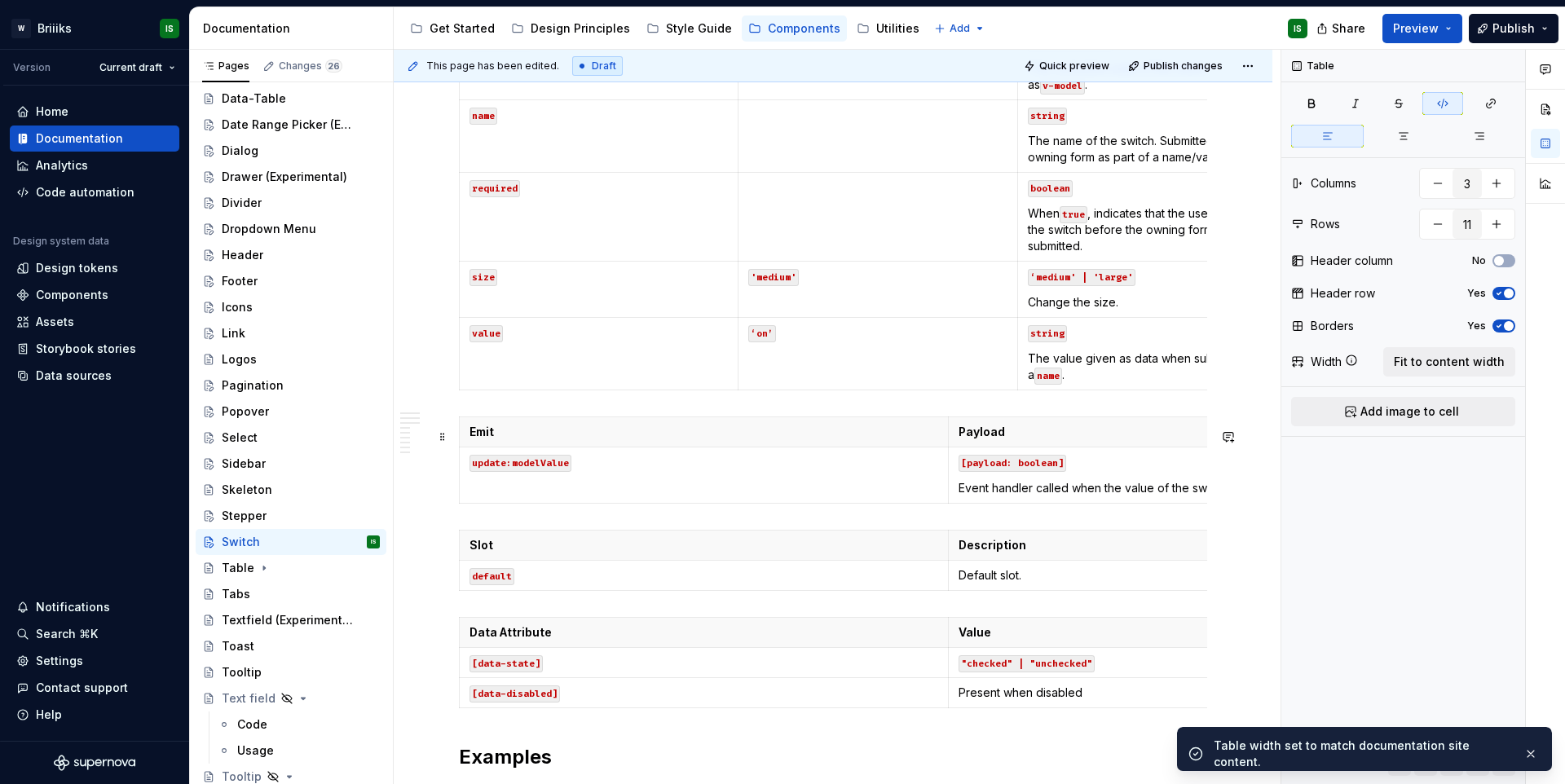
scroll to position [956, 0]
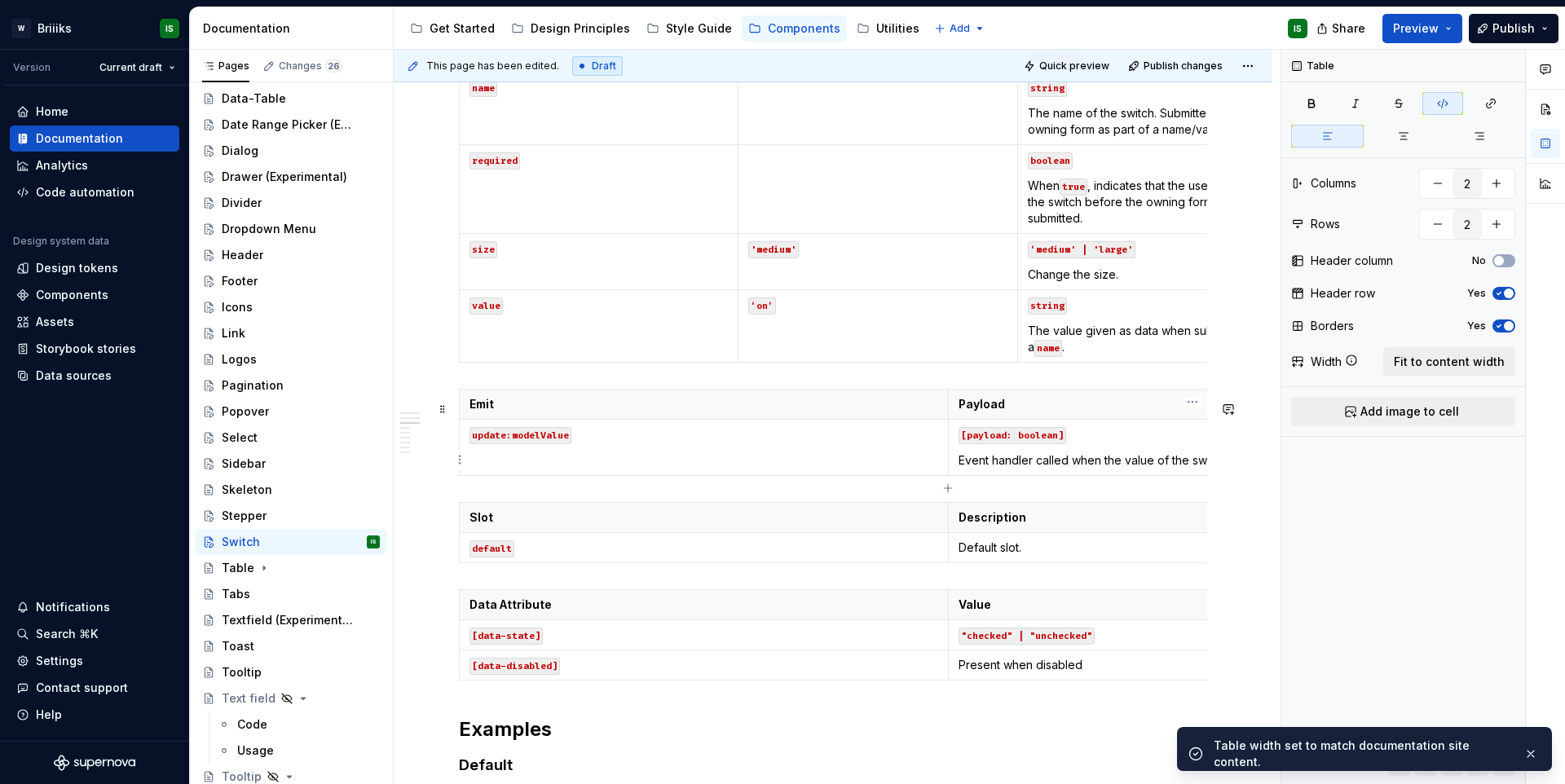
click at [1048, 439] on code "[payload: boolean]" at bounding box center [1012, 436] width 108 height 17
click at [1427, 367] on span "Fit to content width" at bounding box center [1449, 361] width 110 height 16
click at [1094, 526] on p "Description" at bounding box center [1193, 516] width 469 height 16
click at [1416, 371] on button "Fit to content width" at bounding box center [1449, 362] width 132 height 30
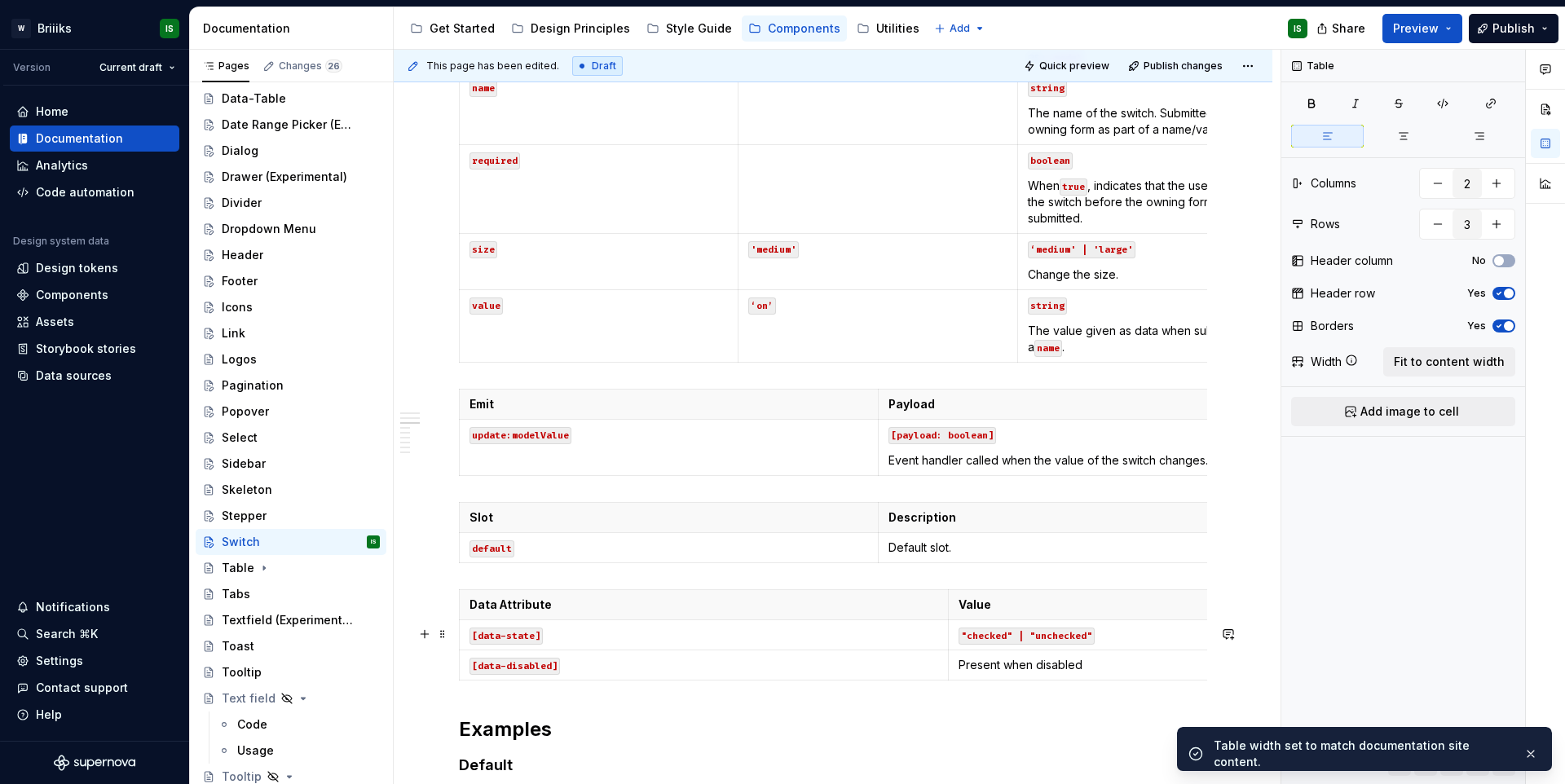
click at [1023, 650] on td ""checked" | "unchecked"" at bounding box center [1191, 635] width 489 height 30
click at [1421, 368] on span "Fit to content width" at bounding box center [1449, 361] width 110 height 16
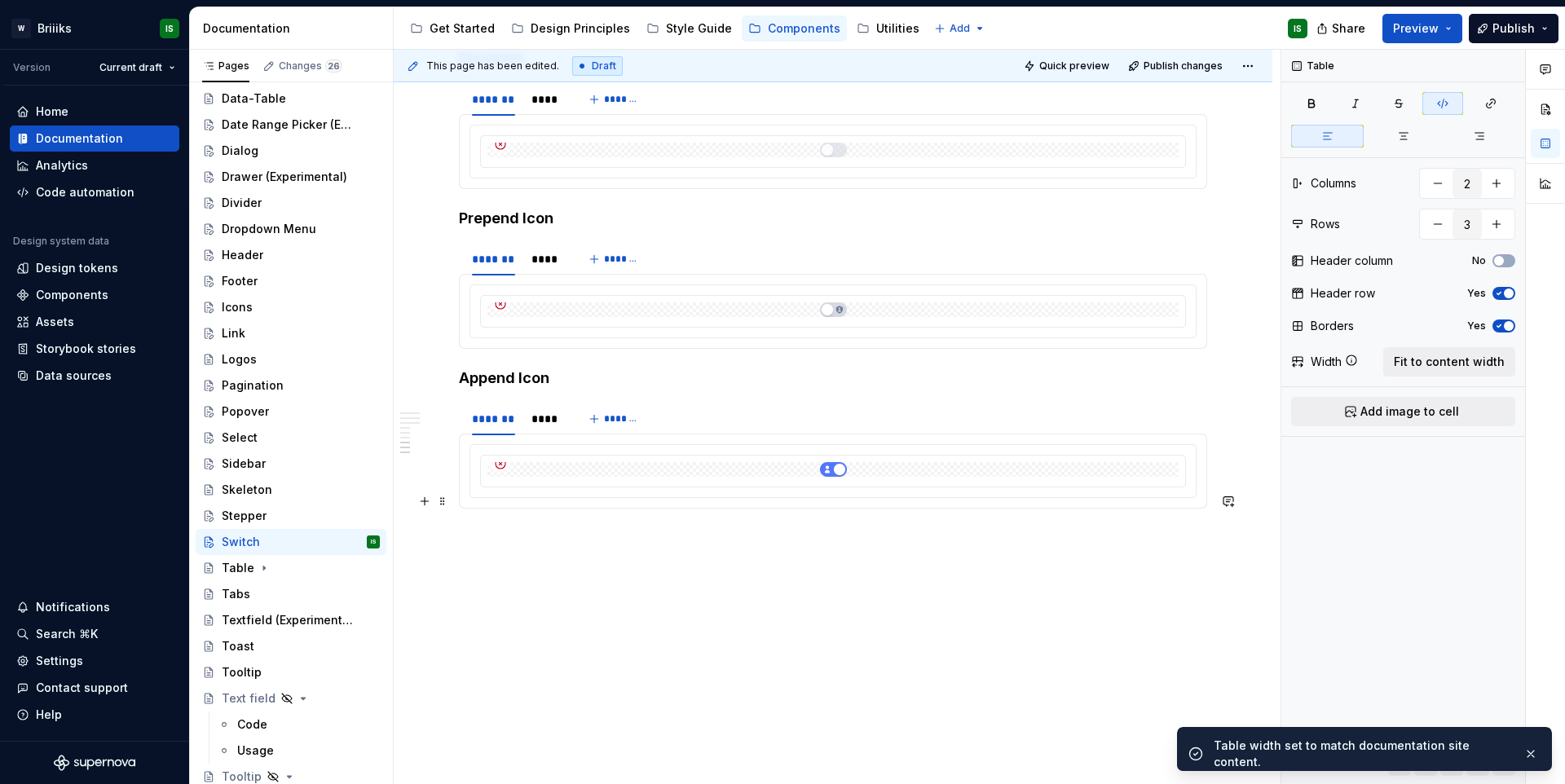
scroll to position [2213, 0]
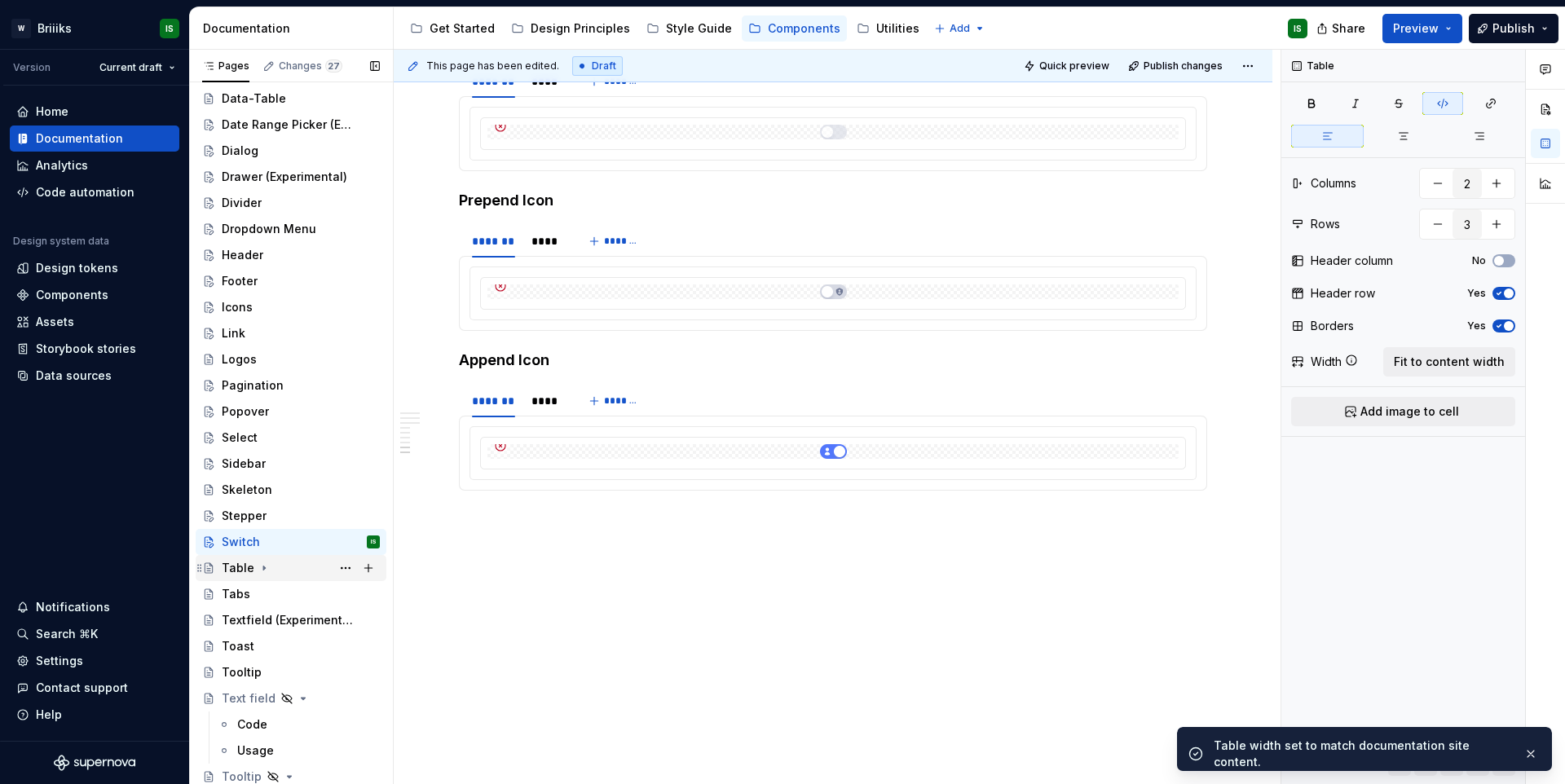
click at [292, 569] on div "Table" at bounding box center [301, 567] width 158 height 23
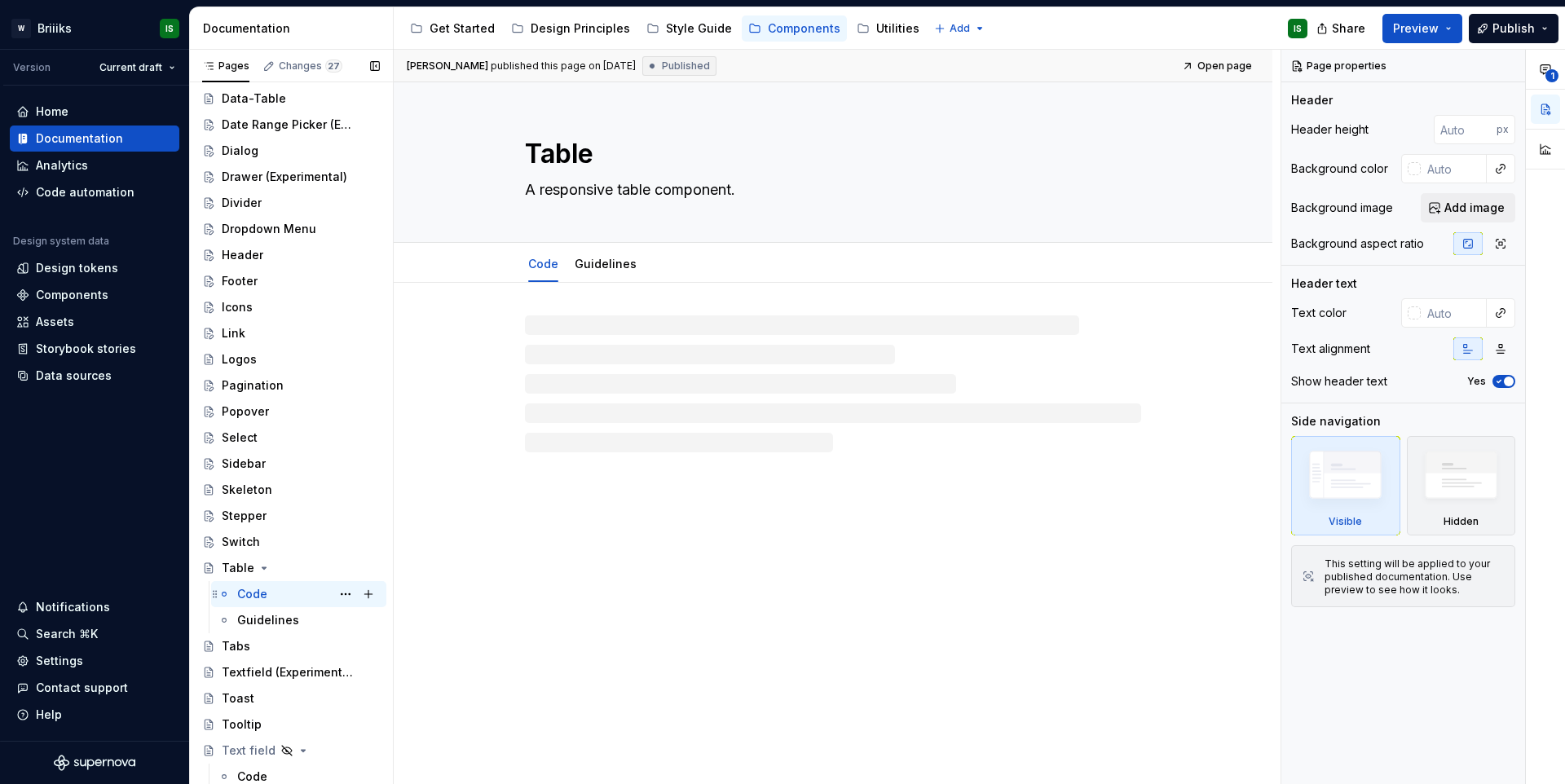
click at [286, 595] on div "Code IS" at bounding box center [308, 594] width 143 height 23
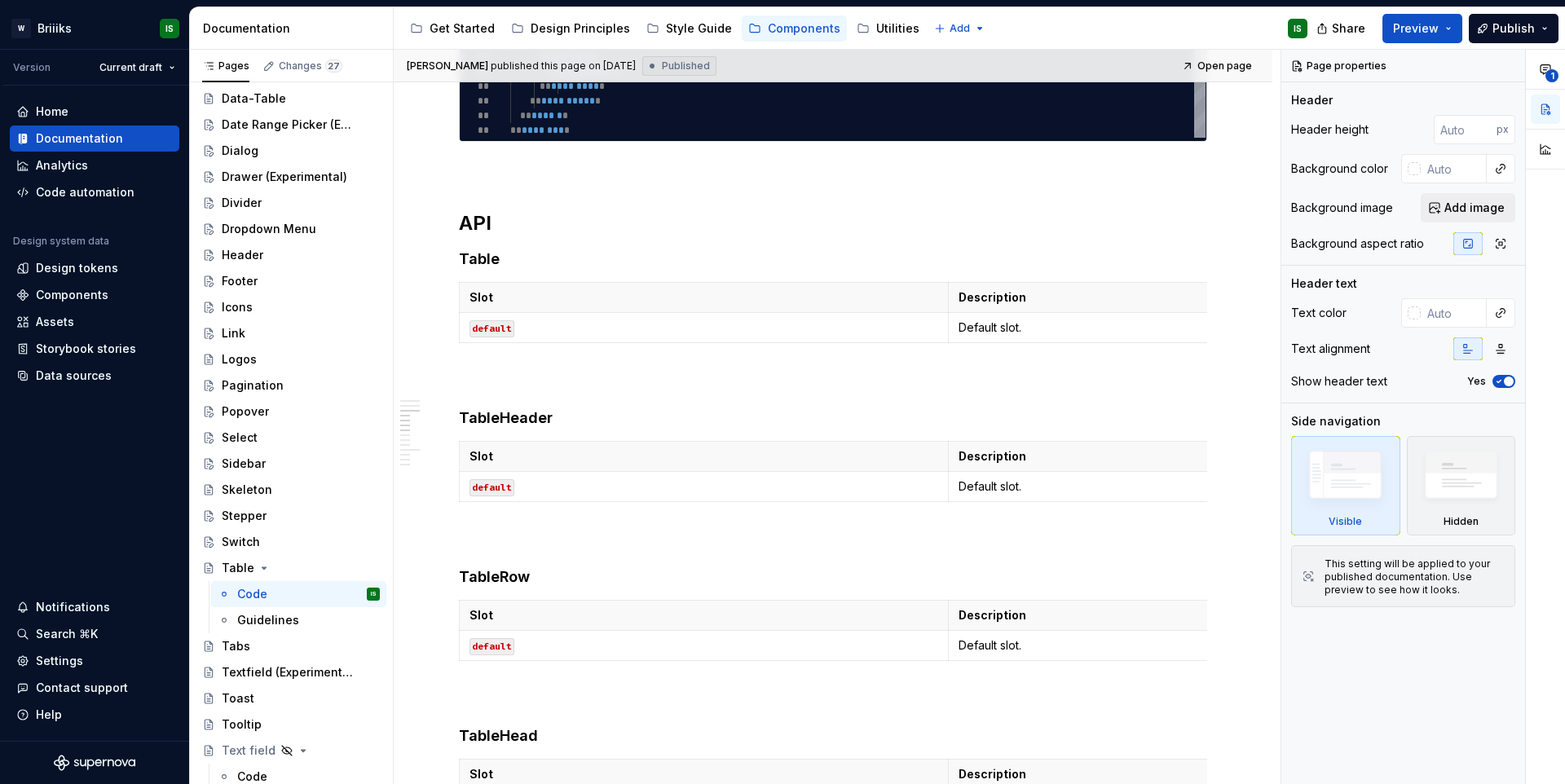
scroll to position [1448, 0]
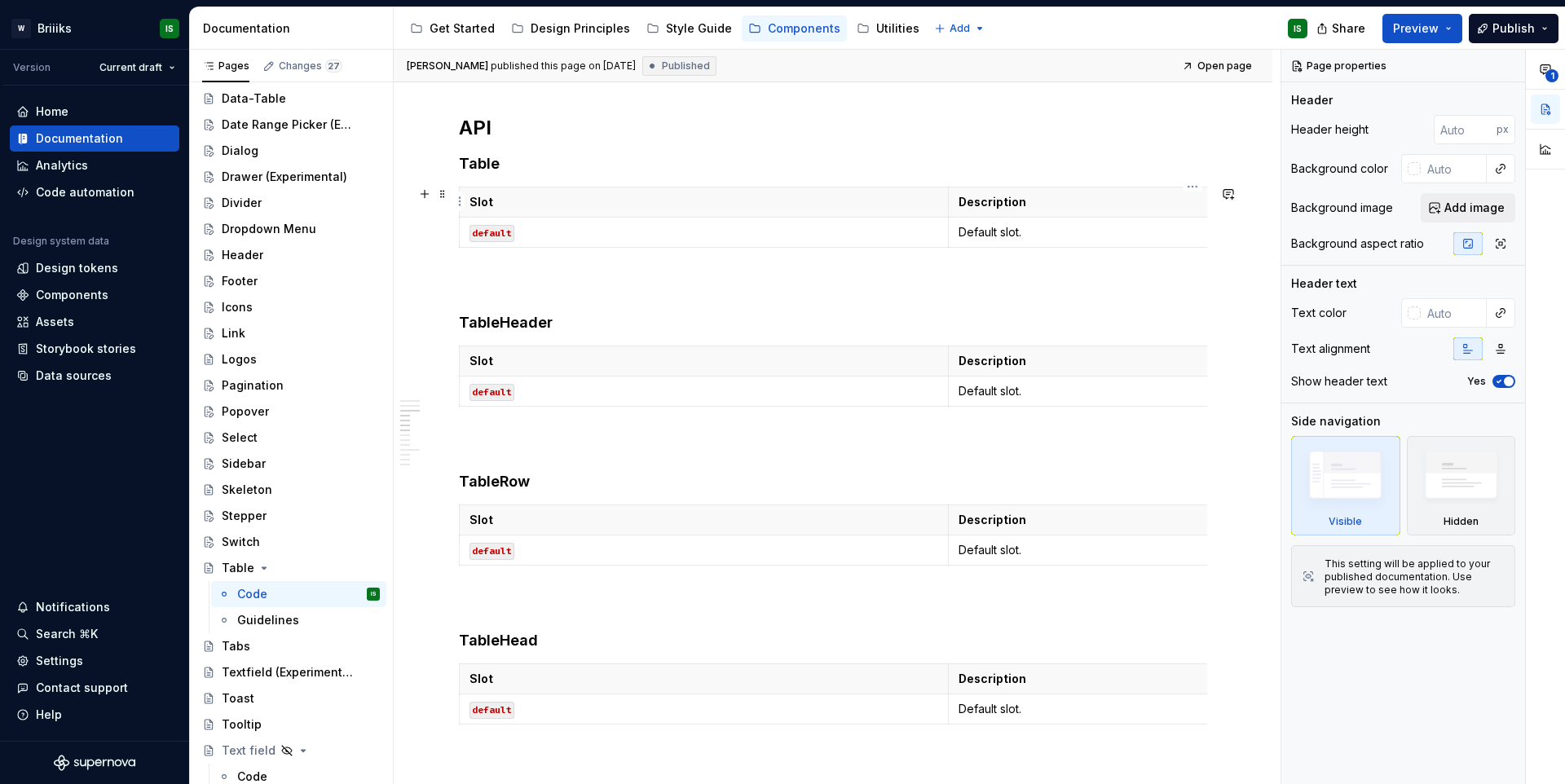
click at [1031, 198] on p "Description" at bounding box center [1193, 201] width 469 height 16
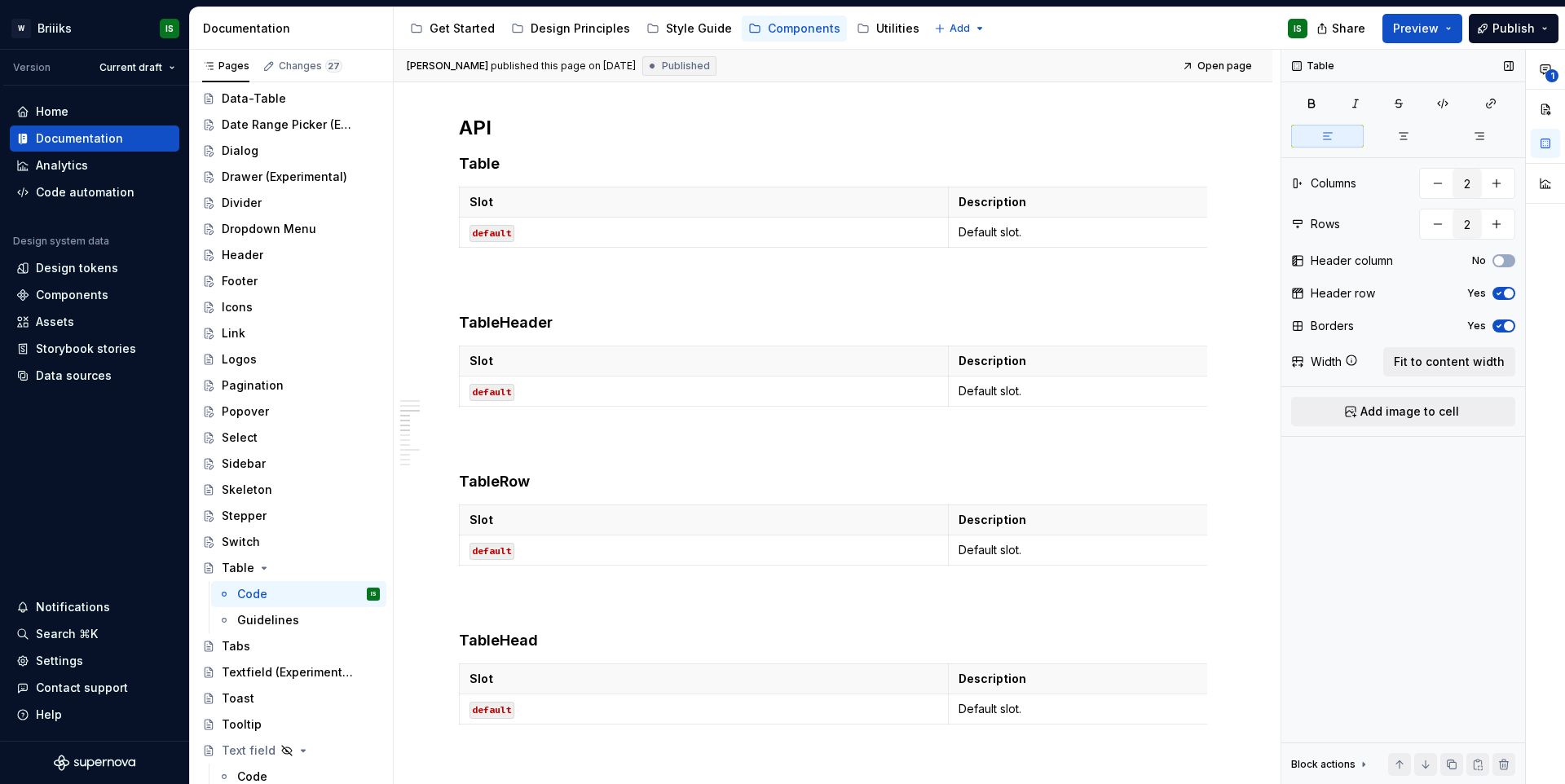
drag, startPoint x: 1451, startPoint y: 362, endPoint x: 1370, endPoint y: 370, distance: 81.4
click at [1451, 362] on span "Fit to content width" at bounding box center [1449, 361] width 110 height 16
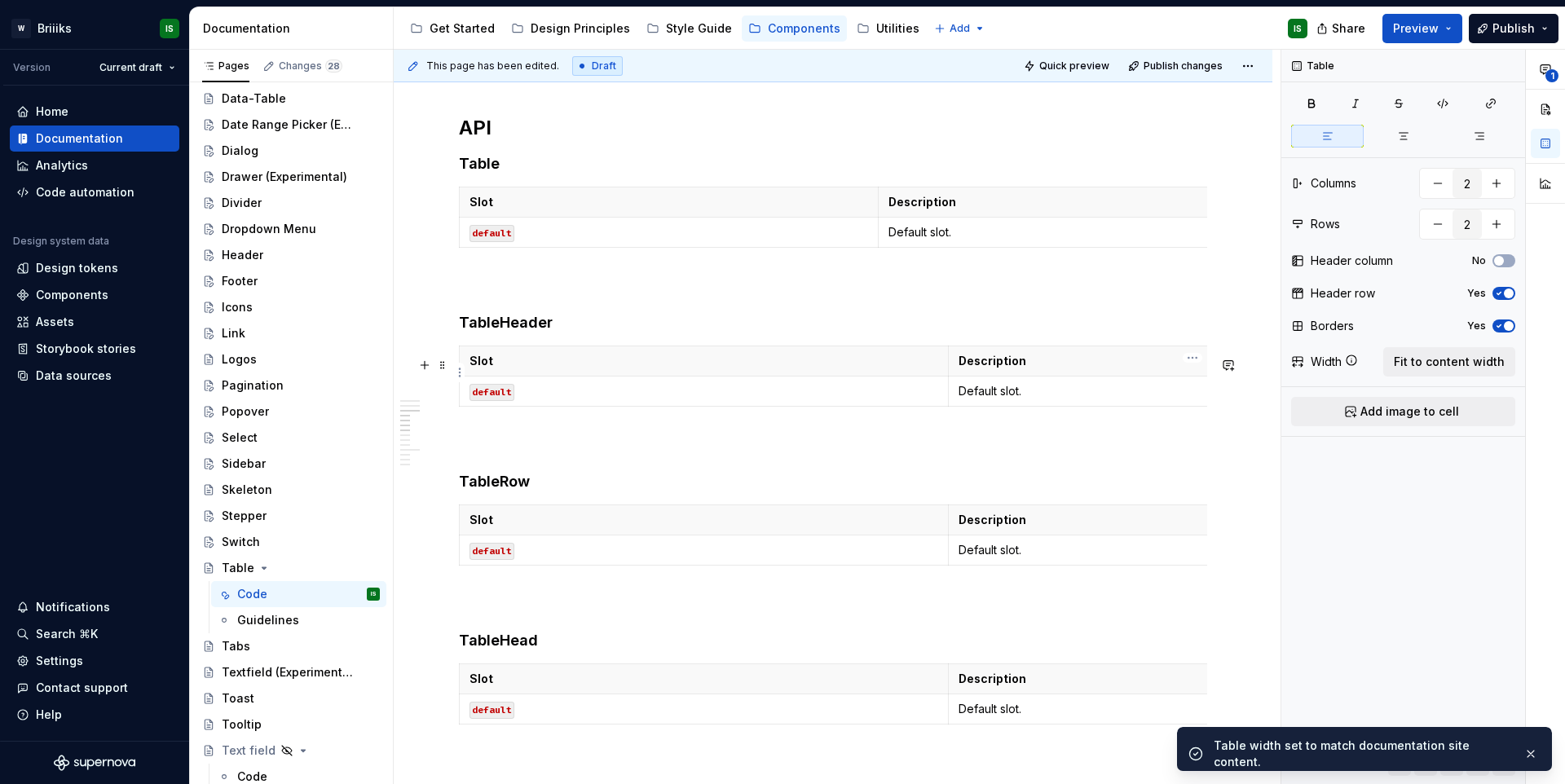
click at [1088, 376] on th "Description" at bounding box center [1191, 361] width 489 height 30
click at [1404, 358] on span "Fit to content width" at bounding box center [1449, 361] width 110 height 16
click at [1065, 528] on p "Description" at bounding box center [1193, 519] width 469 height 16
click at [1427, 366] on span "Fit to content width" at bounding box center [1449, 361] width 110 height 16
click at [980, 687] on p "Description" at bounding box center [1193, 678] width 469 height 16
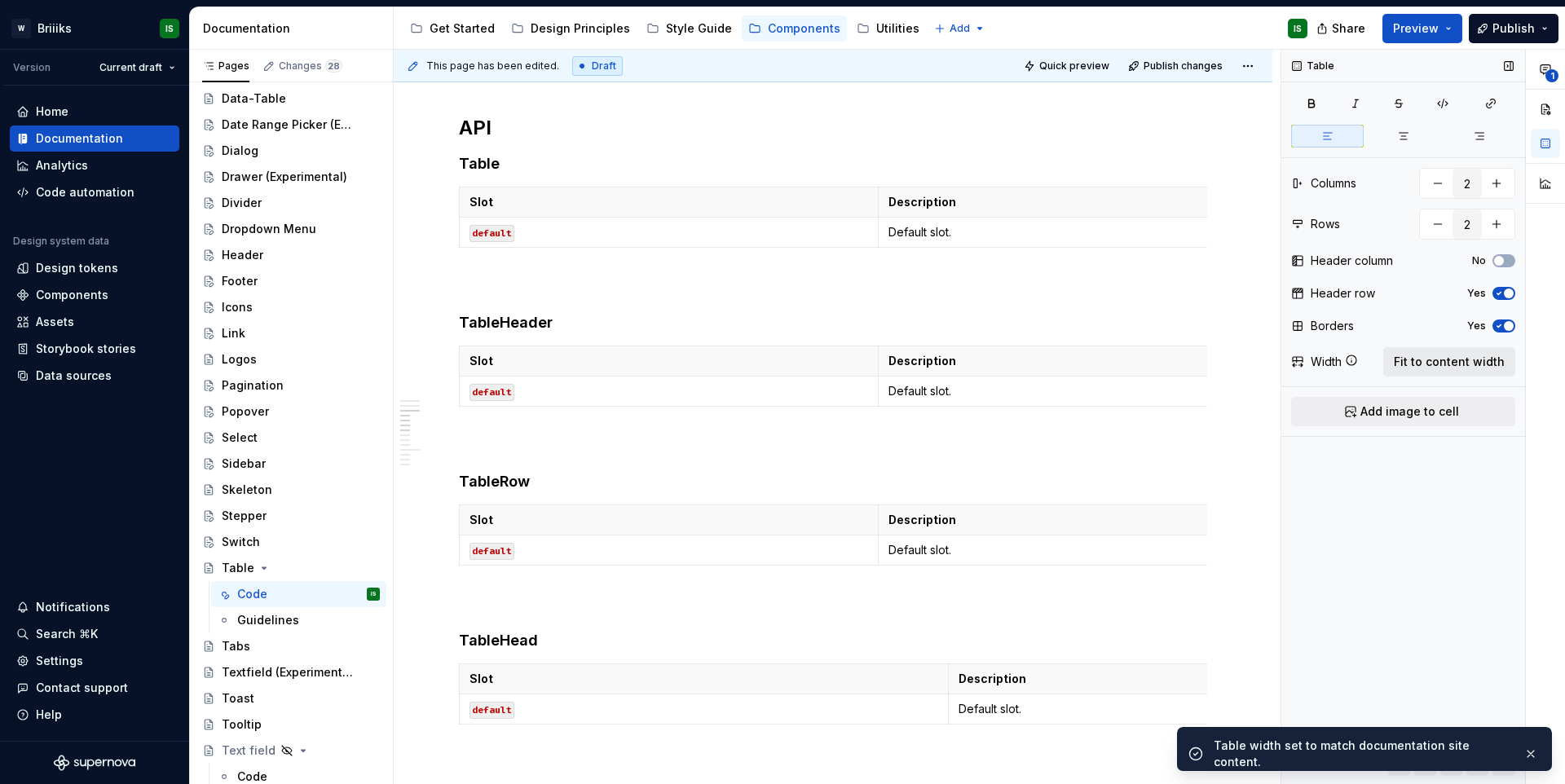
click at [1422, 368] on span "Fit to content width" at bounding box center [1449, 361] width 110 height 16
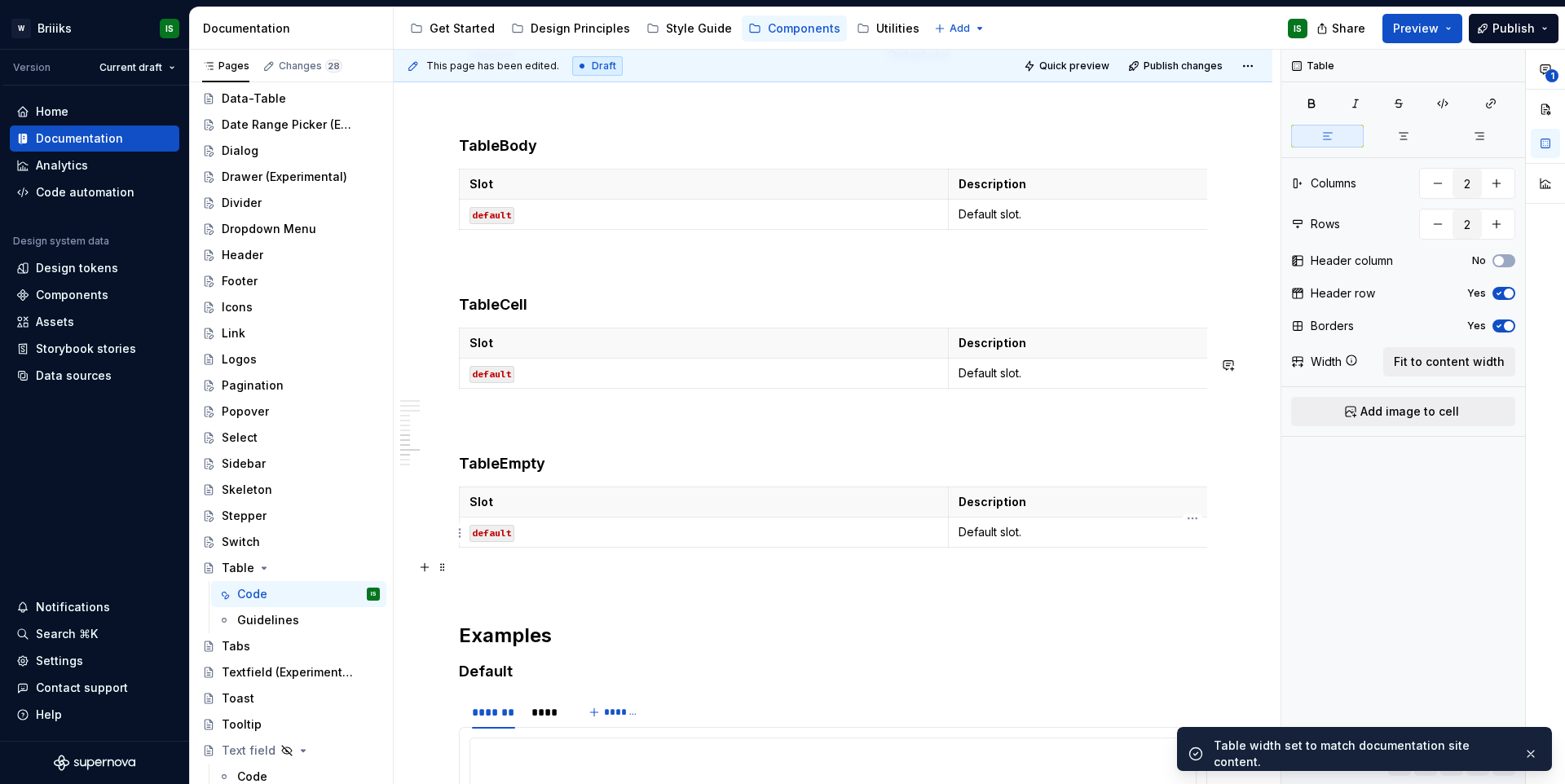
scroll to position [2163, 0]
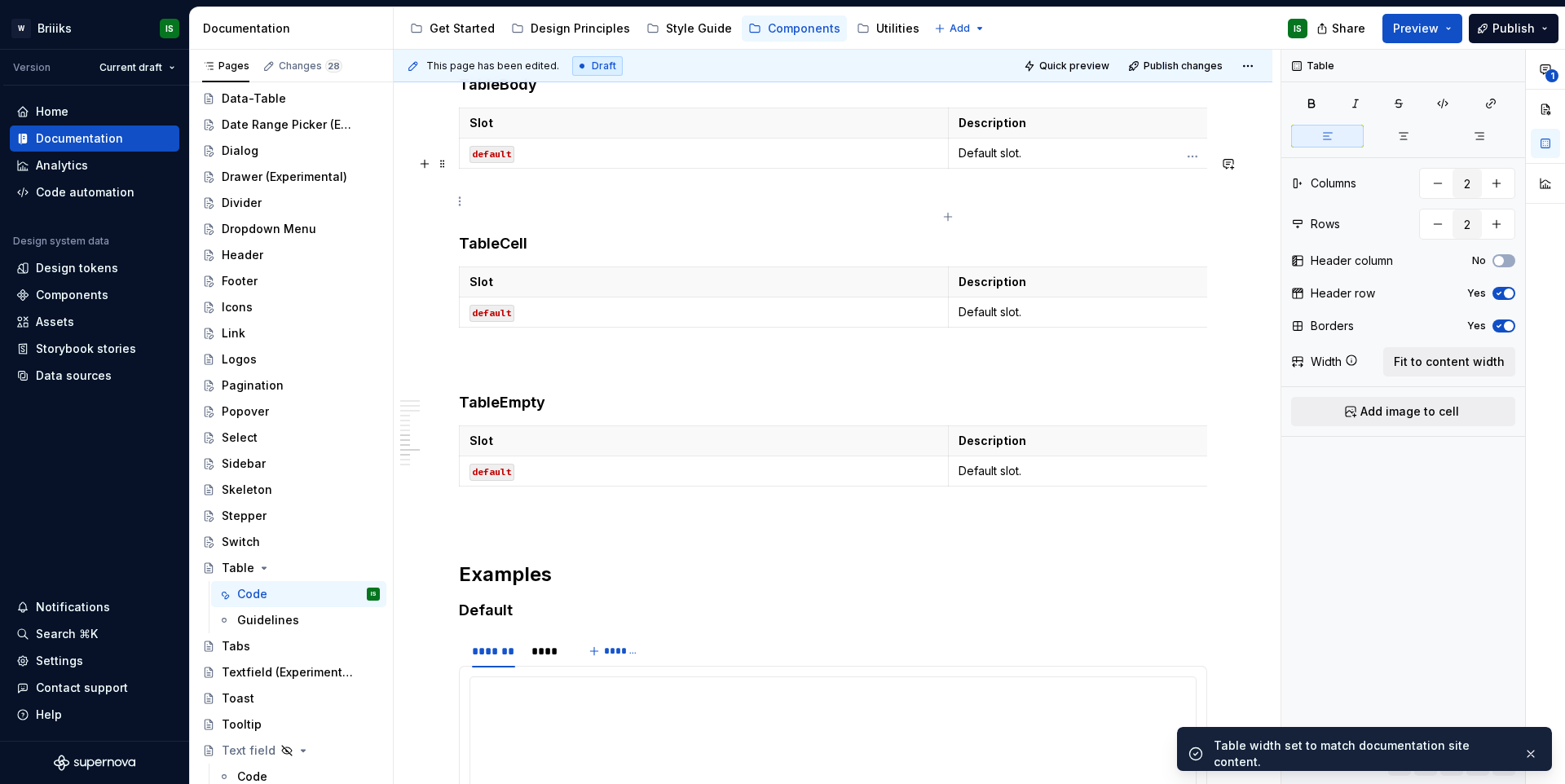
click at [1108, 161] on p "Default slot." at bounding box center [1193, 153] width 469 height 16
click at [1446, 354] on span "Fit to content width" at bounding box center [1449, 361] width 110 height 16
click at [1084, 320] on p "Default slot." at bounding box center [1193, 312] width 469 height 16
click at [1494, 361] on span "Fit to content width" at bounding box center [1449, 361] width 110 height 16
drag, startPoint x: 1105, startPoint y: 532, endPoint x: 1195, endPoint y: 493, distance: 98.1
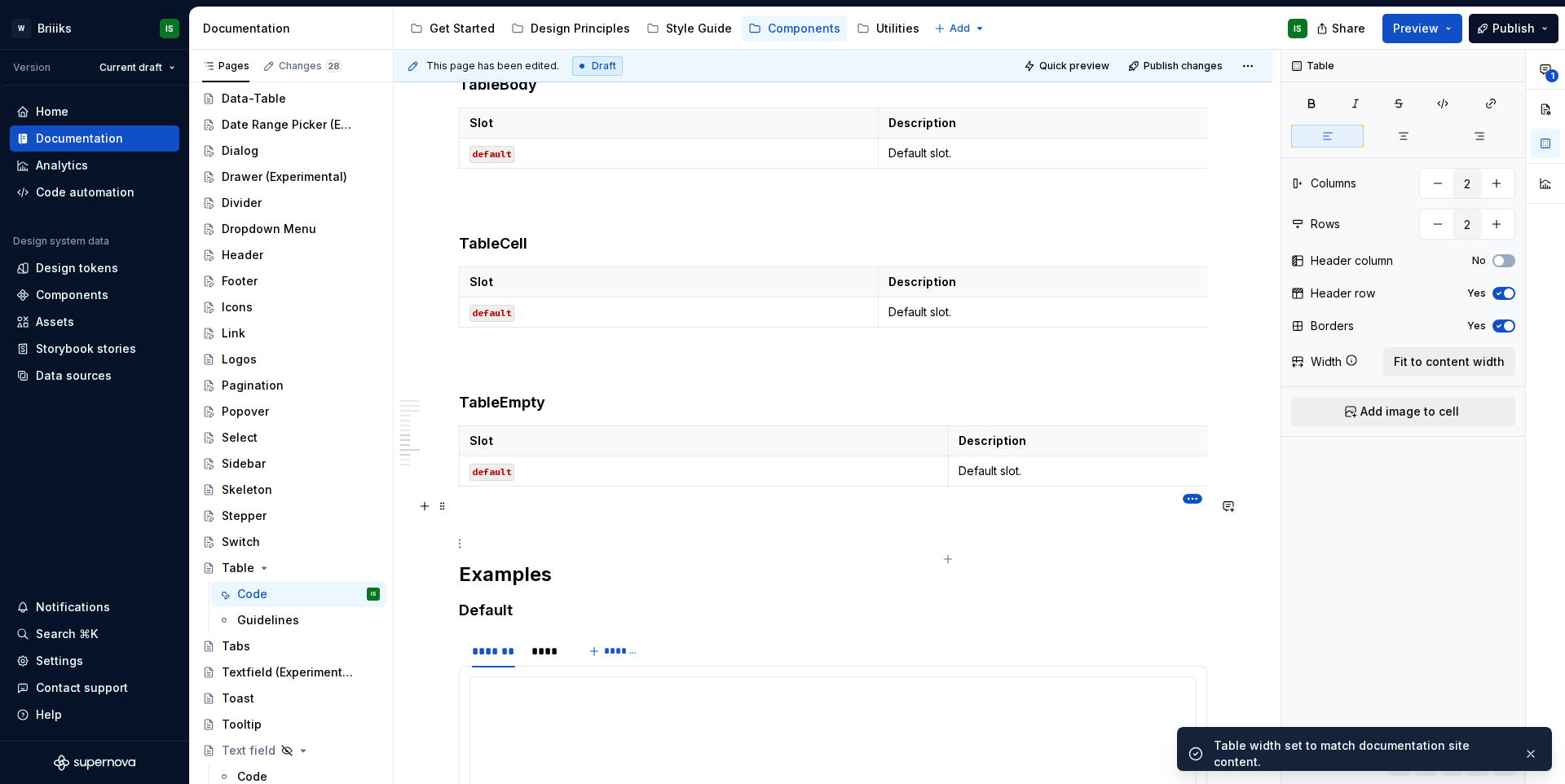
click at [1105, 487] on td "Default slot." at bounding box center [1191, 471] width 489 height 30
click at [1486, 369] on span "Fit to content width" at bounding box center [1449, 361] width 110 height 16
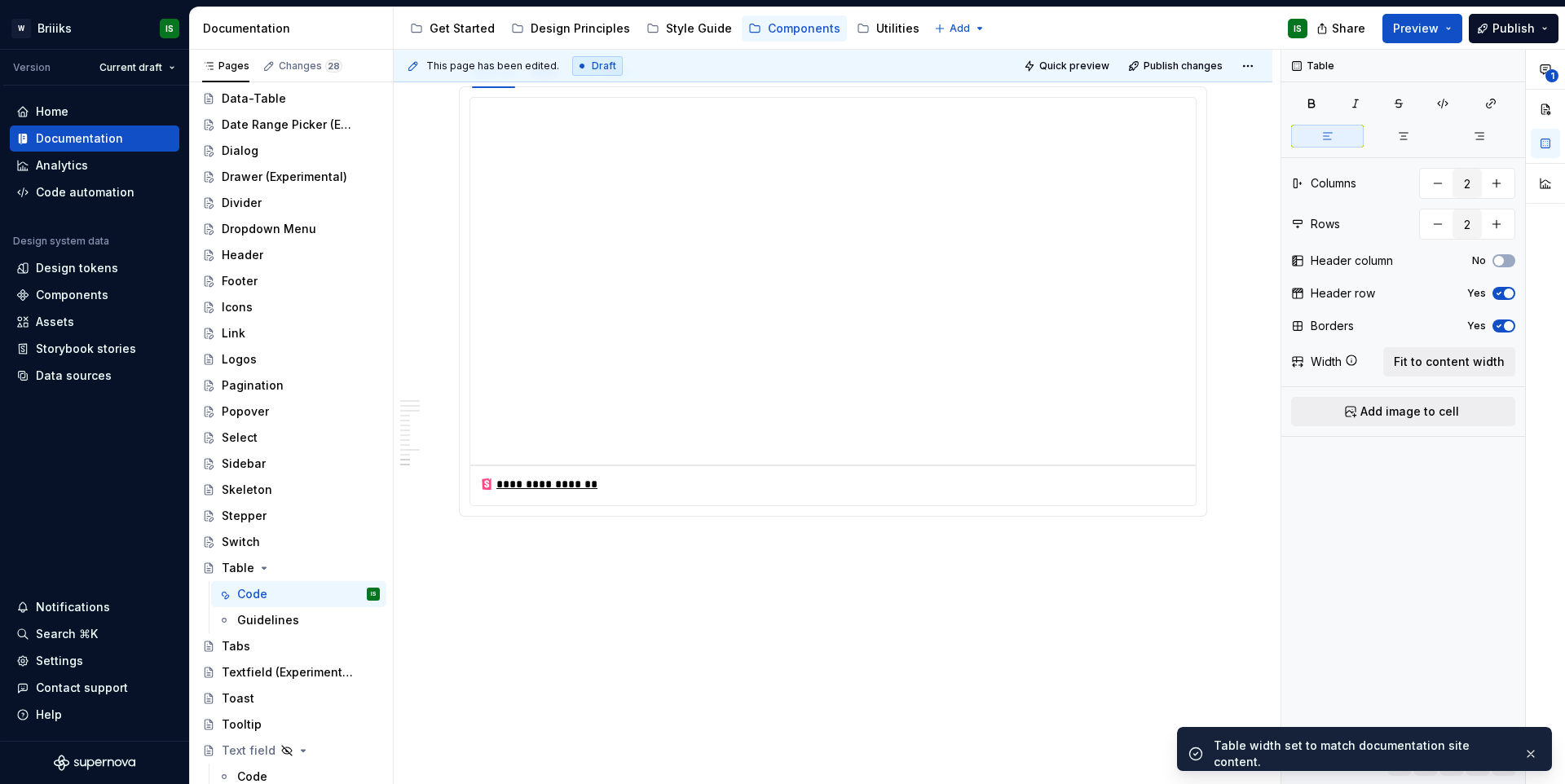
scroll to position [3693, 0]
click at [232, 618] on div "Guidelines" at bounding box center [298, 619] width 162 height 23
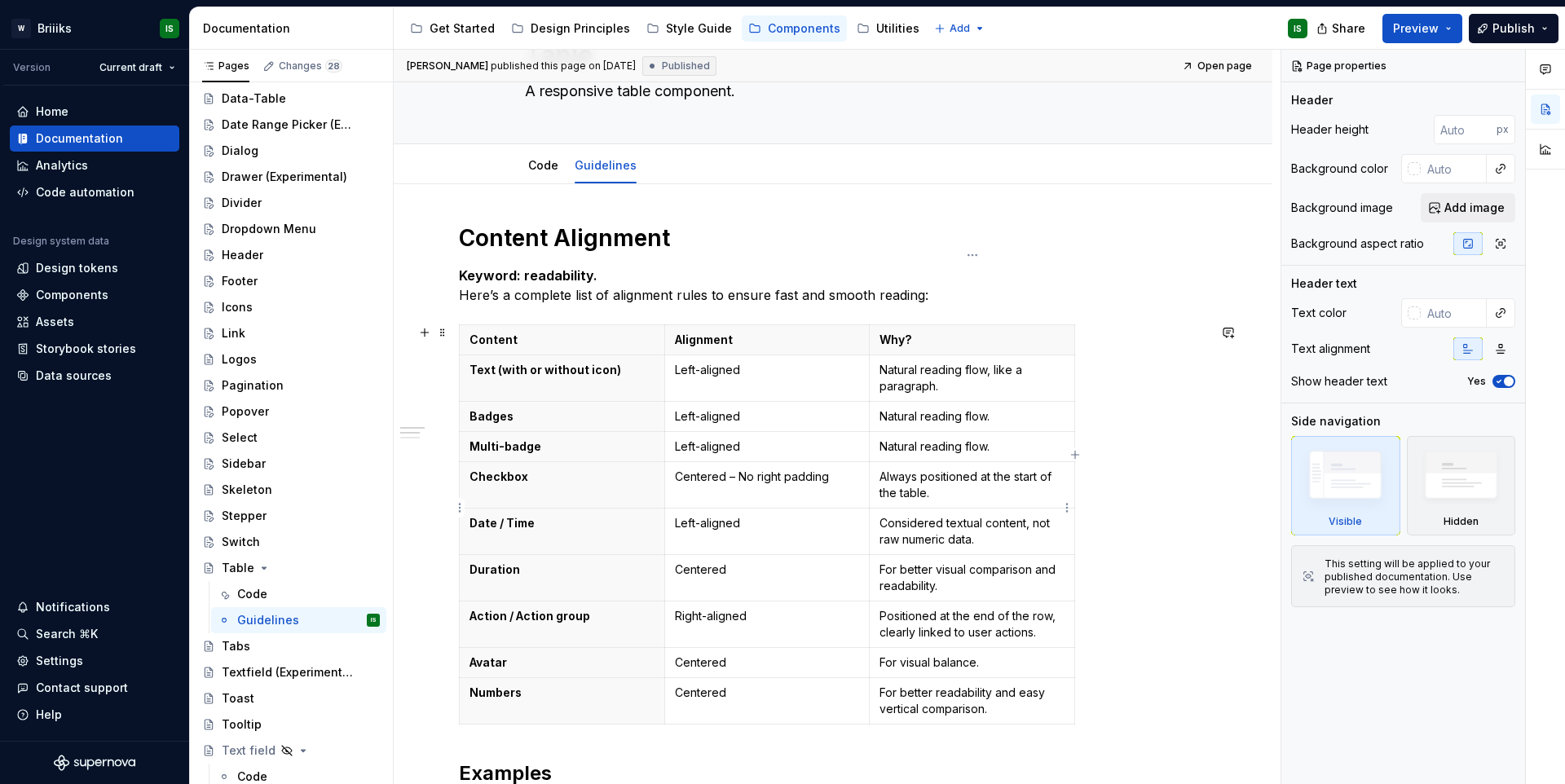
scroll to position [171, 0]
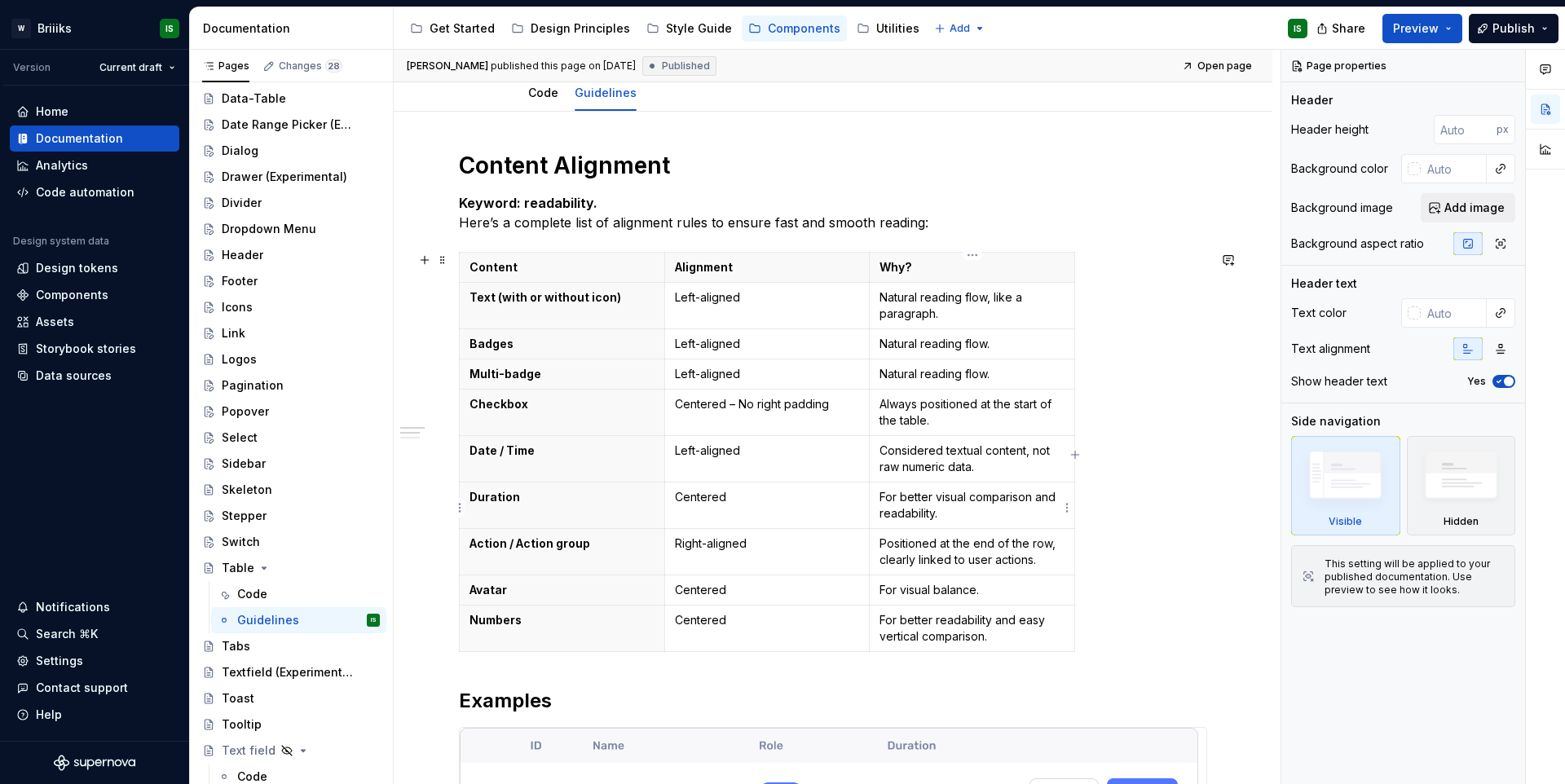
click at [969, 496] on p "For better visual comparison and readability." at bounding box center [972, 505] width 185 height 32
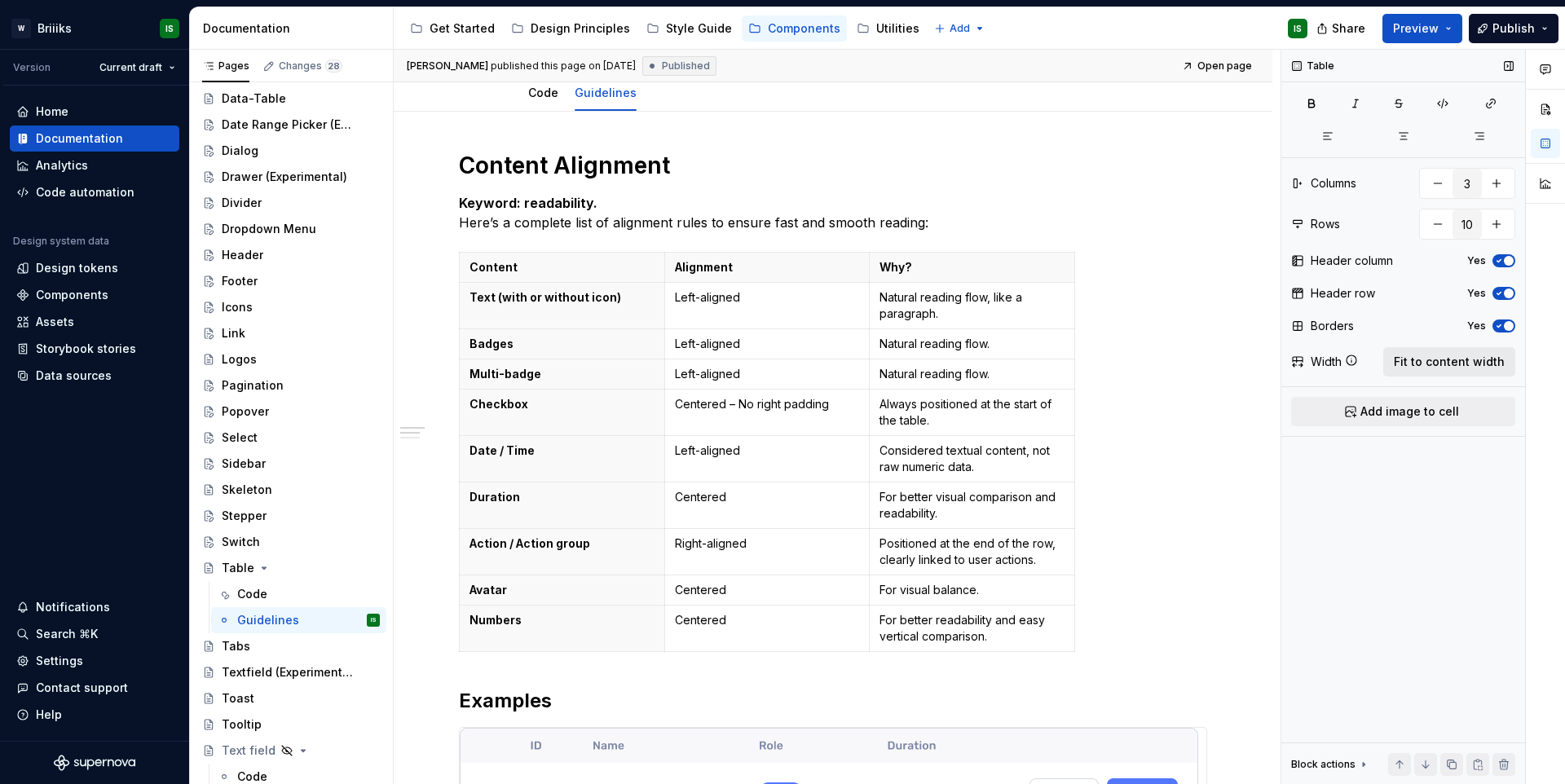
click at [1435, 358] on span "Fit to content width" at bounding box center [1449, 361] width 110 height 16
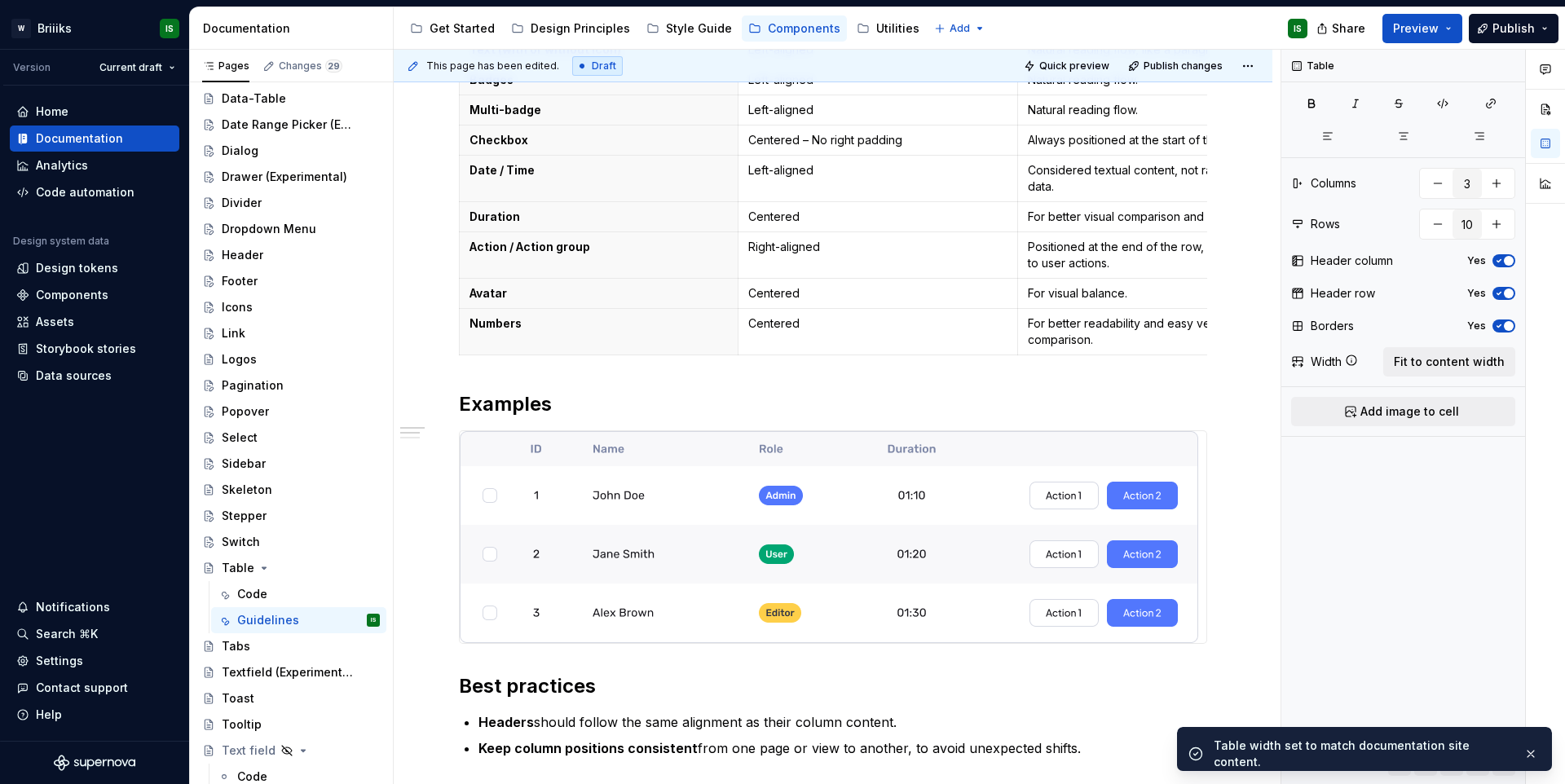
scroll to position [537, 0]
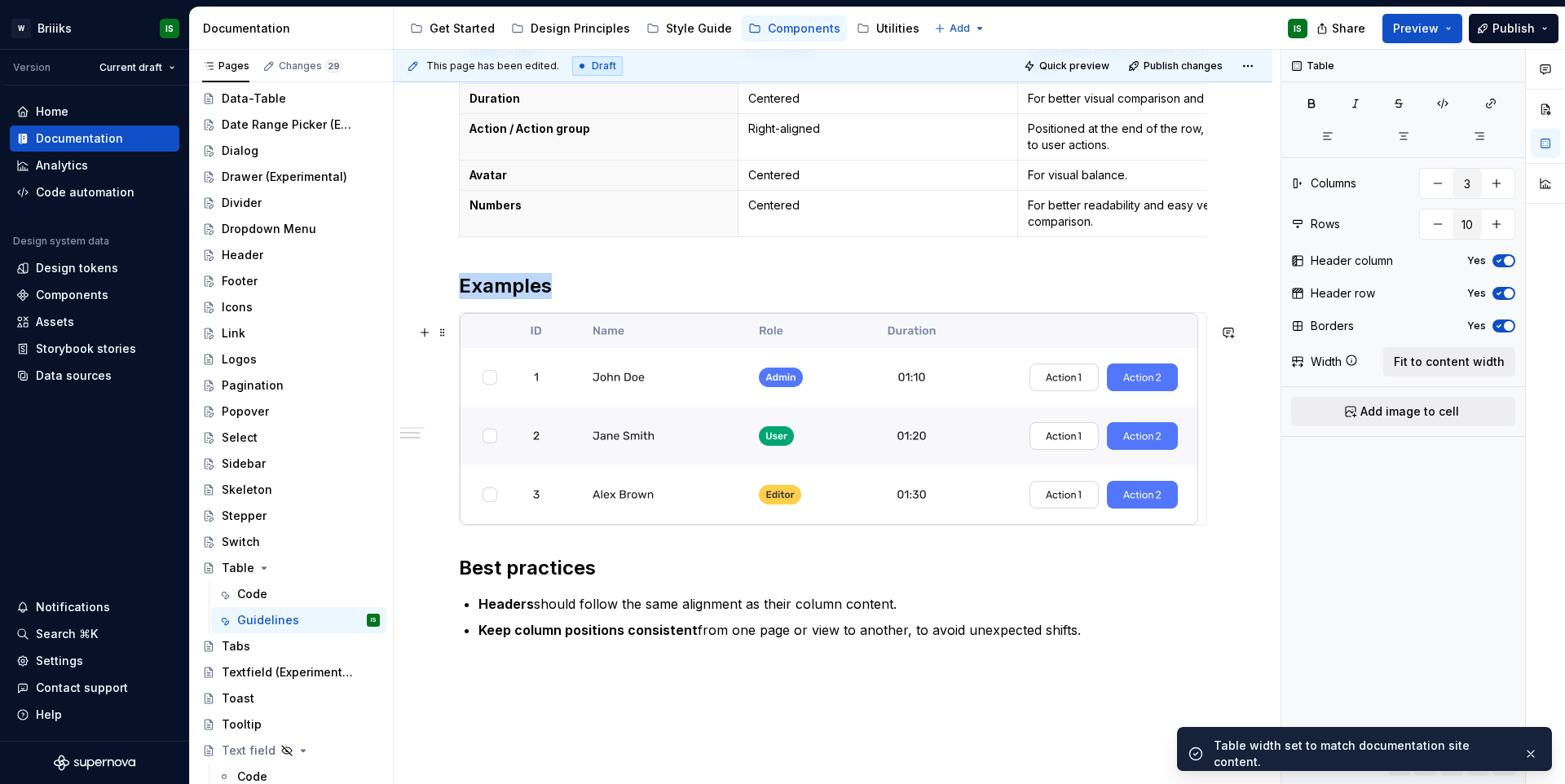
click at [1046, 429] on img at bounding box center [828, 418] width 738 height 212
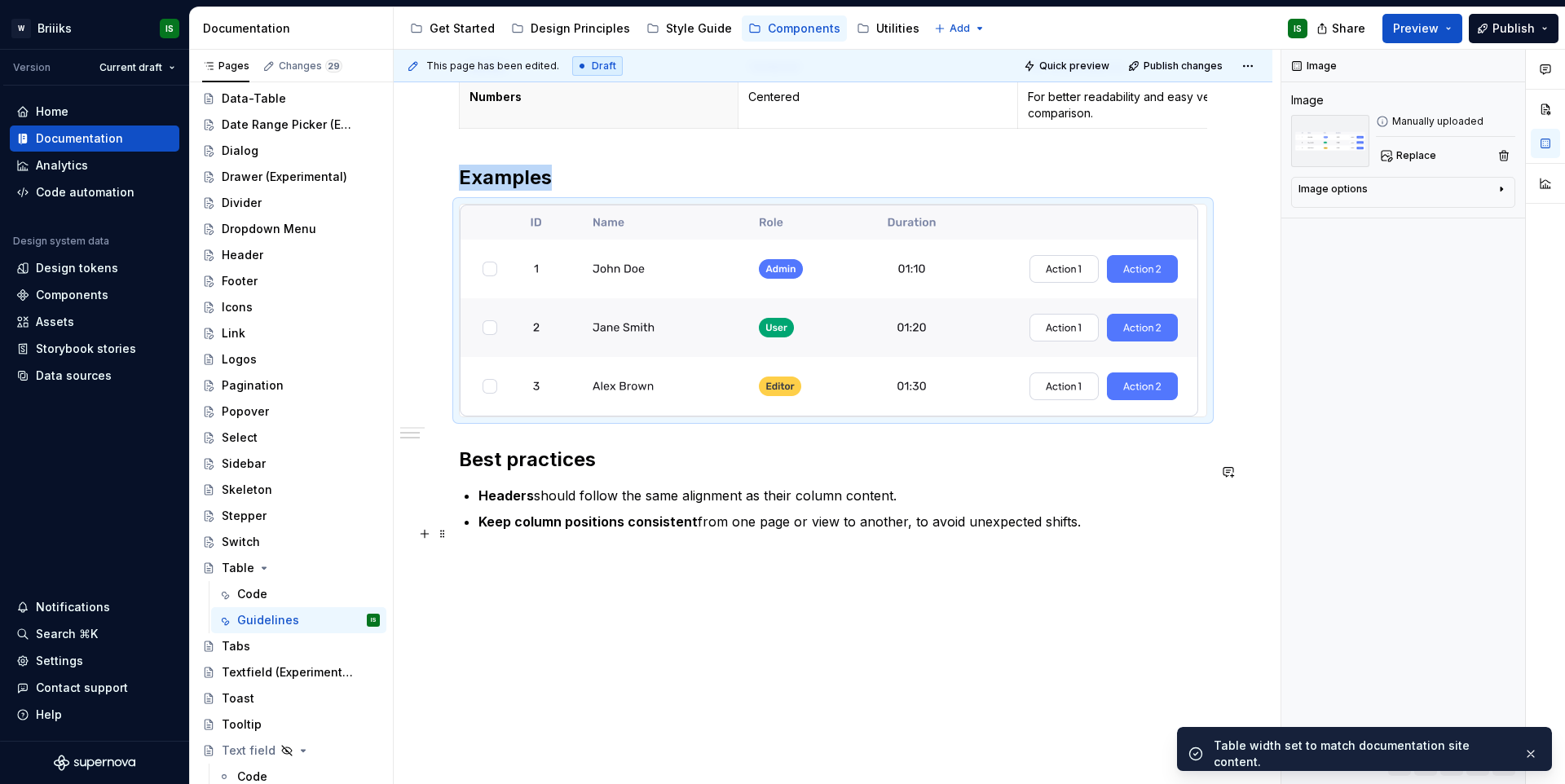
scroll to position [659, 0]
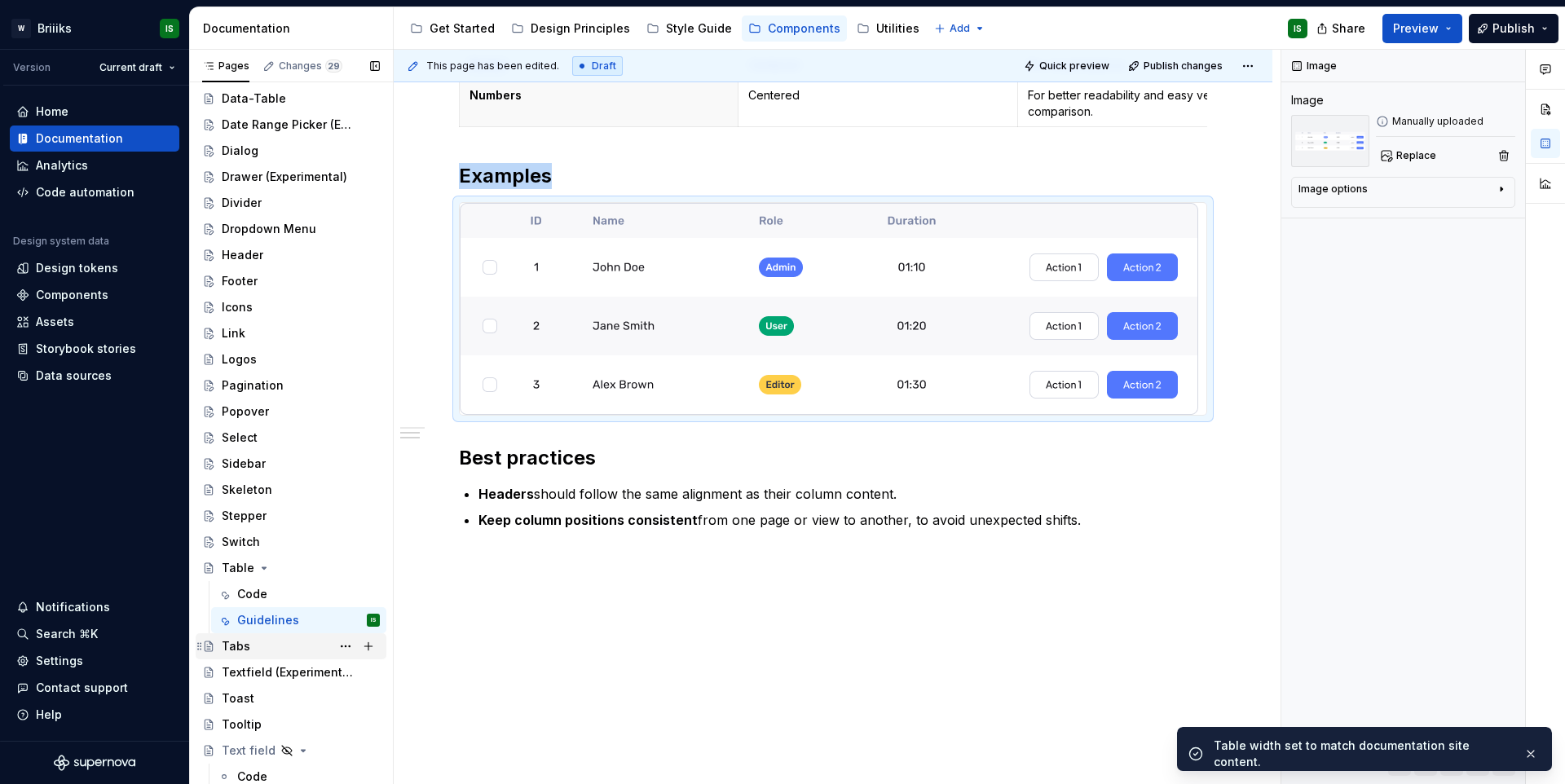
click at [236, 648] on div "Tabs" at bounding box center [236, 646] width 29 height 16
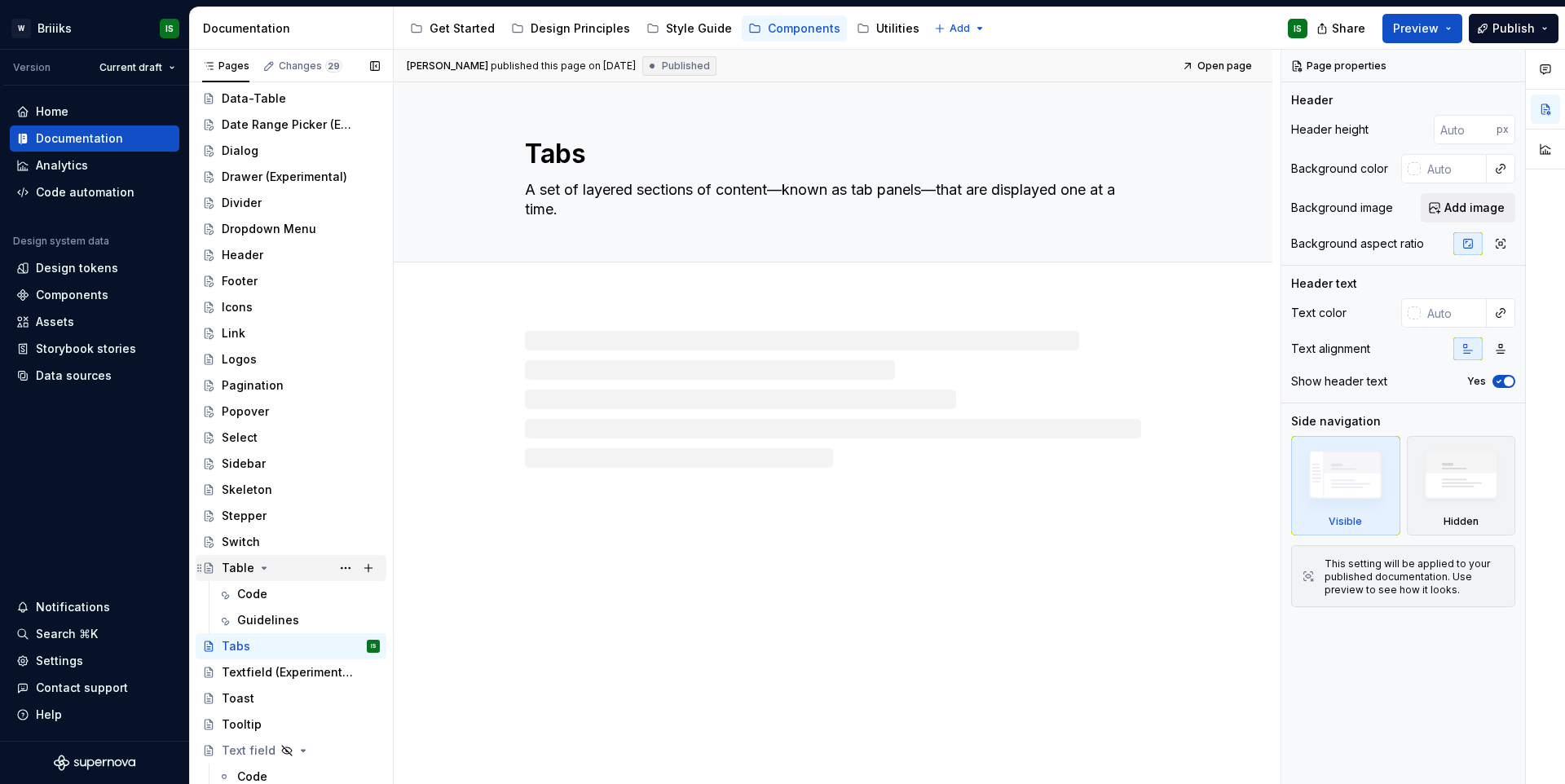
click at [249, 569] on div "Table" at bounding box center [238, 567] width 32 height 16
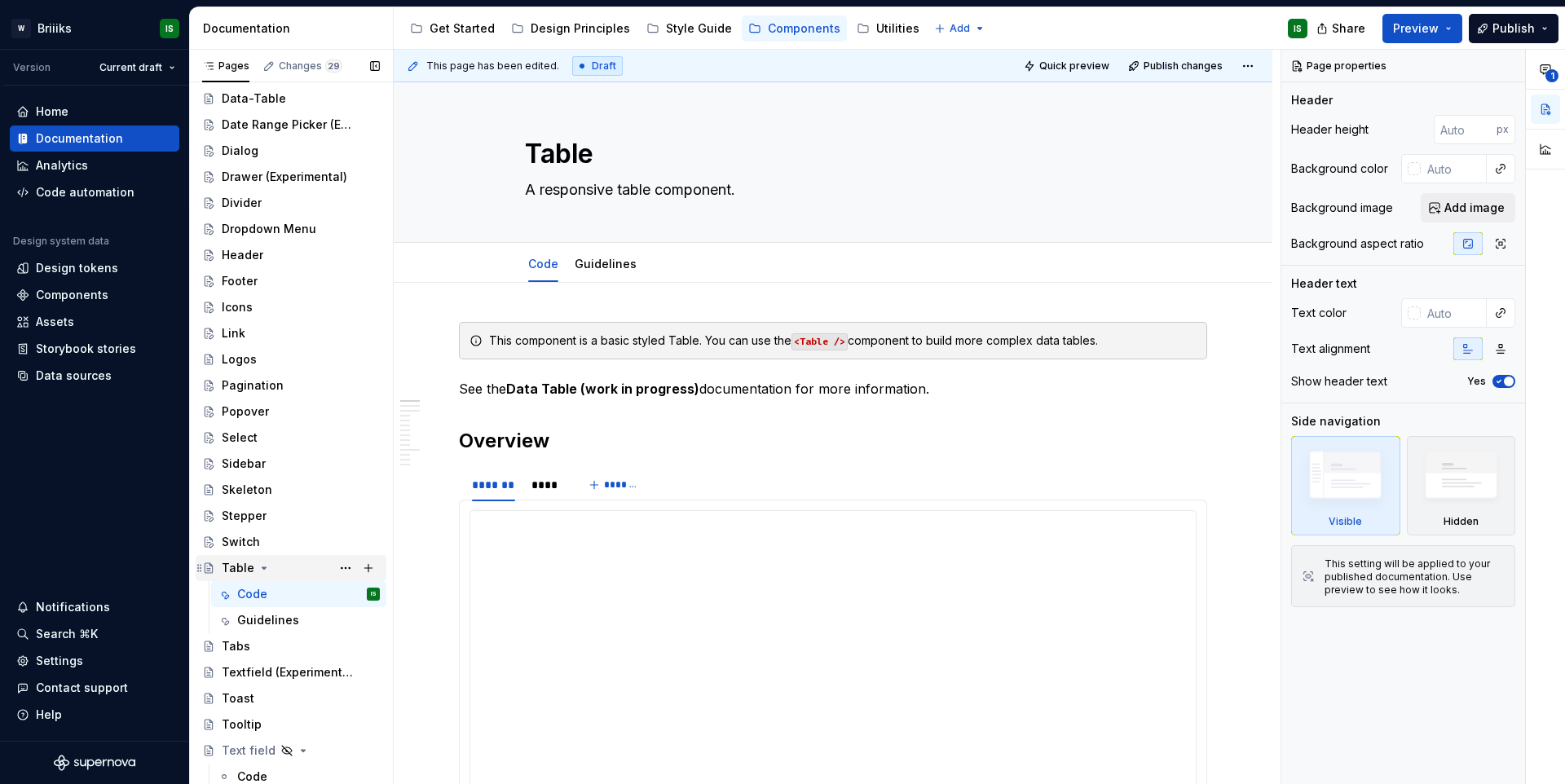
click at [257, 567] on icon "Page tree" at bounding box center [263, 567] width 13 height 13
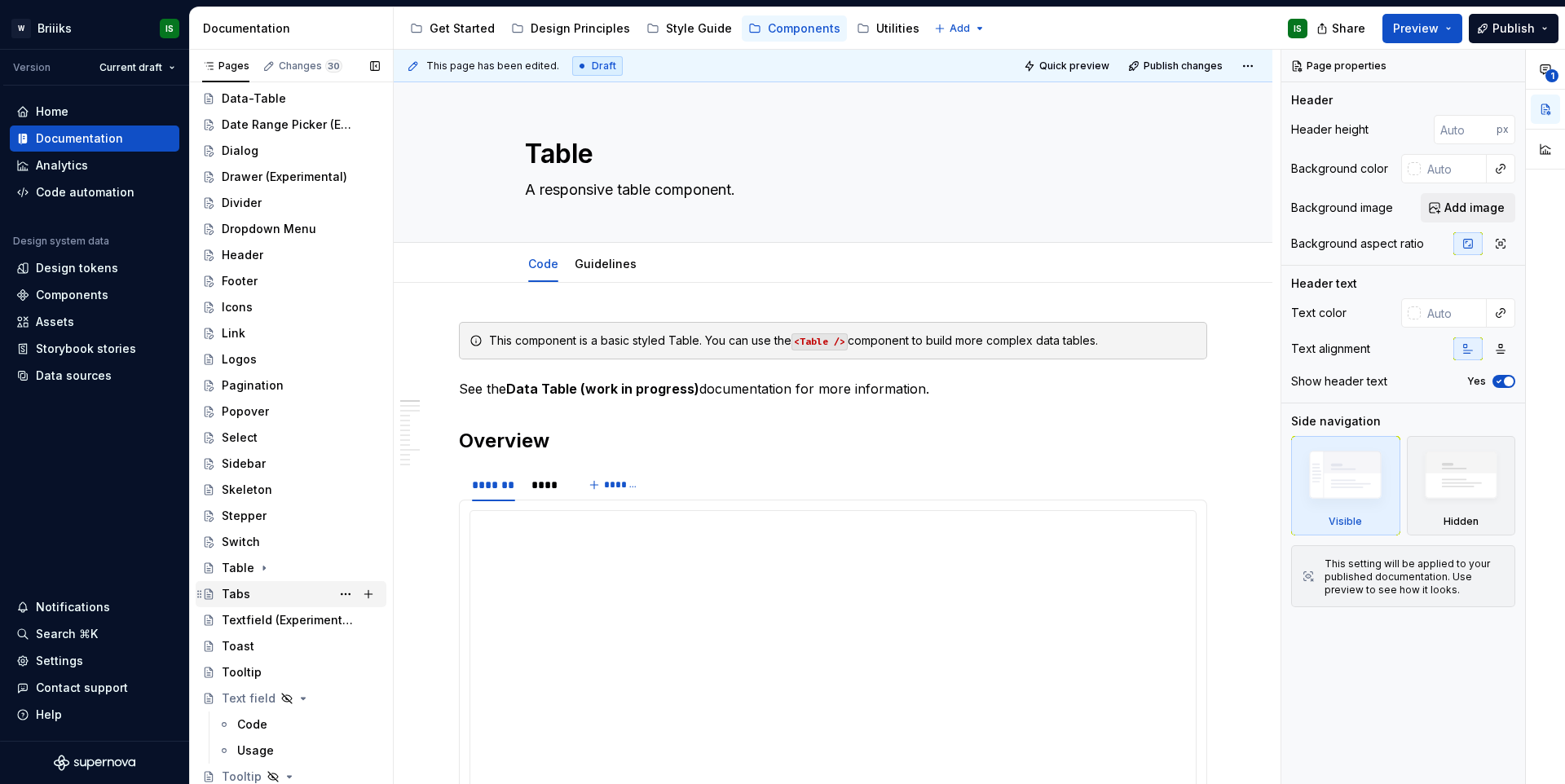
click at [260, 597] on div "Tabs" at bounding box center [301, 594] width 158 height 23
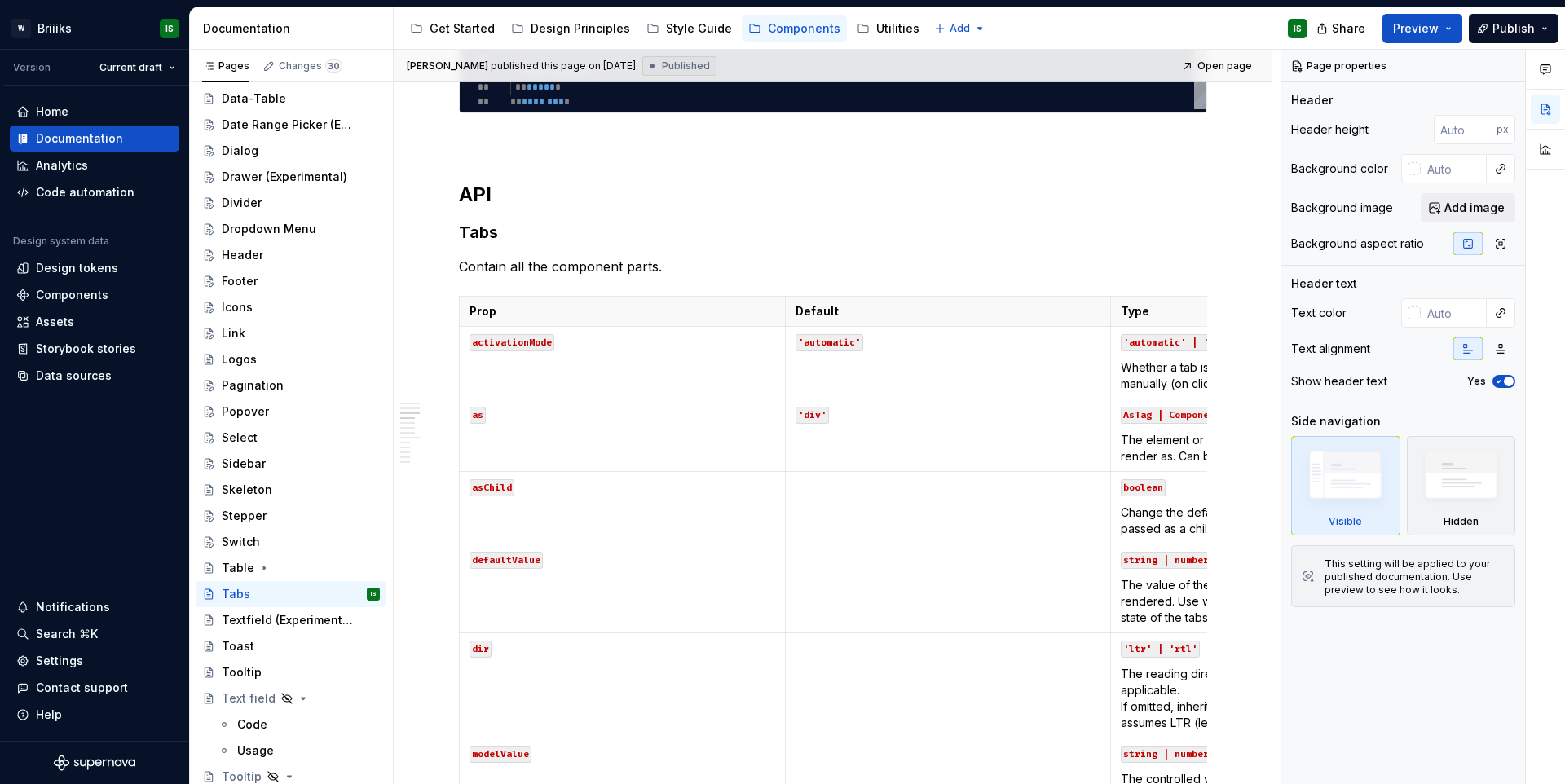
scroll to position [1252, 0]
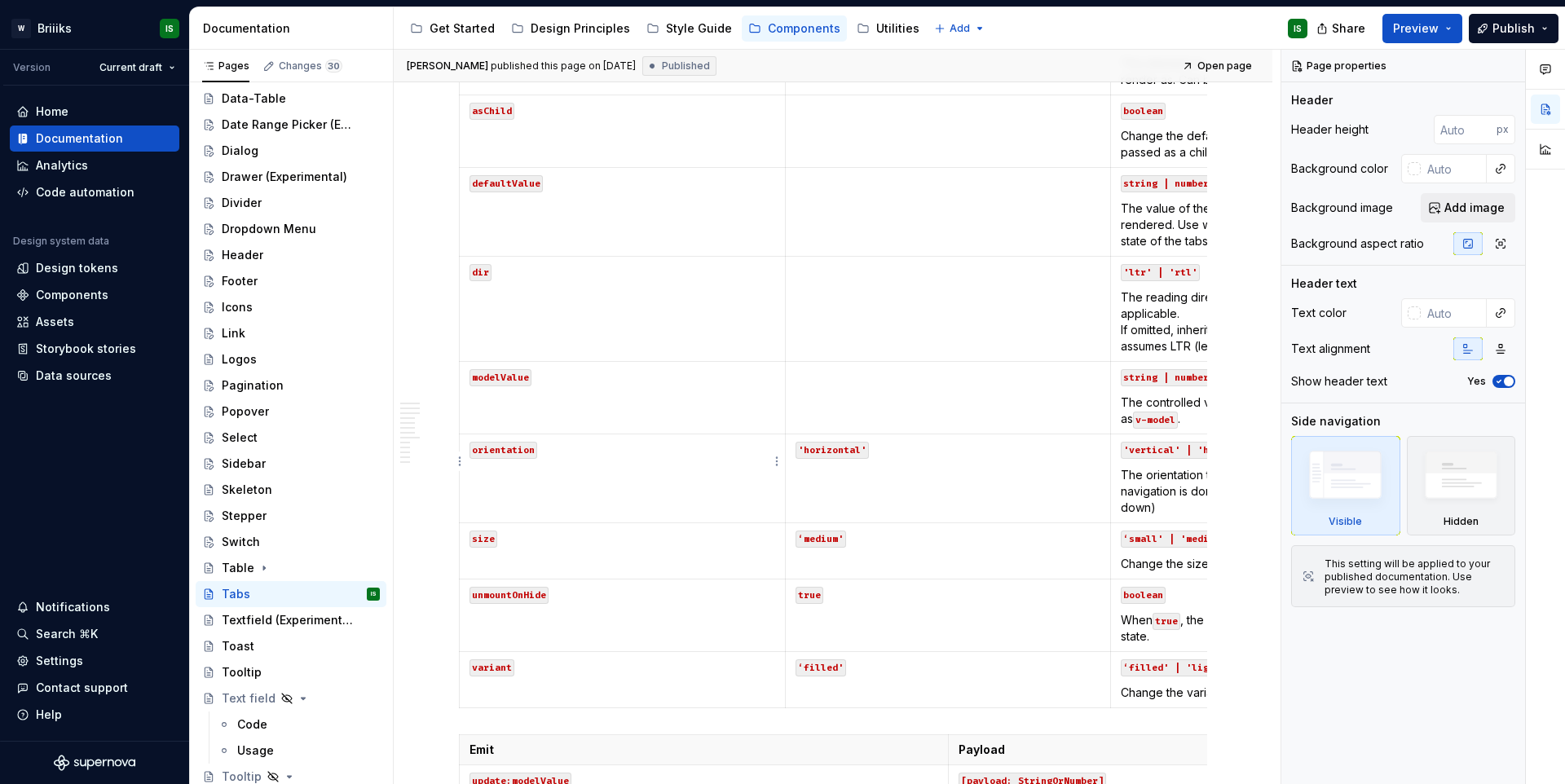
click at [1008, 328] on td at bounding box center [948, 309] width 326 height 105
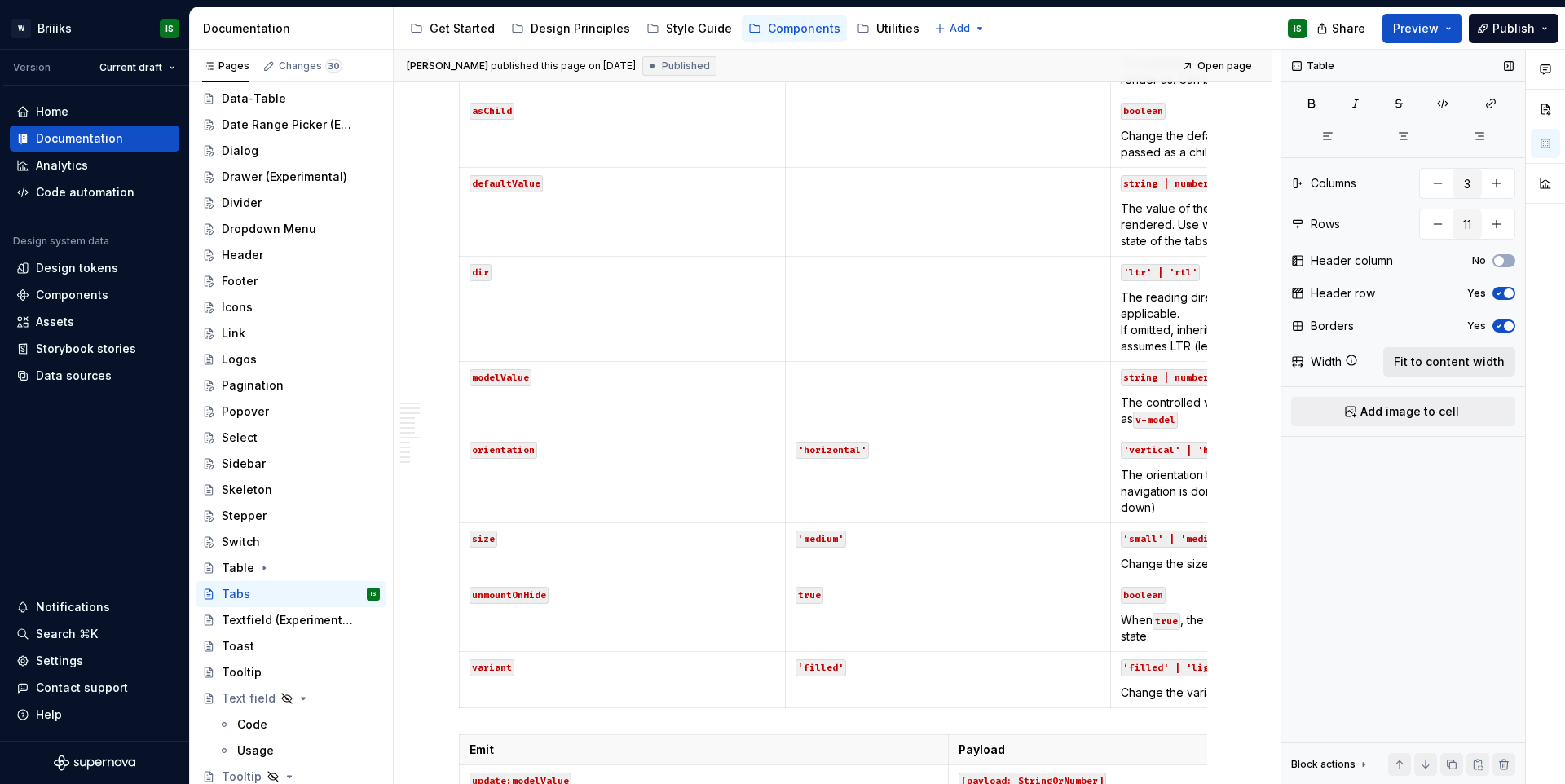
click at [1452, 364] on span "Fit to content width" at bounding box center [1449, 361] width 110 height 16
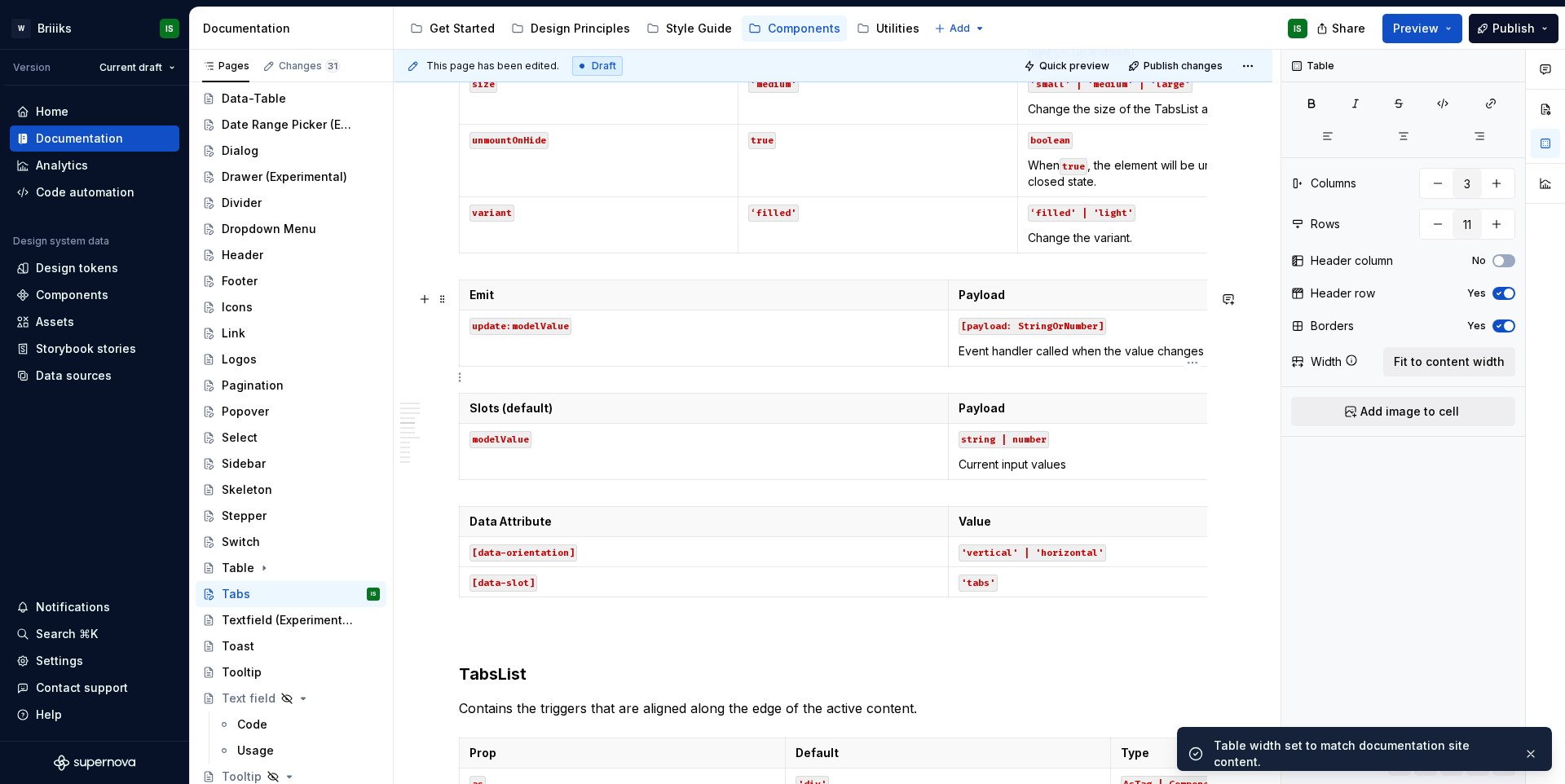
scroll to position [1782, 0]
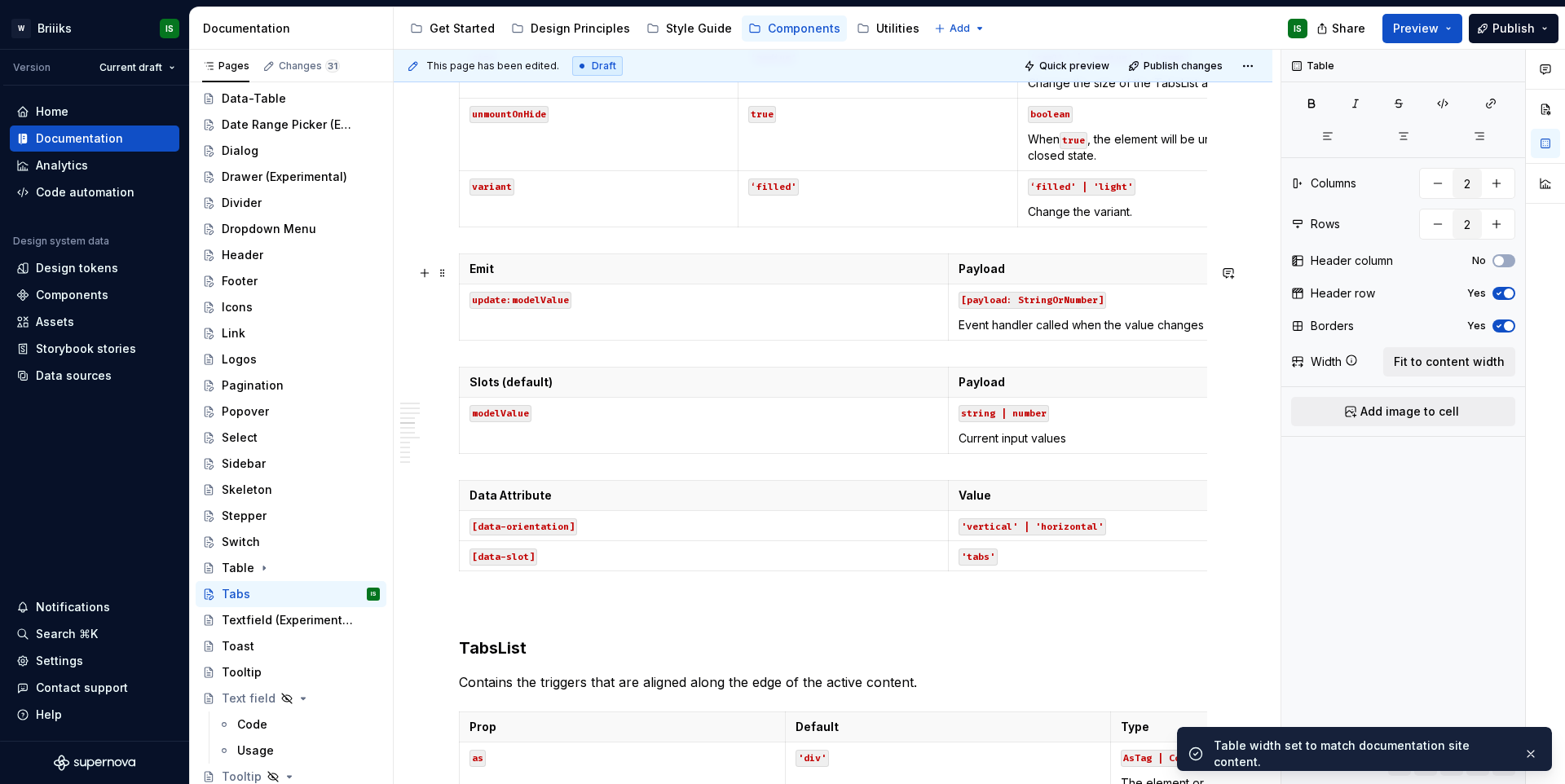
click at [1093, 325] on td "[payload: StringOrNumber] Event handler called when the value changes" at bounding box center [1191, 313] width 489 height 56
click at [1432, 362] on span "Fit to content width" at bounding box center [1449, 361] width 110 height 16
click at [1065, 420] on p "string | number" at bounding box center [1193, 412] width 469 height 16
click at [1459, 355] on span "Fit to content width" at bounding box center [1449, 361] width 110 height 16
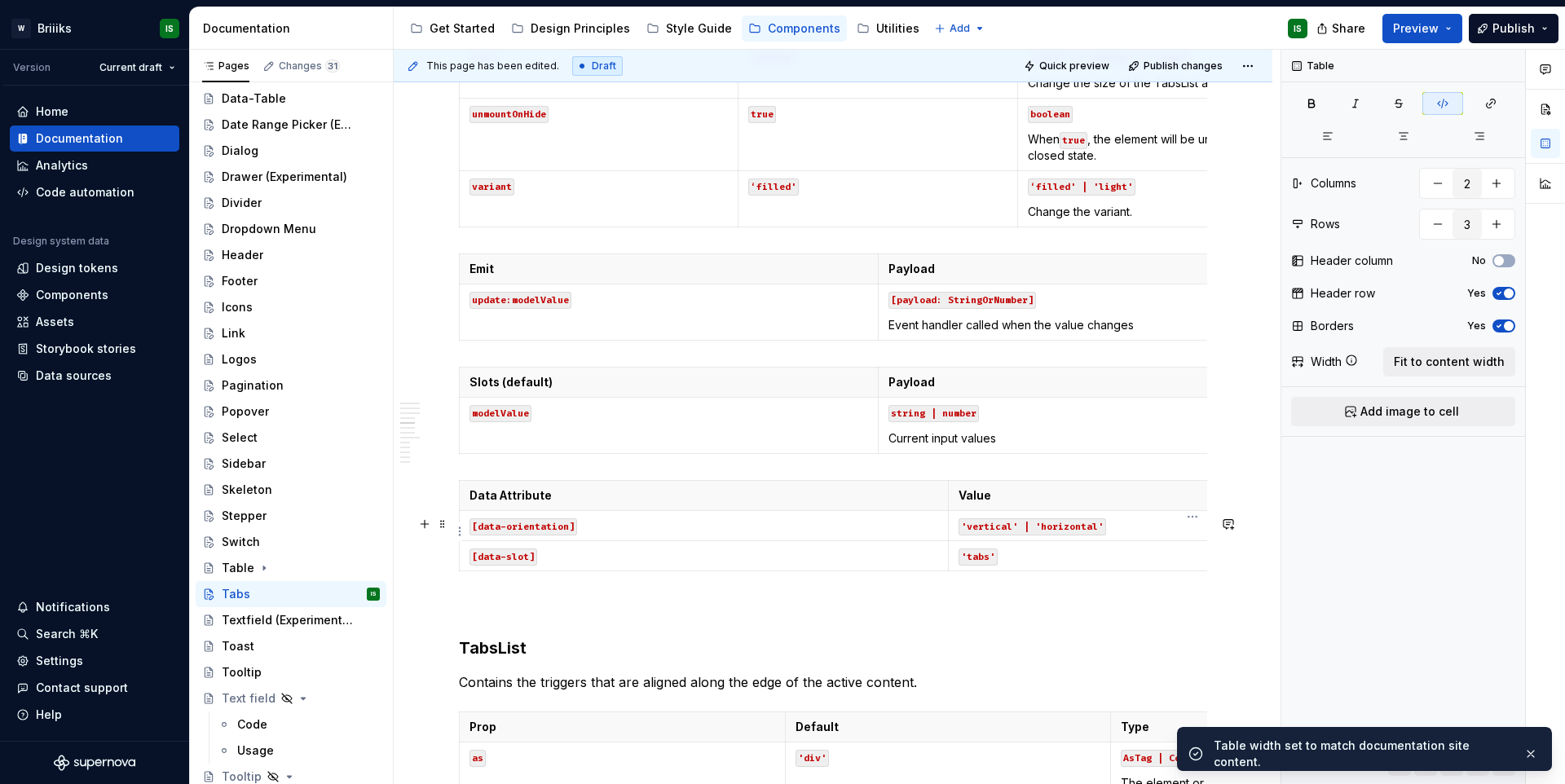
click at [1093, 510] on th "Value" at bounding box center [1191, 495] width 489 height 30
click at [1427, 359] on span "Fit to content width" at bounding box center [1449, 361] width 110 height 16
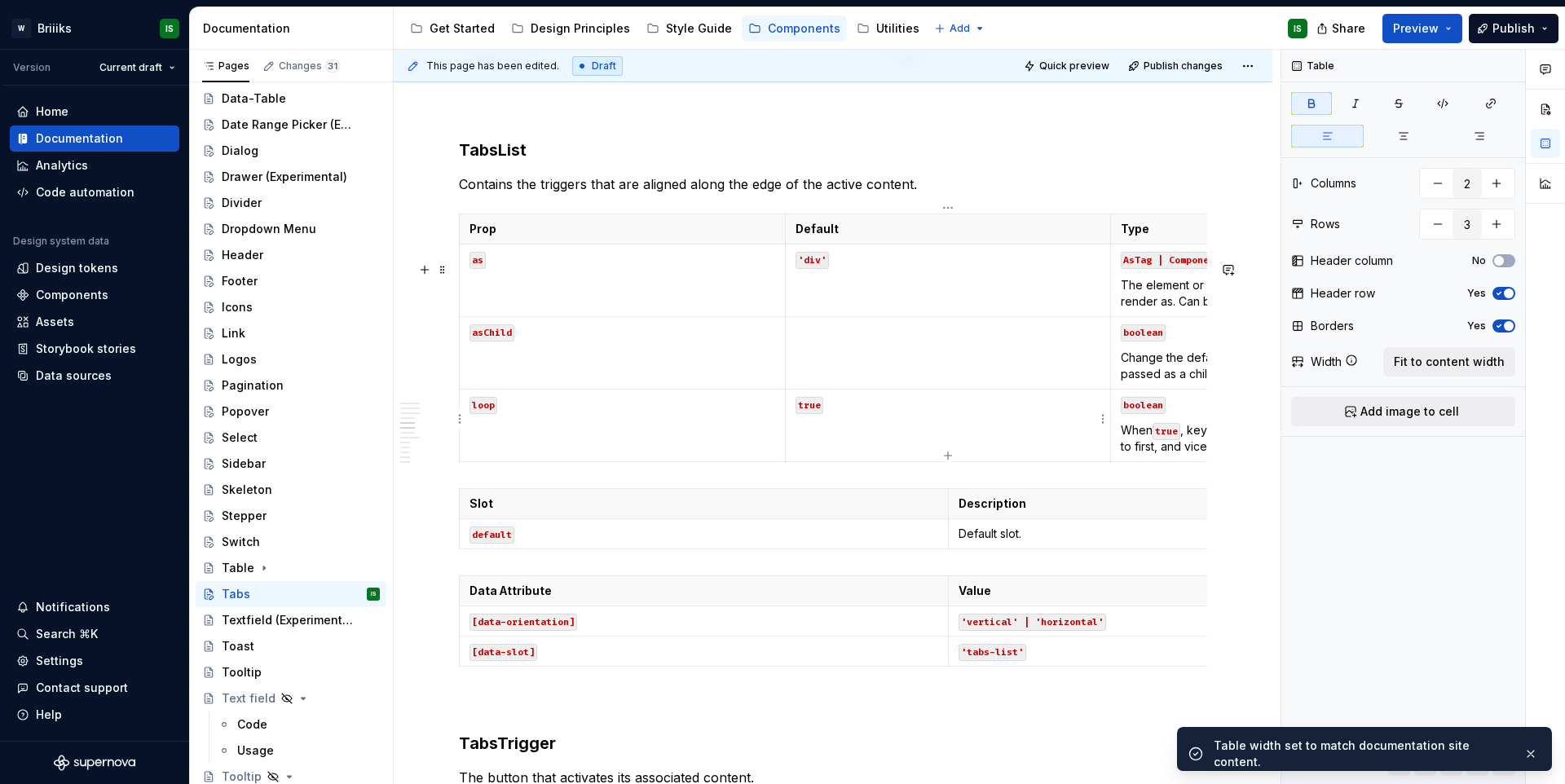
scroll to position [2340, 0]
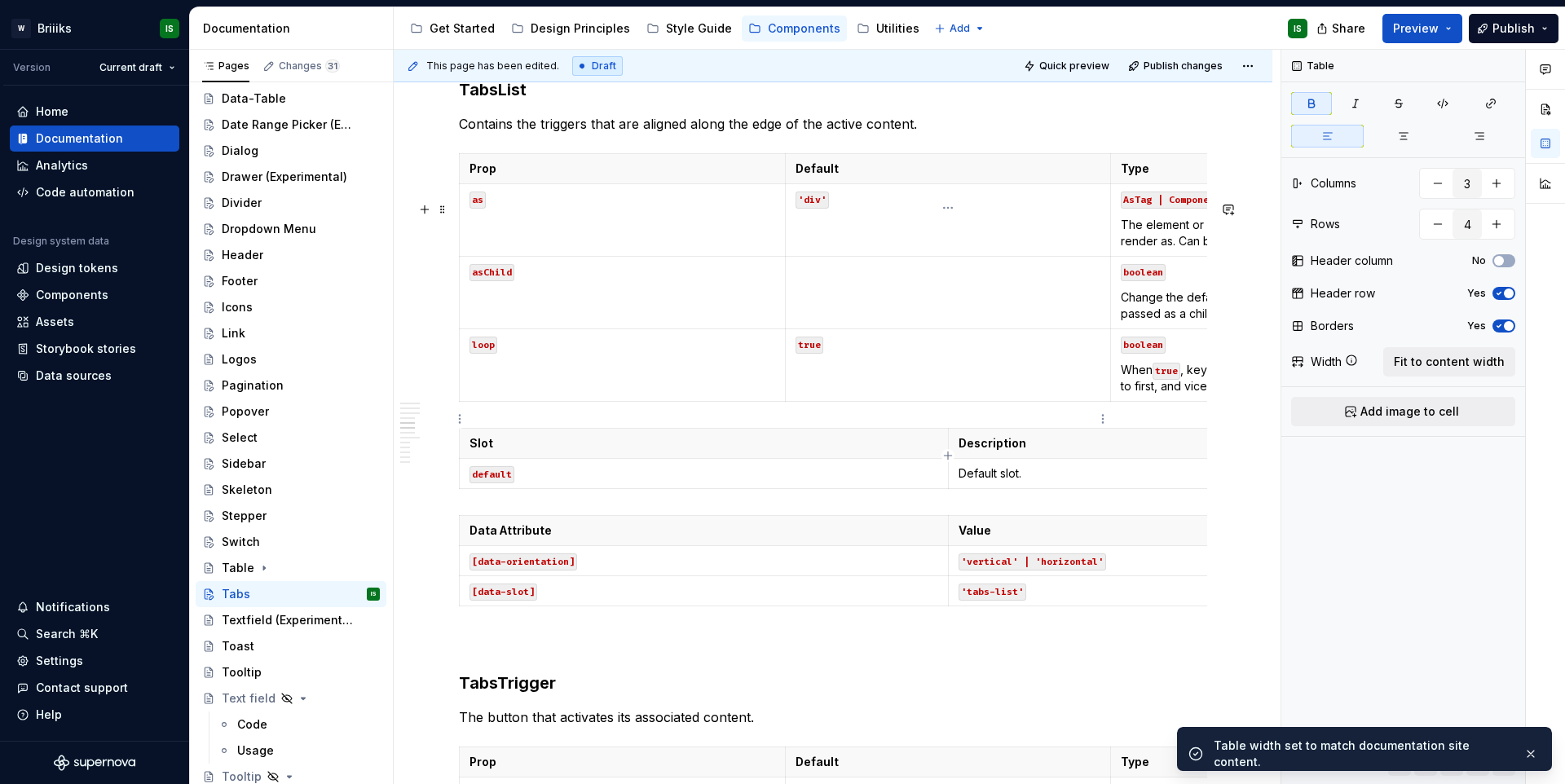
click at [1138, 322] on p "Change the default rendered element for the one passed as a child, merging thei…" at bounding box center [1274, 305] width 306 height 32
click at [1439, 354] on span "Fit to content width" at bounding box center [1449, 361] width 110 height 16
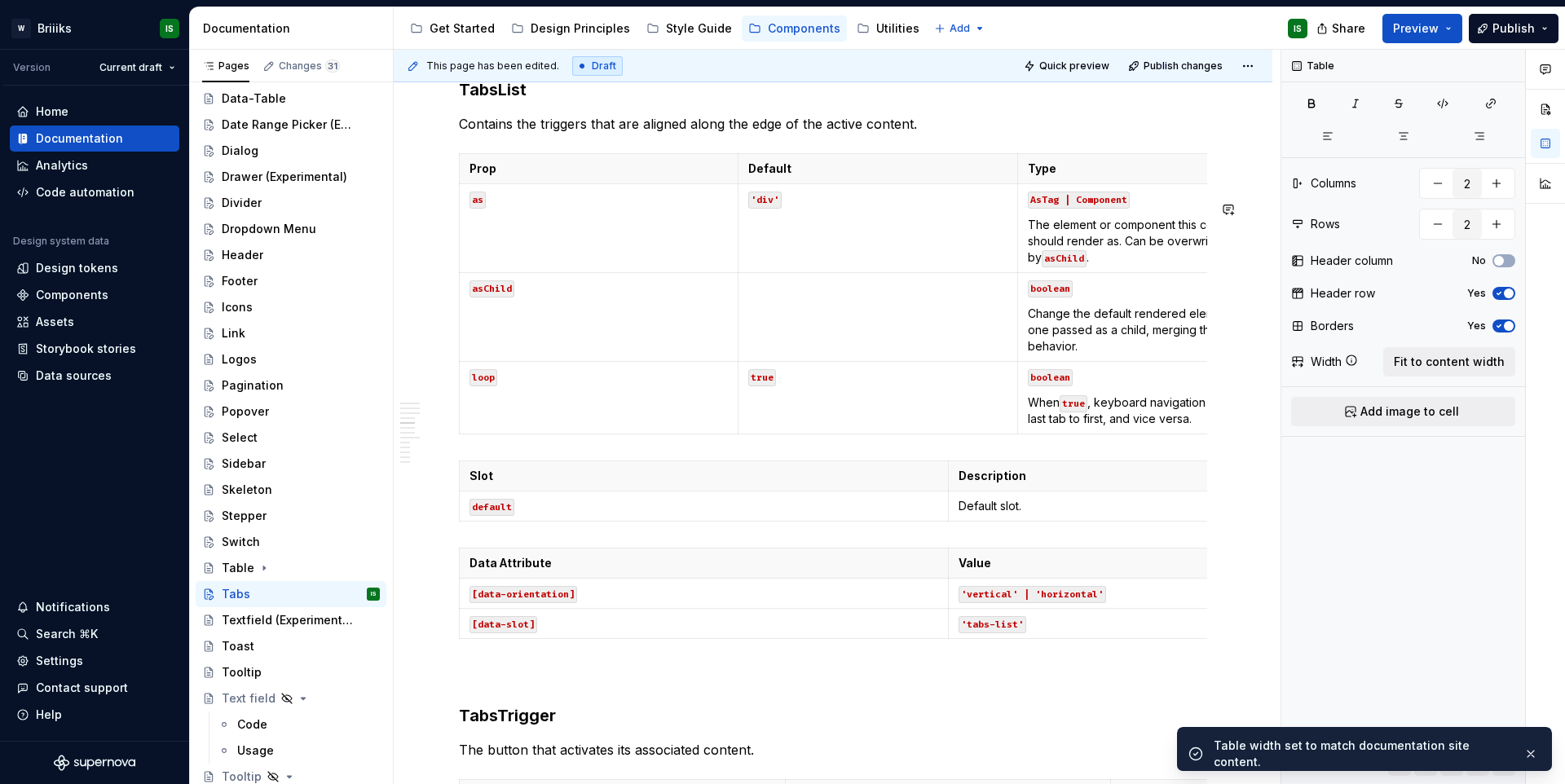
click at [992, 482] on strong "Description" at bounding box center [992, 476] width 68 height 14
click at [1401, 364] on span "Fit to content width" at bounding box center [1449, 361] width 110 height 16
click at [1065, 571] on p "Value" at bounding box center [1193, 562] width 469 height 16
drag, startPoint x: 1424, startPoint y: 360, endPoint x: 1132, endPoint y: 414, distance: 297.0
click at [1423, 360] on span "Fit to content width" at bounding box center [1449, 361] width 110 height 16
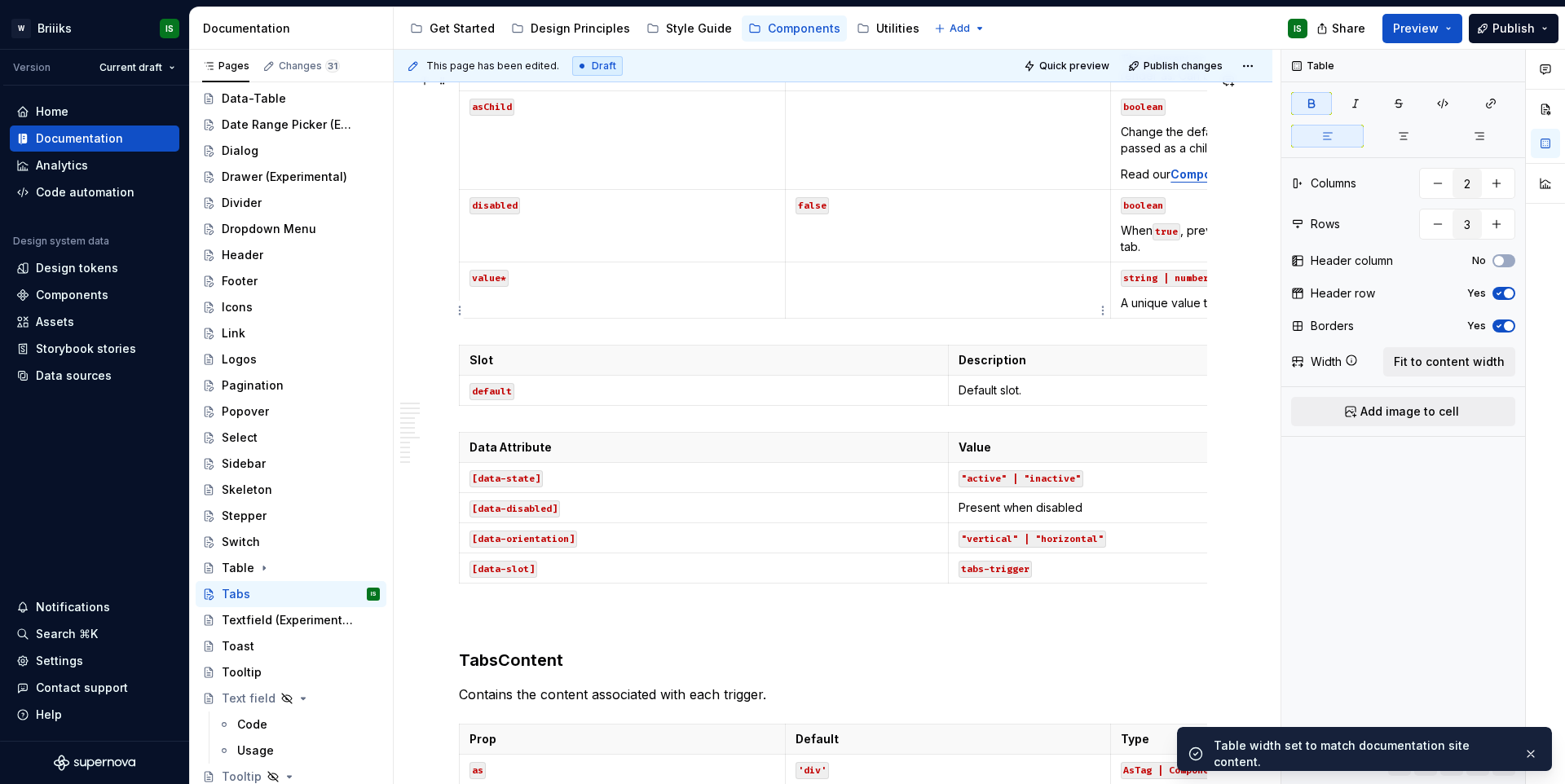
click at [1112, 262] on td "boolean When true , prevents the user from interacting with the tab." at bounding box center [1274, 225] width 326 height 72
click at [1411, 354] on span "Fit to content width" at bounding box center [1449, 361] width 110 height 16
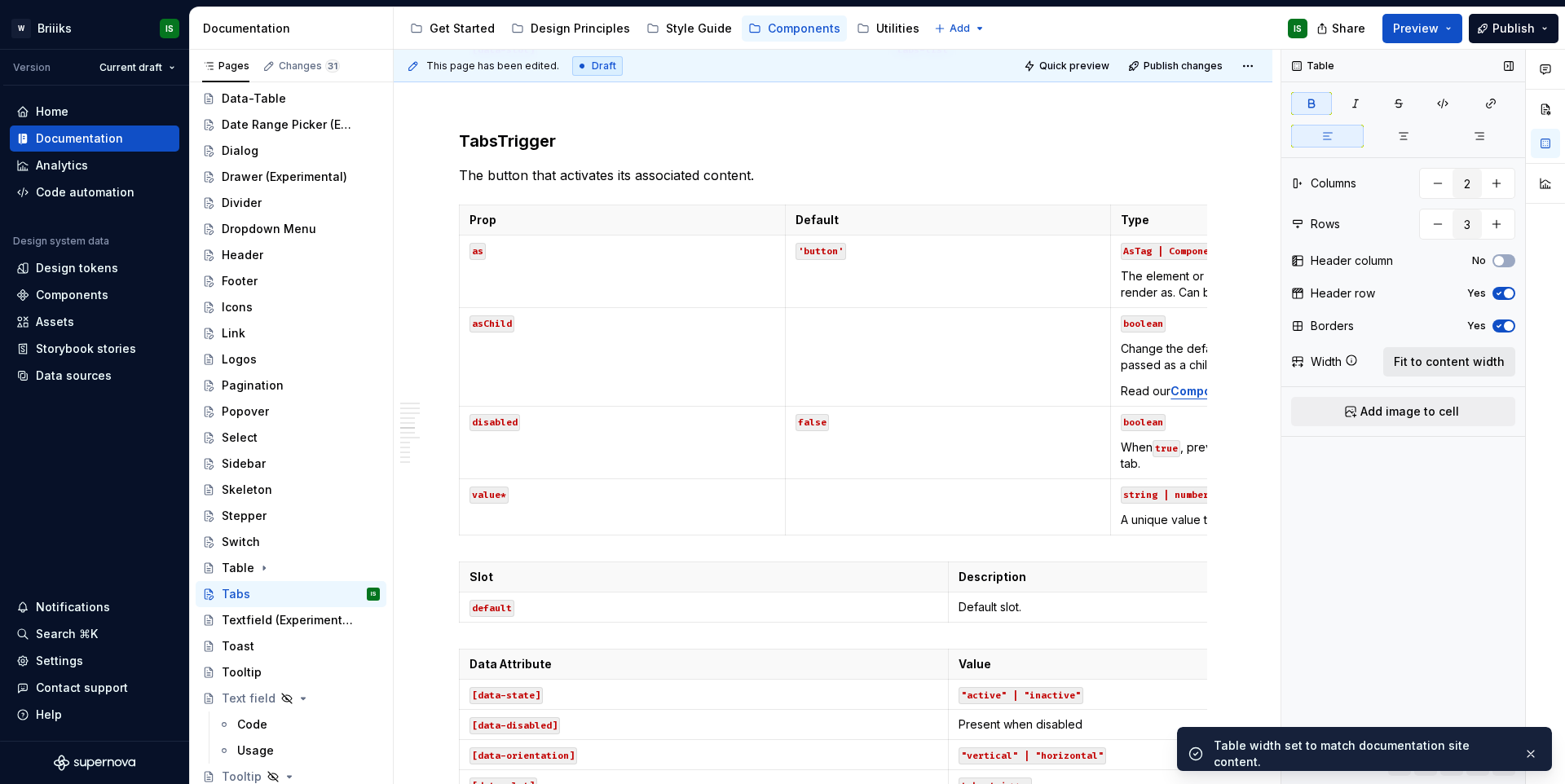
click at [1422, 366] on span "Fit to content width" at bounding box center [1449, 361] width 110 height 16
click at [1085, 407] on td at bounding box center [948, 358] width 326 height 99
click at [1467, 367] on span "Fit to content width" at bounding box center [1449, 361] width 110 height 16
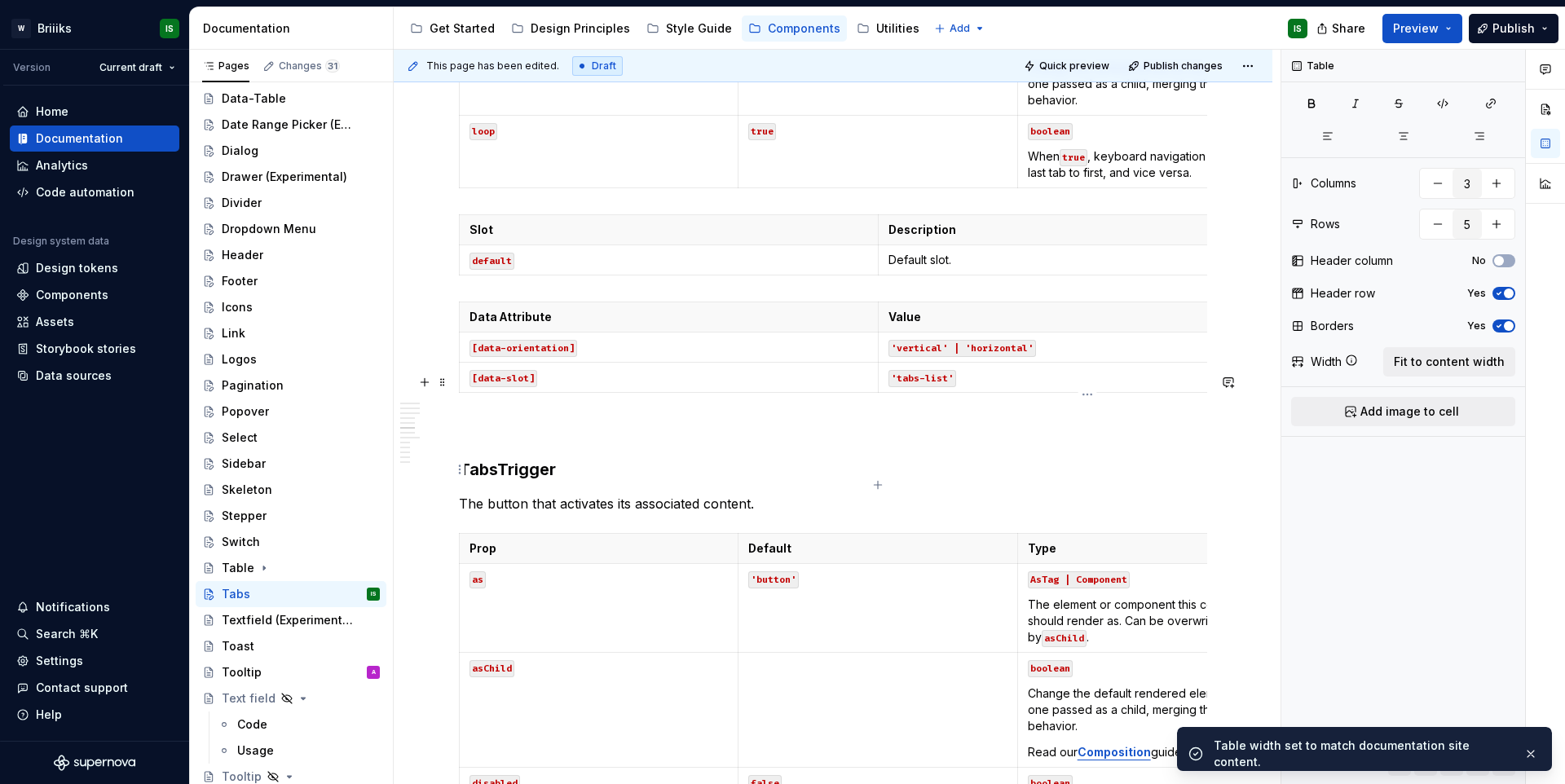
scroll to position [2558, 0]
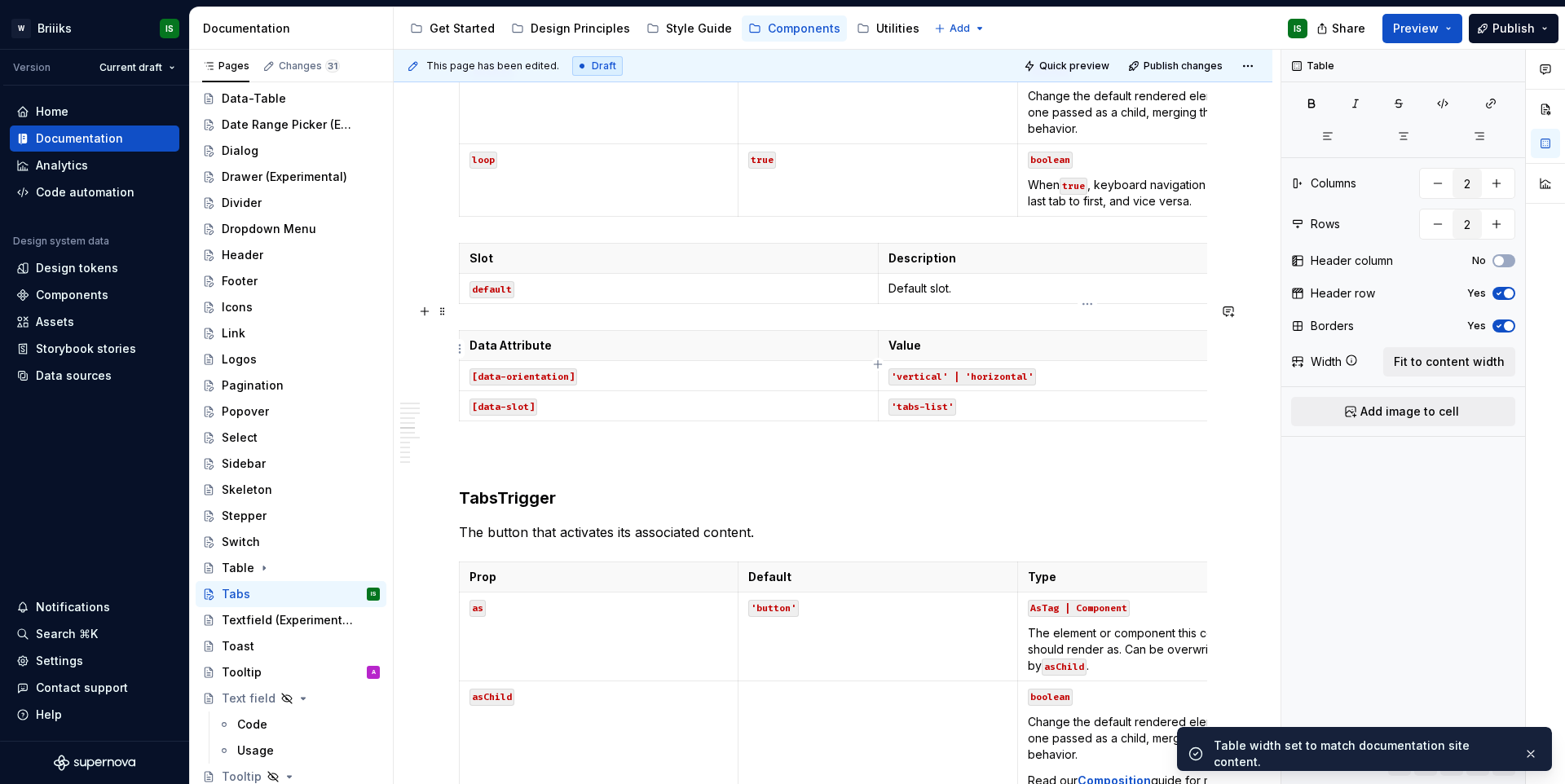
click at [979, 310] on div "Slot Description default Default slot." at bounding box center [833, 277] width 749 height 68
click at [1009, 386] on code "'vertical' | 'horizontal'" at bounding box center [962, 377] width 148 height 17
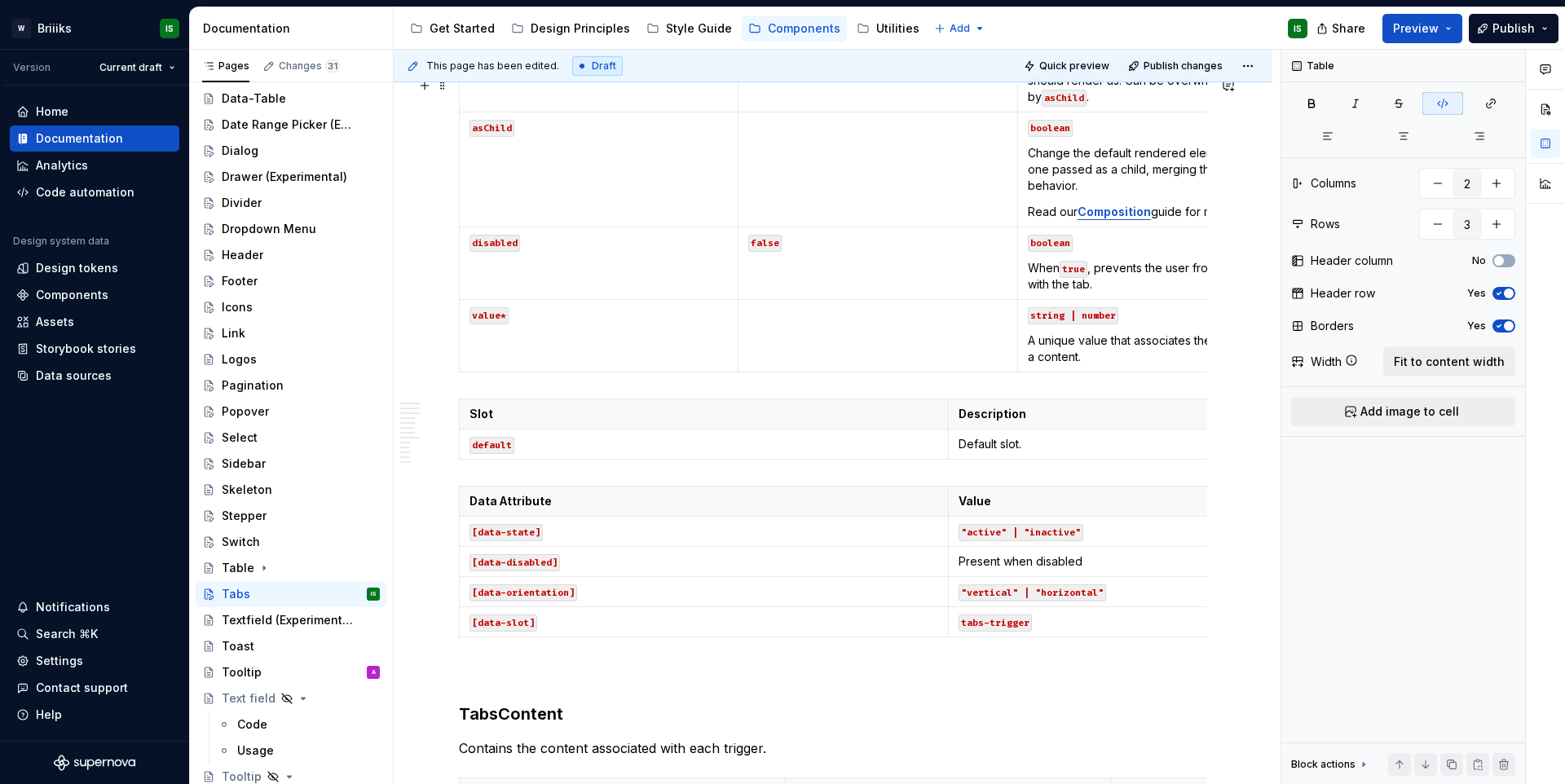
scroll to position [3127, 0]
click at [1076, 421] on p "Description" at bounding box center [1193, 413] width 469 height 16
click at [1411, 416] on span "Add image to cell" at bounding box center [1410, 411] width 99 height 16
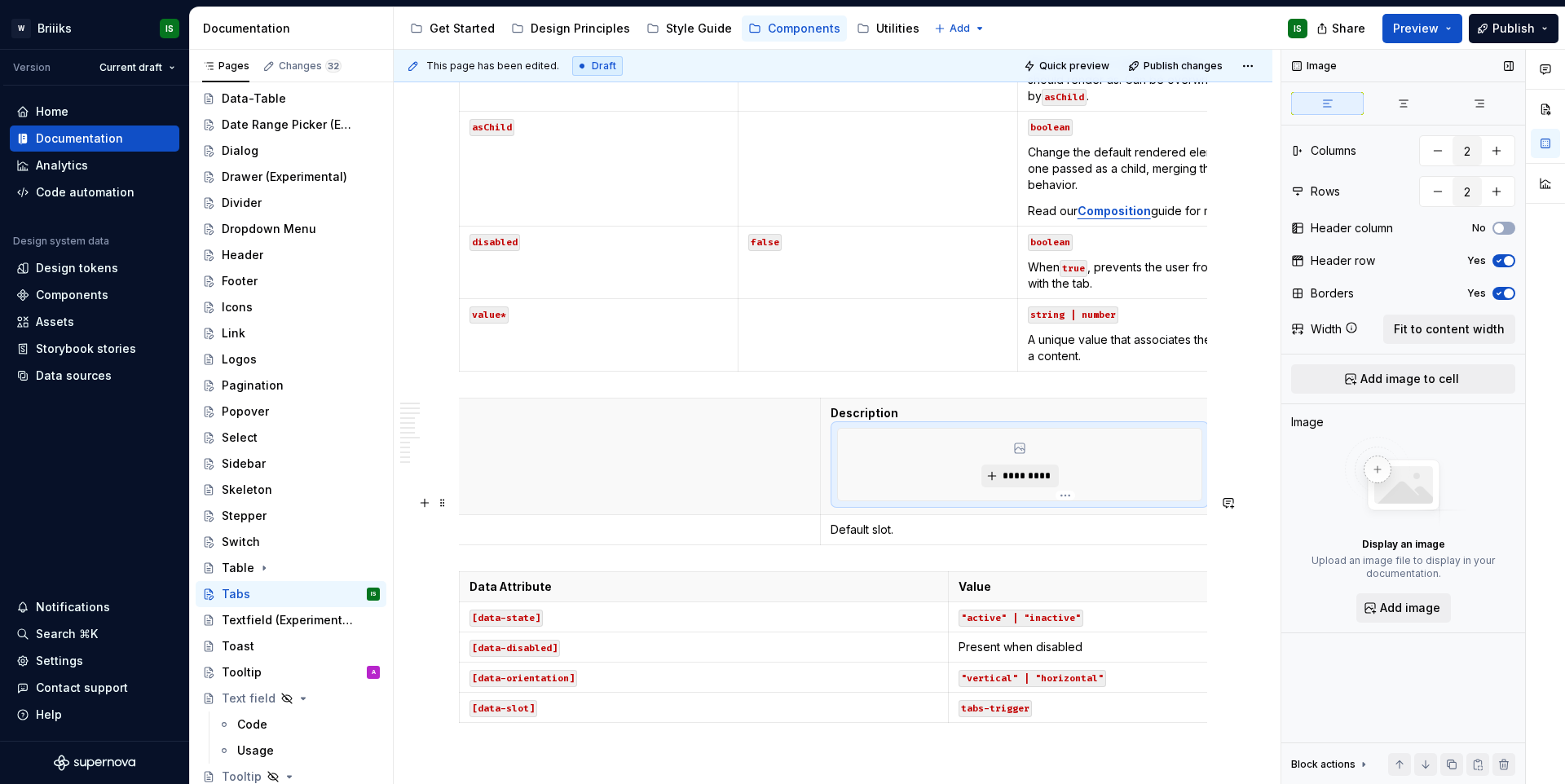
scroll to position [0, 9]
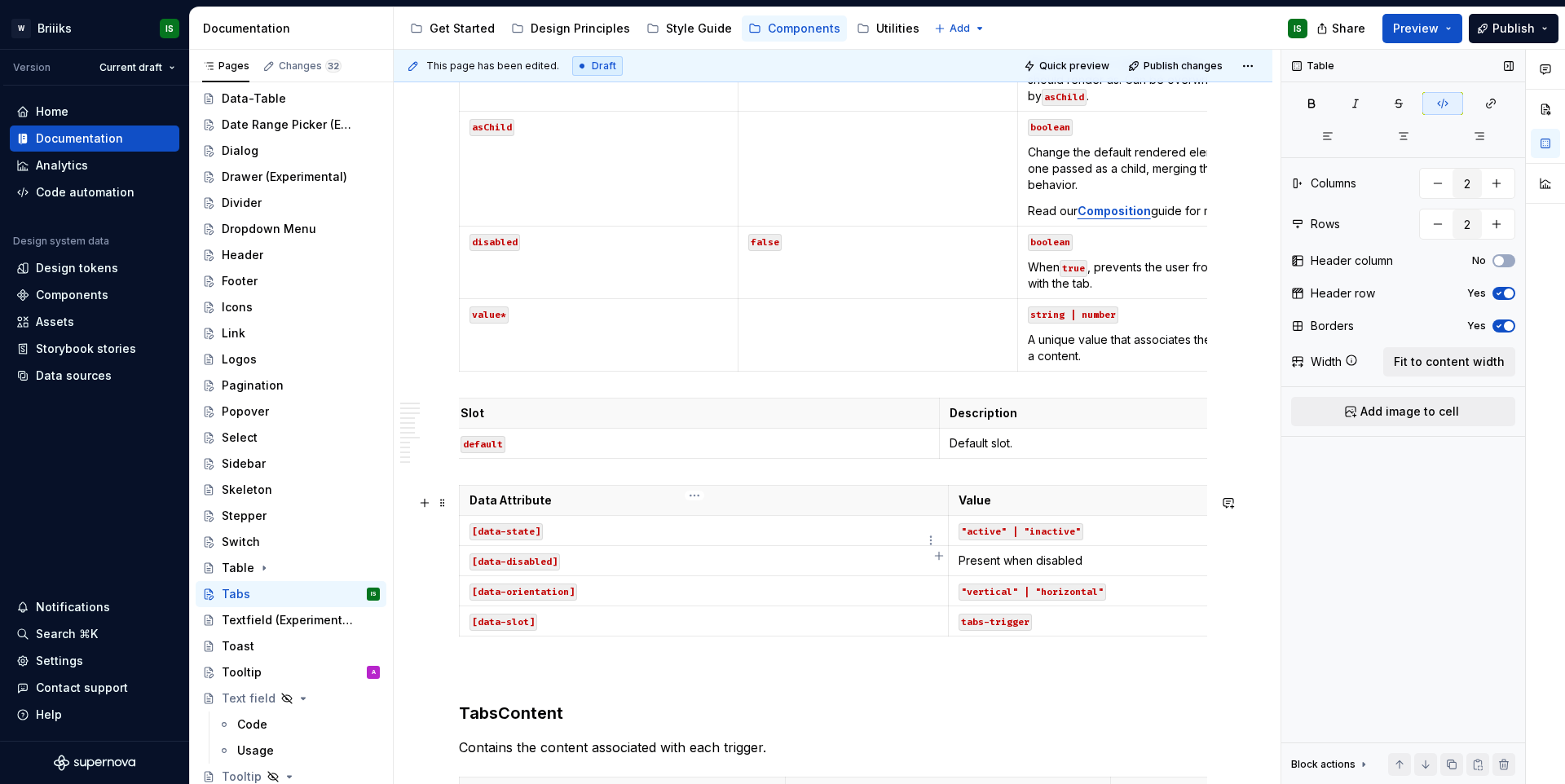
click at [935, 530] on html "W Briiiks IS Version Current draft Home Documentation Analytics Code automation…" at bounding box center [782, 392] width 1565 height 784
click at [864, 545] on html "W Briiiks IS Version Current draft Home Documentation Analytics Code automation…" at bounding box center [782, 392] width 1565 height 784
click at [874, 451] on p "default" at bounding box center [695, 443] width 469 height 16
click at [1444, 369] on span "Fit to content width" at bounding box center [1449, 361] width 110 height 16
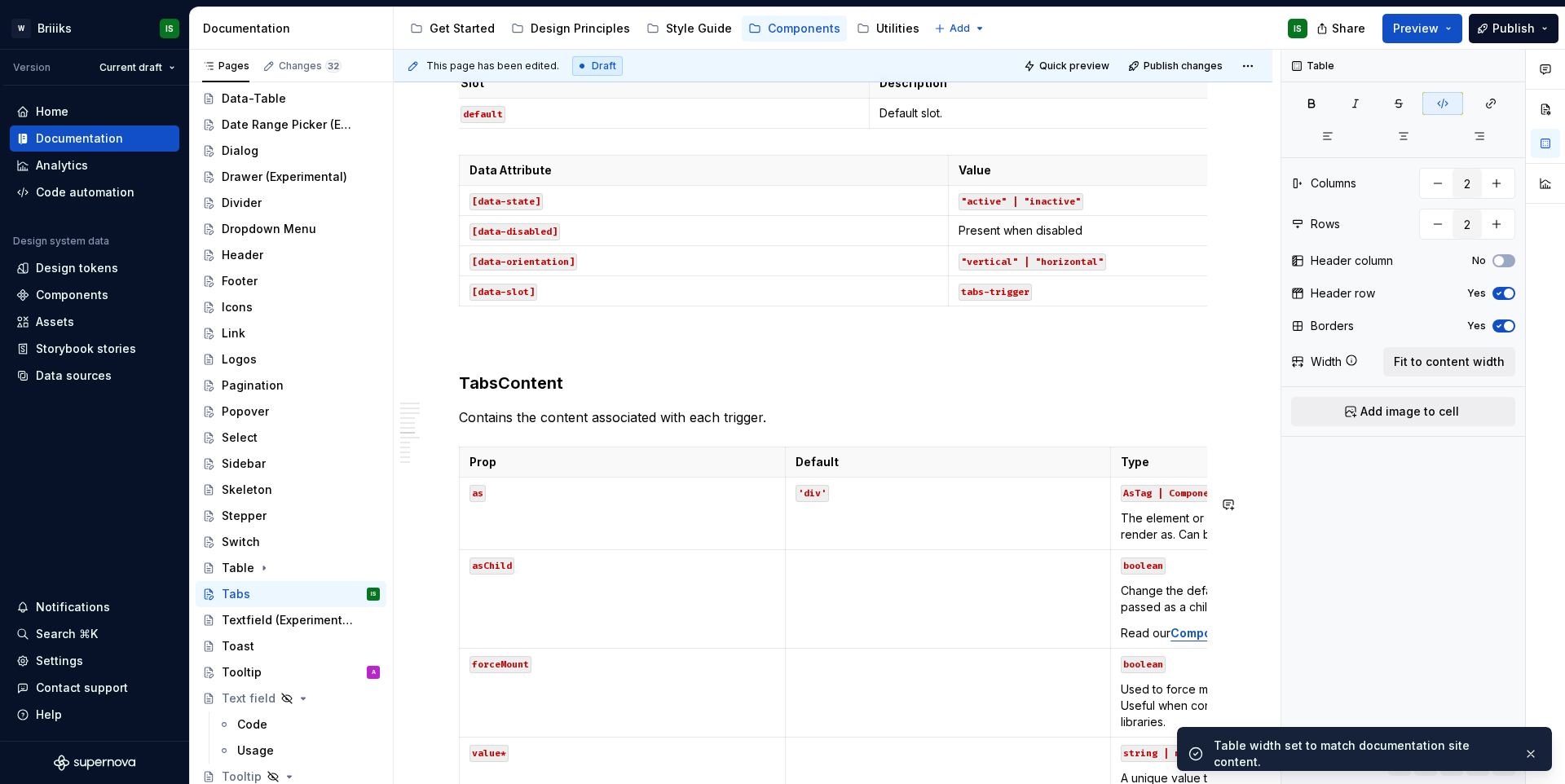
scroll to position [3485, 0]
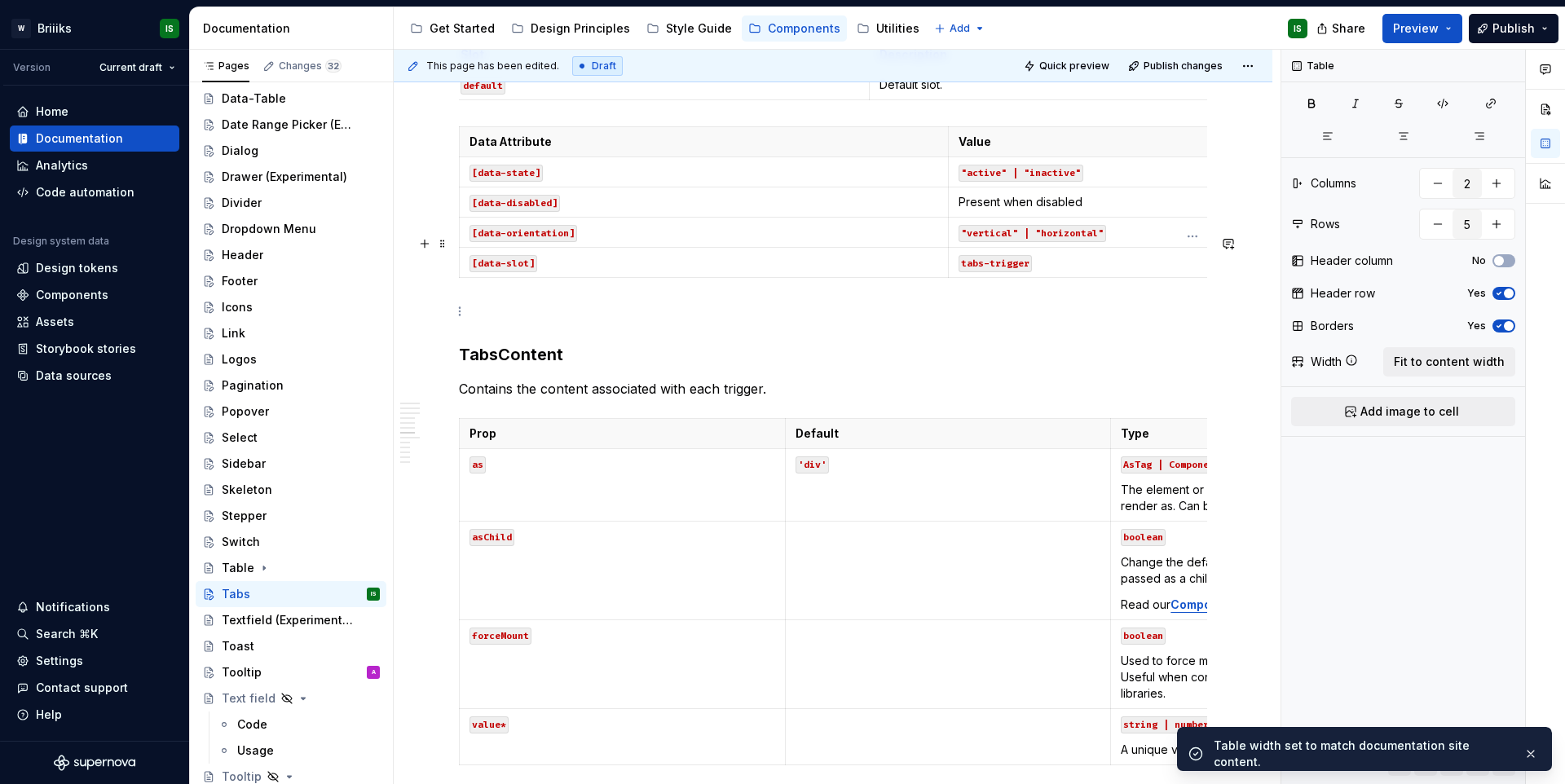
click at [1106, 210] on p "Present when disabled" at bounding box center [1193, 201] width 469 height 16
click at [1389, 359] on button "Fit to content width" at bounding box center [1449, 362] width 132 height 30
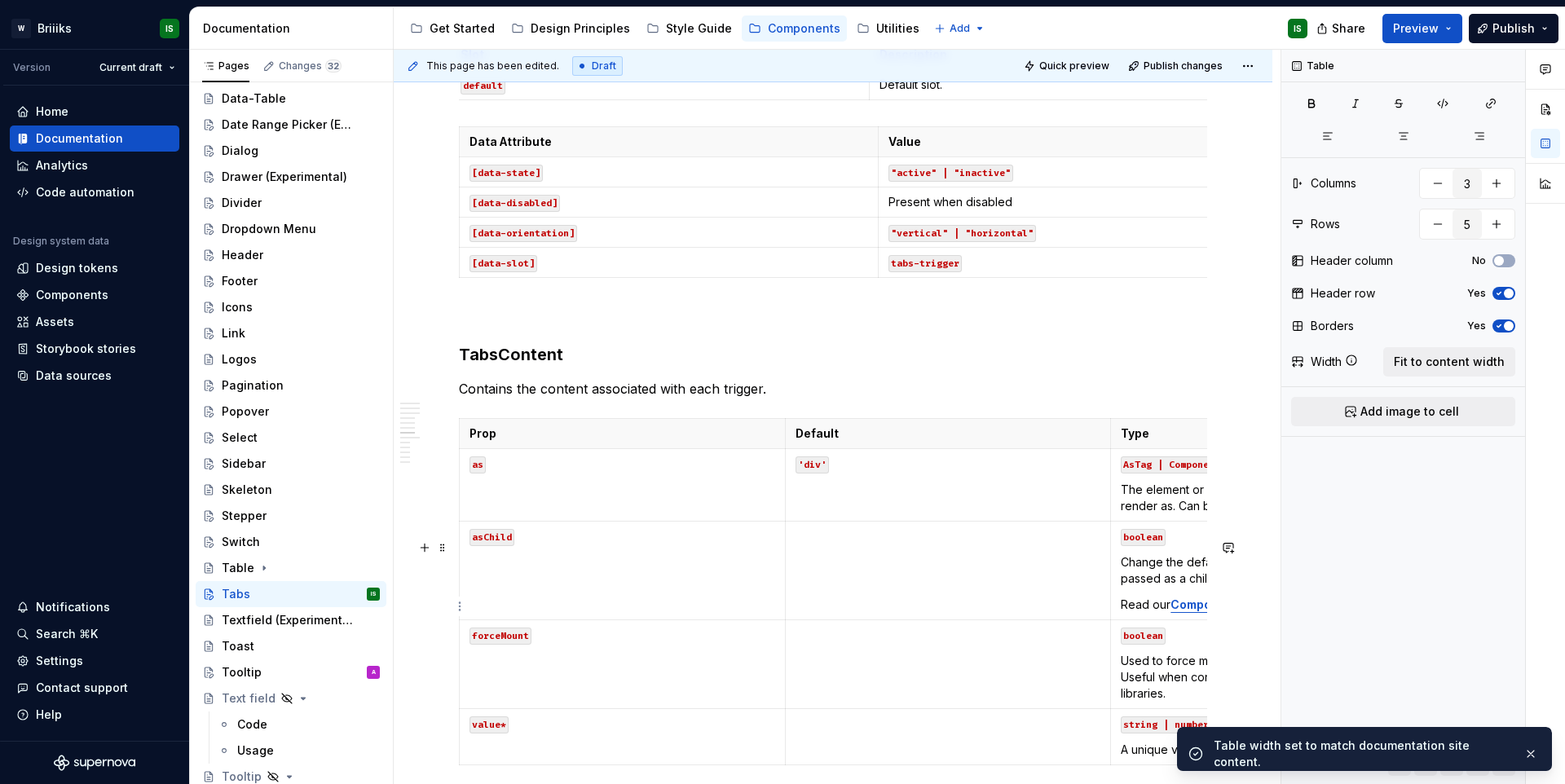
click at [1046, 522] on td "'div'" at bounding box center [948, 484] width 326 height 72
click at [1459, 340] on div "Table Columns 3 Rows 5 Header column No Header row Yes Borders Yes Width Fit to…" at bounding box center [1403, 417] width 244 height 735
click at [1454, 348] on button "Fit to content width" at bounding box center [1449, 362] width 132 height 30
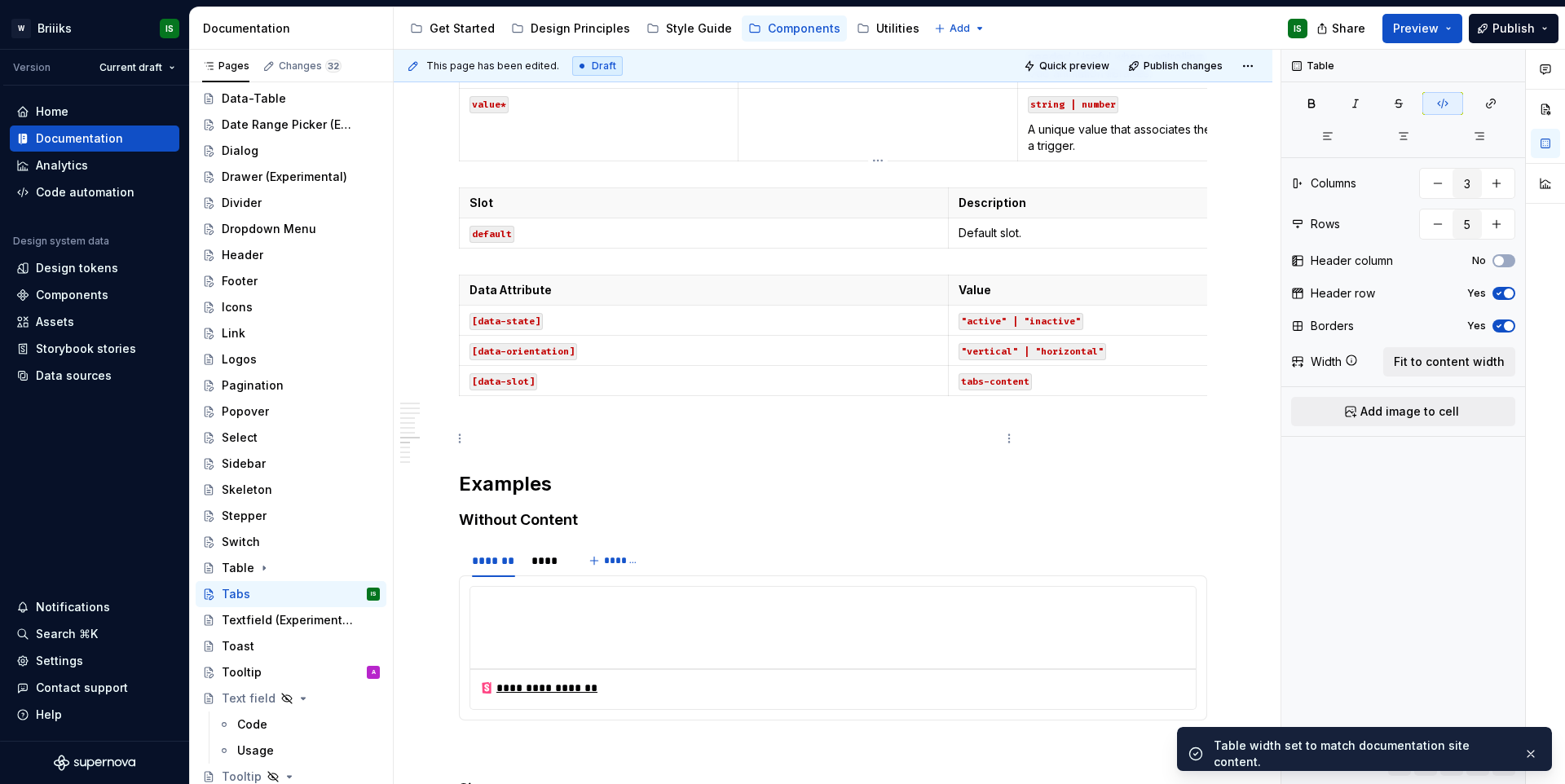
scroll to position [4265, 0]
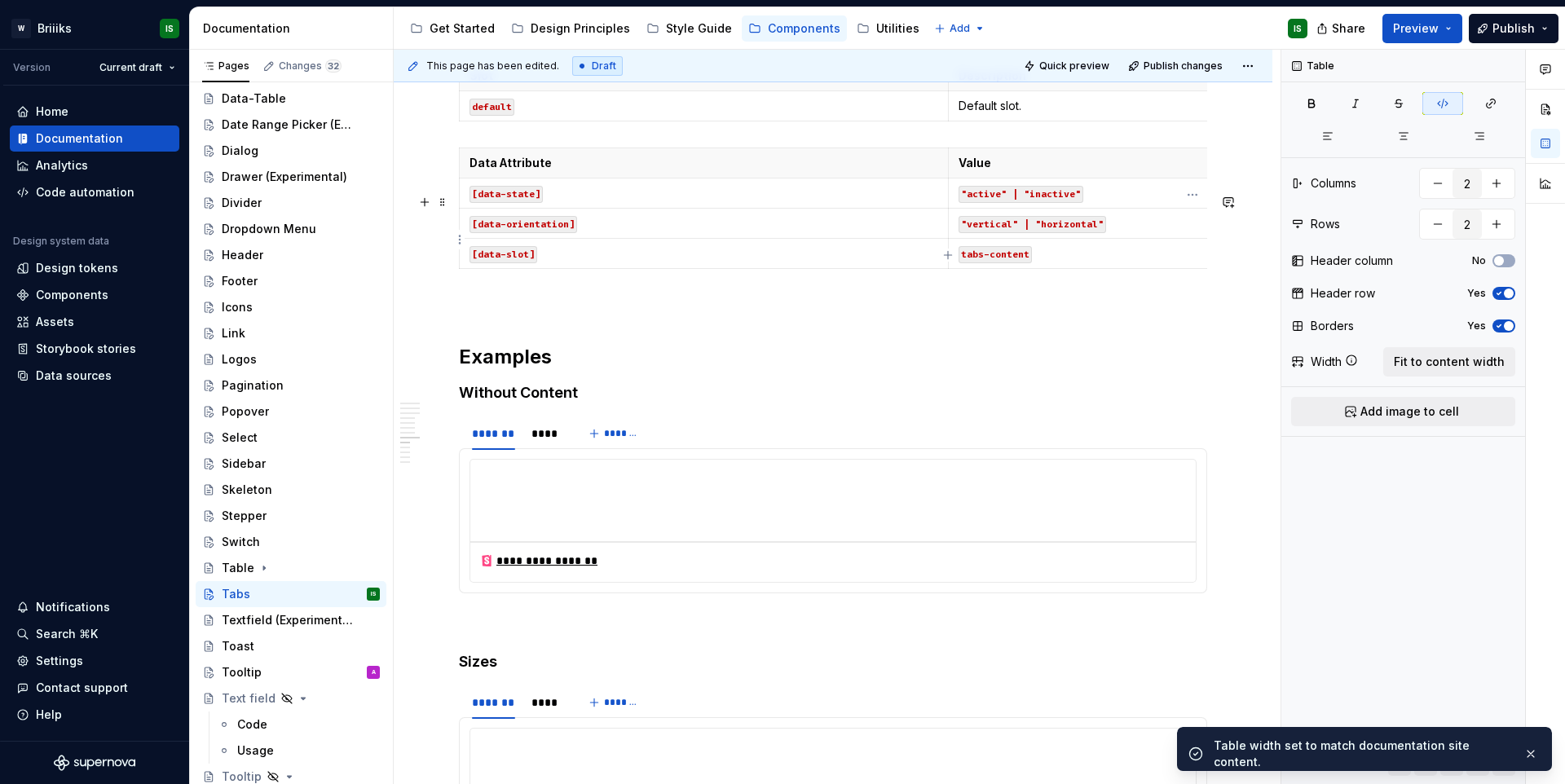
click at [1114, 121] on td "Default slot." at bounding box center [1191, 105] width 489 height 30
click at [1407, 348] on div "Table Columns 2 Rows 2 Header column No Header row Yes Borders Yes Width Fit to…" at bounding box center [1403, 417] width 244 height 735
click at [1150, 239] on td ""vertical" | "horizontal"" at bounding box center [1191, 223] width 489 height 30
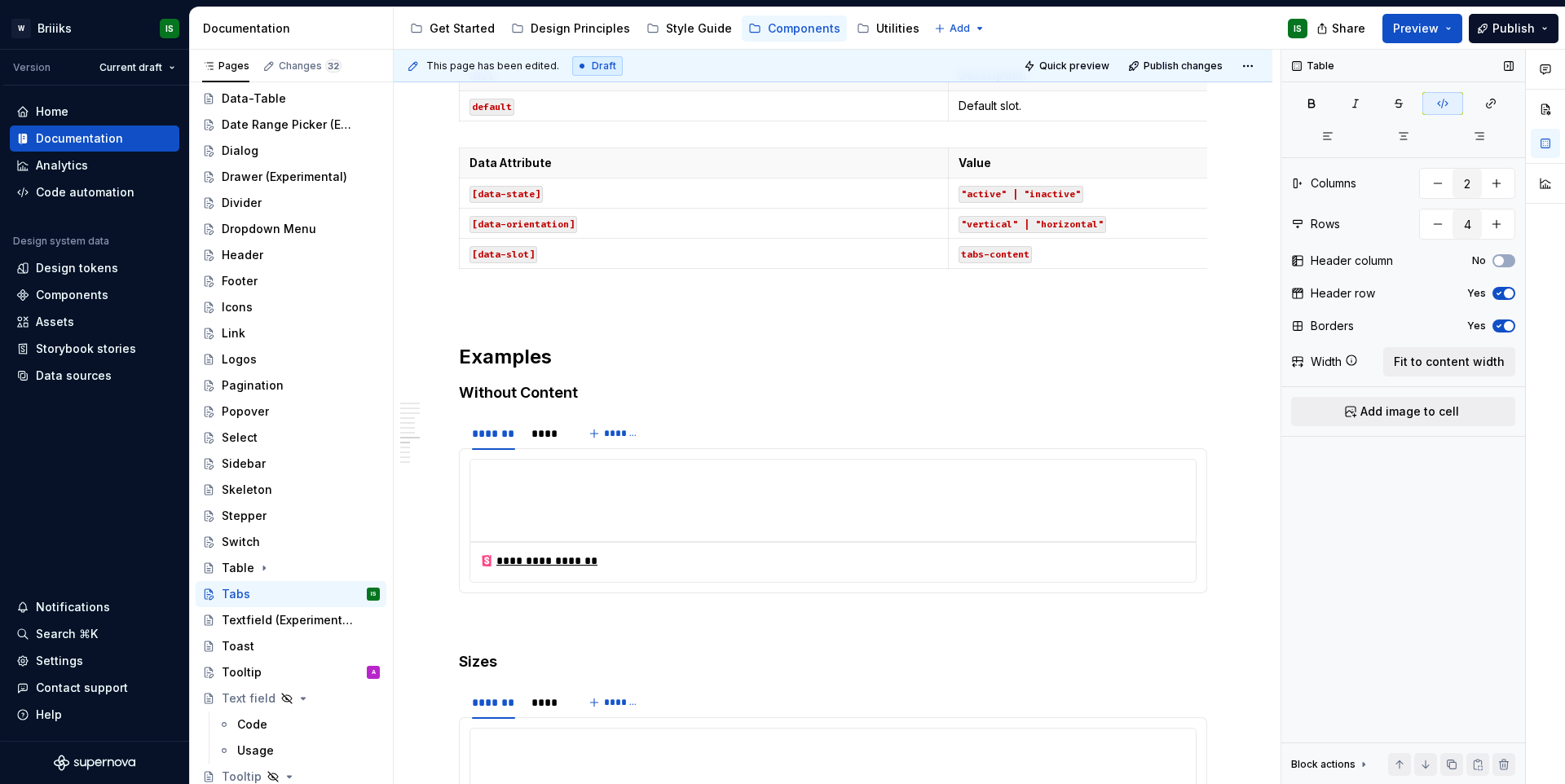
drag, startPoint x: 1466, startPoint y: 358, endPoint x: 1282, endPoint y: 308, distance: 190.7
click at [1466, 358] on span "Fit to content width" at bounding box center [1449, 361] width 110 height 16
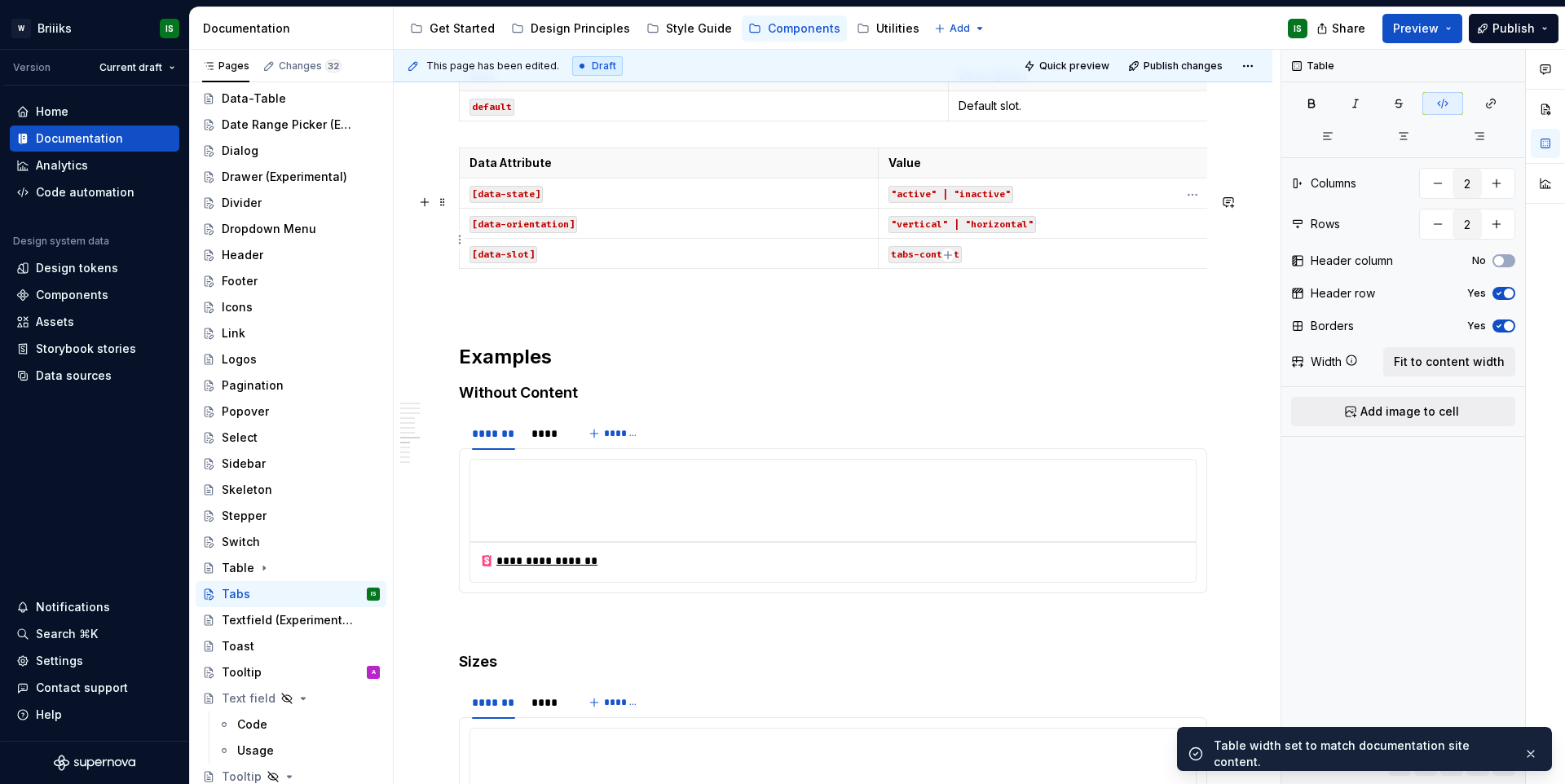
click at [1084, 114] on p "Default slot." at bounding box center [1193, 105] width 469 height 16
click at [1460, 366] on span "Fit to content width" at bounding box center [1449, 361] width 110 height 16
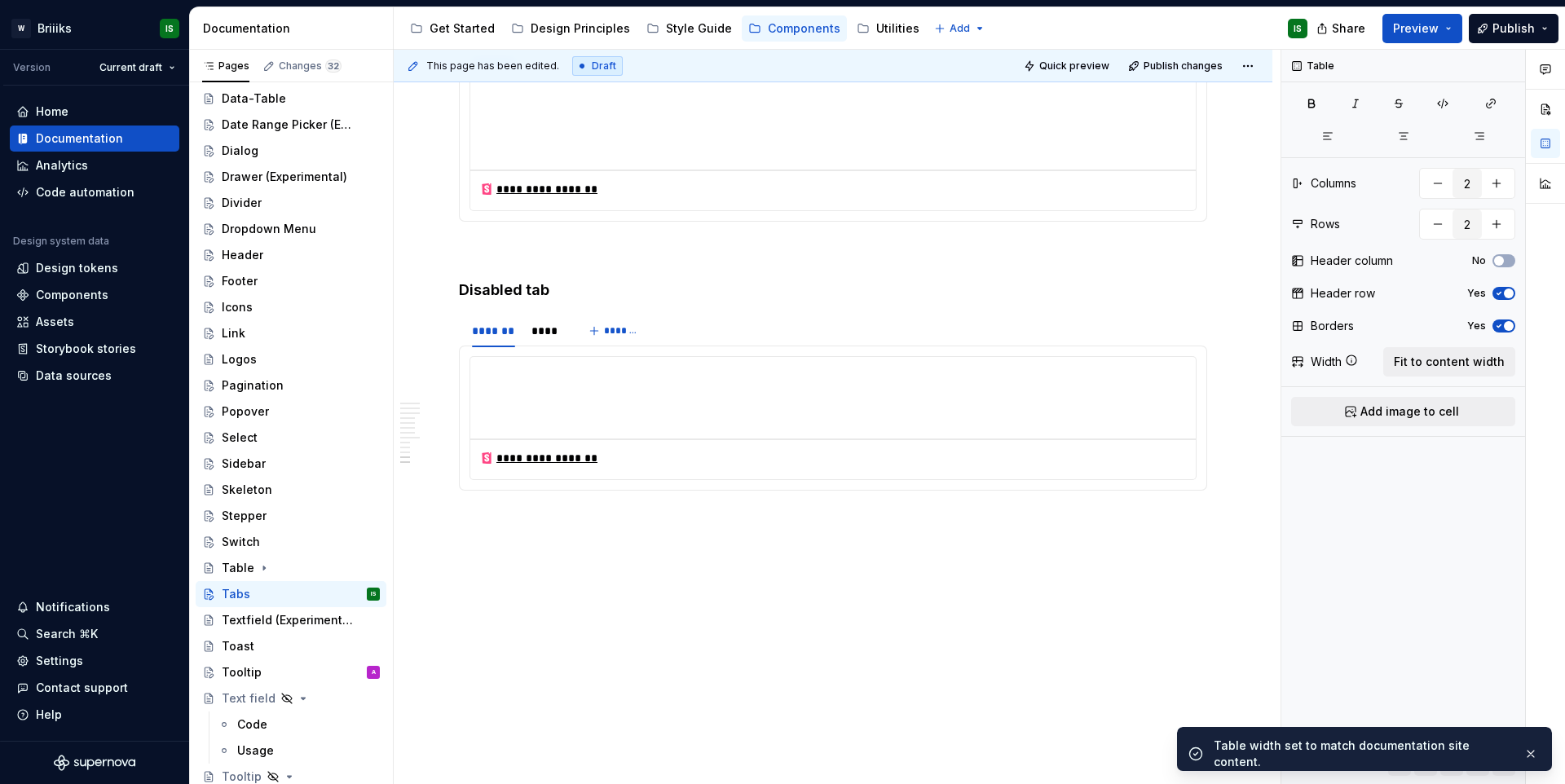
scroll to position [5793, 0]
click at [270, 618] on div "Textfield (Experimental)" at bounding box center [276, 619] width 110 height 16
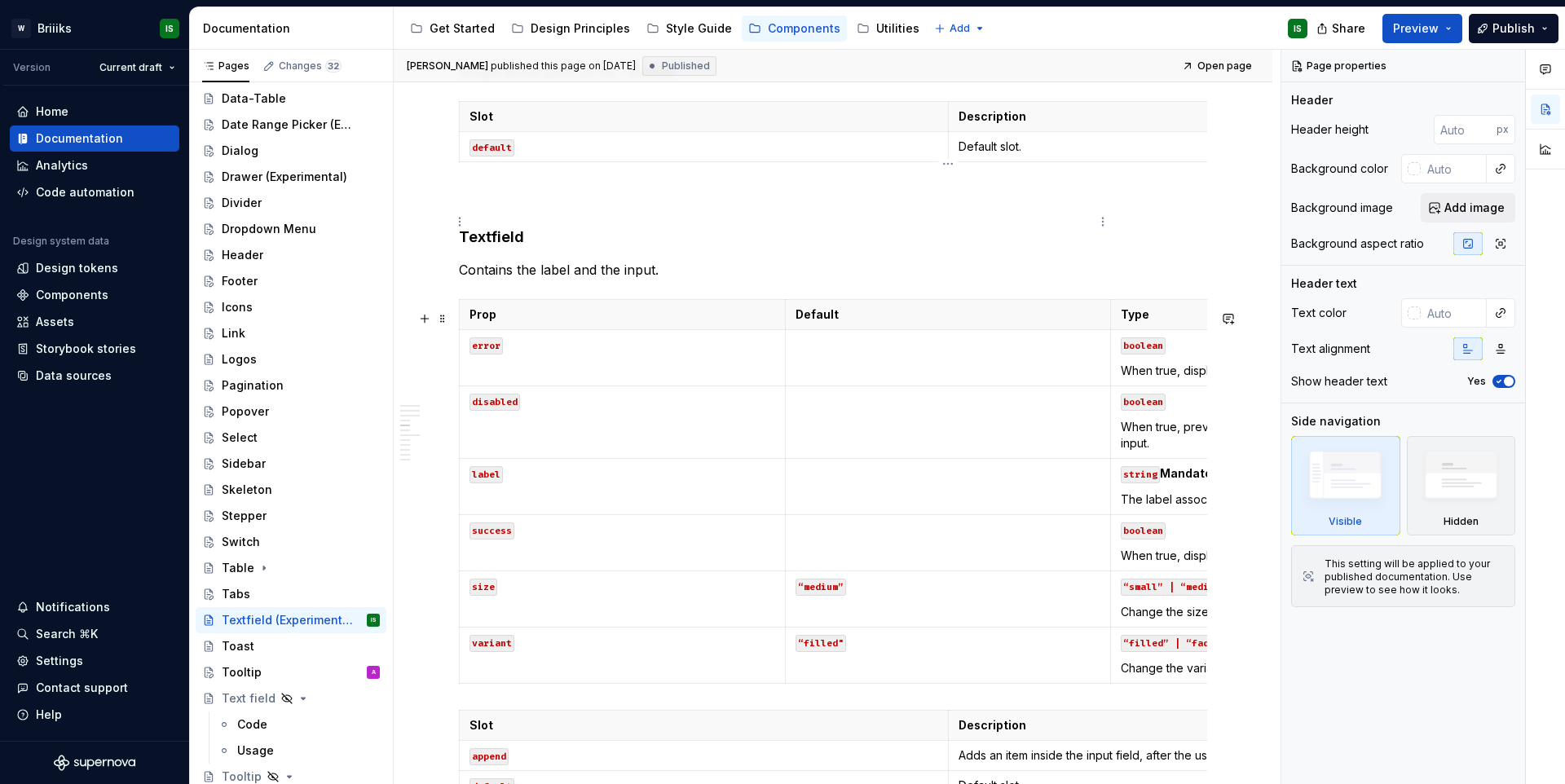
scroll to position [878, 0]
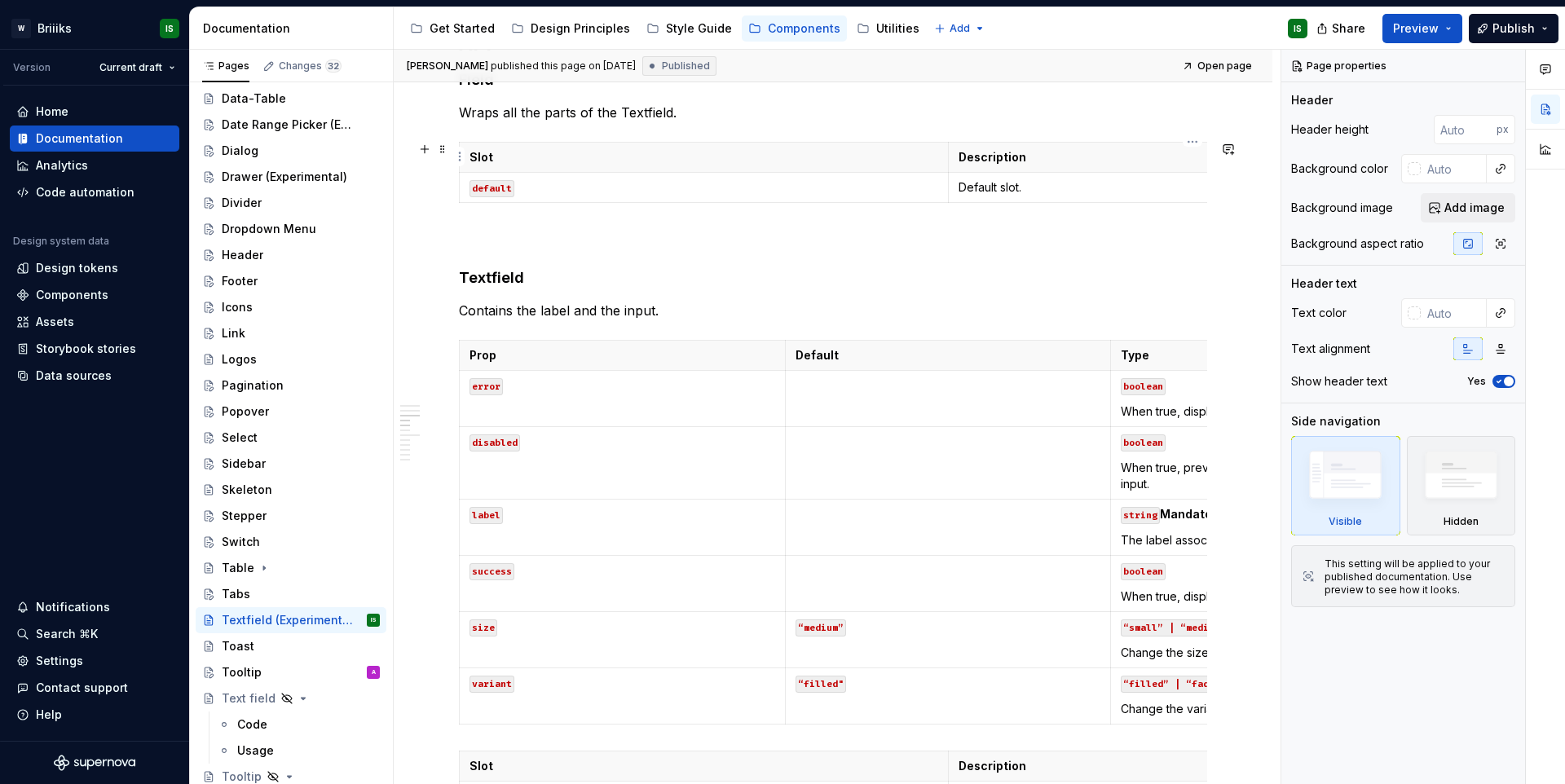
click at [1116, 179] on p "Default slot." at bounding box center [1193, 187] width 469 height 16
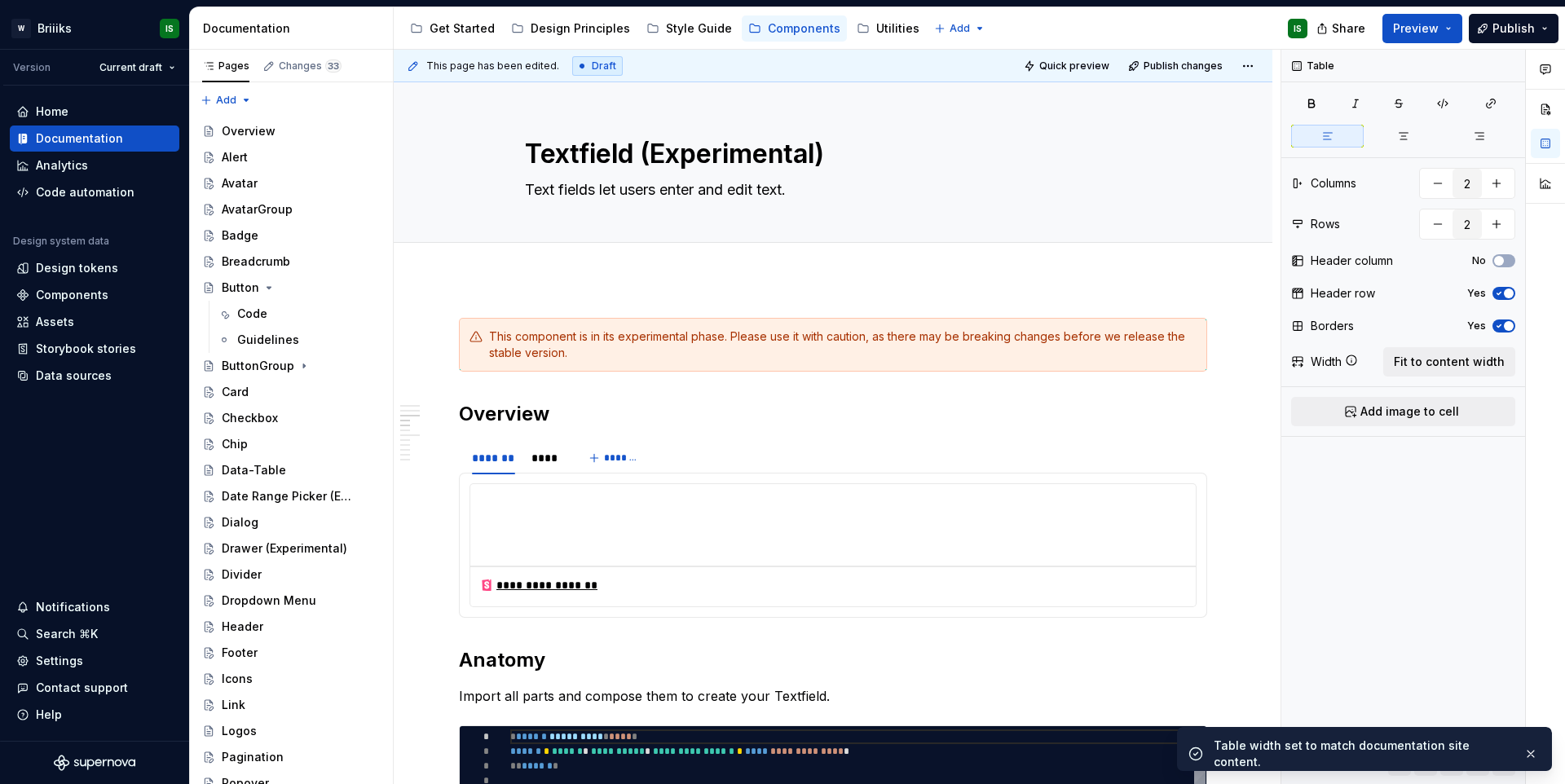
scroll to position [878, 0]
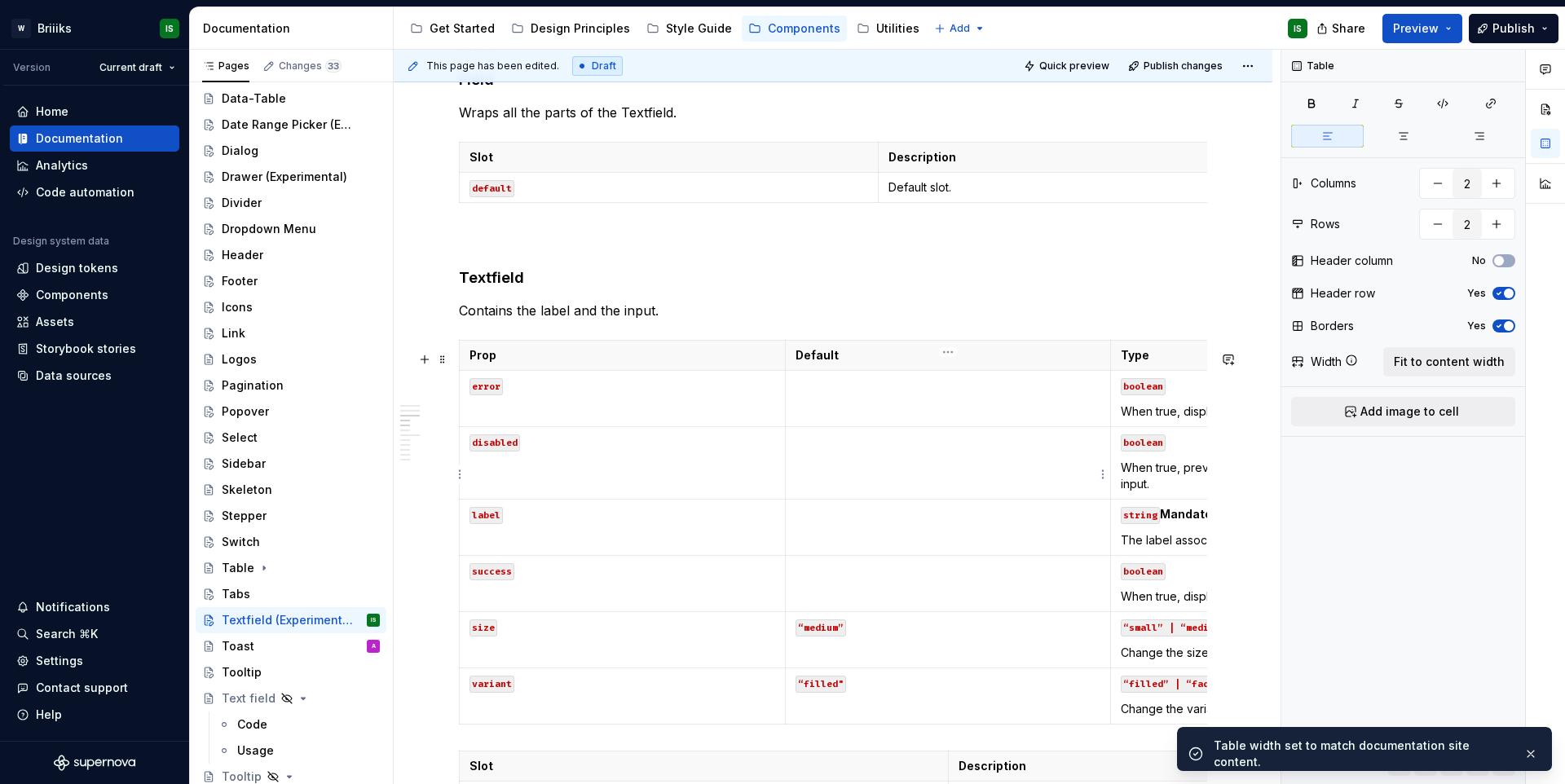
type input "3"
type input "7"
click at [1071, 449] on p at bounding box center [948, 441] width 306 height 16
click at [1478, 355] on span "Fit to content width" at bounding box center [1449, 361] width 110 height 16
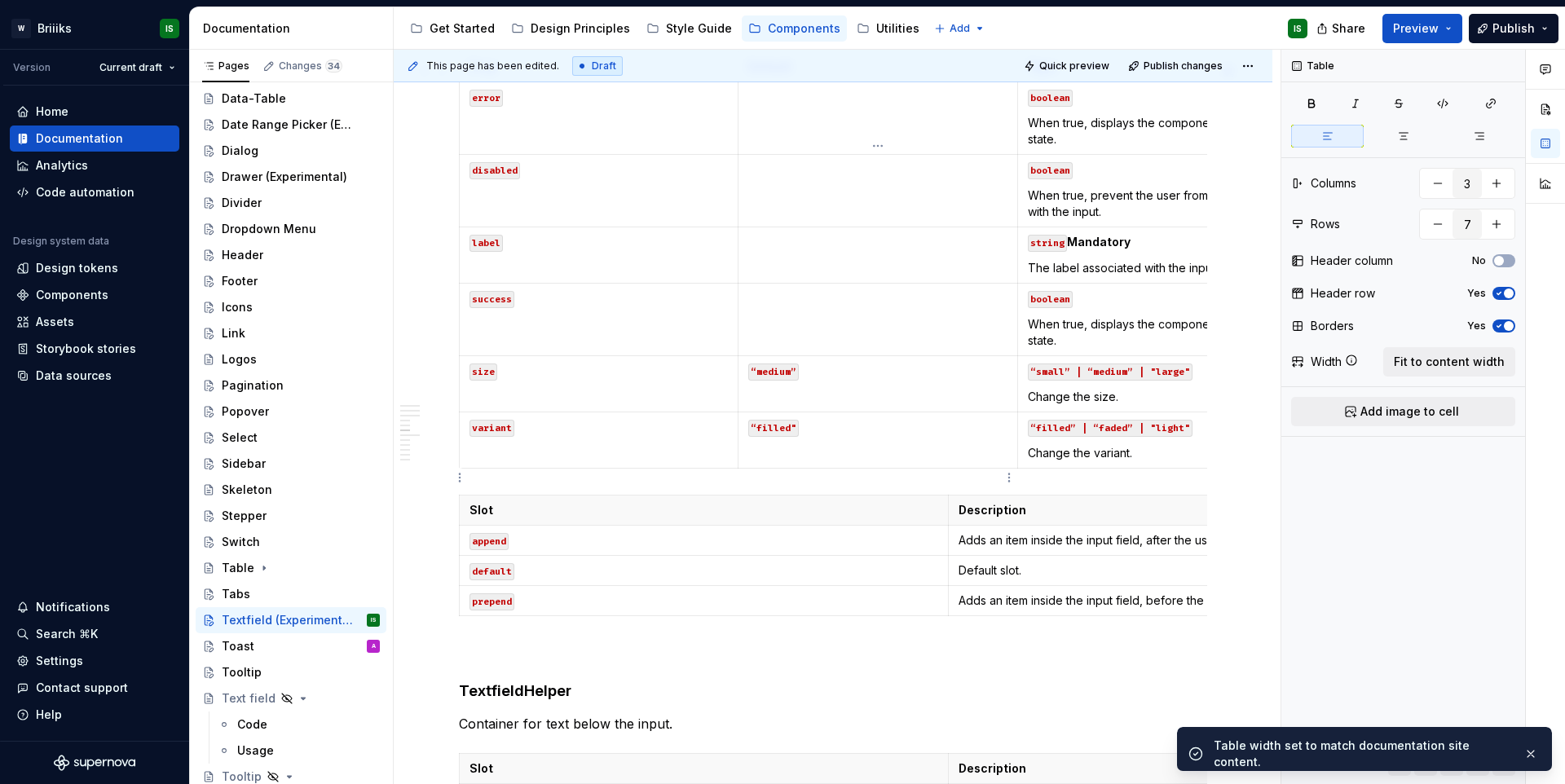
scroll to position [1372, 0]
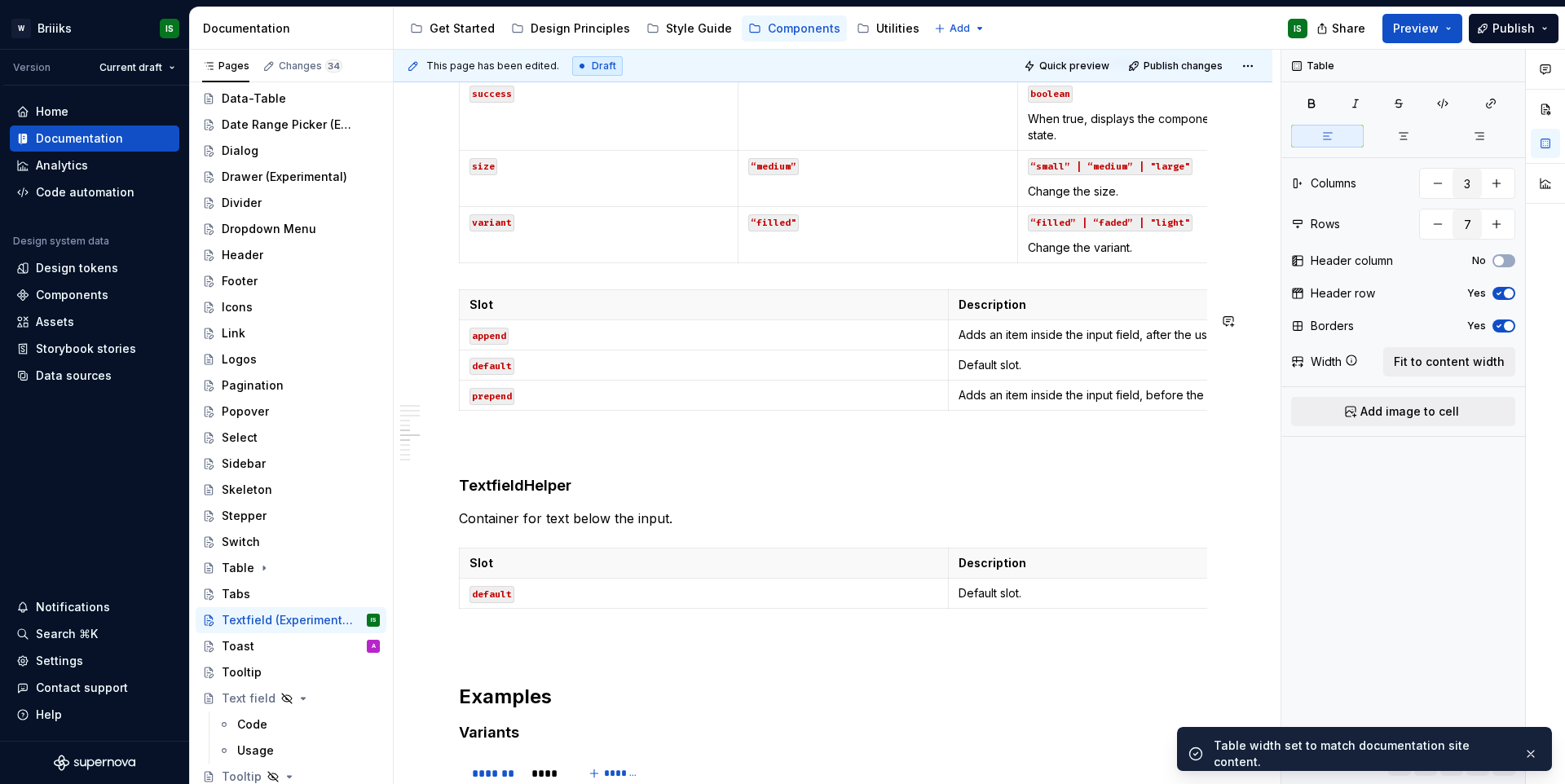
type textarea "*"
type input "2"
type input "4"
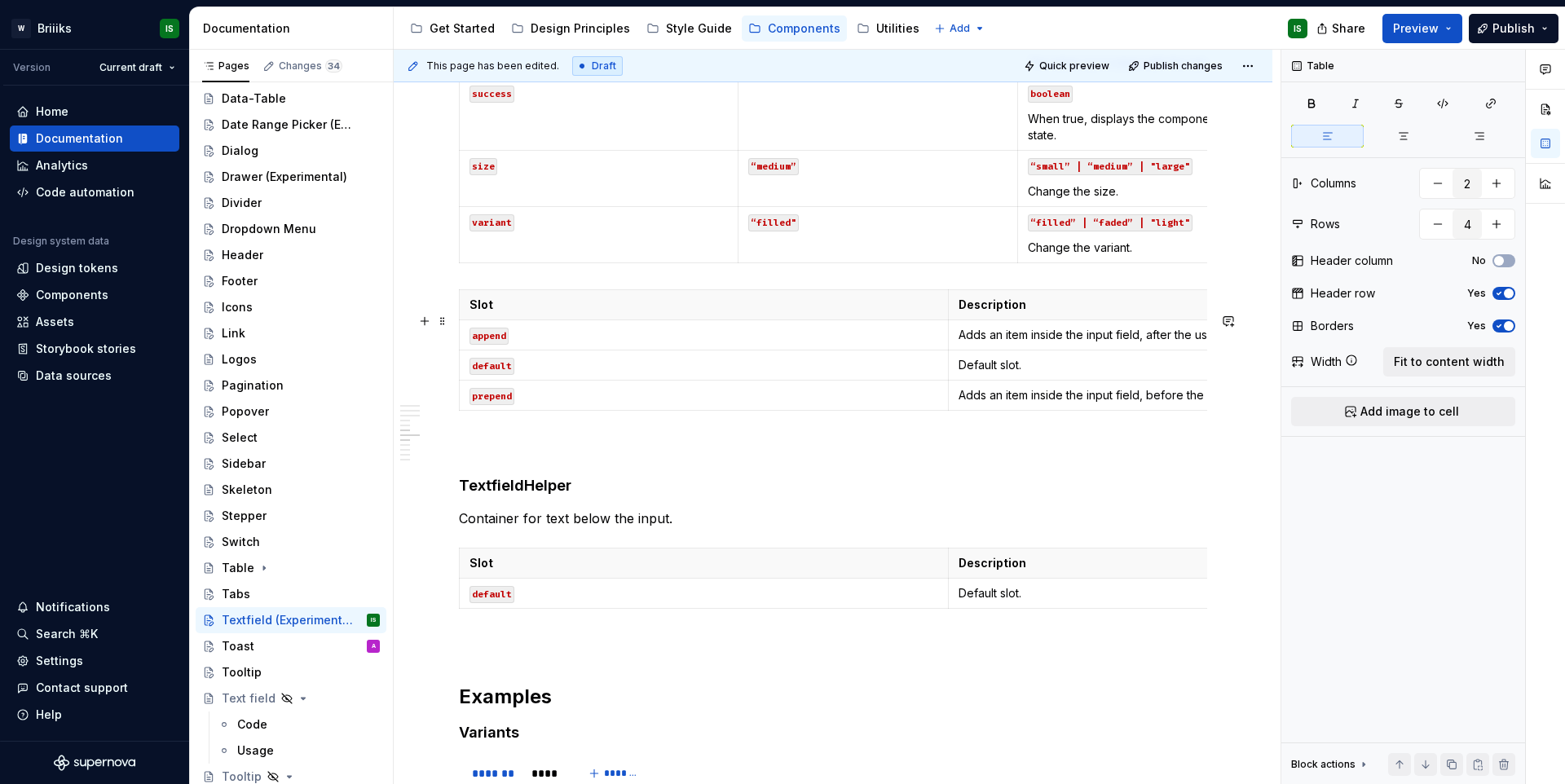
click at [977, 403] on td "Adds an item inside the input field, before the user's text." at bounding box center [1191, 395] width 489 height 30
click at [1395, 374] on button "Fit to content width" at bounding box center [1449, 362] width 132 height 30
type textarea "*"
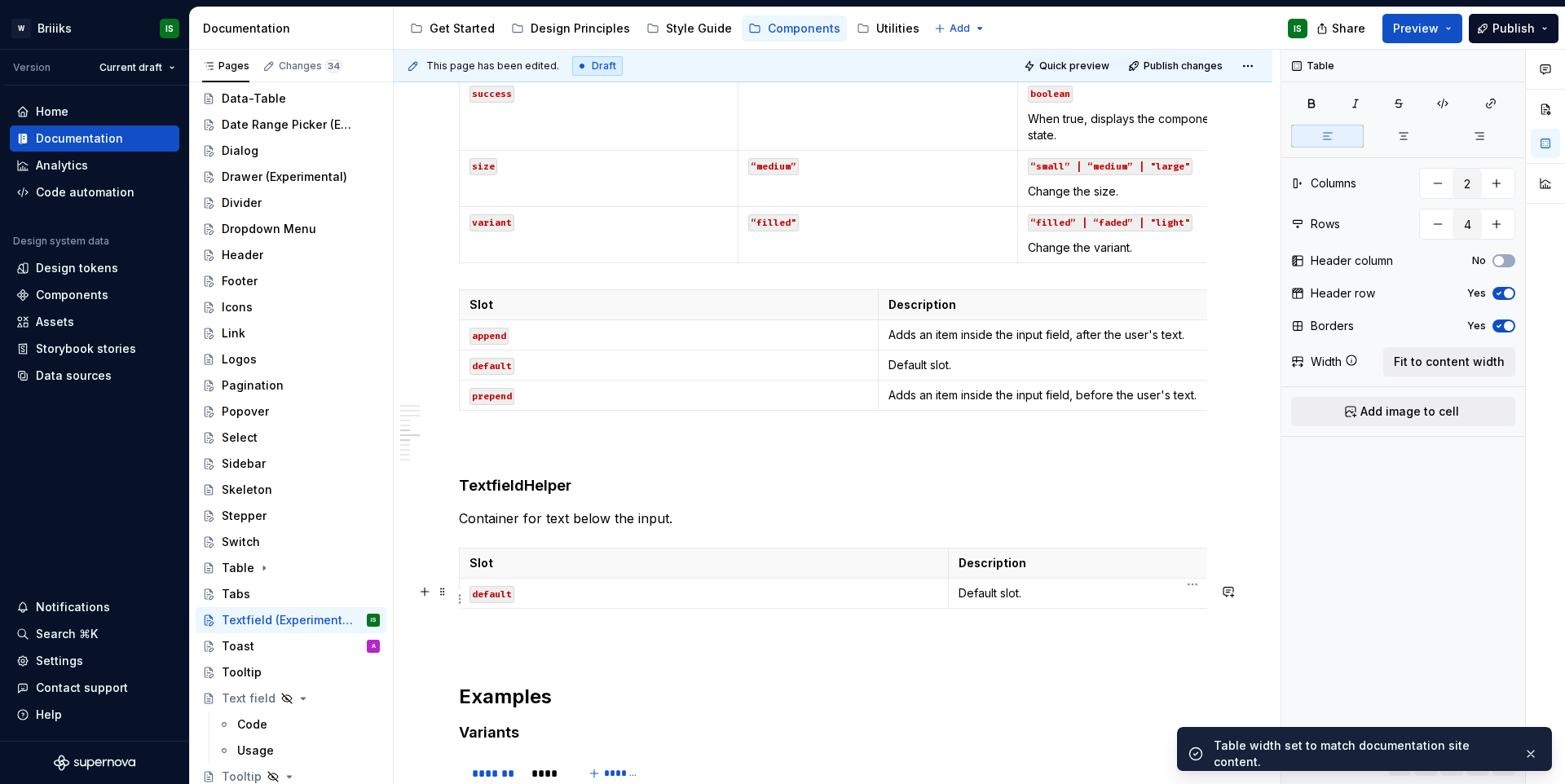
type input "2"
click at [1112, 571] on p "Description" at bounding box center [1193, 562] width 469 height 16
click at [1461, 345] on div "Table Columns 2 Rows 2 Header column No Header row Yes Borders Yes Width Fit to…" at bounding box center [1403, 417] width 244 height 735
drag, startPoint x: 1449, startPoint y: 355, endPoint x: 1097, endPoint y: 434, distance: 360.8
click at [1449, 355] on span "Fit to content width" at bounding box center [1449, 361] width 110 height 16
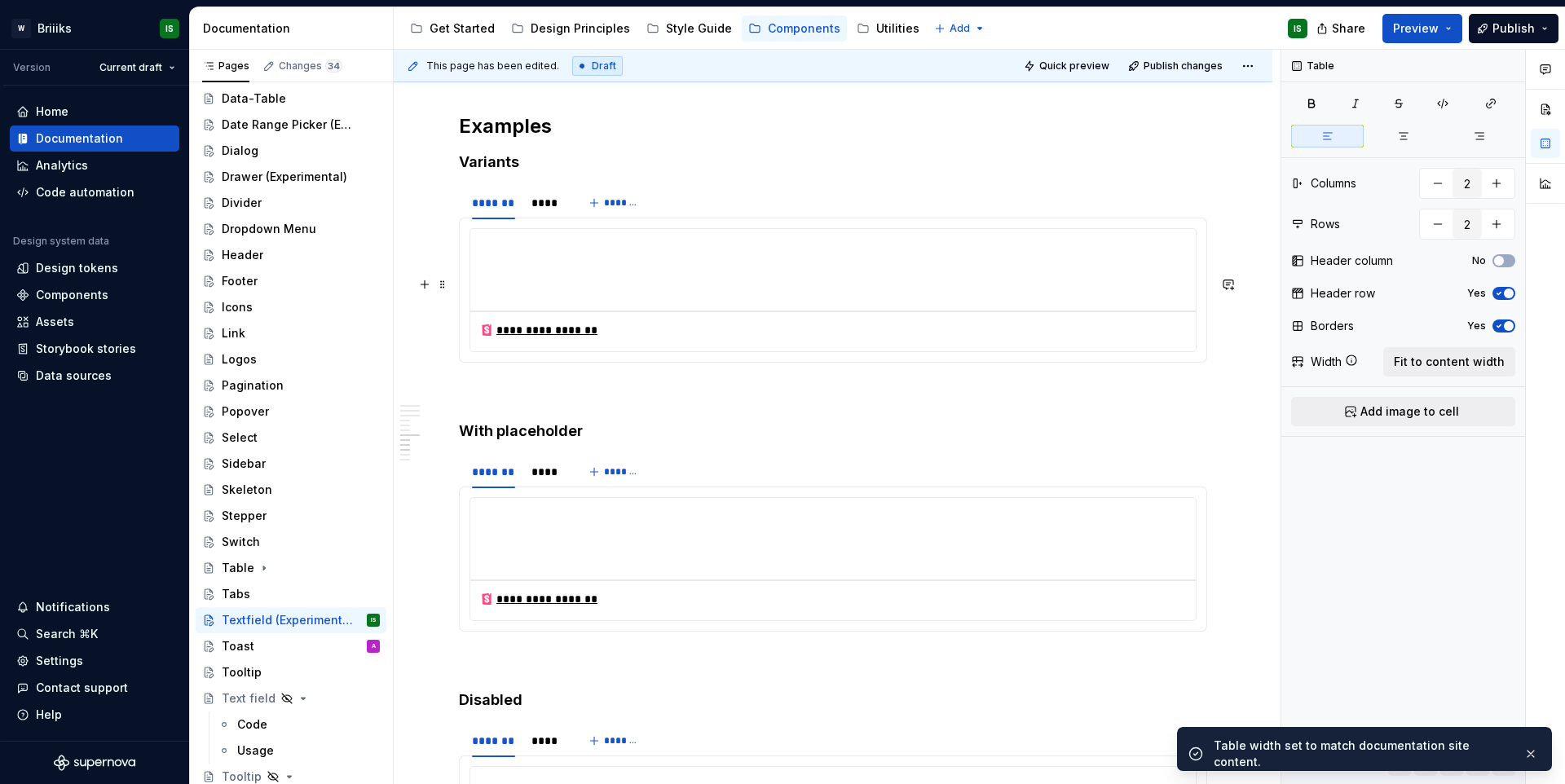
scroll to position [1752, 0]
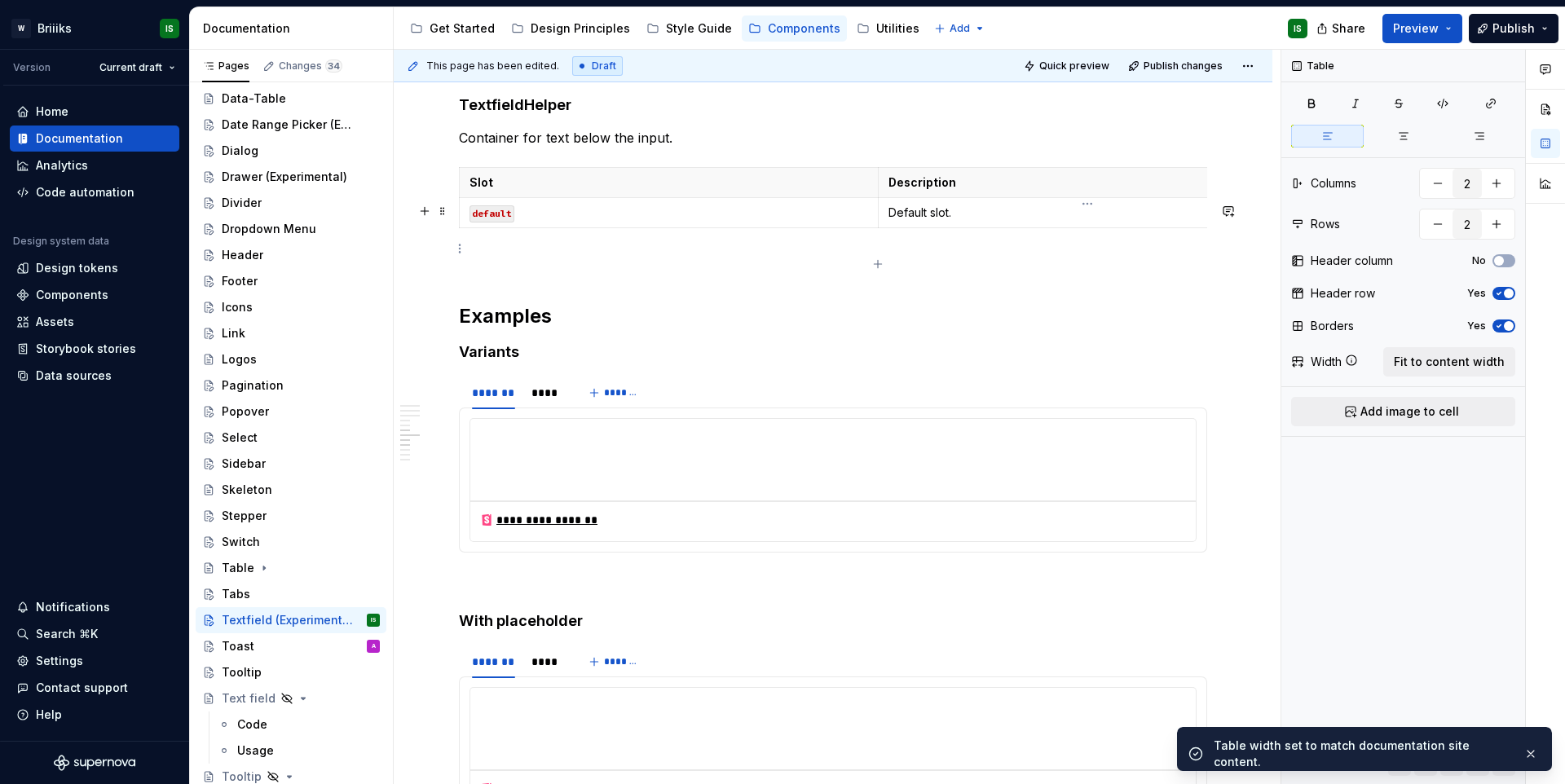
click at [1038, 221] on p "Default slot." at bounding box center [1087, 212] width 398 height 16
click at [1445, 369] on span "Fit to content width" at bounding box center [1449, 361] width 110 height 16
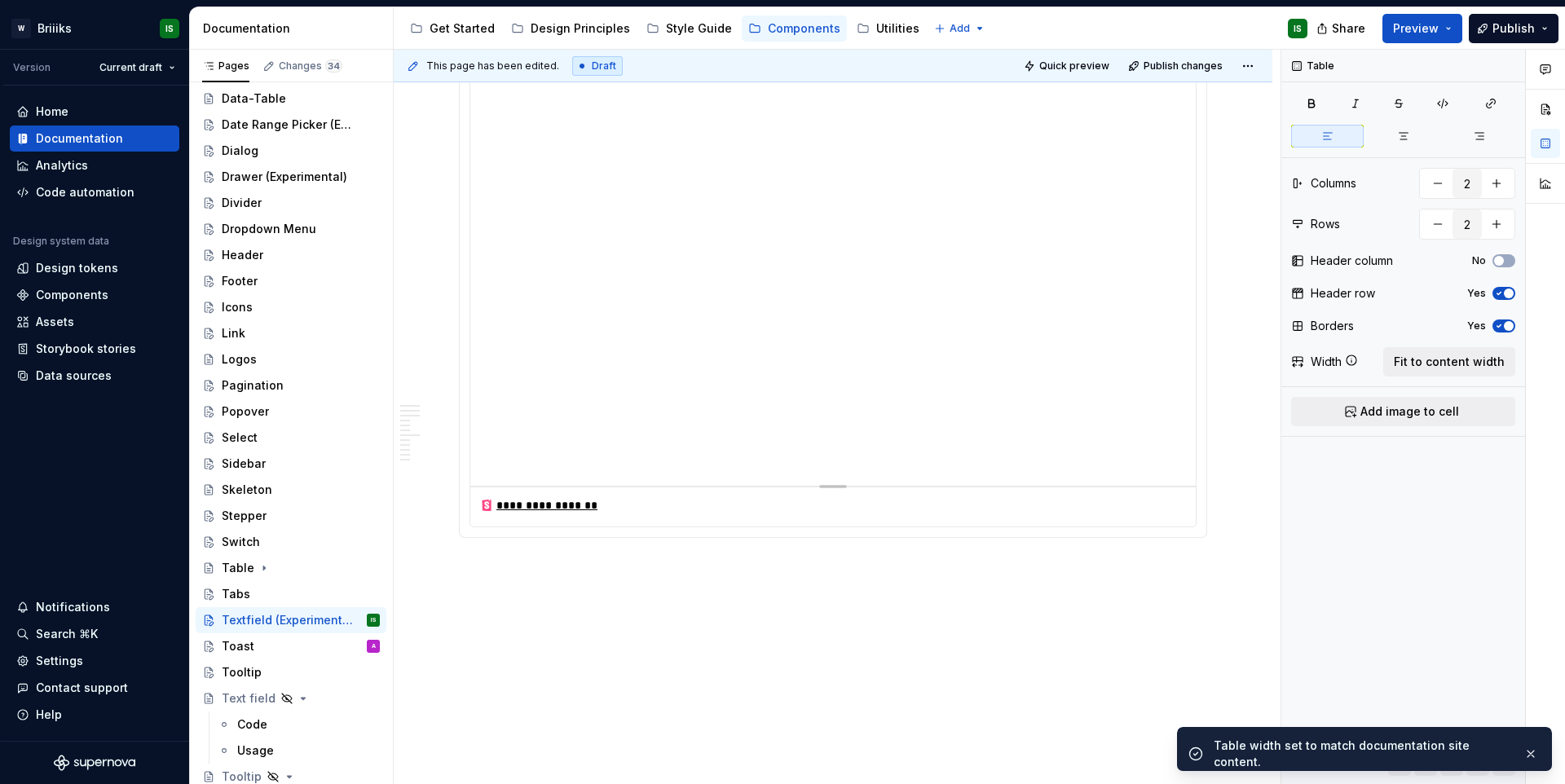
scroll to position [3992, 0]
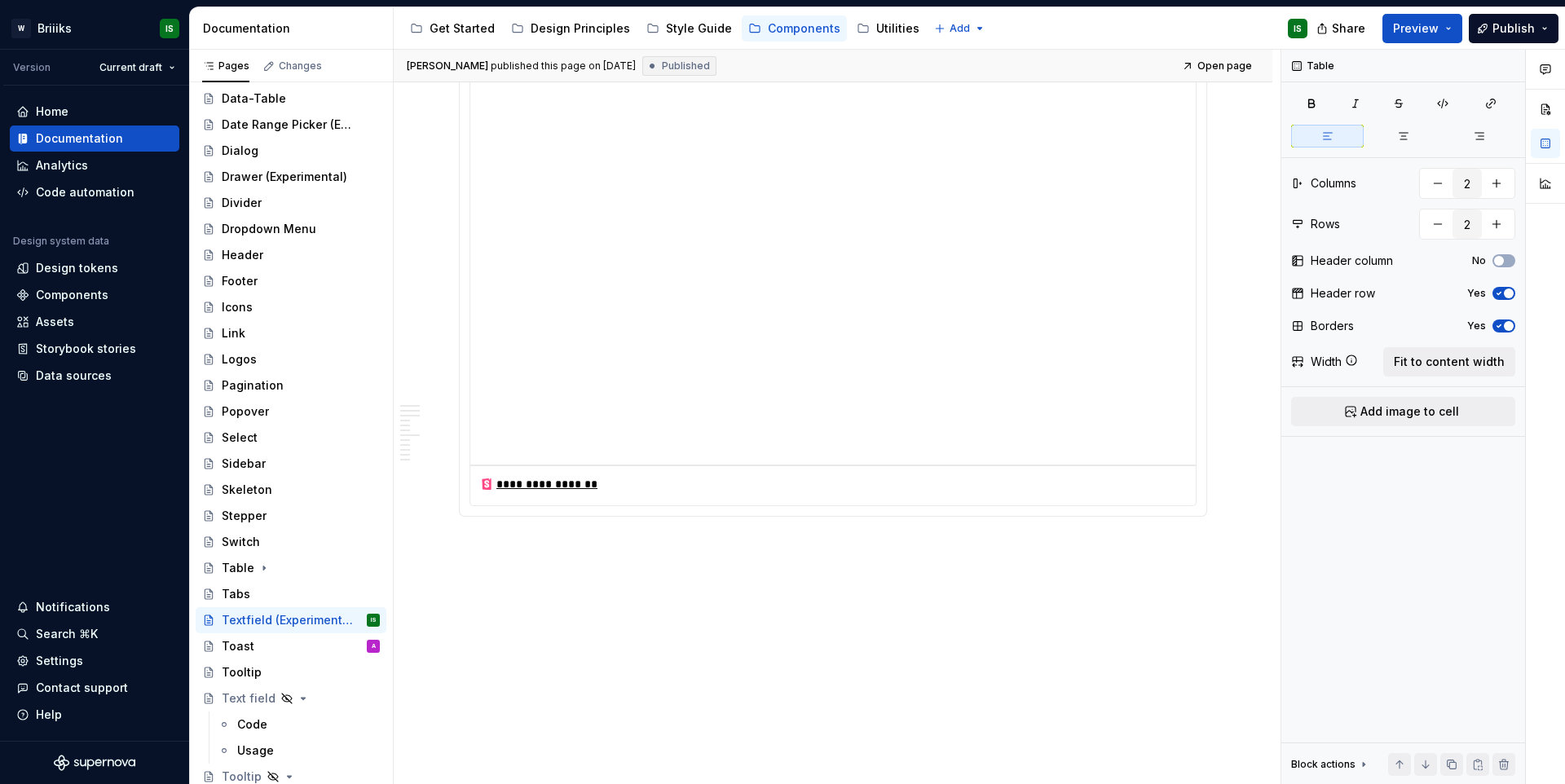
type textarea "*"
